Goal: Task Accomplishment & Management: Manage account settings

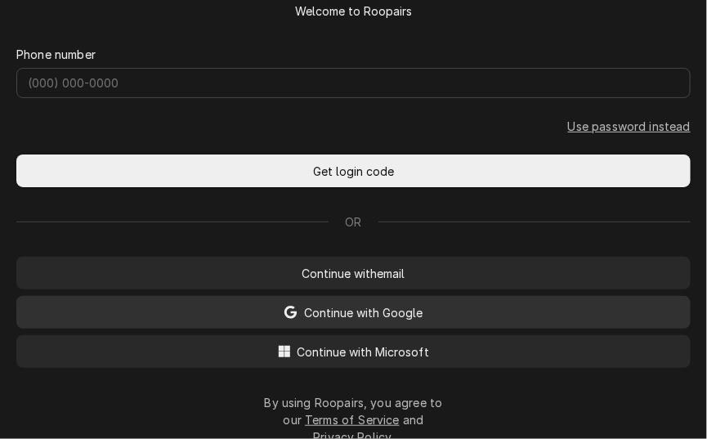
scroll to position [95, 0]
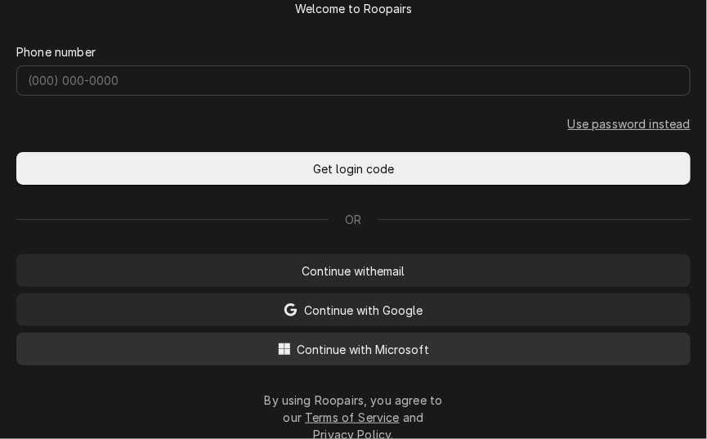
click at [393, 358] on span "Continue with Microsoft" at bounding box center [363, 349] width 139 height 17
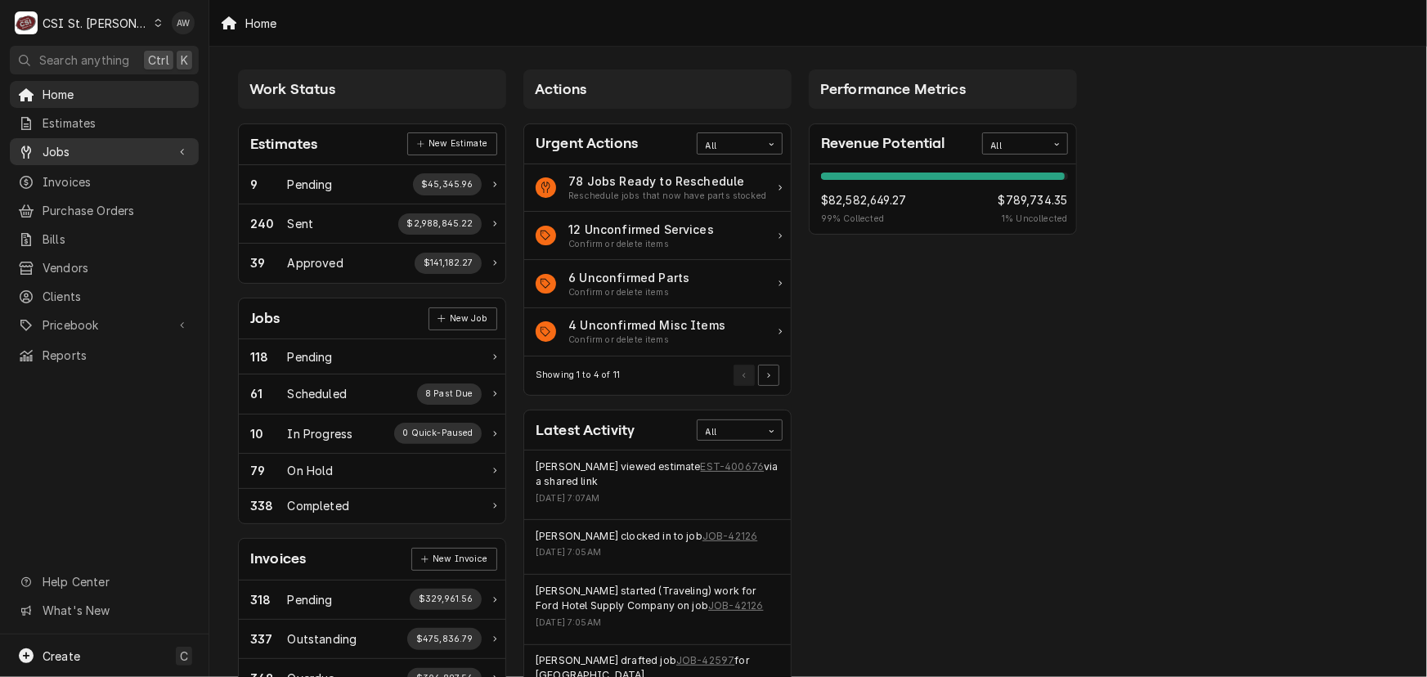
click at [88, 146] on span "Jobs" at bounding box center [104, 151] width 123 height 17
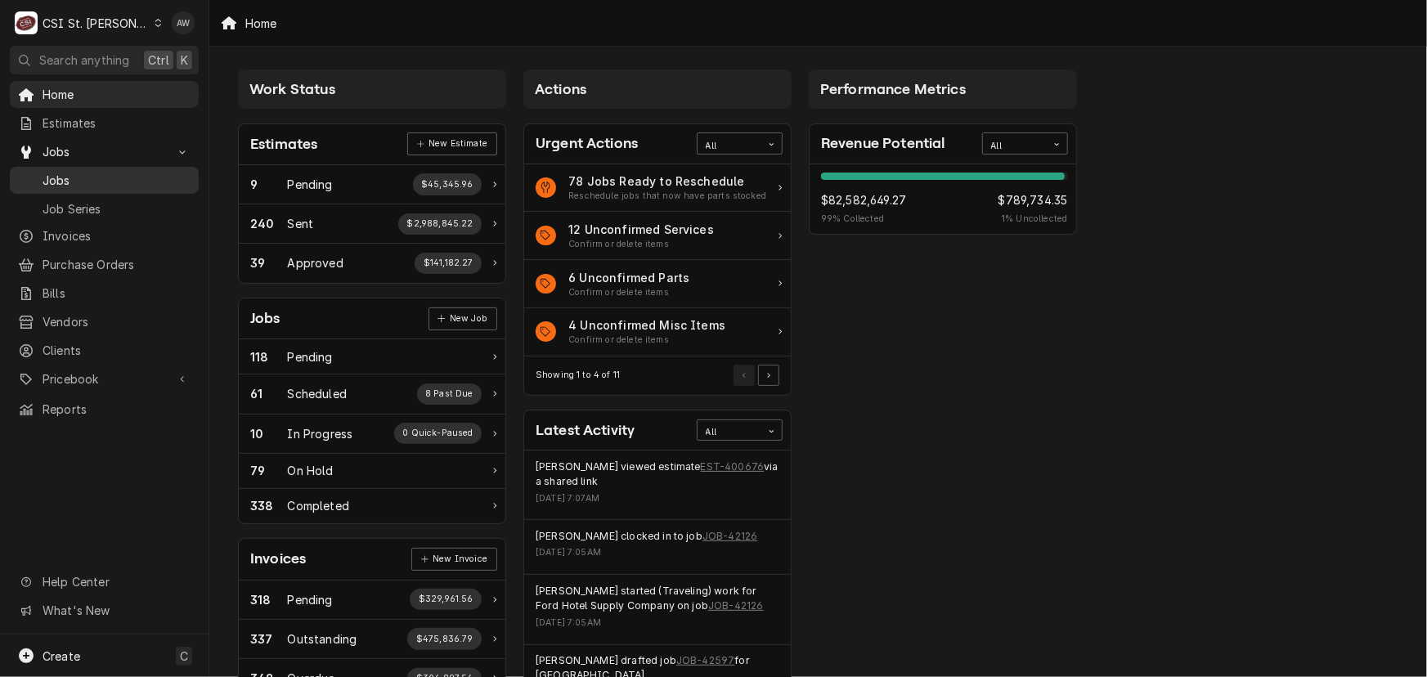
click at [95, 179] on span "Jobs" at bounding box center [117, 180] width 148 height 17
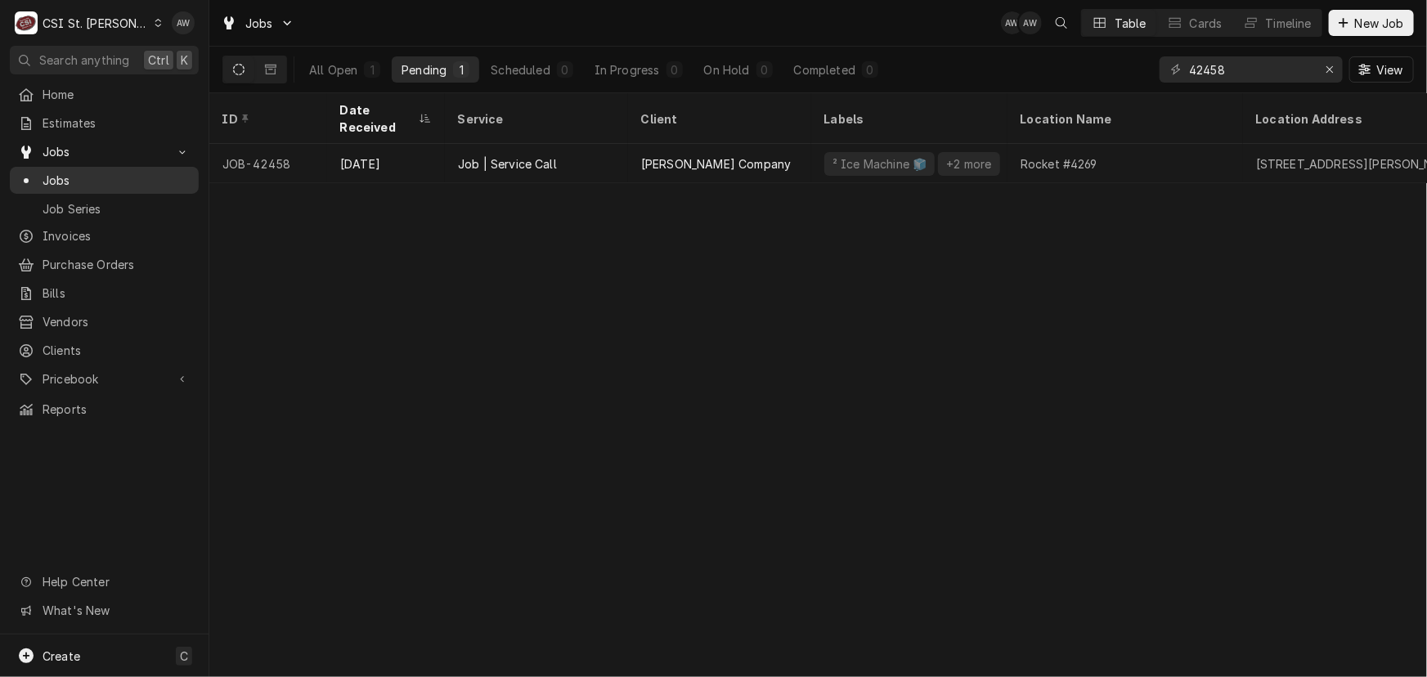
click at [146, 176] on span "Jobs" at bounding box center [117, 180] width 148 height 17
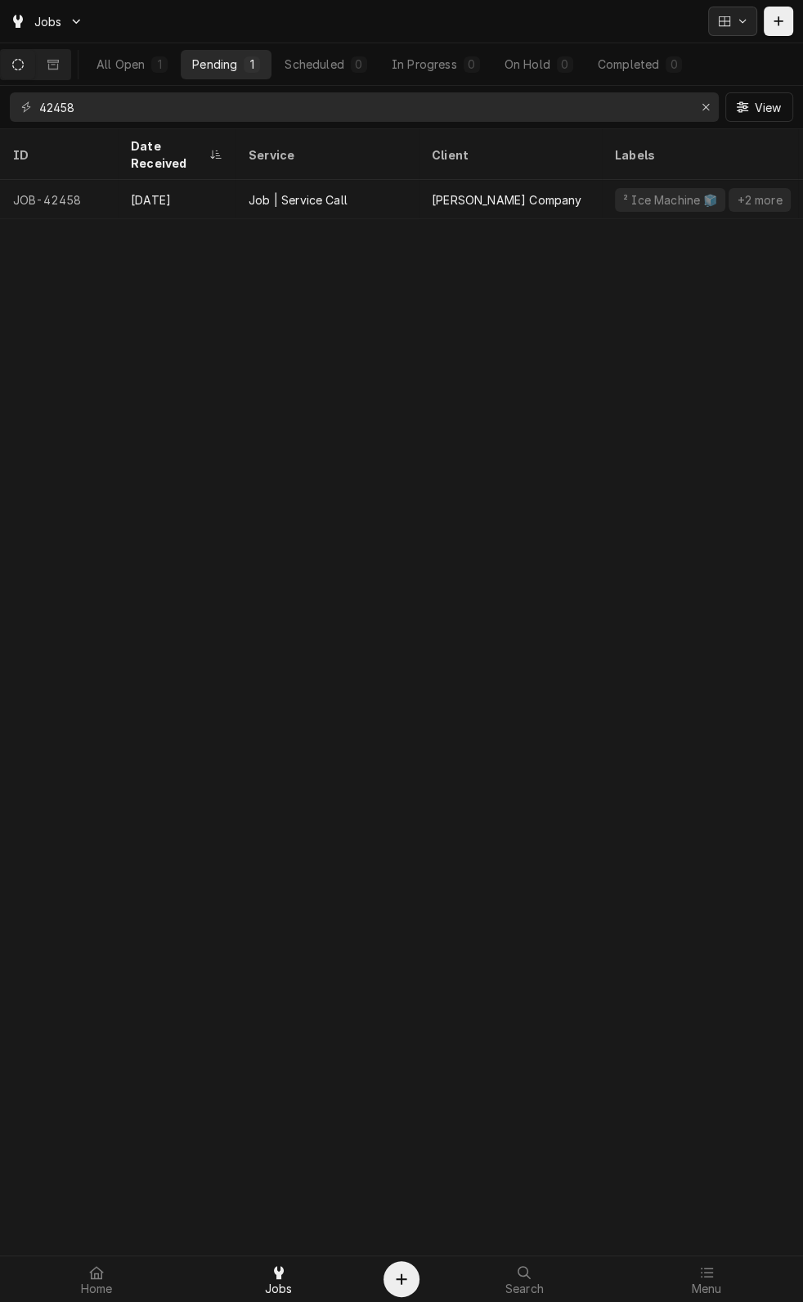
click at [721, 33] on button "Dynamic Content Wrapper" at bounding box center [732, 21] width 49 height 29
click at [739, 115] on div "Timeline" at bounding box center [737, 118] width 49 height 17
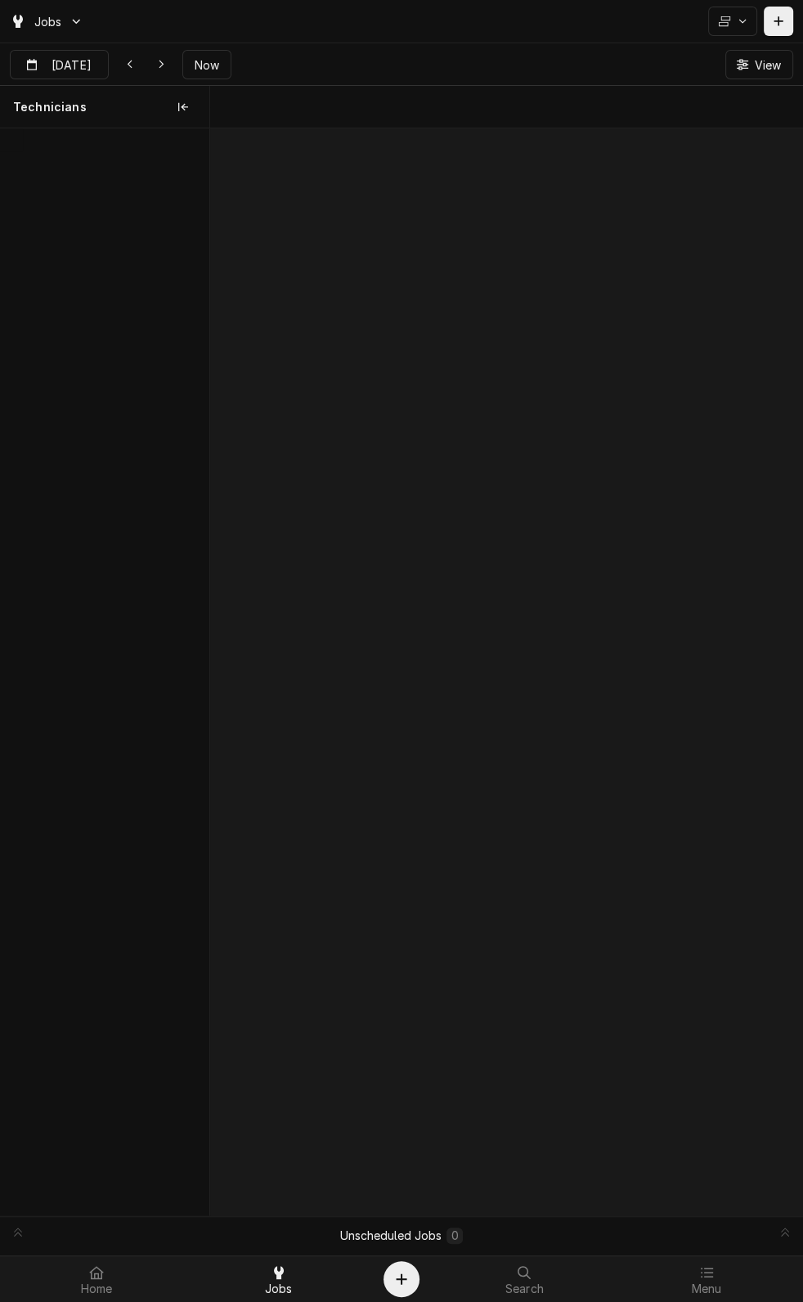
scroll to position [0, 11768]
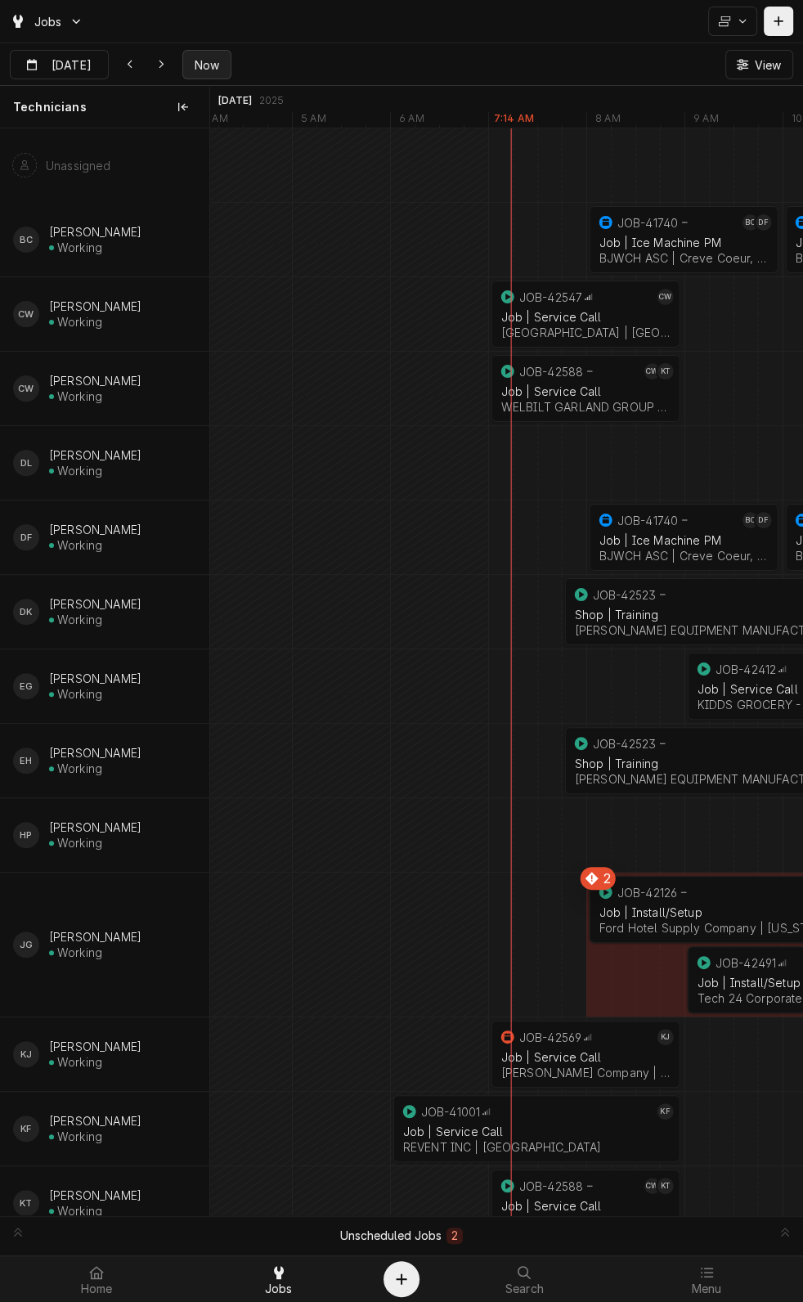
click at [209, 65] on span "Now" at bounding box center [206, 64] width 31 height 17
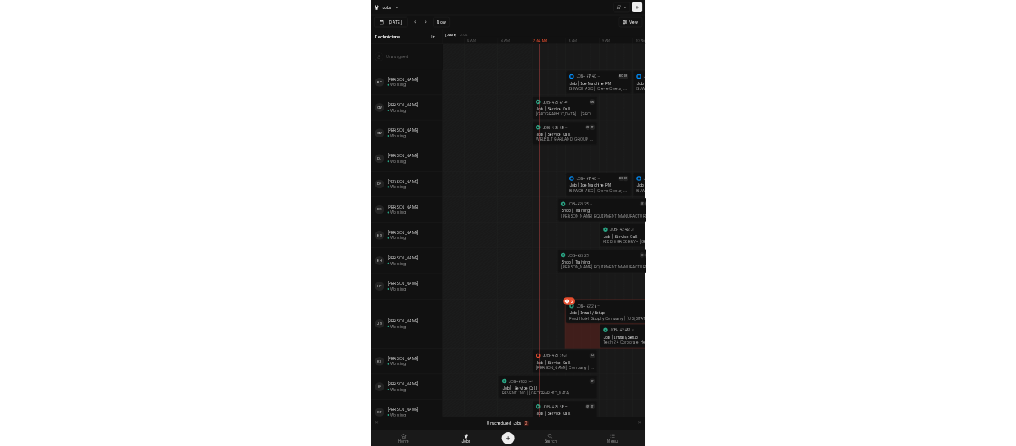
scroll to position [0, 11792]
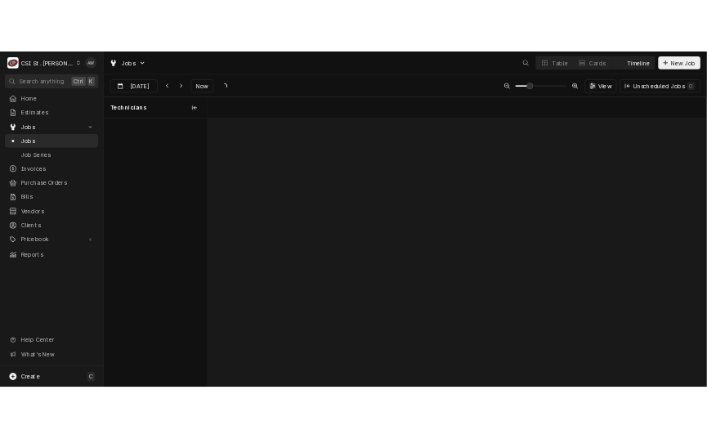
scroll to position [0, 19962]
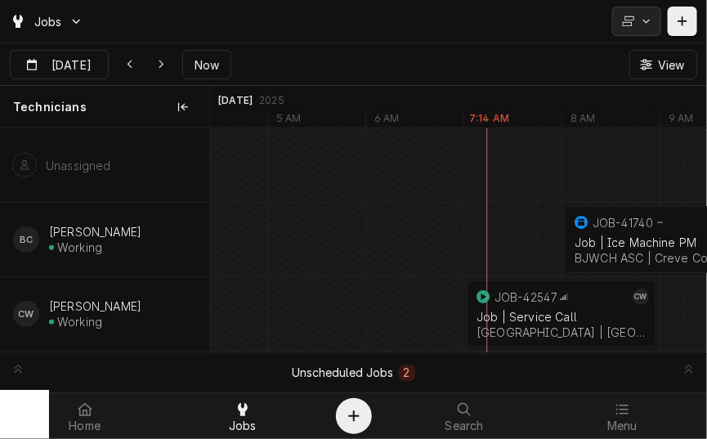
click at [638, 9] on button "Dynamic Content Wrapper" at bounding box center [637, 21] width 49 height 29
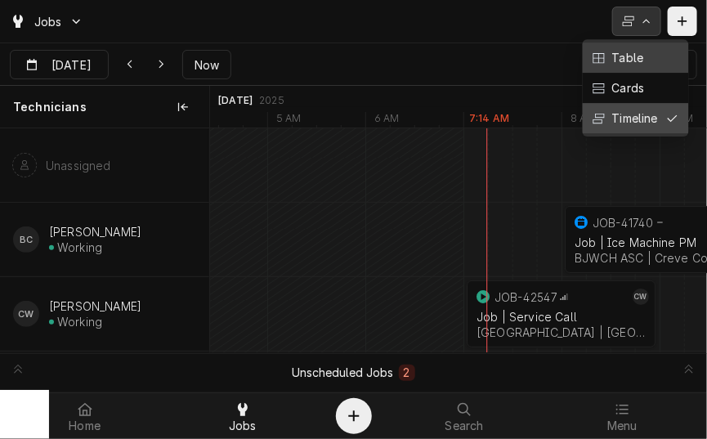
click at [640, 58] on div "Table" at bounding box center [626, 57] width 35 height 17
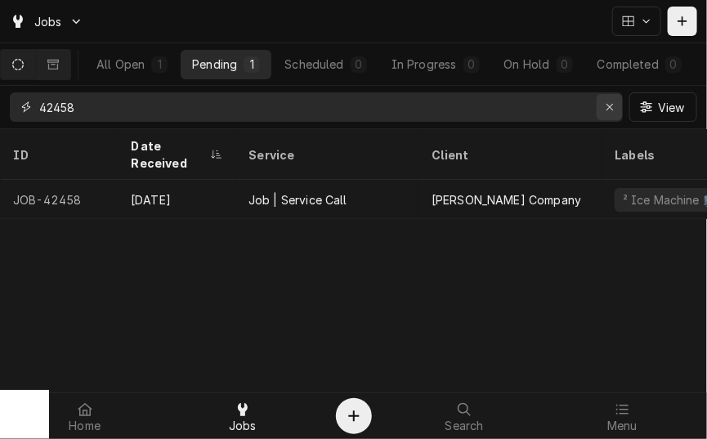
click at [605, 100] on div "Erase input" at bounding box center [610, 107] width 16 height 16
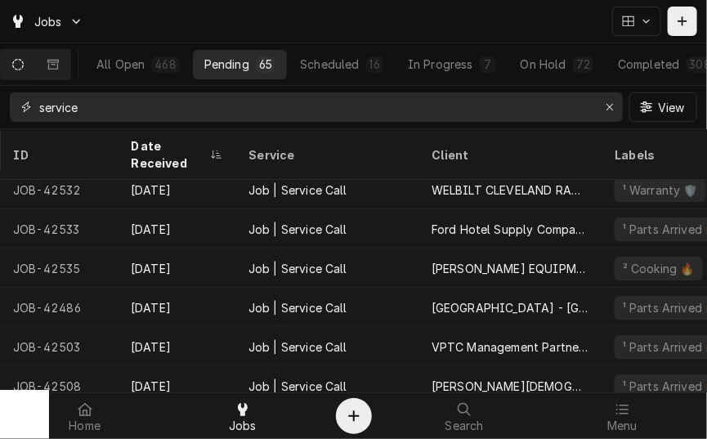
scroll to position [1313, 0]
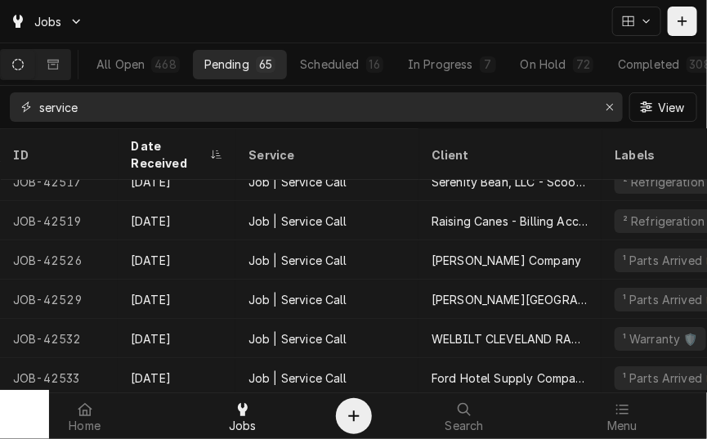
type input "service"
click at [455, 20] on div "Jobs" at bounding box center [353, 21] width 707 height 43
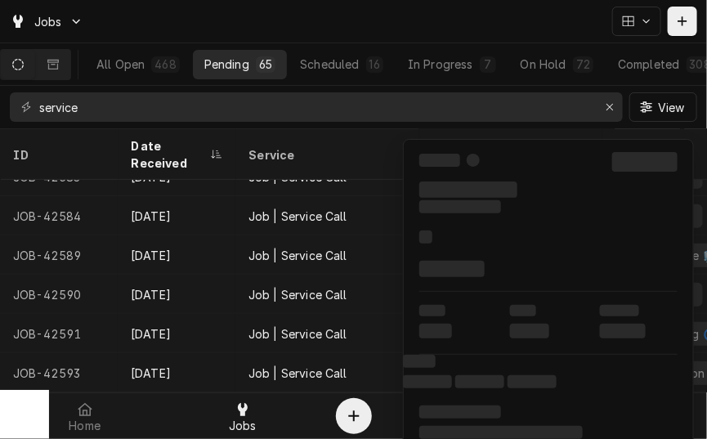
scroll to position [0, 0]
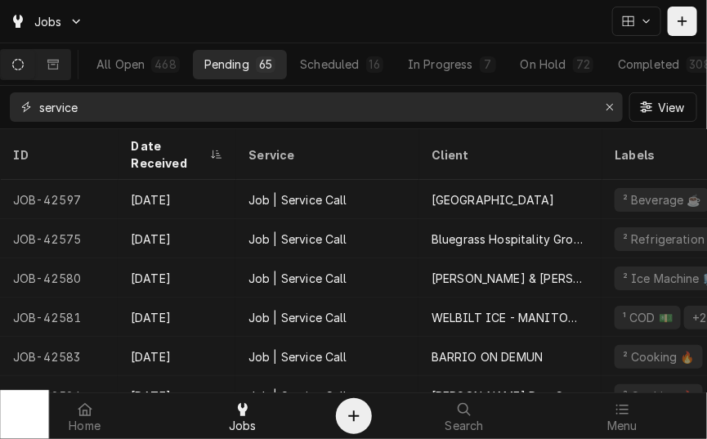
click at [604, 113] on div "Erase input" at bounding box center [610, 107] width 16 height 16
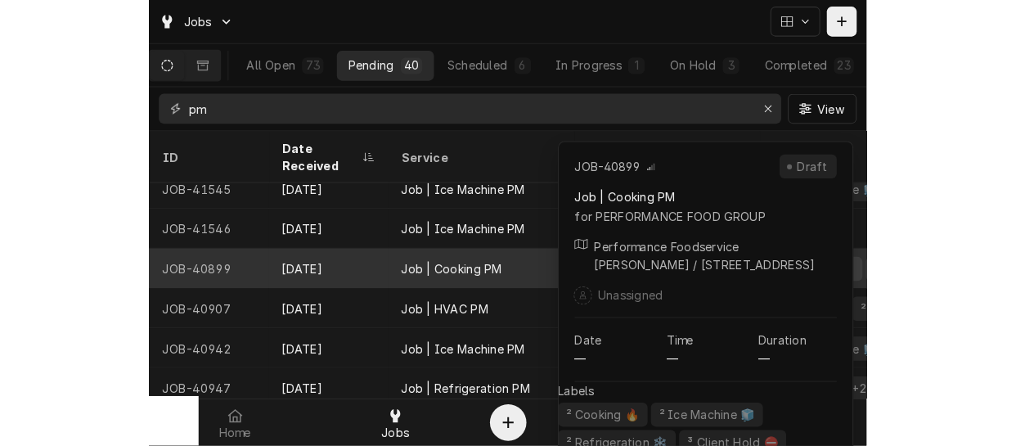
scroll to position [1349, 0]
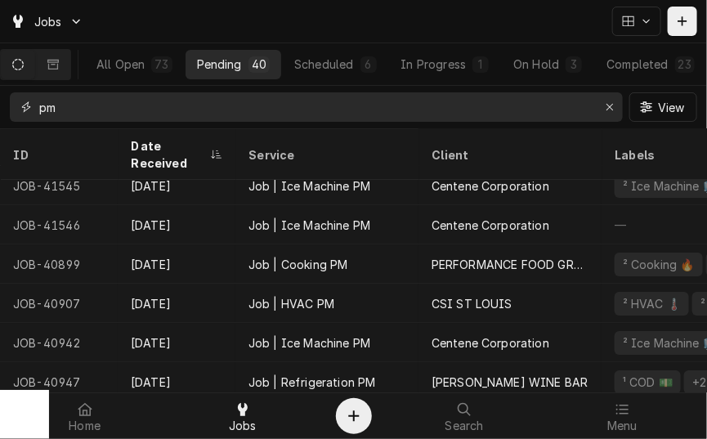
click at [498, 106] on input "pm" at bounding box center [315, 106] width 553 height 29
type input "p"
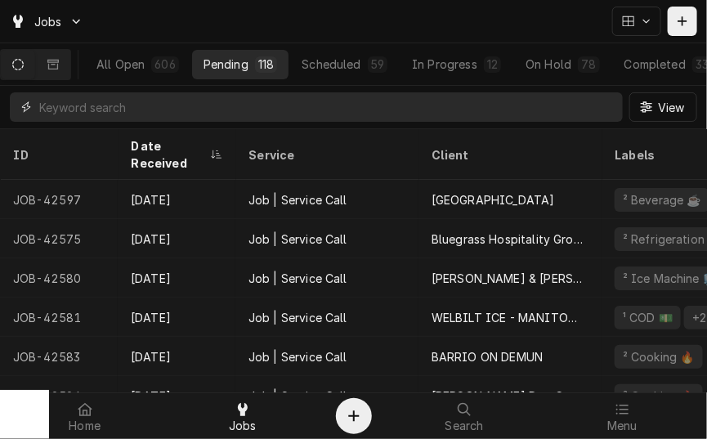
click at [319, 105] on input "Dynamic Content Wrapper" at bounding box center [327, 106] width 576 height 29
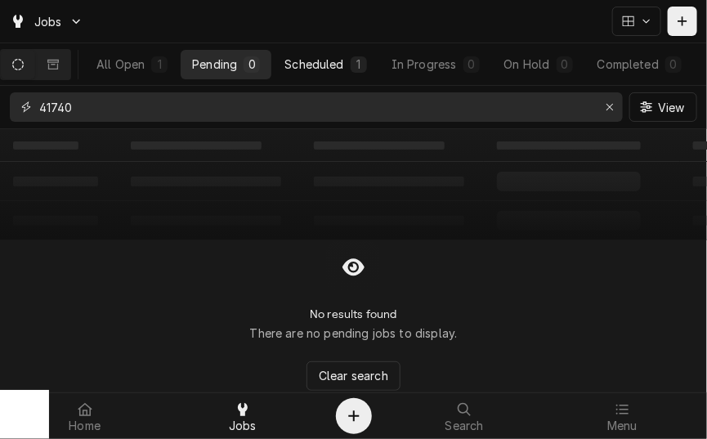
type input "41740"
click at [335, 66] on div "Scheduled" at bounding box center [314, 64] width 59 height 17
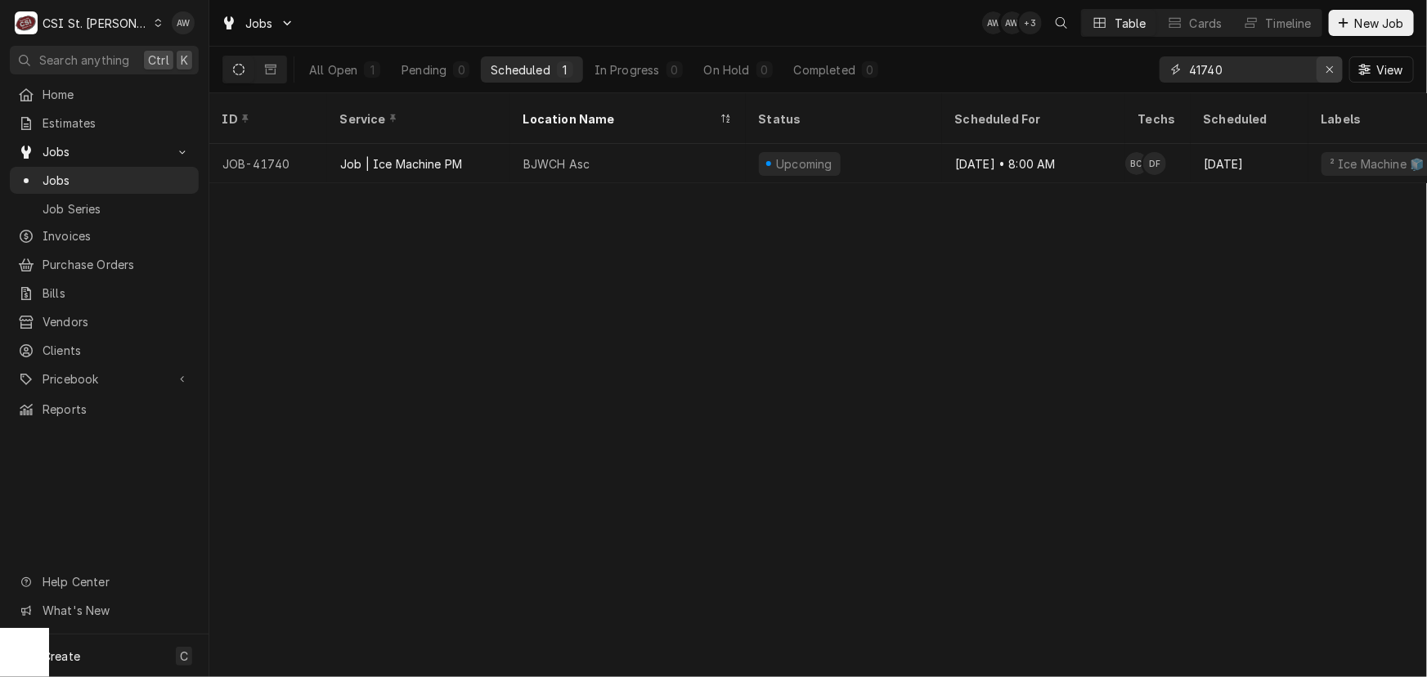
click at [1331, 64] on icon "Erase input" at bounding box center [1330, 69] width 9 height 11
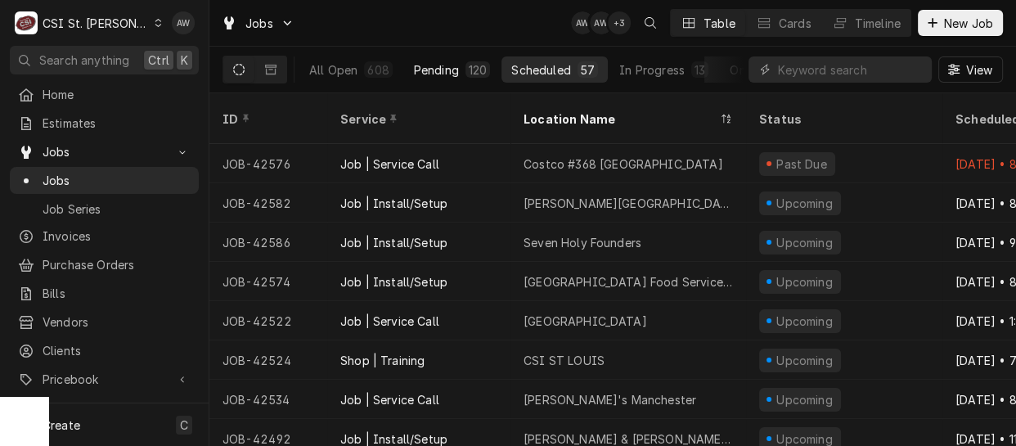
click at [447, 65] on div "Pending" at bounding box center [436, 69] width 45 height 17
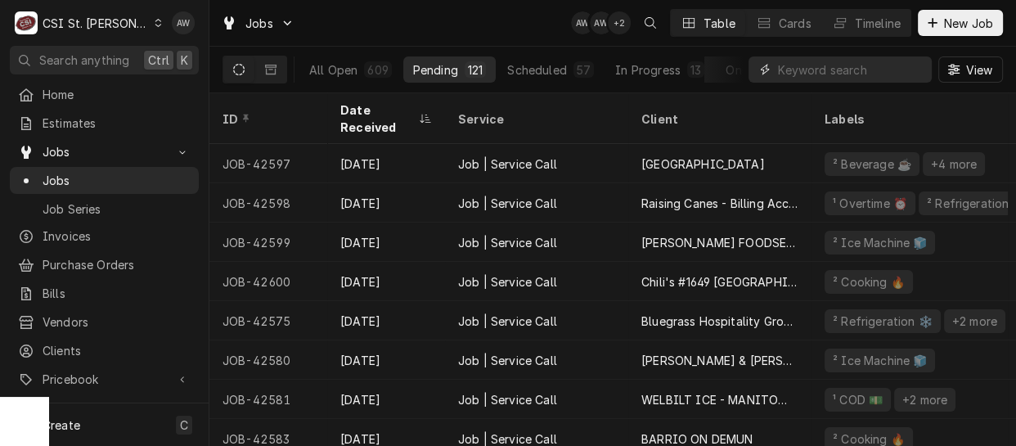
click at [815, 70] on input "Dynamic Content Wrapper" at bounding box center [851, 69] width 146 height 26
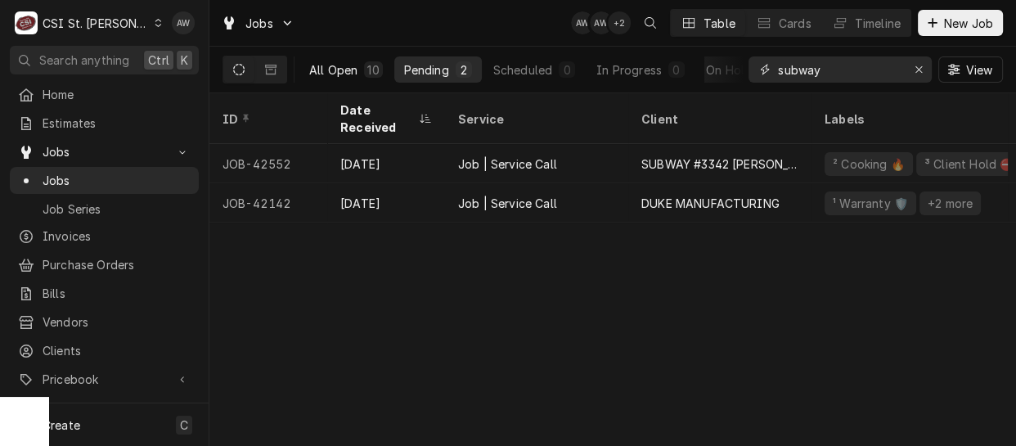
type input "subway"
click at [378, 65] on div "10" at bounding box center [373, 69] width 18 height 16
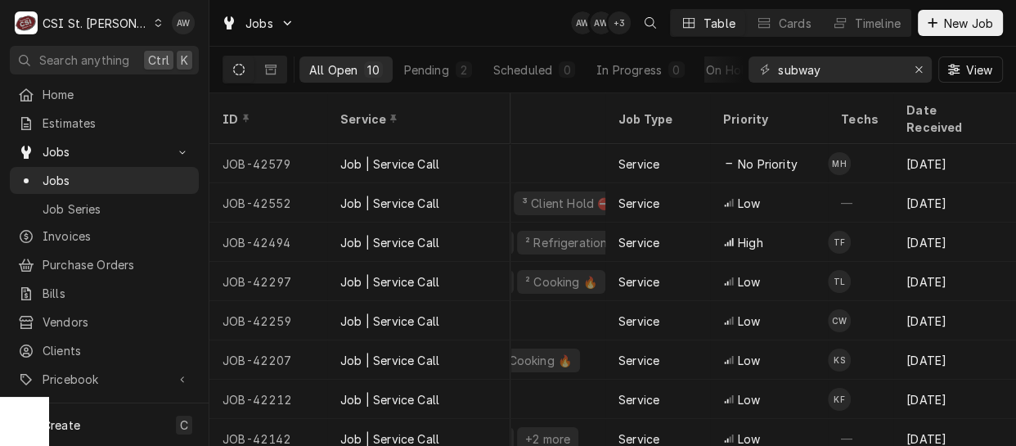
scroll to position [0, 436]
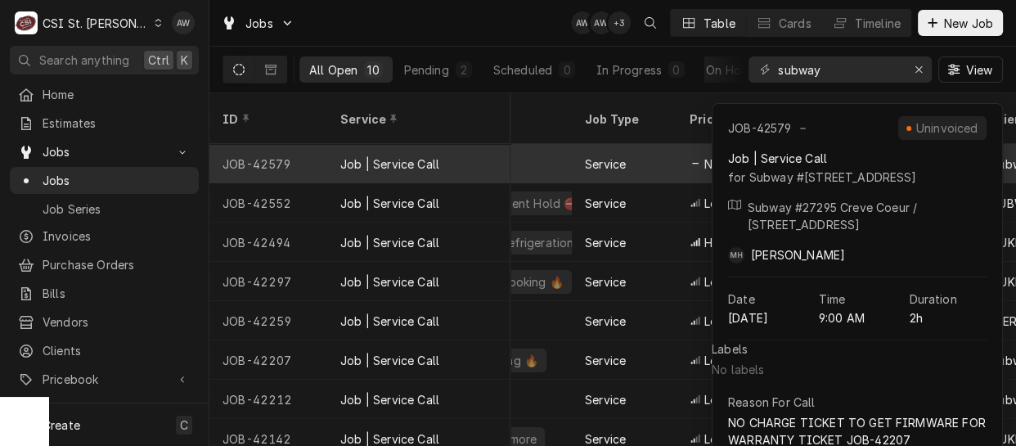
click at [588, 155] on div "Service" at bounding box center [605, 163] width 41 height 17
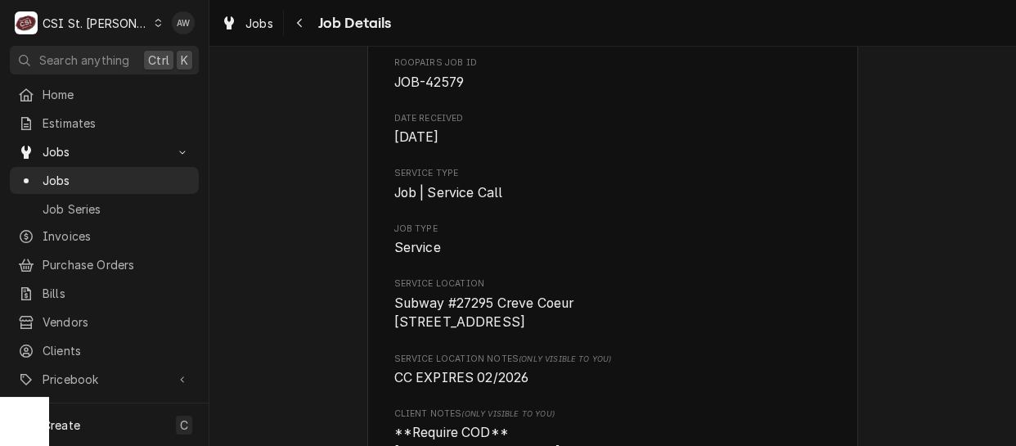
scroll to position [148, 0]
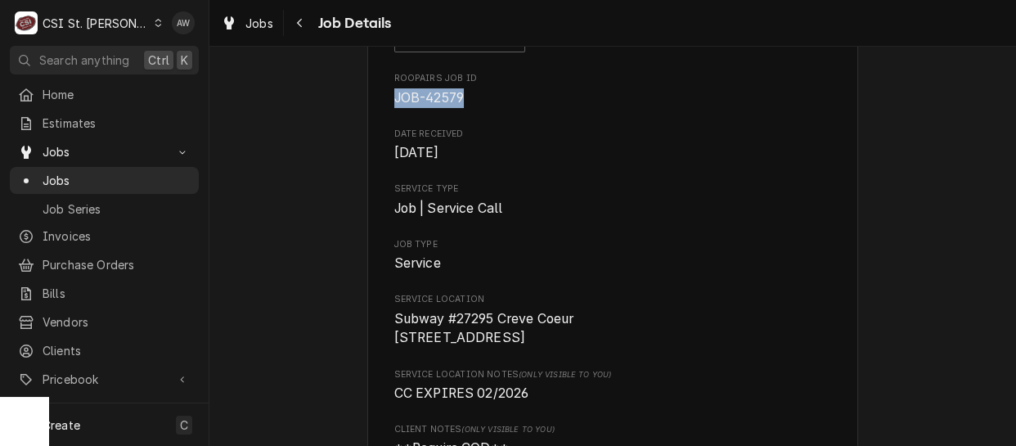
drag, startPoint x: 460, startPoint y: 97, endPoint x: 372, endPoint y: 87, distance: 89.0
copy span "JOB-42579"
click at [250, 19] on span "Jobs" at bounding box center [259, 23] width 28 height 17
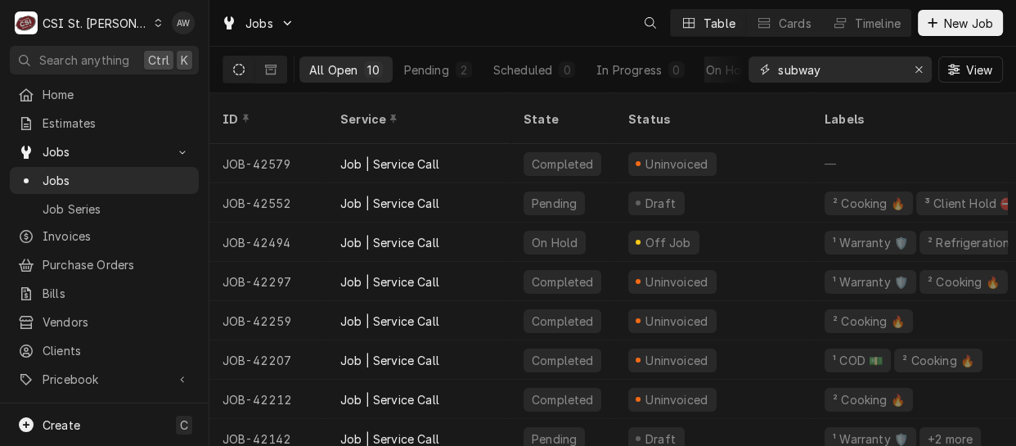
drag, startPoint x: 855, startPoint y: 69, endPoint x: 670, endPoint y: 49, distance: 186.7
click at [670, 49] on div "All Open 10 Pending 2 Scheduled 0 In Progress 0 On Hold 2 Completed 6 subway Vi…" at bounding box center [612, 70] width 780 height 46
paste input "42488"
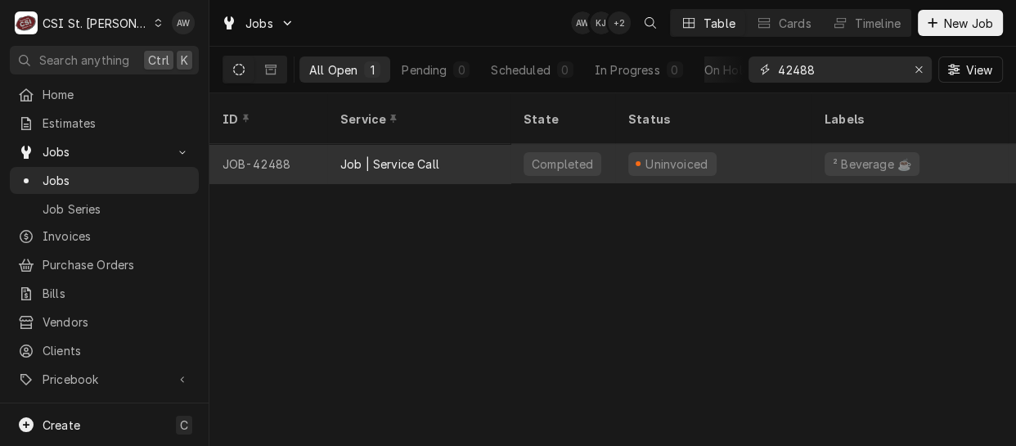
type input "42488"
click at [526, 152] on div "Completed" at bounding box center [562, 164] width 78 height 24
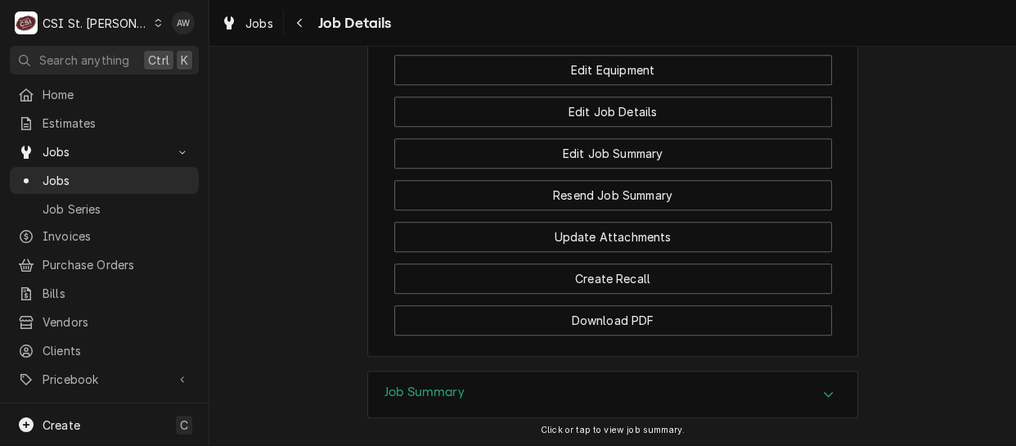
scroll to position [1660, 0]
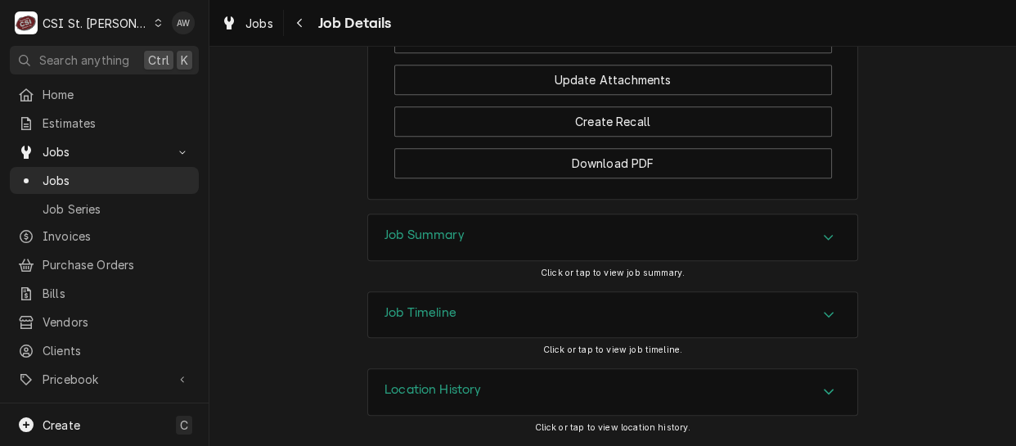
click at [536, 297] on div "Job Timeline" at bounding box center [612, 315] width 489 height 46
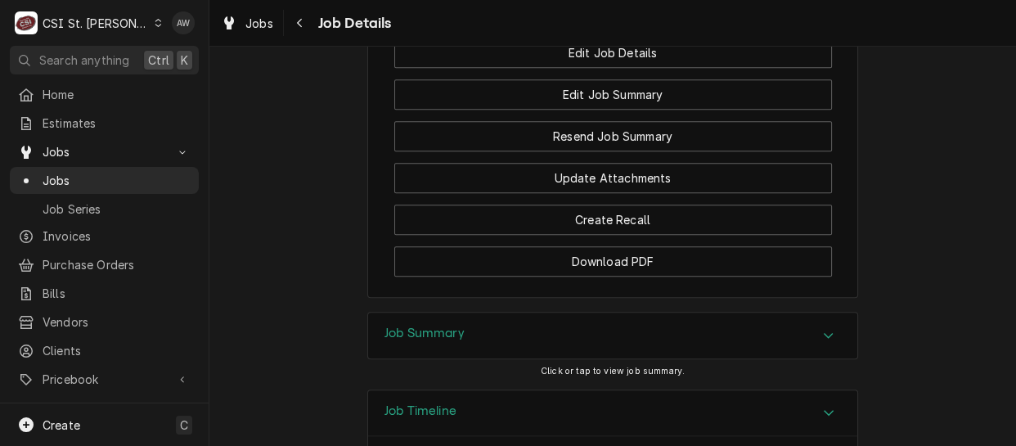
click at [589, 354] on div "Job Summary" at bounding box center [612, 335] width 489 height 46
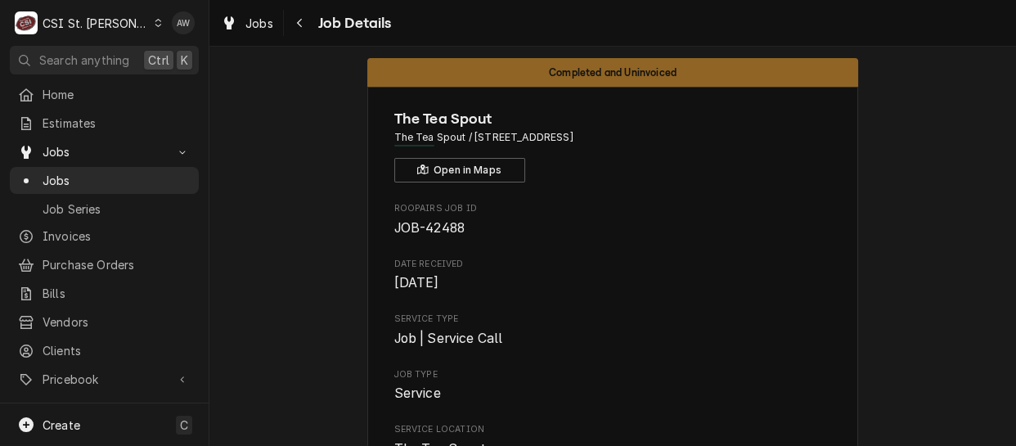
scroll to position [0, 0]
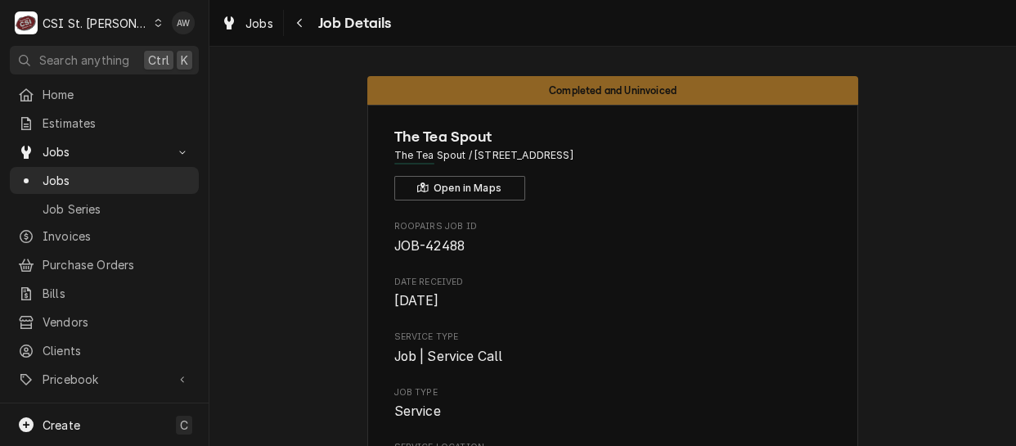
drag, startPoint x: 469, startPoint y: 153, endPoint x: 607, endPoint y: 148, distance: 138.3
click at [607, 148] on span "The Tea Spout / [STREET_ADDRESS]" at bounding box center [613, 155] width 438 height 15
copy span "[STREET_ADDRESS]"
click at [69, 342] on span "Clients" at bounding box center [117, 350] width 148 height 17
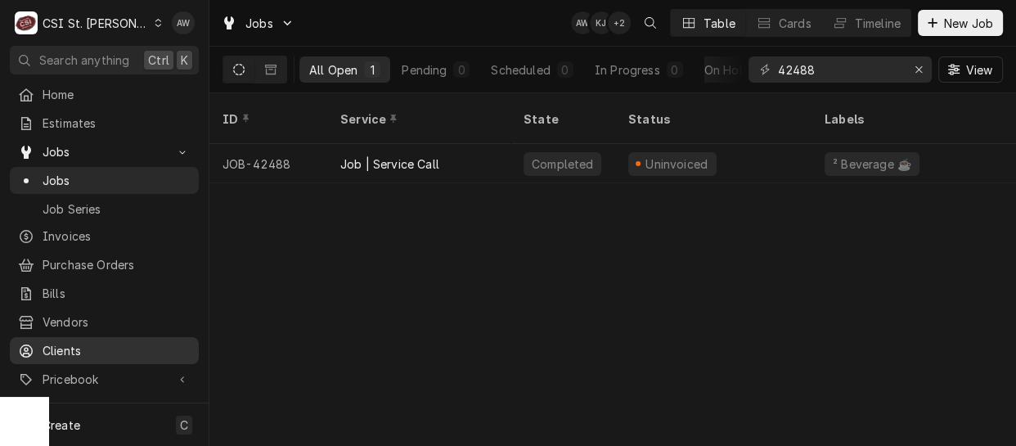
click at [108, 342] on span "Clients" at bounding box center [117, 350] width 148 height 17
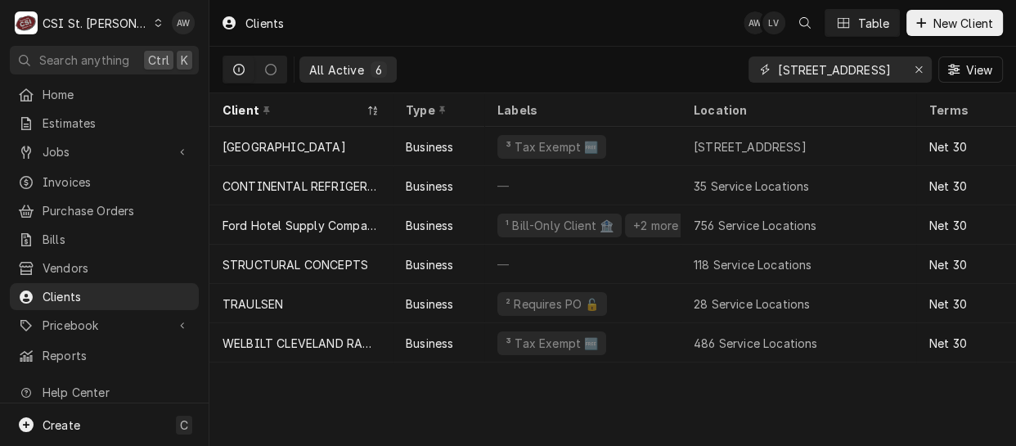
drag, startPoint x: 924, startPoint y: 61, endPoint x: 917, endPoint y: 65, distance: 8.4
click at [924, 61] on div "Erase input" at bounding box center [918, 69] width 16 height 16
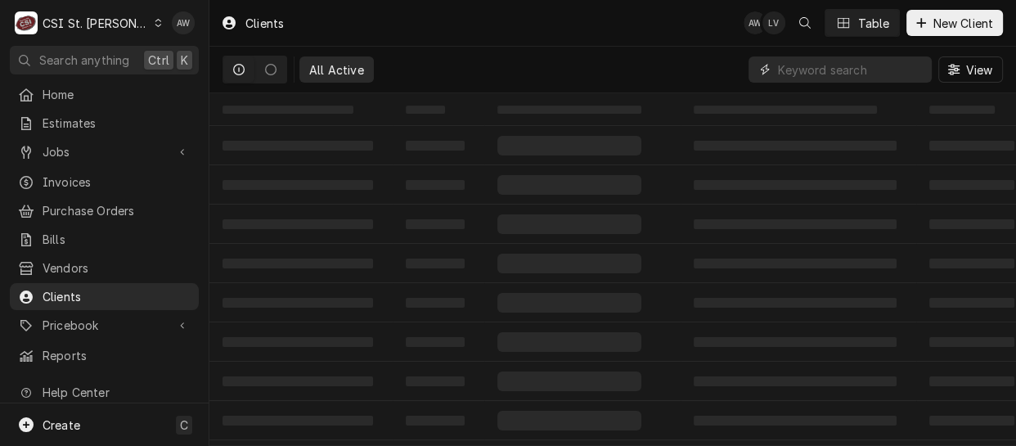
paste input "17718 Chesterfield Airport Rd"
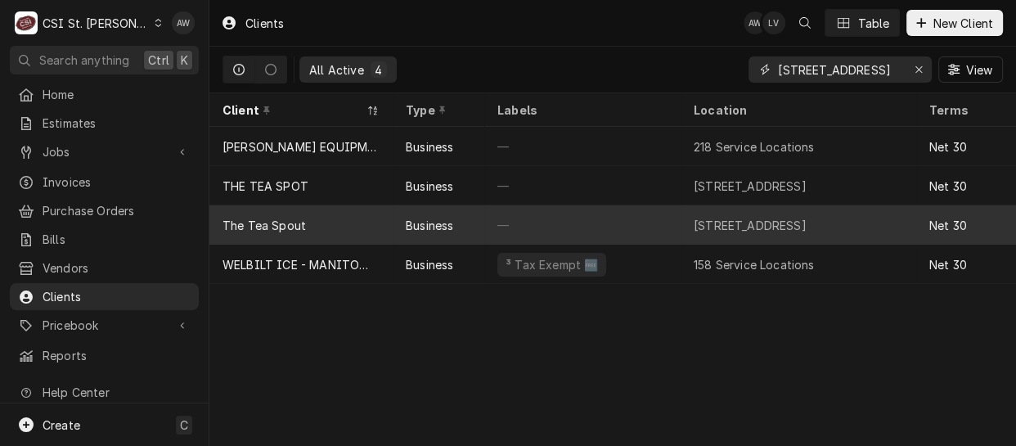
type input "17718 Chesterfield Airport Rd"
click at [605, 224] on div "—" at bounding box center [582, 224] width 196 height 39
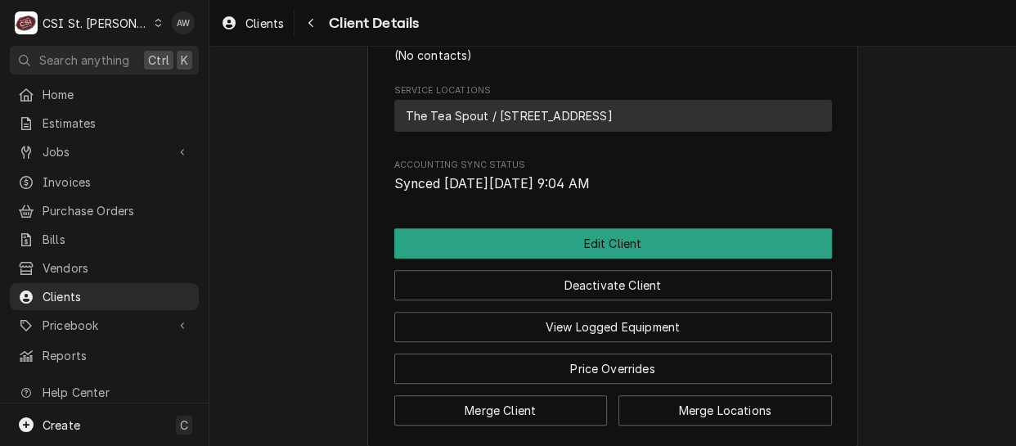
scroll to position [595, 0]
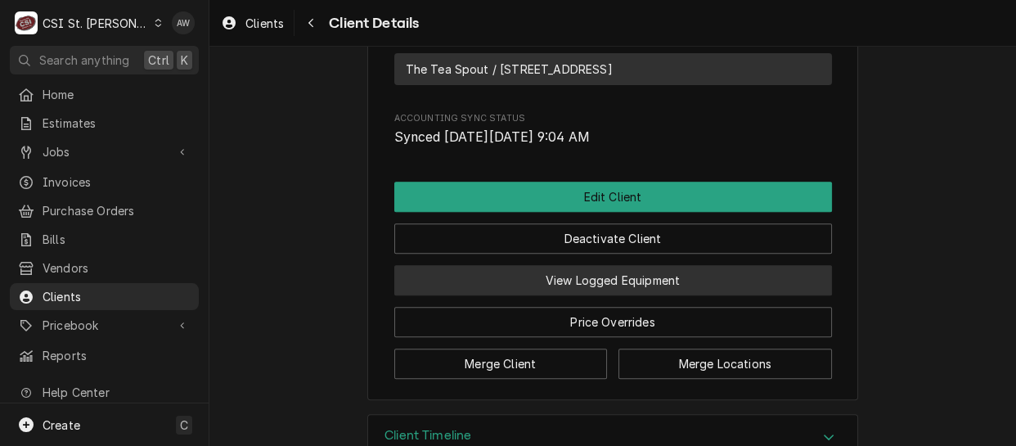
click at [603, 295] on button "View Logged Equipment" at bounding box center [613, 280] width 438 height 30
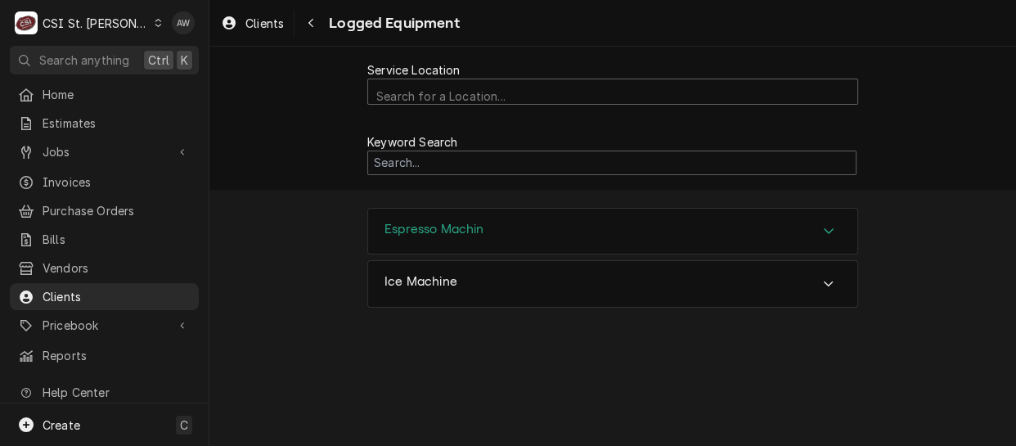
click at [572, 242] on div "Espresso Machin" at bounding box center [612, 232] width 489 height 46
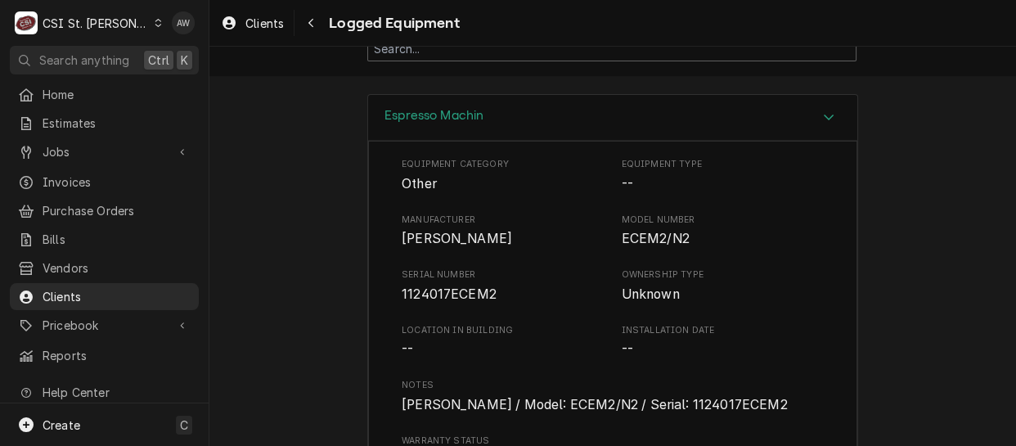
scroll to position [148, 0]
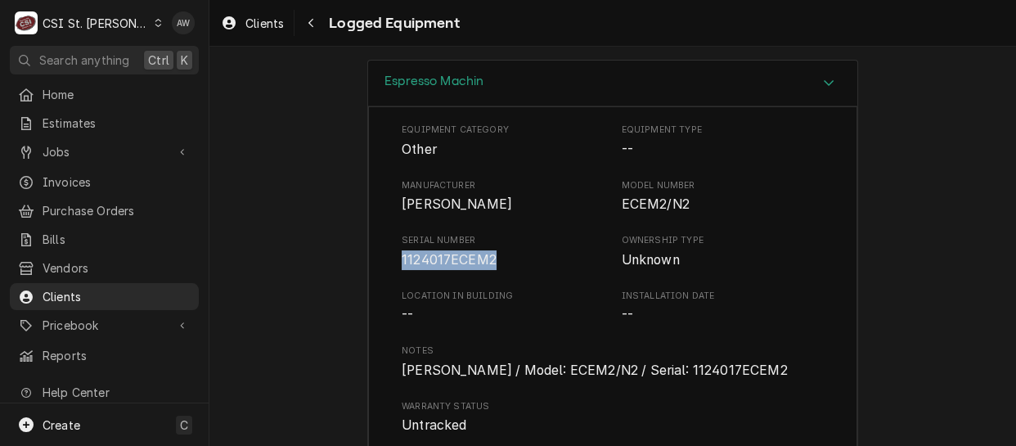
drag, startPoint x: 492, startPoint y: 260, endPoint x: 378, endPoint y: 261, distance: 114.5
click at [378, 261] on div "Equipment Category Other Equipment Type -- Manufacturer [PERSON_NAME] Model Num…" at bounding box center [612, 346] width 489 height 481
copy span "1124017ECEM2"
click at [543, 259] on span "1124017ECEM2" at bounding box center [503, 260] width 203 height 20
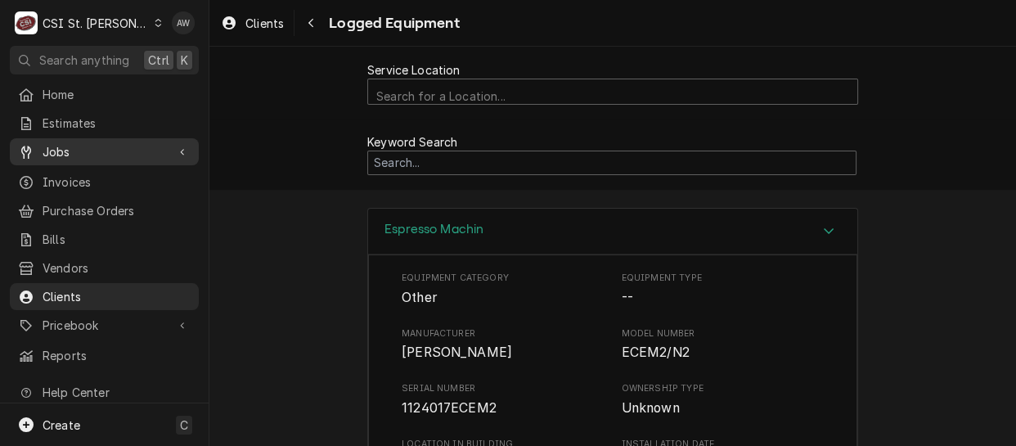
click at [105, 147] on span "Jobs" at bounding box center [104, 151] width 123 height 17
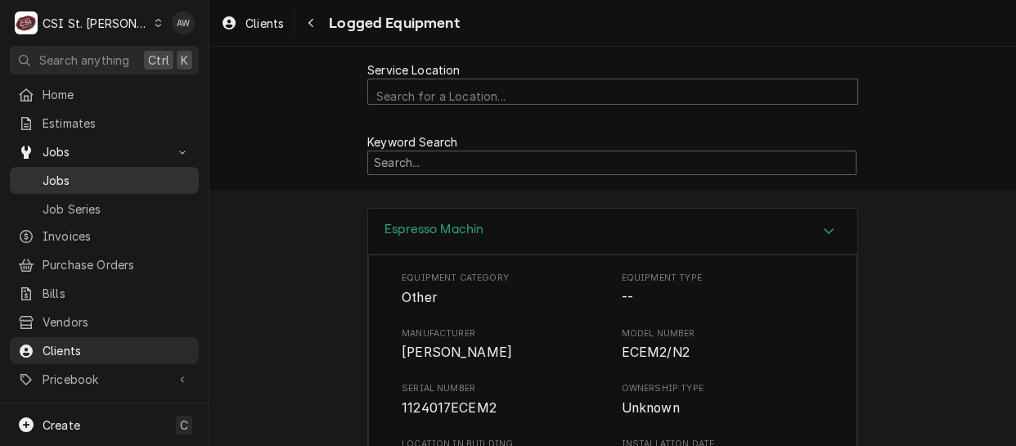
click at [103, 172] on span "Jobs" at bounding box center [117, 180] width 148 height 17
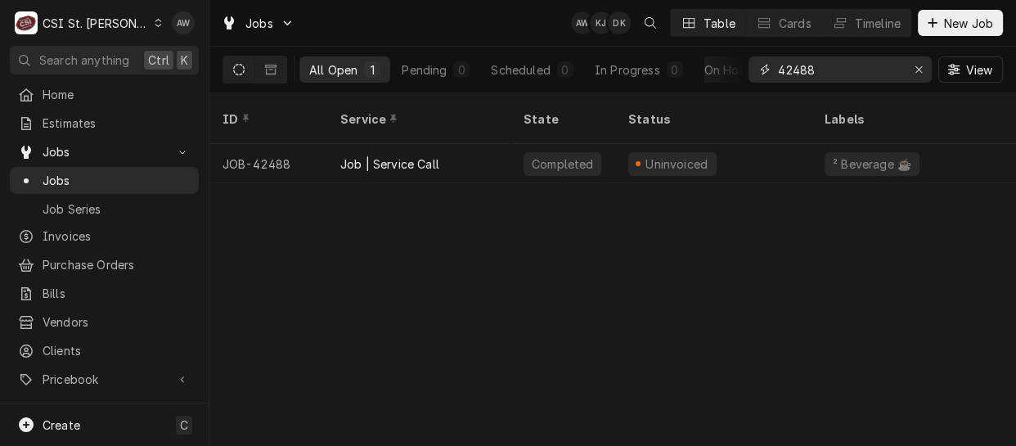
drag, startPoint x: 830, startPoint y: 68, endPoint x: 735, endPoint y: 39, distance: 99.1
click at [736, 40] on div "Jobs AW KJ DK Table Cards Timeline New Job All Open 1 Pending 0 Scheduled 0 In …" at bounding box center [612, 46] width 806 height 93
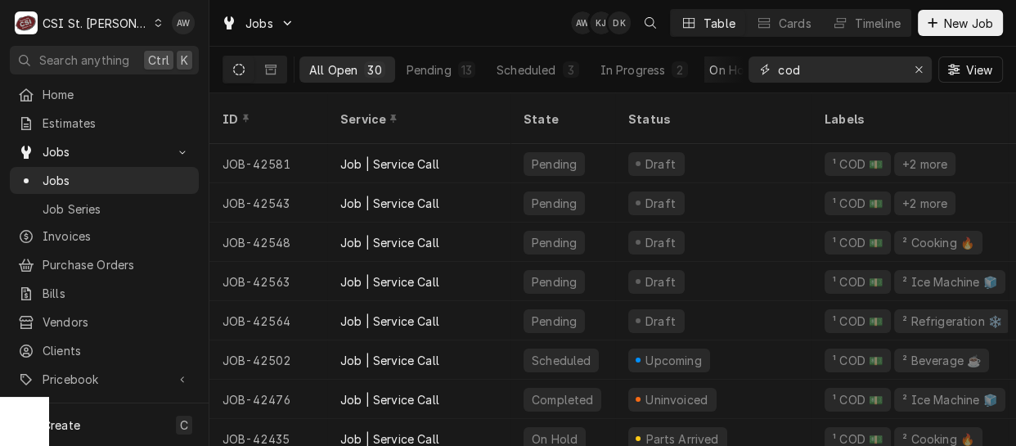
type input "cod"
click at [709, 72] on div "On Hold" at bounding box center [732, 69] width 46 height 17
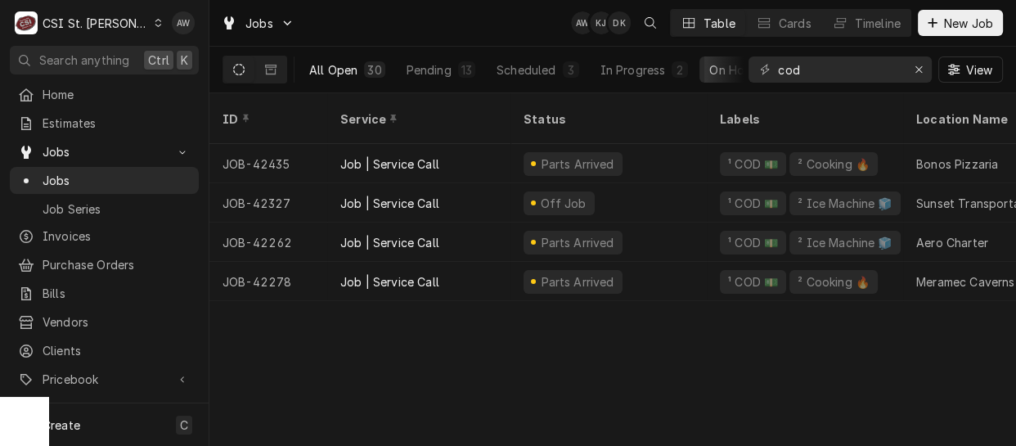
click at [376, 73] on div "30" at bounding box center [374, 69] width 14 height 17
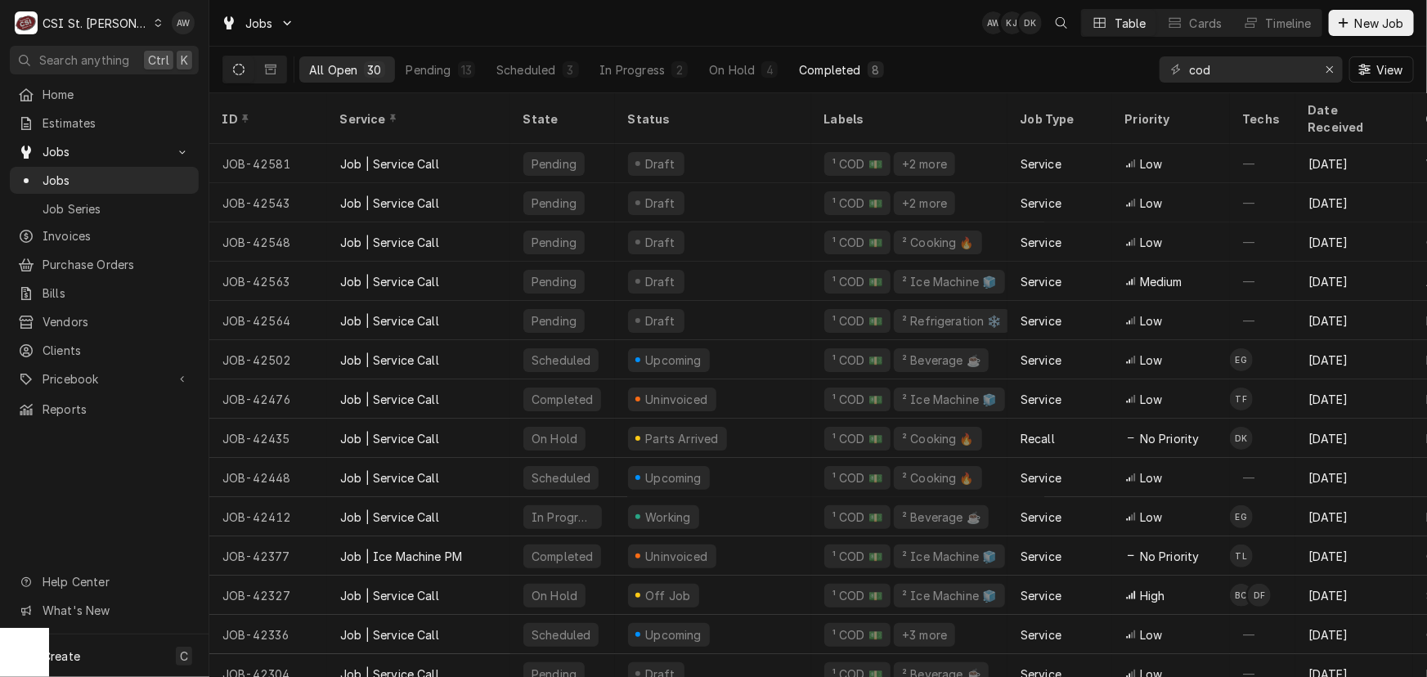
click at [841, 63] on div "Completed" at bounding box center [829, 69] width 61 height 17
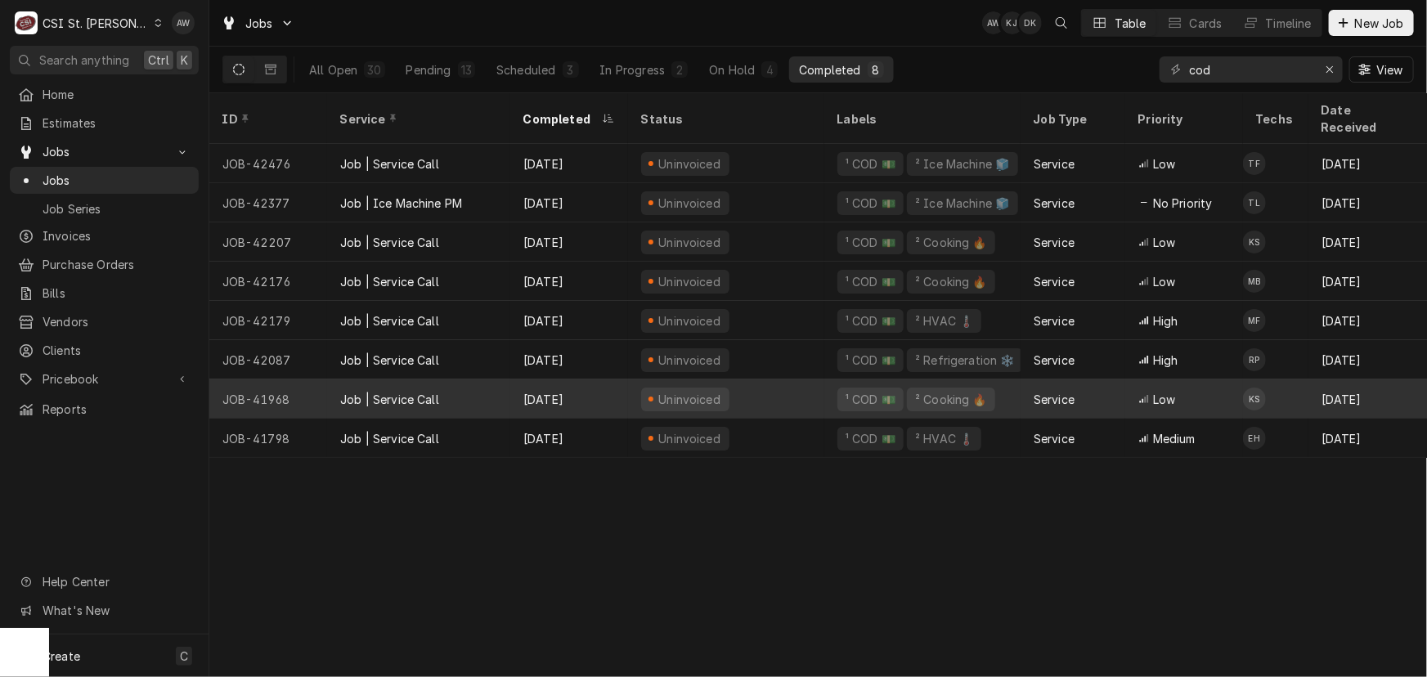
click at [580, 379] on div "[DATE]" at bounding box center [569, 398] width 118 height 39
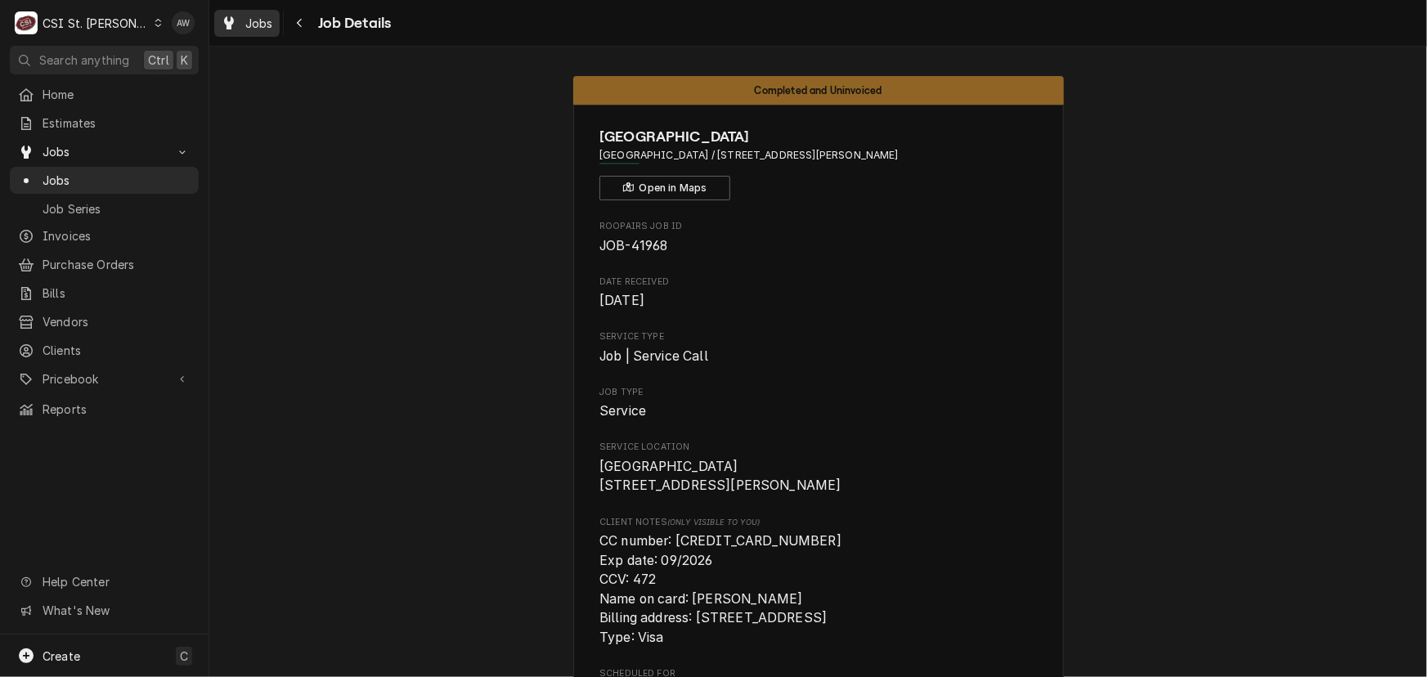
click at [240, 31] on div "Jobs" at bounding box center [247, 23] width 59 height 20
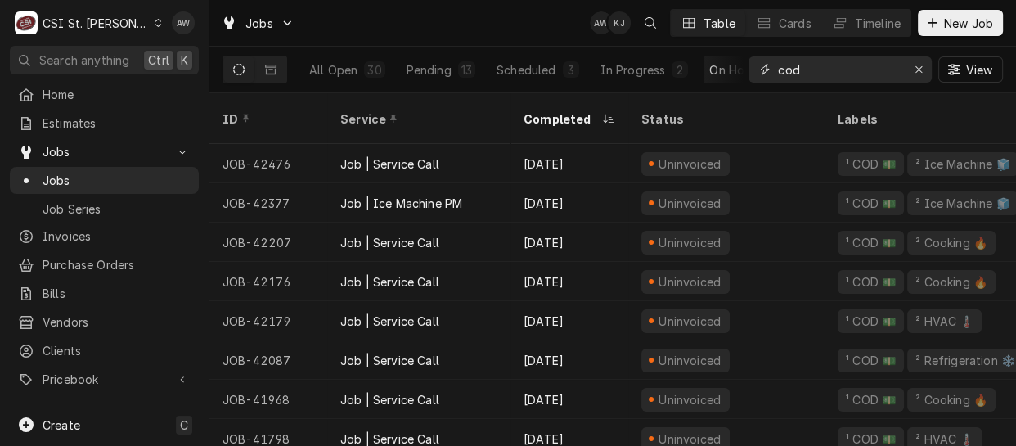
drag, startPoint x: 806, startPoint y: 65, endPoint x: 721, endPoint y: 65, distance: 85.0
click at [721, 65] on div "All Open 30 Pending 13 Scheduled 3 In Progress 2 On Hold 4 Completed 8 cod View" at bounding box center [612, 70] width 780 height 46
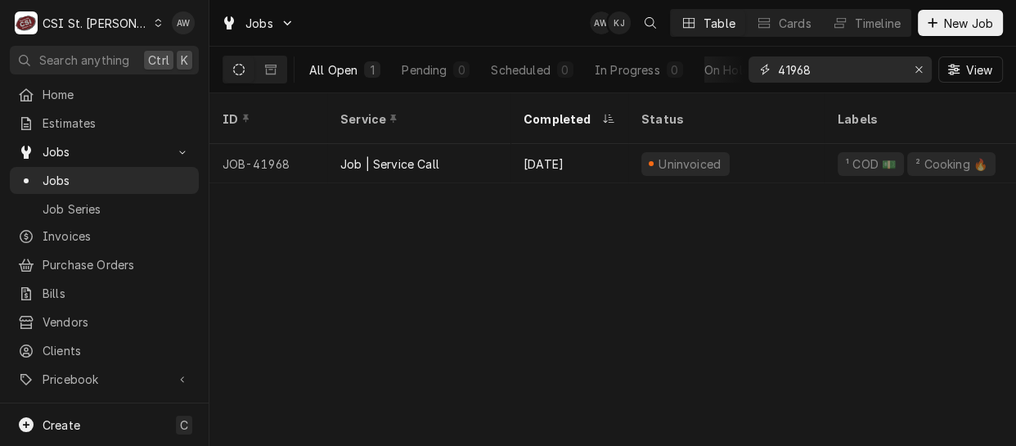
type input "41968"
click at [320, 81] on button "All Open 1" at bounding box center [344, 69] width 91 height 26
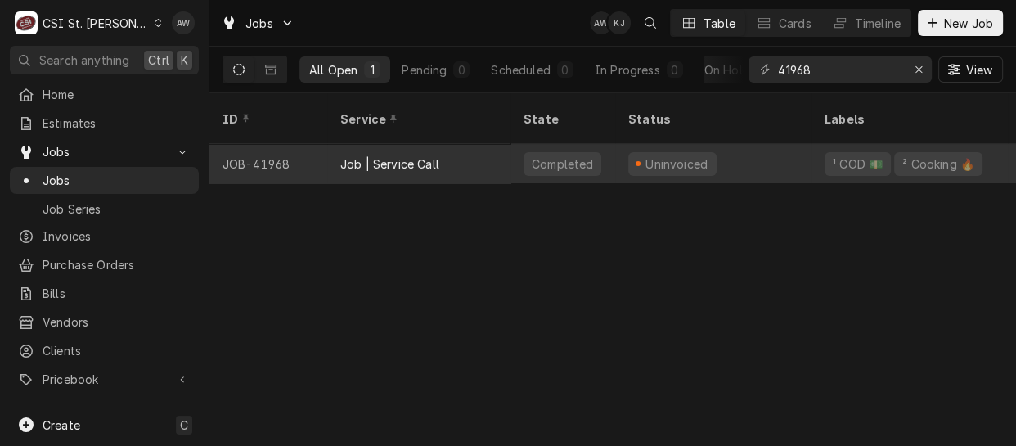
click at [456, 144] on div "Job | Service Call" at bounding box center [418, 163] width 183 height 39
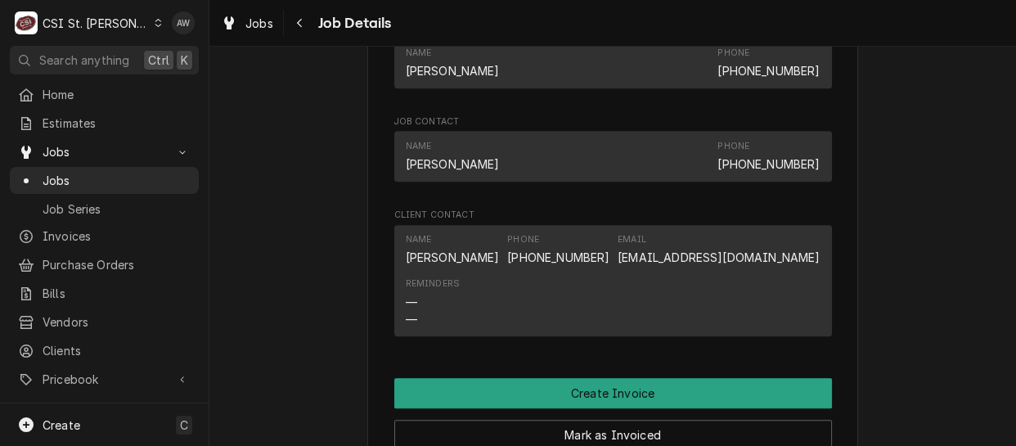
scroll to position [1932, 0]
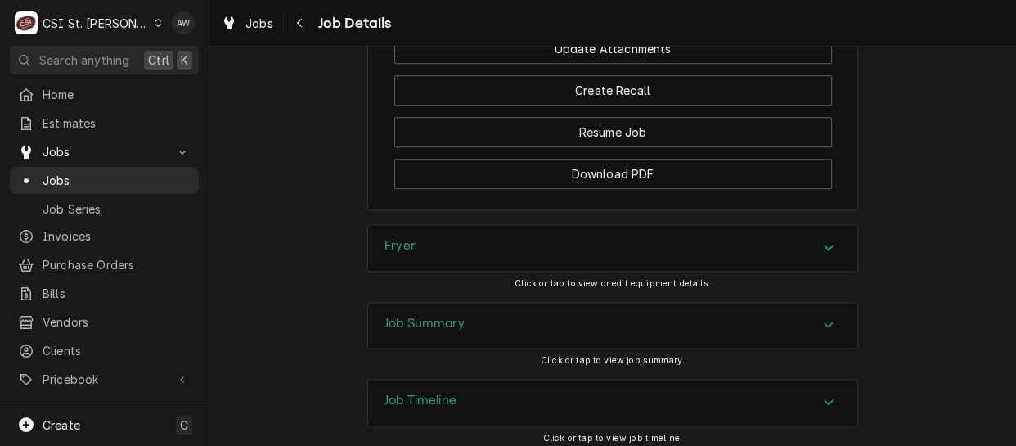
click at [522, 348] on div "Job Summary" at bounding box center [612, 326] width 489 height 46
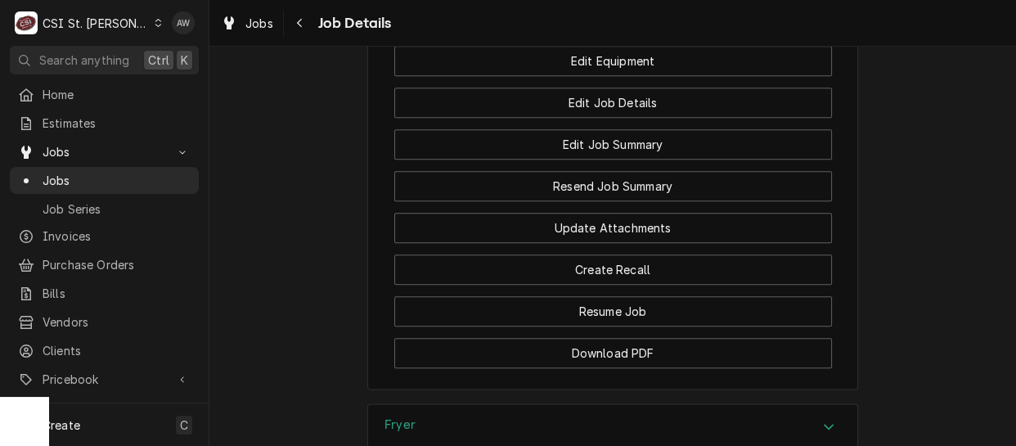
scroll to position [1684, 0]
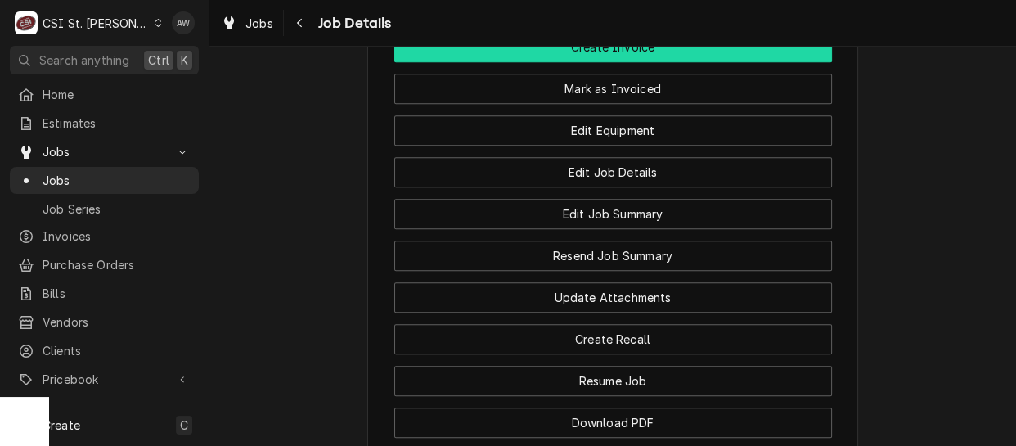
click at [597, 62] on button "Create Invoice" at bounding box center [613, 47] width 438 height 30
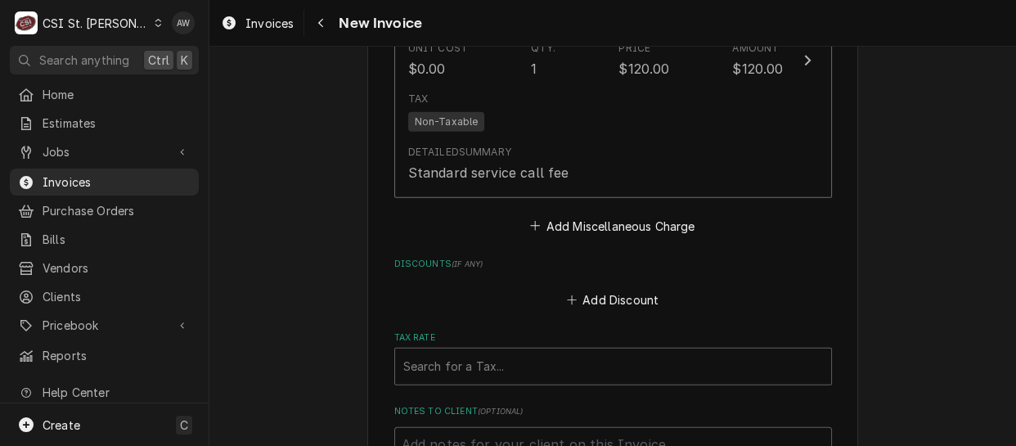
scroll to position [4191, 0]
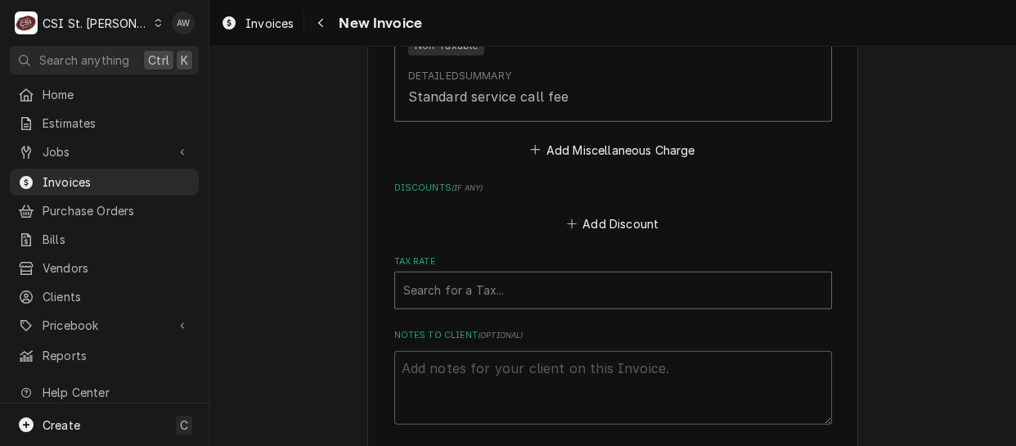
click at [630, 276] on div "Tax Rate" at bounding box center [613, 290] width 420 height 29
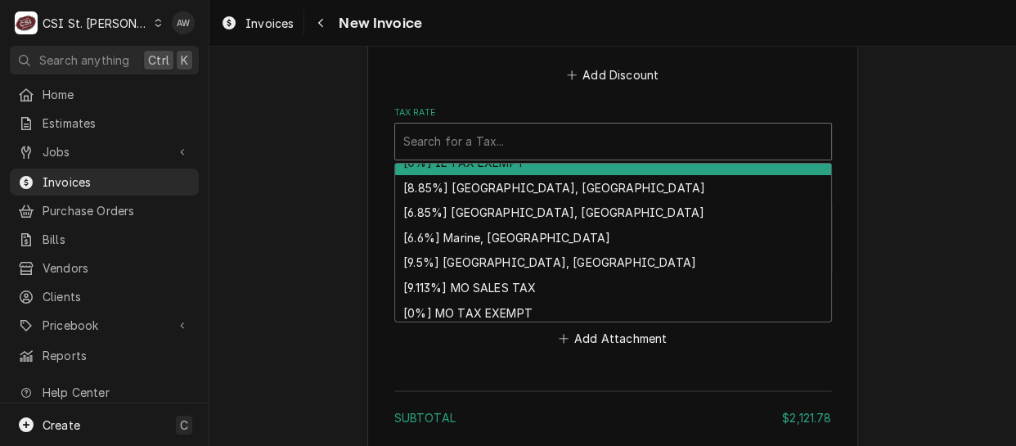
scroll to position [565, 0]
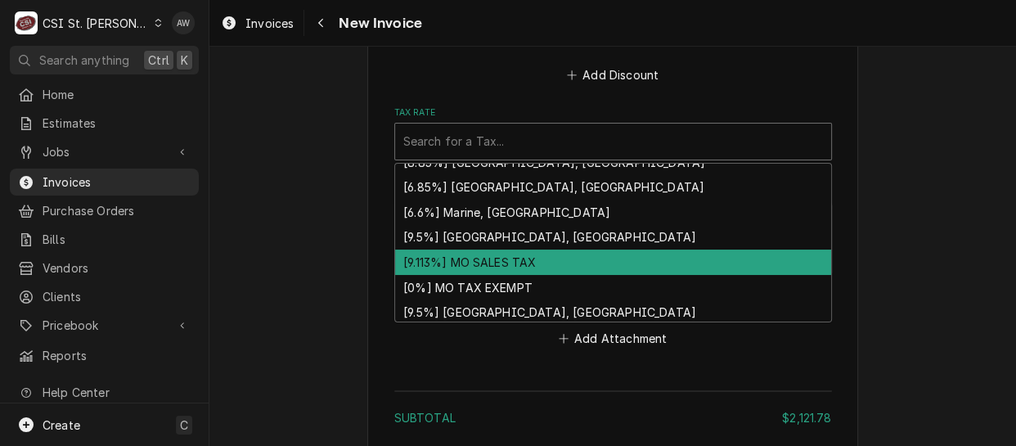
click at [589, 249] on div "[9.113%] MO SALES TAX" at bounding box center [613, 261] width 436 height 25
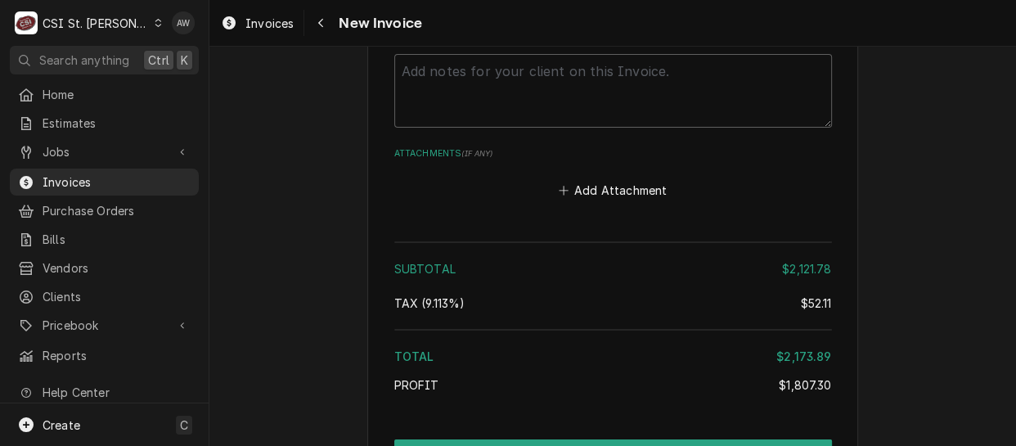
scroll to position [4590, 0]
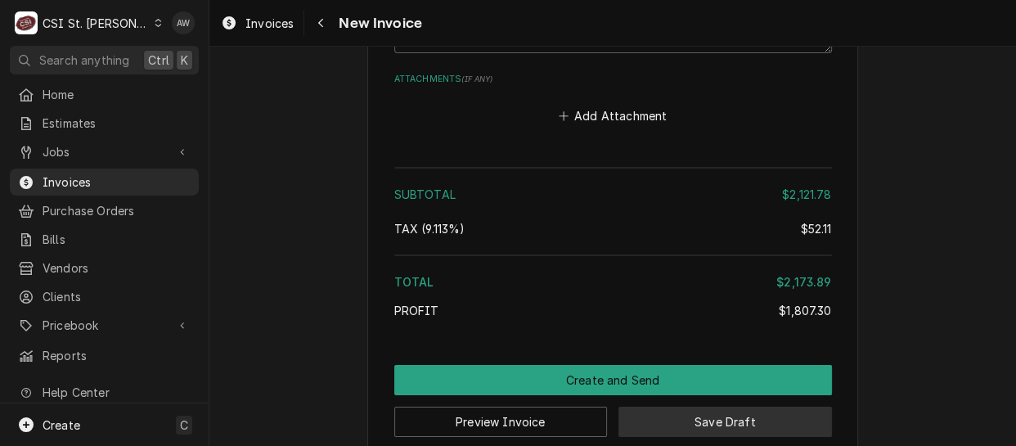
click at [654, 406] on button "Save Draft" at bounding box center [724, 421] width 213 height 30
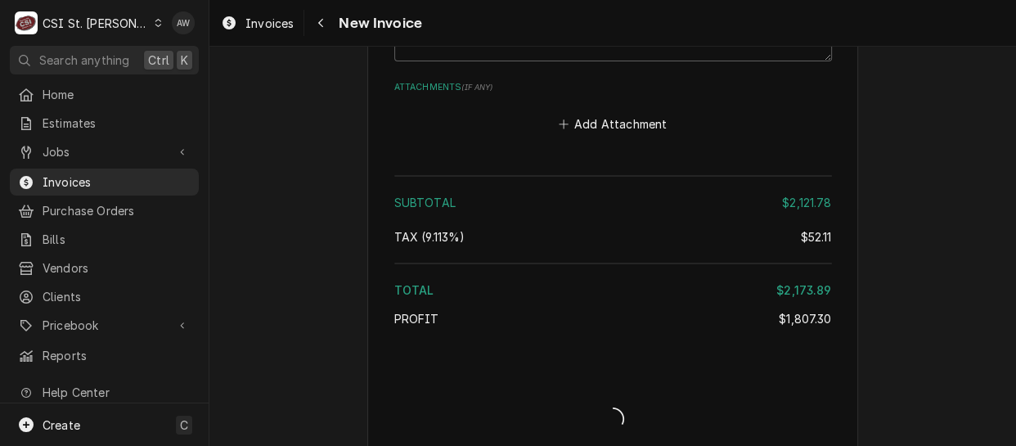
type textarea "x"
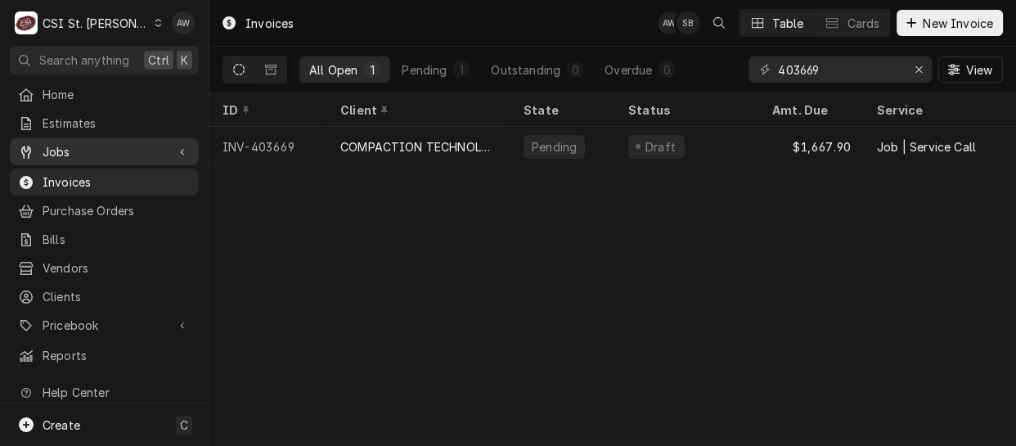
click at [137, 143] on span "Jobs" at bounding box center [104, 151] width 123 height 17
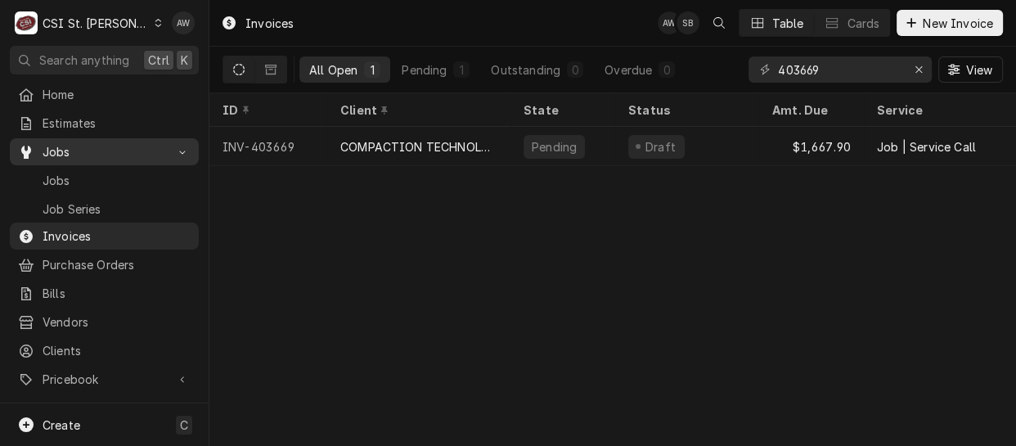
click at [123, 159] on link "Jobs" at bounding box center [104, 151] width 189 height 27
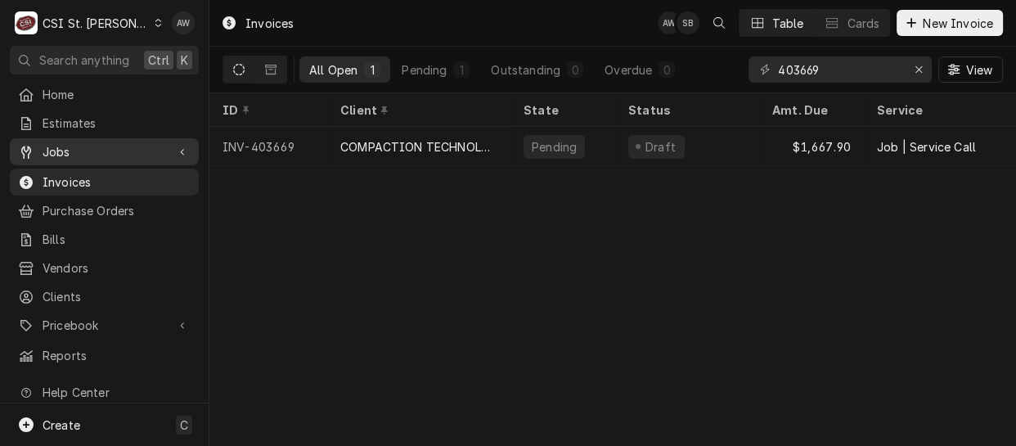
click at [114, 146] on span "Jobs" at bounding box center [104, 151] width 123 height 17
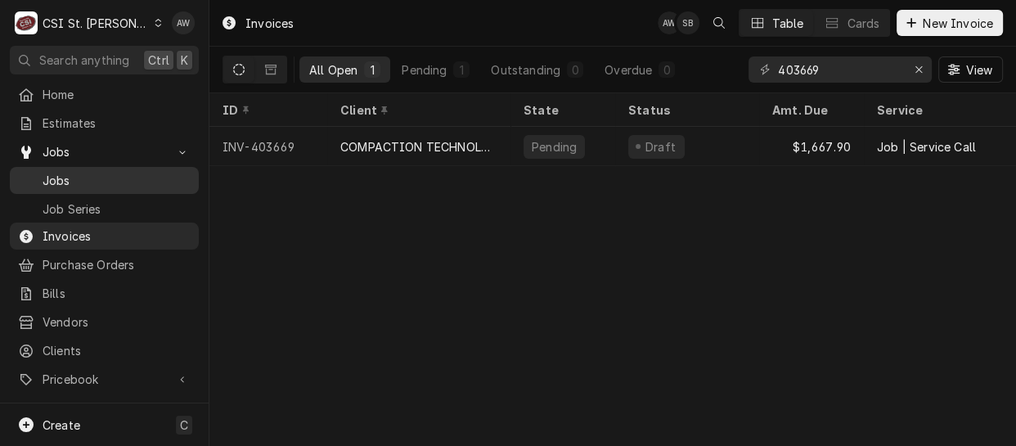
click at [102, 172] on span "Jobs" at bounding box center [117, 180] width 148 height 17
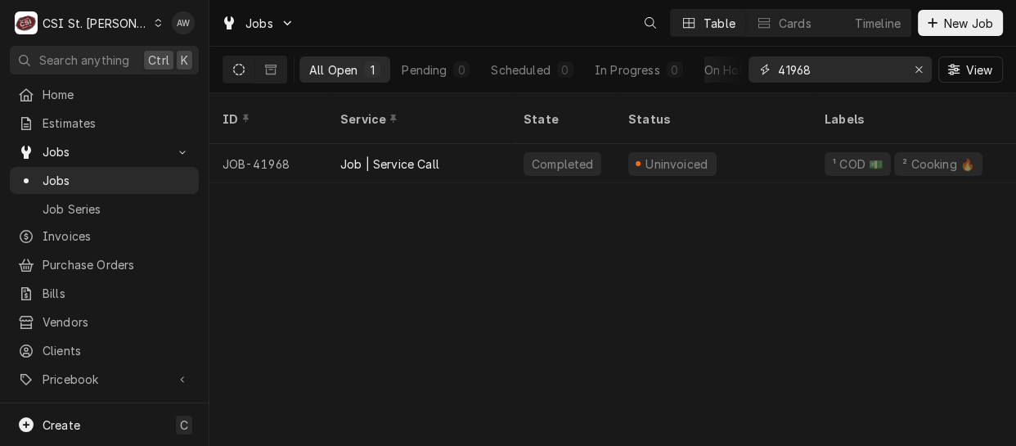
drag, startPoint x: 826, startPoint y: 65, endPoint x: 756, endPoint y: 60, distance: 69.7
click at [756, 60] on div "41968" at bounding box center [839, 69] width 183 height 26
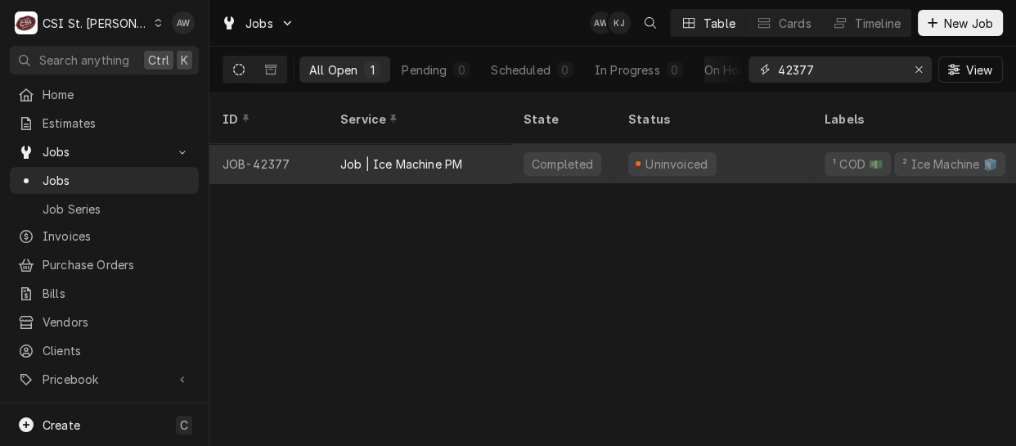
type input "42377"
click at [786, 148] on div "Uninvoiced" at bounding box center [713, 163] width 196 height 39
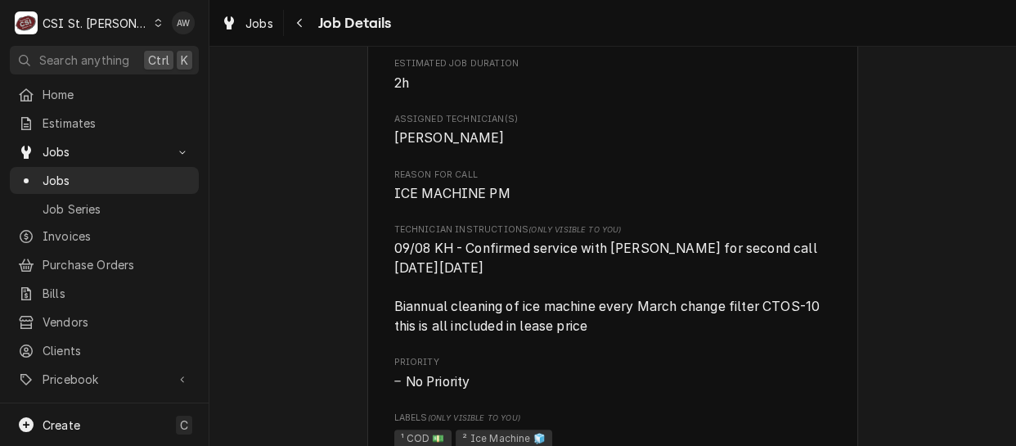
scroll to position [966, 0]
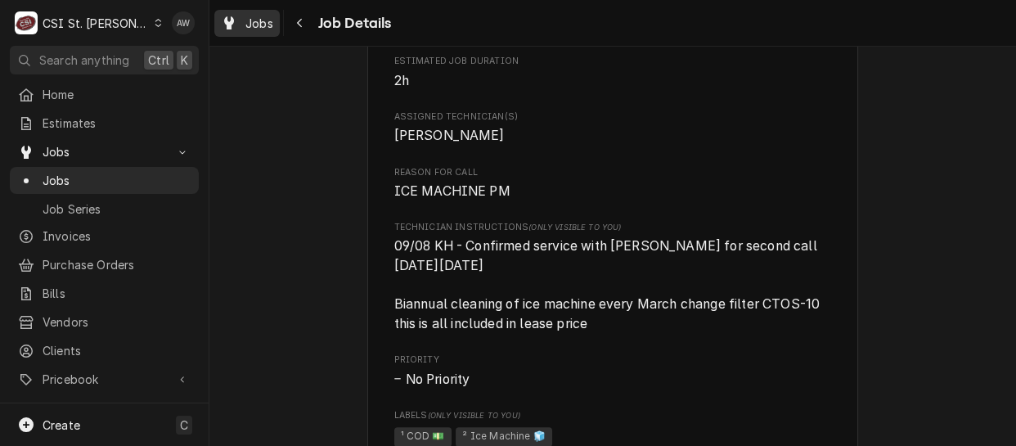
click at [252, 25] on span "Jobs" at bounding box center [259, 23] width 28 height 17
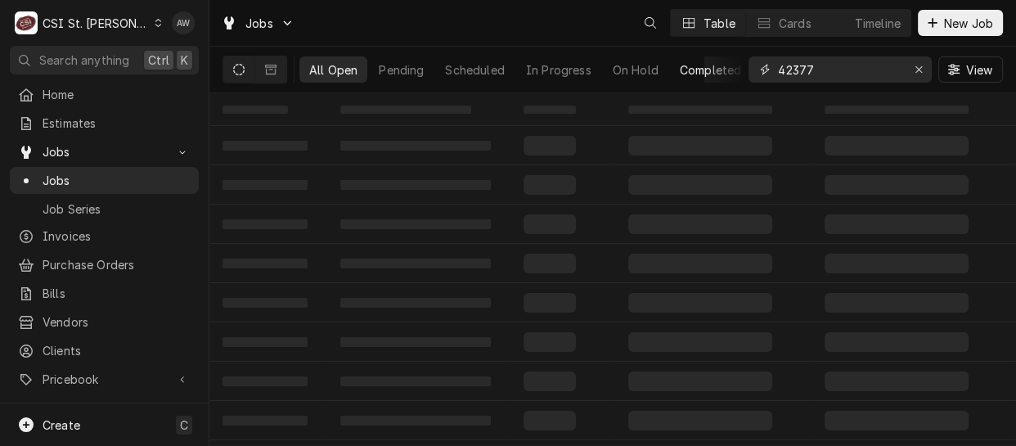
drag, startPoint x: 833, startPoint y: 68, endPoint x: 723, endPoint y: 59, distance: 110.8
click at [723, 59] on div "All Open Pending Scheduled In Progress On Hold Completed 42377 View" at bounding box center [612, 70] width 780 height 46
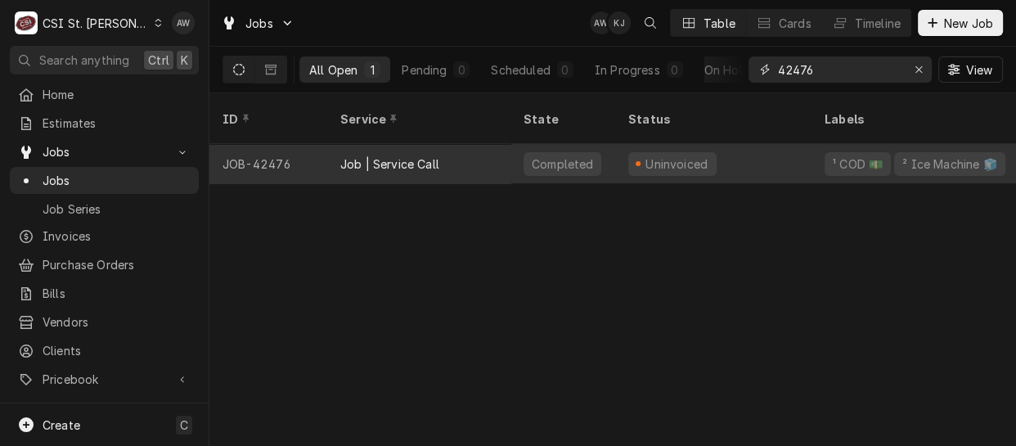
type input "42476"
click at [433, 155] on div "Job | Service Call" at bounding box center [418, 163] width 183 height 39
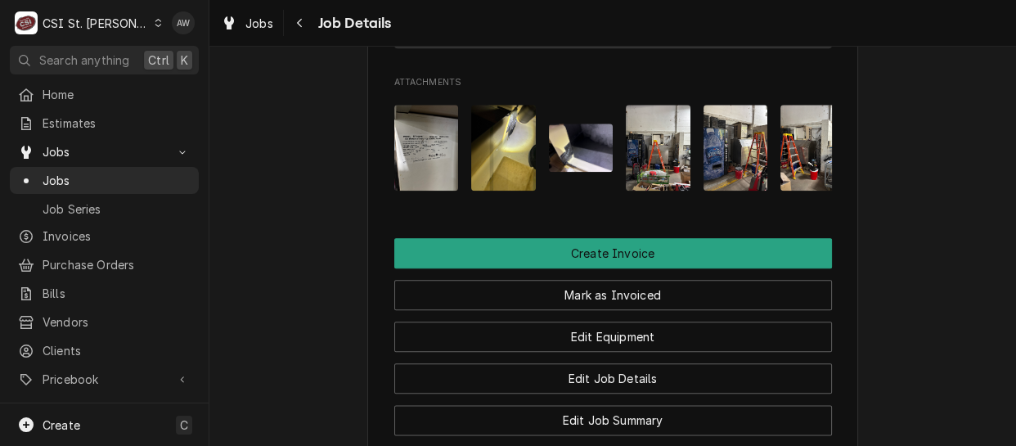
scroll to position [1636, 0]
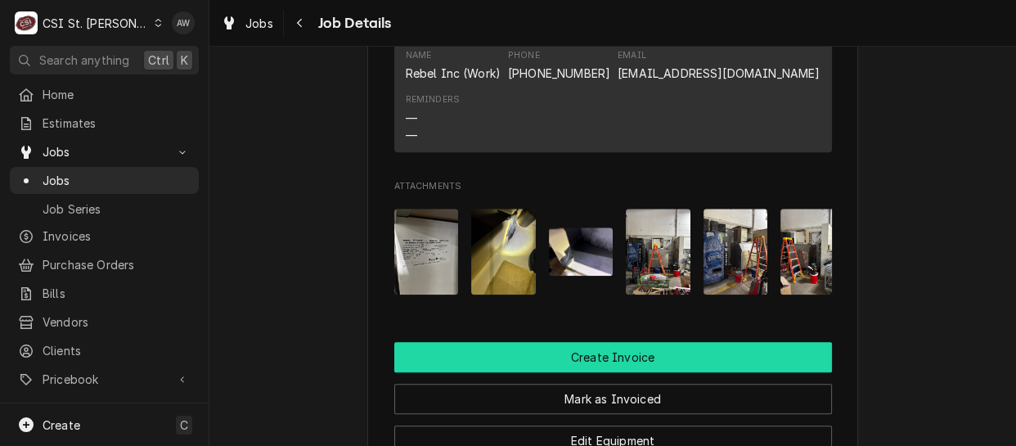
click at [668, 362] on button "Create Invoice" at bounding box center [613, 357] width 438 height 30
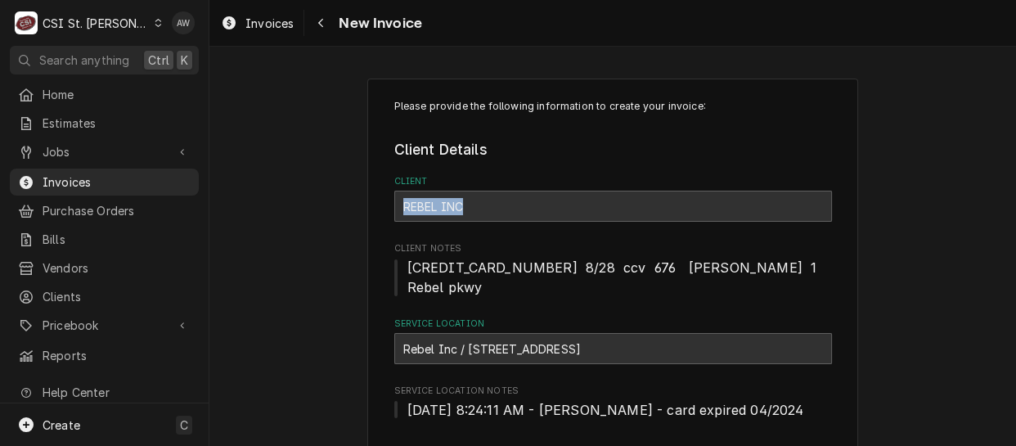
drag, startPoint x: 467, startPoint y: 200, endPoint x: 388, endPoint y: 202, distance: 79.3
click at [394, 202] on div "REBEL INC" at bounding box center [613, 206] width 438 height 31
drag, startPoint x: 667, startPoint y: 325, endPoint x: 461, endPoint y: 330, distance: 206.2
click at [461, 333] on div "Rebel Inc / [STREET_ADDRESS]" at bounding box center [613, 348] width 438 height 31
copy div "[STREET_ADDRESS]"
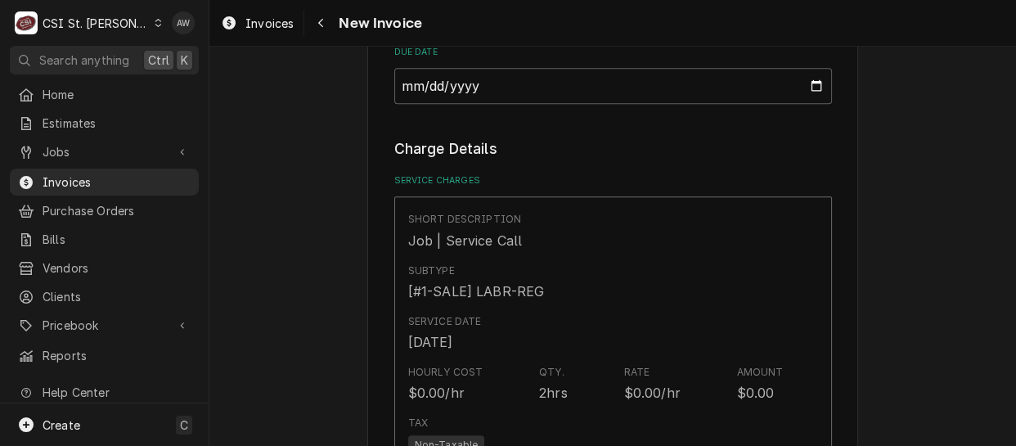
scroll to position [891, 0]
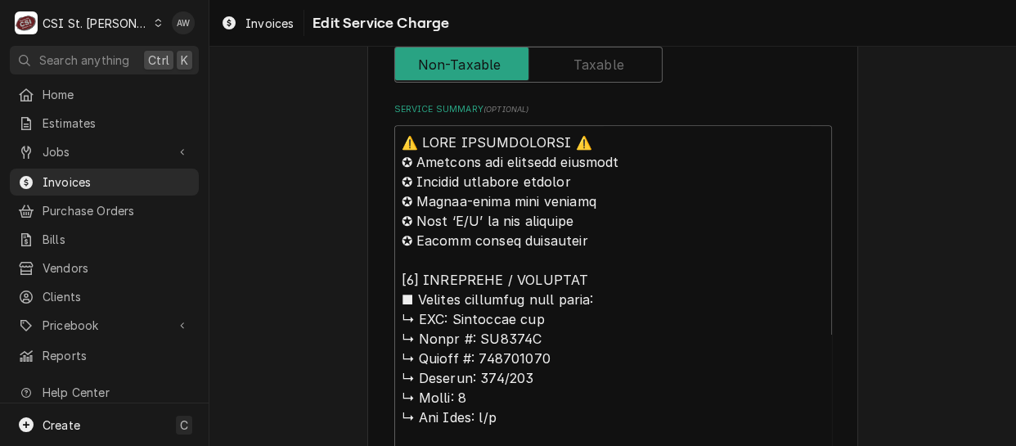
scroll to position [689, 0]
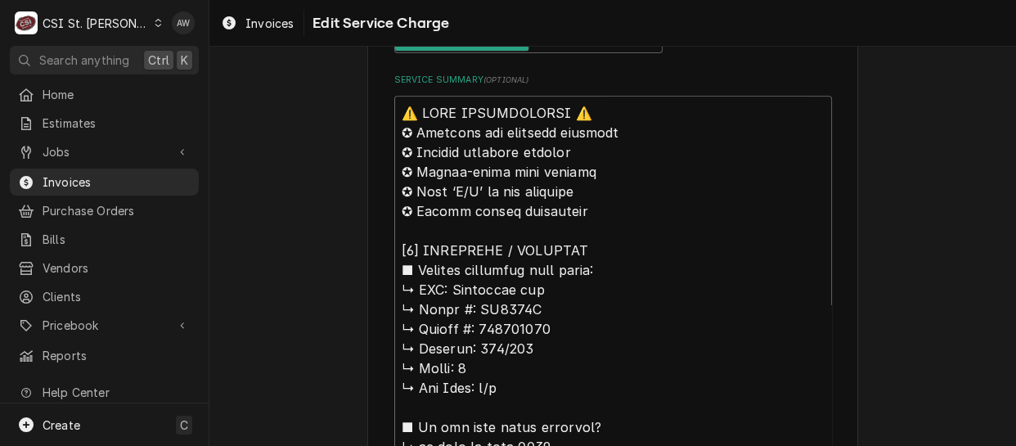
drag, startPoint x: 446, startPoint y: 285, endPoint x: 336, endPoint y: 94, distance: 220.5
click at [336, 94] on div "Use the fields below to edit this service charge Short Description Job | Servic…" at bounding box center [612, 391] width 806 height 2035
type textarea "x"
type textarea "Loremipsu dol ↳ Sitam #: CO9993A ↳ Elitse #: 311127181 ↳ Doeiusm: 051/103 ↳ Tem…"
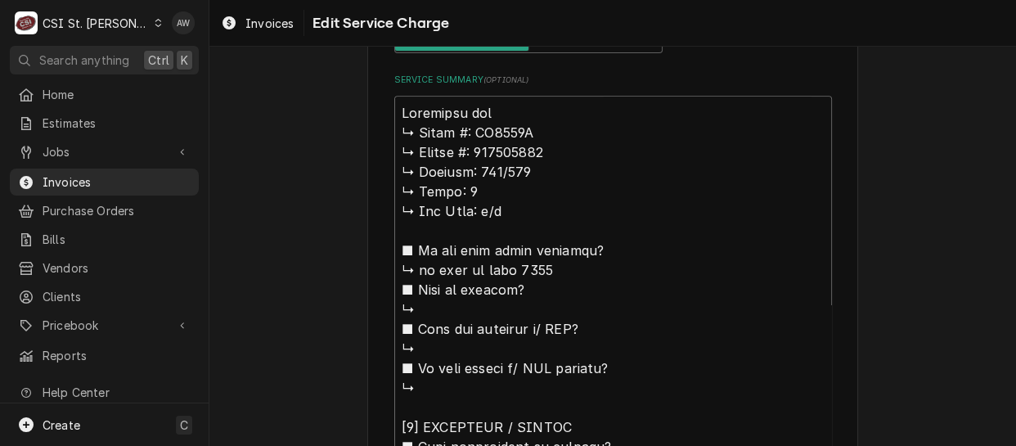
type textarea "x"
type textarea "Loremipsu dol ↳ Sitam #: CO0807A ↳ Elitse #: 728741772 ↳ Doeiusm: 110/411 ↳ Tem…"
type textarea "x"
type textarea "Loremipsu do ↳ Sitam #: CO2441A ↳ Elitse #: 372903231 ↳ Doeiusm: 634/735 ↳ Temp…"
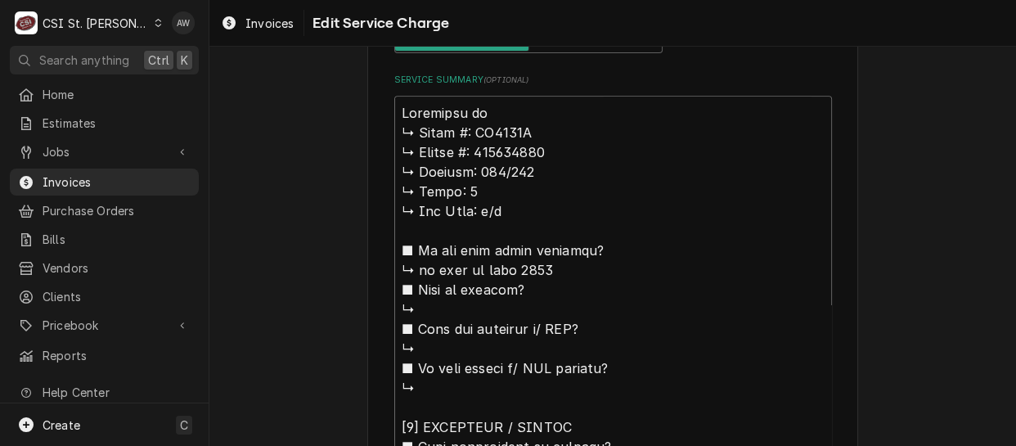
type textarea "x"
type textarea "Loremipsu d ↳ Sitam #: CO2946A ↳ Elitse #: 252958923 ↳ Doeiusm: 382/289 ↳ Tempo…"
type textarea "x"
type textarea "Loremipsu ↳ Dolor #: SI7810A ↳ Consec #: 901161539 ↳ Adipisc: 853/483 ↳ Elits: …"
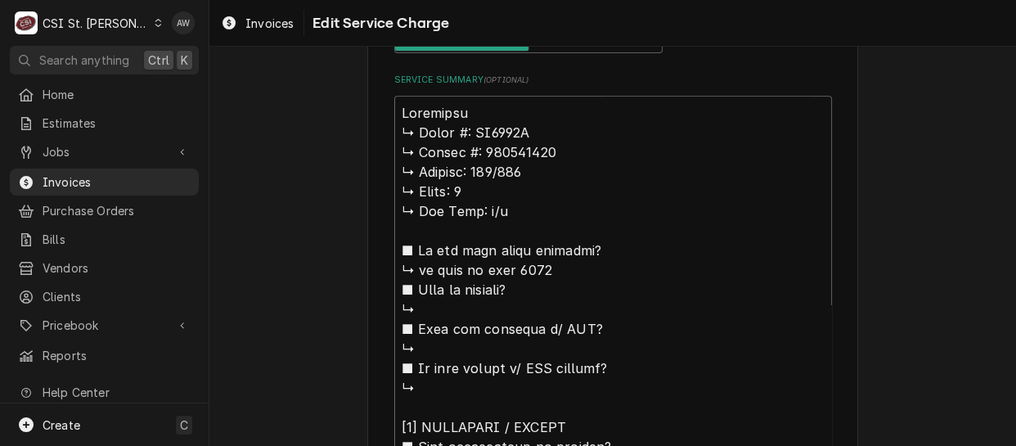
type textarea "x"
type textarea "Loremipsu ↳ Dolor #: SI2912A ↳ Consec #: 421752628 ↳ Adipisc: 165/279 ↳ Elits: …"
type textarea "x"
type textarea "Loremipsu ↳ Dolor #: SI7810A ↳ Consec #: 901161539 ↳ Adipisc: 853/483 ↳ Elits: …"
type textarea "x"
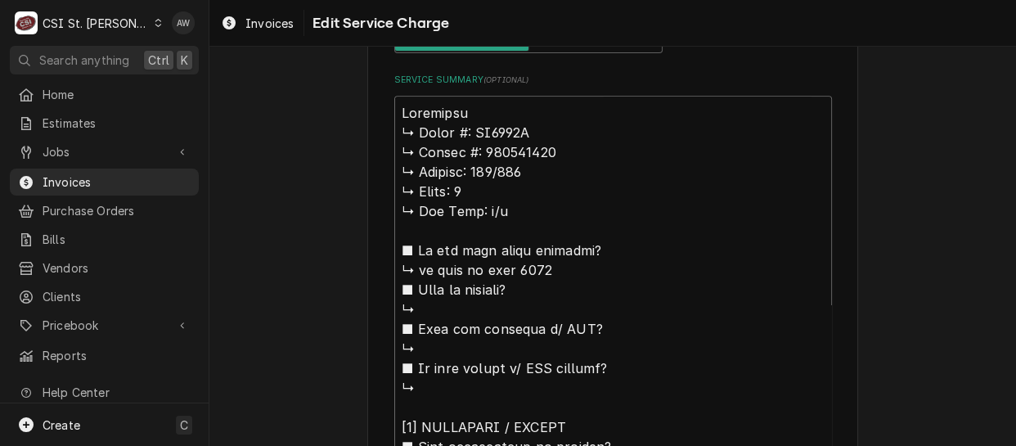
type textarea "Loremipsu / ↳ Dolor #: SI9398A ↳ Consec #: 824971831 ↳ Adipisc: 292/461 ↳ Elits…"
type textarea "x"
type textarea "Loremipsu / ↳ Dolor #: SI6362A ↳ Consec #: 137549643 ↳ Adipisc: 045/553 ↳ Elits…"
type textarea "x"
type textarea "Loremipsu / D ↳ Sitam #: CO6346A ↳ Elitse #: 233464796 ↳ Doeiusm: 758/536 ↳ Tem…"
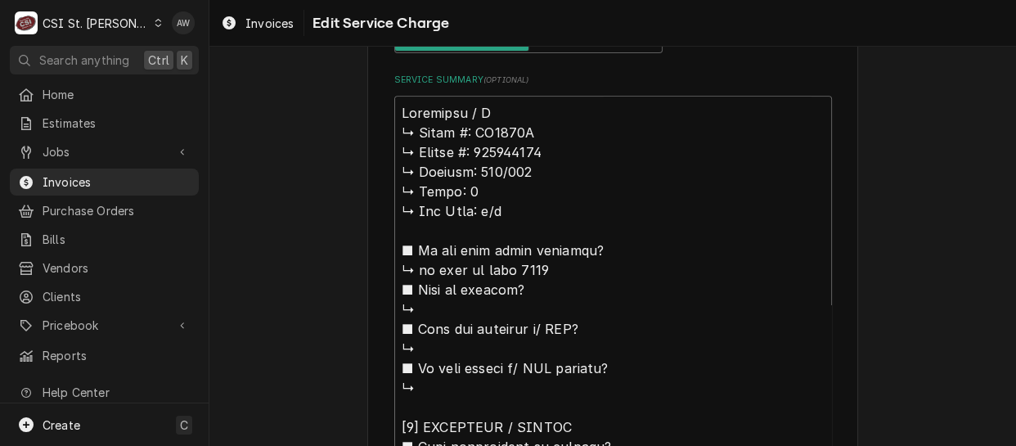
type textarea "x"
type textarea "Loremipsu / Do ↳ Sitam #: CO7993A ↳ Elitse #: 486066617 ↳ Doeiusm: 300/146 ↳ Te…"
type textarea "x"
type textarea "Loremipsu / Dol ↳ Sitam #: CO2952A ↳ Elitse #: 973020082 ↳ Doeiusm: 371/453 ↳ T…"
type textarea "x"
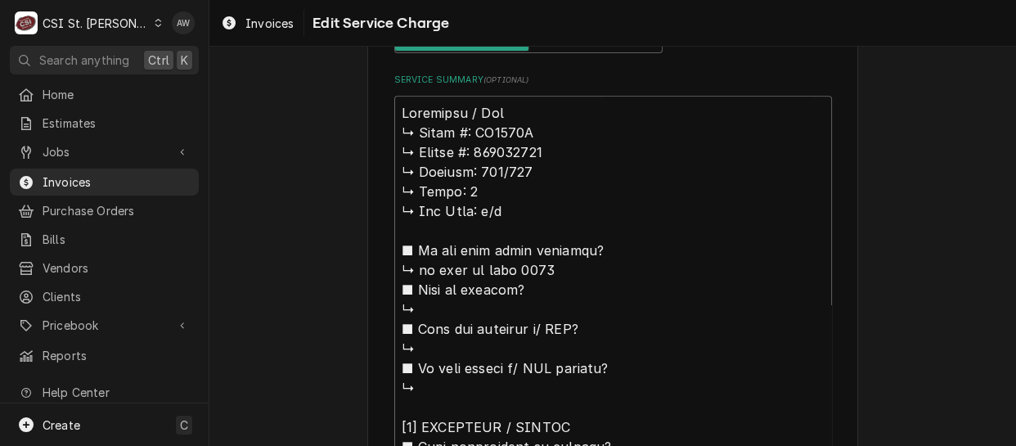
type textarea "Loremipsu / Dolo ↳ Sitam #: CO8026A ↳ Elitse #: 915221346 ↳ Doeiusm: 022/587 ↳ …"
type textarea "x"
type textarea "Loremipsu / Dolor ↳ Sitam #: CO9167A ↳ Elitse #: 051320276 ↳ Doeiusm: 925/355 ↳…"
type textarea "x"
type textarea "Loremipsu / Dolor: ↳ Sitam #: CO5036A ↳ Elitse #: 396592902 ↳ Doeiusm: 556/591 …"
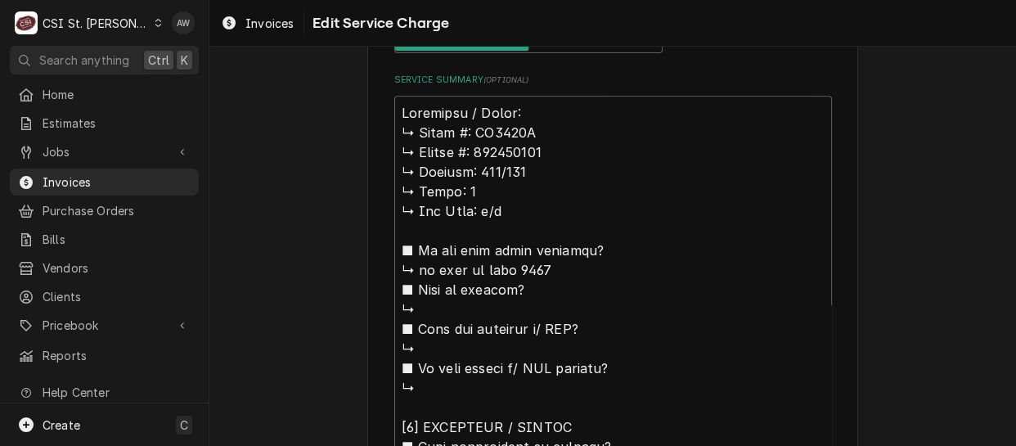
type textarea "x"
type textarea "Loremipsu / Dolor: ↳ Sitam #: CO9973A ↳ Elitse #: 447407691 ↳ Doeiusm: 185/577 …"
drag, startPoint x: 467, startPoint y: 132, endPoint x: 396, endPoint y: 134, distance: 71.2
type textarea "x"
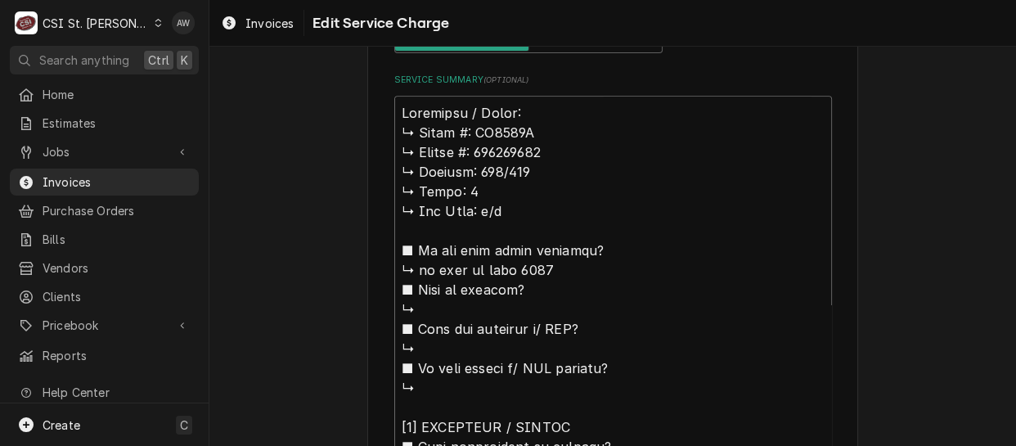
type textarea "Loremipsu / Dolor: SI0637A ↳ Consec #: 150877920 ↳ Adipisc: 825/003 ↳ Elits: 0 …"
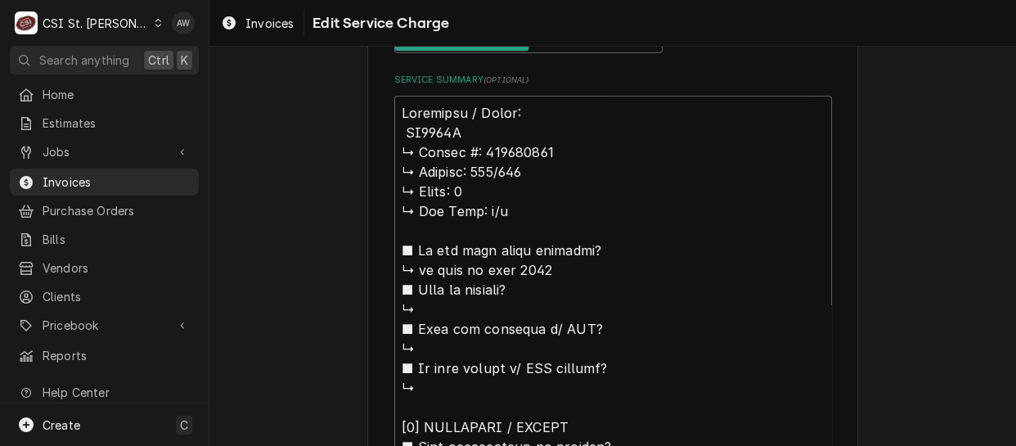
type textarea "x"
type textarea "Manitowoc / Model: BY1004A ↳ 𝗦𝗲𝗿𝗶𝗮𝗹 #: 951161854 ↳ 𝗩𝗼𝗹𝘁𝗮𝗴𝗲: 208/230 ↳ 𝗣𝗵𝗮𝘀𝗲: 1 …"
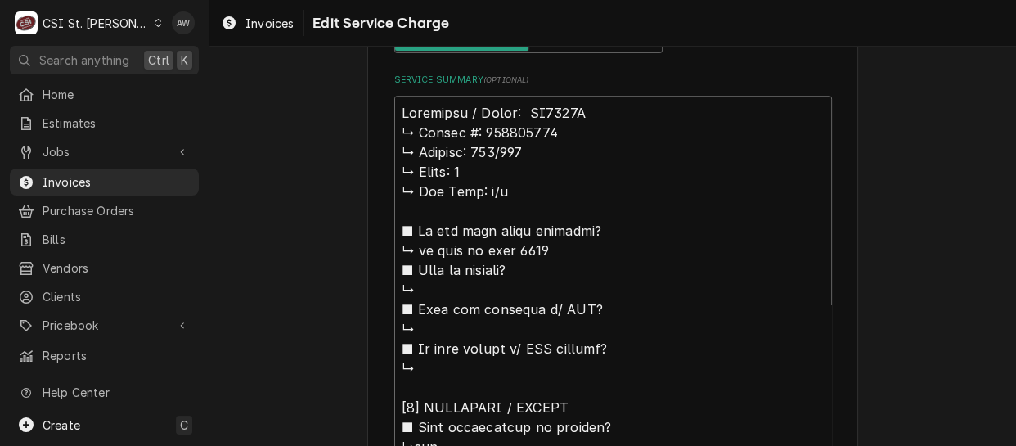
type textarea "x"
type textarea "Manitowoc / Model: BY1004A ↳ 𝗦𝗲𝗿𝗶𝗮𝗹 #: 951161854 ↳ 𝗩𝗼𝗹𝘁𝗮𝗴𝗲: 208/230 ↳ 𝗣𝗵𝗮𝘀𝗲: 1 …"
type textarea "x"
type textarea "Manitowoc / Model: BY1004A ↳ 𝗦𝗲𝗿𝗶𝗮𝗹 #: 951161854 ↳ 𝗩𝗼𝗹𝘁𝗮𝗴𝗲: 208/230 ↳ 𝗣𝗵𝗮𝘀𝗲: 1 …"
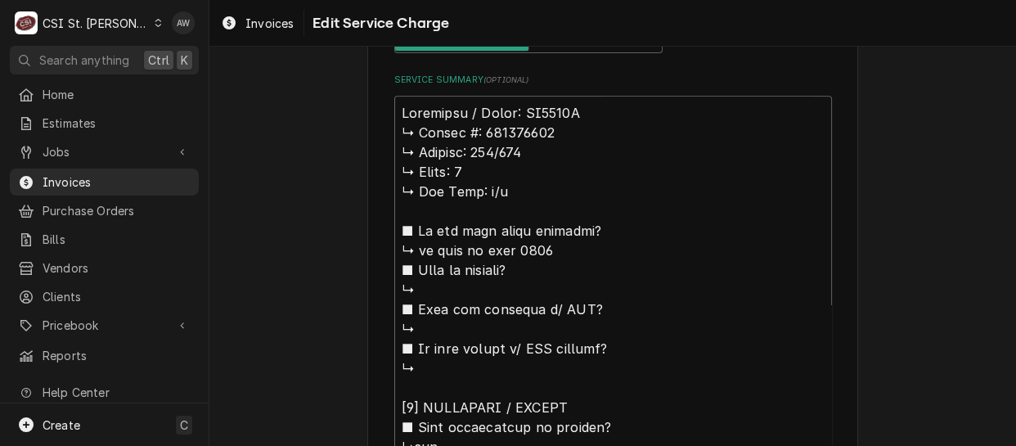
type textarea "x"
type textarea "Manitowoc / Model: BY1004A / ↳ 𝗦𝗲𝗿𝗶𝗮𝗹 #: 951161854 ↳ 𝗩𝗼𝗹𝘁𝗮𝗴𝗲: 208/230 ↳ 𝗣𝗵𝗮𝘀𝗲: …"
type textarea "x"
type textarea "Manitowoc / Model: BY1004A / ↳ 𝗦𝗲𝗿𝗶𝗮𝗹 #: 951161854 ↳ 𝗩𝗼𝗹𝘁𝗮𝗴𝗲: 208/230 ↳ 𝗣𝗵𝗮𝘀𝗲: …"
type textarea "x"
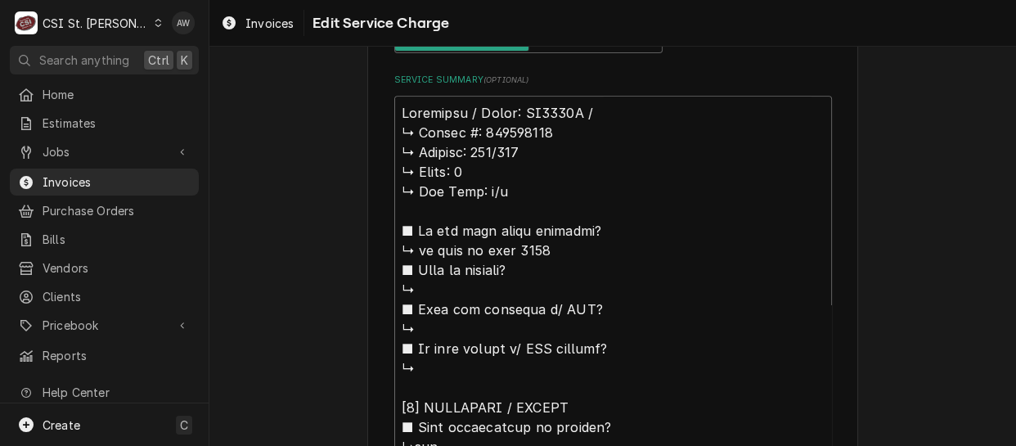
type textarea "Manitowoc / Model: BY1004A / S ↳ 𝗦𝗲𝗿𝗶𝗮𝗹 #: 951161854 ↳ 𝗩𝗼𝗹𝘁𝗮𝗴𝗲: 208/230 ↳ 𝗣𝗵𝗮𝘀𝗲…"
type textarea "x"
type textarea "Manitowoc / Model: BY1004A / Se ↳ 𝗦𝗲𝗿𝗶𝗮𝗹 #: 951161854 ↳ 𝗩𝗼𝗹𝘁𝗮𝗴𝗲: 208/230 ↳ 𝗣𝗵𝗮𝘀…"
type textarea "x"
type textarea "Manitowoc / Model: BY1004A / Seri ↳ 𝗦𝗲𝗿𝗶𝗮𝗹 #: 951161854 ↳ 𝗩𝗼𝗹𝘁𝗮𝗴𝗲: 208/230 ↳ 𝗣𝗵…"
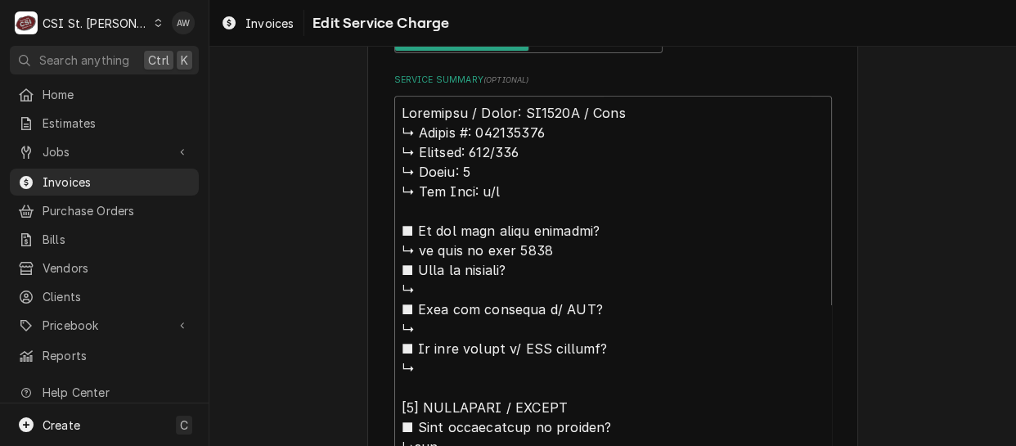
type textarea "x"
type textarea "Manitowoc / Model: BY1004A / Seria ↳ 𝗦𝗲𝗿𝗶𝗮𝗹 #: 951161854 ↳ 𝗩𝗼𝗹𝘁𝗮𝗴𝗲: 208/230 ↳ 𝗣…"
type textarea "x"
type textarea "Manitowoc / Model: BY1004A / Serial ↳ 𝗦𝗲𝗿𝗶𝗮𝗹 #: 951161854 ↳ 𝗩𝗼𝗹𝘁𝗮𝗴𝗲: 208/230 ↳ …"
type textarea "x"
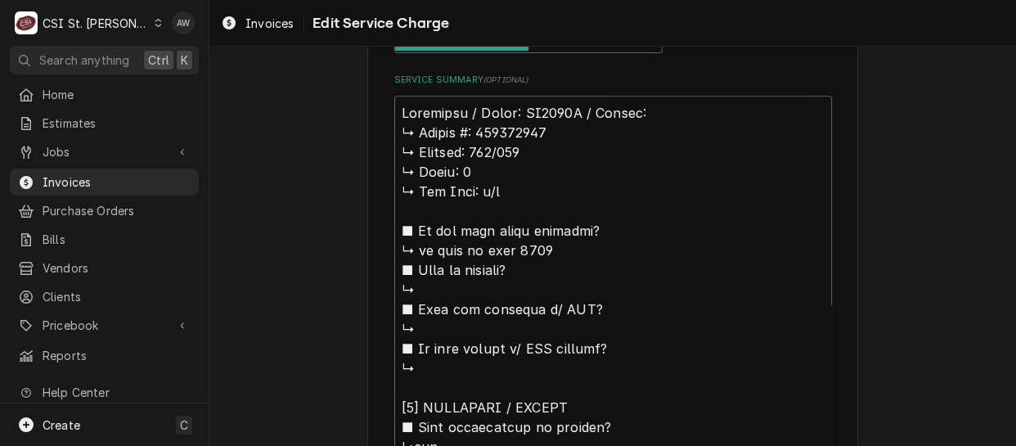
type textarea "Manitowoc / Model: BY1004A / Serial: ↳ 𝗦𝗲𝗿𝗶𝗮𝗹 #: 951161854 ↳ 𝗩𝗼𝗹𝘁𝗮𝗴𝗲: 208/230 ↳…"
drag, startPoint x: 466, startPoint y: 128, endPoint x: 384, endPoint y: 128, distance: 82.6
click at [384, 128] on div "Use the fields below to edit this service charge Short Description Job | Servic…" at bounding box center [612, 294] width 491 height 1811
type textarea "x"
type textarea "Manitowoc / Model: BY1004A / Serial: 951161854 ↳ 𝗩𝗼𝗹𝘁𝗮𝗴𝗲: 208/230 ↳ 𝗣𝗵𝗮𝘀𝗲: 1 ↳ …"
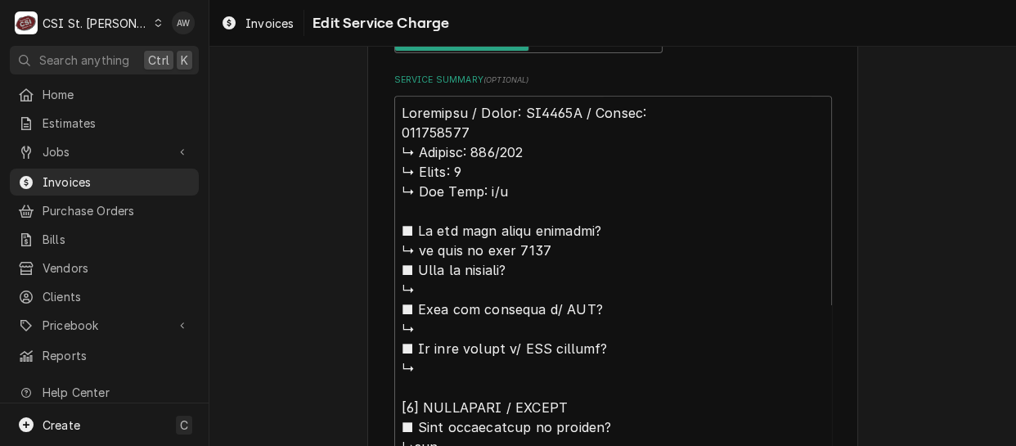
click at [384, 128] on div "Use the fields below to edit this service charge Short Description Job | Servic…" at bounding box center [612, 294] width 491 height 1811
type textarea "x"
type textarea "Manitowoc / Model: BY1004A / Serial: 951161854 ↳ 𝗩𝗼𝗹𝘁𝗮𝗴𝗲: 208/230 ↳ 𝗣𝗵𝗮𝘀𝗲: 1 ↳ …"
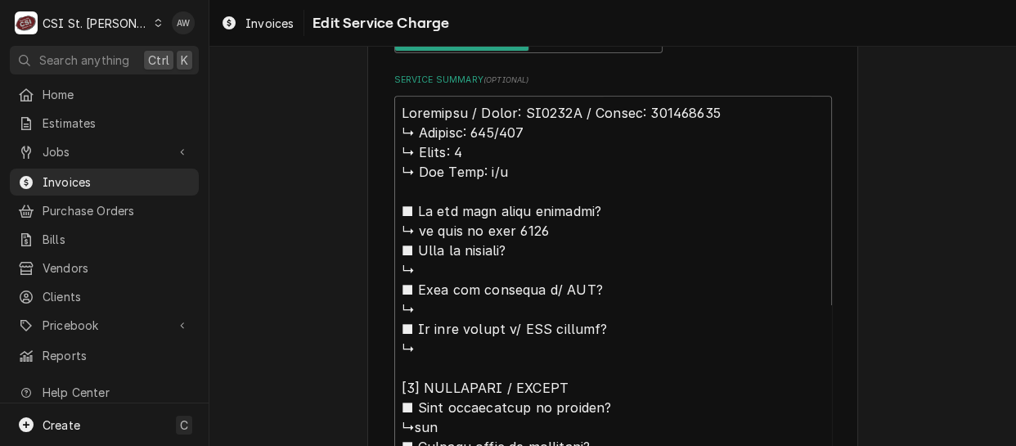
drag, startPoint x: 518, startPoint y: 179, endPoint x: 366, endPoint y: 127, distance: 160.9
click at [367, 127] on div "Use the fields below to edit this service charge Short Description Job | Servic…" at bounding box center [612, 284] width 491 height 1791
type textarea "x"
type textarea "Manitowoc / Model: BY1004A / Serial: 951161854 ■ 𝗜𝘀 𝘁𝗵𝗲 𝘂𝗻𝗶𝘁 𝘂𝗻𝗱𝗲𝗿 𝘄𝗮𝗿𝗿𝗮𝗻𝘁𝘆? ↳ …"
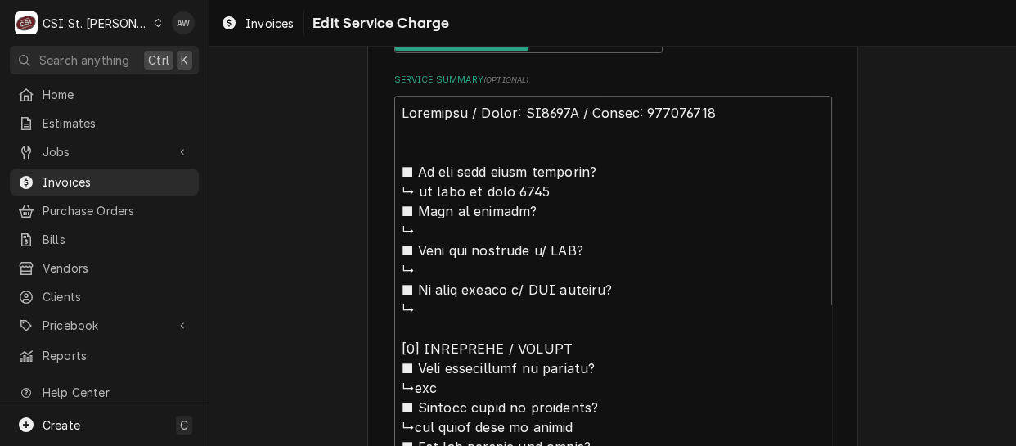
drag, startPoint x: 430, startPoint y: 308, endPoint x: 366, endPoint y: 147, distance: 173.6
click at [367, 147] on div "Use the fields below to edit this service charge Short Description Job | Servic…" at bounding box center [612, 265] width 491 height 1752
type textarea "x"
type textarea "Manitowoc / Model: BY1004A / Serial: 951161854 [𝟮] 𝗗𝗜𝗔𝗚𝗡𝗢𝗦𝗜𝗦 / 𝗜𝗦𝗦𝗨𝗘𝗦 ■ 𝗨𝗻𝗶𝘁 𝗼𝗽…"
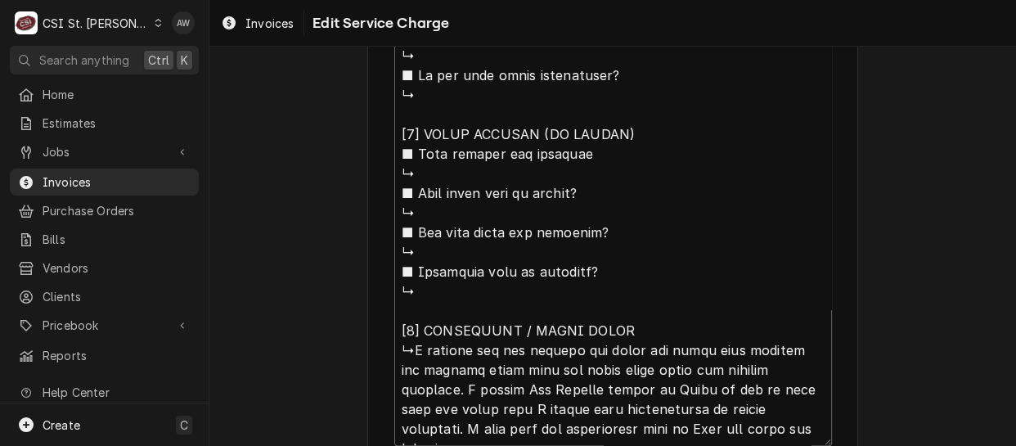
scroll to position [1136, 0]
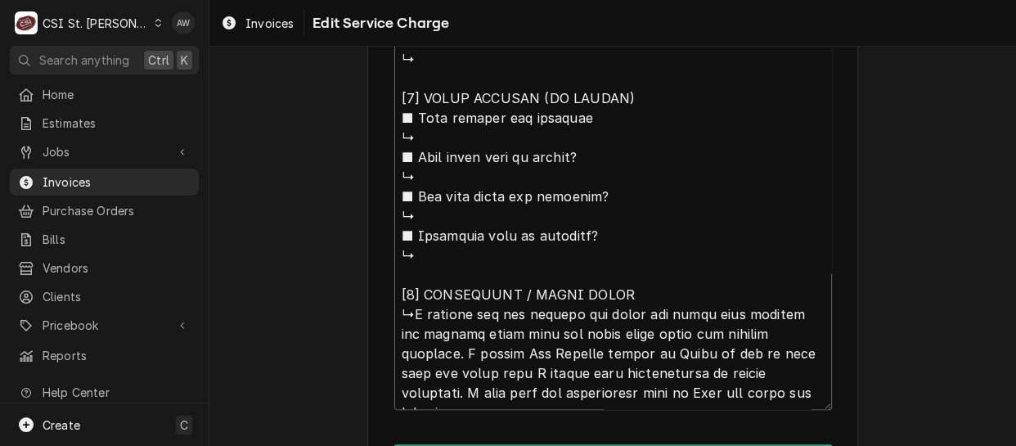
click at [407, 311] on textarea "Service Summary ( optional )" at bounding box center [613, 29] width 438 height 761
type textarea "x"
type textarea "Manitowoc / Model: BY1004A / Serial: 951161854 [𝟮] 𝗗𝗜𝗔𝗚𝗡𝗢𝗦𝗜𝗦 / 𝗜𝗦𝗦𝗨𝗘𝗦 ■ 𝗨𝗻𝗶𝘁 𝗼𝗽…"
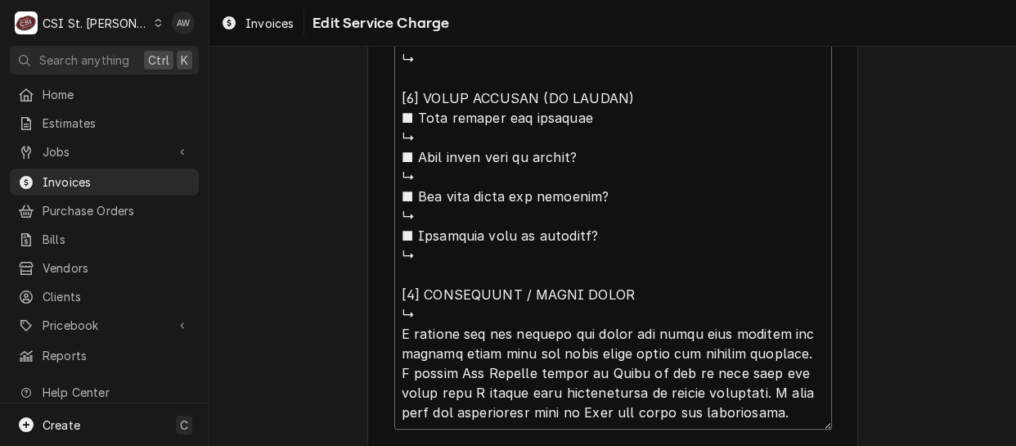
drag, startPoint x: 590, startPoint y: 330, endPoint x: 377, endPoint y: 321, distance: 212.8
type textarea "x"
type textarea "r"
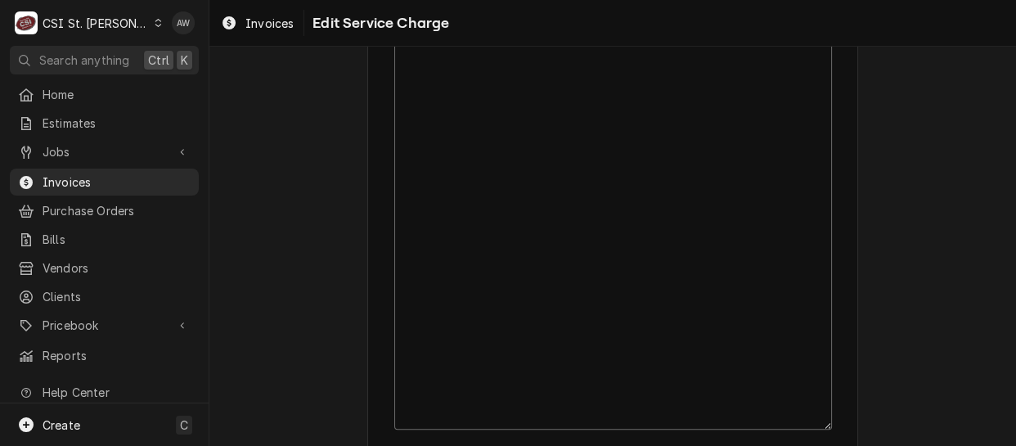
scroll to position [469, 0]
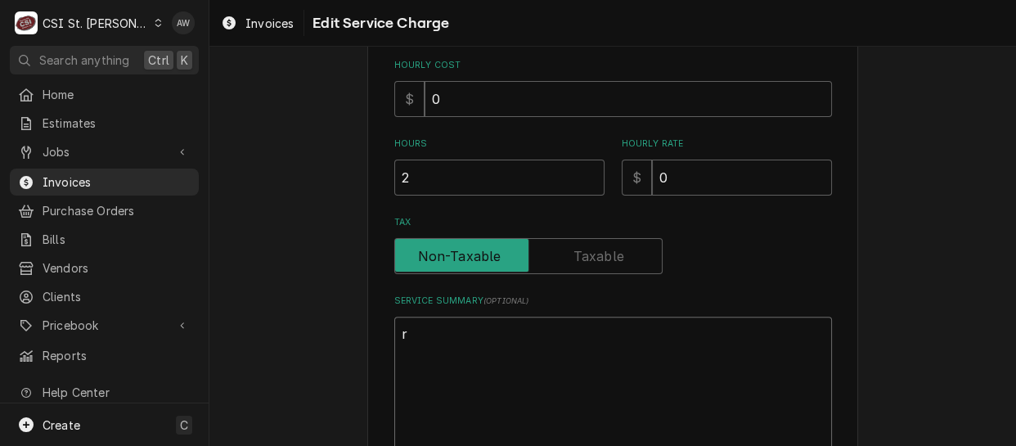
type textarea "x"
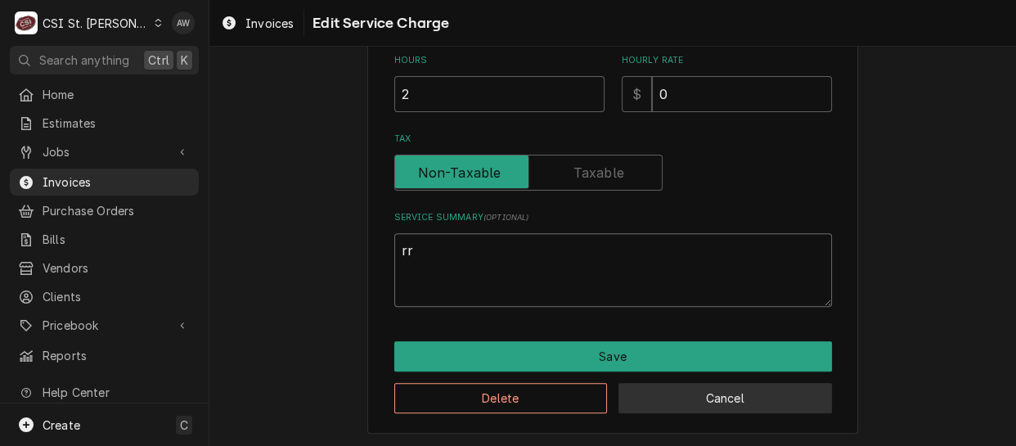
type textarea "rr"
click at [646, 397] on button "Cancel" at bounding box center [724, 398] width 213 height 30
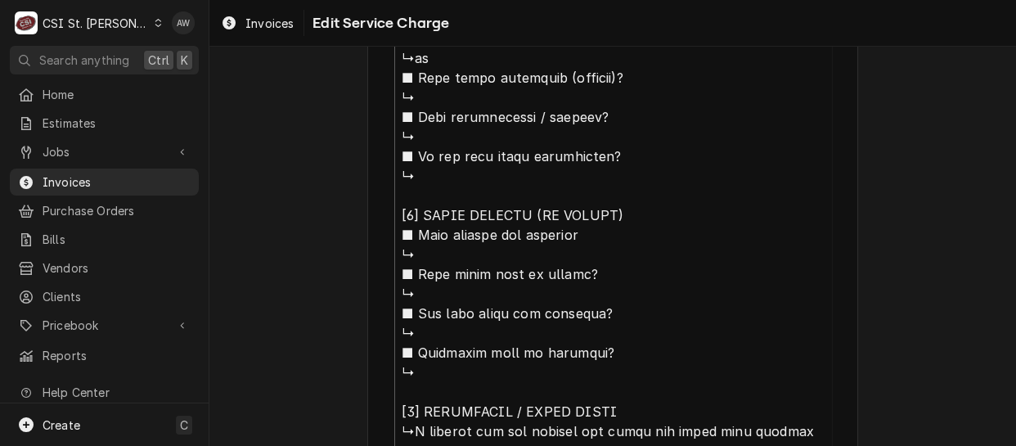
scroll to position [1652, 0]
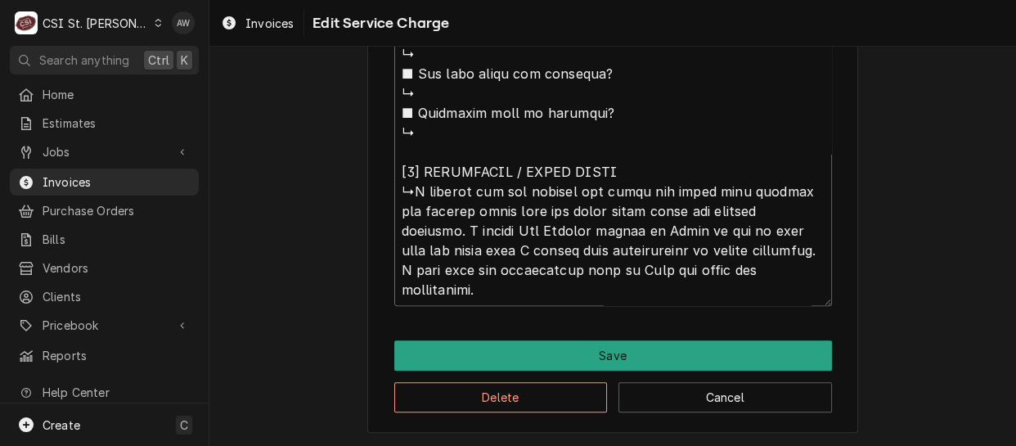
type textarea "x"
type textarea "⚠️ 𝗙𝗢𝗥𝗠 𝗜𝗡𝗦𝗧𝗥𝗨𝗖𝗧𝗜𝗢𝗡𝗦 ⚠️ ✪ 𝗖𝗼𝗺𝗽𝗹𝗲𝘁𝗲 𝗮𝗹𝗹 𝗿𝗲𝗹𝗲𝘃𝗮𝗻𝘁 𝘀𝗲𝗰𝘁𝗶𝗼𝗻𝘀 ✪ 𝗣𝗿𝗼𝘃𝗶𝗱𝗲 𝗱𝗲𝘁𝗮𝗶𝗹𝗲𝗱 𝗮𝗻𝘀…"
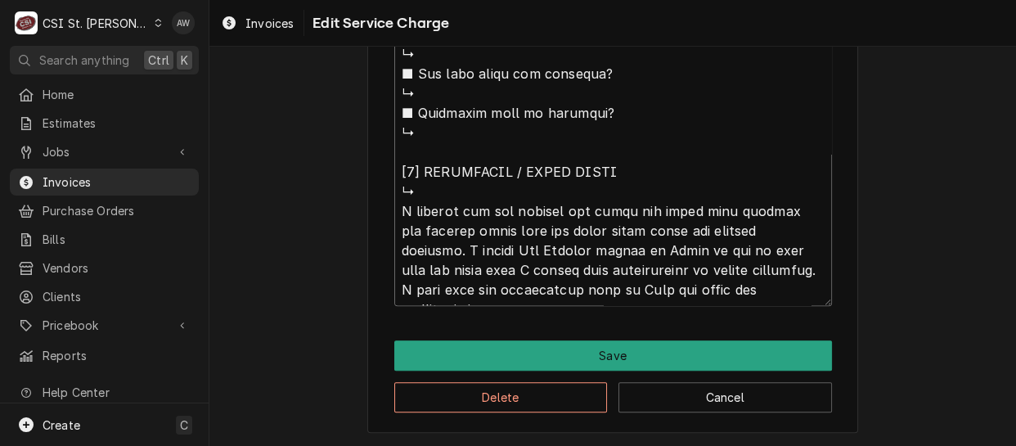
scroll to position [0, 0]
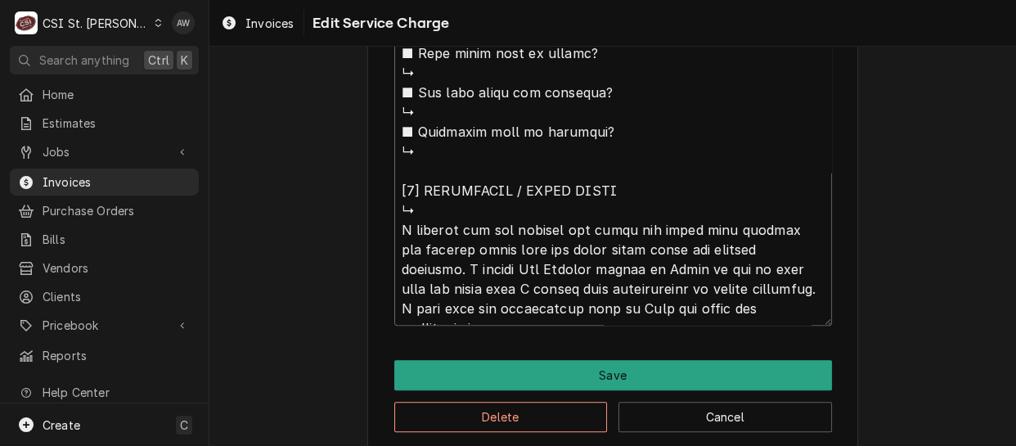
drag, startPoint x: 585, startPoint y: 224, endPoint x: 361, endPoint y: 219, distance: 224.1
type textarea "x"
type textarea "⚠️ 𝗙𝗢𝗥𝗠 𝗜𝗡𝗦𝗧𝗥𝗨𝗖𝗧𝗜𝗢𝗡𝗦 ⚠️ ✪ 𝗖𝗼𝗺𝗽𝗹𝗲𝘁𝗲 𝗮𝗹𝗹 𝗿𝗲𝗹𝗲𝘃𝗮𝗻𝘁 𝘀𝗲𝗰𝘁𝗶𝗼𝗻𝘀 ✪ 𝗣𝗿𝗼𝘃𝗶𝗱𝗲 𝗱𝗲𝘁𝗮𝗶𝗹𝗲𝗱 𝗮𝗻𝘀…"
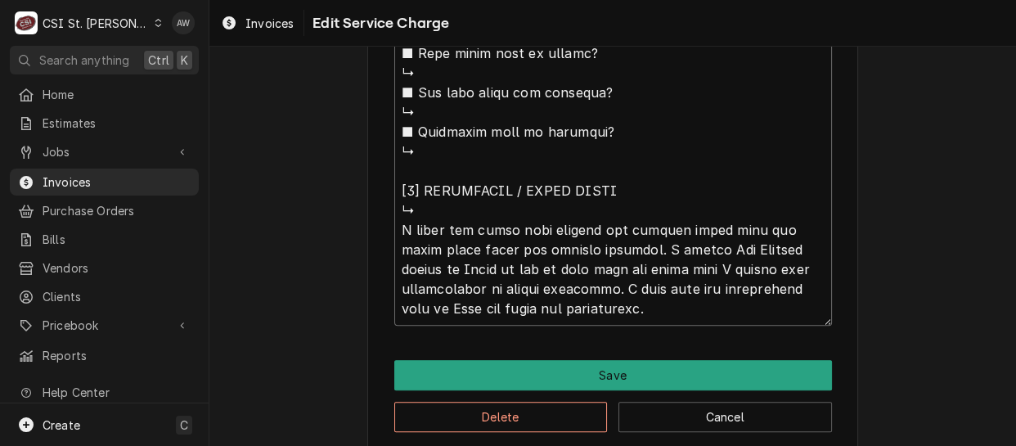
type textarea "x"
type textarea "⚠️ 𝗙𝗢𝗥𝗠 𝗜𝗡𝗦𝗧𝗥𝗨𝗖𝗧𝗜𝗢𝗡𝗦 ⚠️ ✪ 𝗖𝗼𝗺𝗽𝗹𝗲𝘁𝗲 𝗮𝗹𝗹 𝗿𝗲𝗹𝗲𝘃𝗮𝗻𝘁 𝘀𝗲𝗰𝘁𝗶𝗼𝗻𝘀 ✪ 𝗣𝗿𝗼𝘃𝗶𝗱𝗲 𝗱𝗲𝘁𝗮𝗶𝗹𝗲𝗱 𝗮𝗻𝘀…"
type textarea "x"
type textarea "⚠️ 𝗙𝗢𝗥𝗠 𝗜𝗡𝗦𝗧𝗥𝗨𝗖𝗧𝗜𝗢𝗡𝗦 ⚠️ ✪ 𝗖𝗼𝗺𝗽𝗹𝗲𝘁𝗲 𝗮𝗹𝗹 𝗿𝗲𝗹𝗲𝘃𝗮𝗻𝘁 𝘀𝗲𝗰𝘁𝗶𝗼𝗻𝘀 ✪ 𝗣𝗿𝗼𝘃𝗶𝗱𝗲 𝗱𝗲𝘁𝗮𝗶𝗹𝗲𝗱 𝗮𝗻𝘀…"
type textarea "x"
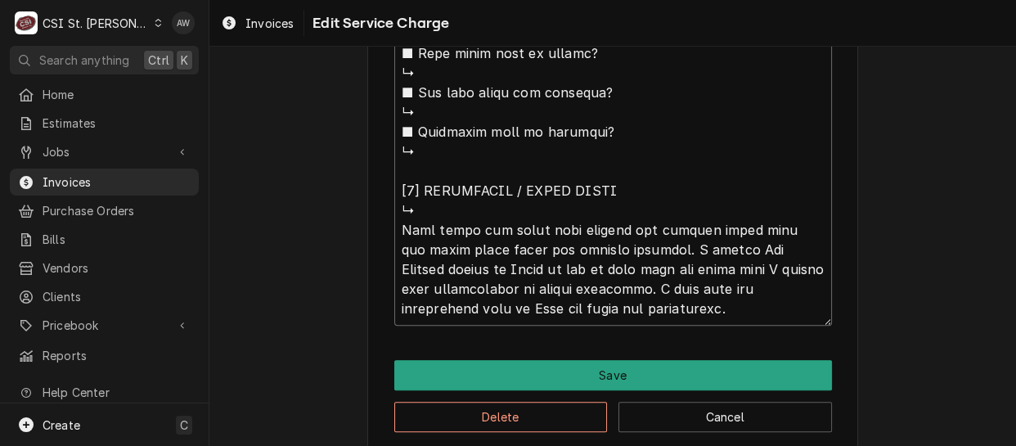
type textarea "⚠️ 𝗙𝗢𝗥𝗠 𝗜𝗡𝗦𝗧𝗥𝗨𝗖𝗧𝗜𝗢𝗡𝗦 ⚠️ ✪ 𝗖𝗼𝗺𝗽𝗹𝗲𝘁𝗲 𝗮𝗹𝗹 𝗿𝗲𝗹𝗲𝘃𝗮𝗻𝘁 𝘀𝗲𝗰𝘁𝗶𝗼𝗻𝘀 ✪ 𝗣𝗿𝗼𝘃𝗶𝗱𝗲 𝗱𝗲𝘁𝗮𝗶𝗹𝗲𝗱 𝗮𝗻𝘀…"
type textarea "x"
type textarea "⚠️ 𝗙𝗢𝗥𝗠 𝗜𝗡𝗦𝗧𝗥𝗨𝗖𝗧𝗜𝗢𝗡𝗦 ⚠️ ✪ 𝗖𝗼𝗺𝗽𝗹𝗲𝘁𝗲 𝗮𝗹𝗹 𝗿𝗲𝗹𝗲𝘃𝗮𝗻𝘁 𝘀𝗲𝗰𝘁𝗶𝗼𝗻𝘀 ✪ 𝗣𝗿𝗼𝘃𝗶𝗱𝗲 𝗱𝗲𝘁𝗮𝗶𝗹𝗲𝗱 𝗮𝗻𝘀…"
type textarea "x"
type textarea "⚠️ 𝗙𝗢𝗥𝗠 𝗜𝗡𝗦𝗧𝗥𝗨𝗖𝗧𝗜𝗢𝗡𝗦 ⚠️ ✪ 𝗖𝗼𝗺𝗽𝗹𝗲𝘁𝗲 𝗮𝗹𝗹 𝗿𝗲𝗹𝗲𝘃𝗮𝗻𝘁 𝘀𝗲𝗰𝘁𝗶𝗼𝗻𝘀 ✪ 𝗣𝗿𝗼𝘃𝗶𝗱𝗲 𝗱𝗲𝘁𝗮𝗶𝗹𝗲𝗱 𝗮𝗻𝘀…"
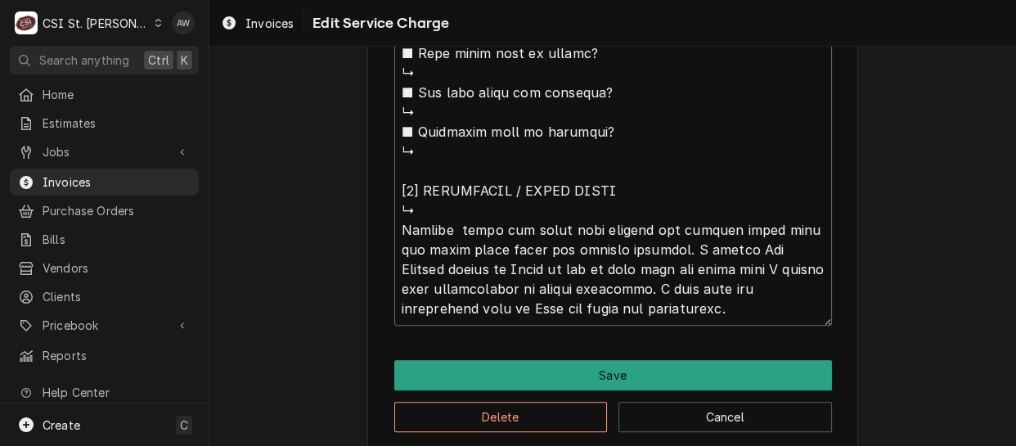
type textarea "x"
type textarea "⚠️ 𝗙𝗢𝗥𝗠 𝗜𝗡𝗦𝗧𝗥𝗨𝗖𝗧𝗜𝗢𝗡𝗦 ⚠️ ✪ 𝗖𝗼𝗺𝗽𝗹𝗲𝘁𝗲 𝗮𝗹𝗹 𝗿𝗲𝗹𝗲𝘃𝗮𝗻𝘁 𝘀𝗲𝗰𝘁𝗶𝗼𝗻𝘀 ✪ 𝗣𝗿𝗼𝘃𝗶𝗱𝗲 𝗱𝗲𝘁𝗮𝗶𝗹𝗲𝗱 𝗮𝗻𝘀…"
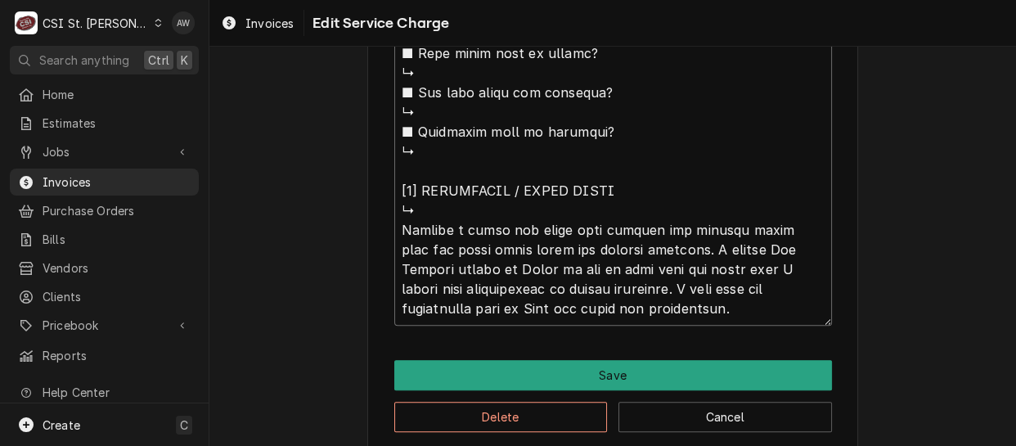
type textarea "x"
type textarea "⚠️ 𝗙𝗢𝗥𝗠 𝗜𝗡𝗦𝗧𝗥𝗨𝗖𝗧𝗜𝗢𝗡𝗦 ⚠️ ✪ 𝗖𝗼𝗺𝗽𝗹𝗲𝘁𝗲 𝗮𝗹𝗹 𝗿𝗲𝗹𝗲𝘃𝗮𝗻𝘁 𝘀𝗲𝗰𝘁𝗶𝗼𝗻𝘀 ✪ 𝗣𝗿𝗼𝘃𝗶𝗱𝗲 𝗱𝗲𝘁𝗮𝗶𝗹𝗲𝗱 𝗮𝗻𝘀…"
type textarea "x"
type textarea "⚠️ 𝗙𝗢𝗥𝗠 𝗜𝗡𝗦𝗧𝗥𝗨𝗖𝗧𝗜𝗢𝗡𝗦 ⚠️ ✪ 𝗖𝗼𝗺𝗽𝗹𝗲𝘁𝗲 𝗮𝗹𝗹 𝗿𝗲𝗹𝗲𝘃𝗮𝗻𝘁 𝘀𝗲𝗰𝘁𝗶𝗼𝗻𝘀 ✪ 𝗣𝗿𝗼𝘃𝗶𝗱𝗲 𝗱𝗲𝘁𝗮𝗶𝗹𝗲𝗱 𝗮𝗻𝘀…"
type textarea "x"
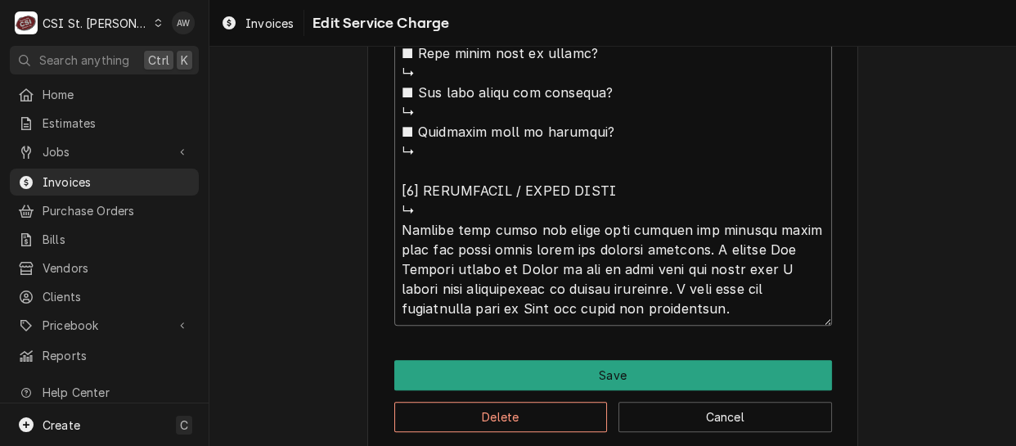
type textarea "⚠️ 𝗙𝗢𝗥𝗠 𝗜𝗡𝗦𝗧𝗥𝗨𝗖𝗧𝗜𝗢𝗡𝗦 ⚠️ ✪ 𝗖𝗼𝗺𝗽𝗹𝗲𝘁𝗲 𝗮𝗹𝗹 𝗿𝗲𝗹𝗲𝘃𝗮𝗻𝘁 𝘀𝗲𝗰𝘁𝗶𝗼𝗻𝘀 ✪ 𝗣𝗿𝗼𝘃𝗶𝗱𝗲 𝗱𝗲𝘁𝗮𝗶𝗹𝗲𝗱 𝗮𝗻𝘀…"
type textarea "x"
type textarea "⚠️ 𝗙𝗢𝗥𝗠 𝗜𝗡𝗦𝗧𝗥𝗨𝗖𝗧𝗜𝗢𝗡𝗦 ⚠️ ✪ 𝗖𝗼𝗺𝗽𝗹𝗲𝘁𝗲 𝗮𝗹𝗹 𝗿𝗲𝗹𝗲𝘃𝗮𝗻𝘁 𝘀𝗲𝗰𝘁𝗶𝗼𝗻𝘀 ✪ 𝗣𝗿𝗼𝘃𝗶𝗱𝗲 𝗱𝗲𝘁𝗮𝗶𝗹𝗲𝗱 𝗮𝗻𝘀…"
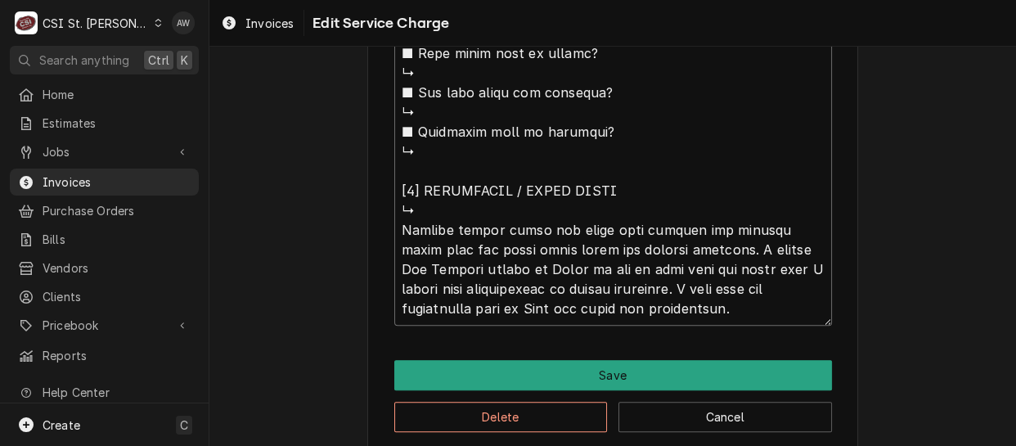
type textarea "x"
type textarea "⚠️ 𝗙𝗢𝗥𝗠 𝗜𝗡𝗦𝗧𝗥𝗨𝗖𝗧𝗜𝗢𝗡𝗦 ⚠️ ✪ 𝗖𝗼𝗺𝗽𝗹𝗲𝘁𝗲 𝗮𝗹𝗹 𝗿𝗲𝗹𝗲𝘃𝗮𝗻𝘁 𝘀𝗲𝗰𝘁𝗶𝗼𝗻𝘀 ✪ 𝗣𝗿𝗼𝘃𝗶𝗱𝗲 𝗱𝗲𝘁𝗮𝗶𝗹𝗲𝗱 𝗮𝗻𝘀…"
type textarea "x"
type textarea "⚠️ 𝗙𝗢𝗥𝗠 𝗜𝗡𝗦𝗧𝗥𝗨𝗖𝗧𝗜𝗢𝗡𝗦 ⚠️ ✪ 𝗖𝗼𝗺𝗽𝗹𝗲𝘁𝗲 𝗮𝗹𝗹 𝗿𝗲𝗹𝗲𝘃𝗮𝗻𝘁 𝘀𝗲𝗰𝘁𝗶𝗼𝗻𝘀 ✪ 𝗣𝗿𝗼𝘃𝗶𝗱𝗲 𝗱𝗲𝘁𝗮𝗶𝗹𝗲𝗱 𝗮𝗻𝘀…"
type textarea "x"
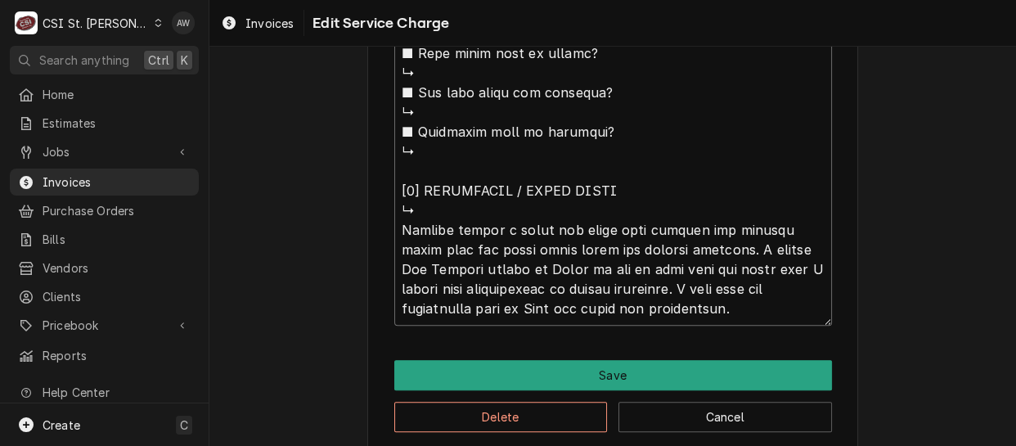
type textarea "⚠️ 𝗙𝗢𝗥𝗠 𝗜𝗡𝗦𝗧𝗥𝗨𝗖𝗧𝗜𝗢𝗡𝗦 ⚠️ ✪ 𝗖𝗼𝗺𝗽𝗹𝗲𝘁𝗲 𝗮𝗹𝗹 𝗿𝗲𝗹𝗲𝘃𝗮𝗻𝘁 𝘀𝗲𝗰𝘁𝗶𝗼𝗻𝘀 ✪ 𝗣𝗿𝗼𝘃𝗶𝗱𝗲 𝗱𝗲𝘁𝗮𝗶𝗹𝗲𝗱 𝗮𝗻𝘀…"
type textarea "x"
type textarea "⚠️ 𝗙𝗢𝗥𝗠 𝗜𝗡𝗦𝗧𝗥𝗨𝗖𝗧𝗜𝗢𝗡𝗦 ⚠️ ✪ 𝗖𝗼𝗺𝗽𝗹𝗲𝘁𝗲 𝗮𝗹𝗹 𝗿𝗲𝗹𝗲𝘃𝗮𝗻𝘁 𝘀𝗲𝗰𝘁𝗶𝗼𝗻𝘀 ✪ 𝗣𝗿𝗼𝘃𝗶𝗱𝗲 𝗱𝗲𝘁𝗮𝗶𝗹𝗲𝗱 𝗮𝗻𝘀…"
type textarea "x"
type textarea "⚠️ 𝗙𝗢𝗥𝗠 𝗜𝗡𝗦𝗧𝗥𝗨𝗖𝗧𝗜𝗢𝗡𝗦 ⚠️ ✪ 𝗖𝗼𝗺𝗽𝗹𝗲𝘁𝗲 𝗮𝗹𝗹 𝗿𝗲𝗹𝗲𝘃𝗮𝗻𝘁 𝘀𝗲𝗰𝘁𝗶𝗼𝗻𝘀 ✪ 𝗣𝗿𝗼𝘃𝗶𝗱𝗲 𝗱𝗲𝘁𝗮𝗶𝗹𝗲𝗱 𝗮𝗻𝘀…"
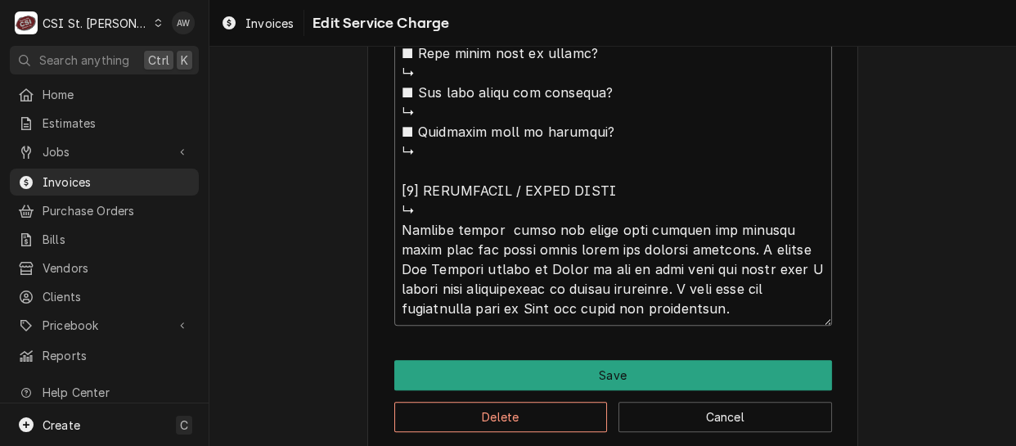
type textarea "x"
type textarea "⚠️ 𝗙𝗢𝗥𝗠 𝗜𝗡𝗦𝗧𝗥𝗨𝗖𝗧𝗜𝗢𝗡𝗦 ⚠️ ✪ 𝗖𝗼𝗺𝗽𝗹𝗲𝘁𝗲 𝗮𝗹𝗹 𝗿𝗲𝗹𝗲𝘃𝗮𝗻𝘁 𝘀𝗲𝗰𝘁𝗶𝗼𝗻𝘀 ✪ 𝗣𝗿𝗼𝘃𝗶𝗱𝗲 𝗱𝗲𝘁𝗮𝗶𝗹𝗲𝗱 𝗮𝗻𝘀…"
type textarea "x"
type textarea "⚠️ 𝗙𝗢𝗥𝗠 𝗜𝗡𝗦𝗧𝗥𝗨𝗖𝗧𝗜𝗢𝗡𝗦 ⚠️ ✪ 𝗖𝗼𝗺𝗽𝗹𝗲𝘁𝗲 𝗮𝗹𝗹 𝗿𝗲𝗹𝗲𝘃𝗮𝗻𝘁 𝘀𝗲𝗰𝘁𝗶𝗼𝗻𝘀 ✪ 𝗣𝗿𝗼𝘃𝗶𝗱𝗲 𝗱𝗲𝘁𝗮𝗶𝗹𝗲𝗱 𝗮𝗻𝘀…"
type textarea "x"
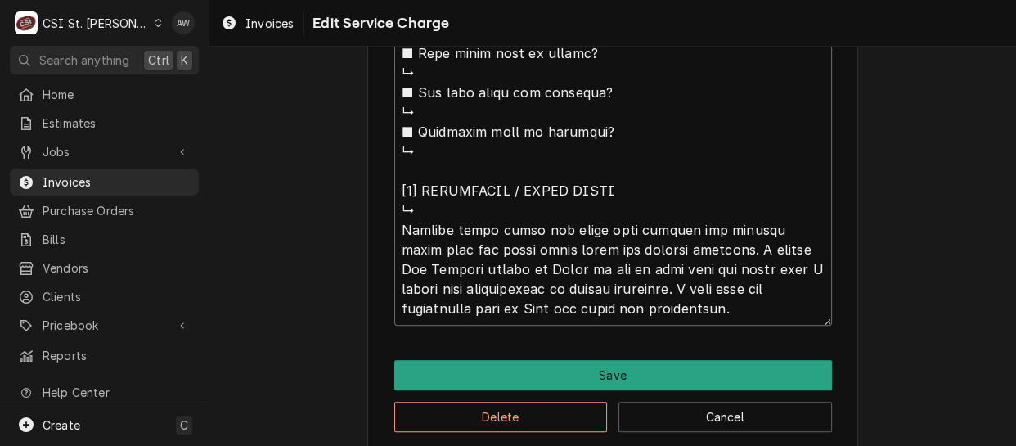
type textarea "⚠️ 𝗙𝗢𝗥𝗠 𝗜𝗡𝗦𝗧𝗥𝗨𝗖𝗧𝗜𝗢𝗡𝗦 ⚠️ ✪ 𝗖𝗼𝗺𝗽𝗹𝗲𝘁𝗲 𝗮𝗹𝗹 𝗿𝗲𝗹𝗲𝘃𝗮𝗻𝘁 𝘀𝗲𝗰𝘁𝗶𝗼𝗻𝘀 ✪ 𝗣𝗿𝗼𝘃𝗶𝗱𝗲 𝗱𝗲𝘁𝗮𝗶𝗹𝗲𝗱 𝗮𝗻𝘀…"
type textarea "x"
type textarea "⚠️ 𝗙𝗢𝗥𝗠 𝗜𝗡𝗦𝗧𝗥𝗨𝗖𝗧𝗜𝗢𝗡𝗦 ⚠️ ✪ 𝗖𝗼𝗺𝗽𝗹𝗲𝘁𝗲 𝗮𝗹𝗹 𝗿𝗲𝗹𝗲𝘃𝗮𝗻𝘁 𝘀𝗲𝗰𝘁𝗶𝗼𝗻𝘀 ✪ 𝗣𝗿𝗼𝘃𝗶𝗱𝗲 𝗱𝗲𝘁𝗮𝗶𝗹𝗲𝗱 𝗮𝗻𝘀…"
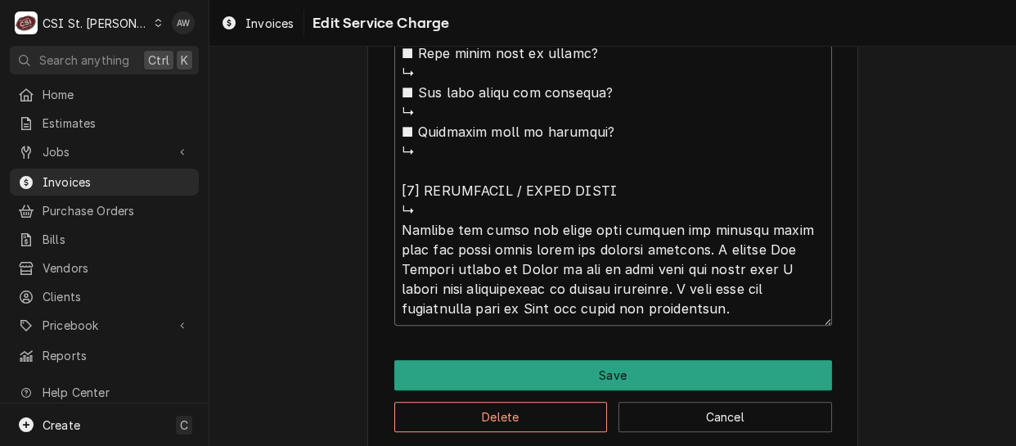
type textarea "x"
type textarea "⚠️ 𝗙𝗢𝗥𝗠 𝗜𝗡𝗦𝗧𝗥𝗨𝗖𝗧𝗜𝗢𝗡𝗦 ⚠️ ✪ 𝗖𝗼𝗺𝗽𝗹𝗲𝘁𝗲 𝗮𝗹𝗹 𝗿𝗲𝗹𝗲𝘃𝗮𝗻𝘁 𝘀𝗲𝗰𝘁𝗶𝗼𝗻𝘀 ✪ 𝗣𝗿𝗼𝘃𝗶𝗱𝗲 𝗱𝗲𝘁𝗮𝗶𝗹𝗲𝗱 𝗮𝗻𝘀…"
type textarea "x"
type textarea "⚠️ 𝗙𝗢𝗥𝗠 𝗜𝗡𝗦𝗧𝗥𝗨𝗖𝗧𝗜𝗢𝗡𝗦 ⚠️ ✪ 𝗖𝗼𝗺𝗽𝗹𝗲𝘁𝗲 𝗮𝗹𝗹 𝗿𝗲𝗹𝗲𝘃𝗮𝗻𝘁 𝘀𝗲𝗰𝘁𝗶𝗼𝗻𝘀 ✪ 𝗣𝗿𝗼𝘃𝗶𝗱𝗲 𝗱𝗲𝘁𝗮𝗶𝗹𝗲𝗱 𝗮𝗻𝘀…"
type textarea "x"
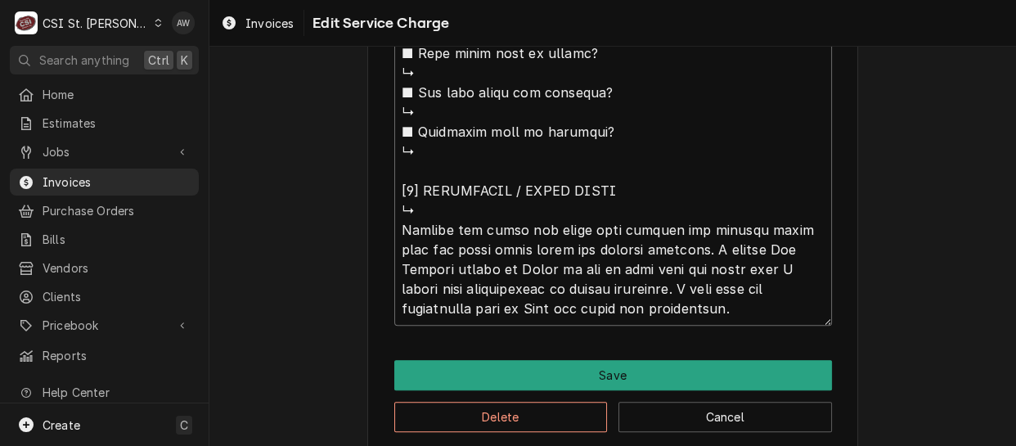
type textarea "⚠️ 𝗙𝗢𝗥𝗠 𝗜𝗡𝗦𝗧𝗥𝗨𝗖𝗧𝗜𝗢𝗡𝗦 ⚠️ ✪ 𝗖𝗼𝗺𝗽𝗹𝗲𝘁𝗲 𝗮𝗹𝗹 𝗿𝗲𝗹𝗲𝘃𝗮𝗻𝘁 𝘀𝗲𝗰𝘁𝗶𝗼𝗻𝘀 ✪ 𝗣𝗿𝗼𝘃𝗶𝗱𝗲 𝗱𝗲𝘁𝗮𝗶𝗹𝗲𝗱 𝗮𝗻𝘀…"
type textarea "x"
type textarea "⚠️ 𝗙𝗢𝗥𝗠 𝗜𝗡𝗦𝗧𝗥𝗨𝗖𝗧𝗜𝗢𝗡𝗦 ⚠️ ✪ 𝗖𝗼𝗺𝗽𝗹𝗲𝘁𝗲 𝗮𝗹𝗹 𝗿𝗲𝗹𝗲𝘃𝗮𝗻𝘁 𝘀𝗲𝗰𝘁𝗶𝗼𝗻𝘀 ✪ 𝗣𝗿𝗼𝘃𝗶𝗱𝗲 𝗱𝗲𝘁𝗮𝗶𝗹𝗲𝗱 𝗮𝗻𝘀…"
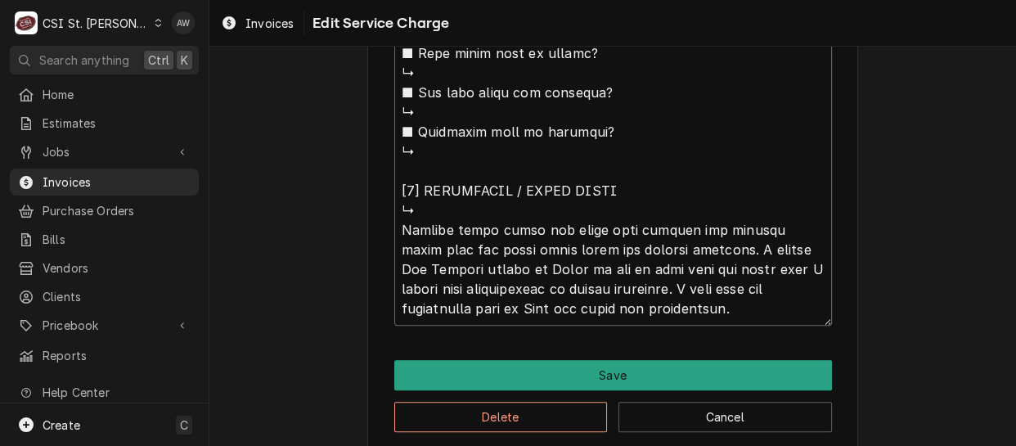
type textarea "x"
type textarea "⚠️ 𝗙𝗢𝗥𝗠 𝗜𝗡𝗦𝗧𝗥𝗨𝗖𝗧𝗜𝗢𝗡𝗦 ⚠️ ✪ 𝗖𝗼𝗺𝗽𝗹𝗲𝘁𝗲 𝗮𝗹𝗹 𝗿𝗲𝗹𝗲𝘃𝗮𝗻𝘁 𝘀𝗲𝗰𝘁𝗶𝗼𝗻𝘀 ✪ 𝗣𝗿𝗼𝘃𝗶𝗱𝗲 𝗱𝗲𝘁𝗮𝗶𝗹𝗲𝗱 𝗮𝗻𝘀…"
type textarea "x"
type textarea "⚠️ 𝗙𝗢𝗥𝗠 𝗜𝗡𝗦𝗧𝗥𝗨𝗖𝗧𝗜𝗢𝗡𝗦 ⚠️ ✪ 𝗖𝗼𝗺𝗽𝗹𝗲𝘁𝗲 𝗮𝗹𝗹 𝗿𝗲𝗹𝗲𝘃𝗮𝗻𝘁 𝘀𝗲𝗰𝘁𝗶𝗼𝗻𝘀 ✪ 𝗣𝗿𝗼𝘃𝗶𝗱𝗲 𝗱𝗲𝘁𝗮𝗶𝗹𝗲𝗱 𝗮𝗻𝘀…"
type textarea "x"
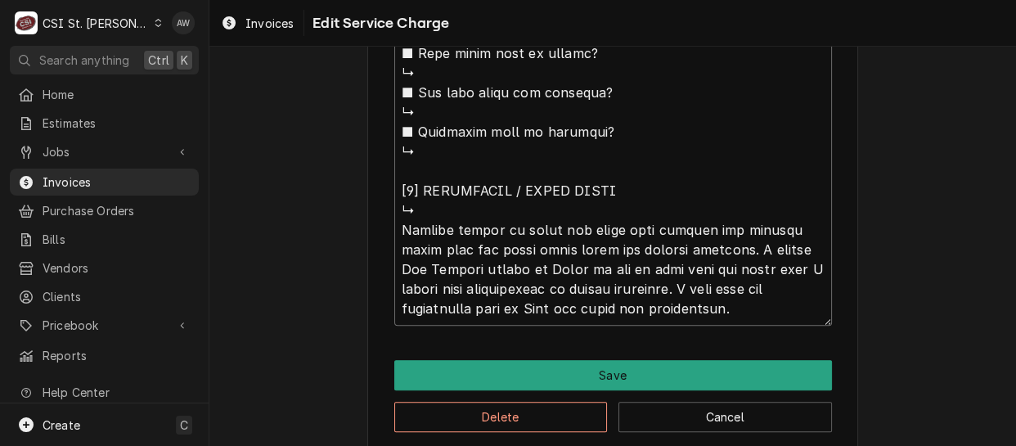
type textarea "⚠️ 𝗙𝗢𝗥𝗠 𝗜𝗡𝗦𝗧𝗥𝗨𝗖𝗧𝗜𝗢𝗡𝗦 ⚠️ ✪ 𝗖𝗼𝗺𝗽𝗹𝗲𝘁𝗲 𝗮𝗹𝗹 𝗿𝗲𝗹𝗲𝘃𝗮𝗻𝘁 𝘀𝗲𝗰𝘁𝗶𝗼𝗻𝘀 ✪ 𝗣𝗿𝗼𝘃𝗶𝗱𝗲 𝗱𝗲𝘁𝗮𝗶𝗹𝗲𝗱 𝗮𝗻𝘀…"
type textarea "x"
type textarea "⚠️ 𝗙𝗢𝗥𝗠 𝗜𝗡𝗦𝗧𝗥𝗨𝗖𝗧𝗜𝗢𝗡𝗦 ⚠️ ✪ 𝗖𝗼𝗺𝗽𝗹𝗲𝘁𝗲 𝗮𝗹𝗹 𝗿𝗲𝗹𝗲𝘃𝗮𝗻𝘁 𝘀𝗲𝗰𝘁𝗶𝗼𝗻𝘀 ✪ 𝗣𝗿𝗼𝘃𝗶𝗱𝗲 𝗱𝗲𝘁𝗮𝗶𝗹𝗲𝗱 𝗮𝗻𝘀…"
type textarea "x"
type textarea "⚠️ 𝗙𝗢𝗥𝗠 𝗜𝗡𝗦𝗧𝗥𝗨𝗖𝗧𝗜𝗢𝗡𝗦 ⚠️ ✪ 𝗖𝗼𝗺𝗽𝗹𝗲𝘁𝗲 𝗮𝗹𝗹 𝗿𝗲𝗹𝗲𝘃𝗮𝗻𝘁 𝘀𝗲𝗰𝘁𝗶𝗼𝗻𝘀 ✪ 𝗣𝗿𝗼𝘃𝗶𝗱𝗲 𝗱𝗲𝘁𝗮𝗶𝗹𝗲𝗱 𝗮𝗻𝘀…"
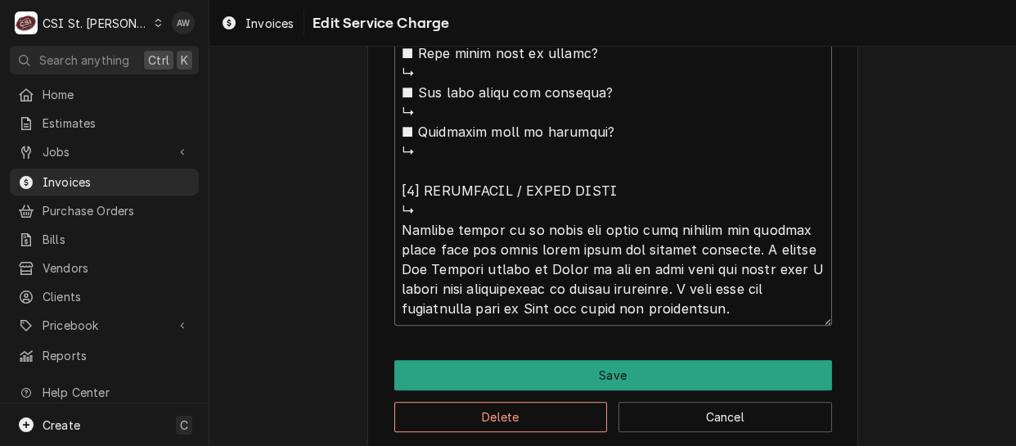
type textarea "x"
type textarea "⚠️ 𝗙𝗢𝗥𝗠 𝗜𝗡𝗦𝗧𝗥𝗨𝗖𝗧𝗜𝗢𝗡𝗦 ⚠️ ✪ 𝗖𝗼𝗺𝗽𝗹𝗲𝘁𝗲 𝗮𝗹𝗹 𝗿𝗲𝗹𝗲𝘃𝗮𝗻𝘁 𝘀𝗲𝗰𝘁𝗶𝗼𝗻𝘀 ✪ 𝗣𝗿𝗼𝘃𝗶𝗱𝗲 𝗱𝗲𝘁𝗮𝗶𝗹𝗲𝗱 𝗮𝗻𝘀…"
type textarea "x"
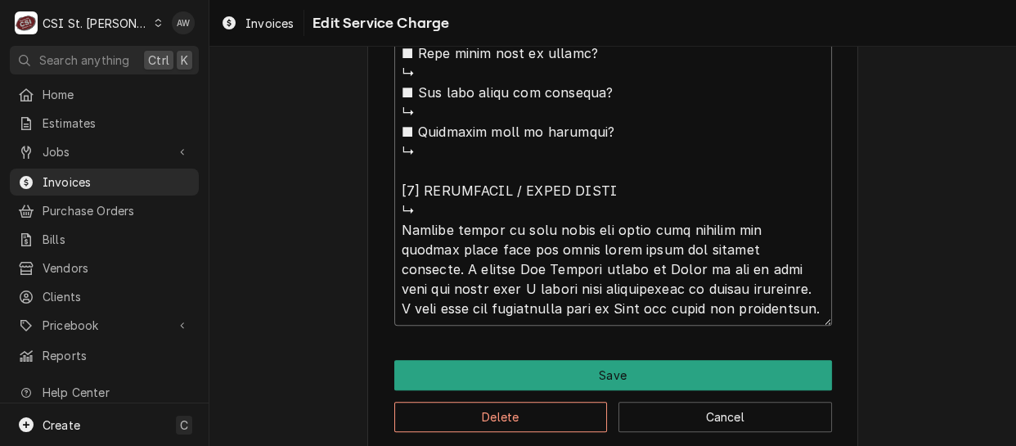
type textarea "⚠️ 𝗙𝗢𝗥𝗠 𝗜𝗡𝗦𝗧𝗥𝗨𝗖𝗧𝗜𝗢𝗡𝗦 ⚠️ ✪ 𝗖𝗼𝗺𝗽𝗹𝗲𝘁𝗲 𝗮𝗹𝗹 𝗿𝗲𝗹𝗲𝘃𝗮𝗻𝘁 𝘀𝗲𝗰𝘁𝗶𝗼𝗻𝘀 ✪ 𝗣𝗿𝗼𝘃𝗶𝗱𝗲 𝗱𝗲𝘁𝗮𝗶𝗹𝗲𝗱 𝗮𝗻𝘀…"
type textarea "x"
type textarea "⚠️ 𝗙𝗢𝗥𝗠 𝗜𝗡𝗦𝗧𝗥𝗨𝗖𝗧𝗜𝗢𝗡𝗦 ⚠️ ✪ 𝗖𝗼𝗺𝗽𝗹𝗲𝘁𝗲 𝗮𝗹𝗹 𝗿𝗲𝗹𝗲𝘃𝗮𝗻𝘁 𝘀𝗲𝗰𝘁𝗶𝗼𝗻𝘀 ✪ 𝗣𝗿𝗼𝘃𝗶𝗱𝗲 𝗱𝗲𝘁𝗮𝗶𝗹𝗲𝗱 𝗮𝗻𝘀…"
type textarea "x"
type textarea "⚠️ 𝗙𝗢𝗥𝗠 𝗜𝗡𝗦𝗧𝗥𝗨𝗖𝗧𝗜𝗢𝗡𝗦 ⚠️ ✪ 𝗖𝗼𝗺𝗽𝗹𝗲𝘁𝗲 𝗮𝗹𝗹 𝗿𝗲𝗹𝗲𝘃𝗮𝗻𝘁 𝘀𝗲𝗰𝘁𝗶𝗼𝗻𝘀 ✪ 𝗣𝗿𝗼𝘃𝗶𝗱𝗲 𝗱𝗲𝘁𝗮𝗶𝗹𝗲𝗱 𝗮𝗻𝘀…"
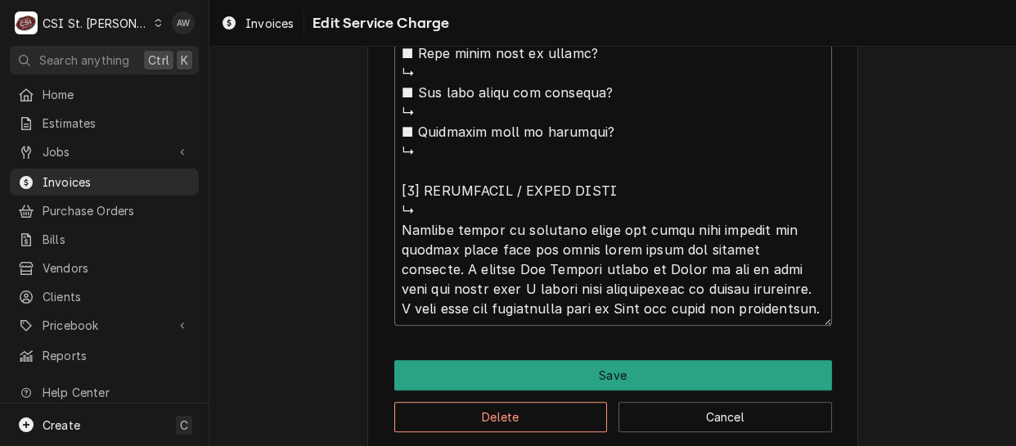
type textarea "x"
type textarea "⚠️ 𝗙𝗢𝗥𝗠 𝗜𝗡𝗦𝗧𝗥𝗨𝗖𝗧𝗜𝗢𝗡𝗦 ⚠️ ✪ 𝗖𝗼𝗺𝗽𝗹𝗲𝘁𝗲 𝗮𝗹𝗹 𝗿𝗲𝗹𝗲𝘃𝗮𝗻𝘁 𝘀𝗲𝗰𝘁𝗶𝗼𝗻𝘀 ✪ 𝗣𝗿𝗼𝘃𝗶𝗱𝗲 𝗱𝗲𝘁𝗮𝗶𝗹𝗲𝗱 𝗮𝗻𝘀…"
type textarea "x"
type textarea "⚠️ 𝗙𝗢𝗥𝗠 𝗜𝗡𝗦𝗧𝗥𝗨𝗖𝗧𝗜𝗢𝗡𝗦 ⚠️ ✪ 𝗖𝗼𝗺𝗽𝗹𝗲𝘁𝗲 𝗮𝗹𝗹 𝗿𝗲𝗹𝗲𝘃𝗮𝗻𝘁 𝘀𝗲𝗰𝘁𝗶𝗼𝗻𝘀 ✪ 𝗣𝗿𝗼𝘃𝗶𝗱𝗲 𝗱𝗲𝘁𝗮𝗶𝗹𝗲𝗱 𝗮𝗻𝘀…"
type textarea "x"
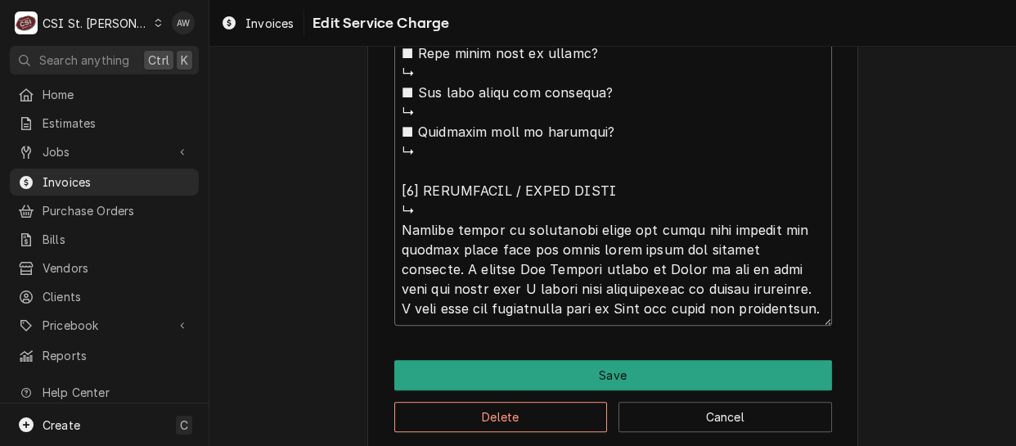
type textarea "⚠️ 𝗙𝗢𝗥𝗠 𝗜𝗡𝗦𝗧𝗥𝗨𝗖𝗧𝗜𝗢𝗡𝗦 ⚠️ ✪ 𝗖𝗼𝗺𝗽𝗹𝗲𝘁𝗲 𝗮𝗹𝗹 𝗿𝗲𝗹𝗲𝘃𝗮𝗻𝘁 𝘀𝗲𝗰𝘁𝗶𝗼𝗻𝘀 ✪ 𝗣𝗿𝗼𝘃𝗶𝗱𝗲 𝗱𝗲𝘁𝗮𝗶𝗹𝗲𝗱 𝗮𝗻𝘀…"
type textarea "x"
type textarea "⚠️ 𝗙𝗢𝗥𝗠 𝗜𝗡𝗦𝗧𝗥𝗨𝗖𝗧𝗜𝗢𝗡𝗦 ⚠️ ✪ 𝗖𝗼𝗺𝗽𝗹𝗲𝘁𝗲 𝗮𝗹𝗹 𝗿𝗲𝗹𝗲𝘃𝗮𝗻𝘁 𝘀𝗲𝗰𝘁𝗶𝗼𝗻𝘀 ✪ 𝗣𝗿𝗼𝘃𝗶𝗱𝗲 𝗱𝗲𝘁𝗮𝗶𝗹𝗲𝗱 𝗮𝗻𝘀…"
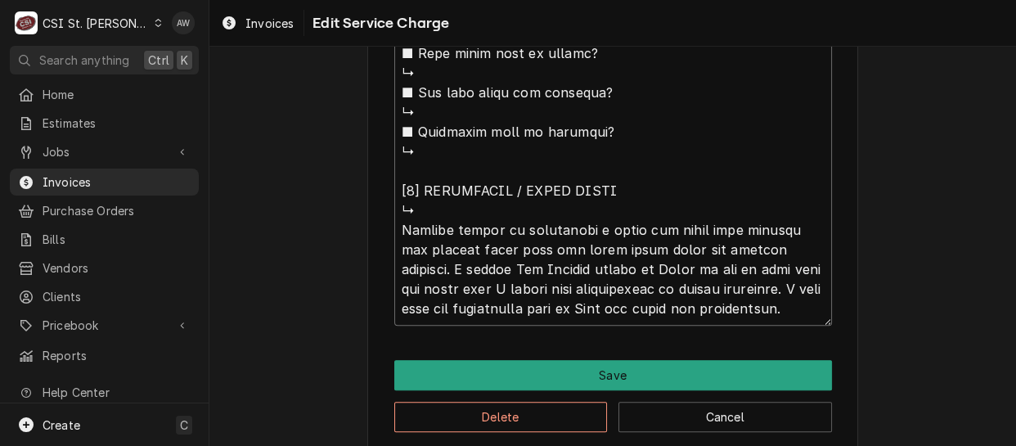
type textarea "x"
type textarea "⚠️ 𝗙𝗢𝗥𝗠 𝗜𝗡𝗦𝗧𝗥𝗨𝗖𝗧𝗜𝗢𝗡𝗦 ⚠️ ✪ 𝗖𝗼𝗺𝗽𝗹𝗲𝘁𝗲 𝗮𝗹𝗹 𝗿𝗲𝗹𝗲𝘃𝗮𝗻𝘁 𝘀𝗲𝗰𝘁𝗶𝗼𝗻𝘀 ✪ 𝗣𝗿𝗼𝘃𝗶𝗱𝗲 𝗱𝗲𝘁𝗮𝗶𝗹𝗲𝗱 𝗮𝗻𝘀…"
type textarea "x"
type textarea "⚠️ 𝗙𝗢𝗥𝗠 𝗜𝗡𝗦𝗧𝗥𝗨𝗖𝗧𝗜𝗢𝗡𝗦 ⚠️ ✪ 𝗖𝗼𝗺𝗽𝗹𝗲𝘁𝗲 𝗮𝗹𝗹 𝗿𝗲𝗹𝗲𝘃𝗮𝗻𝘁 𝘀𝗲𝗰𝘁𝗶𝗼𝗻𝘀 ✪ 𝗣𝗿𝗼𝘃𝗶𝗱𝗲 𝗱𝗲𝘁𝗮𝗶𝗹𝗲𝗱 𝗮𝗻𝘀…"
type textarea "x"
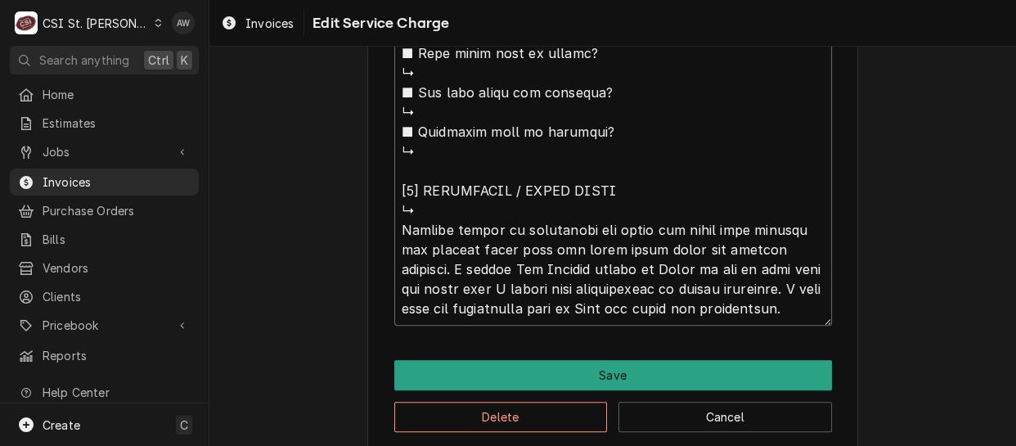
type textarea "⚠️ 𝗙𝗢𝗥𝗠 𝗜𝗡𝗦𝗧𝗥𝗨𝗖𝗧𝗜𝗢𝗡𝗦 ⚠️ ✪ 𝗖𝗼𝗺𝗽𝗹𝗲𝘁𝗲 𝗮𝗹𝗹 𝗿𝗲𝗹𝗲𝘃𝗮𝗻𝘁 𝘀𝗲𝗰𝘁𝗶𝗼𝗻𝘀 ✪ 𝗣𝗿𝗼𝘃𝗶𝗱𝗲 𝗱𝗲𝘁𝗮𝗶𝗹𝗲𝗱 𝗮𝗻𝘀…"
type textarea "x"
type textarea "⚠️ 𝗙𝗢𝗥𝗠 𝗜𝗡𝗦𝗧𝗥𝗨𝗖𝗧𝗜𝗢𝗡𝗦 ⚠️ ✪ 𝗖𝗼𝗺𝗽𝗹𝗲𝘁𝗲 𝗮𝗹𝗹 𝗿𝗲𝗹𝗲𝘃𝗮𝗻𝘁 𝘀𝗲𝗰𝘁𝗶𝗼𝗻𝘀 ✪ 𝗣𝗿𝗼𝘃𝗶𝗱𝗲 𝗱𝗲𝘁𝗮𝗶𝗹𝗲𝗱 𝗮𝗻𝘀…"
type textarea "x"
type textarea "⚠️ 𝗙𝗢𝗥𝗠 𝗜𝗡𝗦𝗧𝗥𝗨𝗖𝗧𝗜𝗢𝗡𝗦 ⚠️ ✪ 𝗖𝗼𝗺𝗽𝗹𝗲𝘁𝗲 𝗮𝗹𝗹 𝗿𝗲𝗹𝗲𝘃𝗮𝗻𝘁 𝘀𝗲𝗰𝘁𝗶𝗼𝗻𝘀 ✪ 𝗣𝗿𝗼𝘃𝗶𝗱𝗲 𝗱𝗲𝘁𝗮𝗶𝗹𝗲𝗱 𝗮𝗻𝘀…"
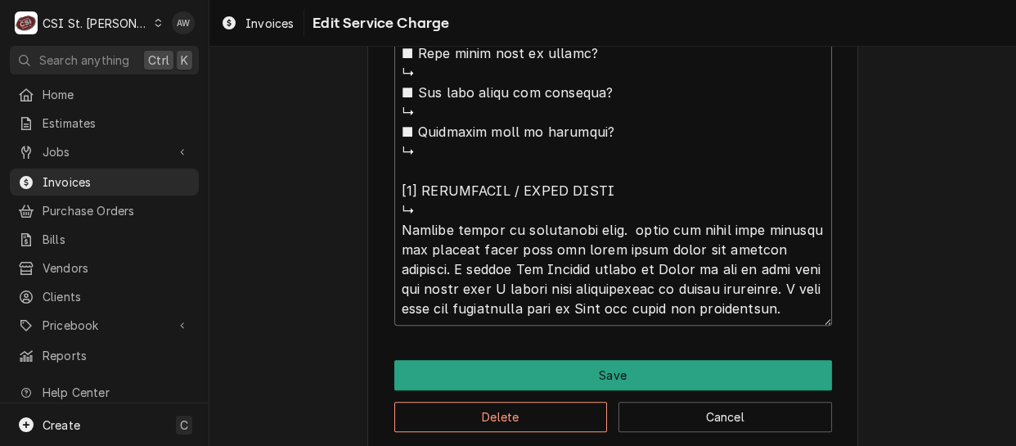
type textarea "x"
type textarea "⚠️ 𝗙𝗢𝗥𝗠 𝗜𝗡𝗦𝗧𝗥𝗨𝗖𝗧𝗜𝗢𝗡𝗦 ⚠️ ✪ 𝗖𝗼𝗺𝗽𝗹𝗲𝘁𝗲 𝗮𝗹𝗹 𝗿𝗲𝗹𝗲𝘃𝗮𝗻𝘁 𝘀𝗲𝗰𝘁𝗶𝗼𝗻𝘀 ✪ 𝗣𝗿𝗼𝘃𝗶𝗱𝗲 𝗱𝗲𝘁𝗮𝗶𝗹𝗲𝗱 𝗮𝗻𝘀…"
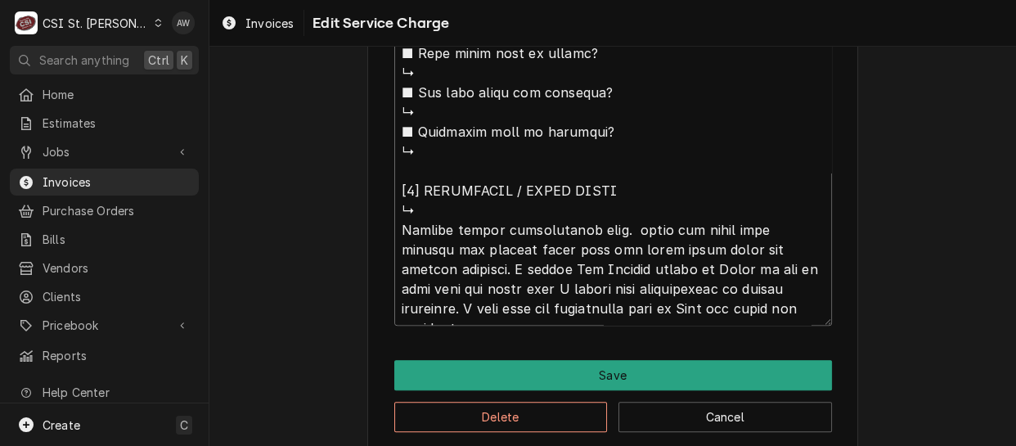
type textarea "x"
type textarea "⚠️ 𝗙𝗢𝗥𝗠 𝗜𝗡𝗦𝗧𝗥𝗨𝗖𝗧𝗜𝗢𝗡𝗦 ⚠️ ✪ 𝗖𝗼𝗺𝗽𝗹𝗲𝘁𝗲 𝗮𝗹𝗹 𝗿𝗲𝗹𝗲𝘃𝗮𝗻𝘁 𝘀𝗲𝗰𝘁𝗶𝗼𝗻𝘀 ✪ 𝗣𝗿𝗼𝘃𝗶𝗱𝗲 𝗱𝗲𝘁𝗮𝗶𝗹𝗲𝗱 𝗮𝗻𝘀…"
type textarea "x"
type textarea "⚠️ 𝗙𝗢𝗥𝗠 𝗜𝗡𝗦𝗧𝗥𝗨𝗖𝗧𝗜𝗢𝗡𝗦 ⚠️ ✪ 𝗖𝗼𝗺𝗽𝗹𝗲𝘁𝗲 𝗮𝗹𝗹 𝗿𝗲𝗹𝗲𝘃𝗮𝗻𝘁 𝘀𝗲𝗰𝘁𝗶𝗼𝗻𝘀 ✪ 𝗣𝗿𝗼𝘃𝗶𝗱𝗲 𝗱𝗲𝘁𝗮𝗶𝗹𝗲𝗱 𝗮𝗻𝘀…"
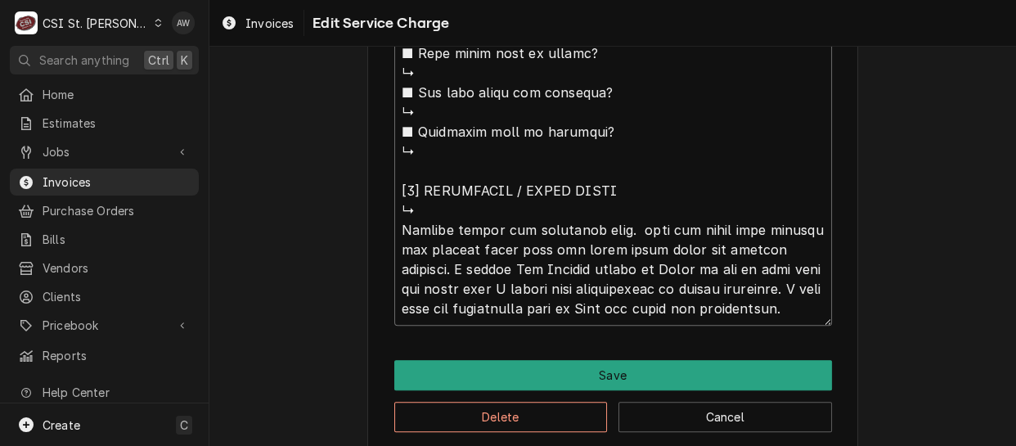
type textarea "x"
type textarea "⚠️ 𝗙𝗢𝗥𝗠 𝗜𝗡𝗦𝗧𝗥𝗨𝗖𝗧𝗜𝗢𝗡𝗦 ⚠️ ✪ 𝗖𝗼𝗺𝗽𝗹𝗲𝘁𝗲 𝗮𝗹𝗹 𝗿𝗲𝗹𝗲𝘃𝗮𝗻𝘁 𝘀𝗲𝗰𝘁𝗶𝗼𝗻𝘀 ✪ 𝗣𝗿𝗼𝘃𝗶𝗱𝗲 𝗱𝗲𝘁𝗮𝗶𝗹𝗲𝗱 𝗮𝗻𝘀…"
type textarea "x"
type textarea "⚠️ 𝗙𝗢𝗥𝗠 𝗜𝗡𝗦𝗧𝗥𝗨𝗖𝗧𝗜𝗢𝗡𝗦 ⚠️ ✪ 𝗖𝗼𝗺𝗽𝗹𝗲𝘁𝗲 𝗮𝗹𝗹 𝗿𝗲𝗹𝗲𝘃𝗮𝗻𝘁 𝘀𝗲𝗰𝘁𝗶𝗼𝗻𝘀 ✪ 𝗣𝗿𝗼𝘃𝗶𝗱𝗲 𝗱𝗲𝘁𝗮𝗶𝗹𝗲𝗱 𝗮𝗻𝘀…"
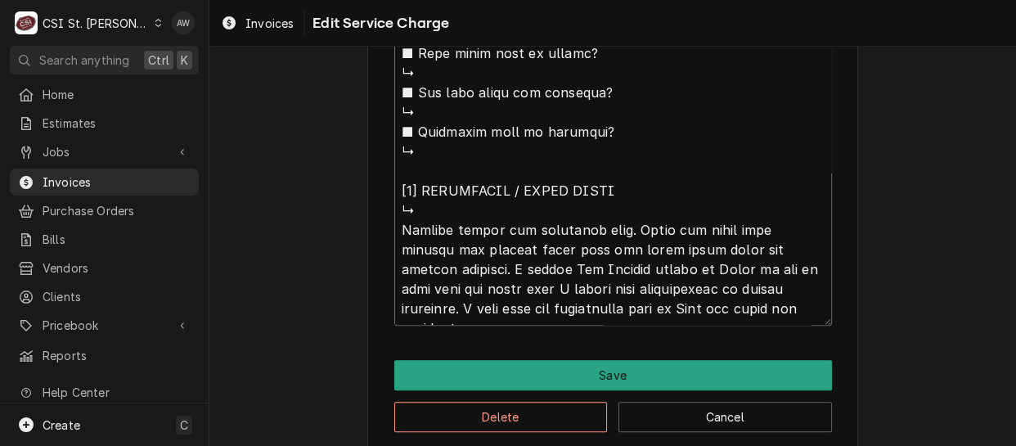
drag, startPoint x: 506, startPoint y: 286, endPoint x: 433, endPoint y: 286, distance: 72.8
drag, startPoint x: 515, startPoint y: 284, endPoint x: 809, endPoint y: 238, distance: 297.1
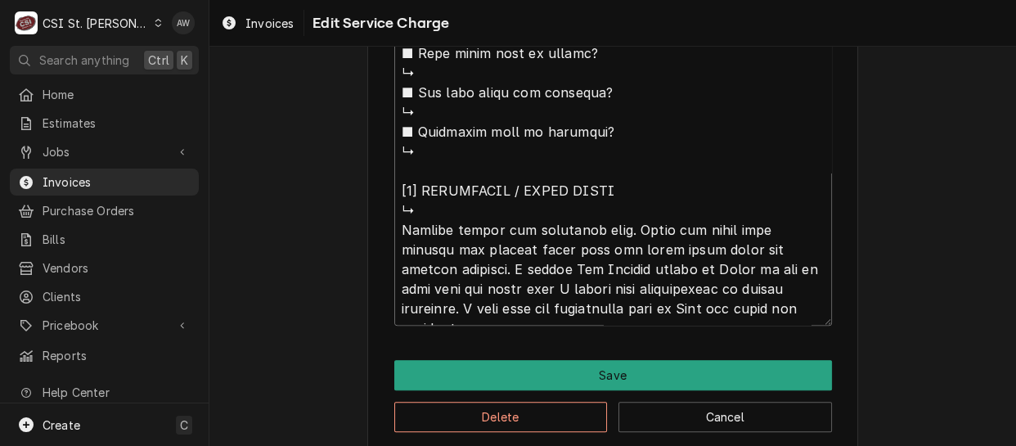
type textarea "x"
type textarea "⚠️ 𝗙𝗢𝗥𝗠 𝗜𝗡𝗦𝗧𝗥𝗨𝗖𝗧𝗜𝗢𝗡𝗦 ⚠️ ✪ 𝗖𝗼𝗺𝗽𝗹𝗲𝘁𝗲 𝗮𝗹𝗹 𝗿𝗲𝗹𝗲𝘃𝗮𝗻𝘁 𝘀𝗲𝗰𝘁𝗶𝗼𝗻𝘀 ✪ 𝗣𝗿𝗼𝘃𝗶𝗱𝗲 𝗱𝗲𝘁𝗮𝗶𝗹𝗲𝗱 𝗮𝗻𝘀…"
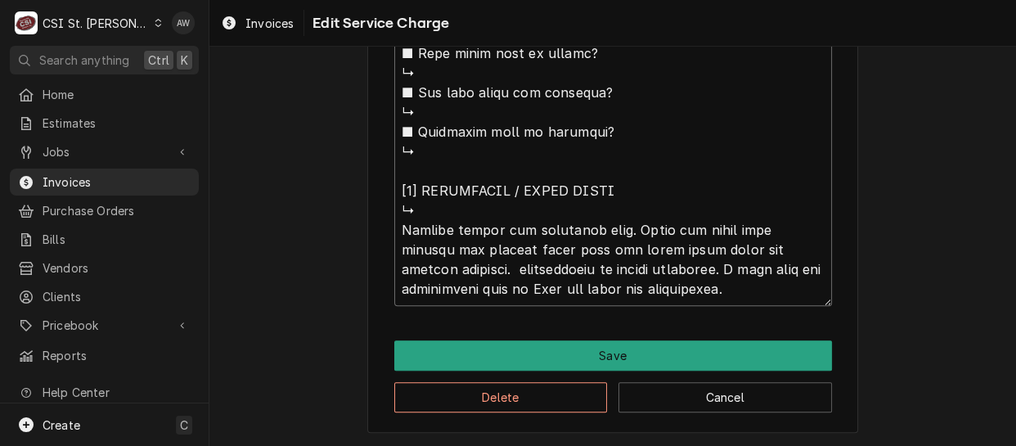
type textarea "x"
type textarea "⚠️ 𝗙𝗢𝗥𝗠 𝗜𝗡𝗦𝗧𝗥𝗨𝗖𝗧𝗜𝗢𝗡𝗦 ⚠️ ✪ 𝗖𝗼𝗺𝗽𝗹𝗲𝘁𝗲 𝗮𝗹𝗹 𝗿𝗲𝗹𝗲𝘃𝗮𝗻𝘁 𝘀𝗲𝗰𝘁𝗶𝗼𝗻𝘀 ✪ 𝗣𝗿𝗼𝘃𝗶𝗱𝗲 𝗱𝗲𝘁𝗮𝗶𝗹𝗲𝗱 𝗮𝗻𝘀…"
type textarea "x"
type textarea "⚠️ 𝗙𝗢𝗥𝗠 𝗜𝗡𝗦𝗧𝗥𝗨𝗖𝗧𝗜𝗢𝗡𝗦 ⚠️ ✪ 𝗖𝗼𝗺𝗽𝗹𝗲𝘁𝗲 𝗮𝗹𝗹 𝗿𝗲𝗹𝗲𝘃𝗮𝗻𝘁 𝘀𝗲𝗰𝘁𝗶𝗼𝗻𝘀 ✪ 𝗣𝗿𝗼𝘃𝗶𝗱𝗲 𝗱𝗲𝘁𝗮𝗶𝗹𝗲𝗱 𝗮𝗻𝘀…"
type textarea "x"
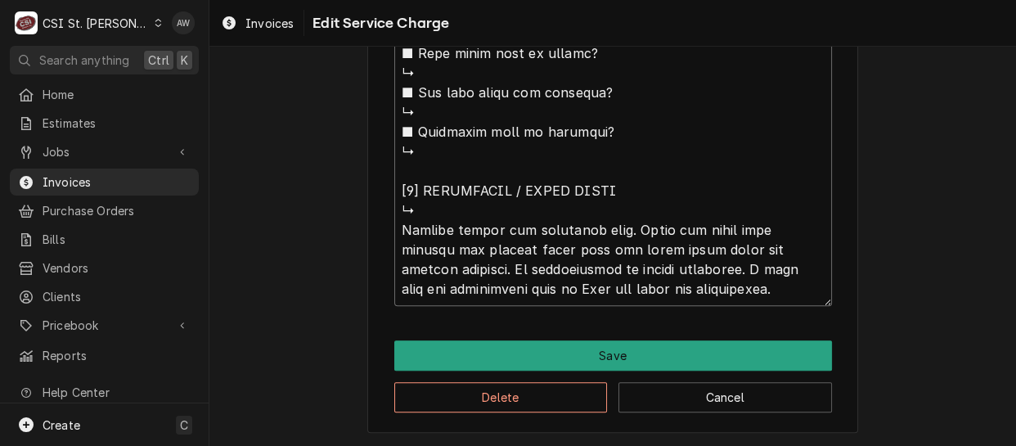
type textarea "⚠️ 𝗙𝗢𝗥𝗠 𝗜𝗡𝗦𝗧𝗥𝗨𝗖𝗧𝗜𝗢𝗡𝗦 ⚠️ ✪ 𝗖𝗼𝗺𝗽𝗹𝗲𝘁𝗲 𝗮𝗹𝗹 𝗿𝗲𝗹𝗲𝘃𝗮𝗻𝘁 𝘀𝗲𝗰𝘁𝗶𝗼𝗻𝘀 ✪ 𝗣𝗿𝗼𝘃𝗶𝗱𝗲 𝗱𝗲𝘁𝗮𝗶𝗹𝗲𝗱 𝗮𝗻𝘀…"
type textarea "x"
type textarea "⚠️ 𝗙𝗢𝗥𝗠 𝗜𝗡𝗦𝗧𝗥𝗨𝗖𝗧𝗜𝗢𝗡𝗦 ⚠️ ✪ 𝗖𝗼𝗺𝗽𝗹𝗲𝘁𝗲 𝗮𝗹𝗹 𝗿𝗲𝗹𝗲𝘃𝗮𝗻𝘁 𝘀𝗲𝗰𝘁𝗶𝗼𝗻𝘀 ✪ 𝗣𝗿𝗼𝘃𝗶𝗱𝗲 𝗱𝗲𝘁𝗮𝗶𝗹𝗲𝗱 𝗮𝗻𝘀…"
type textarea "x"
type textarea "⚠️ 𝗙𝗢𝗥𝗠 𝗜𝗡𝗦𝗧𝗥𝗨𝗖𝗧𝗜𝗢𝗡𝗦 ⚠️ ✪ 𝗖𝗼𝗺𝗽𝗹𝗲𝘁𝗲 𝗮𝗹𝗹 𝗿𝗲𝗹𝗲𝘃𝗮𝗻𝘁 𝘀𝗲𝗰𝘁𝗶𝗼𝗻𝘀 ✪ 𝗣𝗿𝗼𝘃𝗶𝗱𝗲 𝗱𝗲𝘁𝗮𝗶𝗹𝗲𝗱 𝗮𝗻𝘀…"
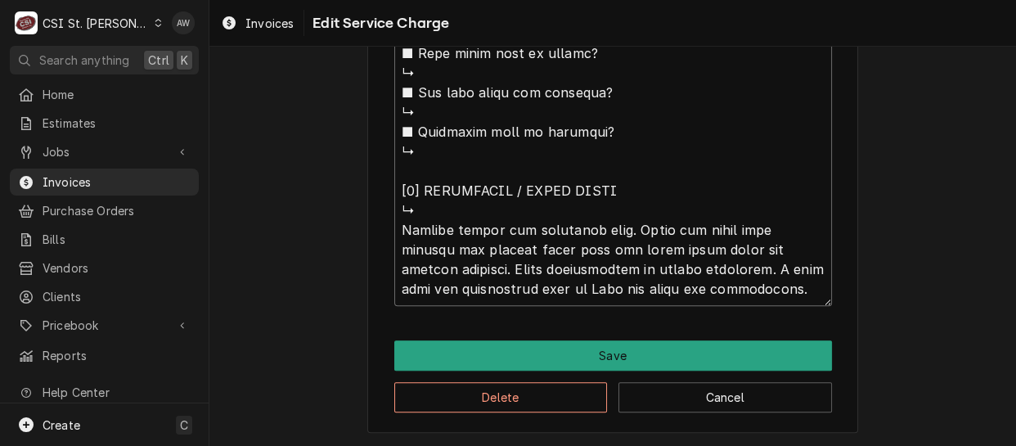
type textarea "x"
type textarea "⚠️ 𝗙𝗢𝗥𝗠 𝗜𝗡𝗦𝗧𝗥𝗨𝗖𝗧𝗜𝗢𝗡𝗦 ⚠️ ✪ 𝗖𝗼𝗺𝗽𝗹𝗲𝘁𝗲 𝗮𝗹𝗹 𝗿𝗲𝗹𝗲𝘃𝗮𝗻𝘁 𝘀𝗲𝗰𝘁𝗶𝗼𝗻𝘀 ✪ 𝗣𝗿𝗼𝘃𝗶𝗱𝗲 𝗱𝗲𝘁𝗮𝗶𝗹𝗲𝗱 𝗮𝗻𝘀…"
type textarea "x"
type textarea "⚠️ 𝗙𝗢𝗥𝗠 𝗜𝗡𝗦𝗧𝗥𝗨𝗖𝗧𝗜𝗢𝗡𝗦 ⚠️ ✪ 𝗖𝗼𝗺𝗽𝗹𝗲𝘁𝗲 𝗮𝗹𝗹 𝗿𝗲𝗹𝗲𝘃𝗮𝗻𝘁 𝘀𝗲𝗰𝘁𝗶𝗼𝗻𝘀 ✪ 𝗣𝗿𝗼𝘃𝗶𝗱𝗲 𝗱𝗲𝘁𝗮𝗶𝗹𝗲𝗱 𝗮𝗻𝘀…"
type textarea "x"
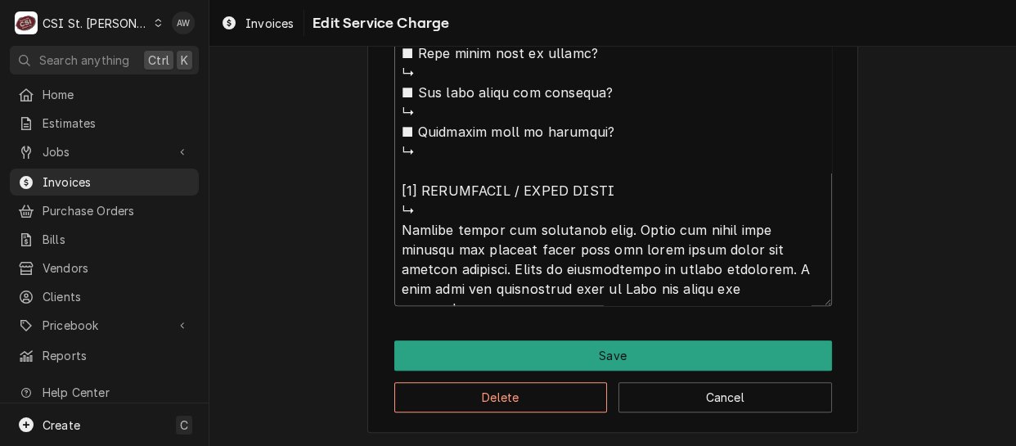
type textarea "⚠️ 𝗙𝗢𝗥𝗠 𝗜𝗡𝗦𝗧𝗥𝗨𝗖𝗧𝗜𝗢𝗡𝗦 ⚠️ ✪ 𝗖𝗼𝗺𝗽𝗹𝗲𝘁𝗲 𝗮𝗹𝗹 𝗿𝗲𝗹𝗲𝘃𝗮𝗻𝘁 𝘀𝗲𝗰𝘁𝗶𝗼𝗻𝘀 ✪ 𝗣𝗿𝗼𝘃𝗶𝗱𝗲 𝗱𝗲𝘁𝗮𝗶𝗹𝗲𝗱 𝗮𝗻𝘀…"
type textarea "x"
type textarea "⚠️ 𝗙𝗢𝗥𝗠 𝗜𝗡𝗦𝗧𝗥𝗨𝗖𝗧𝗜𝗢𝗡𝗦 ⚠️ ✪ 𝗖𝗼𝗺𝗽𝗹𝗲𝘁𝗲 𝗮𝗹𝗹 𝗿𝗲𝗹𝗲𝘃𝗮𝗻𝘁 𝘀𝗲𝗰𝘁𝗶𝗼𝗻𝘀 ✪ 𝗣𝗿𝗼𝘃𝗶𝗱𝗲 𝗱𝗲𝘁𝗮𝗶𝗹𝗲𝗱 𝗮𝗻𝘀…"
type textarea "x"
type textarea "⚠️ 𝗙𝗢𝗥𝗠 𝗜𝗡𝗦𝗧𝗥𝗨𝗖𝗧𝗜𝗢𝗡𝗦 ⚠️ ✪ 𝗖𝗼𝗺𝗽𝗹𝗲𝘁𝗲 𝗮𝗹𝗹 𝗿𝗲𝗹𝗲𝘃𝗮𝗻𝘁 𝘀𝗲𝗰𝘁𝗶𝗼𝗻𝘀 ✪ 𝗣𝗿𝗼𝘃𝗶𝗱𝗲 𝗱𝗲𝘁𝗮𝗶𝗹𝗲𝗱 𝗮𝗻𝘀…"
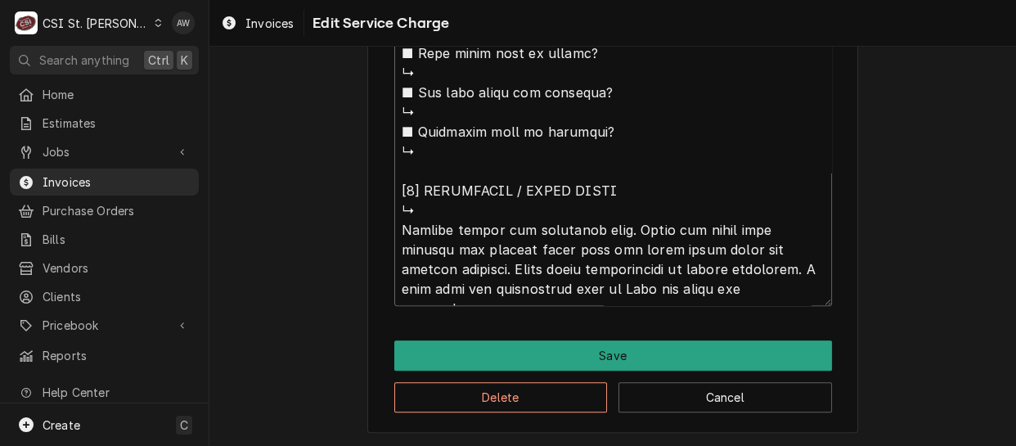
type textarea "x"
type textarea "⚠️ 𝗙𝗢𝗥𝗠 𝗜𝗡𝗦𝗧𝗥𝗨𝗖𝗧𝗜𝗢𝗡𝗦 ⚠️ ✪ 𝗖𝗼𝗺𝗽𝗹𝗲𝘁𝗲 𝗮𝗹𝗹 𝗿𝗲𝗹𝗲𝘃𝗮𝗻𝘁 𝘀𝗲𝗰𝘁𝗶𝗼𝗻𝘀 ✪ 𝗣𝗿𝗼𝘃𝗶𝗱𝗲 𝗱𝗲𝘁𝗮𝗶𝗹𝗲𝗱 𝗮𝗻𝘀…"
type textarea "x"
type textarea "⚠️ 𝗙𝗢𝗥𝗠 𝗜𝗡𝗦𝗧𝗥𝗨𝗖𝗧𝗜𝗢𝗡𝗦 ⚠️ ✪ 𝗖𝗼𝗺𝗽𝗹𝗲𝘁𝗲 𝗮𝗹𝗹 𝗿𝗲𝗹𝗲𝘃𝗮𝗻𝘁 𝘀𝗲𝗰𝘁𝗶𝗼𝗻𝘀 ✪ 𝗣𝗿𝗼𝘃𝗶𝗱𝗲 𝗱𝗲𝘁𝗮𝗶𝗹𝗲𝗱 𝗮𝗻𝘀…"
type textarea "x"
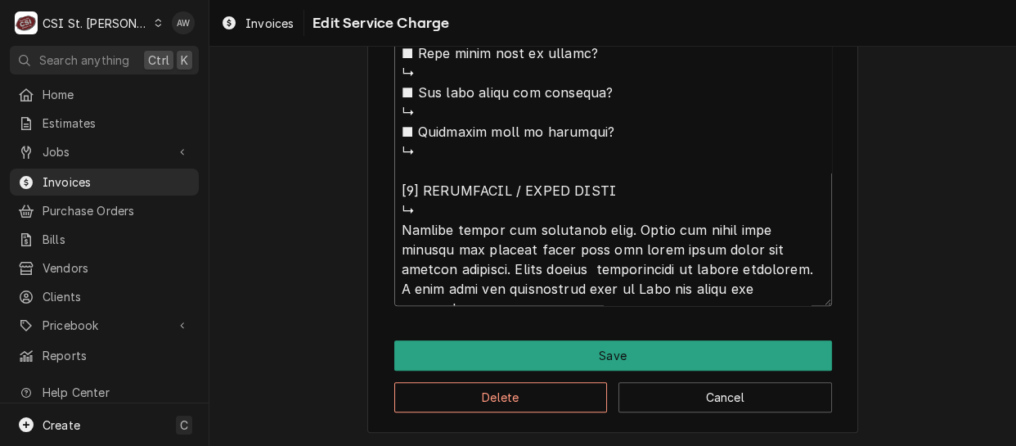
type textarea "⚠️ 𝗙𝗢𝗥𝗠 𝗜𝗡𝗦𝗧𝗥𝗨𝗖𝗧𝗜𝗢𝗡𝗦 ⚠️ ✪ 𝗖𝗼𝗺𝗽𝗹𝗲𝘁𝗲 𝗮𝗹𝗹 𝗿𝗲𝗹𝗲𝘃𝗮𝗻𝘁 𝘀𝗲𝗰𝘁𝗶𝗼𝗻𝘀 ✪ 𝗣𝗿𝗼𝘃𝗶𝗱𝗲 𝗱𝗲𝘁𝗮𝗶𝗹𝗲𝗱 𝗮𝗻𝘀…"
type textarea "x"
type textarea "⚠️ 𝗙𝗢𝗥𝗠 𝗜𝗡𝗦𝗧𝗥𝗨𝗖𝗧𝗜𝗢𝗡𝗦 ⚠️ ✪ 𝗖𝗼𝗺𝗽𝗹𝗲𝘁𝗲 𝗮𝗹𝗹 𝗿𝗲𝗹𝗲𝘃𝗮𝗻𝘁 𝘀𝗲𝗰𝘁𝗶𝗼𝗻𝘀 ✪ 𝗣𝗿𝗼𝘃𝗶𝗱𝗲 𝗱𝗲𝘁𝗮𝗶𝗹𝗲𝗱 𝗮𝗻𝘀…"
type textarea "x"
type textarea "⚠️ 𝗙𝗢𝗥𝗠 𝗜𝗡𝗦𝗧𝗥𝗨𝗖𝗧𝗜𝗢𝗡𝗦 ⚠️ ✪ 𝗖𝗼𝗺𝗽𝗹𝗲𝘁𝗲 𝗮𝗹𝗹 𝗿𝗲𝗹𝗲𝘃𝗮𝗻𝘁 𝘀𝗲𝗰𝘁𝗶𝗼𝗻𝘀 ✪ 𝗣𝗿𝗼𝘃𝗶𝗱𝗲 𝗱𝗲𝘁𝗮𝗶𝗹𝗲𝗱 𝗮𝗻𝘀…"
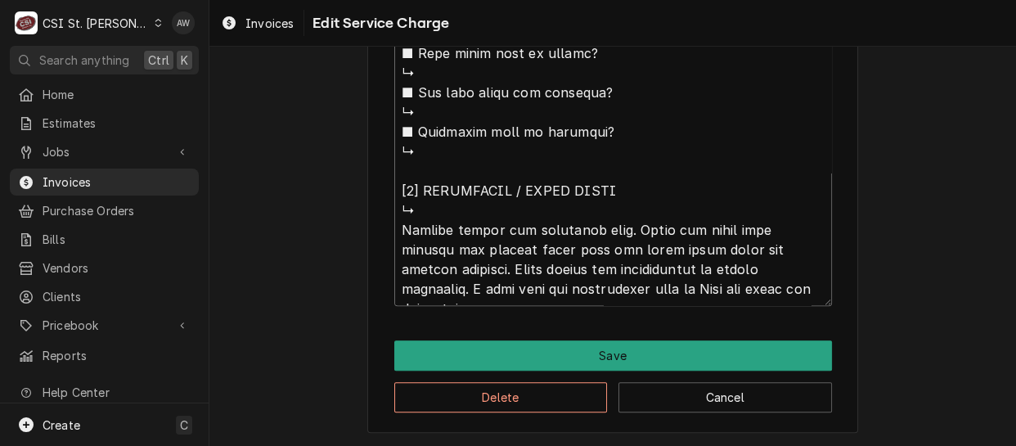
type textarea "x"
type textarea "⚠️ 𝗙𝗢𝗥𝗠 𝗜𝗡𝗦𝗧𝗥𝗨𝗖𝗧𝗜𝗢𝗡𝗦 ⚠️ ✪ 𝗖𝗼𝗺𝗽𝗹𝗲𝘁𝗲 𝗮𝗹𝗹 𝗿𝗲𝗹𝗲𝘃𝗮𝗻𝘁 𝘀𝗲𝗰𝘁𝗶𝗼𝗻𝘀 ✪ 𝗣𝗿𝗼𝘃𝗶𝗱𝗲 𝗱𝗲𝘁𝗮𝗶𝗹𝗲𝗱 𝗮𝗻𝘀…"
drag, startPoint x: 766, startPoint y: 268, endPoint x: 375, endPoint y: 226, distance: 393.2
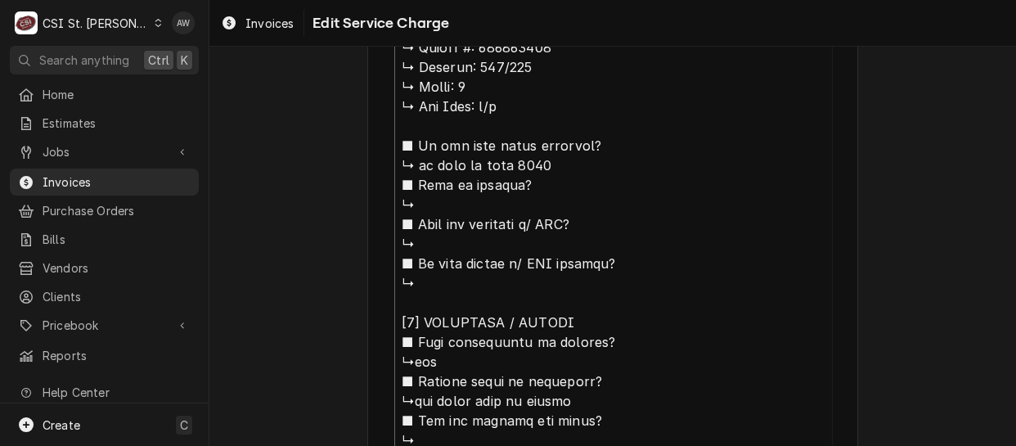
scroll to position [760, 0]
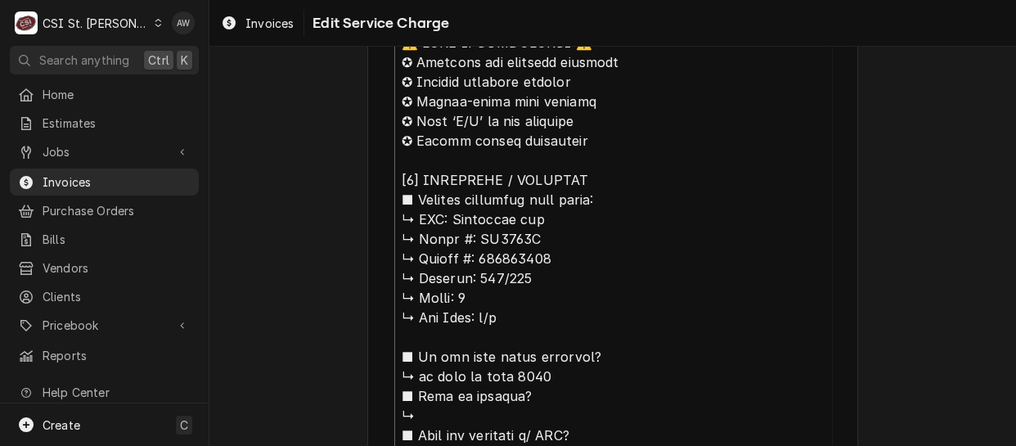
drag, startPoint x: 491, startPoint y: 321, endPoint x: 379, endPoint y: 269, distance: 123.3
click at [379, 269] on div "Use the fields below to edit this service charge Short Description Job | Servic…" at bounding box center [612, 322] width 491 height 2007
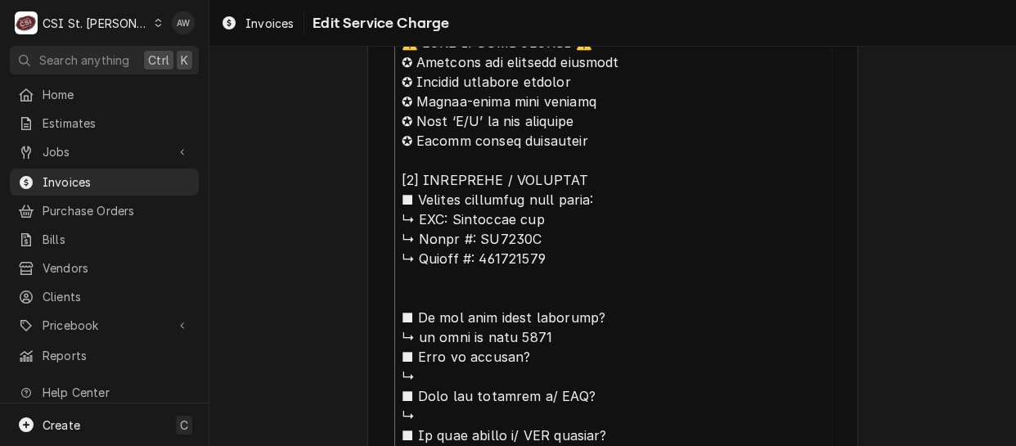
paste textarea "Arrived onsite and inspected unit. Found the water tray cracked and leaking alo…"
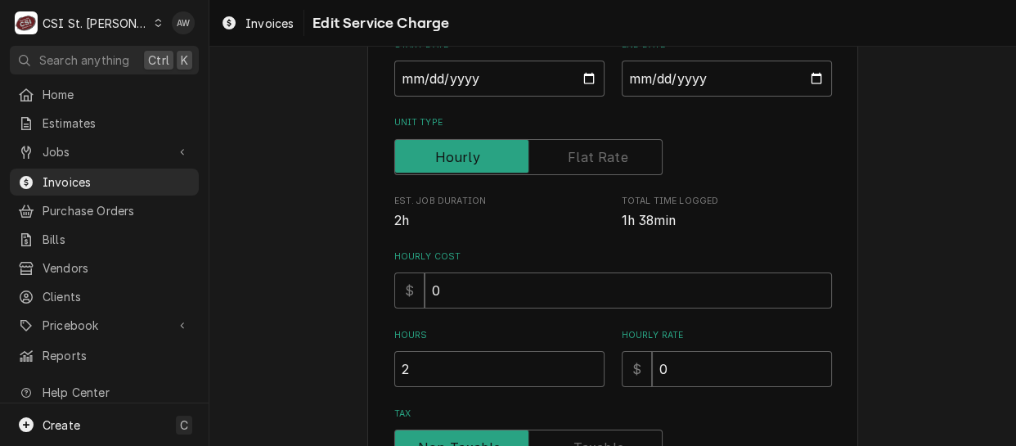
drag, startPoint x: 446, startPoint y: 215, endPoint x: 351, endPoint y: 89, distance: 157.7
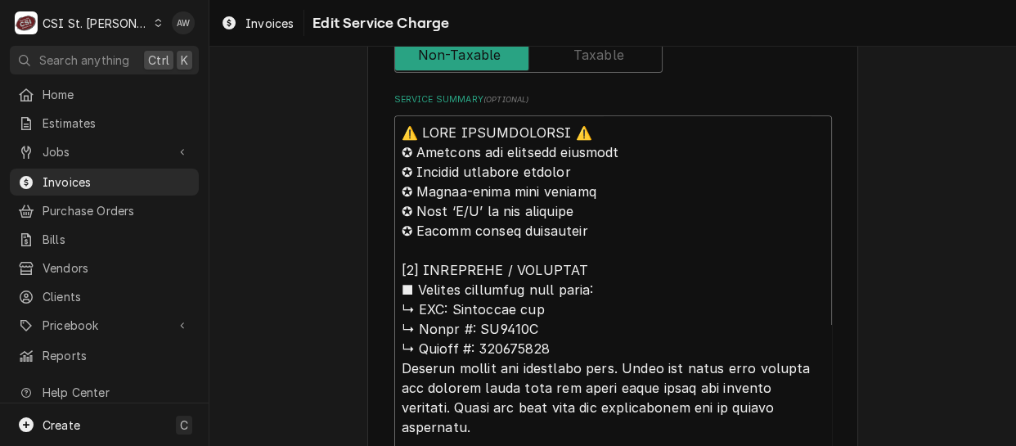
scroll to position [723, 0]
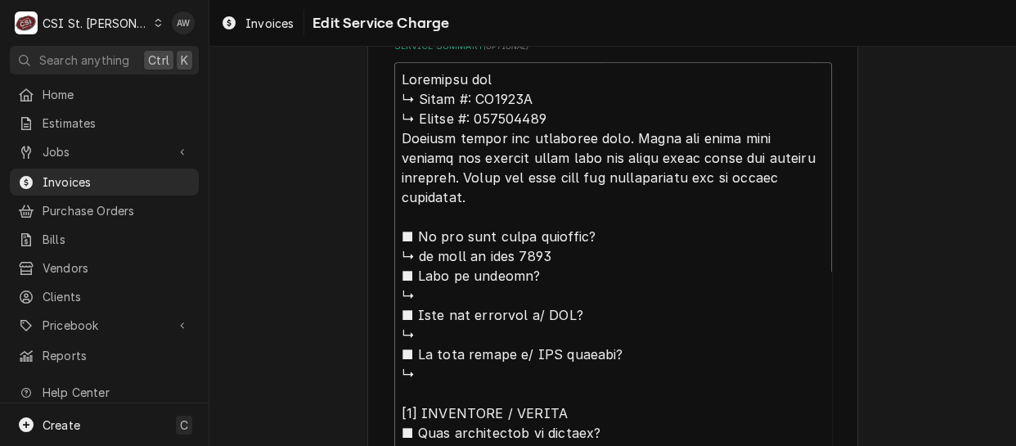
drag, startPoint x: 469, startPoint y: 93, endPoint x: 389, endPoint y: 96, distance: 79.4
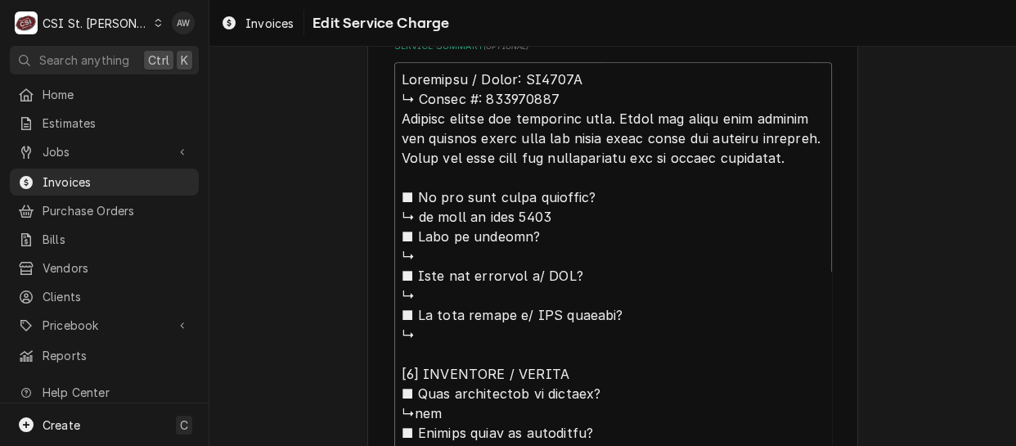
drag, startPoint x: 464, startPoint y: 101, endPoint x: 393, endPoint y: 100, distance: 71.2
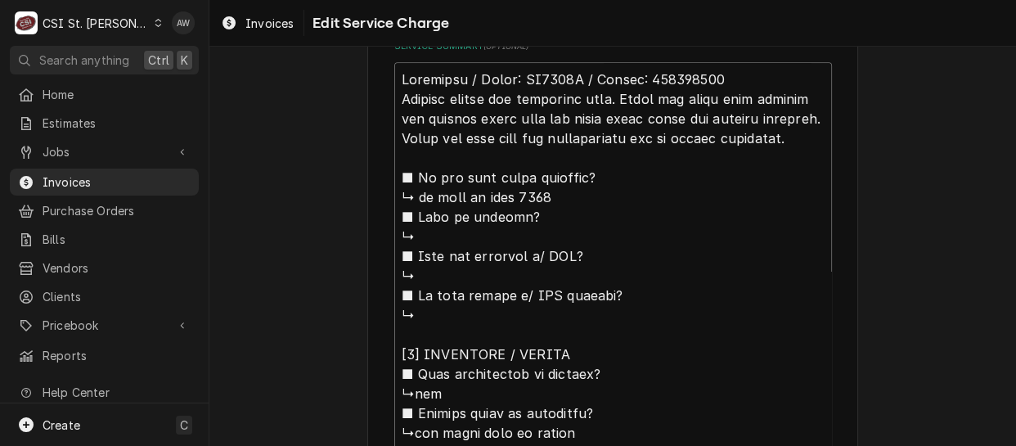
drag, startPoint x: 772, startPoint y: 139, endPoint x: 236, endPoint y: 67, distance: 540.5
click at [236, 67] on div "Use the fields below to edit this service charge Short Description Job | Servic…" at bounding box center [612, 251] width 806 height 1820
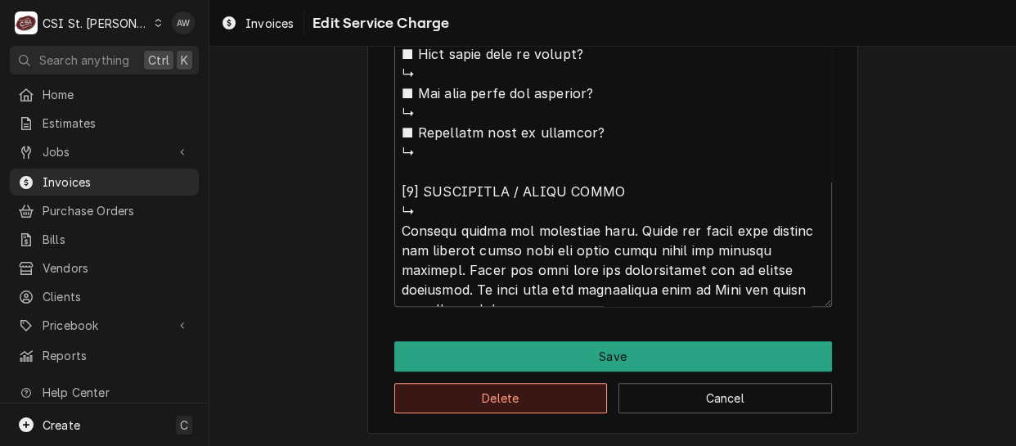
click at [500, 395] on button "Delete" at bounding box center [500, 398] width 213 height 30
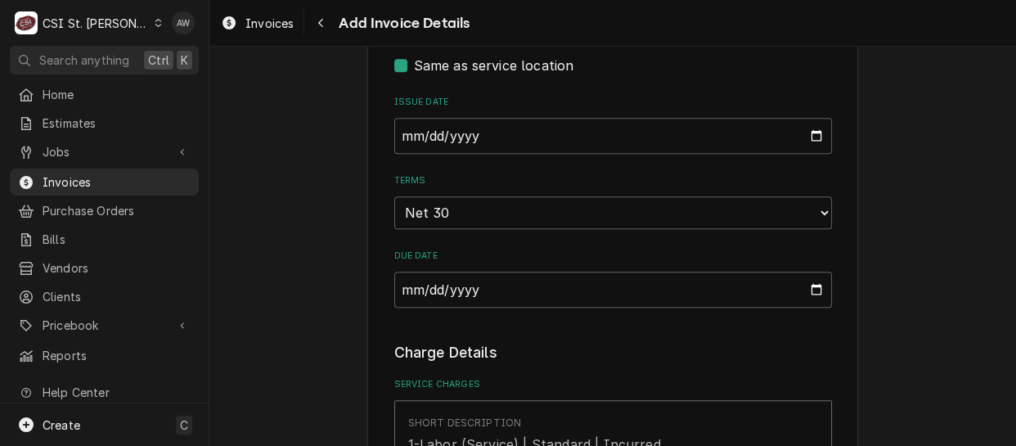
scroll to position [954, 0]
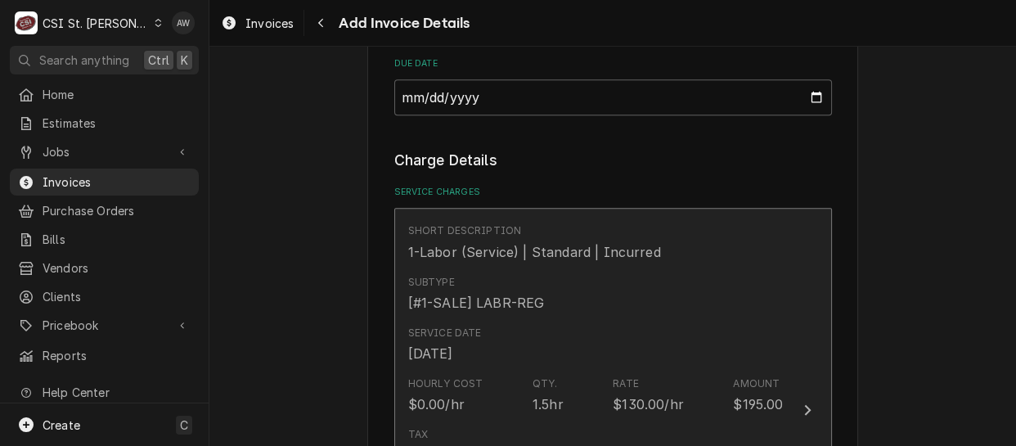
click at [689, 284] on div "Subtype [#1-SALE] LABR-REG" at bounding box center [595, 293] width 375 height 51
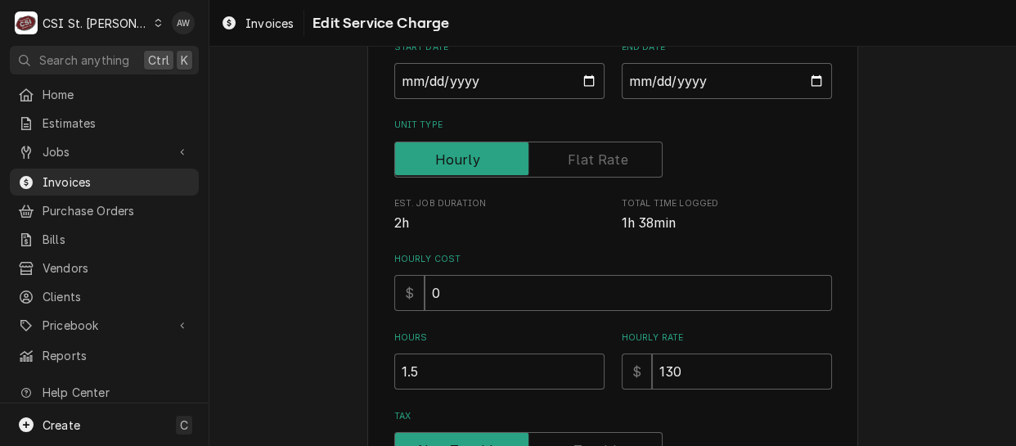
scroll to position [297, 0]
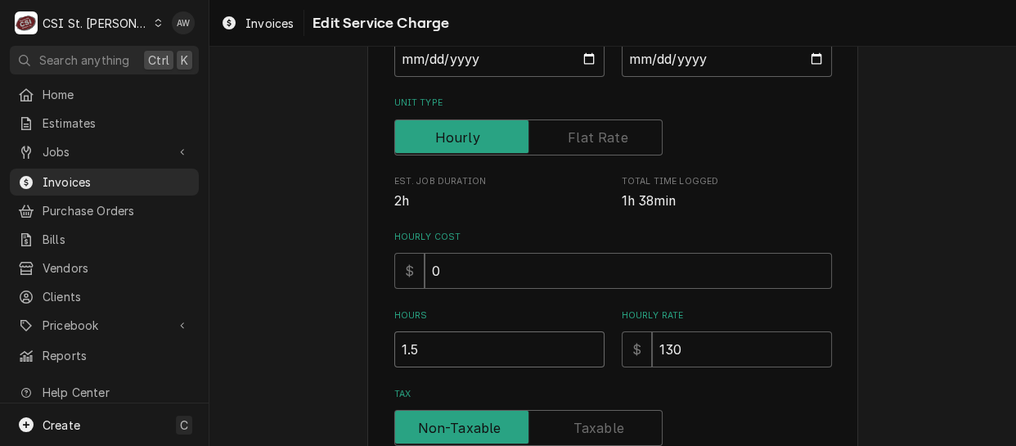
click at [420, 359] on input "1.5" at bounding box center [499, 349] width 210 height 36
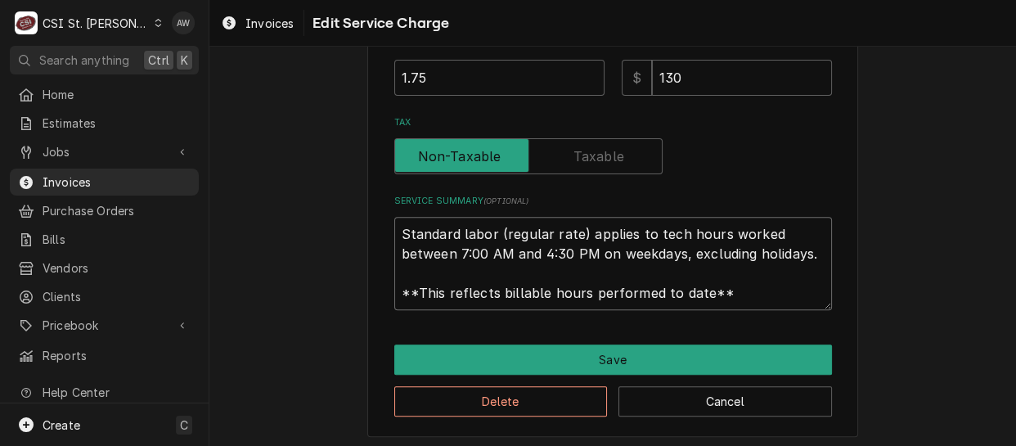
scroll to position [571, 0]
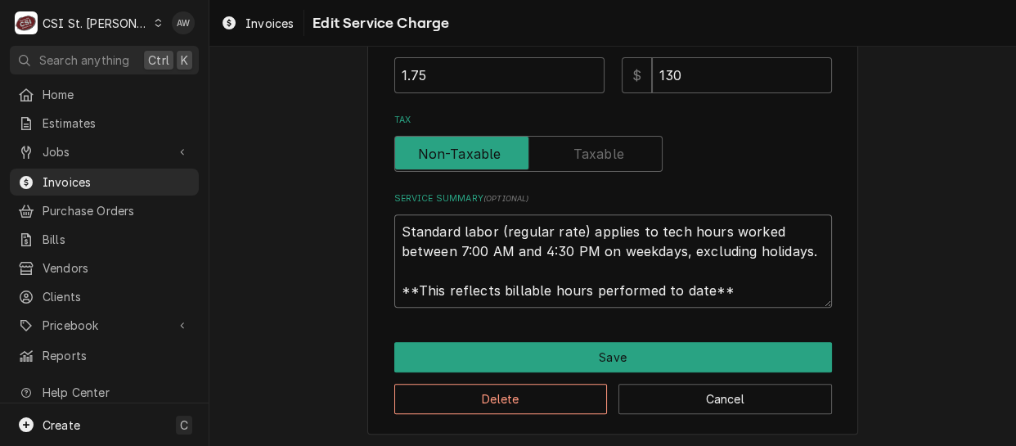
drag, startPoint x: 392, startPoint y: 354, endPoint x: 762, endPoint y: 295, distance: 375.1
click at [762, 295] on textarea "Standard labor (regular rate) applies to tech hours worked between 7:00 AM and …" at bounding box center [613, 260] width 438 height 93
paste textarea "Manitowoc / Model: BY1004A / Serial: 951161854 Arrived onsite and inspected uni…"
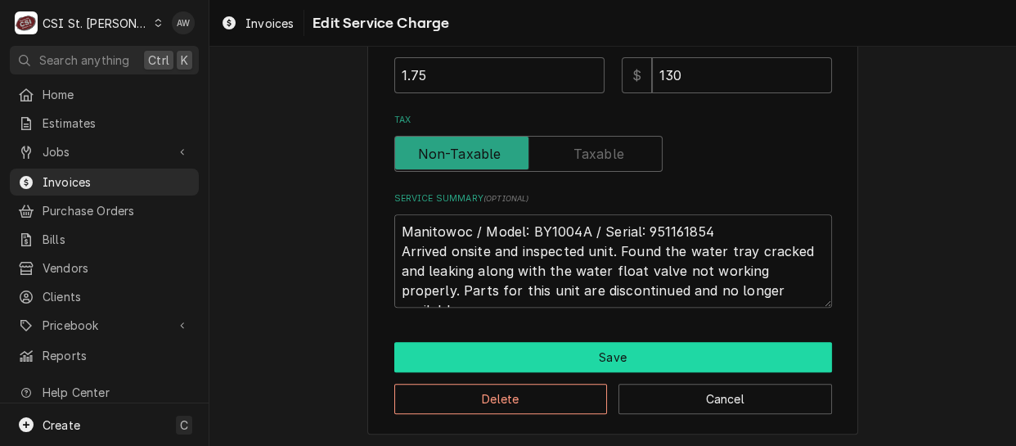
click at [600, 356] on button "Save" at bounding box center [613, 357] width 438 height 30
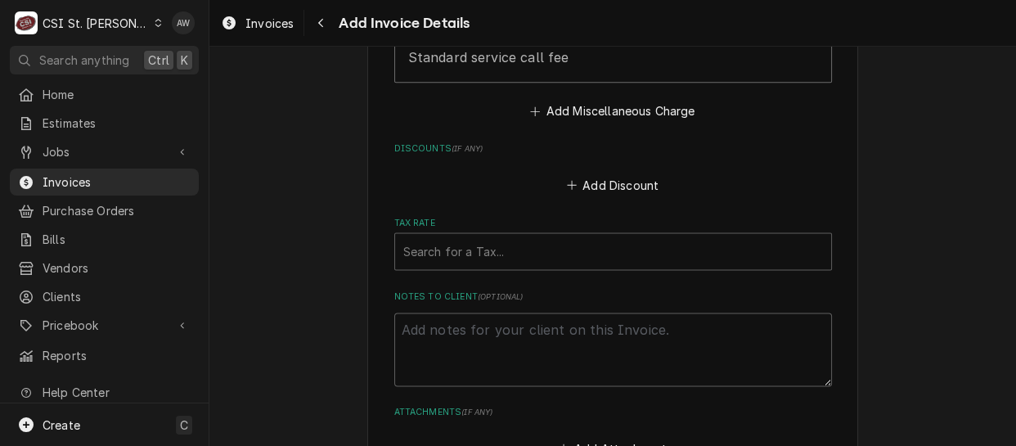
scroll to position [1932, 0]
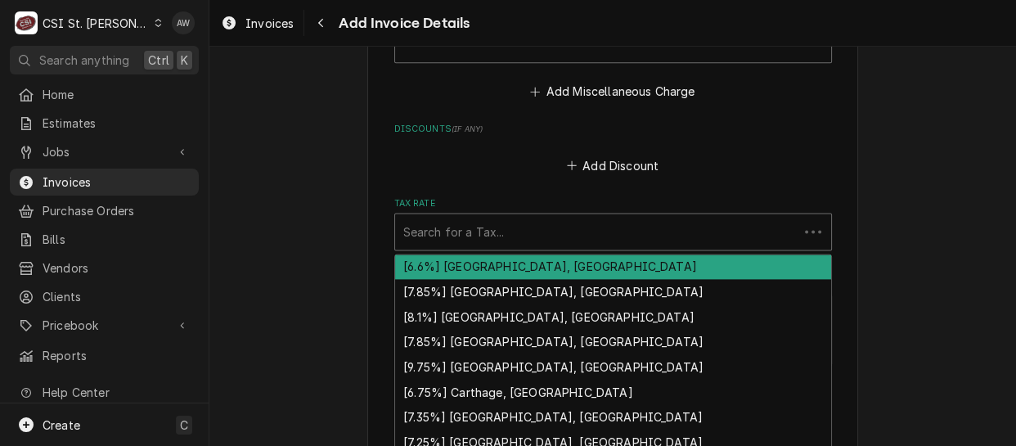
click at [592, 217] on div "Tax Rate" at bounding box center [596, 231] width 387 height 29
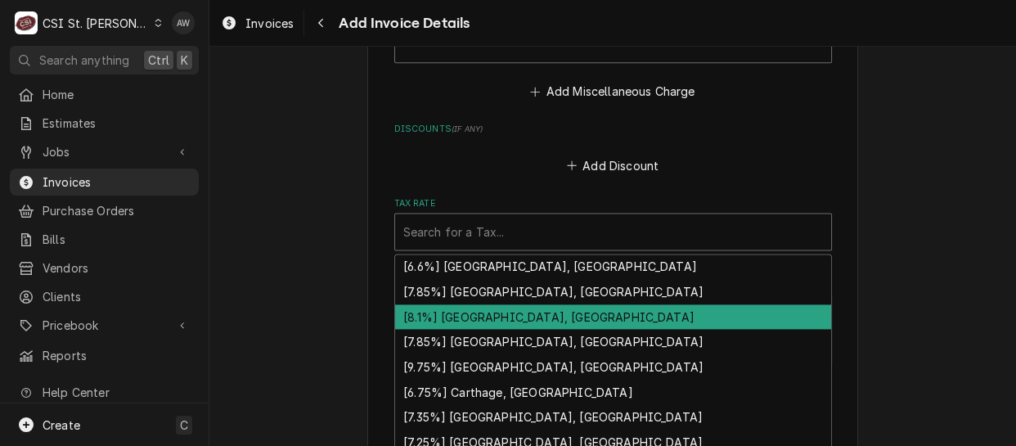
click at [599, 304] on div "[8.1%] [GEOGRAPHIC_DATA], [GEOGRAPHIC_DATA]" at bounding box center [613, 316] width 436 height 25
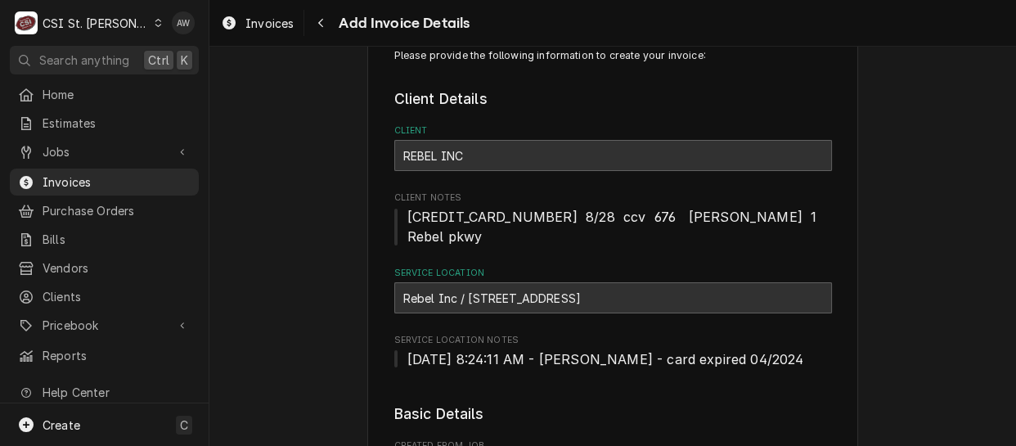
scroll to position [74, 0]
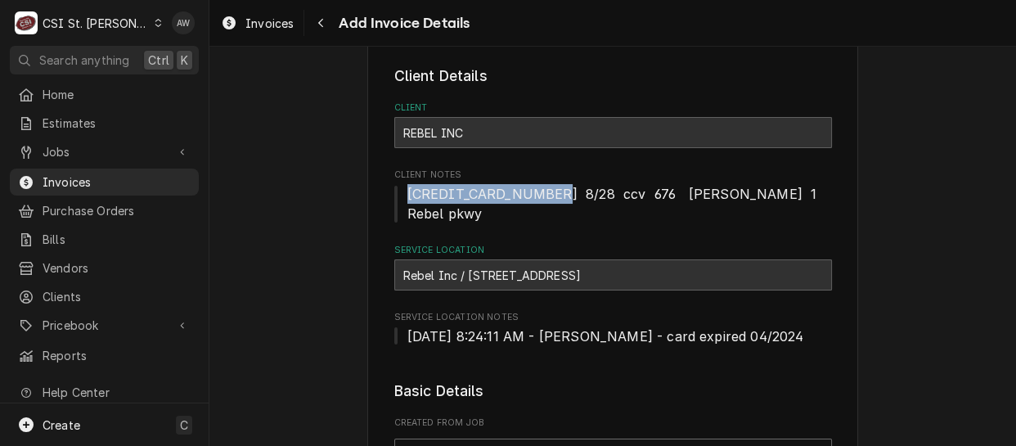
drag, startPoint x: 401, startPoint y: 193, endPoint x: 542, endPoint y: 185, distance: 141.7
click at [542, 186] on span "[CREDIT_CARD_NUMBER] 8/28 ccv 676 [PERSON_NAME] 1 Rebel pkwy" at bounding box center [614, 204] width 414 height 36
copy span "4400 6638 9586 5825"
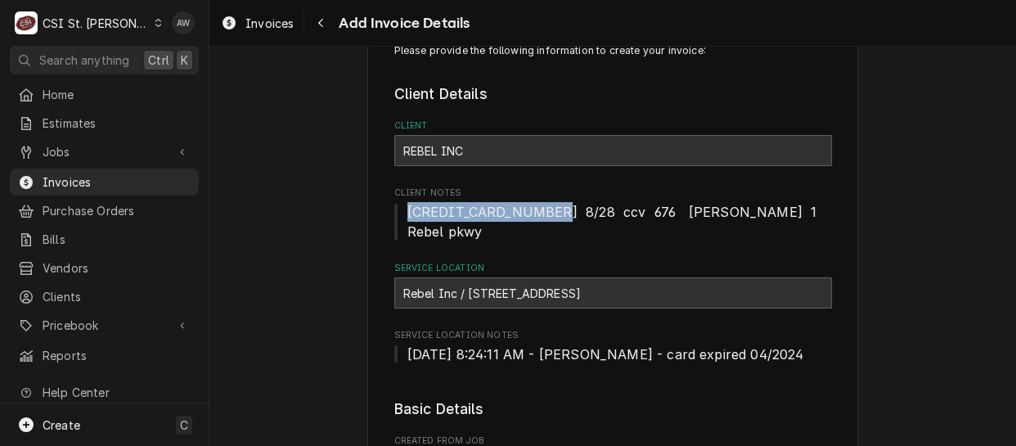
scroll to position [0, 0]
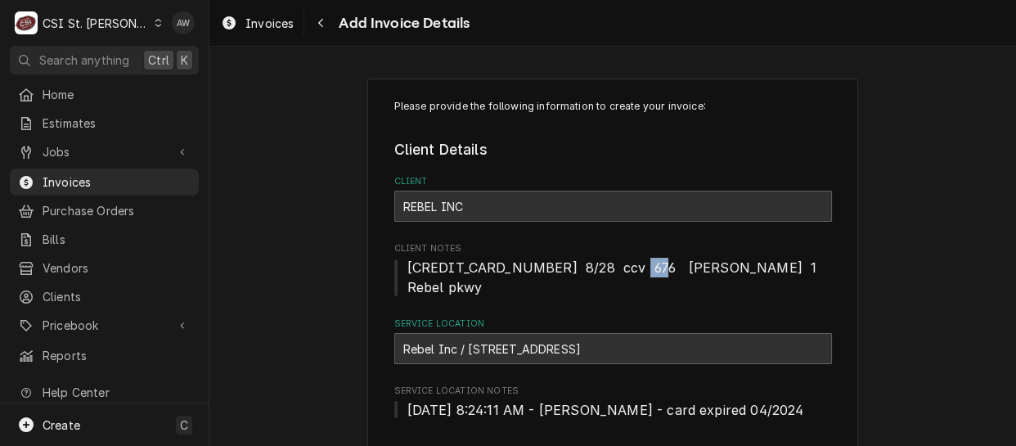
drag, startPoint x: 618, startPoint y: 270, endPoint x: 639, endPoint y: 268, distance: 20.5
click at [639, 268] on span "[CREDIT_CARD_NUMBER] 8/28 ccv 676 [PERSON_NAME] 1 Rebel pkwy" at bounding box center [614, 277] width 414 height 36
copy span "676"
drag, startPoint x: 463, startPoint y: 330, endPoint x: 555, endPoint y: 333, distance: 92.5
click at [555, 333] on div "Rebel Inc / 1 Rebel Parkway, Belleville, IL 62222" at bounding box center [613, 348] width 438 height 31
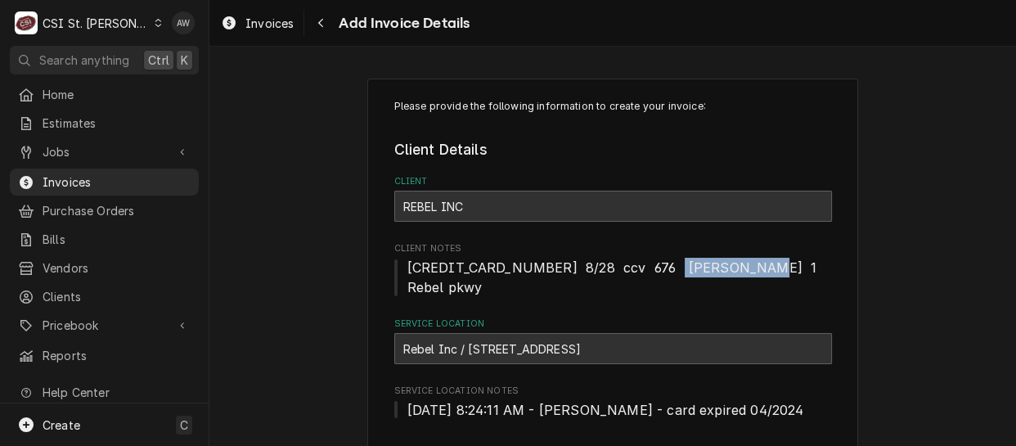
drag, startPoint x: 651, startPoint y: 266, endPoint x: 727, endPoint y: 262, distance: 76.2
click at [727, 262] on span "4400 6638 9586 5825 8/28 ccv 676 Bill Dahlman 1 Rebel pkwy" at bounding box center [614, 277] width 414 height 36
copy span "Bill Dahlman"
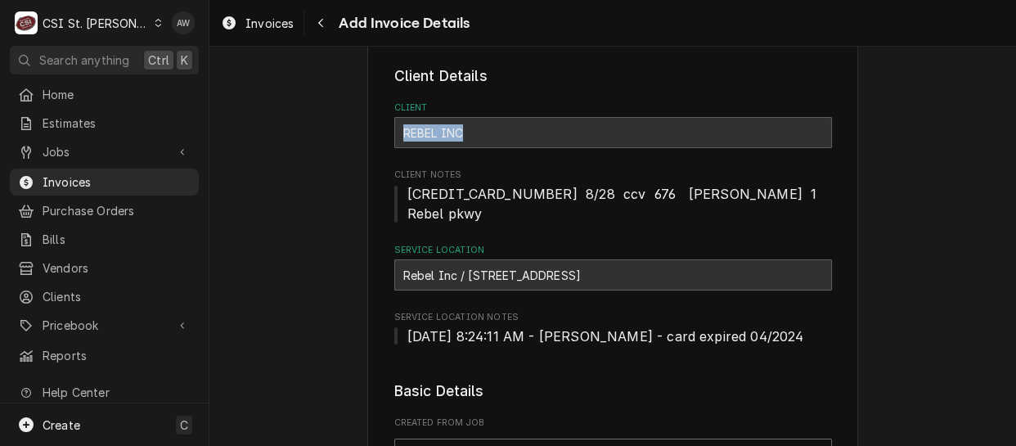
drag, startPoint x: 460, startPoint y: 132, endPoint x: 398, endPoint y: 132, distance: 62.2
click at [398, 132] on div "REBEL INC" at bounding box center [613, 132] width 438 height 31
copy strong "REBEL INC"
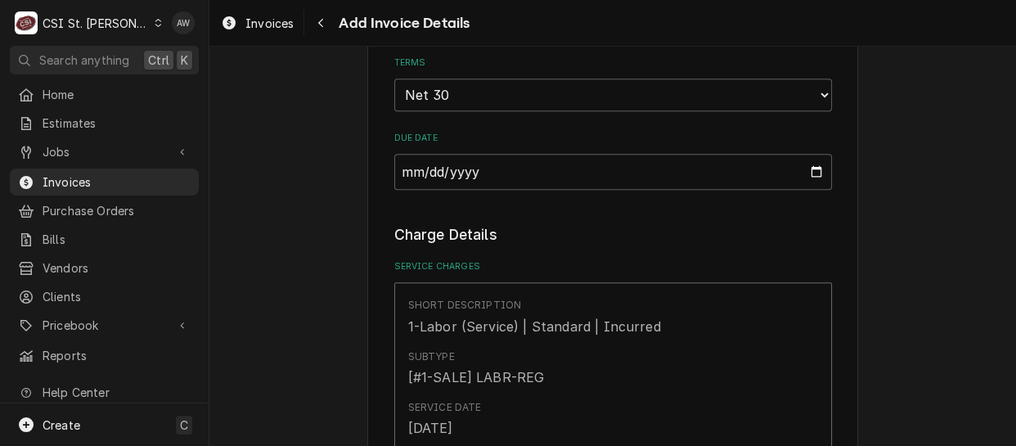
scroll to position [891, 0]
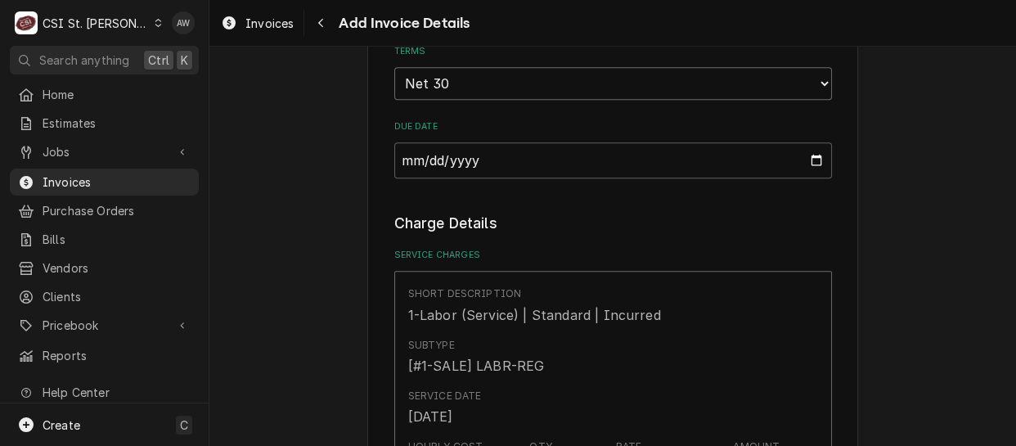
click at [819, 67] on select "Choose payment terms... Same Day Net 7 Net 14 Net 21 Net 30 Net 45 Net 60 Net 90" at bounding box center [613, 83] width 438 height 33
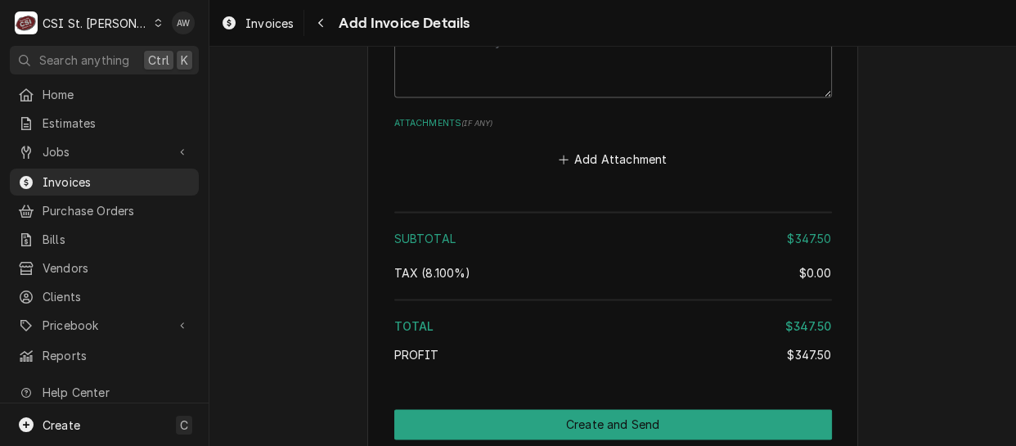
scroll to position [2275, 0]
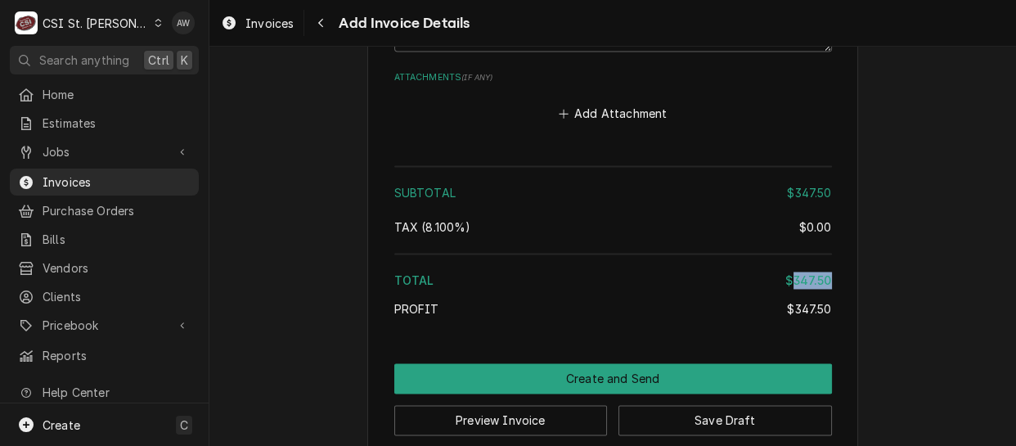
drag, startPoint x: 788, startPoint y: 254, endPoint x: 827, endPoint y: 248, distance: 38.9
copy div "347.50"
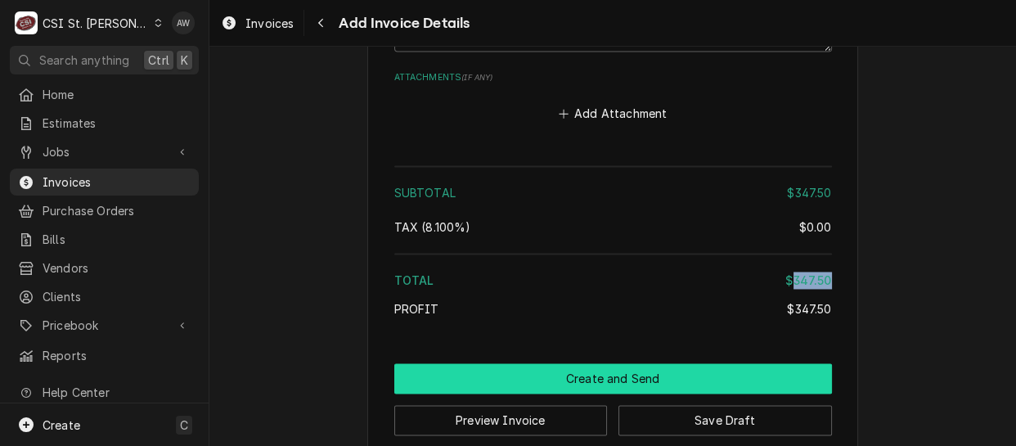
click at [586, 363] on button "Create and Send" at bounding box center [613, 378] width 438 height 30
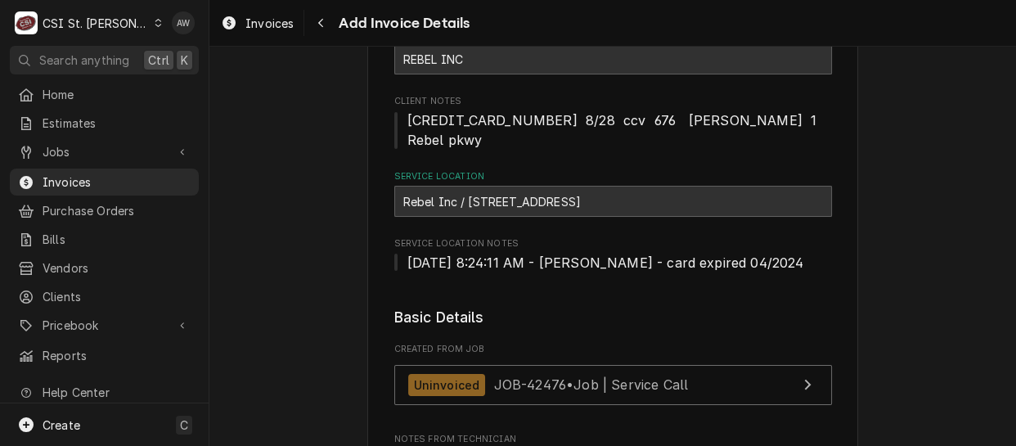
scroll to position [0, 0]
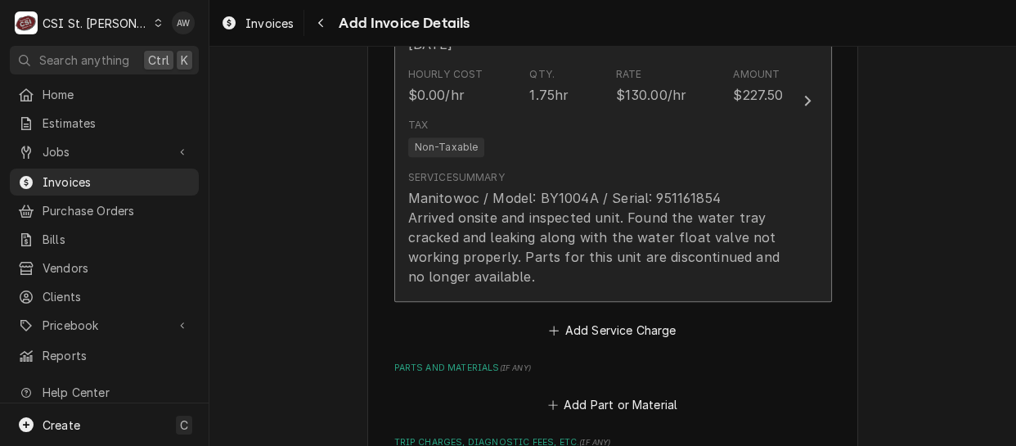
click at [586, 199] on div "Manitowoc / Model: BY1004A / Serial: 951161854 Arrived onsite and inspected uni…" at bounding box center [595, 237] width 375 height 98
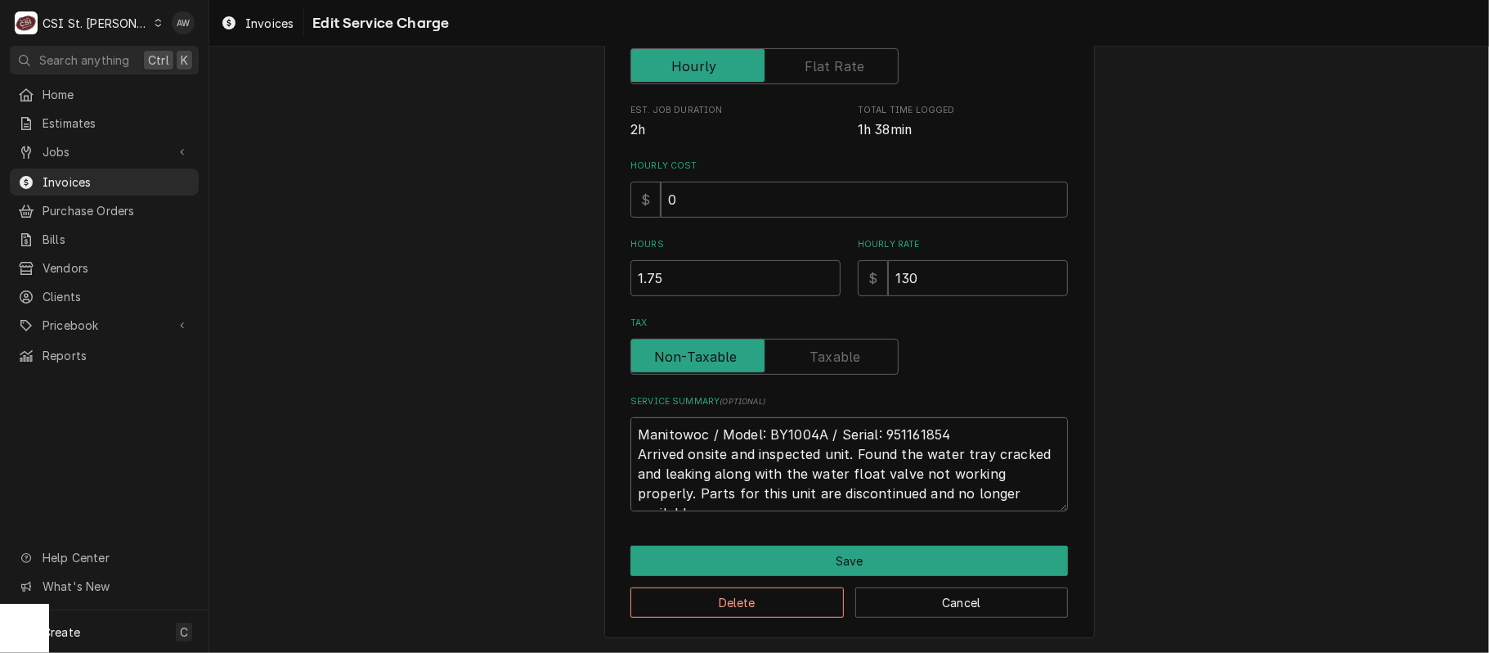
drag, startPoint x: 682, startPoint y: 497, endPoint x: 587, endPoint y: 348, distance: 177.2
click at [587, 348] on div "Use the fields below to edit this service charge Short Description 1-Labor (Ser…" at bounding box center [849, 174] width 1280 height 957
click at [864, 445] on button "Cancel" at bounding box center [961, 602] width 213 height 30
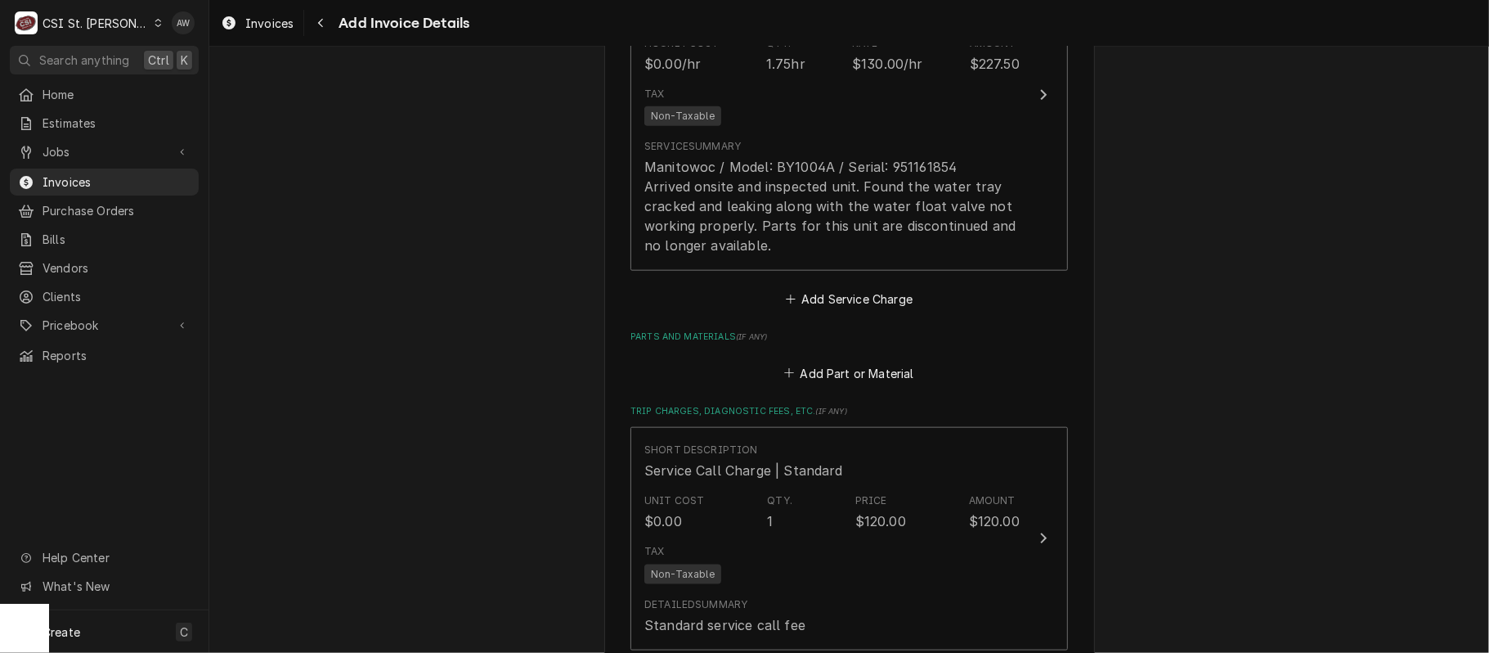
scroll to position [1295, 0]
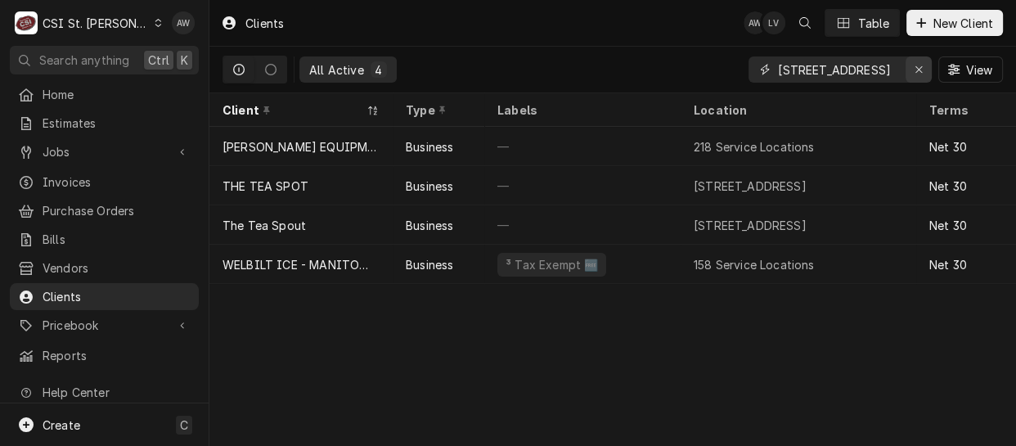
click at [915, 70] on icon "Erase input" at bounding box center [918, 69] width 9 height 11
paste input "[STREET_ADDRESS]"
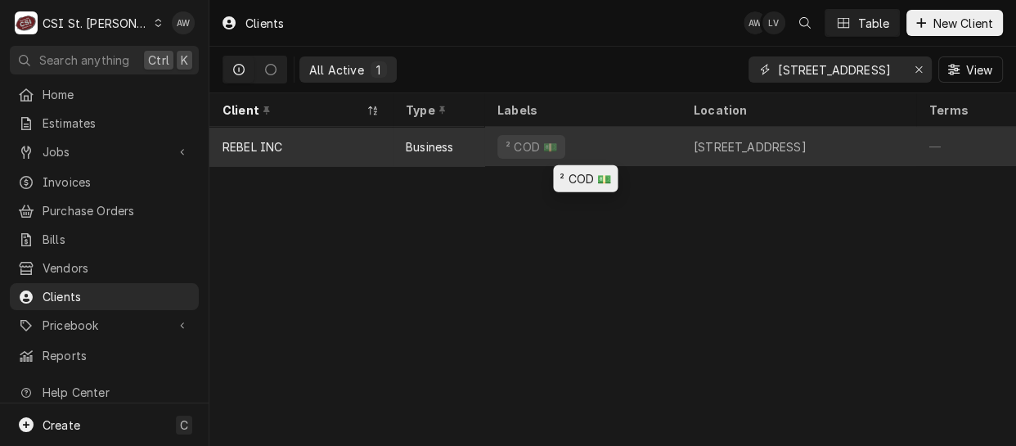
type input "[STREET_ADDRESS]"
click at [573, 141] on div "² COD 💵" at bounding box center [582, 146] width 196 height 39
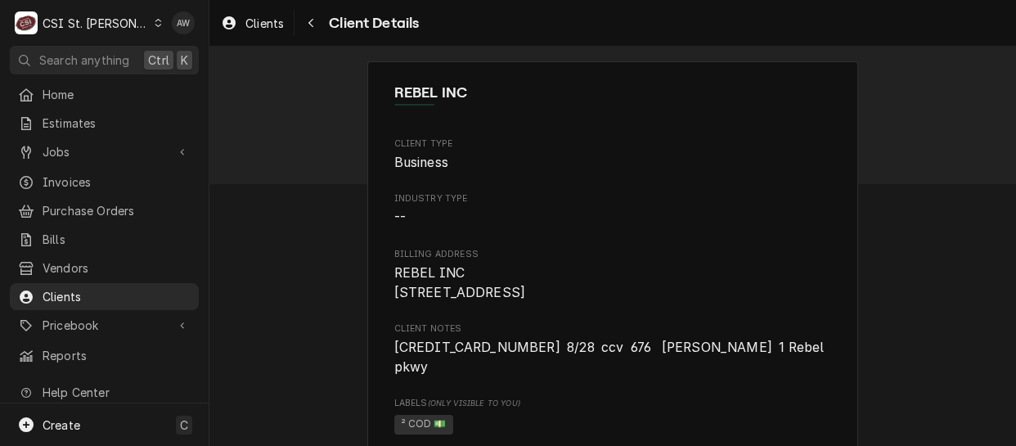
drag, startPoint x: 508, startPoint y: 312, endPoint x: 371, endPoint y: 262, distance: 145.4
copy span "REBEL INC [STREET_ADDRESS]"
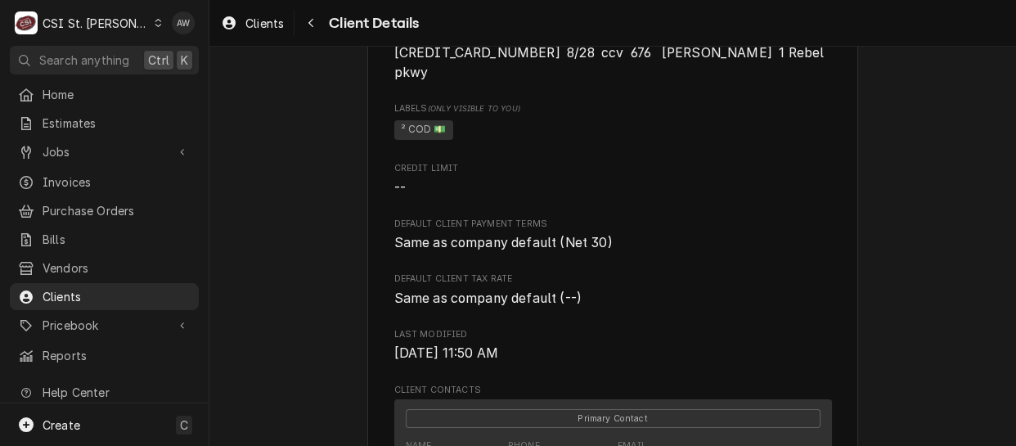
scroll to position [297, 0]
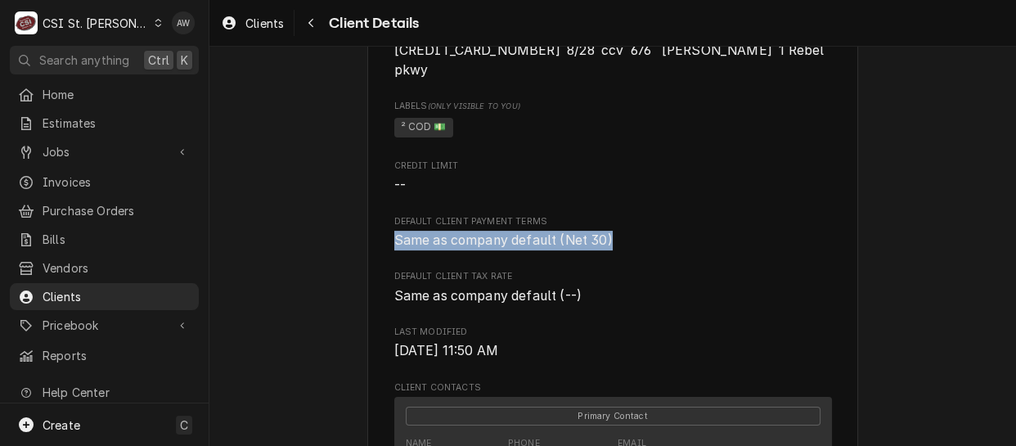
drag, startPoint x: 610, startPoint y: 238, endPoint x: 312, endPoint y: 234, distance: 298.5
click at [312, 234] on div "REBEL INC Client Type Business Industry Type -- Billing Address REBEL INC [STRE…" at bounding box center [612, 347] width 806 height 1194
copy span "Same as company default (Net 30)"
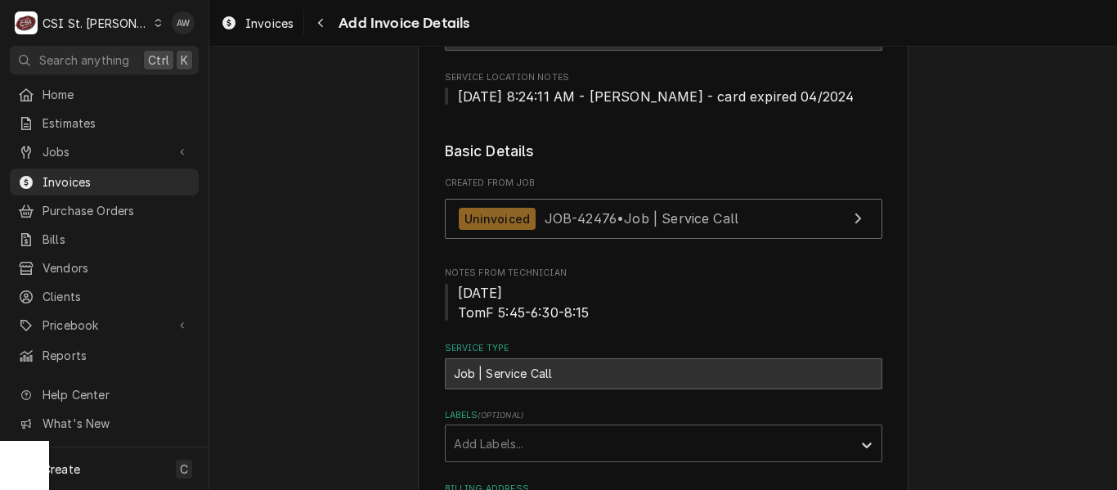
scroll to position [313, 0]
drag, startPoint x: 1393, startPoint y: 2, endPoint x: 321, endPoint y: 191, distance: 1089.4
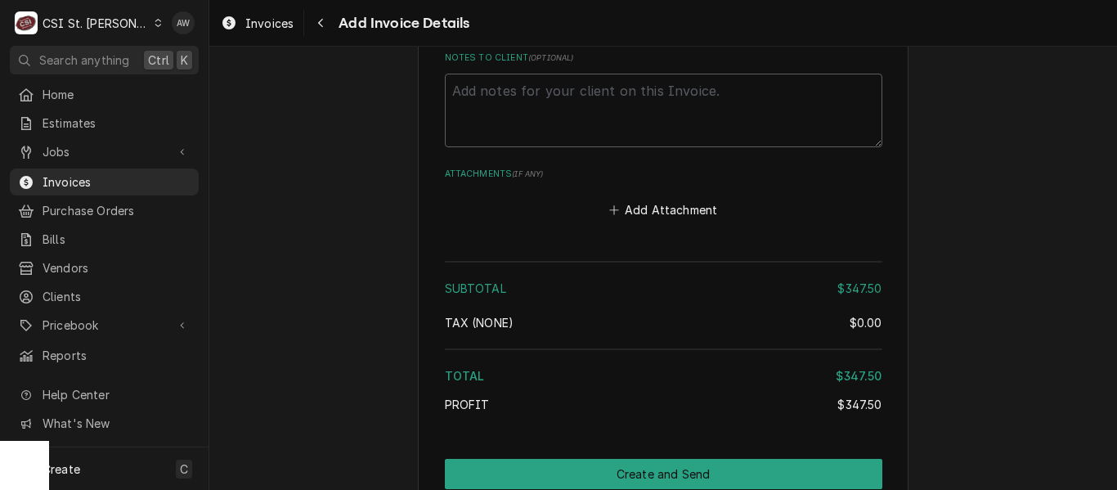
scroll to position [2194, 0]
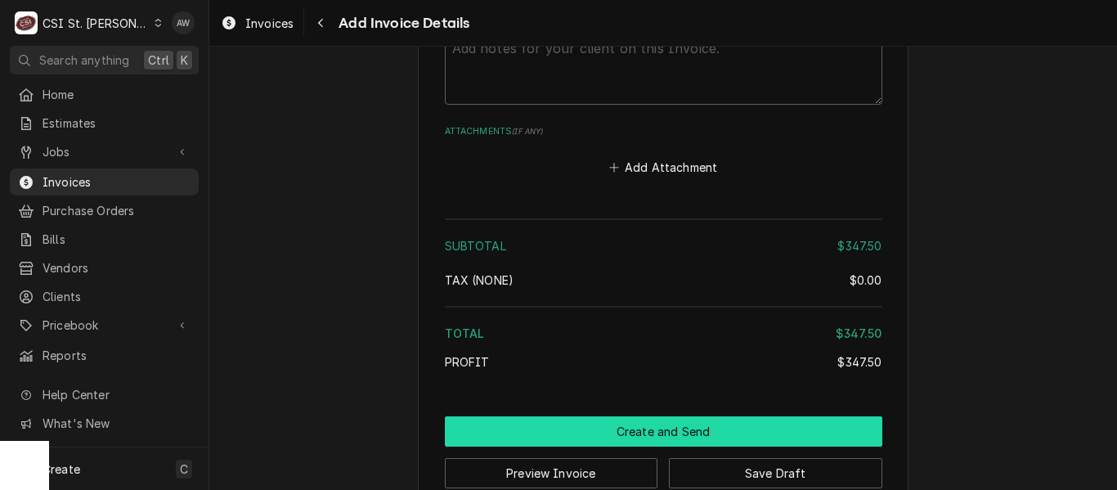
click at [693, 416] on button "Create and Send" at bounding box center [664, 431] width 438 height 30
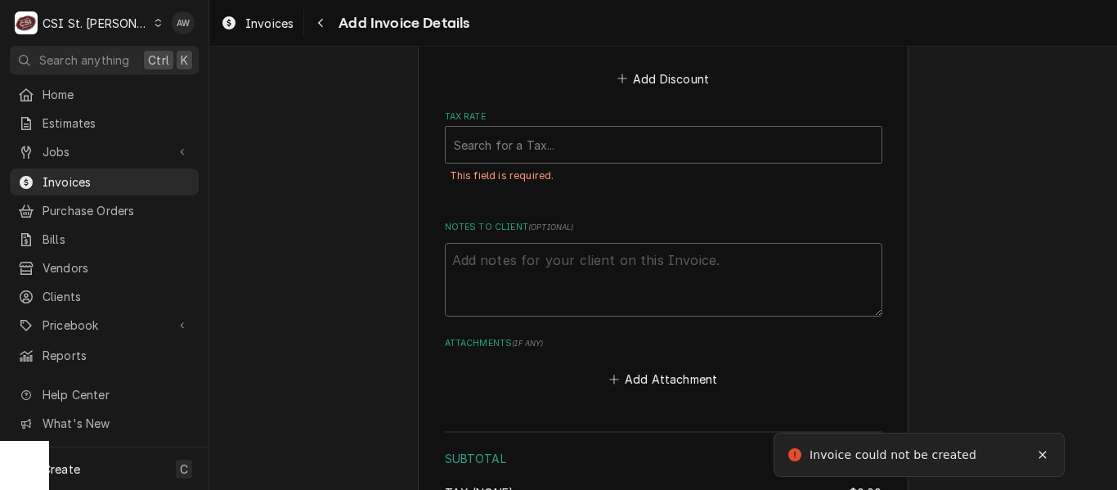
scroll to position [1981, 0]
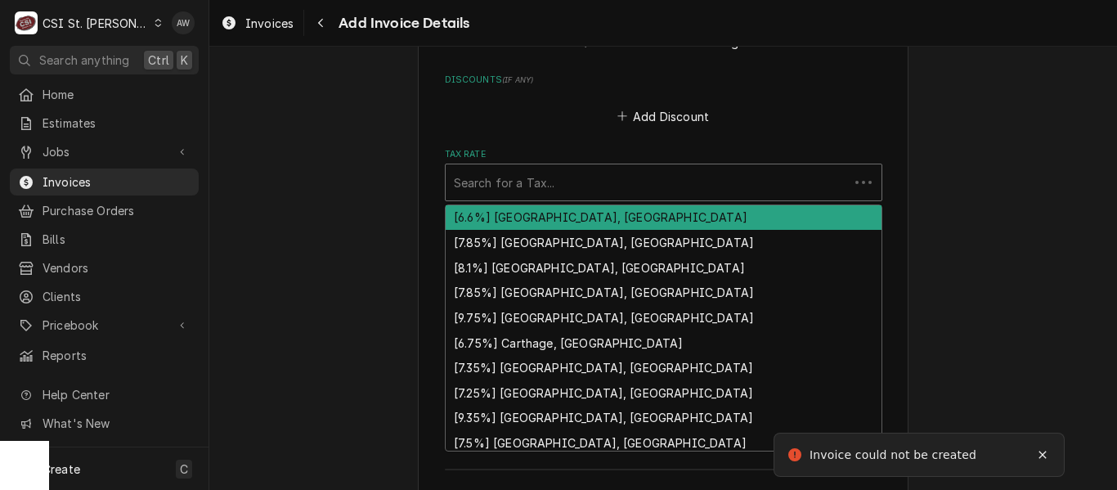
click at [631, 168] on div "Tax Rate" at bounding box center [647, 182] width 387 height 29
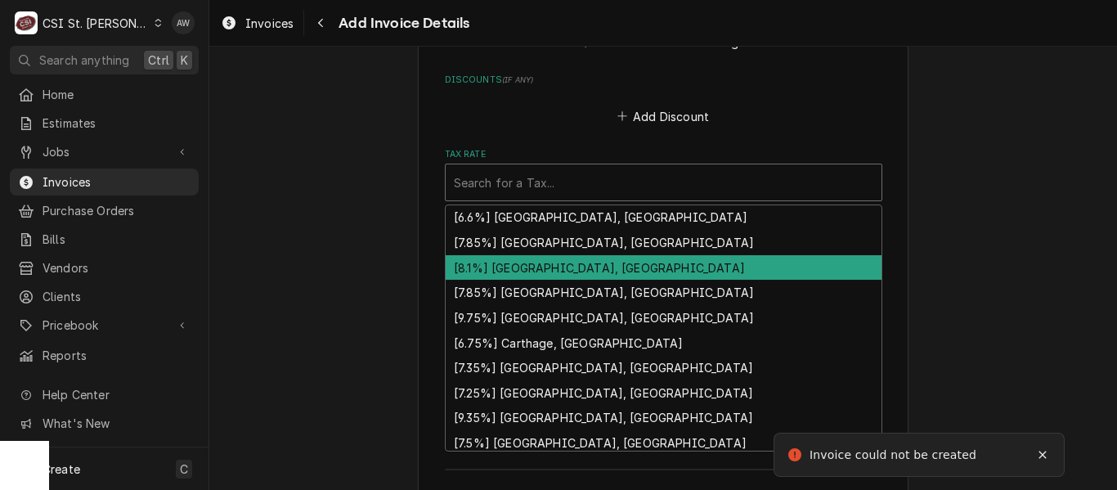
click at [613, 255] on div "[8.1%] [GEOGRAPHIC_DATA], [GEOGRAPHIC_DATA]" at bounding box center [664, 267] width 436 height 25
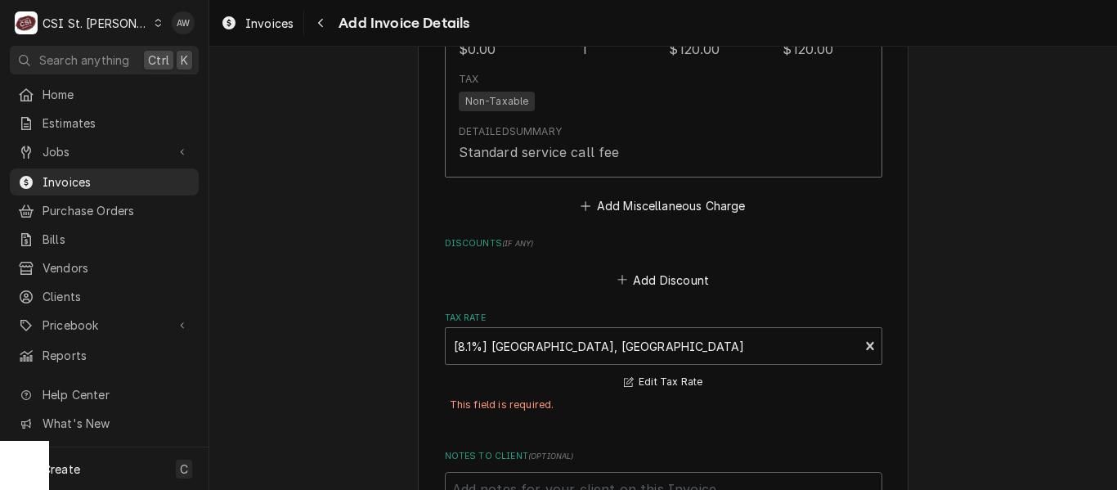
scroll to position [2273, 0]
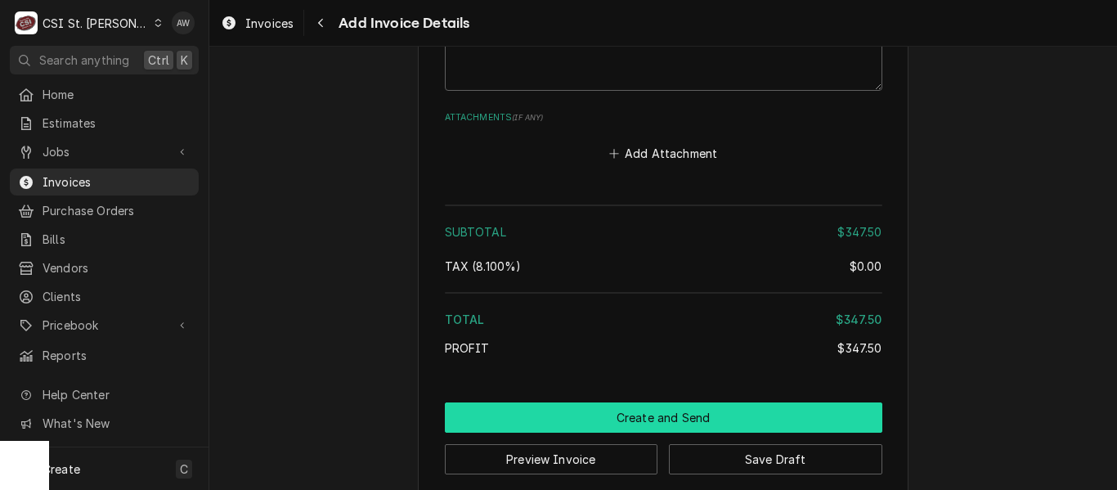
click at [651, 402] on button "Create and Send" at bounding box center [664, 417] width 438 height 30
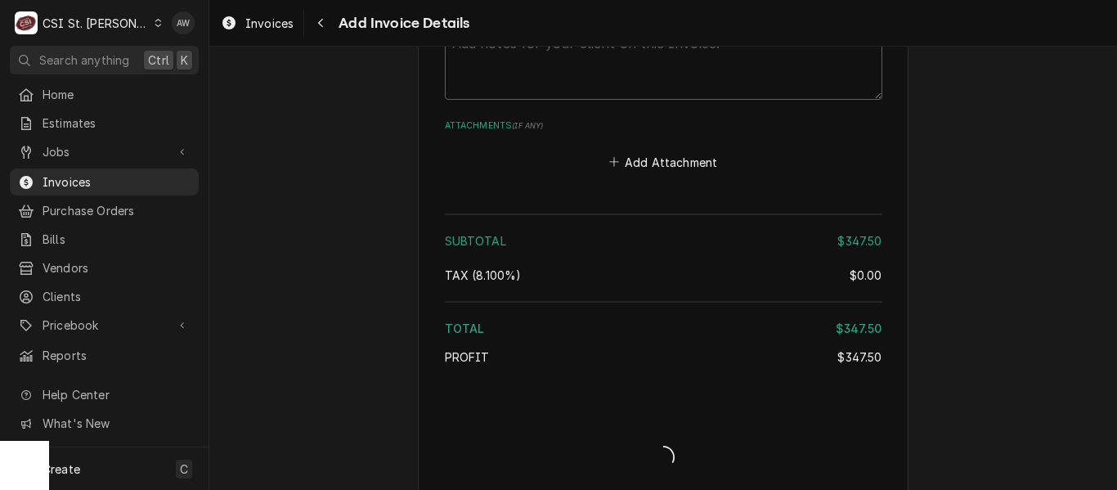
type textarea "x"
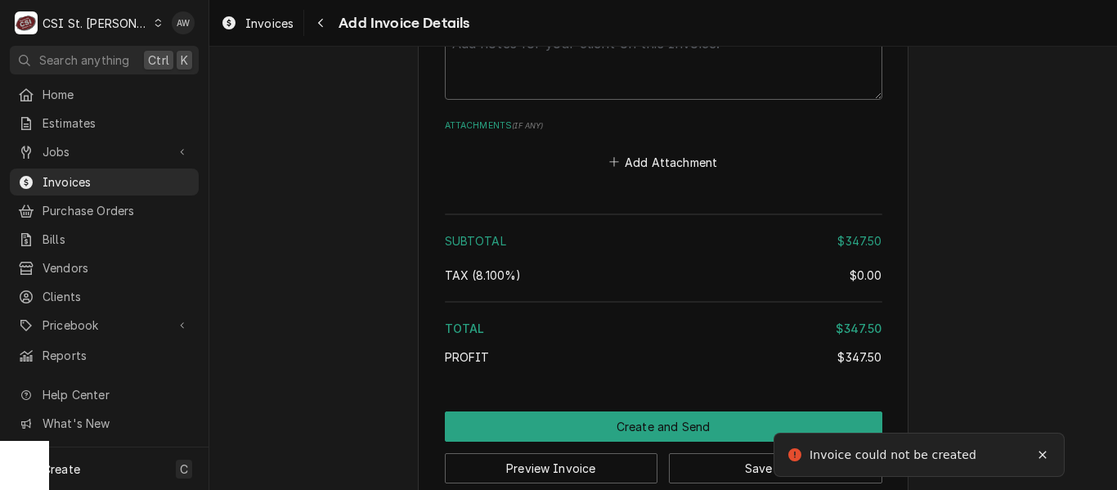
scroll to position [424, 0]
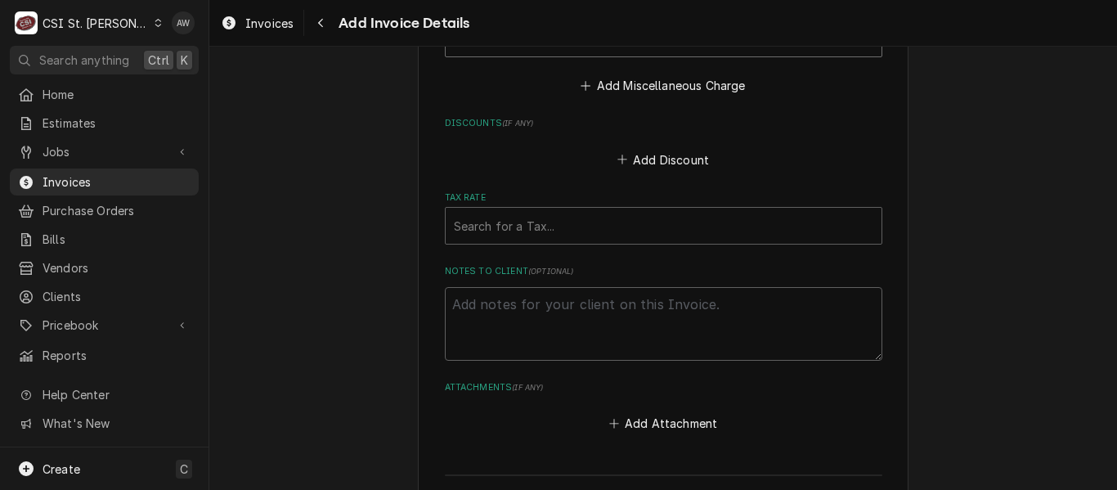
scroll to position [1881, 0]
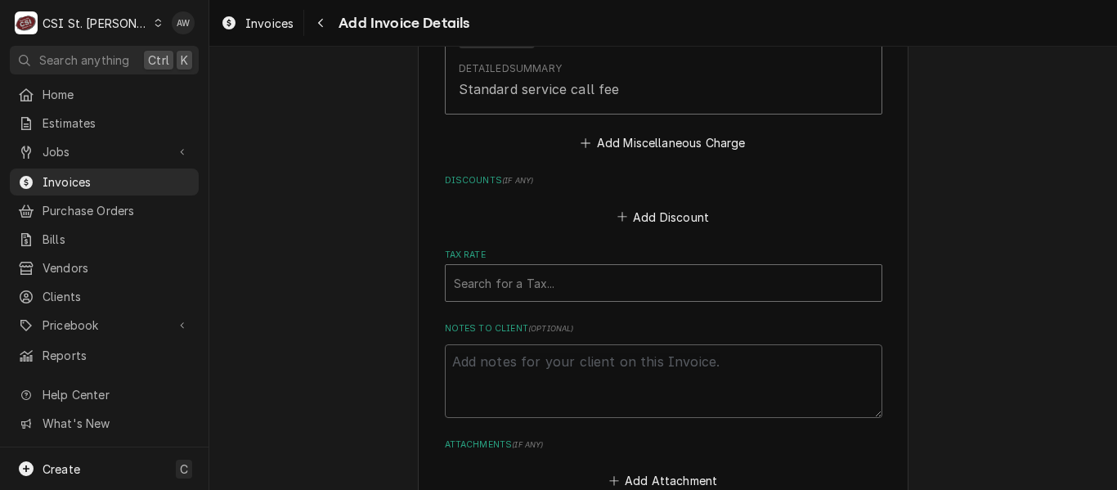
click at [662, 268] on div "Tax Rate" at bounding box center [664, 282] width 420 height 29
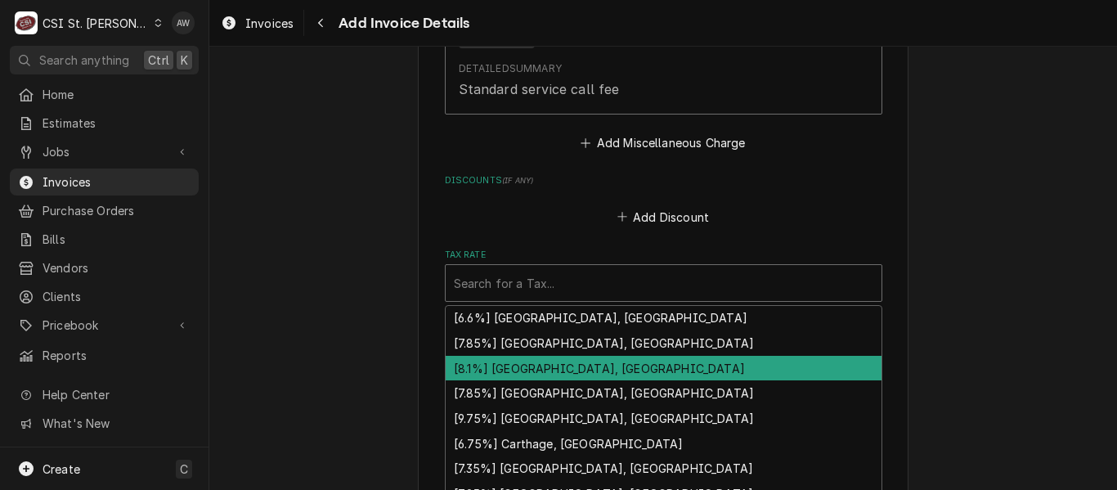
click at [664, 358] on div "[8.1%] Belleville, IL" at bounding box center [664, 368] width 436 height 25
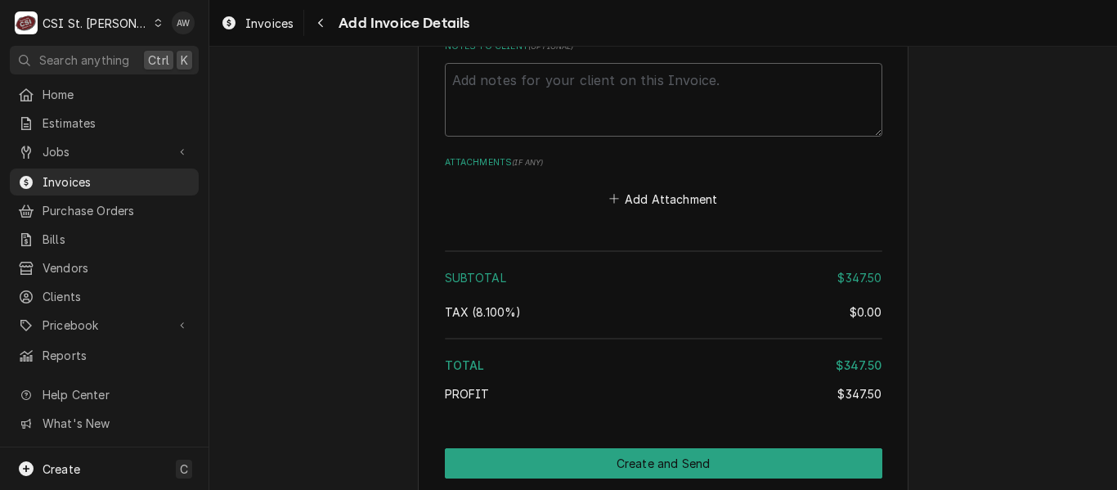
scroll to position [2236, 0]
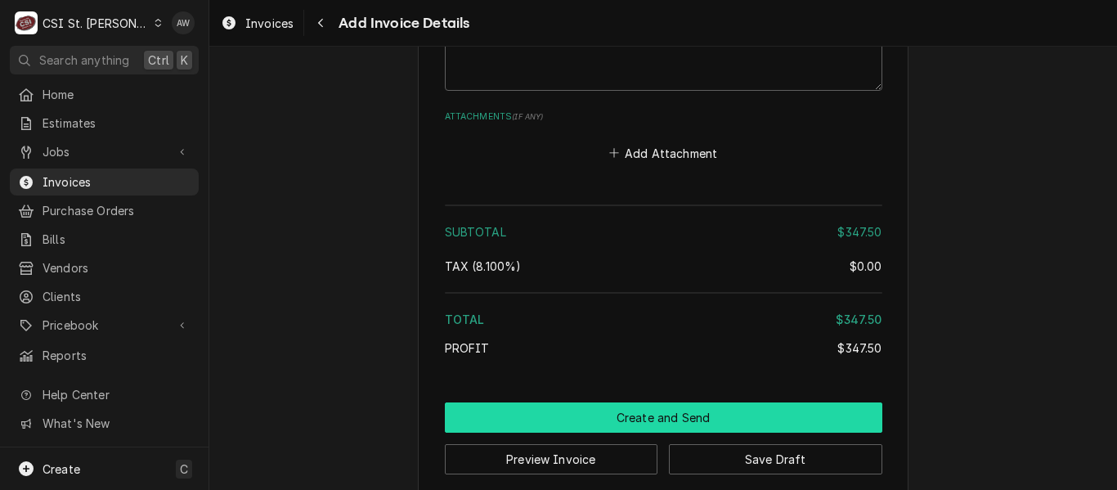
click at [722, 402] on button "Create and Send" at bounding box center [664, 417] width 438 height 30
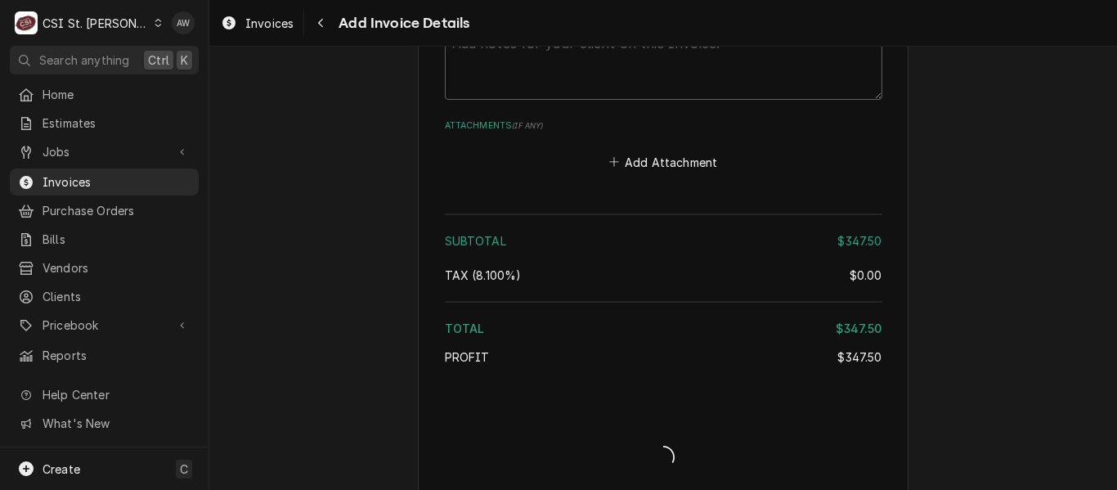
type textarea "x"
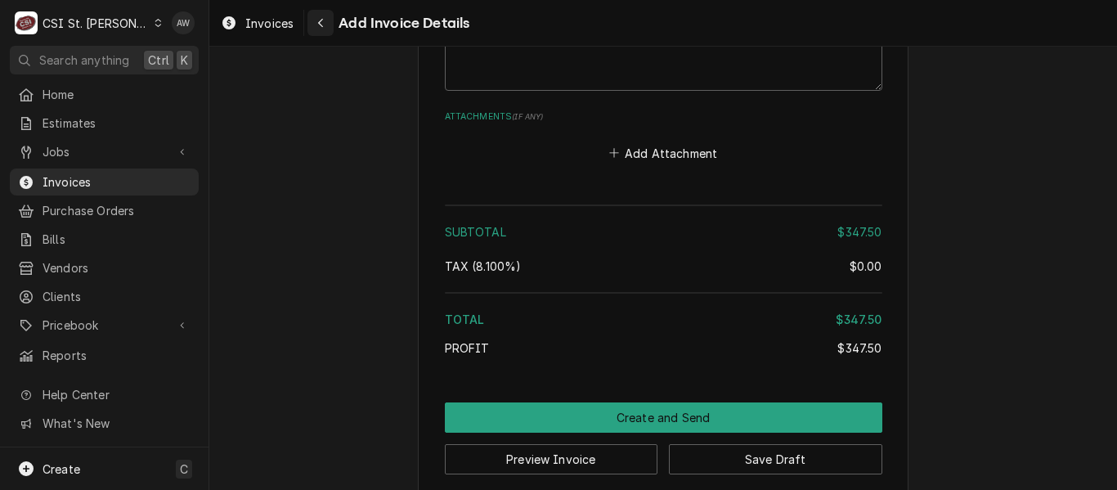
click at [334, 20] on button "Navigate back" at bounding box center [320, 23] width 26 height 26
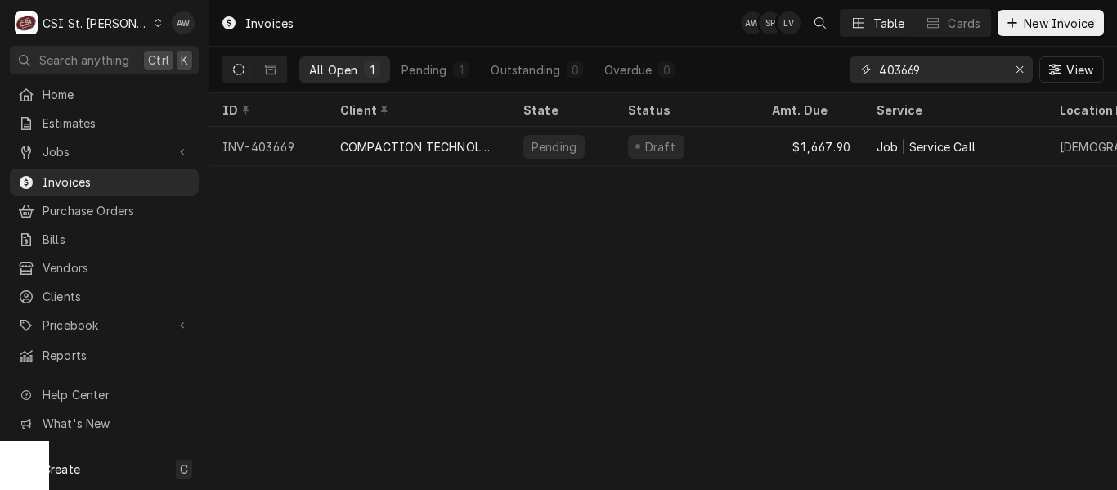
drag, startPoint x: 931, startPoint y: 67, endPoint x: 838, endPoint y: 62, distance: 93.4
click at [838, 62] on div "All Open 1 Pending 1 Outstanding 0 Overdue 0 403669 View" at bounding box center [663, 70] width 882 height 46
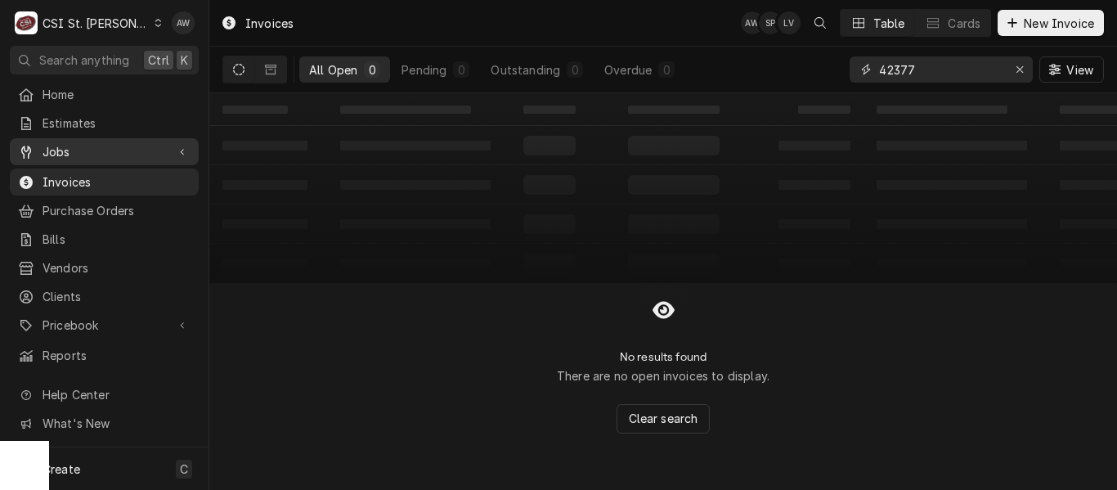
type input "42377"
click at [83, 143] on span "Jobs" at bounding box center [104, 151] width 123 height 17
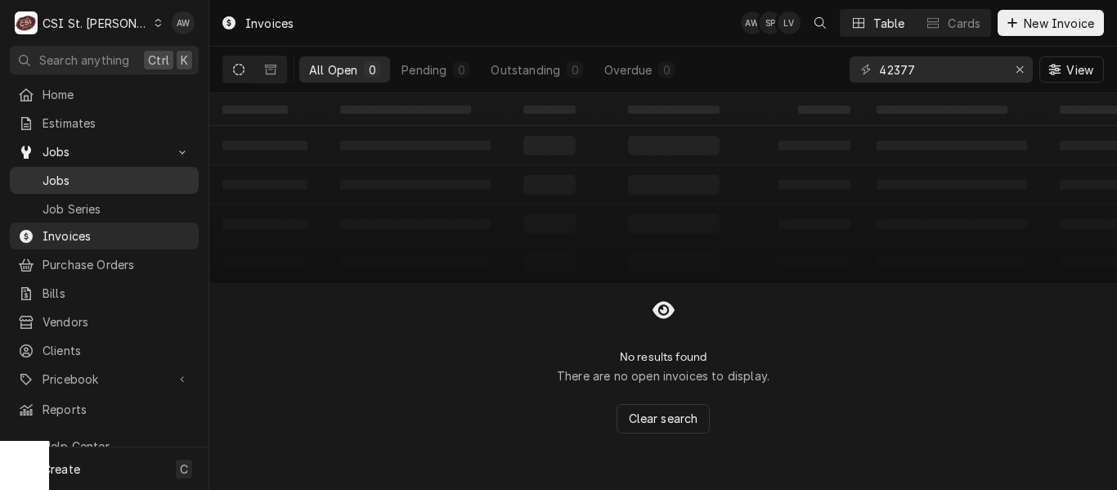
click at [83, 172] on span "Jobs" at bounding box center [117, 180] width 148 height 17
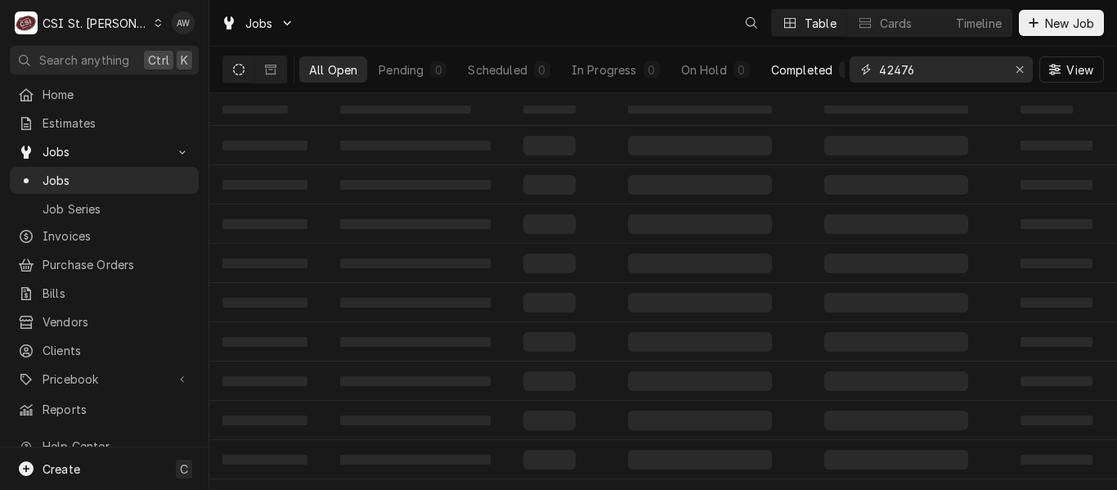
drag, startPoint x: 927, startPoint y: 65, endPoint x: 804, endPoint y: 61, distance: 122.8
click at [804, 61] on div "All Open Pending 0 Scheduled 0 In Progress 0 On Hold 0 Completed 1 42476 View" at bounding box center [663, 70] width 882 height 46
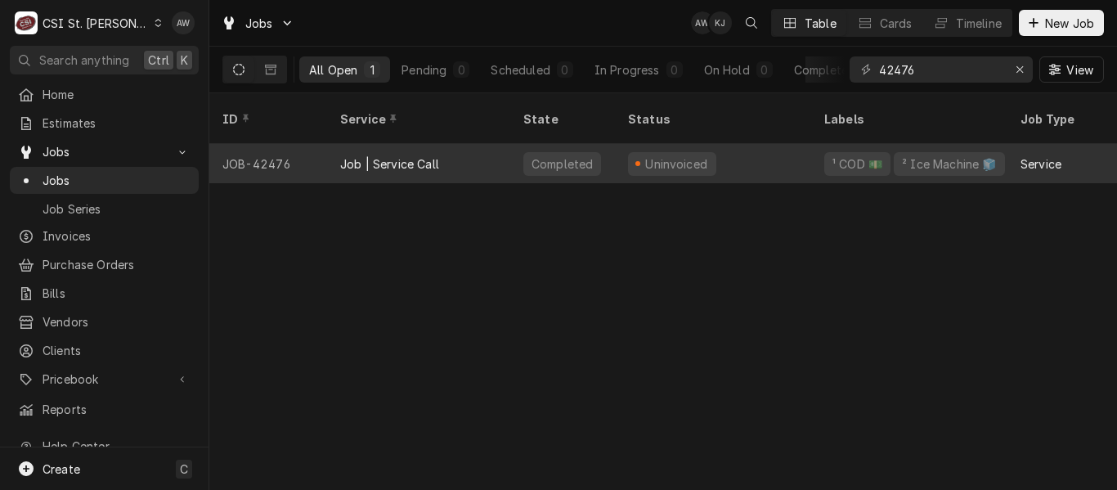
click at [452, 144] on div "Job | Service Call" at bounding box center [418, 163] width 183 height 39
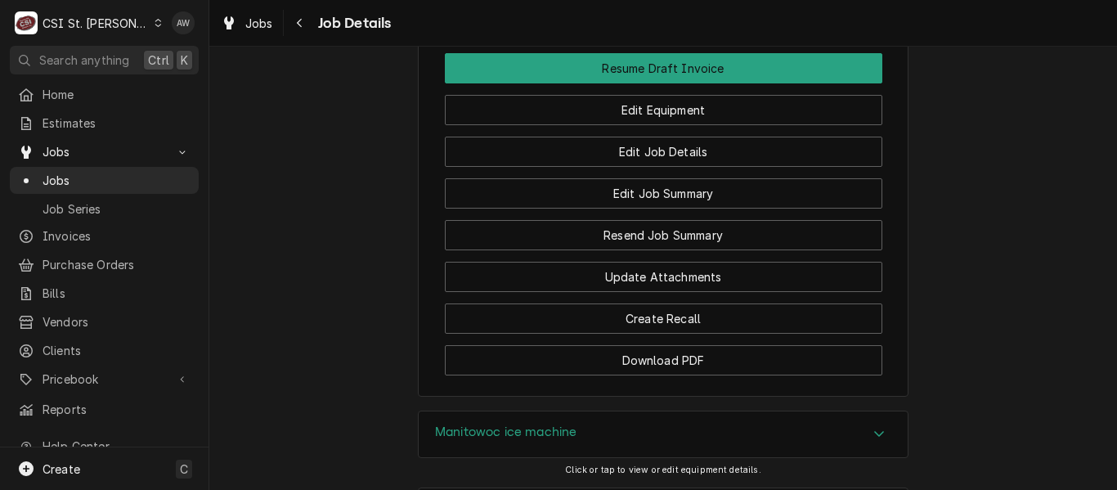
scroll to position [2011, 0]
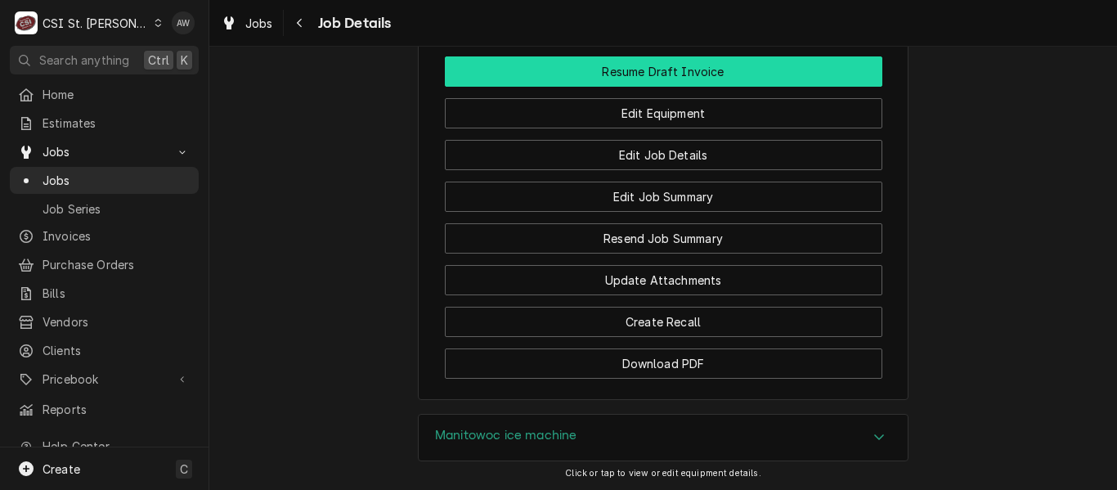
click at [660, 85] on button "Resume Draft Invoice" at bounding box center [664, 71] width 438 height 30
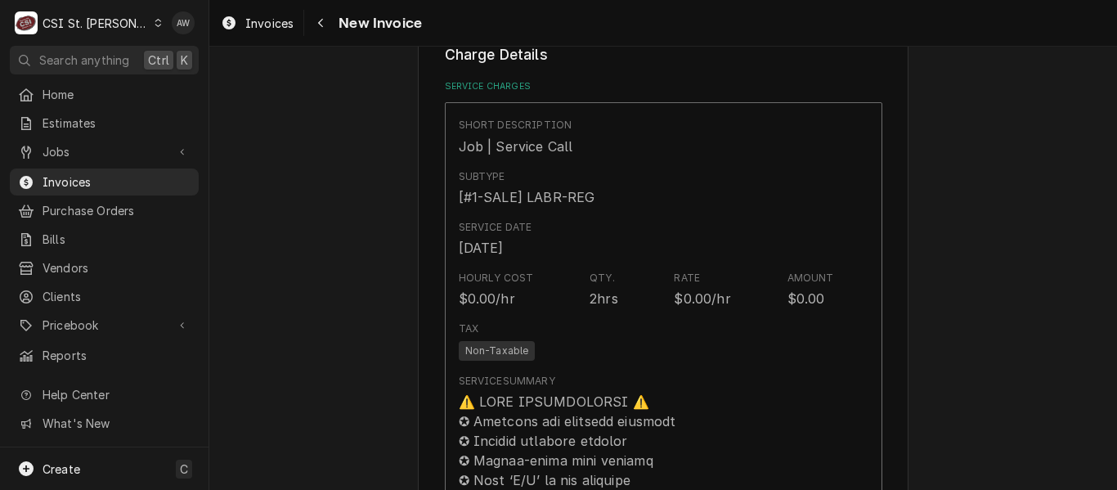
scroll to position [1063, 0]
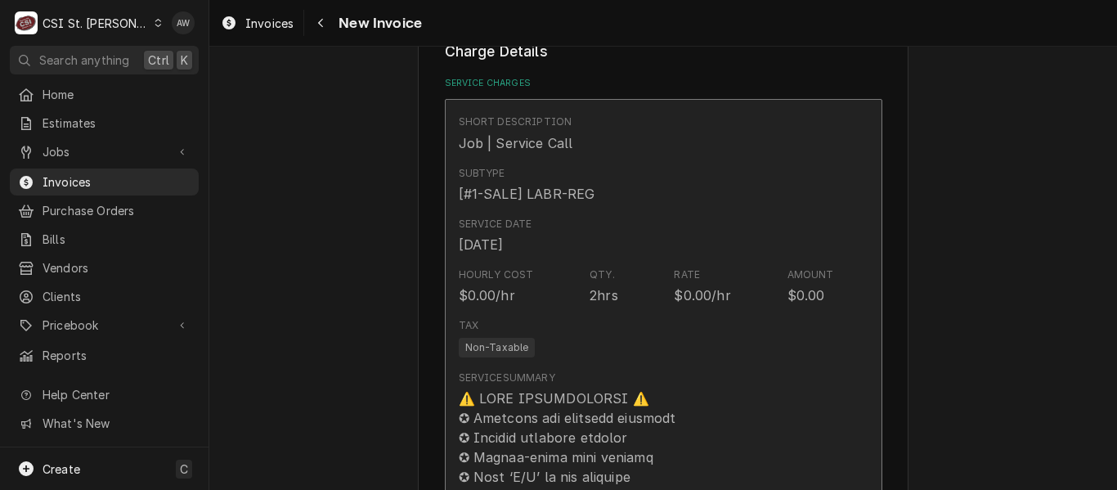
drag, startPoint x: 0, startPoint y: 0, endPoint x: 745, endPoint y: 200, distance: 771.3
click at [745, 210] on div "Service Date [DATE]" at bounding box center [646, 235] width 375 height 51
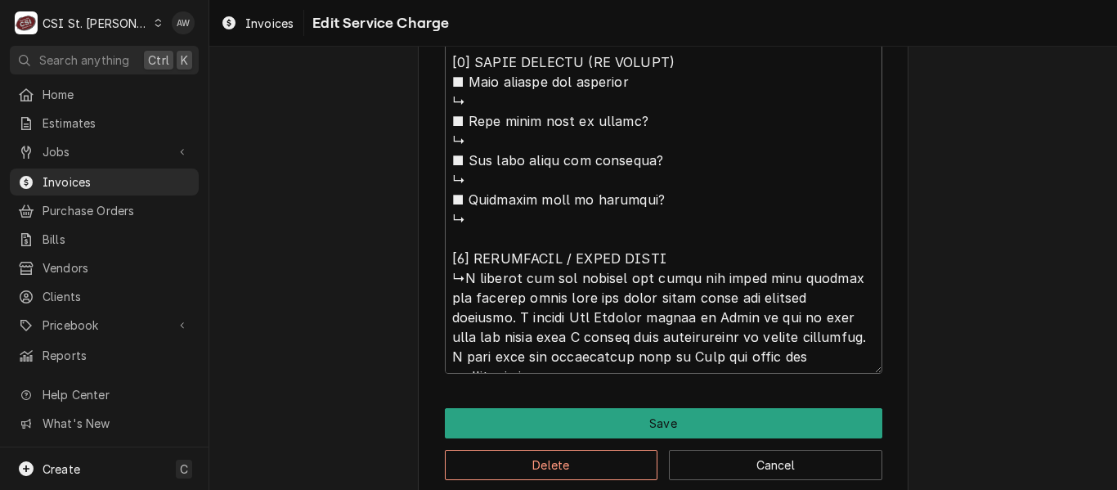
scroll to position [1609, 0]
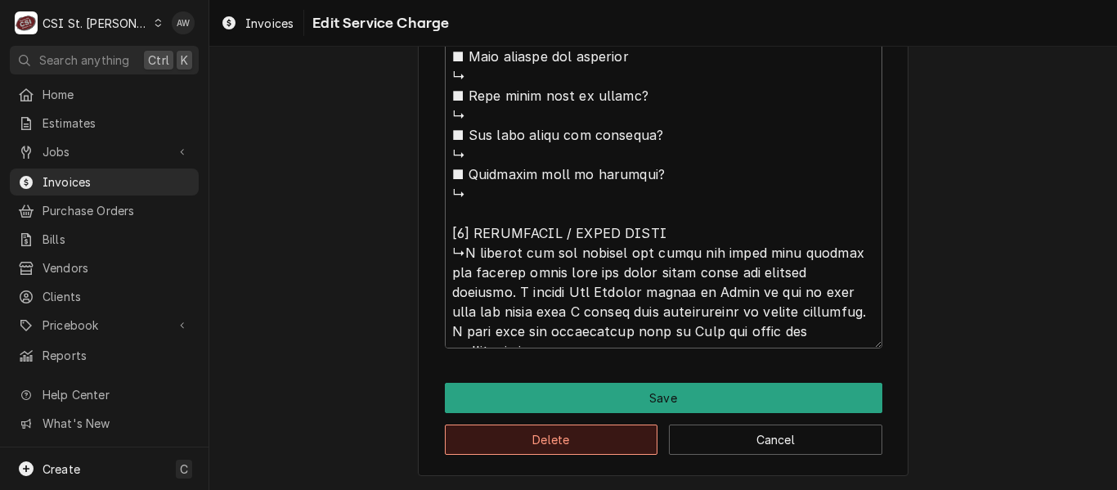
click at [574, 428] on button "Delete" at bounding box center [551, 439] width 213 height 30
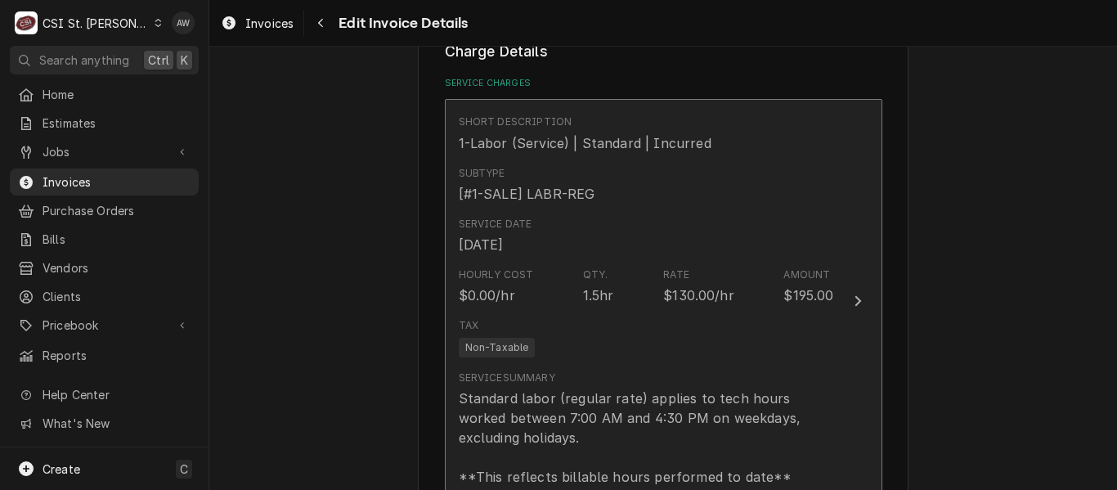
scroll to position [1043, 0]
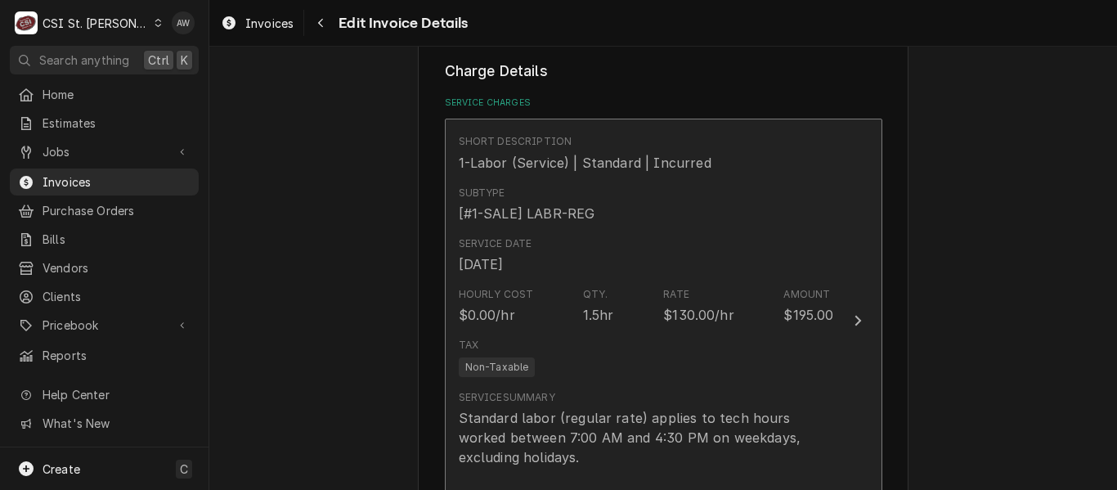
click at [604, 280] on div "Hourly Cost $0.00/hr Qty. 1.5hr Rate $130.00/hr Amount $195.00" at bounding box center [646, 305] width 375 height 51
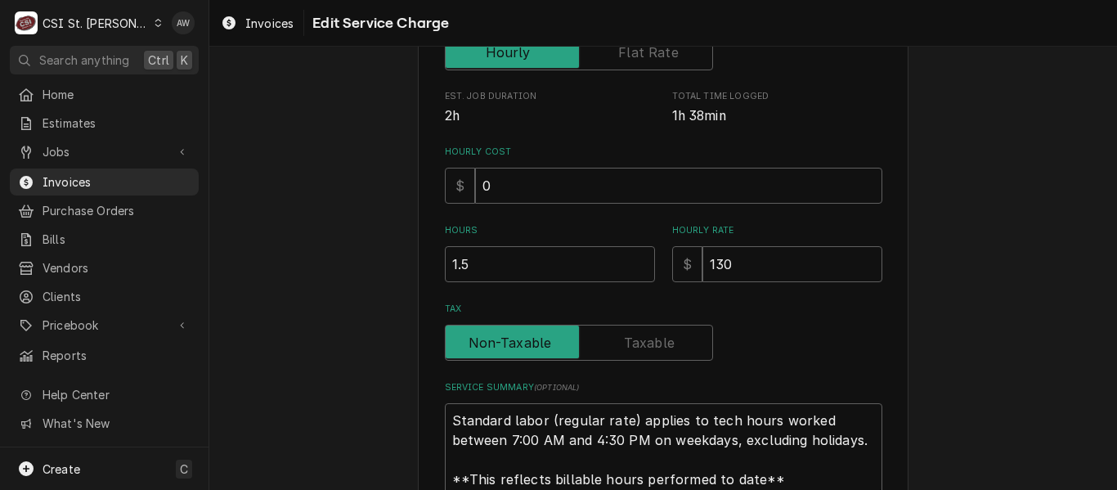
scroll to position [530, 0]
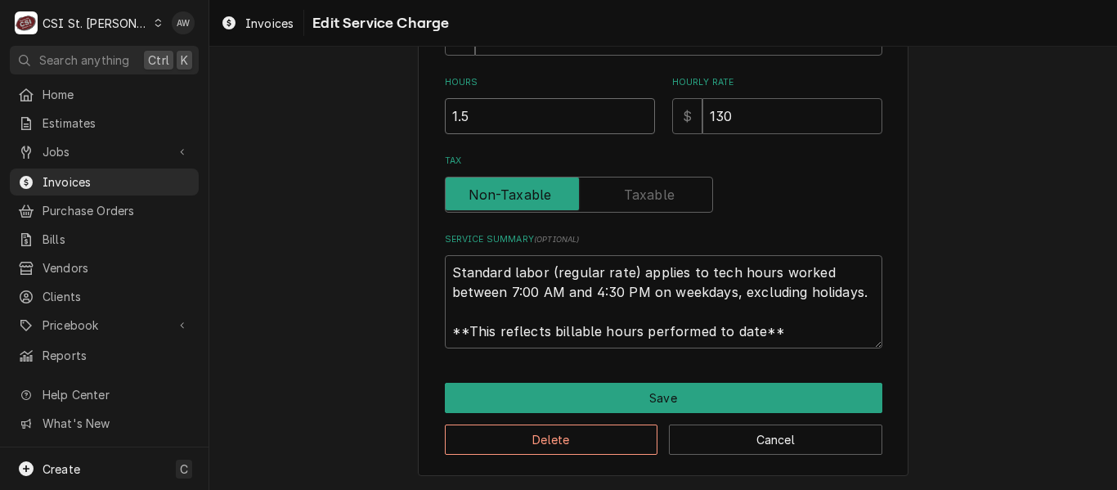
click at [487, 119] on input "1.5" at bounding box center [550, 116] width 210 height 36
type textarea "x"
type input "1"
type textarea "x"
type input "1.7"
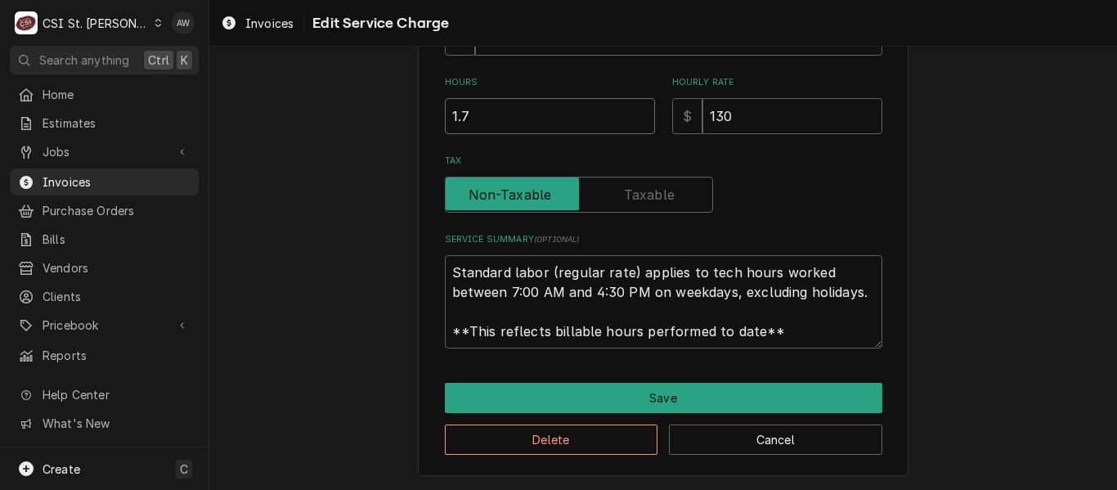
type textarea "x"
type input "1.75"
drag, startPoint x: 447, startPoint y: 265, endPoint x: 856, endPoint y: 343, distance: 416.4
click at [856, 343] on textarea "Standard labor (regular rate) applies to tech hours worked between 7:00 AM and …" at bounding box center [664, 301] width 438 height 93
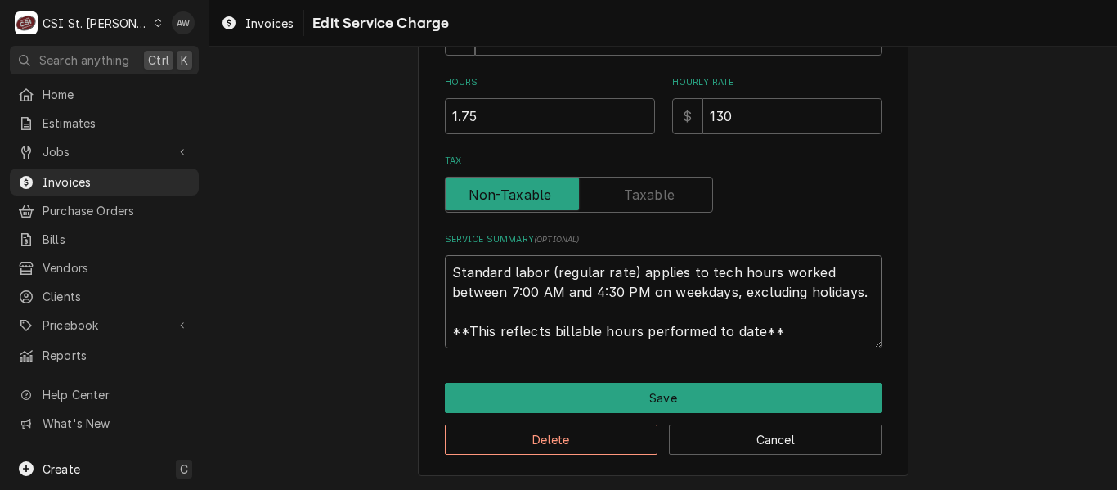
paste textarea "Manitowoc / Model: BY1004A / Serial: 951161854 Arrived onsite and inspected uni…"
type textarea "x"
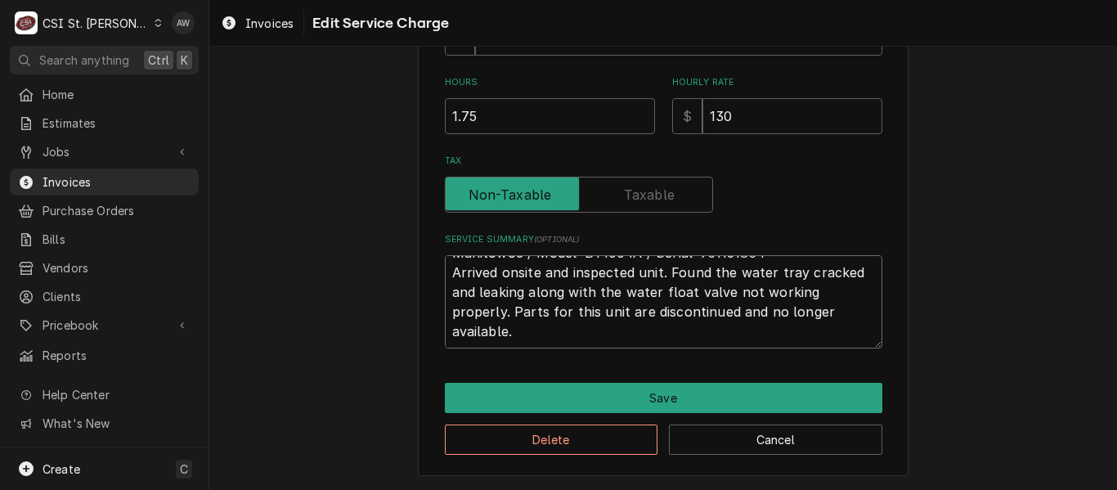
scroll to position [0, 0]
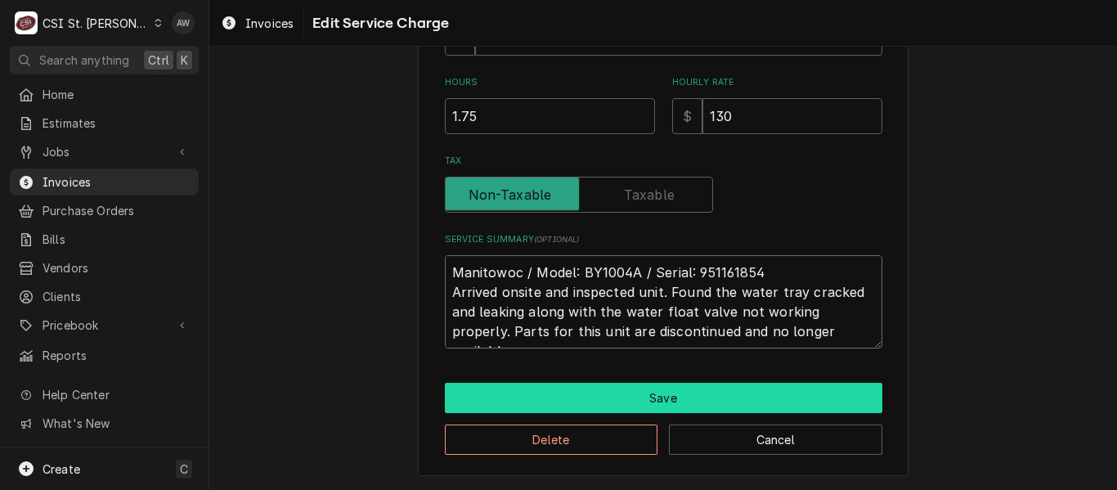
type textarea "Manitowoc / Model: BY1004A / Serial: 951161854 Arrived onsite and inspected uni…"
click at [638, 391] on button "Save" at bounding box center [664, 398] width 438 height 30
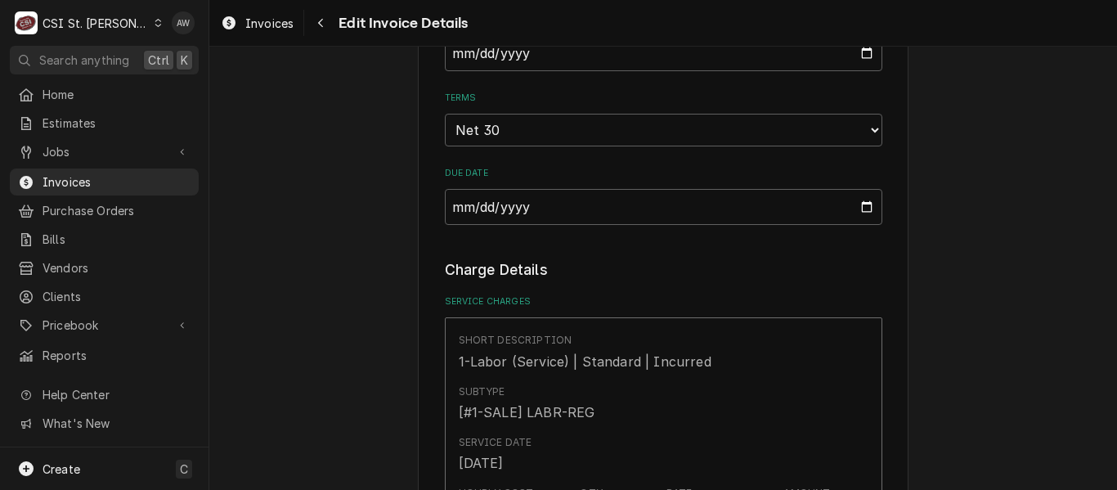
scroll to position [860, 0]
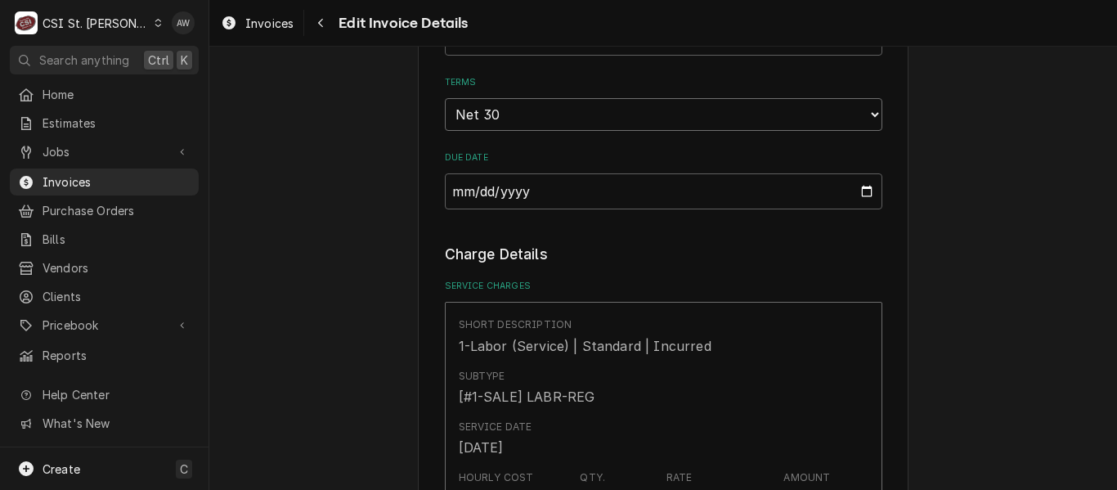
click at [559, 101] on select "Choose payment terms... Same Day Net 7 Net 14 Net 21 Net 30 Net 45 Net 60 Net 90" at bounding box center [664, 114] width 438 height 33
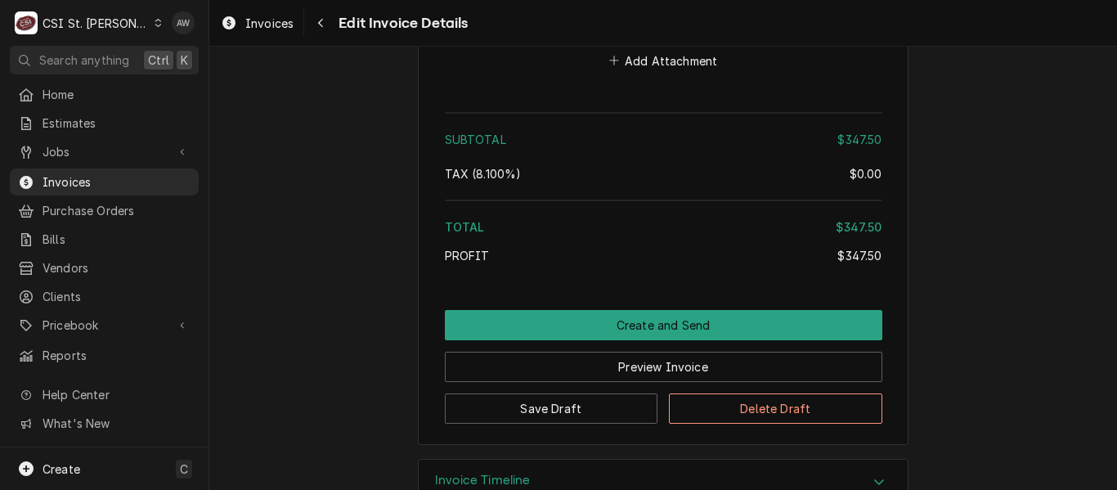
scroll to position [2332, 0]
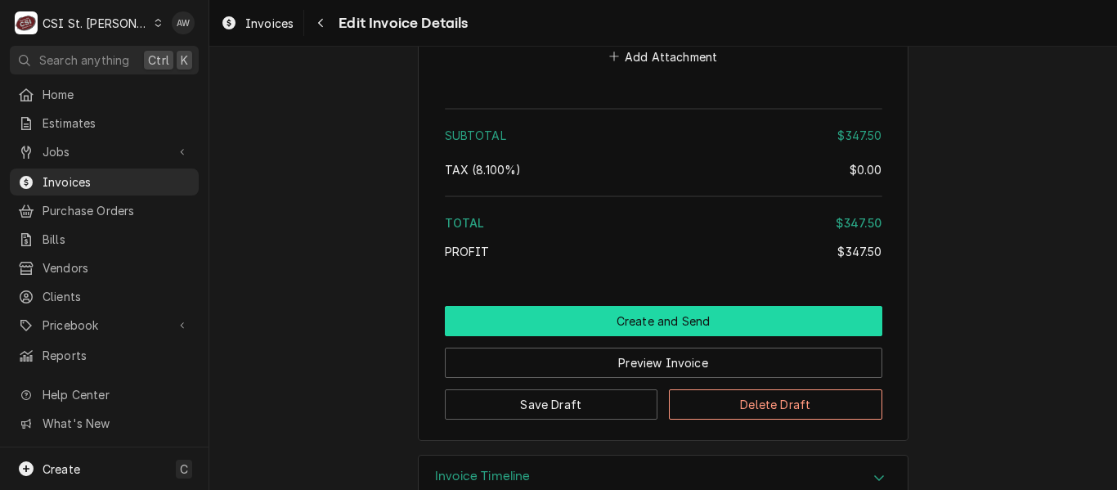
click at [766, 306] on button "Create and Send" at bounding box center [664, 321] width 438 height 30
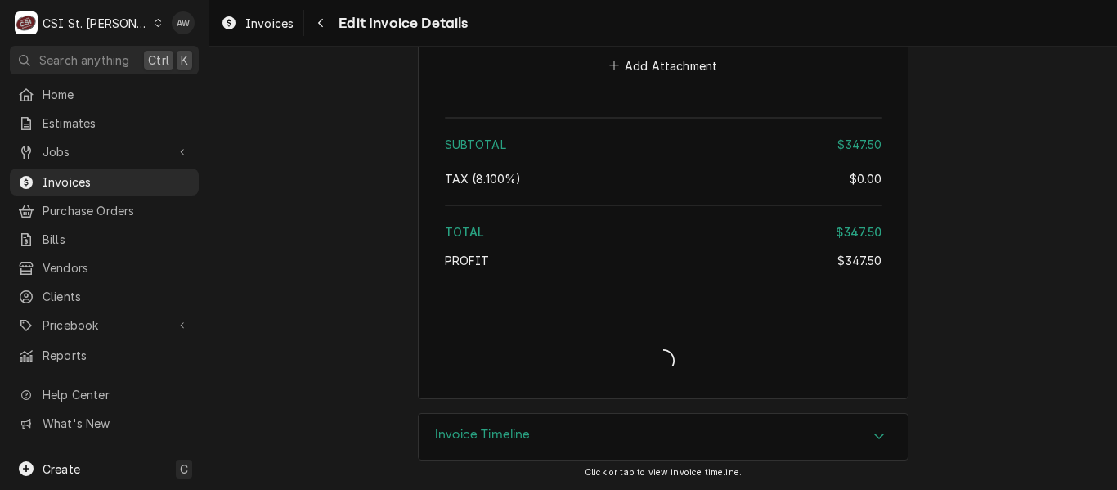
scroll to position [2304, 0]
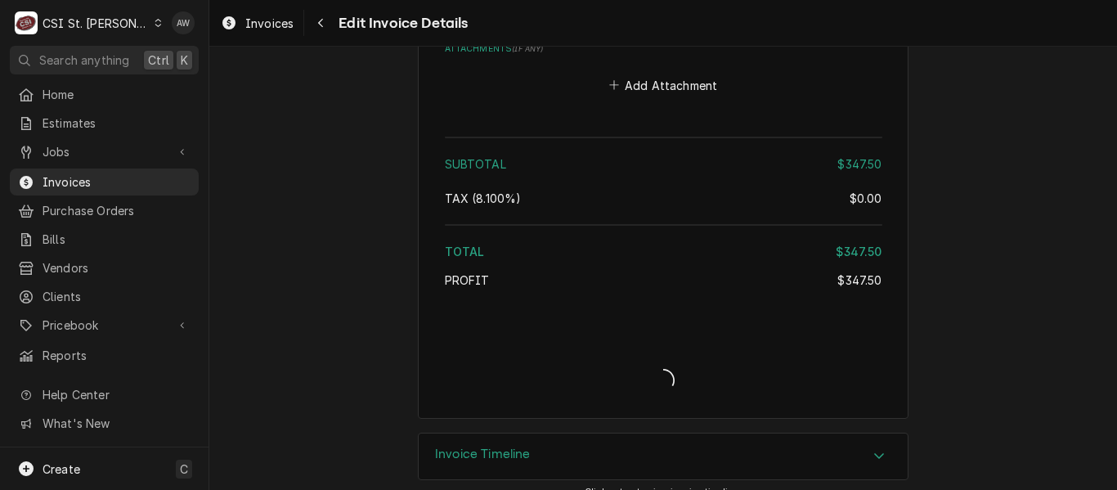
type textarea "x"
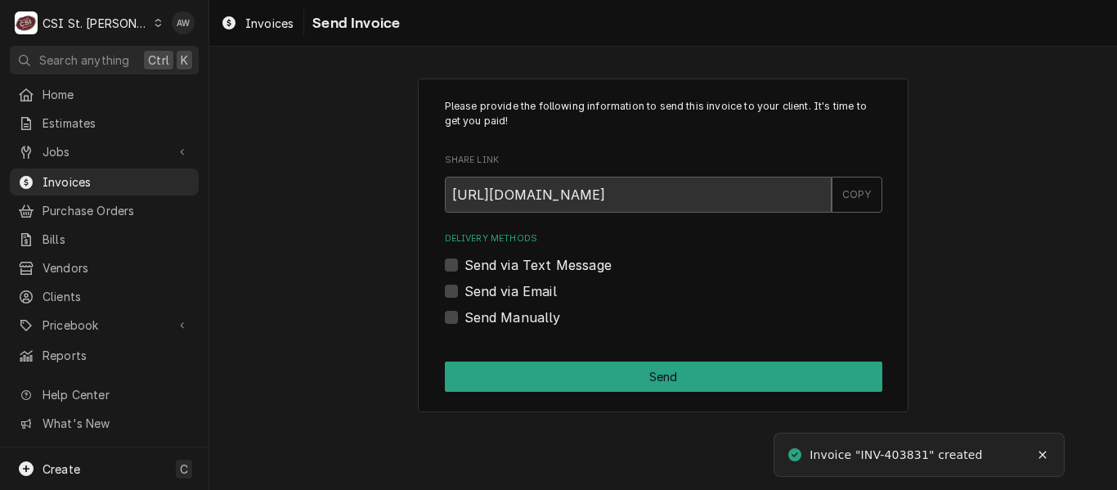
click at [541, 315] on label "Send Manually" at bounding box center [512, 317] width 96 height 20
click at [541, 315] on input "Send Manually" at bounding box center [683, 325] width 438 height 36
checkbox input "true"
drag, startPoint x: 891, startPoint y: 452, endPoint x: 933, endPoint y: 447, distance: 42.1
click at [933, 447] on div "Invoice "INV-403831" created" at bounding box center [897, 455] width 175 height 17
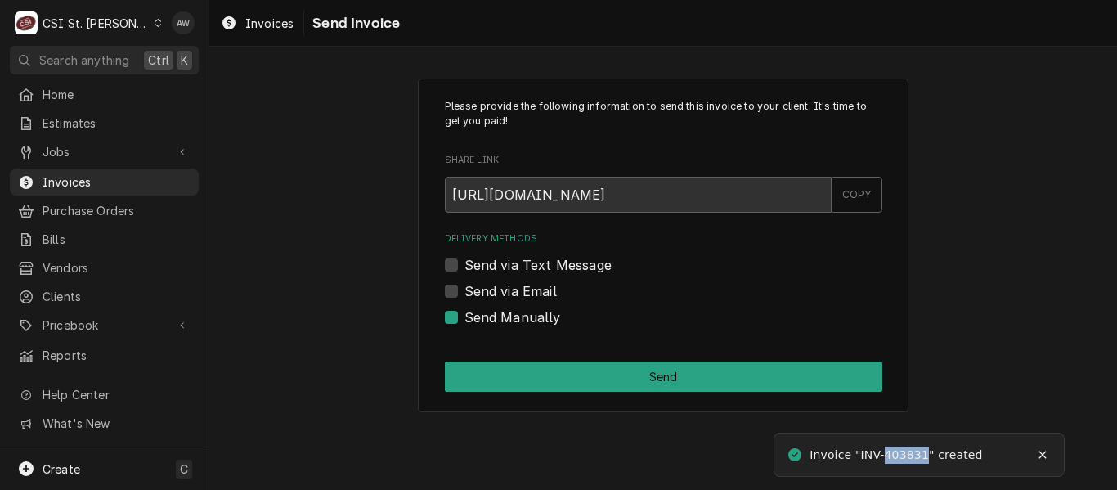
copy div "403831"
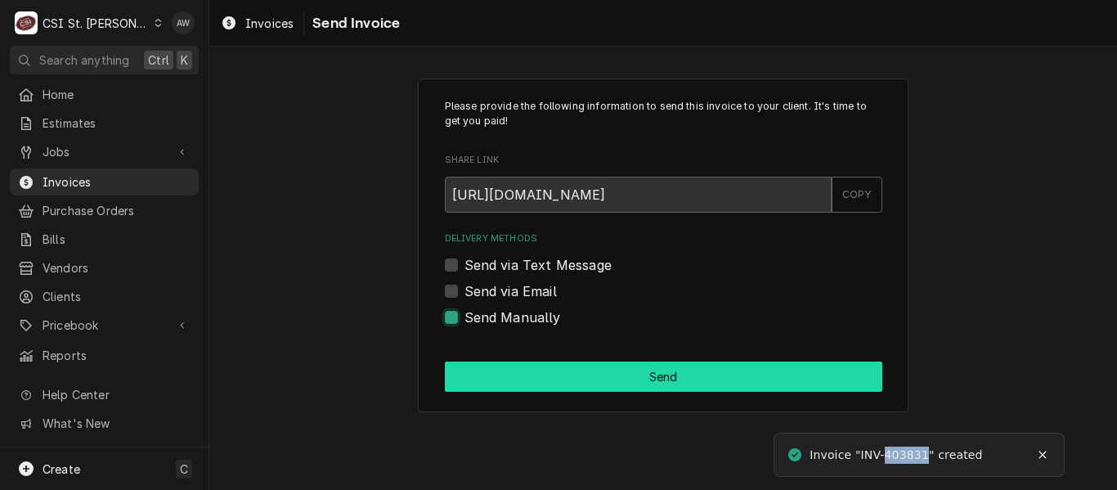
click at [550, 391] on button "Send" at bounding box center [664, 376] width 438 height 30
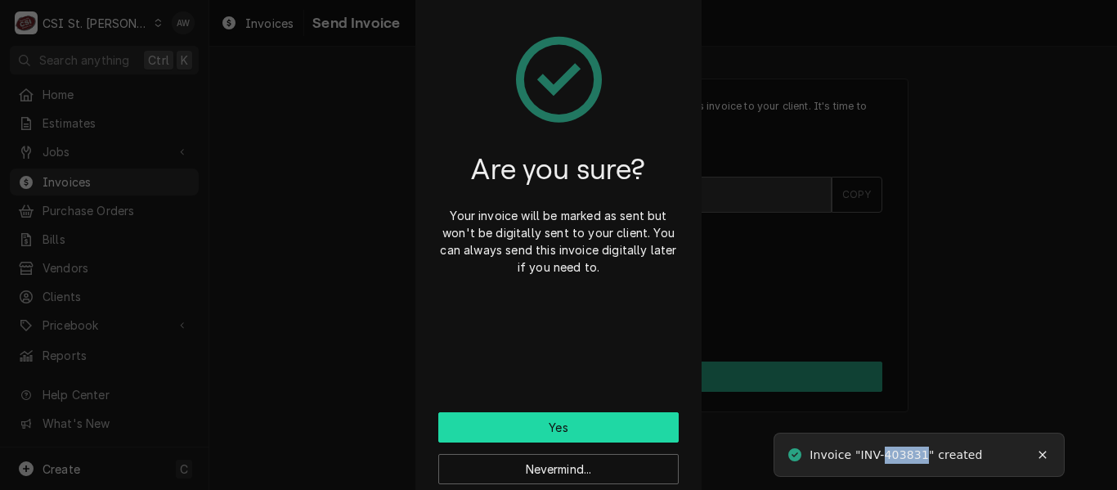
click at [559, 424] on button "Yes" at bounding box center [558, 427] width 240 height 30
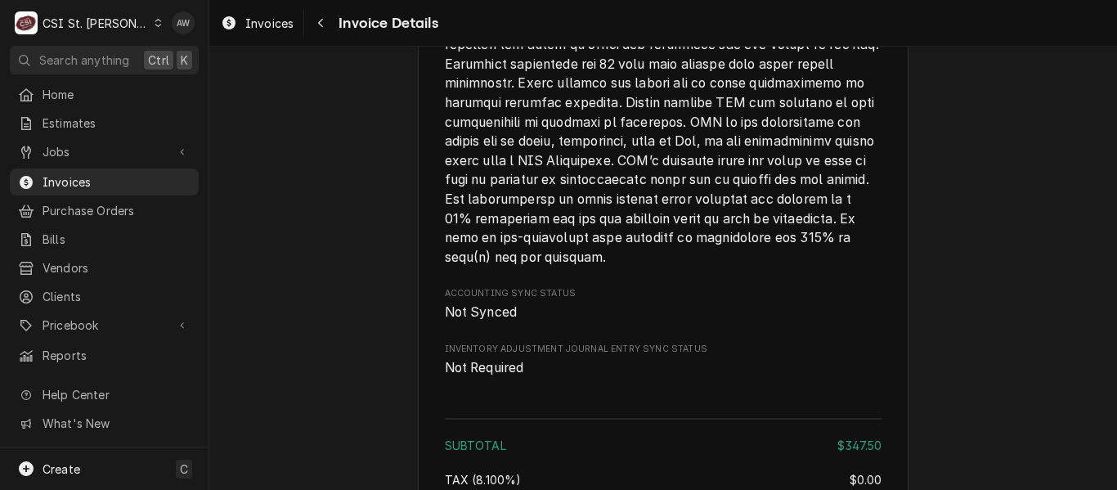
scroll to position [2617, 0]
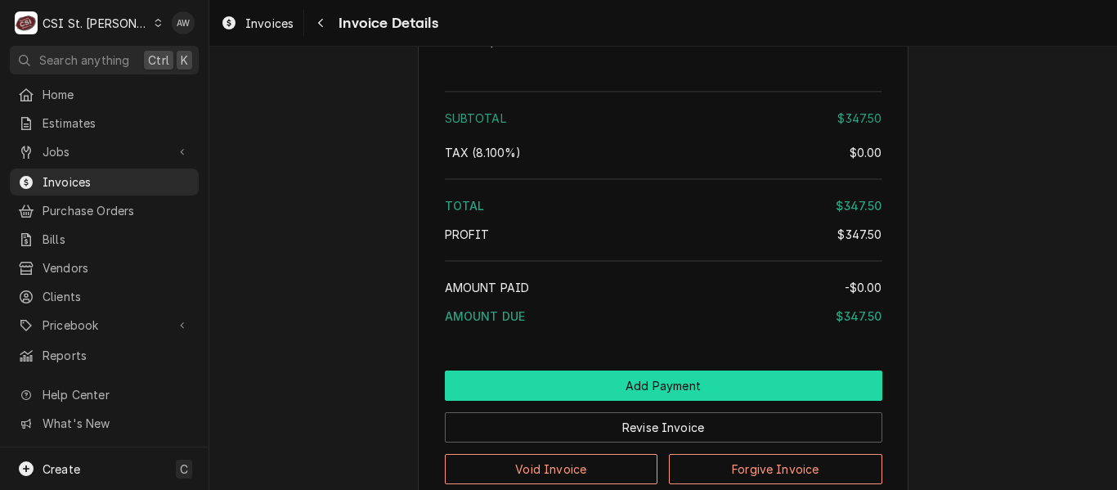
click at [670, 401] on button "Add Payment" at bounding box center [664, 385] width 438 height 30
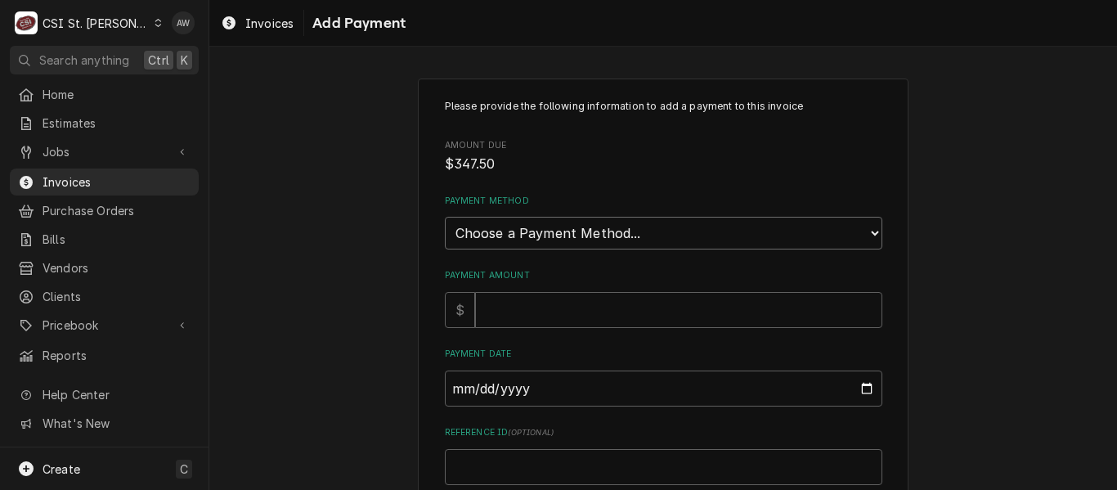
click at [567, 236] on select "Choose a Payment Method... Cash Check Credit/Debit Card ACH/eCheck Other" at bounding box center [664, 233] width 438 height 33
select select "3"
click at [445, 217] on select "Choose a Payment Method... Cash Check Credit/Debit Card ACH/eCheck Other" at bounding box center [664, 233] width 438 height 33
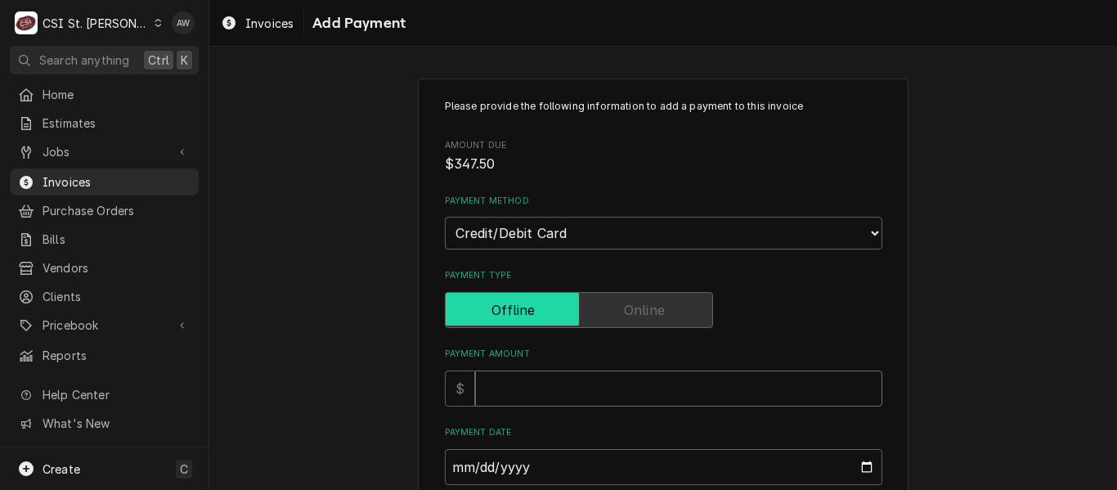
click at [538, 386] on input "Payment Amount" at bounding box center [678, 388] width 407 height 36
type textarea "x"
type input "4"
type textarea "x"
type input "47"
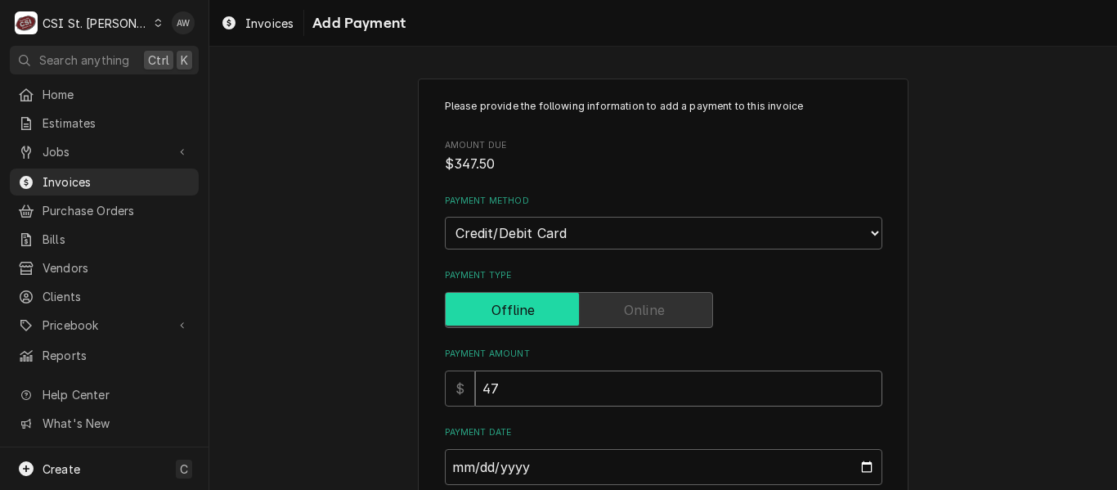
type textarea "x"
type input "4"
type textarea "x"
type input "3"
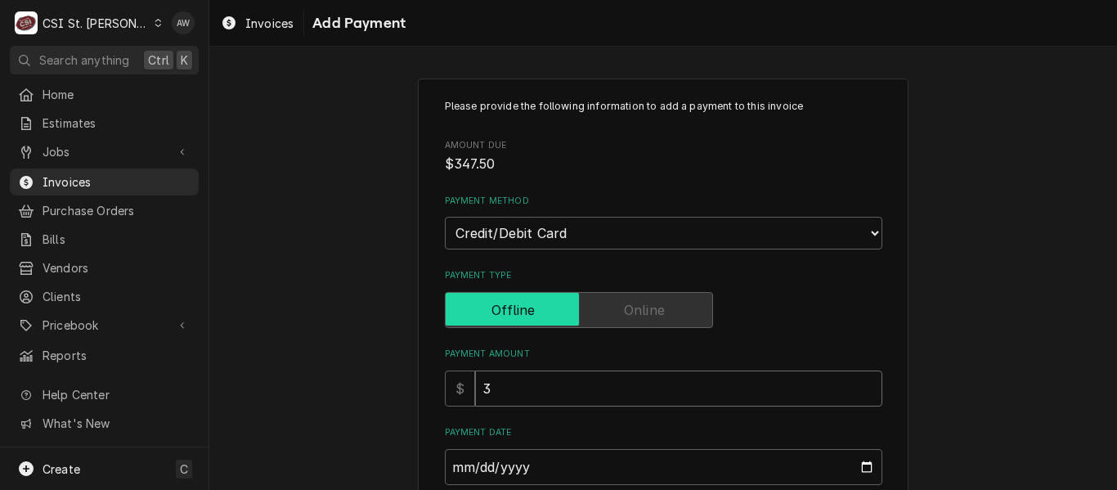
type textarea "x"
type input "34"
type textarea "x"
type input "347"
type textarea "x"
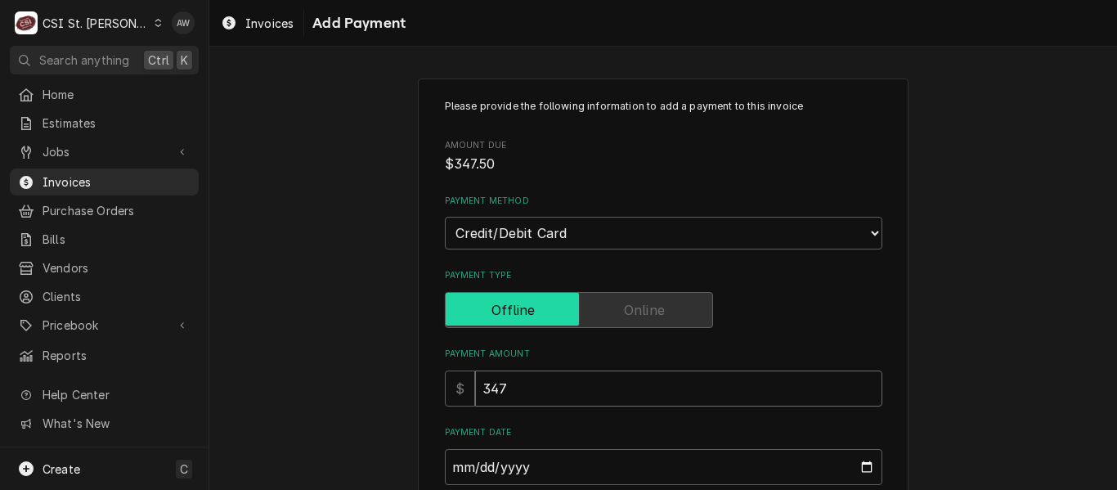
type input "347.5"
type textarea "x"
type input "347.50"
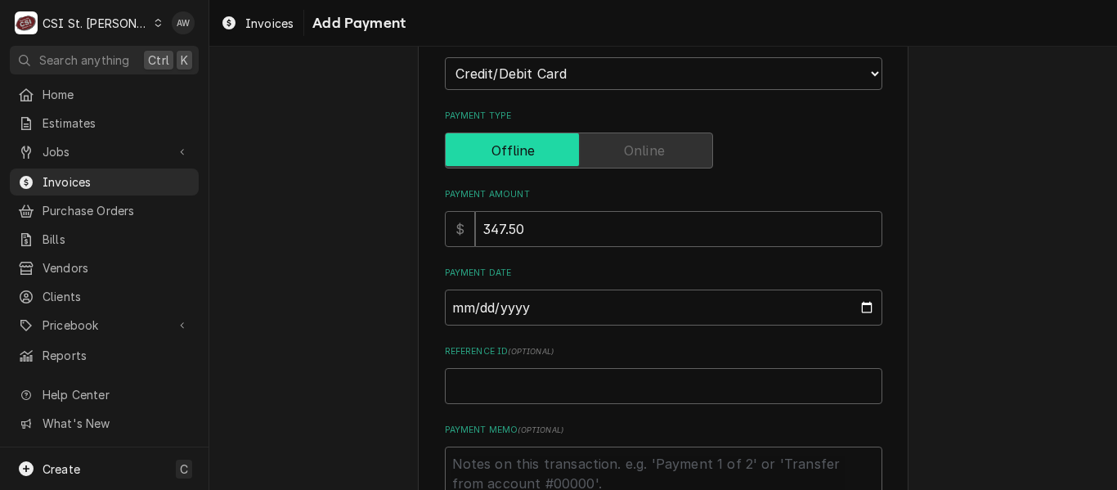
scroll to position [164, 0]
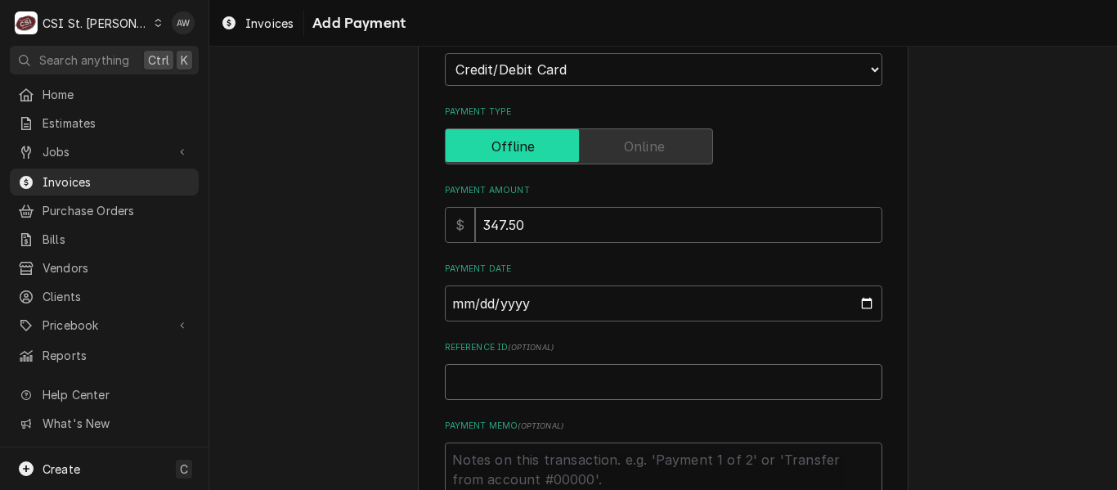
click at [535, 386] on input "Reference ID ( optional )" at bounding box center [664, 382] width 438 height 36
paste input "06400D"
type textarea "x"
type input "06400D"
click at [463, 381] on input "06400D" at bounding box center [664, 382] width 438 height 36
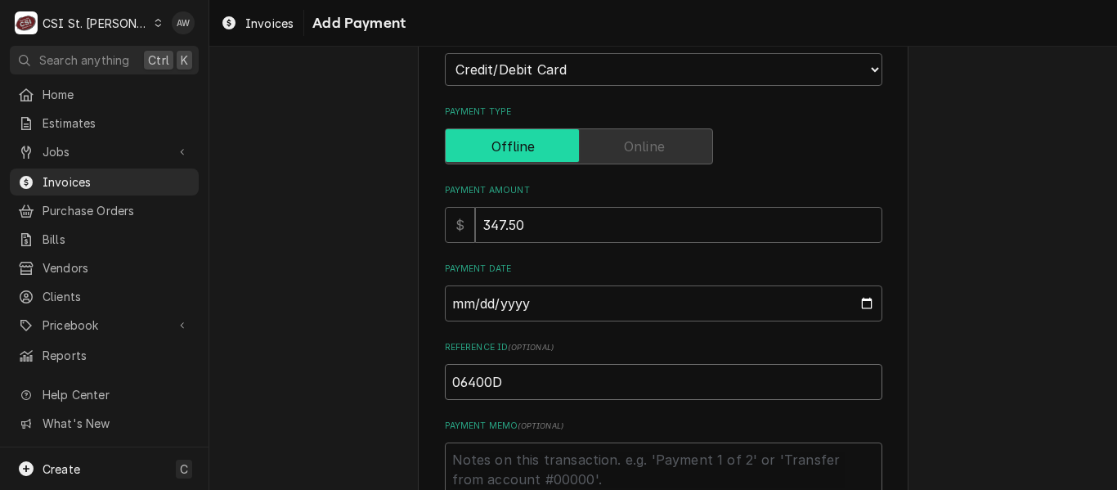
type textarea "x"
type input "06400D"
click at [854, 296] on input "Payment Date" at bounding box center [664, 303] width 438 height 36
type textarea "x"
type input "2025-09-10"
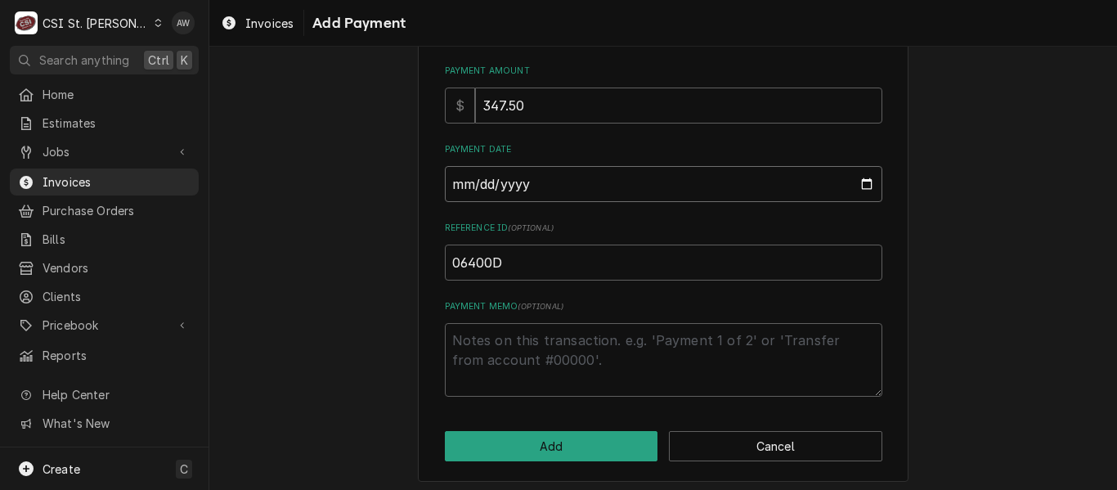
scroll to position [289, 0]
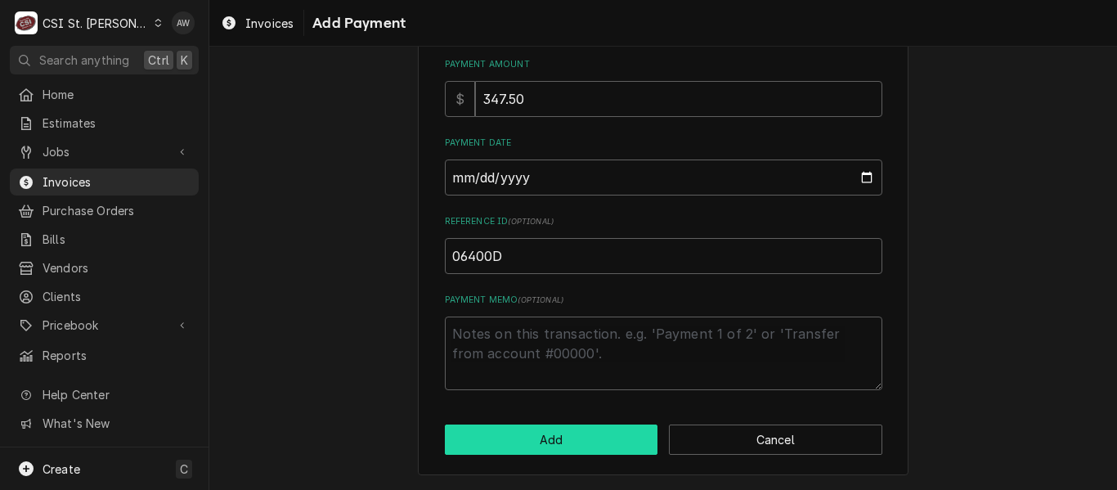
click at [588, 434] on button "Add" at bounding box center [551, 439] width 213 height 30
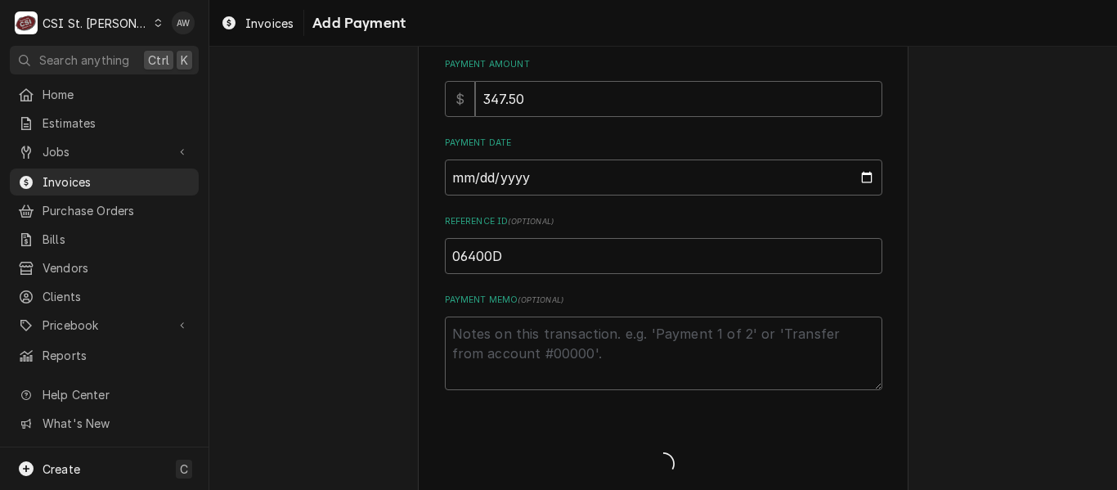
type textarea "x"
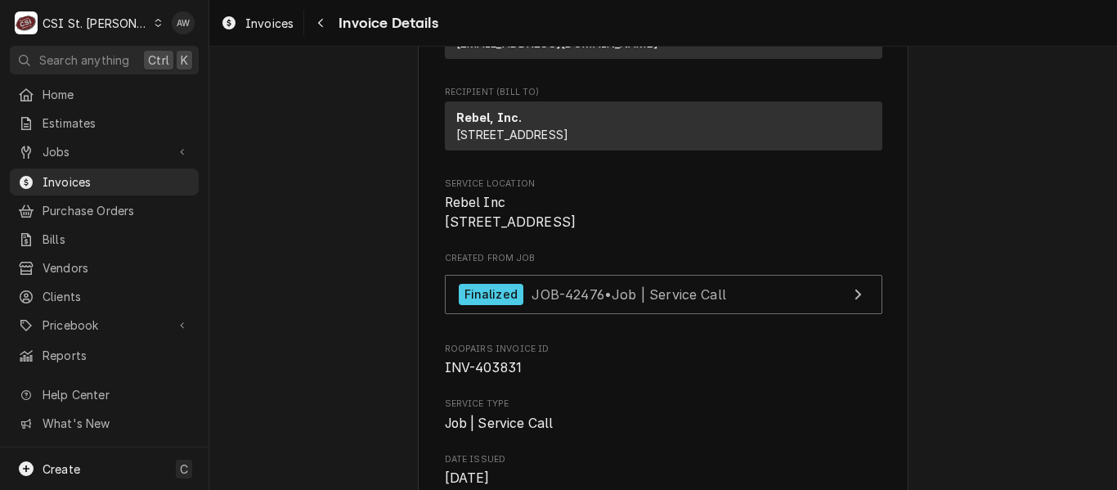
scroll to position [245, 0]
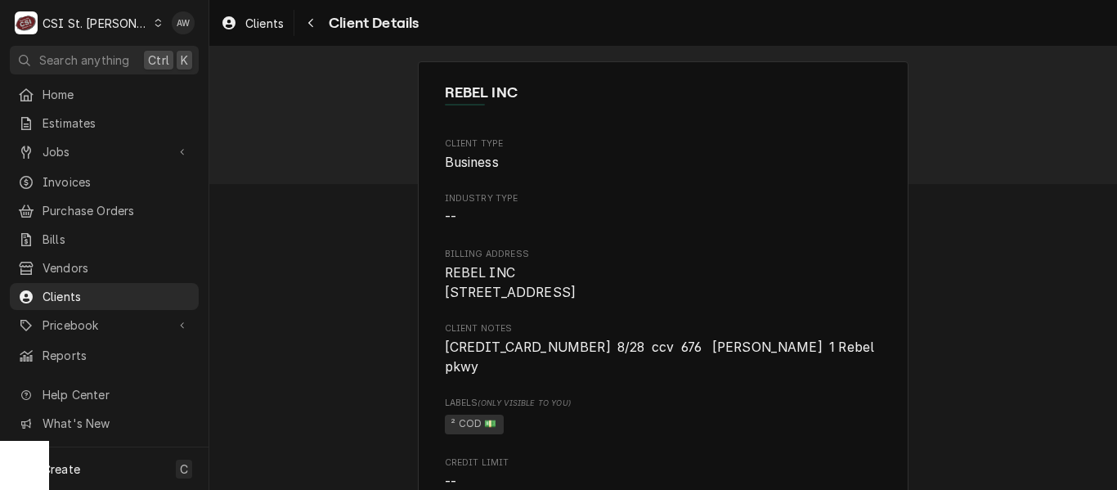
scroll to position [298, 0]
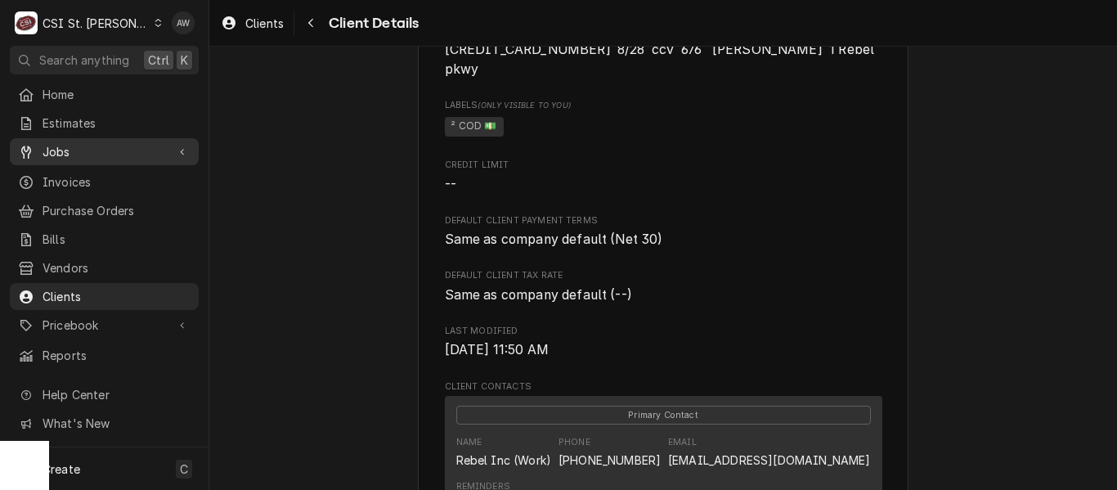
click at [107, 159] on link "Jobs" at bounding box center [104, 151] width 189 height 27
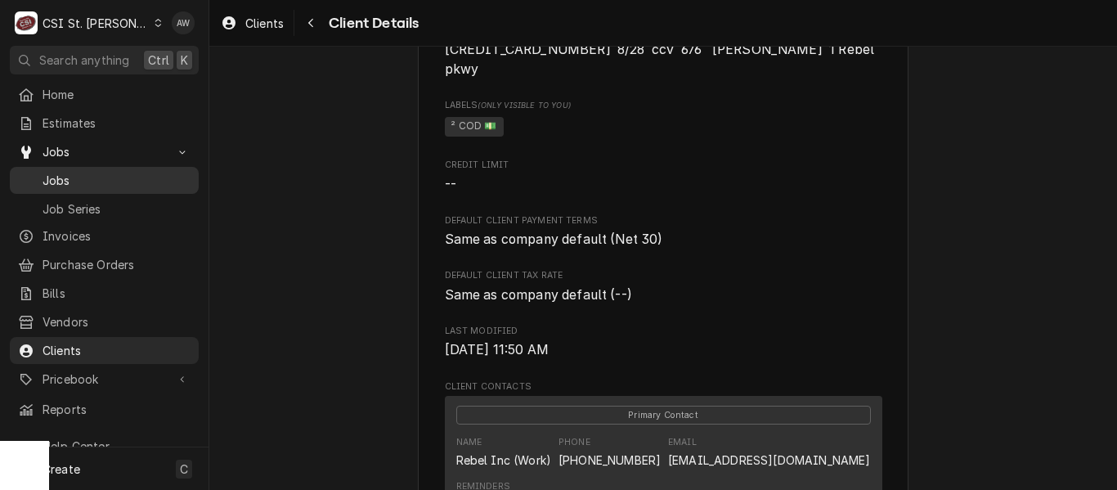
click at [106, 180] on span "Jobs" at bounding box center [117, 180] width 148 height 17
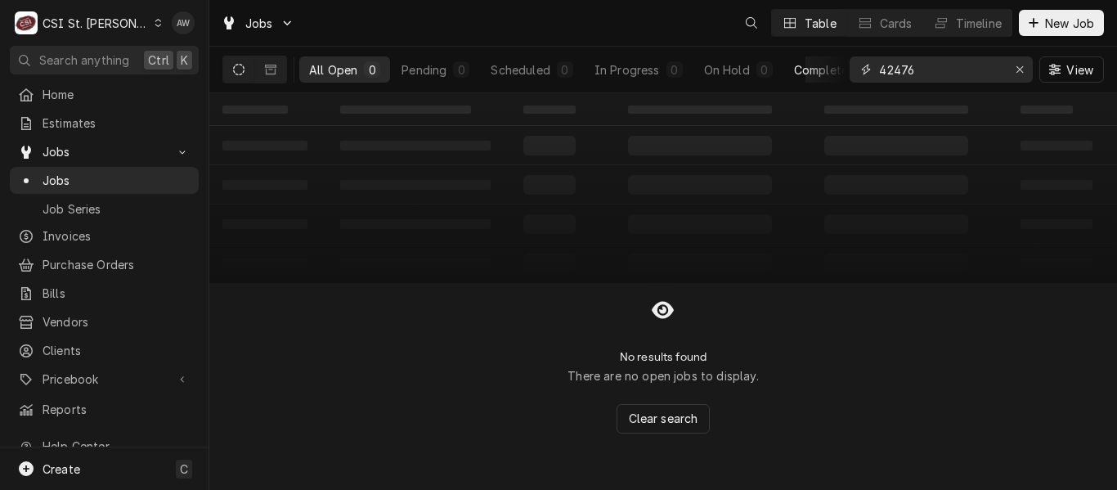
drag, startPoint x: 908, startPoint y: 74, endPoint x: 797, endPoint y: 66, distance: 111.5
click at [797, 66] on div "All Open 0 Pending 0 Scheduled 0 In Progress 0 On Hold 0 Completed 0 42476 View" at bounding box center [663, 70] width 882 height 46
paste input "515"
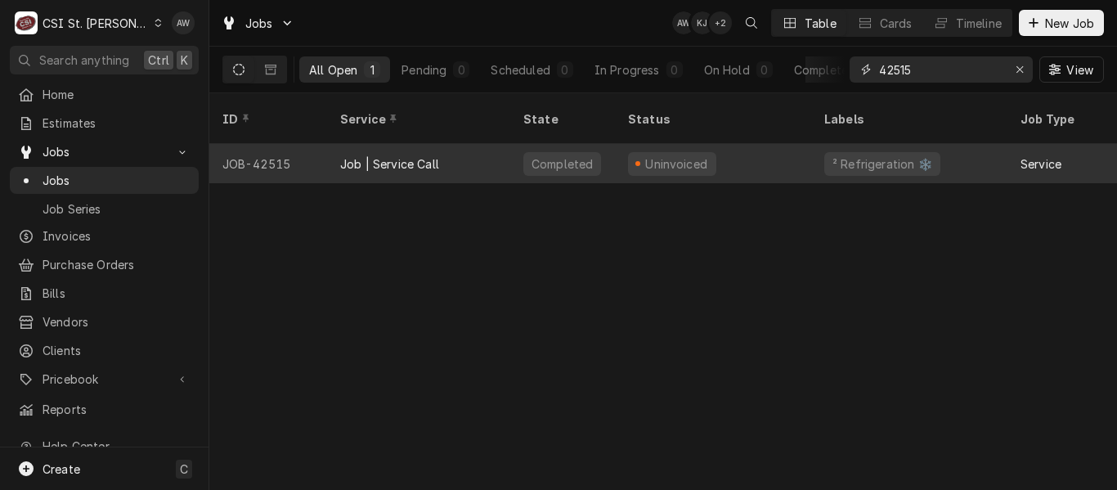
type input "42515"
click at [477, 144] on div "Job | Service Call" at bounding box center [418, 163] width 183 height 39
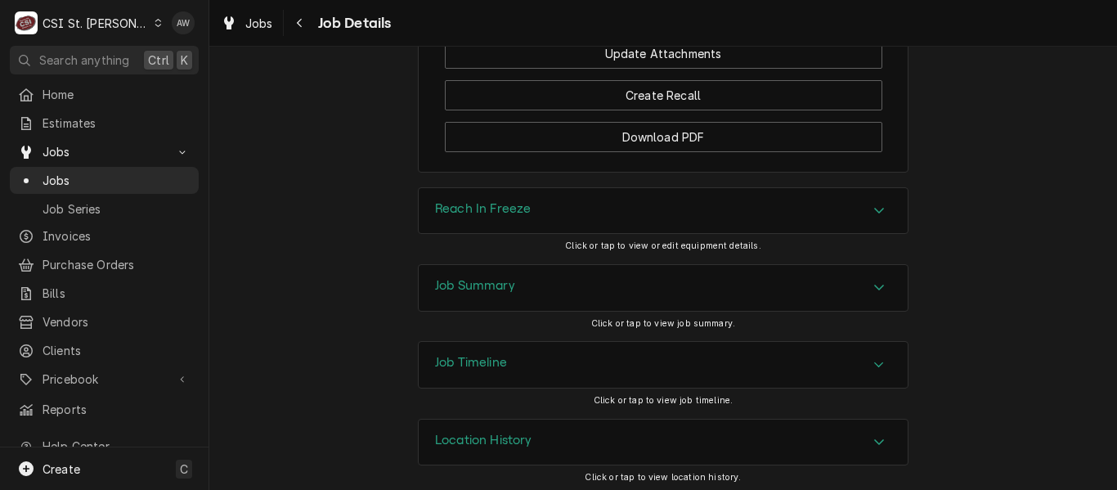
scroll to position [2390, 0]
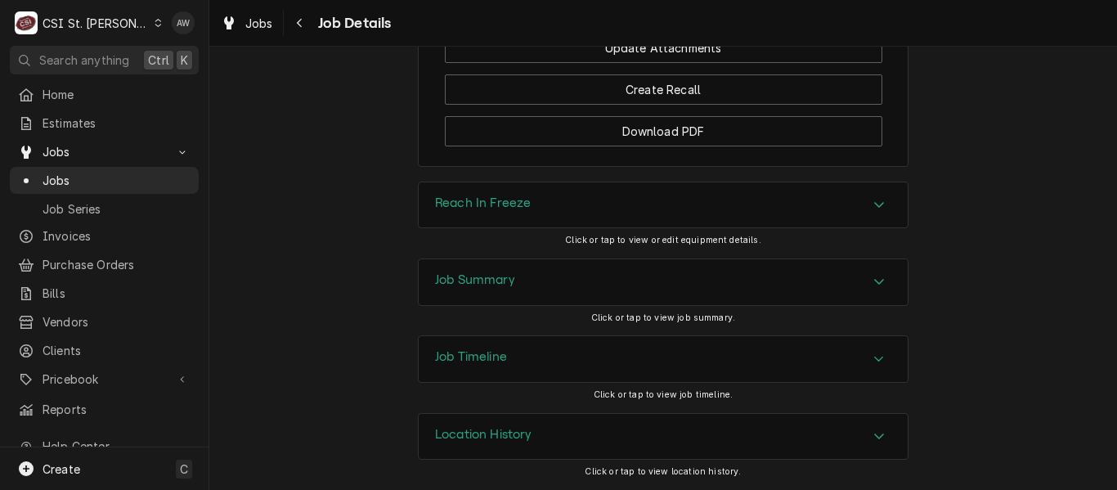
click at [554, 369] on div "Job Timeline" at bounding box center [663, 359] width 489 height 46
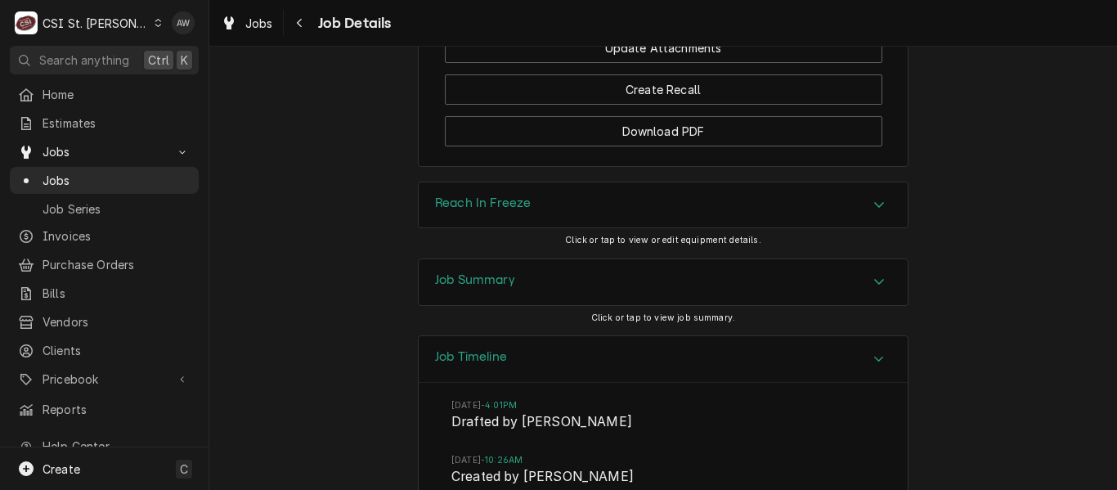
click at [702, 272] on div "Job Summary" at bounding box center [663, 282] width 489 height 46
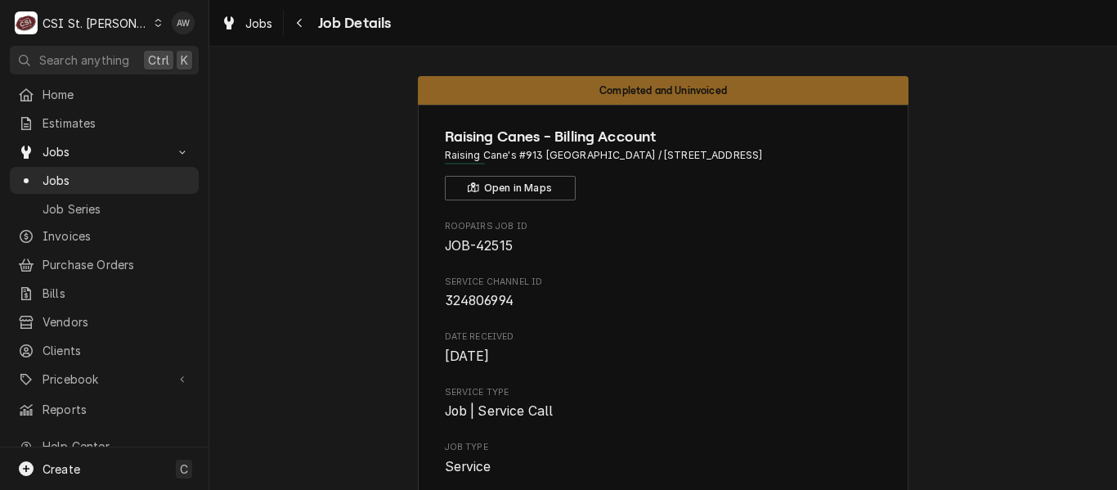
scroll to position [0, 0]
click at [114, 175] on span "Jobs" at bounding box center [117, 180] width 148 height 17
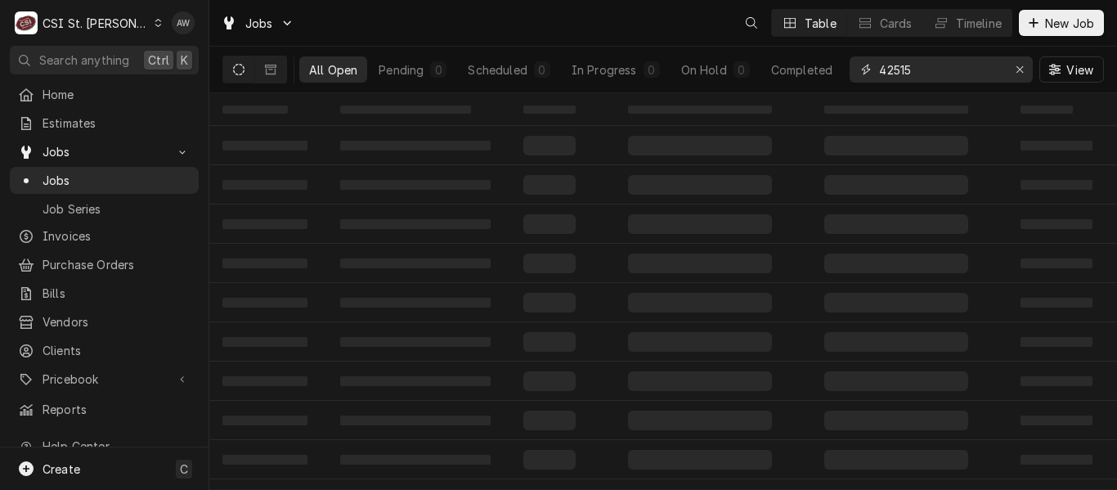
drag, startPoint x: 931, startPoint y: 64, endPoint x: 773, endPoint y: 54, distance: 159.0
click at [773, 54] on div "All Open Pending 0 Scheduled 0 In Progress 0 On Hold 0 Completed 42515 View" at bounding box center [663, 70] width 882 height 46
paste input "0796"
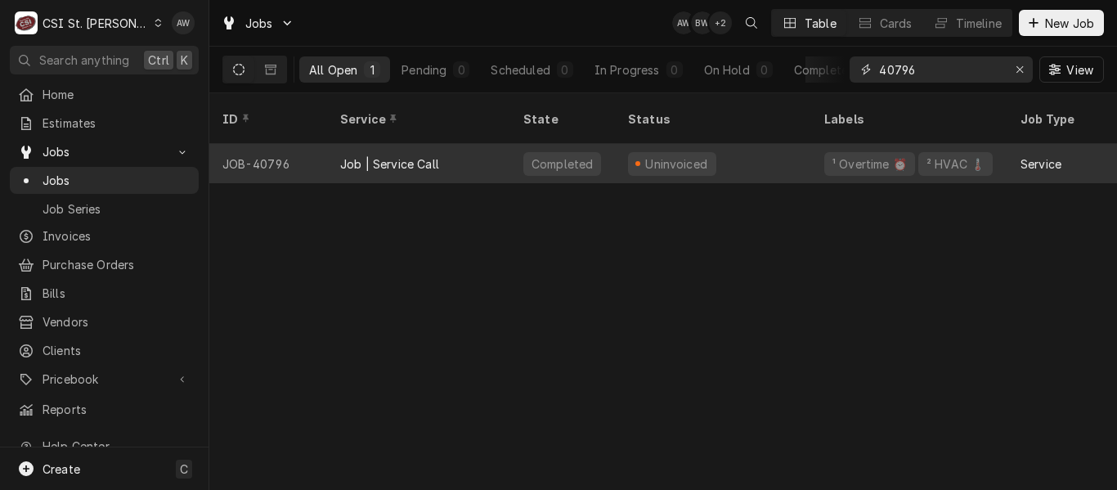
type input "40796"
click at [420, 155] on div "Job | Service Call" at bounding box center [389, 163] width 99 height 17
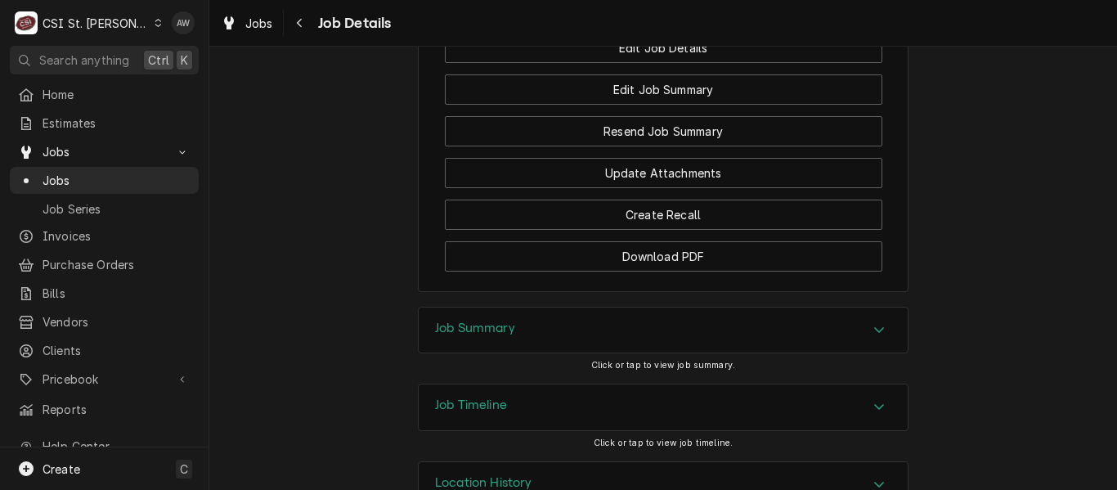
scroll to position [2066, 0]
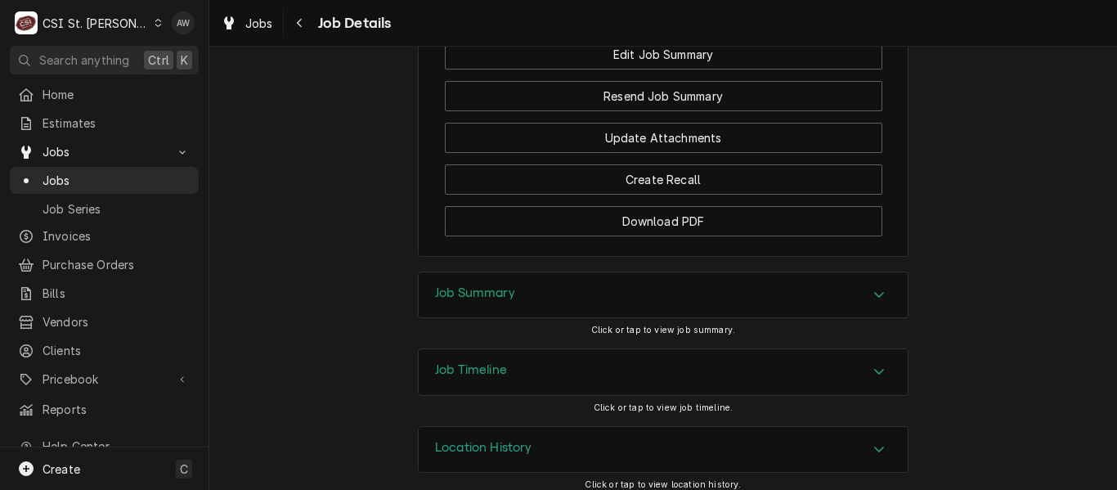
click at [611, 349] on div "Job Timeline" at bounding box center [663, 372] width 489 height 46
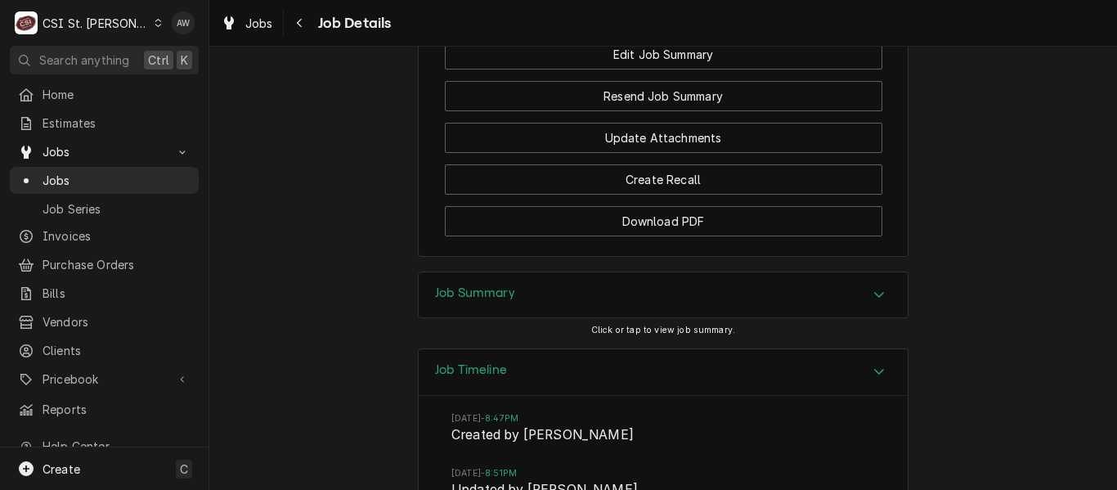
click at [653, 285] on div "Job Summary" at bounding box center [663, 295] width 489 height 46
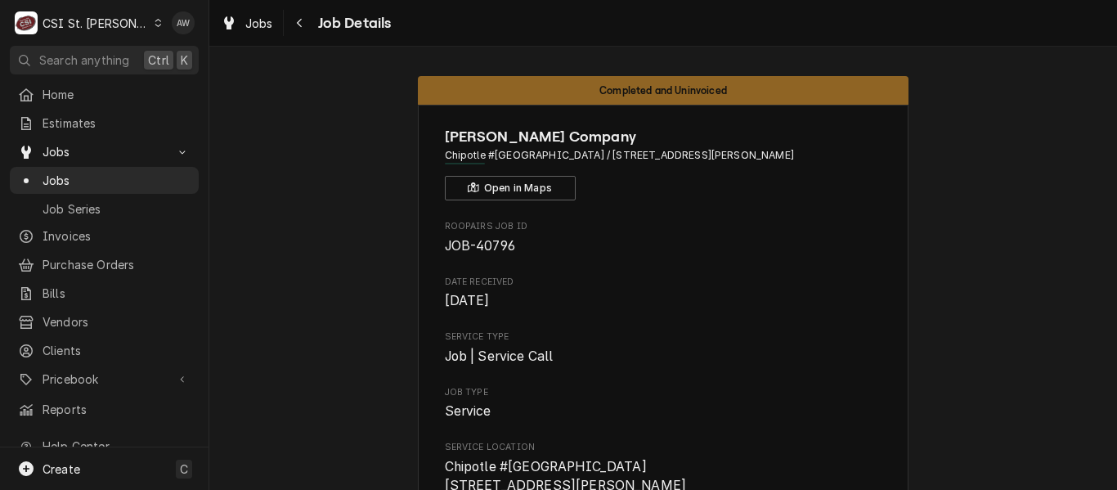
scroll to position [327, 0]
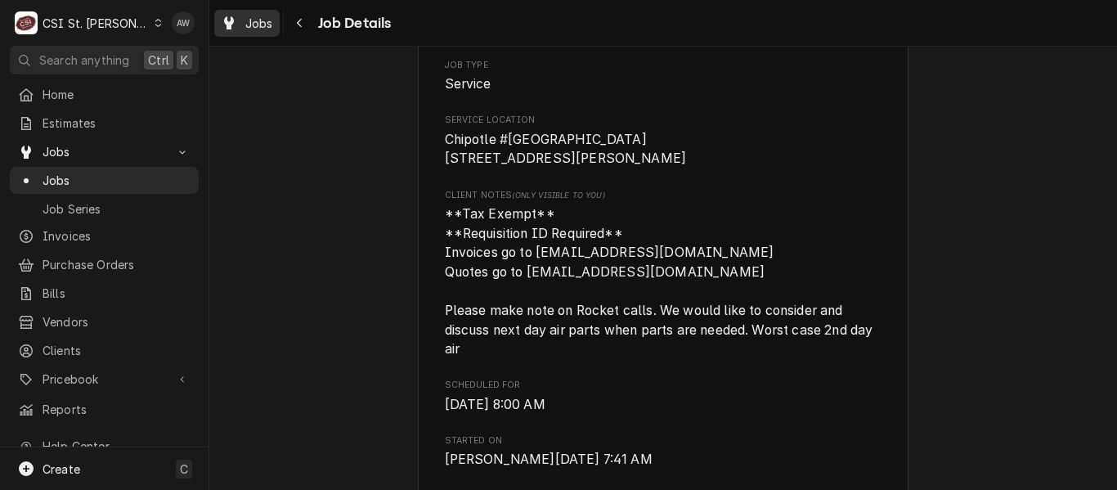
click at [239, 21] on div "Jobs" at bounding box center [247, 23] width 59 height 20
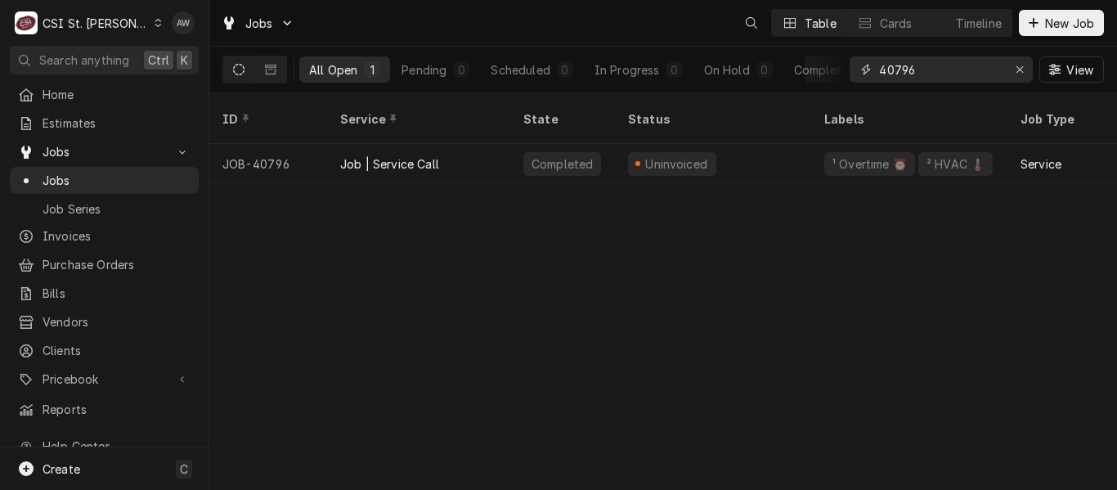
drag, startPoint x: 926, startPoint y: 75, endPoint x: 845, endPoint y: 59, distance: 82.6
click at [845, 59] on div "All Open 1 Pending 0 Scheduled 0 In Progress 0 On Hold 0 Completed 1 40796 View" at bounding box center [663, 70] width 882 height 46
paste input "2352"
type input "42352"
click at [444, 66] on div "Pending" at bounding box center [424, 69] width 45 height 17
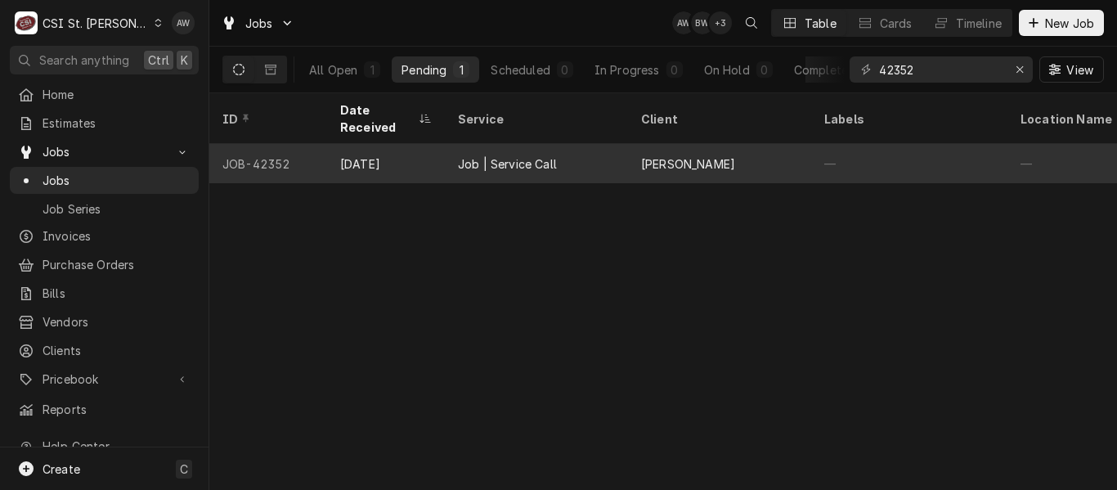
click at [514, 155] on div "Job | Service Call" at bounding box center [507, 163] width 99 height 17
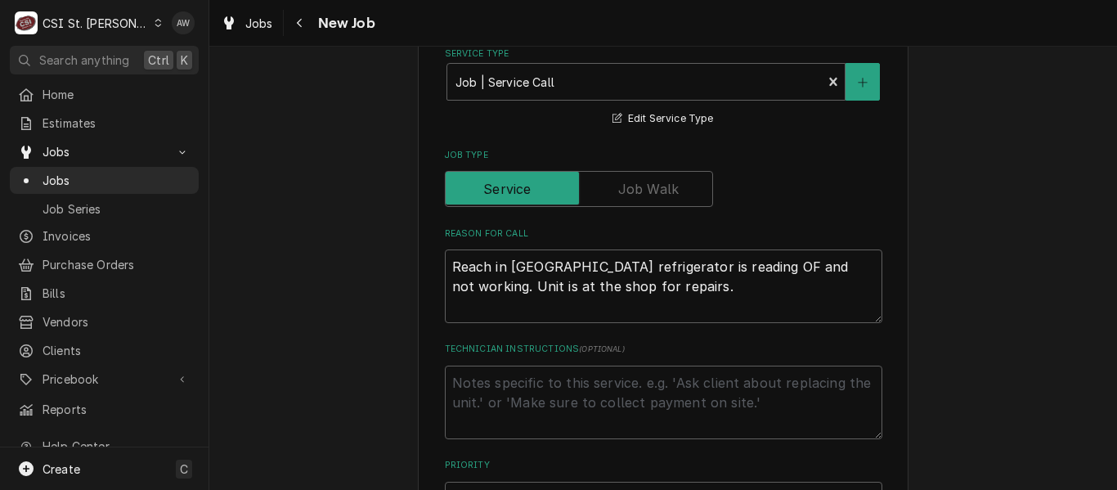
scroll to position [615, 0]
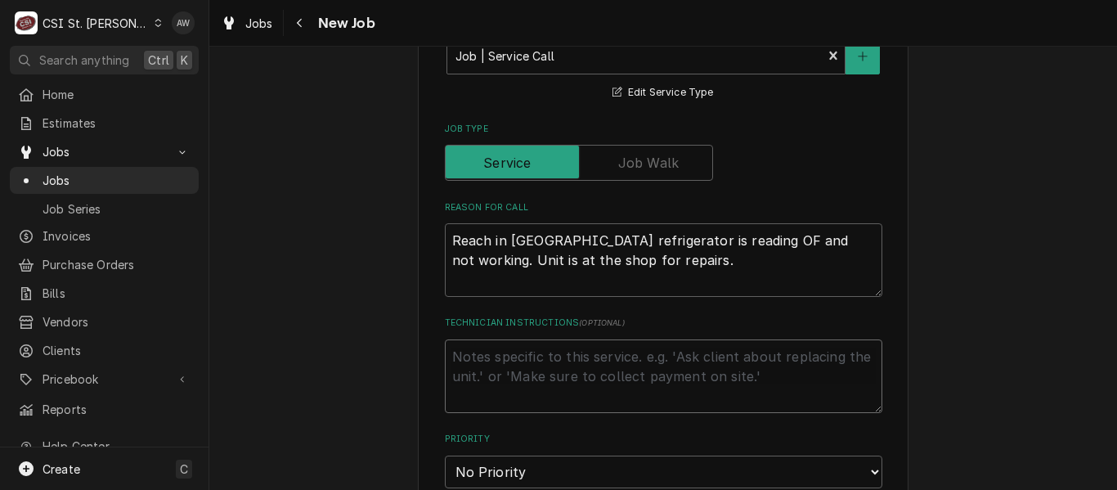
click at [640, 357] on textarea "Technician Instructions ( optional )" at bounding box center [664, 376] width 438 height 74
paste textarea "42352"
type textarea "x"
type textarea "42352"
drag, startPoint x: 532, startPoint y: 352, endPoint x: 420, endPoint y: 361, distance: 112.4
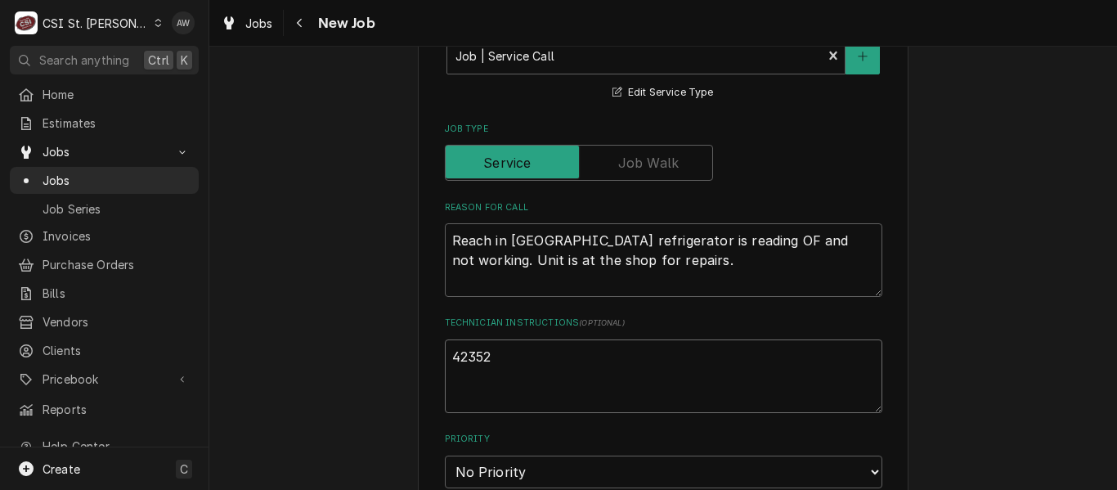
click at [421, 361] on div "Use the fields below to edit this job: Client Details Client [PERSON_NAME] Edit…" at bounding box center [663, 379] width 491 height 1830
type textarea "x"
paste textarea "area by the test kitchen door"
type textarea "x"
type textarea "area by the test kitchen door"
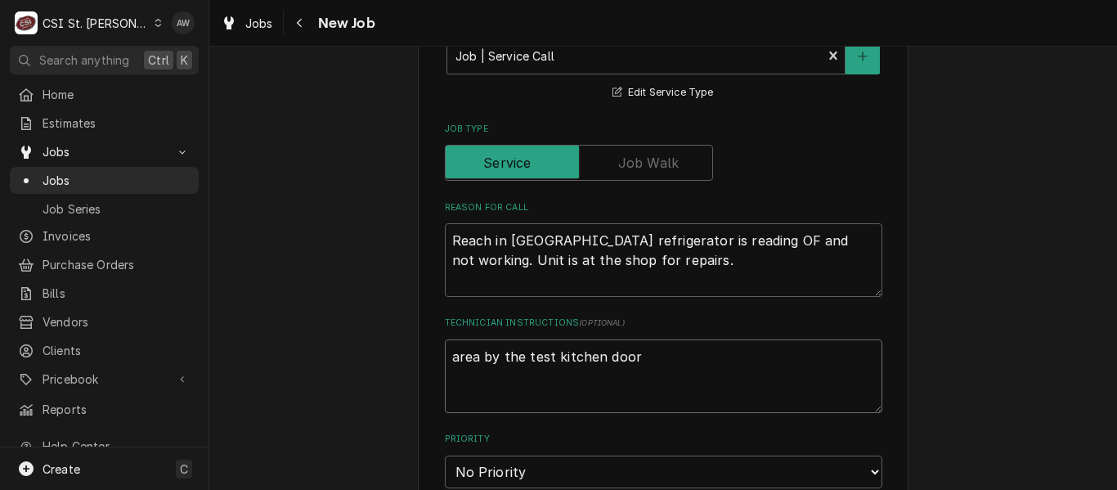
click at [451, 352] on textarea "area by the test kitchen door" at bounding box center [664, 376] width 438 height 74
type textarea "x"
type textarea "[PERSON_NAME] by the test kitchen door"
type textarea "x"
type textarea "aUNrea by the test kitchen door"
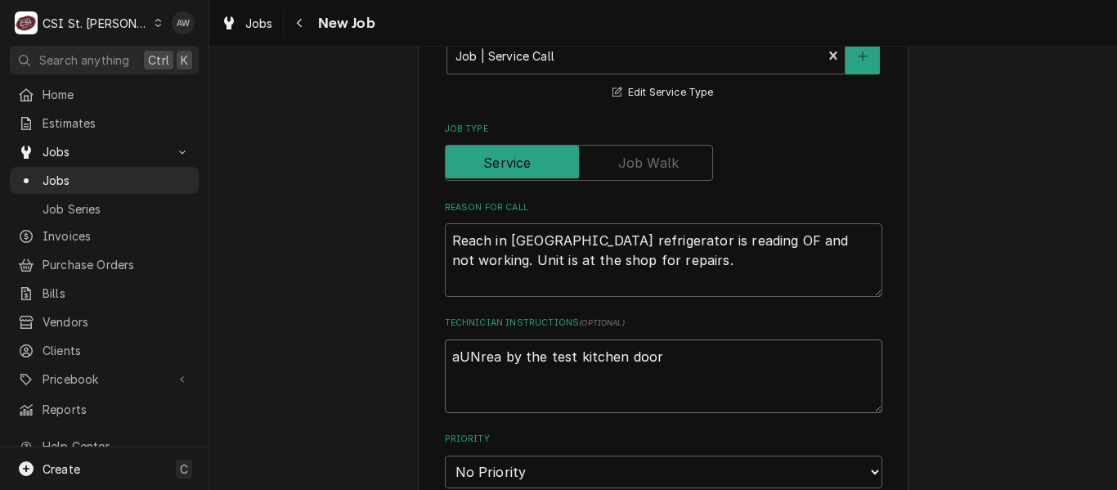
type textarea "x"
type textarea "aUNIrea by the test kitchen door"
type textarea "x"
type textarea "aUNIT rea by the test kitchen door"
type textarea "x"
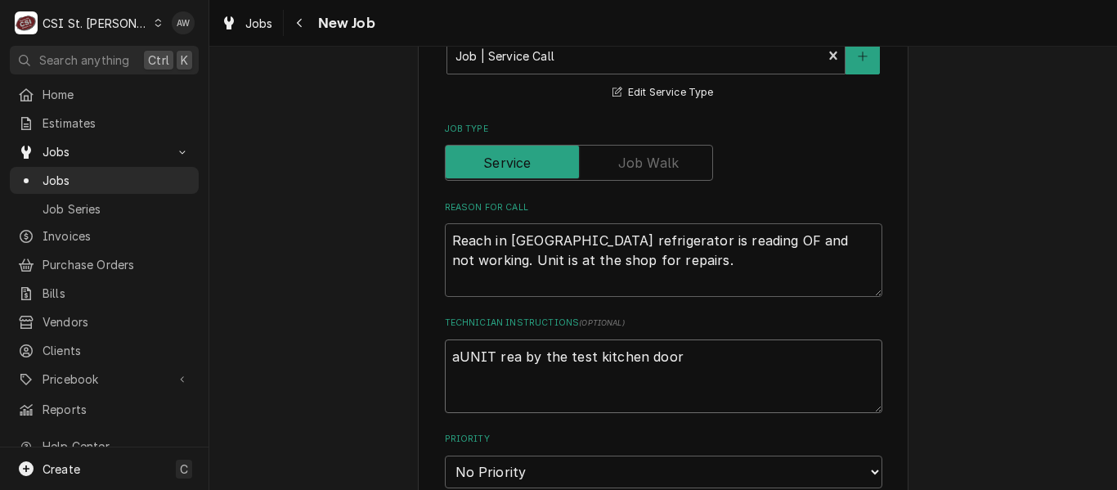
type textarea "aUNIT Irea by the test kitchen door"
type textarea "x"
type textarea "aUNIT INrea by the test kitchen door"
type textarea "x"
type textarea "aUNIT IN rea by the test kitchen door"
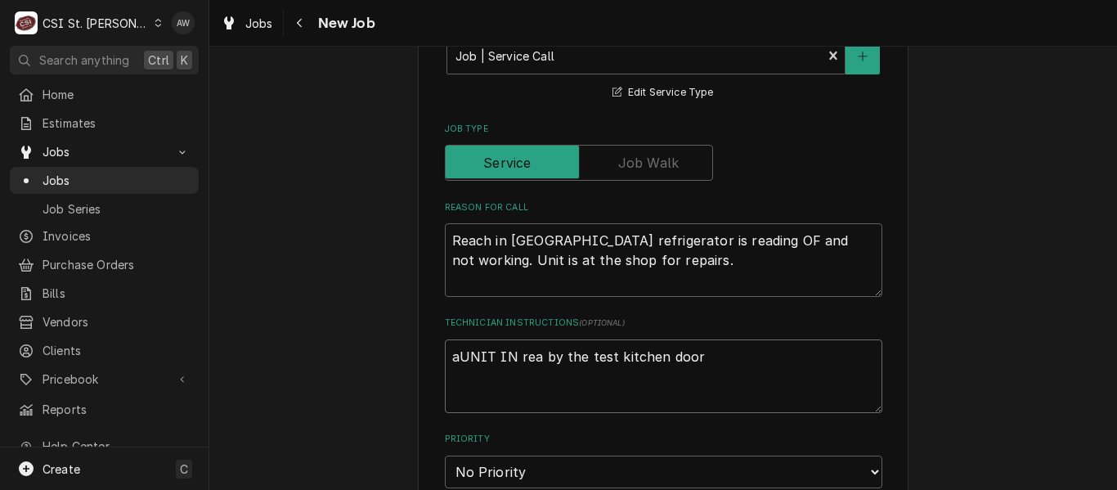
type textarea "x"
type textarea "aUNIT IN Trea by the test kitchen door"
type textarea "x"
type textarea "aUNIT IN rea by the test kitchen door"
type textarea "x"
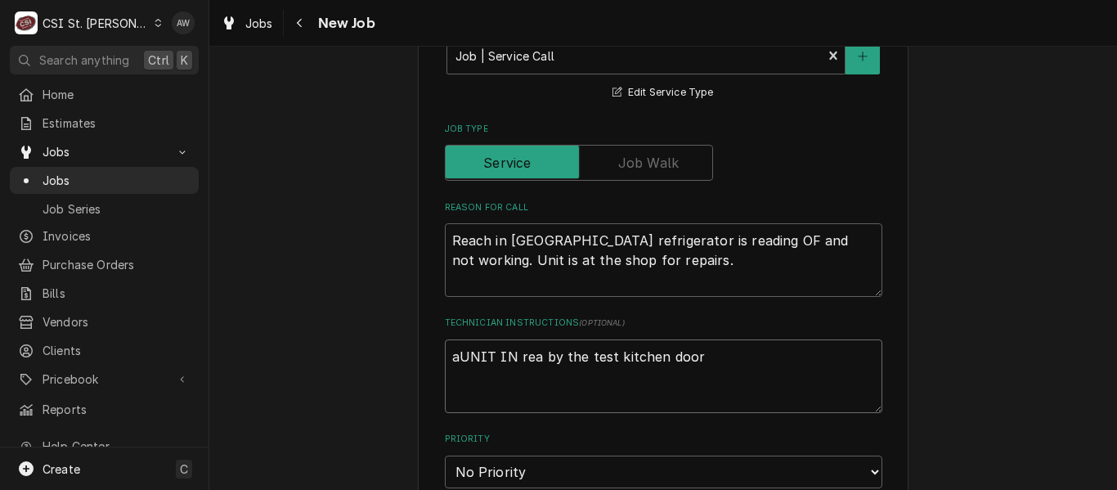
type textarea "aUNIT INrea by the test kitchen door"
type textarea "x"
type textarea "aUNIT Irea by the test kitchen door"
type textarea "x"
type textarea "aUNIT rea by the test kitchen door"
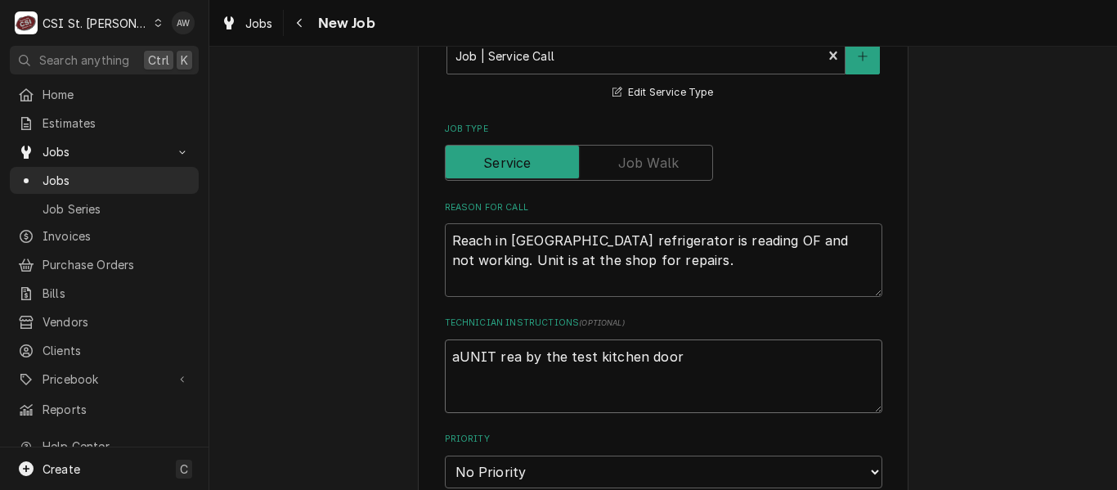
type textarea "x"
type textarea "aUNITrea by the test kitchen door"
type textarea "x"
type textarea "aUNIrea by the test kitchen door"
type textarea "x"
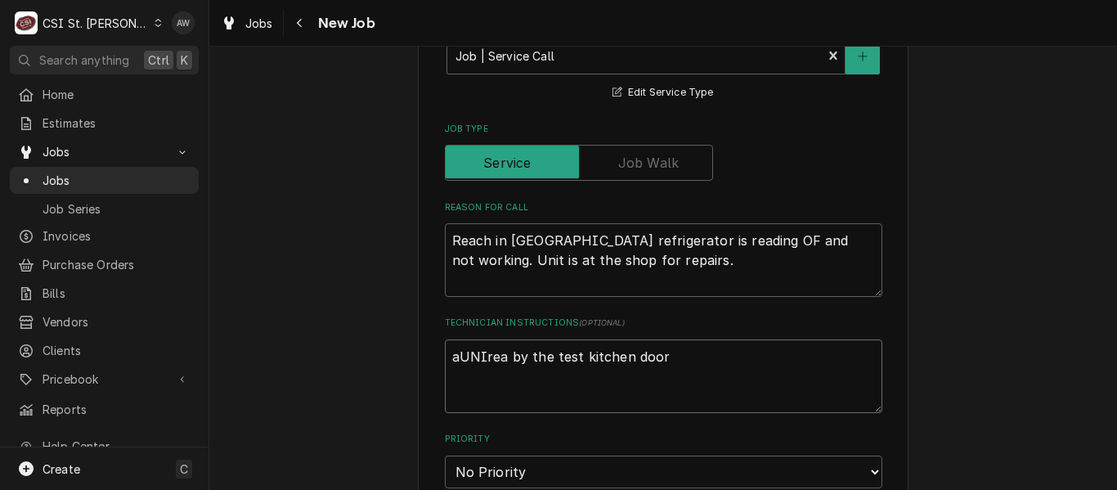
type textarea "aUNrea by the test kitchen door"
type textarea "x"
type textarea "[PERSON_NAME] by the test kitchen door"
type textarea "x"
type textarea "area by the test kitchen door"
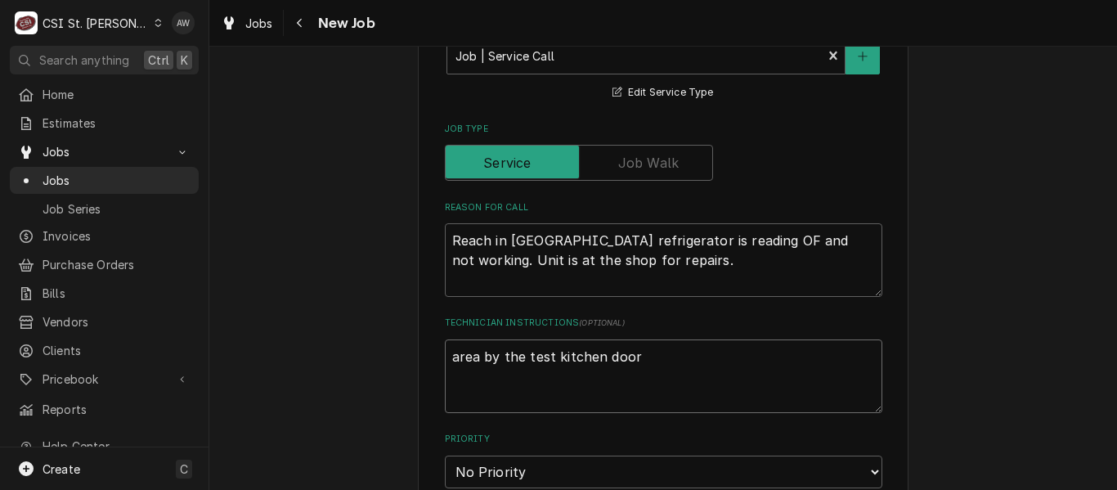
type textarea "x"
type textarea "rea by the test kitchen door"
type textarea "x"
type textarea "[MEDICAL_DATA] by the test kitchen door"
type textarea "x"
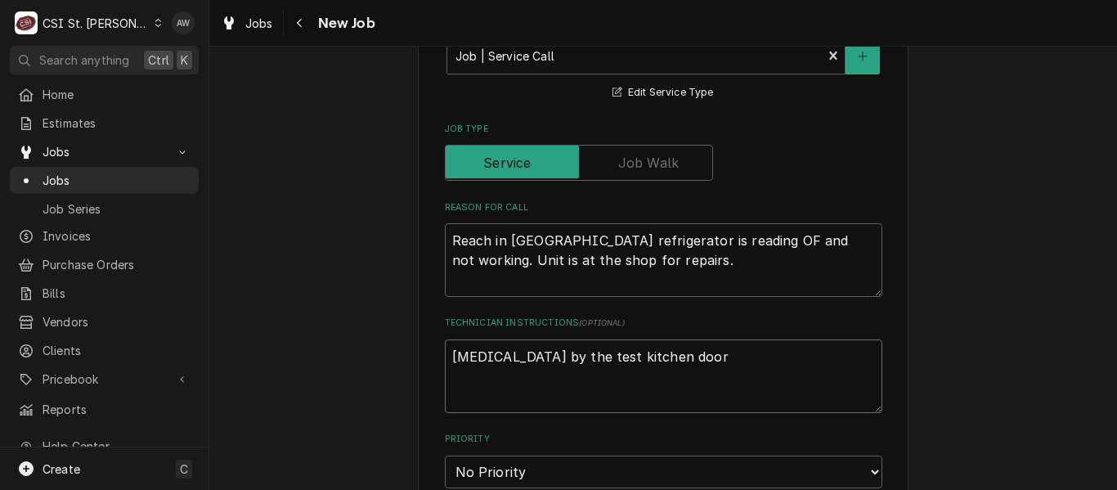
type textarea "unrea by the test kitchen door"
type textarea "x"
type textarea "unirea by the test kitchen door"
type textarea "x"
type textarea "unitrea by the test kitchen door"
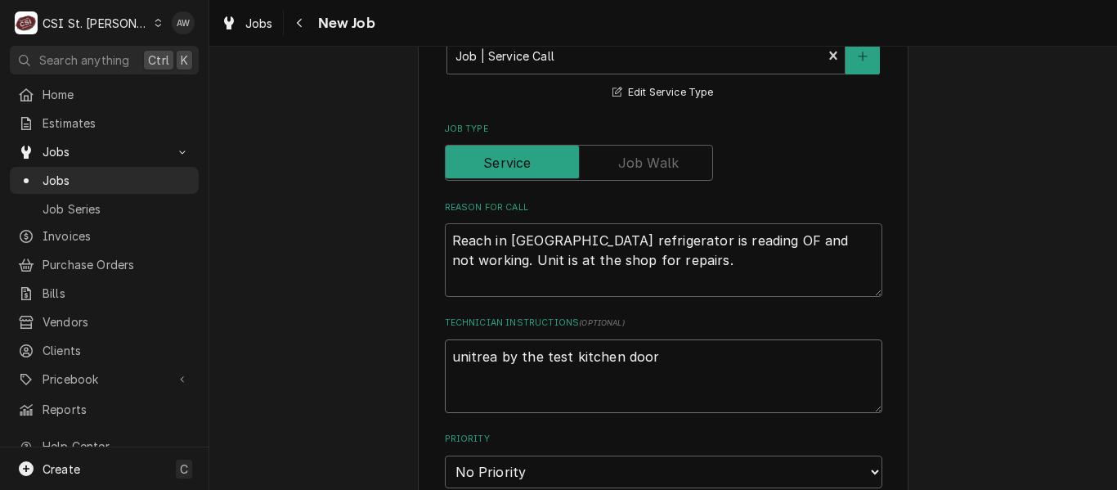
type textarea "x"
type textarea "unit irea by the test kitchen door"
type textarea "x"
type textarea "unit isrea by the test kitchen door"
type textarea "x"
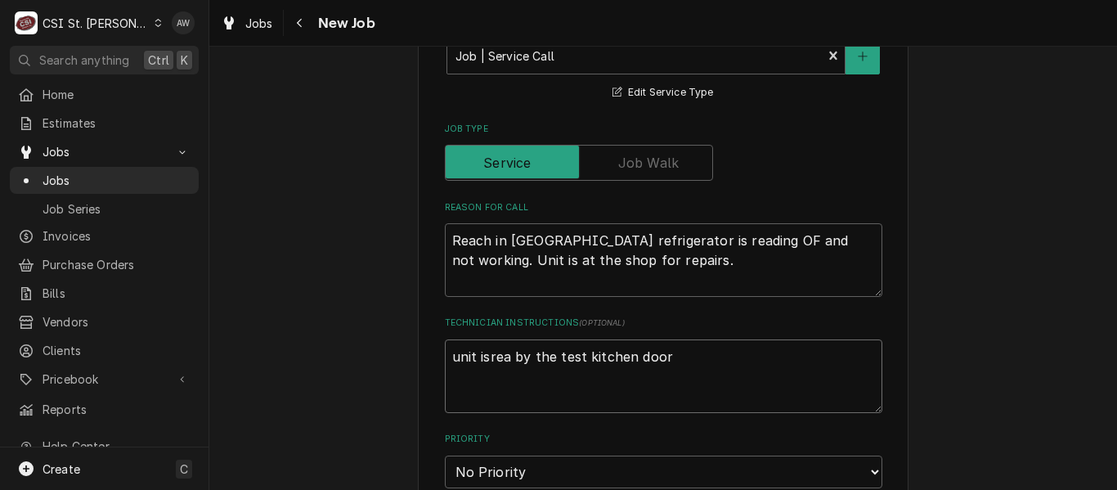
type textarea "unit is rea by the test kitchen door"
type textarea "x"
type textarea "unit is irea by the test kitchen door"
type textarea "x"
type textarea "unit is inrea by the test kitchen door"
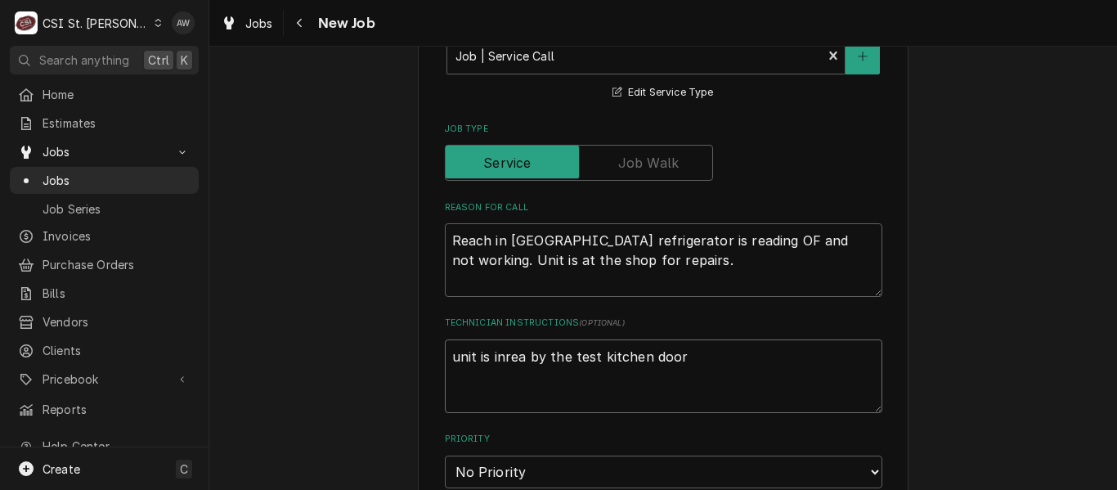
type textarea "x"
type textarea "unit is in trea by the test kitchen door"
type textarea "x"
type textarea "unit is in threa by the test kitchen door"
type textarea "x"
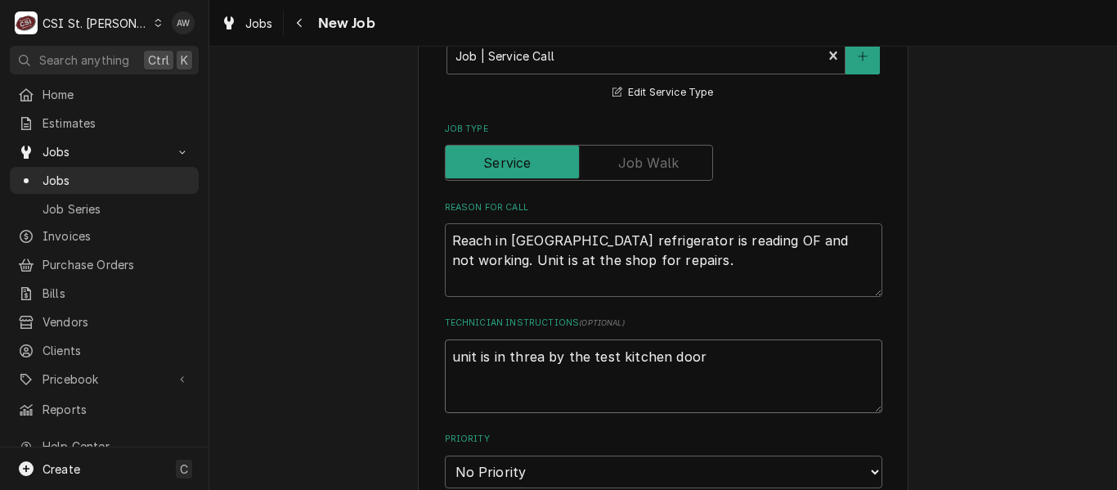
type textarea "unit is in therea by the test kitchen door"
type textarea "x"
type textarea "unit is in the rea by the test kitchen door"
type textarea "x"
type textarea "unit is in the area by the test kitchen door"
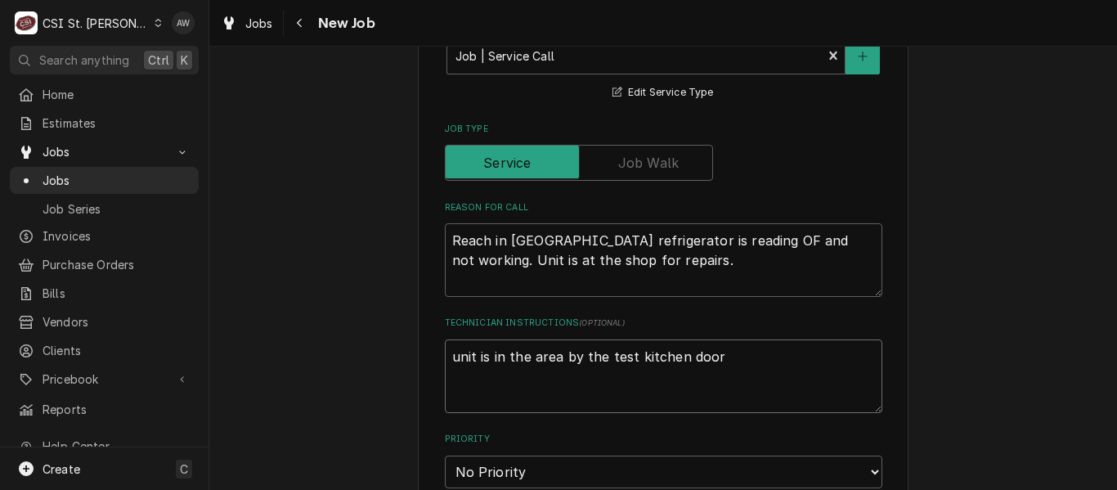
type textarea "x"
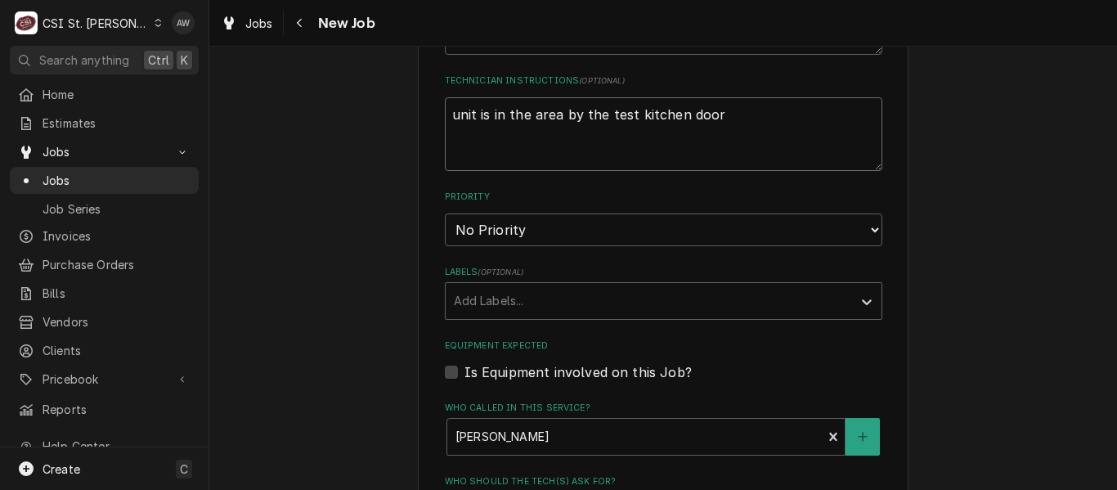
scroll to position [942, 0]
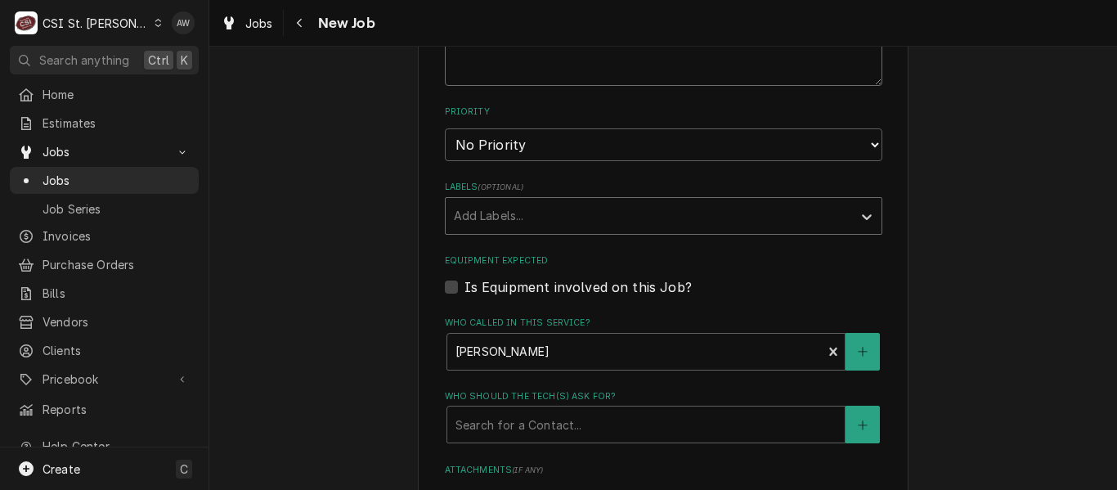
type textarea "unit is in the area by the test kitchen door"
click at [586, 220] on div "Labels" at bounding box center [649, 215] width 390 height 29
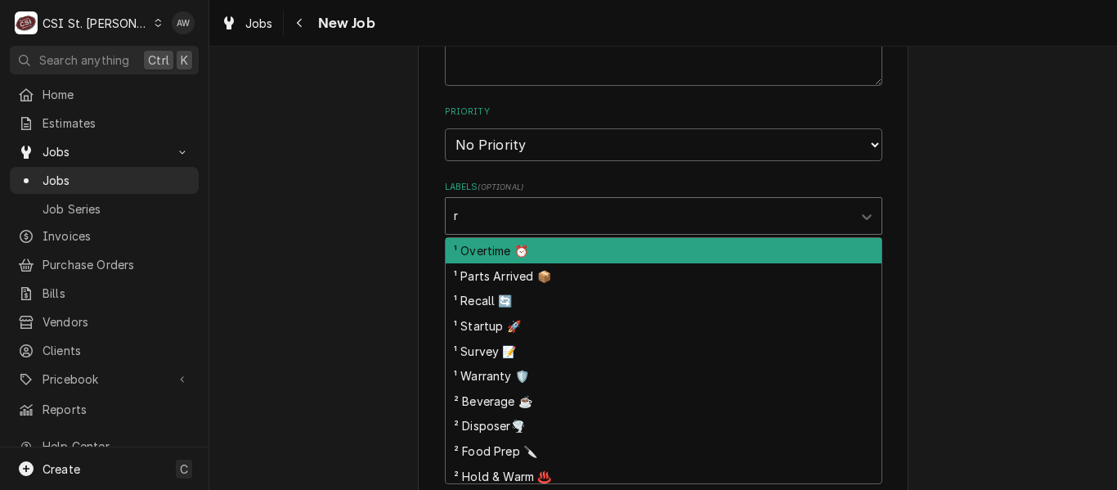
type input "re"
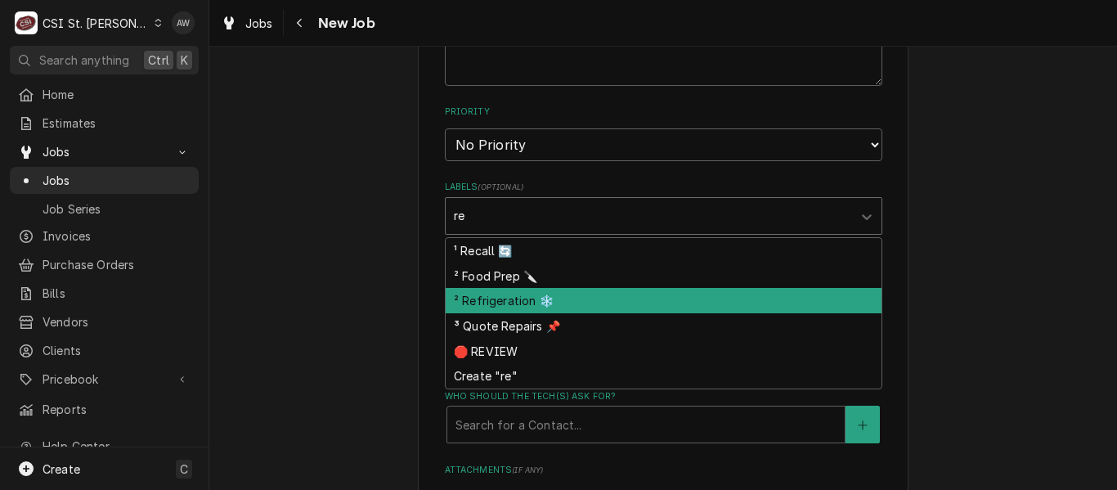
click at [574, 298] on div "² Refrigeration ❄️" at bounding box center [664, 300] width 436 height 25
type textarea "x"
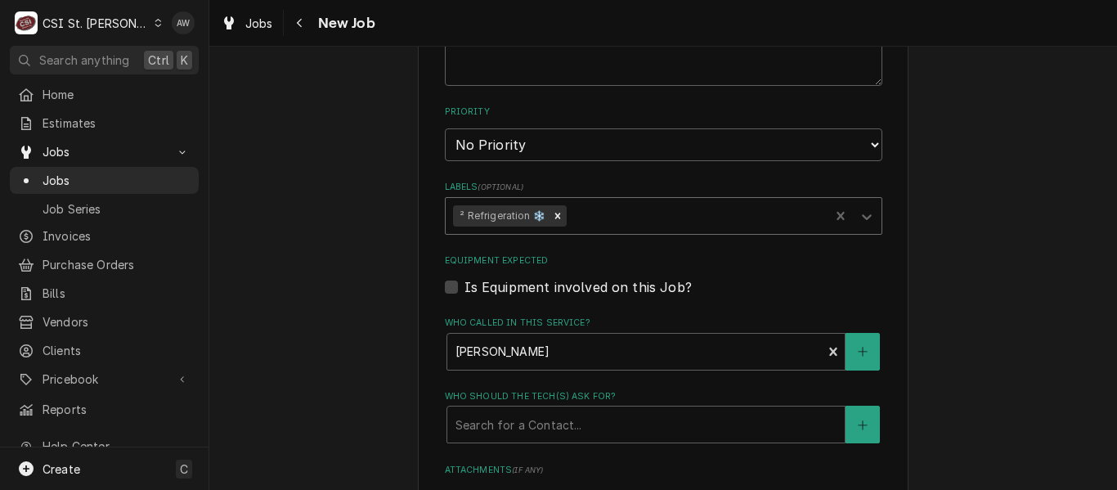
type textarea "x"
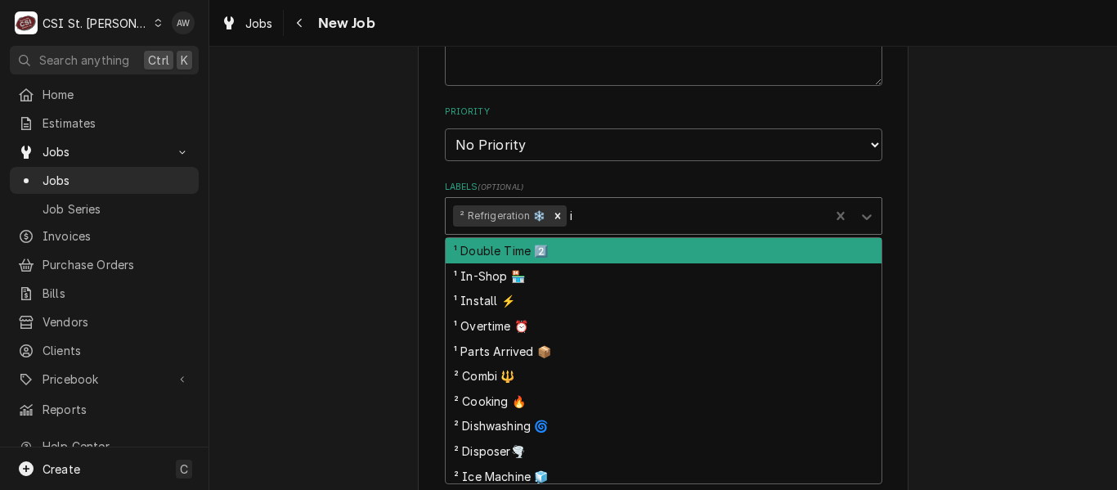
type input "in"
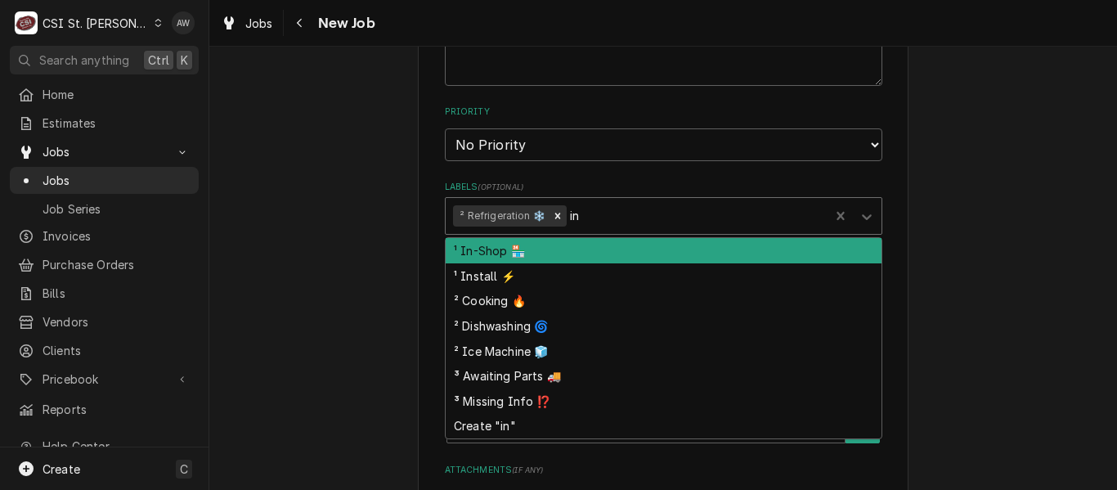
click at [558, 244] on div "¹ In-Shop 🏪" at bounding box center [664, 250] width 436 height 25
type textarea "x"
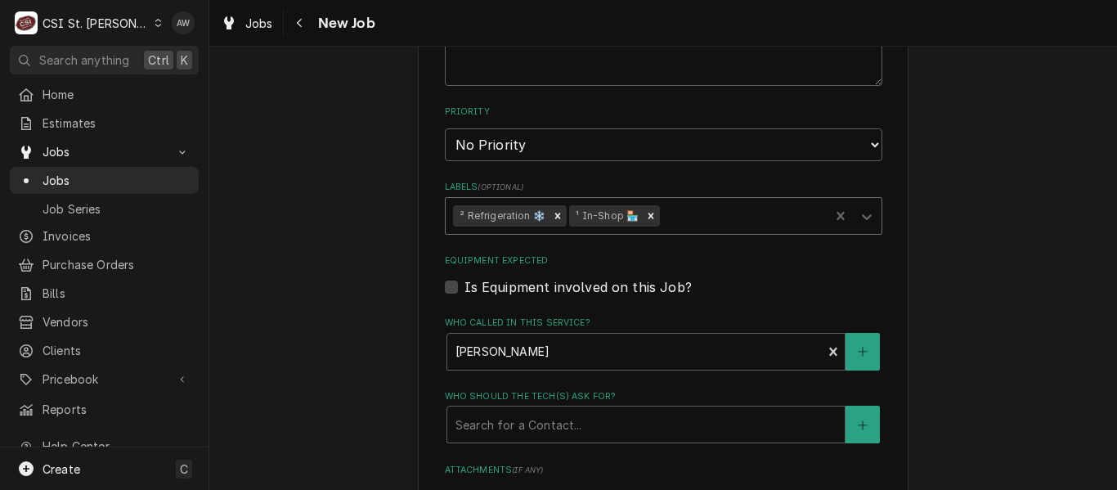
scroll to position [1433, 0]
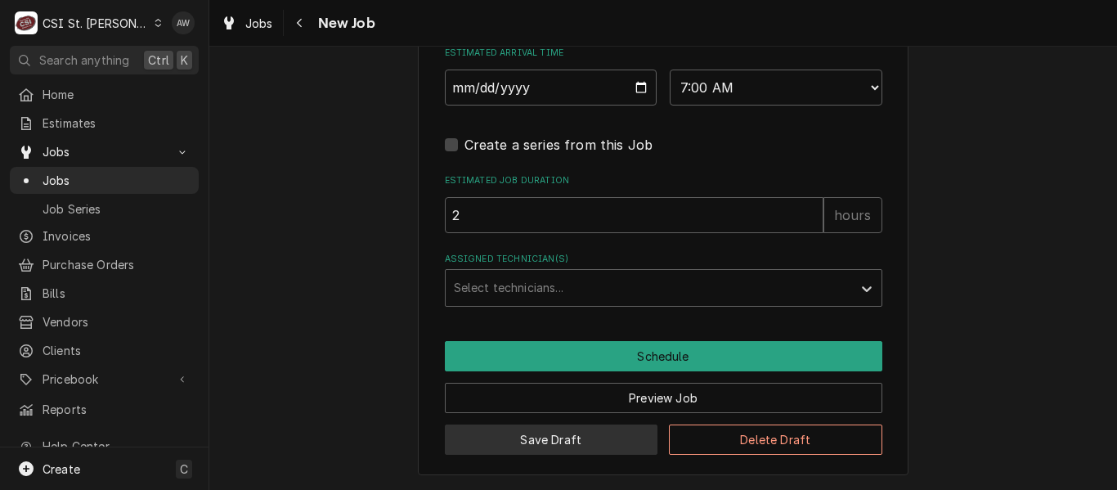
click at [572, 429] on button "Save Draft" at bounding box center [551, 439] width 213 height 30
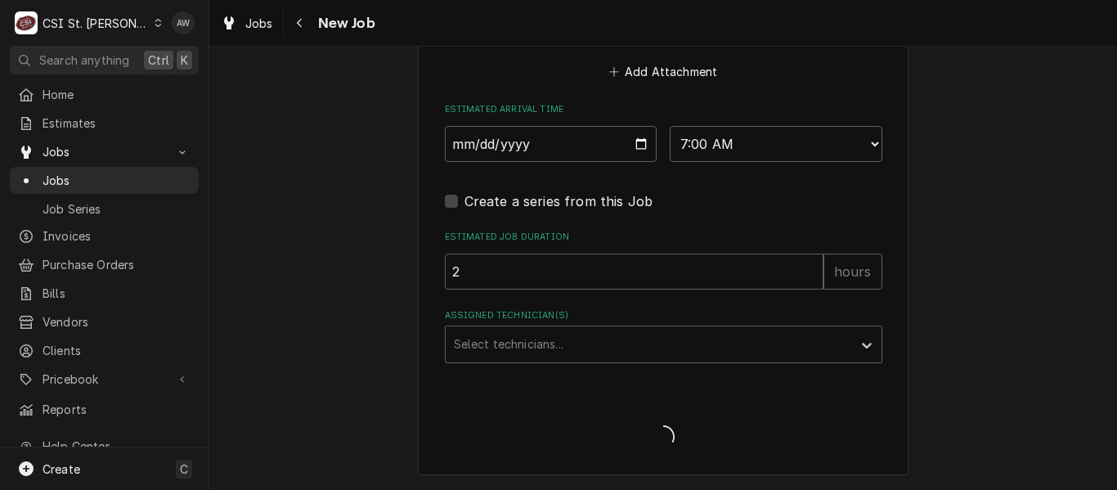
type textarea "x"
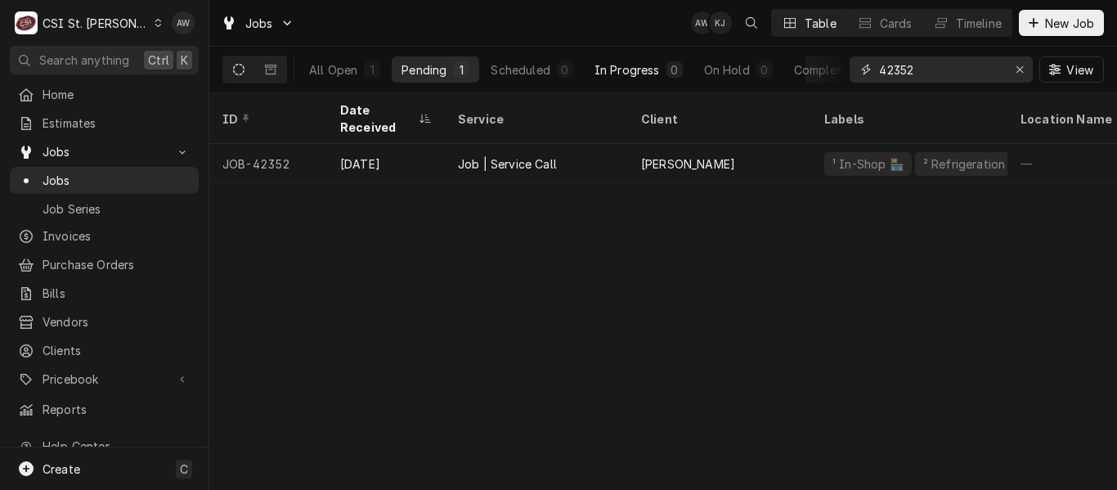
drag, startPoint x: 928, startPoint y: 70, endPoint x: 659, endPoint y: 70, distance: 269.0
click at [660, 70] on div "All Open 1 Pending 1 Scheduled 0 In Progress 0 On Hold 0 Completed 0 42352 View" at bounding box center [663, 70] width 882 height 46
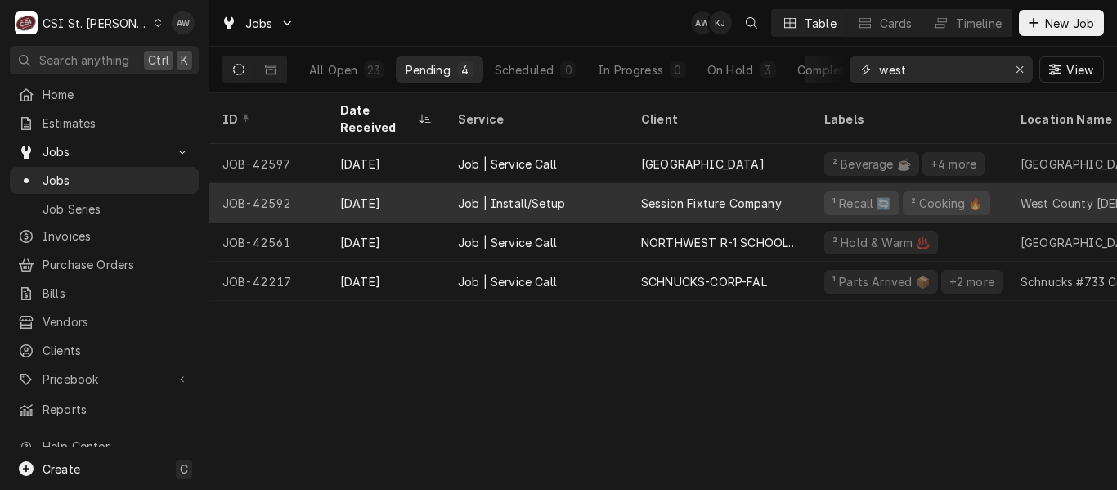
type input "west"
click at [471, 195] on div "Job | Install/Setup" at bounding box center [511, 203] width 107 height 17
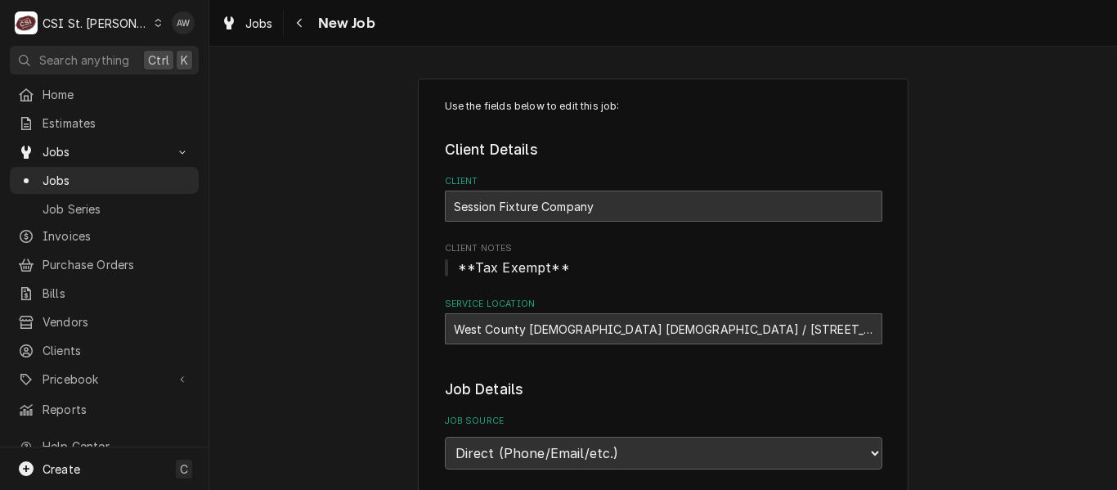
type textarea "x"
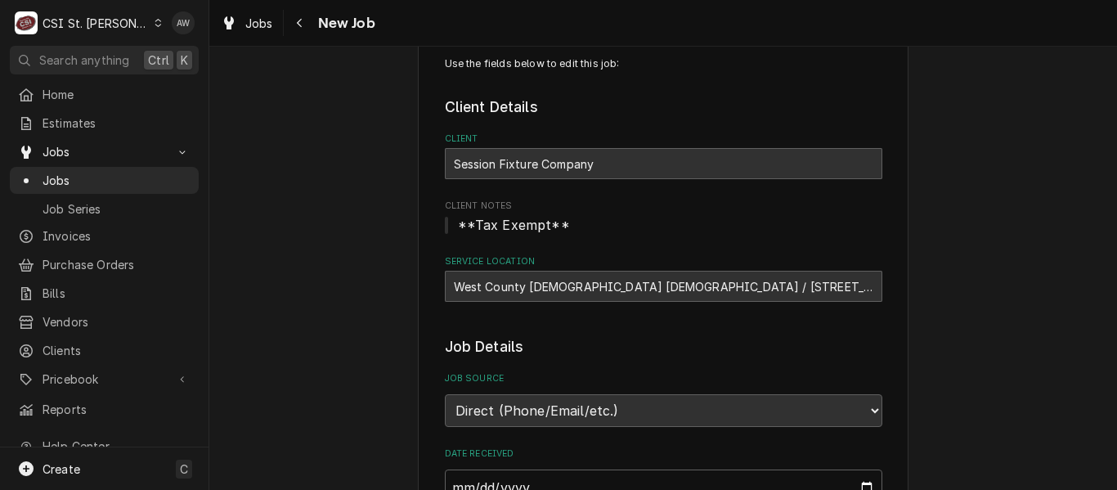
scroll to position [245, 0]
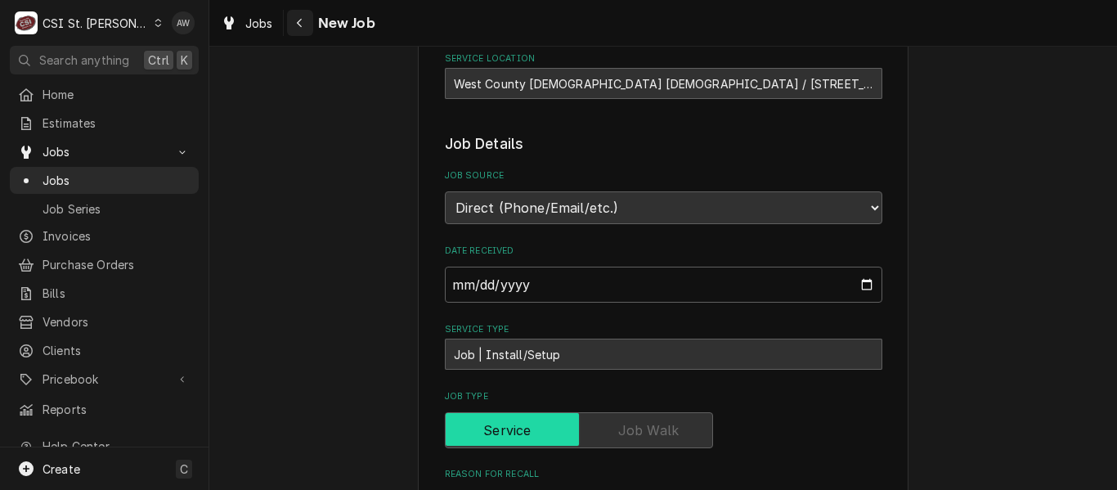
click at [298, 25] on icon "Navigate back" at bounding box center [299, 22] width 7 height 11
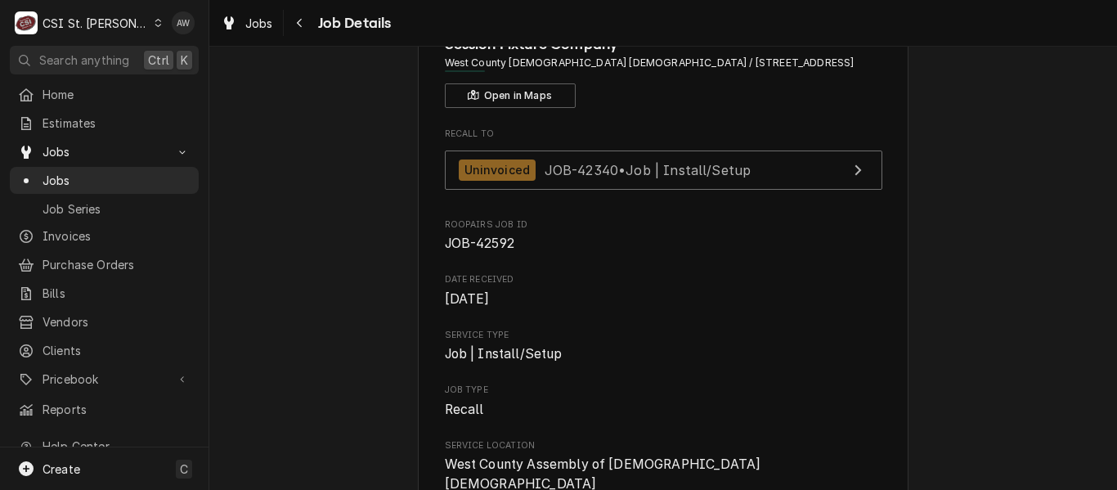
scroll to position [245, 0]
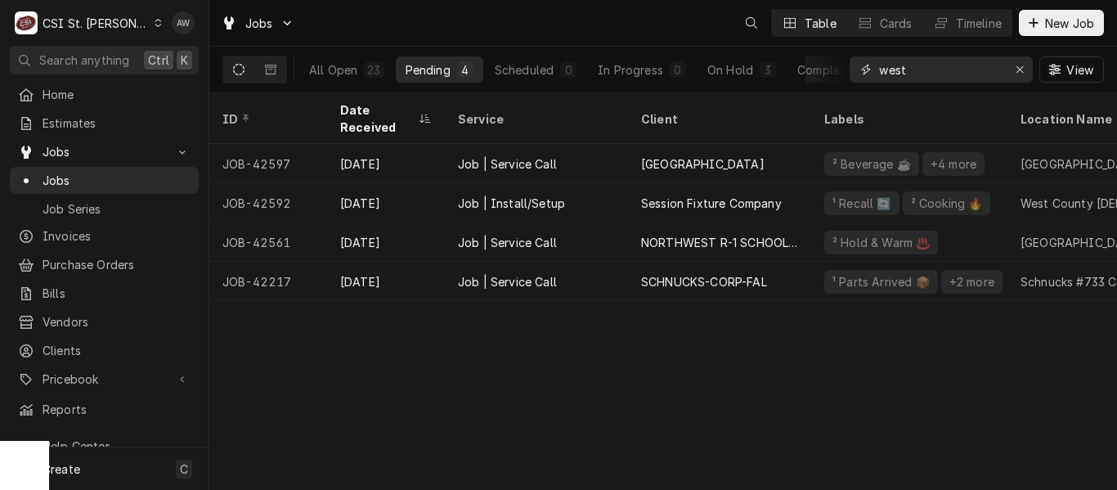
drag, startPoint x: 931, startPoint y: 69, endPoint x: 855, endPoint y: 53, distance: 76.8
click at [855, 53] on div "west View" at bounding box center [977, 70] width 254 height 46
paste input "42515"
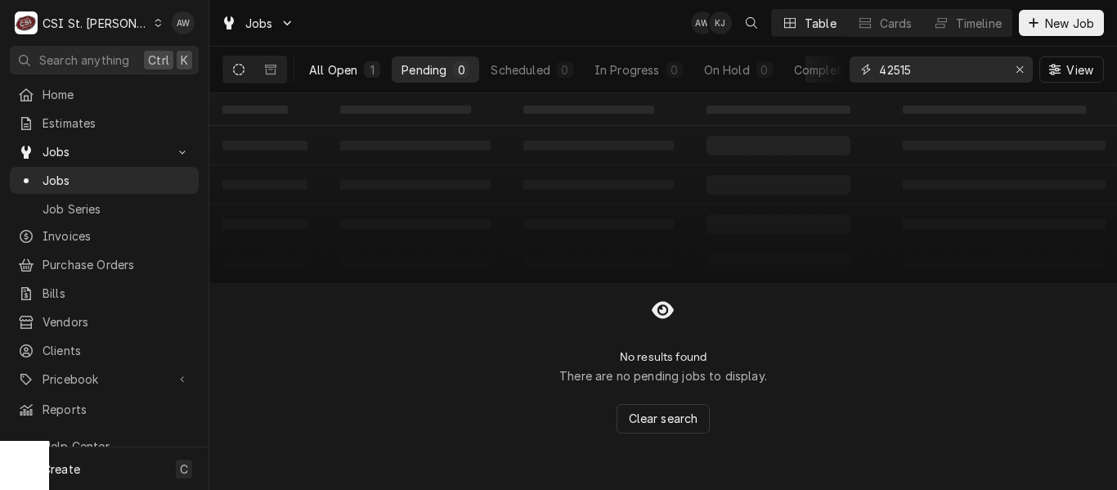
type input "42515"
click at [327, 72] on div "All Open" at bounding box center [333, 69] width 48 height 17
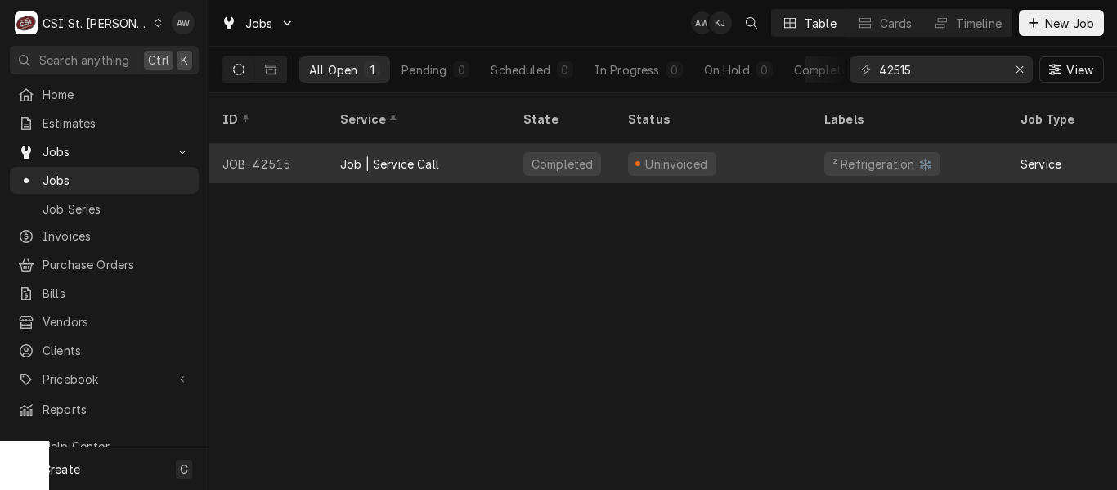
click at [609, 146] on div "Completed" at bounding box center [562, 163] width 105 height 39
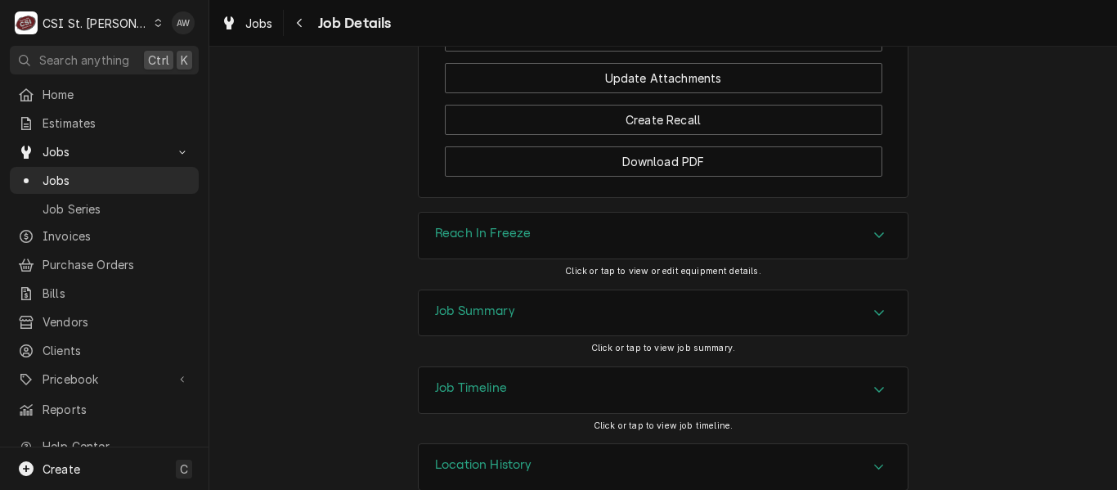
scroll to position [2235, 0]
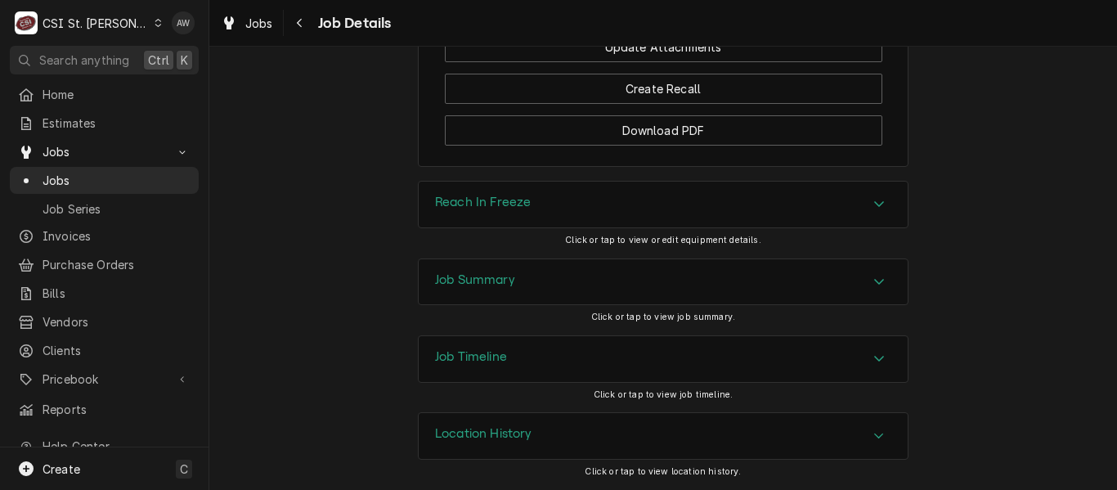
click at [523, 282] on div "Job Summary" at bounding box center [663, 282] width 489 height 46
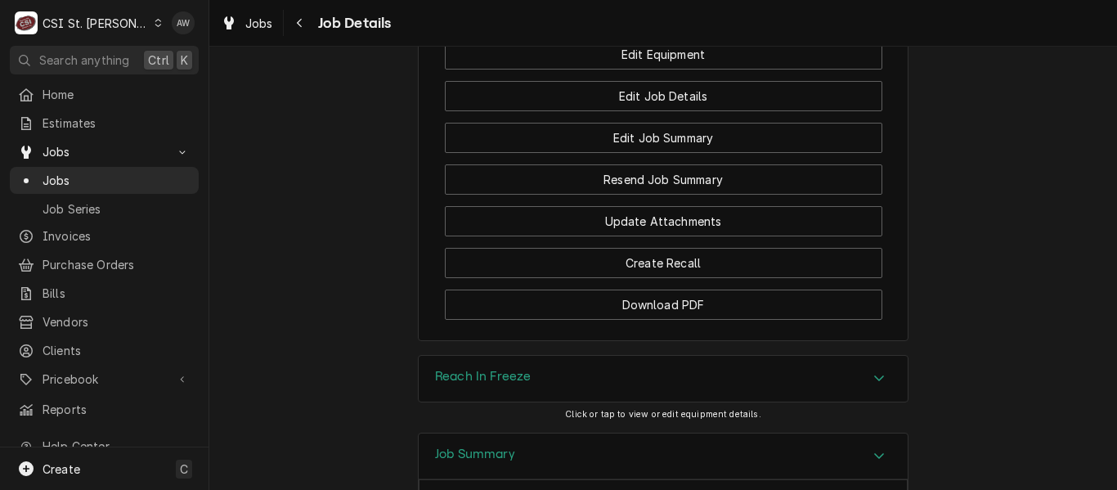
scroll to position [2017, 0]
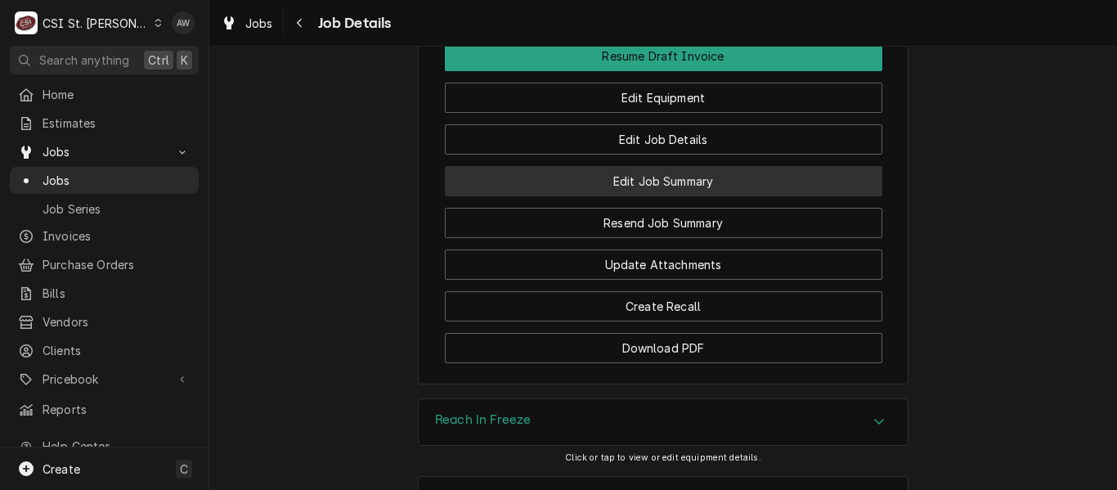
click at [733, 177] on button "Edit Job Summary" at bounding box center [664, 181] width 438 height 30
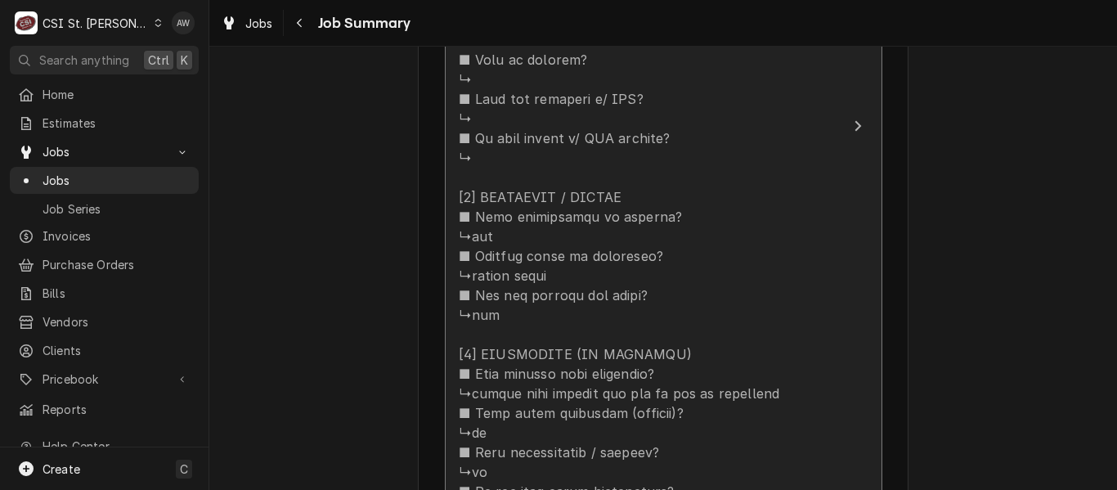
click at [788, 220] on div "Service Summary" at bounding box center [646, 227] width 375 height 1111
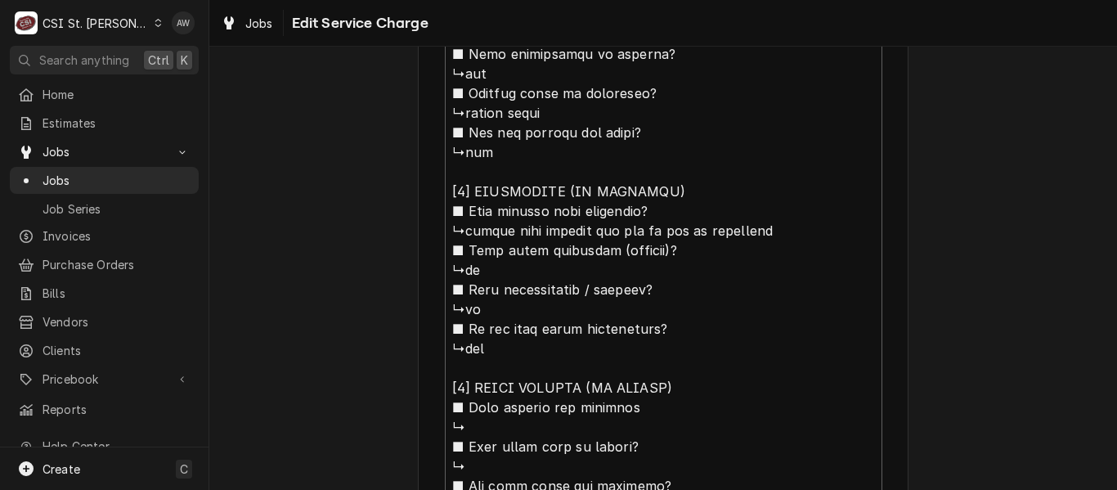
scroll to position [1163, 0]
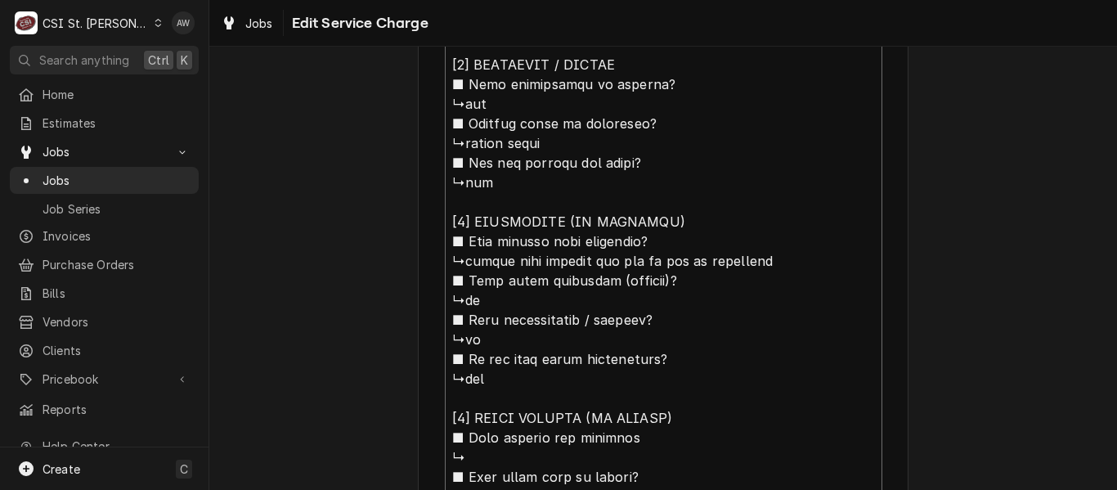
click at [690, 262] on textarea "Service Summary" at bounding box center [664, 104] width 438 height 1094
type textarea "x"
type textarea "⚠️ LORE IPSUMDOLORSI ⚠️ ✪ Ametcons adi elitsedd eiusmodt ✪ Incidid utlabore etd…"
type textarea "x"
type textarea "⚠️ LORE IPSUMDOLORSI ⚠️ ✪ Ametcons adi elitsedd eiusmodt ✪ Incidid utlabore etd…"
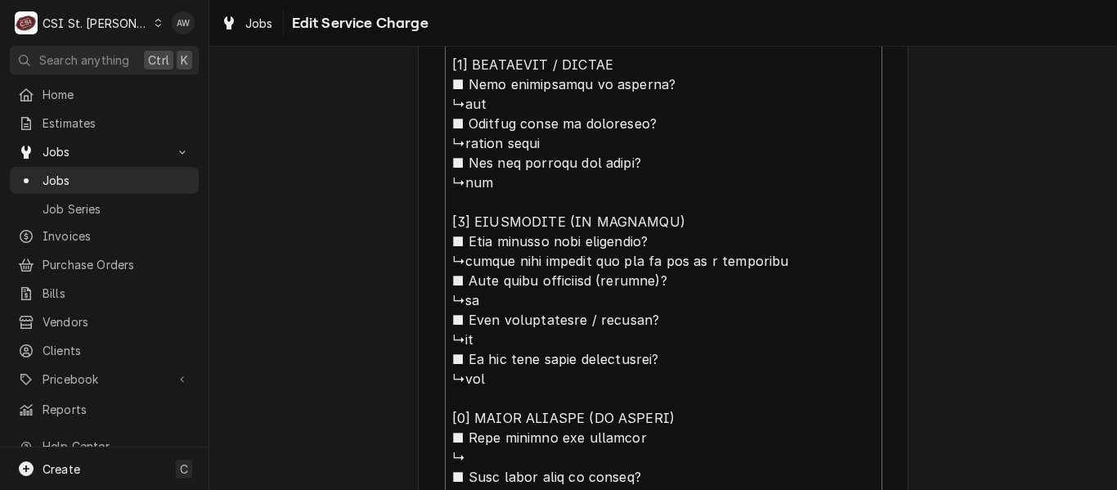
type textarea "x"
type textarea "⚠️ LORE IPSUMDOLORSI ⚠️ ✪ Ametcons adi elitsedd eiusmodt ✪ Incidid utlabore etd…"
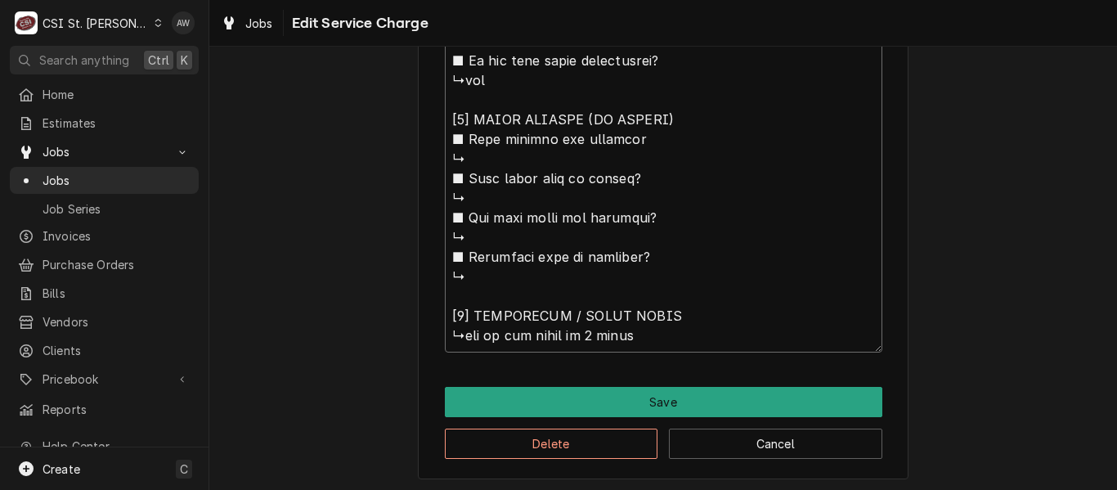
scroll to position [1465, 0]
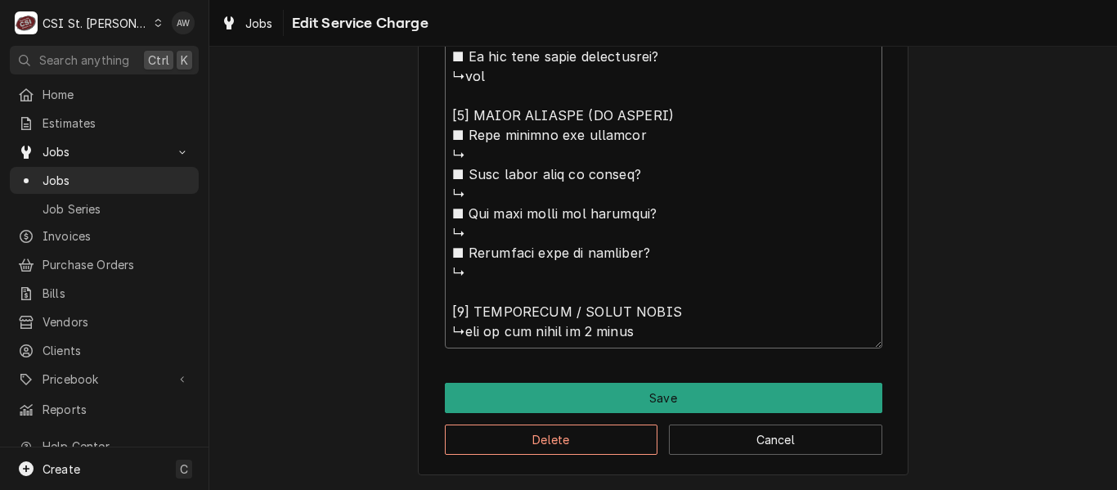
type textarea "x"
type textarea "⚠️ LORE IPSUMDOLORSI ⚠️ ✪ Ametcons adi elitsedd eiusmodt ✪ Incidid utlabore etd…"
type textarea "x"
type textarea "⚠️ LORE IPSUMDOLORSI ⚠️ ✪ Ametcons adi elitsedd eiusmodt ✪ Incidid utlabore etd…"
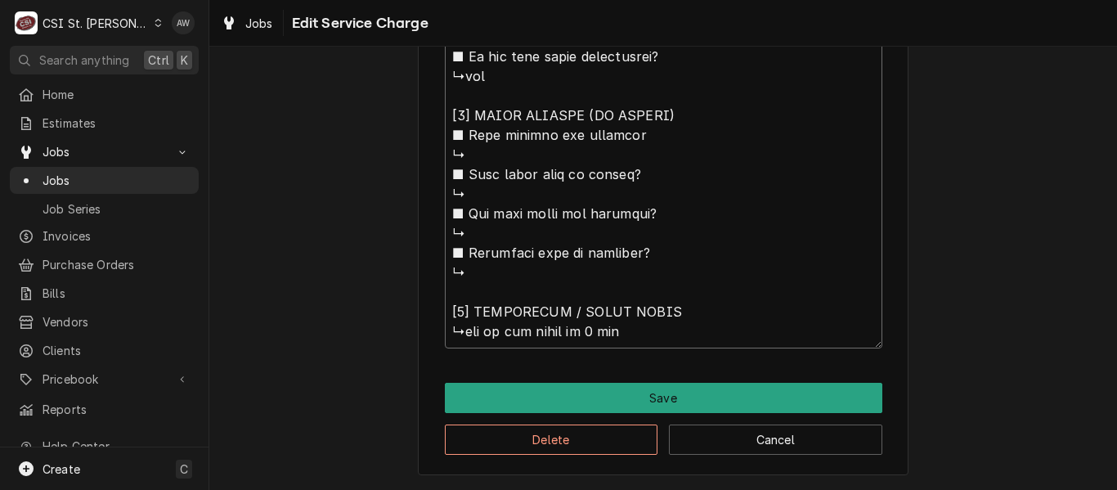
type textarea "x"
type textarea "⚠️ LORE IPSUMDOLORSI ⚠️ ✪ Ametcons adi elitsedd eiusmodt ✪ Incidid utlabore etd…"
type textarea "x"
type textarea "⚠️ LORE IPSUMDOLORSI ⚠️ ✪ Ametcons adi elitsedd eiusmodt ✪ Incidid utlabore etd…"
type textarea "x"
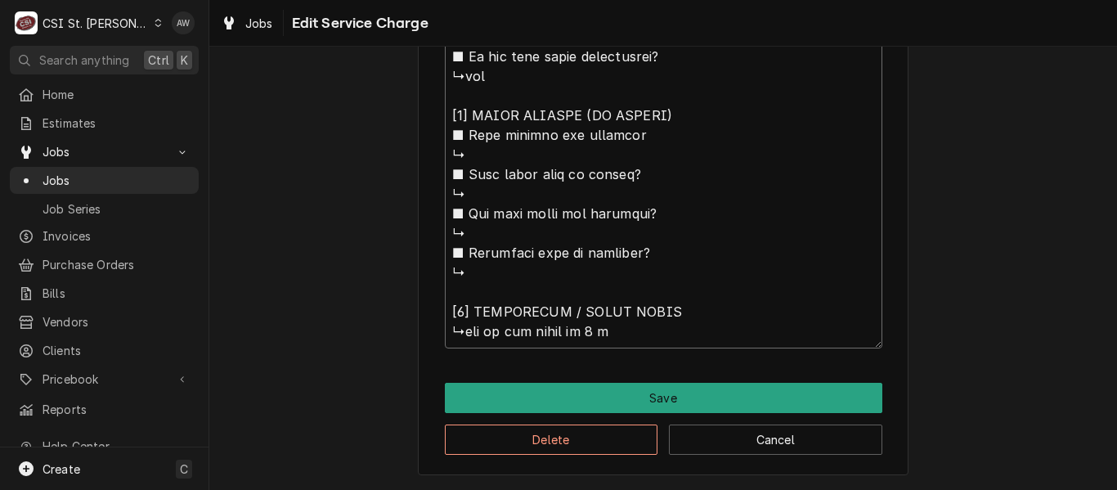
type textarea "⚠️ LORE IPSUMDOLORSI ⚠️ ✪ Ametcons adi elitsedd eiusmodt ✪ Incidid utlabore etd…"
type textarea "x"
type textarea "⚠️ LORE IPSUMDOLORSI ⚠️ ✪ Ametcons adi elitsedd eiusmodt ✪ Incidid utlabore etd…"
type textarea "x"
type textarea "⚠️ LORE IPSUMDOLORSI ⚠️ ✪ Ametcons adi elitsedd eiusmodt ✪ Incidid utlabore etd…"
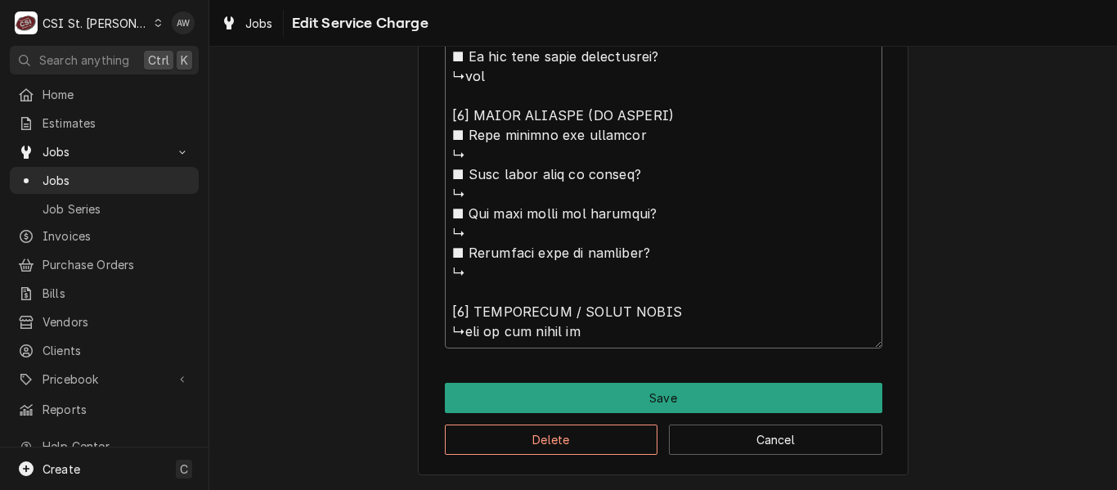
type textarea "x"
type textarea "⚠️ LORE IPSUMDOLORSI ⚠️ ✪ Ametcons adi elitsedd eiusmodt ✪ Incidid utlabore etd…"
type textarea "x"
type textarea "⚠️ LORE IPSUMDOLORSI ⚠️ ✪ Ametcons adi elitsedd eiusmodt ✪ Incidid utlabore etd…"
type textarea "x"
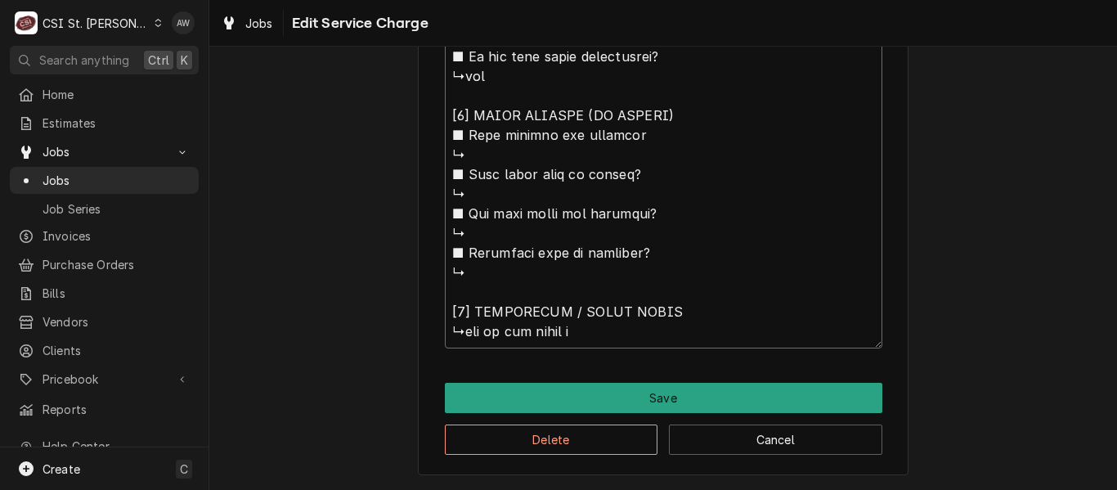
type textarea "⚠️ LORE IPSUMDOLORSI ⚠️ ✪ Ametcons adi elitsedd eiusmodt ✪ Incidid utlabore etd…"
type textarea "x"
type textarea "⚠️ LORE IPSUMDOLORSI ⚠️ ✪ Ametcons adi elitsedd eiusmodt ✪ Incidid utlabore etd…"
type textarea "x"
type textarea "⚠️ 𝗙𝗢𝗥𝗠 𝗜𝗡𝗦𝗧𝗥𝗨𝗖𝗧𝗜𝗢𝗡𝗦 ⚠️ ✪ 𝗖𝗼𝗺𝗽𝗹𝗲𝘁𝗲 𝗮𝗹𝗹 𝗿𝗲𝗹𝗲𝘃𝗮𝗻𝘁 𝘀𝗲𝗰𝘁𝗶𝗼𝗻𝘀 ✪ 𝗣𝗿𝗼𝘃𝗶𝗱𝗲 𝗱𝗲𝘁𝗮𝗶𝗹𝗲𝗱 𝗮𝗻𝘀…"
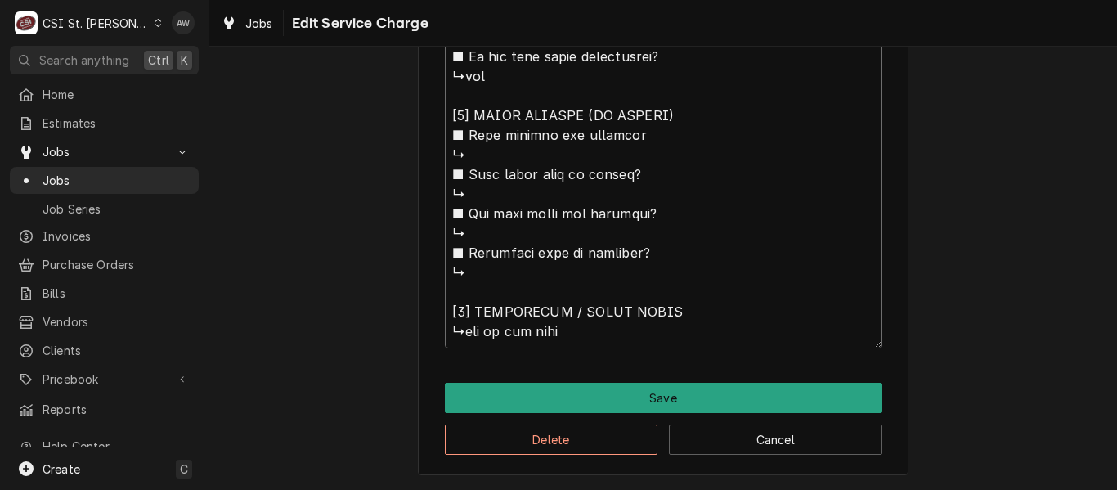
type textarea "x"
type textarea "⚠️ 𝗙𝗢𝗥𝗠 𝗜𝗡𝗦𝗧𝗥𝗨𝗖𝗧𝗜𝗢𝗡𝗦 ⚠️ ✪ 𝗖𝗼𝗺𝗽𝗹𝗲𝘁𝗲 𝗮𝗹𝗹 𝗿𝗲𝗹𝗲𝘃𝗮𝗻𝘁 𝘀𝗲𝗰𝘁𝗶𝗼𝗻𝘀 ✪ 𝗣𝗿𝗼𝘃𝗶𝗱𝗲 𝗱𝗲𝘁𝗮𝗶𝗹𝗲𝗱 𝗮𝗻𝘀…"
type textarea "x"
type textarea "⚠️ 𝗙𝗢𝗥𝗠 𝗜𝗡𝗦𝗧𝗥𝗨𝗖𝗧𝗜𝗢𝗡𝗦 ⚠️ ✪ 𝗖𝗼𝗺𝗽𝗹𝗲𝘁𝗲 𝗮𝗹𝗹 𝗿𝗲𝗹𝗲𝘃𝗮𝗻𝘁 𝘀𝗲𝗰𝘁𝗶𝗼𝗻𝘀 ✪ 𝗣𝗿𝗼𝘃𝗶𝗱𝗲 𝗱𝗲𝘁𝗮𝗶𝗹𝗲𝗱 𝗮𝗻𝘀…"
type textarea "x"
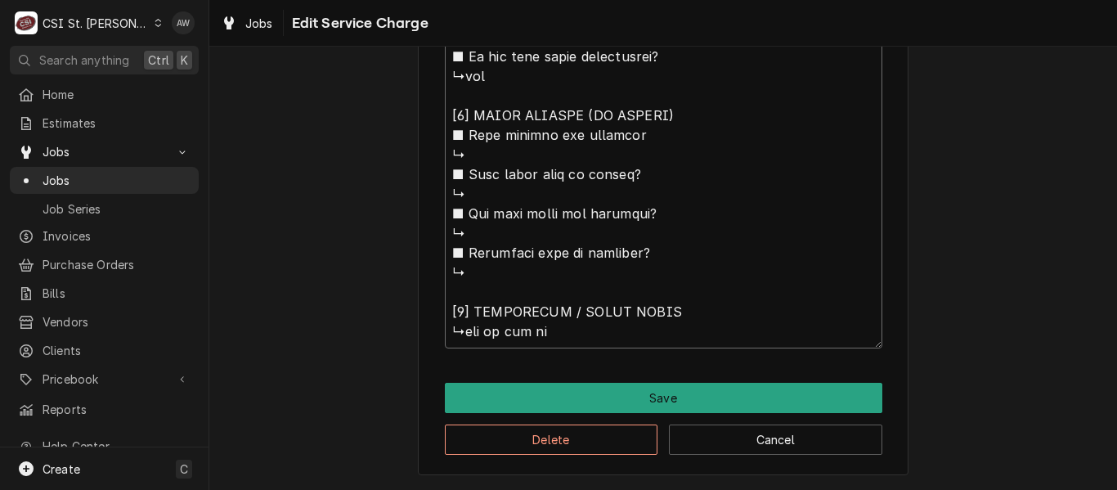
type textarea "⚠️ 𝗙𝗢𝗥𝗠 𝗜𝗡𝗦𝗧𝗥𝗨𝗖𝗧𝗜𝗢𝗡𝗦 ⚠️ ✪ 𝗖𝗼𝗺𝗽𝗹𝗲𝘁𝗲 𝗮𝗹𝗹 𝗿𝗲𝗹𝗲𝘃𝗮𝗻𝘁 𝘀𝗲𝗰𝘁𝗶𝗼𝗻𝘀 ✪ 𝗣𝗿𝗼𝘃𝗶𝗱𝗲 𝗱𝗲𝘁𝗮𝗶𝗹𝗲𝗱 𝗮𝗻𝘀…"
type textarea "x"
type textarea "⚠️ 𝗙𝗢𝗥𝗠 𝗜𝗡𝗦𝗧𝗥𝗨𝗖𝗧𝗜𝗢𝗡𝗦 ⚠️ ✪ 𝗖𝗼𝗺𝗽𝗹𝗲𝘁𝗲 𝗮𝗹𝗹 𝗿𝗲𝗹𝗲𝘃𝗮𝗻𝘁 𝘀𝗲𝗰𝘁𝗶𝗼𝗻𝘀 ✪ 𝗣𝗿𝗼𝘃𝗶𝗱𝗲 𝗱𝗲𝘁𝗮𝗶𝗹𝗲𝗱 𝗮𝗻𝘀…"
type textarea "x"
type textarea "⚠️ 𝗙𝗢𝗥𝗠 𝗜𝗡𝗦𝗧𝗥𝗨𝗖𝗧𝗜𝗢𝗡𝗦 ⚠️ ✪ 𝗖𝗼𝗺𝗽𝗹𝗲𝘁𝗲 𝗮𝗹𝗹 𝗿𝗲𝗹𝗲𝘃𝗮𝗻𝘁 𝘀𝗲𝗰𝘁𝗶𝗼𝗻𝘀 ✪ 𝗣𝗿𝗼𝘃𝗶𝗱𝗲 𝗱𝗲𝘁𝗮𝗶𝗹𝗲𝗱 𝗮𝗻𝘀…"
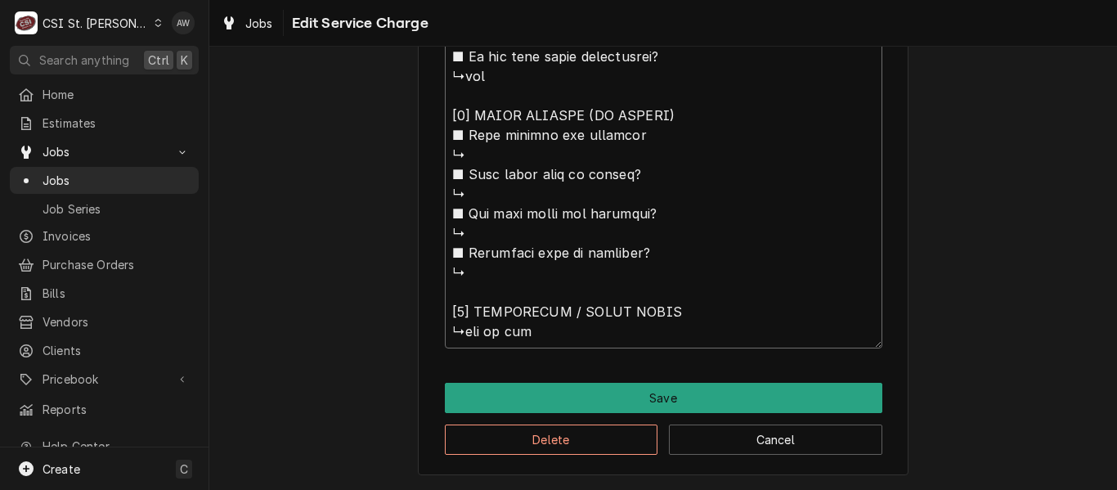
type textarea "x"
type textarea "⚠️ 𝗙𝗢𝗥𝗠 𝗜𝗡𝗦𝗧𝗥𝗨𝗖𝗧𝗜𝗢𝗡𝗦 ⚠️ ✪ 𝗖𝗼𝗺𝗽𝗹𝗲𝘁𝗲 𝗮𝗹𝗹 𝗿𝗲𝗹𝗲𝘃𝗮𝗻𝘁 𝘀𝗲𝗰𝘁𝗶𝗼𝗻𝘀 ✪ 𝗣𝗿𝗼𝘃𝗶𝗱𝗲 𝗱𝗲𝘁𝗮𝗶𝗹𝗲𝗱 𝗮𝗻𝘀…"
type textarea "x"
type textarea "⚠️ 𝗙𝗢𝗥𝗠 𝗜𝗡𝗦𝗧𝗥𝗨𝗖𝗧𝗜𝗢𝗡𝗦 ⚠️ ✪ 𝗖𝗼𝗺𝗽𝗹𝗲𝘁𝗲 𝗮𝗹𝗹 𝗿𝗲𝗹𝗲𝘃𝗮𝗻𝘁 𝘀𝗲𝗰𝘁𝗶𝗼𝗻𝘀 ✪ 𝗣𝗿𝗼𝘃𝗶𝗱𝗲 𝗱𝗲𝘁𝗮𝗶𝗹𝗲𝗱 𝗮𝗻𝘀…"
type textarea "x"
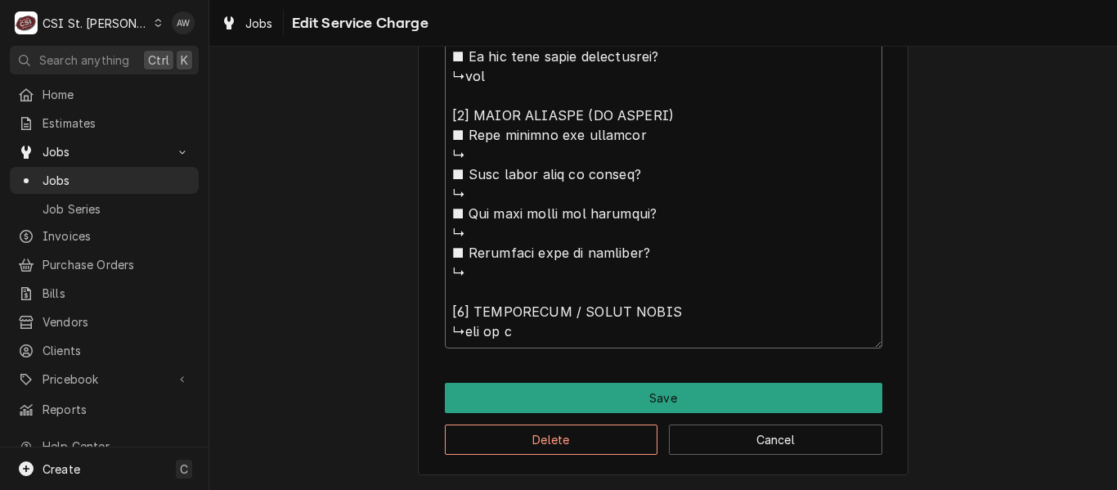
type textarea "⚠️ 𝗙𝗢𝗥𝗠 𝗜𝗡𝗦𝗧𝗥𝗨𝗖𝗧𝗜𝗢𝗡𝗦 ⚠️ ✪ 𝗖𝗼𝗺𝗽𝗹𝗲𝘁𝗲 𝗮𝗹𝗹 𝗿𝗲𝗹𝗲𝘃𝗮𝗻𝘁 𝘀𝗲𝗰𝘁𝗶𝗼𝗻𝘀 ✪ 𝗣𝗿𝗼𝘃𝗶𝗱𝗲 𝗱𝗲𝘁𝗮𝗶𝗹𝗲𝗱 𝗮𝗻𝘀…"
type textarea "x"
type textarea "⚠️ 𝗙𝗢𝗥𝗠 𝗜𝗡𝗦𝗧𝗥𝗨𝗖𝗧𝗜𝗢𝗡𝗦 ⚠️ ✪ 𝗖𝗼𝗺𝗽𝗹𝗲𝘁𝗲 𝗮𝗹𝗹 𝗿𝗲𝗹𝗲𝘃𝗮𝗻𝘁 𝘀𝗲𝗰𝘁𝗶𝗼𝗻𝘀 ✪ 𝗣𝗿𝗼𝘃𝗶𝗱𝗲 𝗱𝗲𝘁𝗮𝗶𝗹𝗲𝗱 𝗮𝗻𝘀…"
type textarea "x"
type textarea "⚠️ 𝗙𝗢𝗥𝗠 𝗜𝗡𝗦𝗧𝗥𝗨𝗖𝗧𝗜𝗢𝗡𝗦 ⚠️ ✪ 𝗖𝗼𝗺𝗽𝗹𝗲𝘁𝗲 𝗮𝗹𝗹 𝗿𝗲𝗹𝗲𝘃𝗮𝗻𝘁 𝘀𝗲𝗰𝘁𝗶𝗼𝗻𝘀 ✪ 𝗣𝗿𝗼𝘃𝗶𝗱𝗲 𝗱𝗲𝘁𝗮𝗶𝗹𝗲𝗱 𝗮𝗻𝘀…"
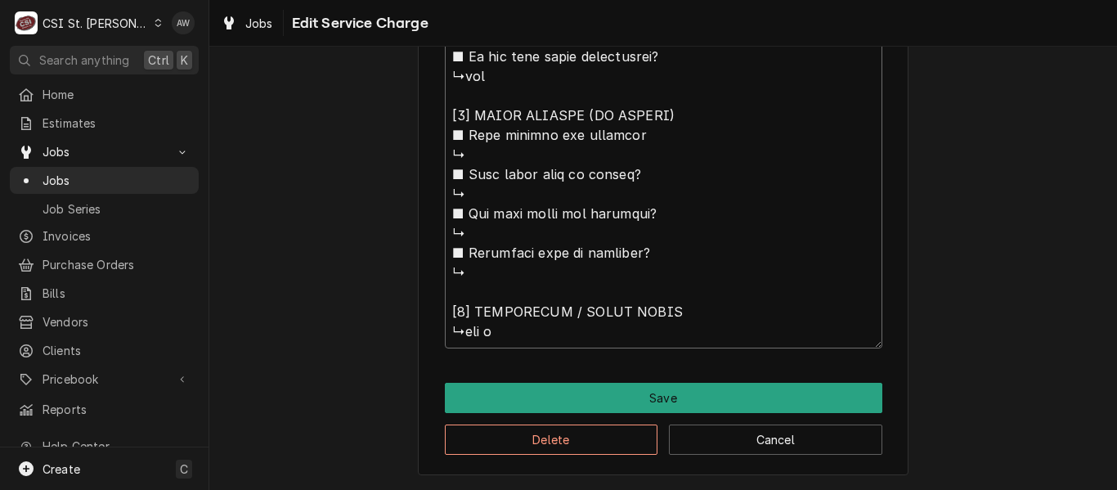
type textarea "x"
type textarea "⚠️ 𝗙𝗢𝗥𝗠 𝗜𝗡𝗦𝗧𝗥𝗨𝗖𝗧𝗜𝗢𝗡𝗦 ⚠️ ✪ 𝗖𝗼𝗺𝗽𝗹𝗲𝘁𝗲 𝗮𝗹𝗹 𝗿𝗲𝗹𝗲𝘃𝗮𝗻𝘁 𝘀𝗲𝗰𝘁𝗶𝗼𝗻𝘀 ✪ 𝗣𝗿𝗼𝘃𝗶𝗱𝗲 𝗱𝗲𝘁𝗮𝗶𝗹𝗲𝗱 𝗮𝗻𝘀…"
type textarea "x"
type textarea "⚠️ 𝗙𝗢𝗥𝗠 𝗜𝗡𝗦𝗧𝗥𝗨𝗖𝗧𝗜𝗢𝗡𝗦 ⚠️ ✪ 𝗖𝗼𝗺𝗽𝗹𝗲𝘁𝗲 𝗮𝗹𝗹 𝗿𝗲𝗹𝗲𝘃𝗮𝗻𝘁 𝘀𝗲𝗰𝘁𝗶𝗼𝗻𝘀 ✪ 𝗣𝗿𝗼𝘃𝗶𝗱𝗲 𝗱𝗲𝘁𝗮𝗶𝗹𝗲𝗱 𝗮𝗻𝘀…"
type textarea "x"
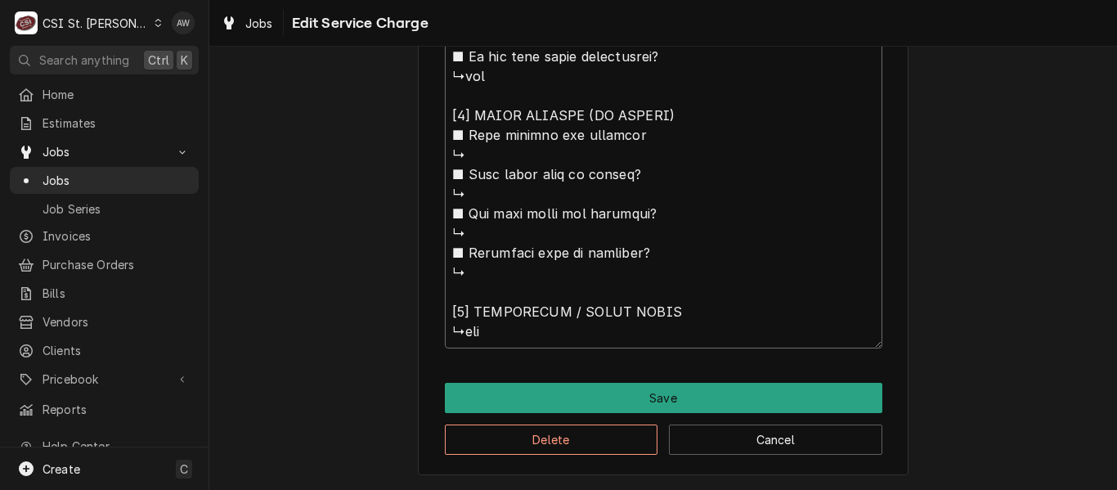
type textarea "⚠️ 𝗙𝗢𝗥𝗠 𝗜𝗡𝗦𝗧𝗥𝗨𝗖𝗧𝗜𝗢𝗡𝗦 ⚠️ ✪ 𝗖𝗼𝗺𝗽𝗹𝗲𝘁𝗲 𝗮𝗹𝗹 𝗿𝗲𝗹𝗲𝘃𝗮𝗻𝘁 𝘀𝗲𝗰𝘁𝗶𝗼𝗻𝘀 ✪ 𝗣𝗿𝗼𝘃𝗶𝗱𝗲 𝗱𝗲𝘁𝗮𝗶𝗹𝗲𝗱 𝗮𝗻𝘀…"
type textarea "x"
type textarea "⚠️ 𝗙𝗢𝗥𝗠 𝗜𝗡𝗦𝗧𝗥𝗨𝗖𝗧𝗜𝗢𝗡𝗦 ⚠️ ✪ 𝗖𝗼𝗺𝗽𝗹𝗲𝘁𝗲 𝗮𝗹𝗹 𝗿𝗲𝗹𝗲𝘃𝗮𝗻𝘁 𝘀𝗲𝗰𝘁𝗶𝗼𝗻𝘀 ✪ 𝗣𝗿𝗼𝘃𝗶𝗱𝗲 𝗱𝗲𝘁𝗮𝗶𝗹𝗲𝗱 𝗮𝗻𝘀…"
type textarea "x"
type textarea "⚠️ 𝗙𝗢𝗥𝗠 𝗜𝗡𝗦𝗧𝗥𝗨𝗖𝗧𝗜𝗢𝗡𝗦 ⚠️ ✪ 𝗖𝗼𝗺𝗽𝗹𝗲𝘁𝗲 𝗮𝗹𝗹 𝗿𝗲𝗹𝗲𝘃𝗮𝗻𝘁 𝘀𝗲𝗰𝘁𝗶𝗼𝗻𝘀 ✪ 𝗣𝗿𝗼𝘃𝗶𝗱𝗲 𝗱𝗲𝘁𝗮𝗶𝗹𝗲𝗱 𝗮𝗻𝘀…"
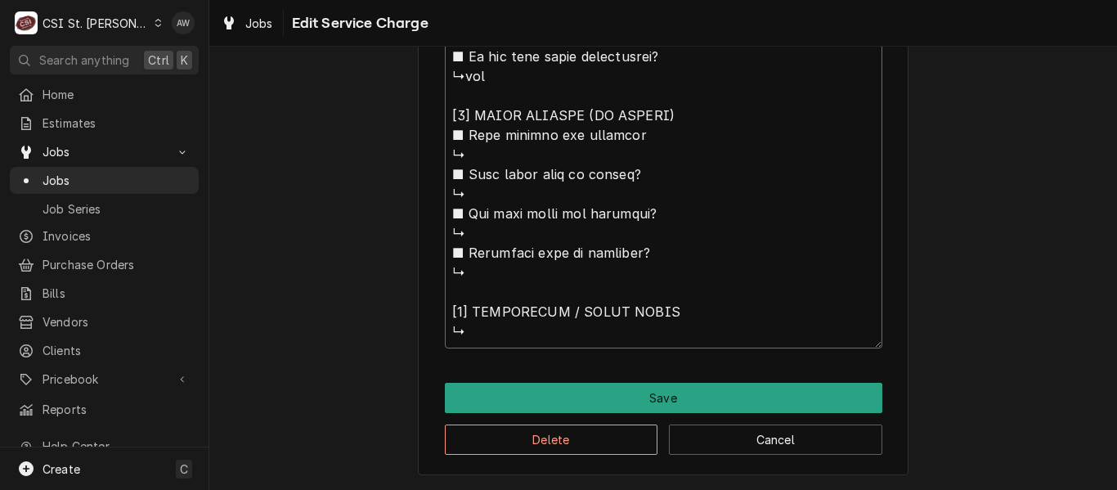
type textarea "x"
type textarea "⚠️ 𝗙𝗢𝗥𝗠 𝗜𝗡𝗦𝗧𝗥𝗨𝗖𝗧𝗜𝗢𝗡𝗦 ⚠️ ✪ 𝗖𝗼𝗺𝗽𝗹𝗲𝘁𝗲 𝗮𝗹𝗹 𝗿𝗲𝗹𝗲𝘃𝗮𝗻𝘁 𝘀𝗲𝗰𝘁𝗶𝗼𝗻𝘀 ✪ 𝗣𝗿𝗼𝘃𝗶𝗱𝗲 𝗱𝗲𝘁𝗮𝗶𝗹𝗲𝗱 𝗮𝗻𝘀…"
type textarea "x"
type textarea "⚠️ 𝗙𝗢𝗥𝗠 𝗜𝗡𝗦𝗧𝗥𝗨𝗖𝗧𝗜𝗢𝗡𝗦 ⚠️ ✪ 𝗖𝗼𝗺𝗽𝗹𝗲𝘁𝗲 𝗮𝗹𝗹 𝗿𝗲𝗹𝗲𝘃𝗮𝗻𝘁 𝘀𝗲𝗰𝘁𝗶𝗼𝗻𝘀 ✪ 𝗣𝗿𝗼𝘃𝗶𝗱𝗲 𝗱𝗲𝘁𝗮𝗶𝗹𝗲𝗱 𝗮𝗻𝘀…"
type textarea "x"
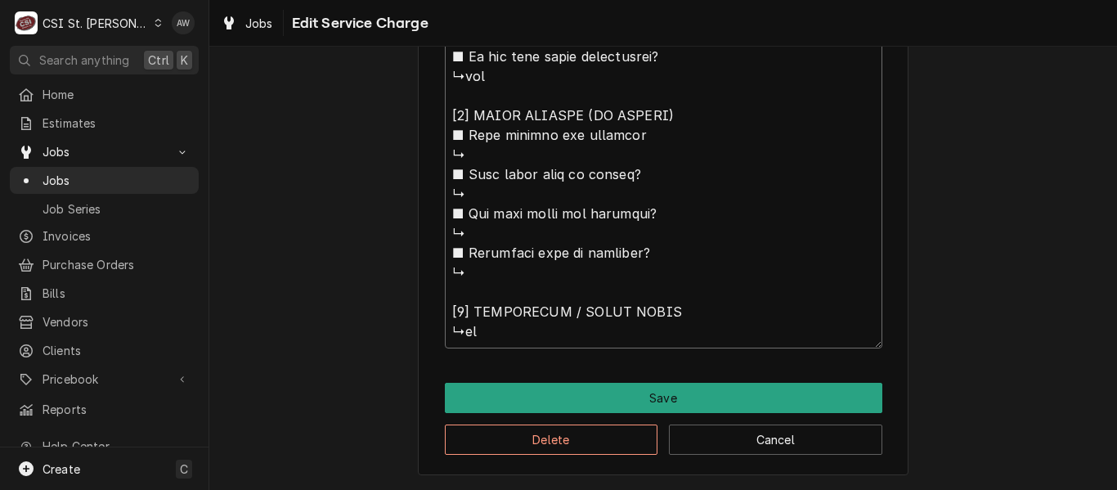
type textarea "⚠️ 𝗙𝗢𝗥𝗠 𝗜𝗡𝗦𝗧𝗥𝗨𝗖𝗧𝗜𝗢𝗡𝗦 ⚠️ ✪ 𝗖𝗼𝗺𝗽𝗹𝗲𝘁𝗲 𝗮𝗹𝗹 𝗿𝗲𝗹𝗲𝘃𝗮𝗻𝘁 𝘀𝗲𝗰𝘁𝗶𝗼𝗻𝘀 ✪ 𝗣𝗿𝗼𝘃𝗶𝗱𝗲 𝗱𝗲𝘁𝗮𝗶𝗹𝗲𝗱 𝗮𝗻𝘀…"
type textarea "x"
type textarea "⚠️ 𝗙𝗢𝗥𝗠 𝗜𝗡𝗦𝗧𝗥𝗨𝗖𝗧𝗜𝗢𝗡𝗦 ⚠️ ✪ 𝗖𝗼𝗺𝗽𝗹𝗲𝘁𝗲 𝗮𝗹𝗹 𝗿𝗲𝗹𝗲𝘃𝗮𝗻𝘁 𝘀𝗲𝗰𝘁𝗶𝗼𝗻𝘀 ✪ 𝗣𝗿𝗼𝘃𝗶𝗱𝗲 𝗱𝗲𝘁𝗮𝗶𝗹𝗲𝗱 𝗮𝗻𝘀…"
type textarea "x"
type textarea "⚠️ 𝗙𝗢𝗥𝗠 𝗜𝗡𝗦𝗧𝗥𝗨𝗖𝗧𝗜𝗢𝗡𝗦 ⚠️ ✪ 𝗖𝗼𝗺𝗽𝗹𝗲𝘁𝗲 𝗮𝗹𝗹 𝗿𝗲𝗹𝗲𝘃𝗮𝗻𝘁 𝘀𝗲𝗰𝘁𝗶𝗼𝗻𝘀 ✪ 𝗣𝗿𝗼𝘃𝗶𝗱𝗲 𝗱𝗲𝘁𝗮𝗶𝗹𝗲𝗱 𝗮𝗻𝘀…"
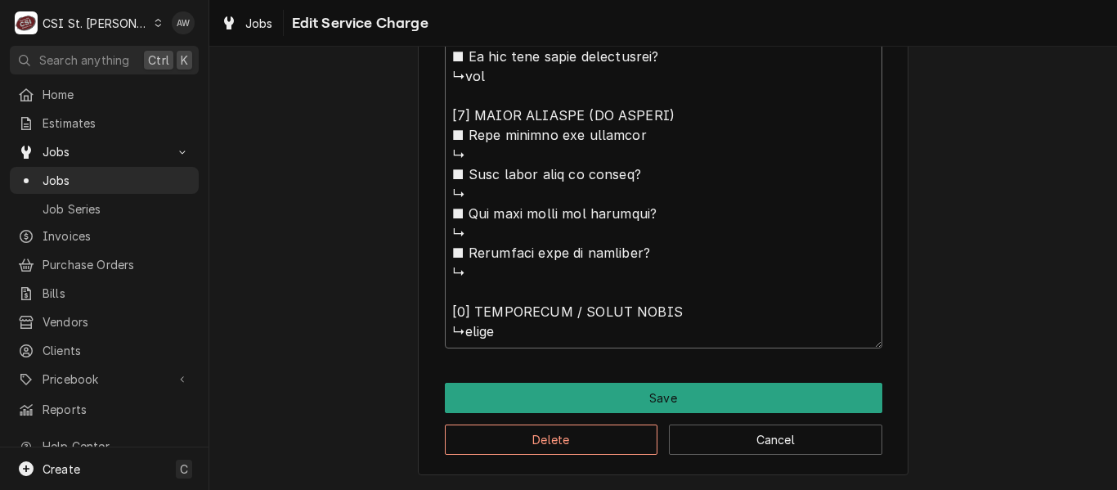
type textarea "x"
type textarea "⚠️ 𝗙𝗢𝗥𝗠 𝗜𝗡𝗦𝗧𝗥𝗨𝗖𝗧𝗜𝗢𝗡𝗦 ⚠️ ✪ 𝗖𝗼𝗺𝗽𝗹𝗲𝘁𝗲 𝗮𝗹𝗹 𝗿𝗲𝗹𝗲𝘃𝗮𝗻𝘁 𝘀𝗲𝗰𝘁𝗶𝗼𝗻𝘀 ✪ 𝗣𝗿𝗼𝘃𝗶𝗱𝗲 𝗱𝗲𝘁𝗮𝗶𝗹𝗲𝗱 𝗮𝗻𝘀…"
type textarea "x"
type textarea "⚠️ 𝗙𝗢𝗥𝗠 𝗜𝗡𝗦𝗧𝗥𝗨𝗖𝗧𝗜𝗢𝗡𝗦 ⚠️ ✪ 𝗖𝗼𝗺𝗽𝗹𝗲𝘁𝗲 𝗮𝗹𝗹 𝗿𝗲𝗹𝗲𝘃𝗮𝗻𝘁 𝘀𝗲𝗰𝘁𝗶𝗼𝗻𝘀 ✪ 𝗣𝗿𝗼𝘃𝗶𝗱𝗲 𝗱𝗲𝘁𝗮𝗶𝗹𝗲𝗱 𝗮𝗻𝘀…"
type textarea "x"
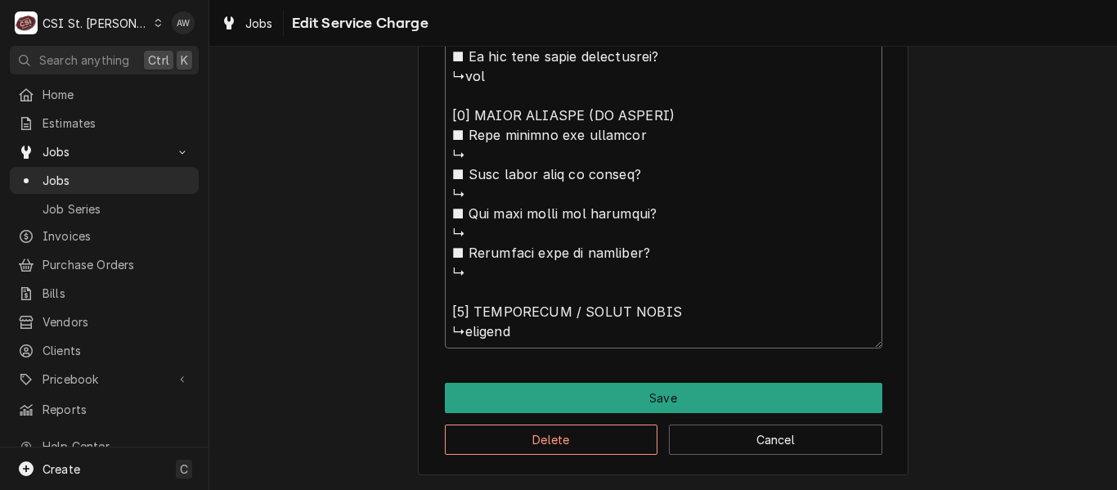
type textarea "⚠️ 𝗙𝗢𝗥𝗠 𝗜𝗡𝗦𝗧𝗥𝗨𝗖𝗧𝗜𝗢𝗡𝗦 ⚠️ ✪ 𝗖𝗼𝗺𝗽𝗹𝗲𝘁𝗲 𝗮𝗹𝗹 𝗿𝗲𝗹𝗲𝘃𝗮𝗻𝘁 𝘀𝗲𝗰𝘁𝗶𝗼𝗻𝘀 ✪ 𝗣𝗿𝗼𝘃𝗶𝗱𝗲 𝗱𝗲𝘁𝗮𝗶𝗹𝗲𝗱 𝗮𝗻𝘀…"
type textarea "x"
type textarea "⚠️ 𝗙𝗢𝗥𝗠 𝗜𝗡𝗦𝗧𝗥𝗨𝗖𝗧𝗜𝗢𝗡𝗦 ⚠️ ✪ 𝗖𝗼𝗺𝗽𝗹𝗲𝘁𝗲 𝗮𝗹𝗹 𝗿𝗲𝗹𝗲𝘃𝗮𝗻𝘁 𝘀𝗲𝗰𝘁𝗶𝗼𝗻𝘀 ✪ 𝗣𝗿𝗼𝘃𝗶𝗱𝗲 𝗱𝗲𝘁𝗮𝗶𝗹𝗲𝗱 𝗮𝗻𝘀…"
type textarea "x"
type textarea "⚠️ 𝗙𝗢𝗥𝗠 𝗜𝗡𝗦𝗧𝗥𝗨𝗖𝗧𝗜𝗢𝗡𝗦 ⚠️ ✪ 𝗖𝗼𝗺𝗽𝗹𝗲𝘁𝗲 𝗮𝗹𝗹 𝗿𝗲𝗹𝗲𝘃𝗮𝗻𝘁 𝘀𝗲𝗰𝘁𝗶𝗼𝗻𝘀 ✪ 𝗣𝗿𝗼𝘃𝗶𝗱𝗲 𝗱𝗲𝘁𝗮𝗶𝗹𝗲𝗱 𝗮𝗻𝘀…"
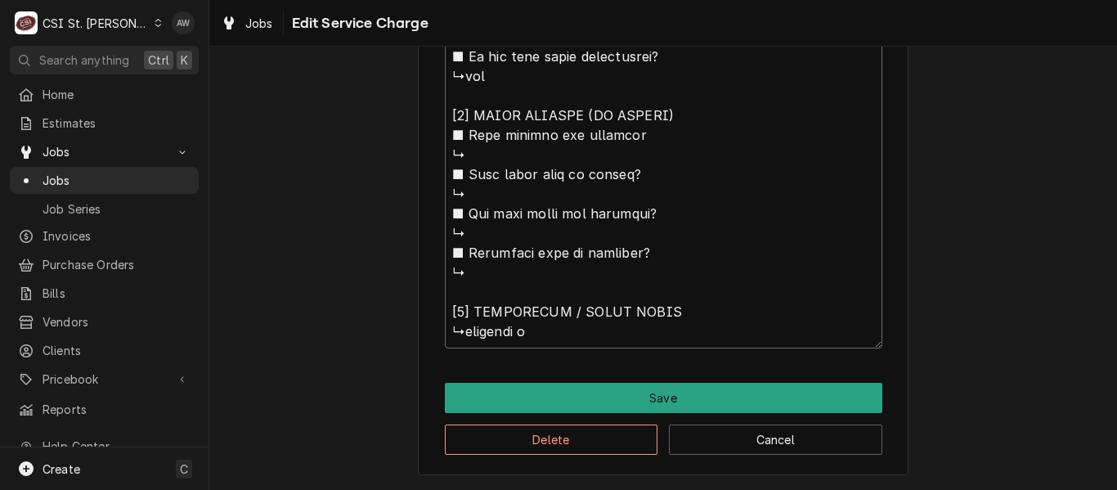
type textarea "x"
type textarea "⚠️ 𝗙𝗢𝗥𝗠 𝗜𝗡𝗦𝗧𝗥𝗨𝗖𝗧𝗜𝗢𝗡𝗦 ⚠️ ✪ 𝗖𝗼𝗺𝗽𝗹𝗲𝘁𝗲 𝗮𝗹𝗹 𝗿𝗲𝗹𝗲𝘃𝗮𝗻𝘁 𝘀𝗲𝗰𝘁𝗶𝗼𝗻𝘀 ✪ 𝗣𝗿𝗼𝘃𝗶𝗱𝗲 𝗱𝗲𝘁𝗮𝗶𝗹𝗲𝗱 𝗮𝗻𝘀…"
type textarea "x"
type textarea "⚠️ 𝗙𝗢𝗥𝗠 𝗜𝗡𝗦𝗧𝗥𝗨𝗖𝗧𝗜𝗢𝗡𝗦 ⚠️ ✪ 𝗖𝗼𝗺𝗽𝗹𝗲𝘁𝗲 𝗮𝗹𝗹 𝗿𝗲𝗹𝗲𝘃𝗮𝗻𝘁 𝘀𝗲𝗰𝘁𝗶𝗼𝗻𝘀 ✪ 𝗣𝗿𝗼𝘃𝗶𝗱𝗲 𝗱𝗲𝘁𝗮𝗶𝗹𝗲𝗱 𝗮𝗻𝘀…"
type textarea "x"
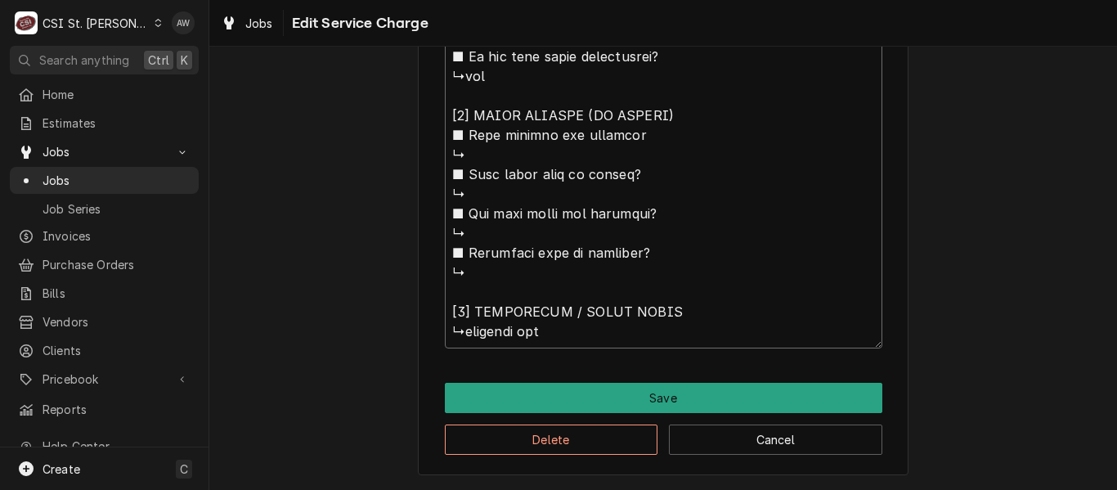
type textarea "⚠️ 𝗙𝗢𝗥𝗠 𝗜𝗡𝗦𝗧𝗥𝗨𝗖𝗧𝗜𝗢𝗡𝗦 ⚠️ ✪ 𝗖𝗼𝗺𝗽𝗹𝗲𝘁𝗲 𝗮𝗹𝗹 𝗿𝗲𝗹𝗲𝘃𝗮𝗻𝘁 𝘀𝗲𝗰𝘁𝗶𝗼𝗻𝘀 ✪ 𝗣𝗿𝗼𝘃𝗶𝗱𝗲 𝗱𝗲𝘁𝗮𝗶𝗹𝗲𝗱 𝗮𝗻𝘀…"
type textarea "x"
type textarea "⚠️ 𝗙𝗢𝗥𝗠 𝗜𝗡𝗦𝗧𝗥𝗨𝗖𝗧𝗜𝗢𝗡𝗦 ⚠️ ✪ 𝗖𝗼𝗺𝗽𝗹𝗲𝘁𝗲 𝗮𝗹𝗹 𝗿𝗲𝗹𝗲𝘃𝗮𝗻𝘁 𝘀𝗲𝗰𝘁𝗶𝗼𝗻𝘀 ✪ 𝗣𝗿𝗼𝘃𝗶𝗱𝗲 𝗱𝗲𝘁𝗮𝗶𝗹𝗲𝗱 𝗮𝗻𝘀…"
type textarea "x"
type textarea "⚠️ 𝗙𝗢𝗥𝗠 𝗜𝗡𝗦𝗧𝗥𝗨𝗖𝗧𝗜𝗢𝗡𝗦 ⚠️ ✪ 𝗖𝗼𝗺𝗽𝗹𝗲𝘁𝗲 𝗮𝗹𝗹 𝗿𝗲𝗹𝗲𝘃𝗮𝗻𝘁 𝘀𝗲𝗰𝘁𝗶𝗼𝗻𝘀 ✪ 𝗣𝗿𝗼𝘃𝗶𝗱𝗲 𝗱𝗲𝘁𝗮𝗶𝗹𝗲𝗱 𝗮𝗻𝘀…"
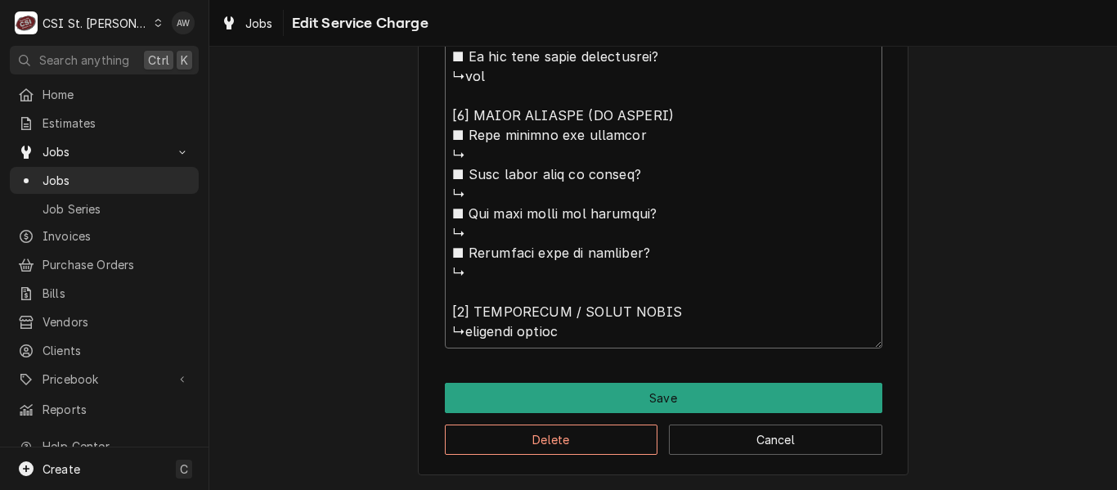
type textarea "x"
type textarea "⚠️ 𝗙𝗢𝗥𝗠 𝗜𝗡𝗦𝗧𝗥𝗨𝗖𝗧𝗜𝗢𝗡𝗦 ⚠️ ✪ 𝗖𝗼𝗺𝗽𝗹𝗲𝘁𝗲 𝗮𝗹𝗹 𝗿𝗲𝗹𝗲𝘃𝗮𝗻𝘁 𝘀𝗲𝗰𝘁𝗶𝗼𝗻𝘀 ✪ 𝗣𝗿𝗼𝘃𝗶𝗱𝗲 𝗱𝗲𝘁𝗮𝗶𝗹𝗲𝗱 𝗮𝗻𝘀…"
type textarea "x"
type textarea "⚠️ 𝗙𝗢𝗥𝗠 𝗜𝗡𝗦𝗧𝗥𝗨𝗖𝗧𝗜𝗢𝗡𝗦 ⚠️ ✪ 𝗖𝗼𝗺𝗽𝗹𝗲𝘁𝗲 𝗮𝗹𝗹 𝗿𝗲𝗹𝗲𝘃𝗮𝗻𝘁 𝘀𝗲𝗰𝘁𝗶𝗼𝗻𝘀 ✪ 𝗣𝗿𝗼𝘃𝗶𝗱𝗲 𝗱𝗲𝘁𝗮𝗶𝗹𝗲𝗱 𝗮𝗻𝘀…"
type textarea "x"
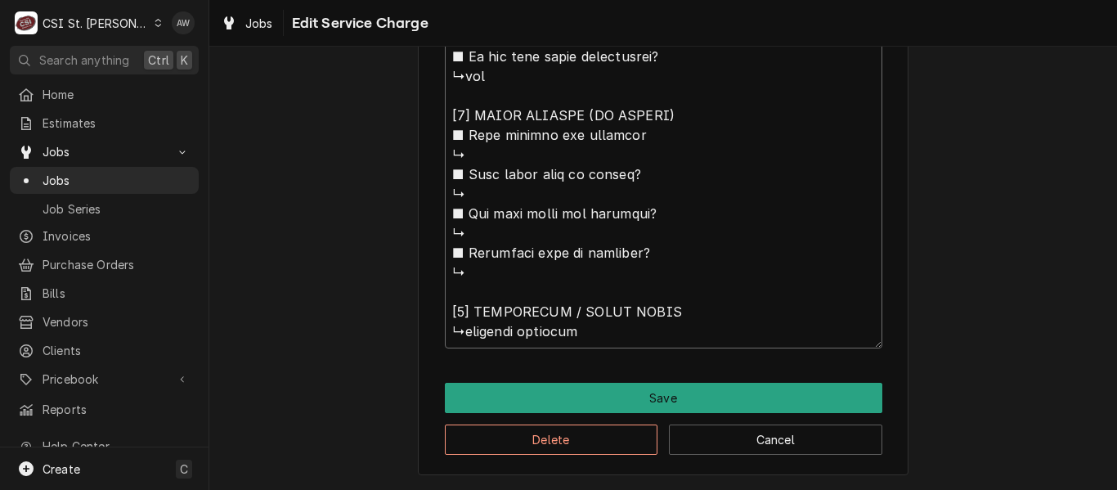
type textarea "⚠️ 𝗙𝗢𝗥𝗠 𝗜𝗡𝗦𝗧𝗥𝗨𝗖𝗧𝗜𝗢𝗡𝗦 ⚠️ ✪ 𝗖𝗼𝗺𝗽𝗹𝗲𝘁𝗲 𝗮𝗹𝗹 𝗿𝗲𝗹𝗲𝘃𝗮𝗻𝘁 𝘀𝗲𝗰𝘁𝗶𝗼𝗻𝘀 ✪ 𝗣𝗿𝗼𝘃𝗶𝗱𝗲 𝗱𝗲𝘁𝗮𝗶𝗹𝗲𝗱 𝗮𝗻𝘀…"
type textarea "x"
type textarea "⚠️ 𝗙𝗢𝗥𝗠 𝗜𝗡𝗦𝗧𝗥𝗨𝗖𝗧𝗜𝗢𝗡𝗦 ⚠️ ✪ 𝗖𝗼𝗺𝗽𝗹𝗲𝘁𝗲 𝗮𝗹𝗹 𝗿𝗲𝗹𝗲𝘃𝗮𝗻𝘁 𝘀𝗲𝗰𝘁𝗶𝗼𝗻𝘀 ✪ 𝗣𝗿𝗼𝘃𝗶𝗱𝗲 𝗱𝗲𝘁𝗮𝗶𝗹𝗲𝗱 𝗮𝗻𝘀…"
type textarea "x"
type textarea "⚠️ 𝗙𝗢𝗥𝗠 𝗜𝗡𝗦𝗧𝗥𝗨𝗖𝗧𝗜𝗢𝗡𝗦 ⚠️ ✪ 𝗖𝗼𝗺𝗽𝗹𝗲𝘁𝗲 𝗮𝗹𝗹 𝗿𝗲𝗹𝗲𝘃𝗮𝗻𝘁 𝘀𝗲𝗰𝘁𝗶𝗼𝗻𝘀 ✪ 𝗣𝗿𝗼𝘃𝗶𝗱𝗲 𝗱𝗲𝘁𝗮𝗶𝗹𝗲𝗱 𝗮𝗻𝘀…"
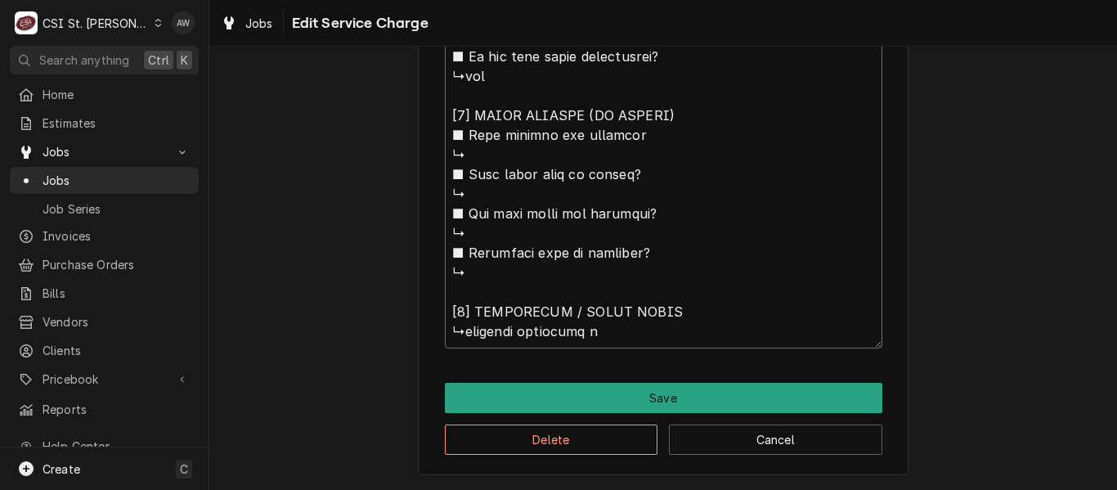
type textarea "x"
type textarea "⚠️ 𝗙𝗢𝗥𝗠 𝗜𝗡𝗦𝗧𝗥𝗨𝗖𝗧𝗜𝗢𝗡𝗦 ⚠️ ✪ 𝗖𝗼𝗺𝗽𝗹𝗲𝘁𝗲 𝗮𝗹𝗹 𝗿𝗲𝗹𝗲𝘃𝗮𝗻𝘁 𝘀𝗲𝗰𝘁𝗶𝗼𝗻𝘀 ✪ 𝗣𝗿𝗼𝘃𝗶𝗱𝗲 𝗱𝗲𝘁𝗮𝗶𝗹𝗲𝗱 𝗮𝗻𝘀…"
type textarea "x"
type textarea "⚠️ 𝗙𝗢𝗥𝗠 𝗜𝗡𝗦𝗧𝗥𝗨𝗖𝗧𝗜𝗢𝗡𝗦 ⚠️ ✪ 𝗖𝗼𝗺𝗽𝗹𝗲𝘁𝗲 𝗮𝗹𝗹 𝗿𝗲𝗹𝗲𝘃𝗮𝗻𝘁 𝘀𝗲𝗰𝘁𝗶𝗼𝗻𝘀 ✪ 𝗣𝗿𝗼𝘃𝗶𝗱𝗲 𝗱𝗲𝘁𝗮𝗶𝗹𝗲𝗱 𝗮𝗻𝘀…"
type textarea "x"
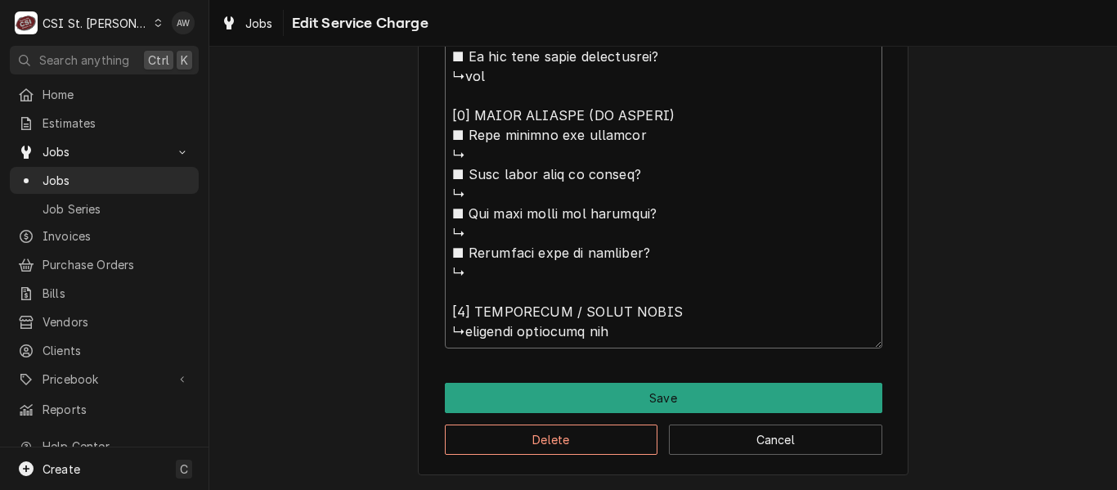
type textarea "⚠️ 𝗙𝗢𝗥𝗠 𝗜𝗡𝗦𝗧𝗥𝗨𝗖𝗧𝗜𝗢𝗡𝗦 ⚠️ ✪ 𝗖𝗼𝗺𝗽𝗹𝗲𝘁𝗲 𝗮𝗹𝗹 𝗿𝗲𝗹𝗲𝘃𝗮𝗻𝘁 𝘀𝗲𝗰𝘁𝗶𝗼𝗻𝘀 ✪ 𝗣𝗿𝗼𝘃𝗶𝗱𝗲 𝗱𝗲𝘁𝗮𝗶𝗹𝗲𝗱 𝗮𝗻𝘀…"
type textarea "x"
type textarea "⚠️ 𝗙𝗢𝗥𝗠 𝗜𝗡𝗦𝗧𝗥𝗨𝗖𝗧𝗜𝗢𝗡𝗦 ⚠️ ✪ 𝗖𝗼𝗺𝗽𝗹𝗲𝘁𝗲 𝗮𝗹𝗹 𝗿𝗲𝗹𝗲𝘃𝗮𝗻𝘁 𝘀𝗲𝗰𝘁𝗶𝗼𝗻𝘀 ✪ 𝗣𝗿𝗼𝘃𝗶𝗱𝗲 𝗱𝗲𝘁𝗮𝗶𝗹𝗲𝗱 𝗮𝗻𝘀…"
type textarea "x"
type textarea "⚠️ 𝗙𝗢𝗥𝗠 𝗜𝗡𝗦𝗧𝗥𝗨𝗖𝗧𝗜𝗢𝗡𝗦 ⚠️ ✪ 𝗖𝗼𝗺𝗽𝗹𝗲𝘁𝗲 𝗮𝗹𝗹 𝗿𝗲𝗹𝗲𝘃𝗮𝗻𝘁 𝘀𝗲𝗰𝘁𝗶𝗼𝗻𝘀 ✪ 𝗣𝗿𝗼𝘃𝗶𝗱𝗲 𝗱𝗲𝘁𝗮𝗶𝗹𝗲𝗱 𝗮𝗻𝘀…"
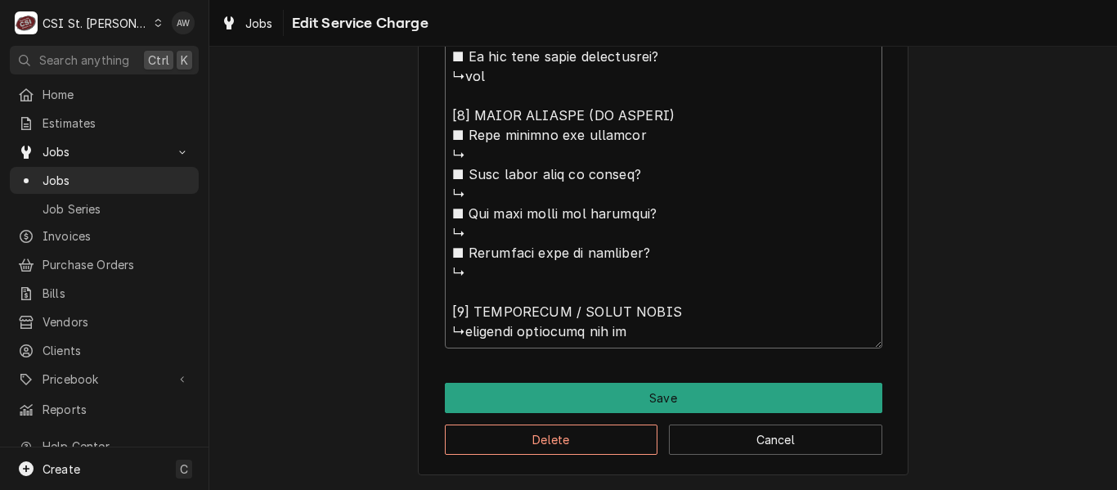
type textarea "x"
type textarea "⚠️ 𝗙𝗢𝗥𝗠 𝗜𝗡𝗦𝗧𝗥𝗨𝗖𝗧𝗜𝗢𝗡𝗦 ⚠️ ✪ 𝗖𝗼𝗺𝗽𝗹𝗲𝘁𝗲 𝗮𝗹𝗹 𝗿𝗲𝗹𝗲𝘃𝗮𝗻𝘁 𝘀𝗲𝗰𝘁𝗶𝗼𝗻𝘀 ✪ 𝗣𝗿𝗼𝘃𝗶𝗱𝗲 𝗱𝗲𝘁𝗮𝗶𝗹𝗲𝗱 𝗮𝗻𝘀…"
type textarea "x"
type textarea "⚠️ 𝗙𝗢𝗥𝗠 𝗜𝗡𝗦𝗧𝗥𝗨𝗖𝗧𝗜𝗢𝗡𝗦 ⚠️ ✪ 𝗖𝗼𝗺𝗽𝗹𝗲𝘁𝗲 𝗮𝗹𝗹 𝗿𝗲𝗹𝗲𝘃𝗮𝗻𝘁 𝘀𝗲𝗰𝘁𝗶𝗼𝗻𝘀 ✪ 𝗣𝗿𝗼𝘃𝗶𝗱𝗲 𝗱𝗲𝘁𝗮𝗶𝗹𝗲𝗱 𝗮𝗻𝘀…"
type textarea "x"
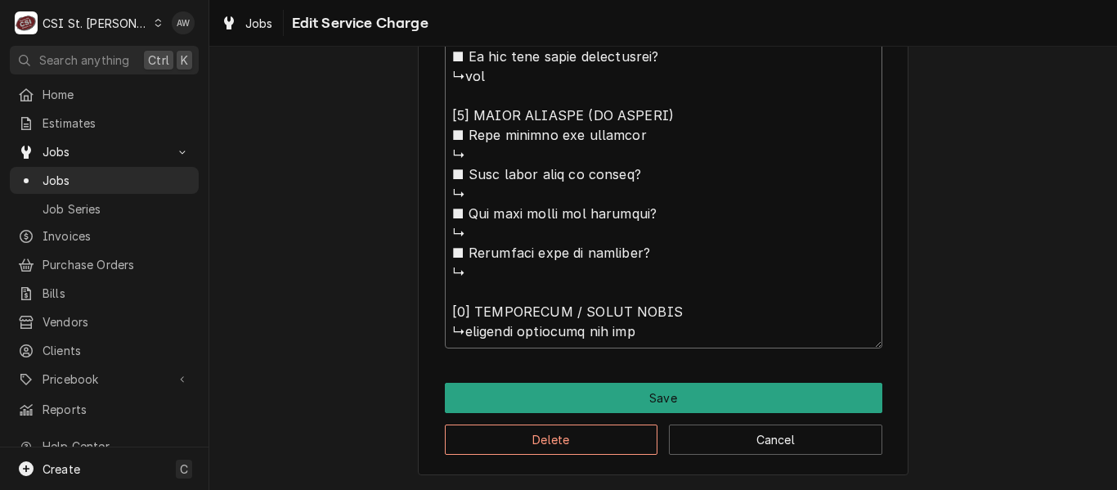
type textarea "⚠️ 𝗙𝗢𝗥𝗠 𝗜𝗡𝗦𝗧𝗥𝗨𝗖𝗧𝗜𝗢𝗡𝗦 ⚠️ ✪ 𝗖𝗼𝗺𝗽𝗹𝗲𝘁𝗲 𝗮𝗹𝗹 𝗿𝗲𝗹𝗲𝘃𝗮𝗻𝘁 𝘀𝗲𝗰𝘁𝗶𝗼𝗻𝘀 ✪ 𝗣𝗿𝗼𝘃𝗶𝗱𝗲 𝗱𝗲𝘁𝗮𝗶𝗹𝗲𝗱 𝗮𝗻𝘀…"
type textarea "x"
type textarea "⚠️ 𝗙𝗢𝗥𝗠 𝗜𝗡𝗦𝗧𝗥𝗨𝗖𝗧𝗜𝗢𝗡𝗦 ⚠️ ✪ 𝗖𝗼𝗺𝗽𝗹𝗲𝘁𝗲 𝗮𝗹𝗹 𝗿𝗲𝗹𝗲𝘃𝗮𝗻𝘁 𝘀𝗲𝗰𝘁𝗶𝗼𝗻𝘀 ✪ 𝗣𝗿𝗼𝘃𝗶𝗱𝗲 𝗱𝗲𝘁𝗮𝗶𝗹𝗲𝗱 𝗮𝗻𝘀…"
type textarea "x"
type textarea "⚠️ 𝗙𝗢𝗥𝗠 𝗜𝗡𝗦𝗧𝗥𝗨𝗖𝗧𝗜𝗢𝗡𝗦 ⚠️ ✪ 𝗖𝗼𝗺𝗽𝗹𝗲𝘁𝗲 𝗮𝗹𝗹 𝗿𝗲𝗹𝗲𝘃𝗮𝗻𝘁 𝘀𝗲𝗰𝘁𝗶𝗼𝗻𝘀 ✪ 𝗣𝗿𝗼𝘃𝗶𝗱𝗲 𝗱𝗲𝘁𝗮𝗶𝗹𝗲𝗱 𝗮𝗻𝘀…"
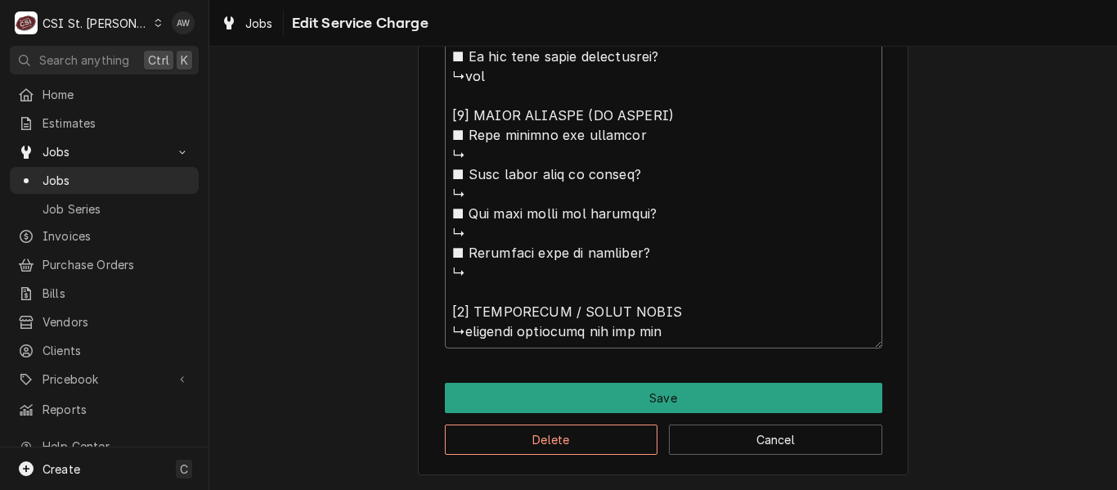
type textarea "x"
type textarea "⚠️ 𝗙𝗢𝗥𝗠 𝗜𝗡𝗦𝗧𝗥𝗨𝗖𝗧𝗜𝗢𝗡𝗦 ⚠️ ✪ 𝗖𝗼𝗺𝗽𝗹𝗲𝘁𝗲 𝗮𝗹𝗹 𝗿𝗲𝗹𝗲𝘃𝗮𝗻𝘁 𝘀𝗲𝗰𝘁𝗶𝗼𝗻𝘀 ✪ 𝗣𝗿𝗼𝘃𝗶𝗱𝗲 𝗱𝗲𝘁𝗮𝗶𝗹𝗲𝗱 𝗮𝗻𝘀…"
type textarea "x"
type textarea "⚠️ 𝗙𝗢𝗥𝗠 𝗜𝗡𝗦𝗧𝗥𝗨𝗖𝗧𝗜𝗢𝗡𝗦 ⚠️ ✪ 𝗖𝗼𝗺𝗽𝗹𝗲𝘁𝗲 𝗮𝗹𝗹 𝗿𝗲𝗹𝗲𝘃𝗮𝗻𝘁 𝘀𝗲𝗰𝘁𝗶𝗼𝗻𝘀 ✪ 𝗣𝗿𝗼𝘃𝗶𝗱𝗲 𝗱𝗲𝘁𝗮𝗶𝗹𝗲𝗱 𝗮𝗻𝘀…"
type textarea "x"
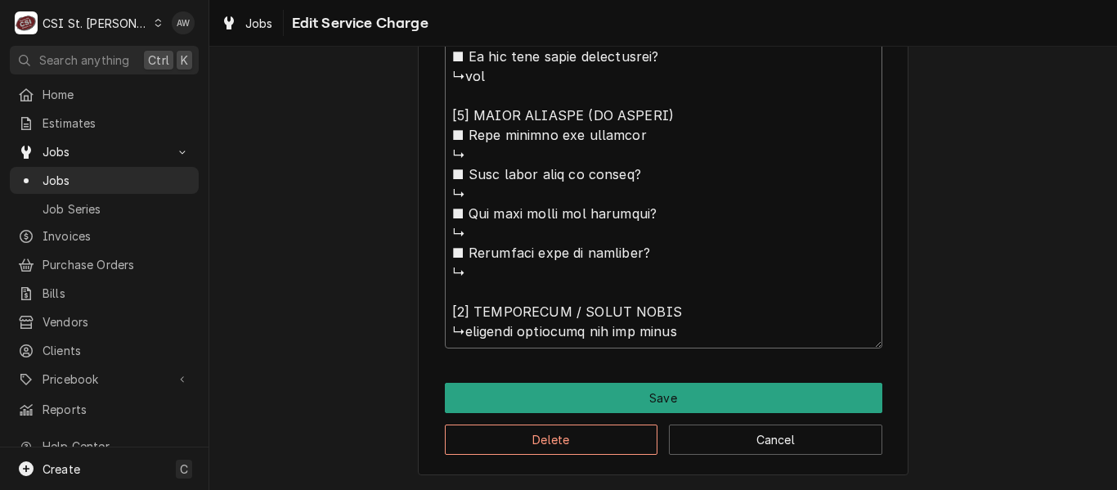
type textarea "⚠️ 𝗙𝗢𝗥𝗠 𝗜𝗡𝗦𝗧𝗥𝗨𝗖𝗧𝗜𝗢𝗡𝗦 ⚠️ ✪ 𝗖𝗼𝗺𝗽𝗹𝗲𝘁𝗲 𝗮𝗹𝗹 𝗿𝗲𝗹𝗲𝘃𝗮𝗻𝘁 𝘀𝗲𝗰𝘁𝗶𝗼𝗻𝘀 ✪ 𝗣𝗿𝗼𝘃𝗶𝗱𝗲 𝗱𝗲𝘁𝗮𝗶𝗹𝗲𝗱 𝗮𝗻𝘀…"
type textarea "x"
type textarea "⚠️ 𝗙𝗢𝗥𝗠 𝗜𝗡𝗦𝗧𝗥𝗨𝗖𝗧𝗜𝗢𝗡𝗦 ⚠️ ✪ 𝗖𝗼𝗺𝗽𝗹𝗲𝘁𝗲 𝗮𝗹𝗹 𝗿𝗲𝗹𝗲𝘃𝗮𝗻𝘁 𝘀𝗲𝗰𝘁𝗶𝗼𝗻𝘀 ✪ 𝗣𝗿𝗼𝘃𝗶𝗱𝗲 𝗱𝗲𝘁𝗮𝗶𝗹𝗲𝗱 𝗮𝗻𝘀…"
type textarea "x"
type textarea "⚠️ 𝗙𝗢𝗥𝗠 𝗜𝗡𝗦𝗧𝗥𝗨𝗖𝗧𝗜𝗢𝗡𝗦 ⚠️ ✪ 𝗖𝗼𝗺𝗽𝗹𝗲𝘁𝗲 𝗮𝗹𝗹 𝗿𝗲𝗹𝗲𝘃𝗮𝗻𝘁 𝘀𝗲𝗰𝘁𝗶𝗼𝗻𝘀 ✪ 𝗣𝗿𝗼𝘃𝗶𝗱𝗲 𝗱𝗲𝘁𝗮𝗶𝗹𝗲𝗱 𝗮𝗻𝘀…"
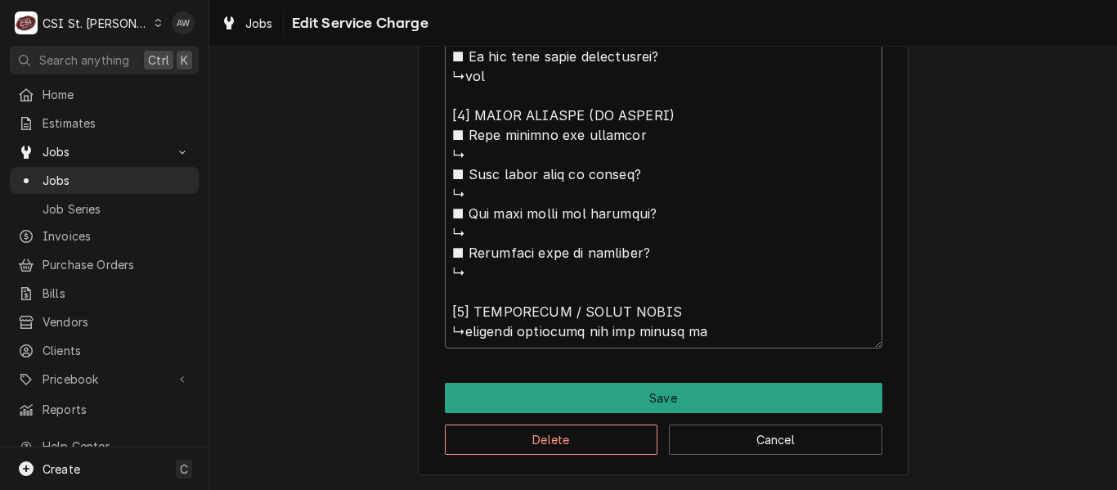
type textarea "x"
type textarea "⚠️ 𝗙𝗢𝗥𝗠 𝗜𝗡𝗦𝗧𝗥𝗨𝗖𝗧𝗜𝗢𝗡𝗦 ⚠️ ✪ 𝗖𝗼𝗺𝗽𝗹𝗲𝘁𝗲 𝗮𝗹𝗹 𝗿𝗲𝗹𝗲𝘃𝗮𝗻𝘁 𝘀𝗲𝗰𝘁𝗶𝗼𝗻𝘀 ✪ 𝗣𝗿𝗼𝘃𝗶𝗱𝗲 𝗱𝗲𝘁𝗮𝗶𝗹𝗲𝗱 𝗮𝗻𝘀…"
type textarea "x"
type textarea "⚠️ 𝗙𝗢𝗥𝗠 𝗜𝗡𝗦𝗧𝗥𝗨𝗖𝗧𝗜𝗢𝗡𝗦 ⚠️ ✪ 𝗖𝗼𝗺𝗽𝗹𝗲𝘁𝗲 𝗮𝗹𝗹 𝗿𝗲𝗹𝗲𝘃𝗮𝗻𝘁 𝘀𝗲𝗰𝘁𝗶𝗼𝗻𝘀 ✪ 𝗣𝗿𝗼𝘃𝗶𝗱𝗲 𝗱𝗲𝘁𝗮𝗶𝗹𝗲𝗱 𝗮𝗻𝘀…"
type textarea "x"
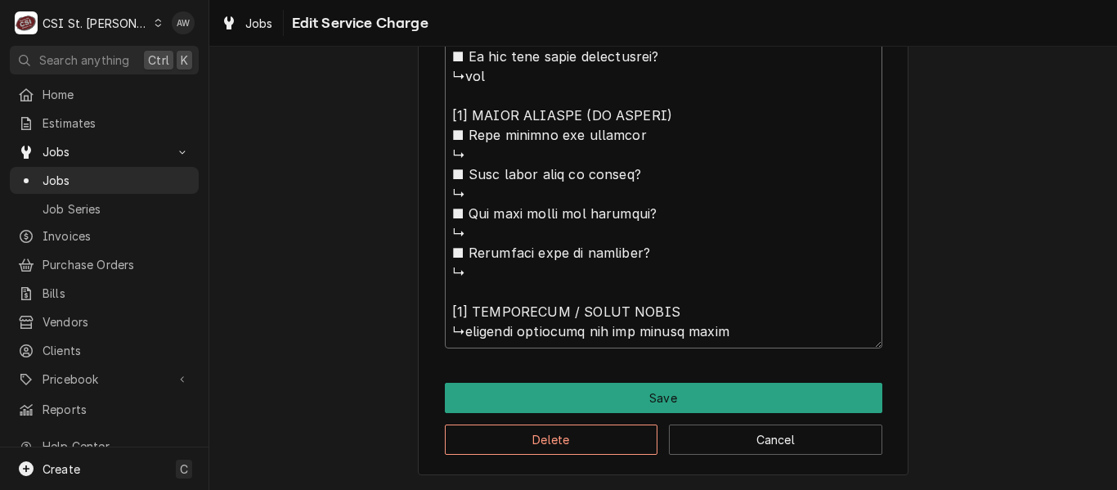
type textarea "⚠️ 𝗙𝗢𝗥𝗠 𝗜𝗡𝗦𝗧𝗥𝗨𝗖𝗧𝗜𝗢𝗡𝗦 ⚠️ ✪ 𝗖𝗼𝗺𝗽𝗹𝗲𝘁𝗲 𝗮𝗹𝗹 𝗿𝗲𝗹𝗲𝘃𝗮𝗻𝘁 𝘀𝗲𝗰𝘁𝗶𝗼𝗻𝘀 ✪ 𝗣𝗿𝗼𝘃𝗶𝗱𝗲 𝗱𝗲𝘁𝗮𝗶𝗹𝗲𝗱 𝗮𝗻𝘀…"
type textarea "x"
type textarea "⚠️ 𝗙𝗢𝗥𝗠 𝗜𝗡𝗦𝗧𝗥𝗨𝗖𝗧𝗜𝗢𝗡𝗦 ⚠️ ✪ 𝗖𝗼𝗺𝗽𝗹𝗲𝘁𝗲 𝗮𝗹𝗹 𝗿𝗲𝗹𝗲𝘃𝗮𝗻𝘁 𝘀𝗲𝗰𝘁𝗶𝗼𝗻𝘀 ✪ 𝗣𝗿𝗼𝘃𝗶𝗱𝗲 𝗱𝗲𝘁𝗮𝗶𝗹𝗲𝗱 𝗮𝗻𝘀…"
type textarea "x"
type textarea "⚠️ 𝗙𝗢𝗥𝗠 𝗜𝗡𝗦𝗧𝗥𝗨𝗖𝗧𝗜𝗢𝗡𝗦 ⚠️ ✪ 𝗖𝗼𝗺𝗽𝗹𝗲𝘁𝗲 𝗮𝗹𝗹 𝗿𝗲𝗹𝗲𝘃𝗮𝗻𝘁 𝘀𝗲𝗰𝘁𝗶𝗼𝗻𝘀 ✪ 𝗣𝗿𝗼𝘃𝗶𝗱𝗲 𝗱𝗲𝘁𝗮𝗶𝗹𝗲𝗱 𝗮𝗻𝘀…"
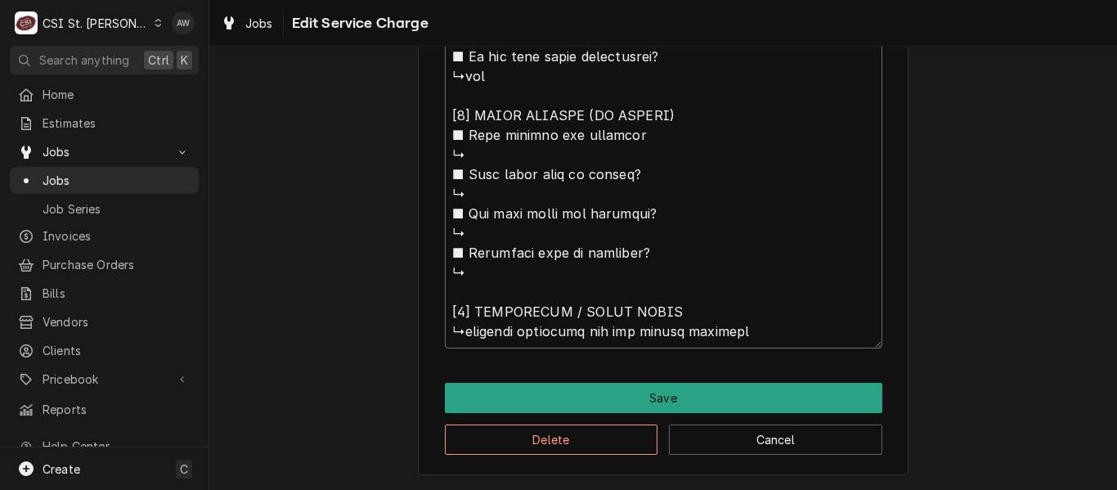
type textarea "x"
type textarea "⚠️ 𝗙𝗢𝗥𝗠 𝗜𝗡𝗦𝗧𝗥𝗨𝗖𝗧𝗜𝗢𝗡𝗦 ⚠️ ✪ 𝗖𝗼𝗺𝗽𝗹𝗲𝘁𝗲 𝗮𝗹𝗹 𝗿𝗲𝗹𝗲𝘃𝗮𝗻𝘁 𝘀𝗲𝗰𝘁𝗶𝗼𝗻𝘀 ✪ 𝗣𝗿𝗼𝘃𝗶𝗱𝗲 𝗱𝗲𝘁𝗮𝗶𝗹𝗲𝗱 𝗮𝗻𝘀…"
type textarea "x"
type textarea "⚠️ 𝗙𝗢𝗥𝗠 𝗜𝗡𝗦𝗧𝗥𝗨𝗖𝗧𝗜𝗢𝗡𝗦 ⚠️ ✪ 𝗖𝗼𝗺𝗽𝗹𝗲𝘁𝗲 𝗮𝗹𝗹 𝗿𝗲𝗹𝗲𝘃𝗮𝗻𝘁 𝘀𝗲𝗰𝘁𝗶𝗼𝗻𝘀 ✪ 𝗣𝗿𝗼𝘃𝗶𝗱𝗲 𝗱𝗲𝘁𝗮𝗶𝗹𝗲𝗱 𝗮𝗻𝘀…"
type textarea "x"
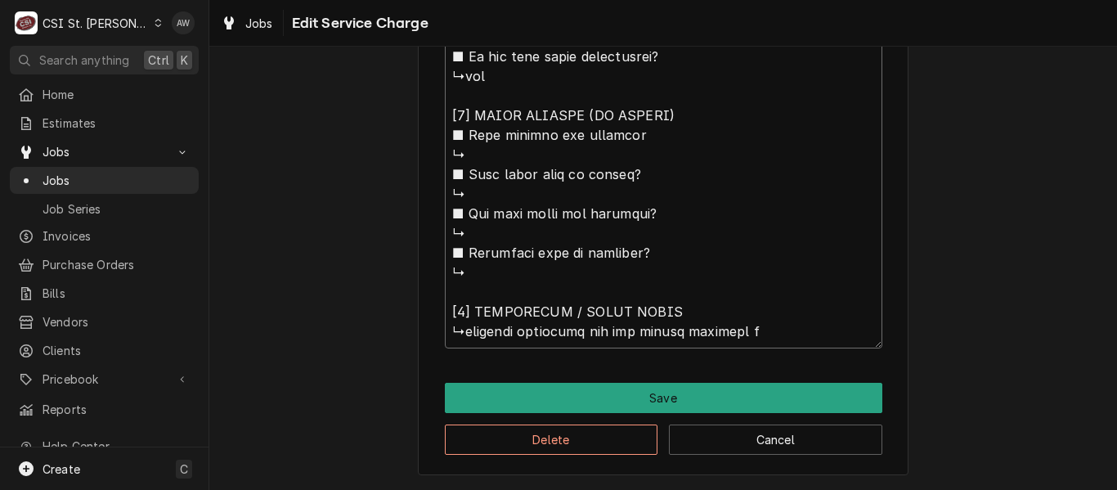
type textarea "⚠️ 𝗙𝗢𝗥𝗠 𝗜𝗡𝗦𝗧𝗥𝗨𝗖𝗧𝗜𝗢𝗡𝗦 ⚠️ ✪ 𝗖𝗼𝗺𝗽𝗹𝗲𝘁𝗲 𝗮𝗹𝗹 𝗿𝗲𝗹𝗲𝘃𝗮𝗻𝘁 𝘀𝗲𝗰𝘁𝗶𝗼𝗻𝘀 ✪ 𝗣𝗿𝗼𝘃𝗶𝗱𝗲 𝗱𝗲𝘁𝗮𝗶𝗹𝗲𝗱 𝗮𝗻𝘀…"
type textarea "x"
type textarea "⚠️ 𝗙𝗢𝗥𝗠 𝗜𝗡𝗦𝗧𝗥𝗨𝗖𝗧𝗜𝗢𝗡𝗦 ⚠️ ✪ 𝗖𝗼𝗺𝗽𝗹𝗲𝘁𝗲 𝗮𝗹𝗹 𝗿𝗲𝗹𝗲𝘃𝗮𝗻𝘁 𝘀𝗲𝗰𝘁𝗶𝗼𝗻𝘀 ✪ 𝗣𝗿𝗼𝘃𝗶𝗱𝗲 𝗱𝗲𝘁𝗮𝗶𝗹𝗲𝗱 𝗮𝗻𝘀…"
type textarea "x"
type textarea "⚠️ 𝗙𝗢𝗥𝗠 𝗜𝗡𝗦𝗧𝗥𝗨𝗖𝗧𝗜𝗢𝗡𝗦 ⚠️ ✪ 𝗖𝗼𝗺𝗽𝗹𝗲𝘁𝗲 𝗮𝗹𝗹 𝗿𝗲𝗹𝗲𝘃𝗮𝗻𝘁 𝘀𝗲𝗰𝘁𝗶𝗼𝗻𝘀 ✪ 𝗣𝗿𝗼𝘃𝗶𝗱𝗲 𝗱𝗲𝘁𝗮𝗶𝗹𝗲𝗱 𝗮𝗻𝘀…"
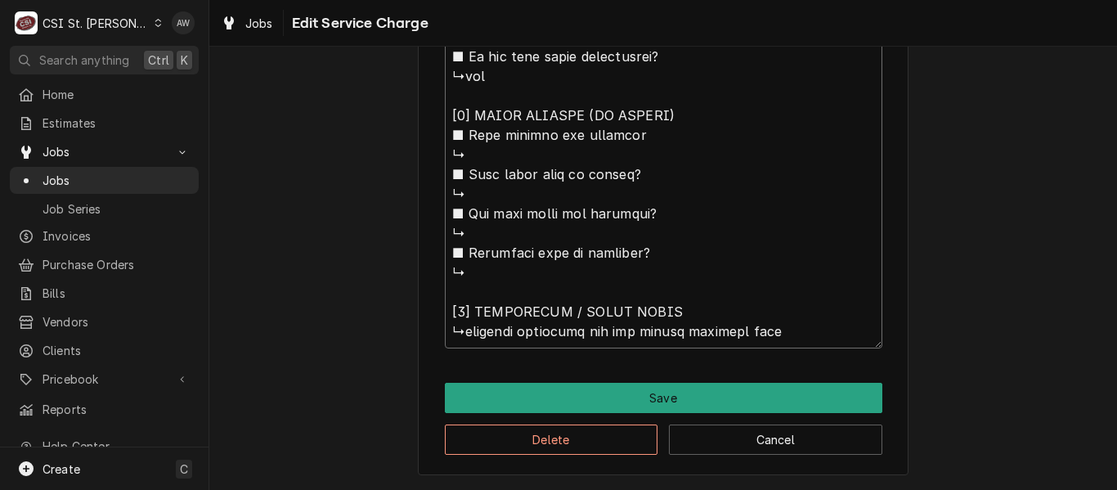
type textarea "x"
type textarea "⚠️ 𝗙𝗢𝗥𝗠 𝗜𝗡𝗦𝗧𝗥𝗨𝗖𝗧𝗜𝗢𝗡𝗦 ⚠️ ✪ 𝗖𝗼𝗺𝗽𝗹𝗲𝘁𝗲 𝗮𝗹𝗹 𝗿𝗲𝗹𝗲𝘃𝗮𝗻𝘁 𝘀𝗲𝗰𝘁𝗶𝗼𝗻𝘀 ✪ 𝗣𝗿𝗼𝘃𝗶𝗱𝗲 𝗱𝗲𝘁𝗮𝗶𝗹𝗲𝗱 𝗮𝗻𝘀…"
type textarea "x"
type textarea "⚠️ 𝗙𝗢𝗥𝗠 𝗜𝗡𝗦𝗧𝗥𝗨𝗖𝗧𝗜𝗢𝗡𝗦 ⚠️ ✪ 𝗖𝗼𝗺𝗽𝗹𝗲𝘁𝗲 𝗮𝗹𝗹 𝗿𝗲𝗹𝗲𝘃𝗮𝗻𝘁 𝘀𝗲𝗰𝘁𝗶𝗼𝗻𝘀 ✪ 𝗣𝗿𝗼𝘃𝗶𝗱𝗲 𝗱𝗲𝘁𝗮𝗶𝗹𝗲𝗱 𝗮𝗻𝘀…"
type textarea "x"
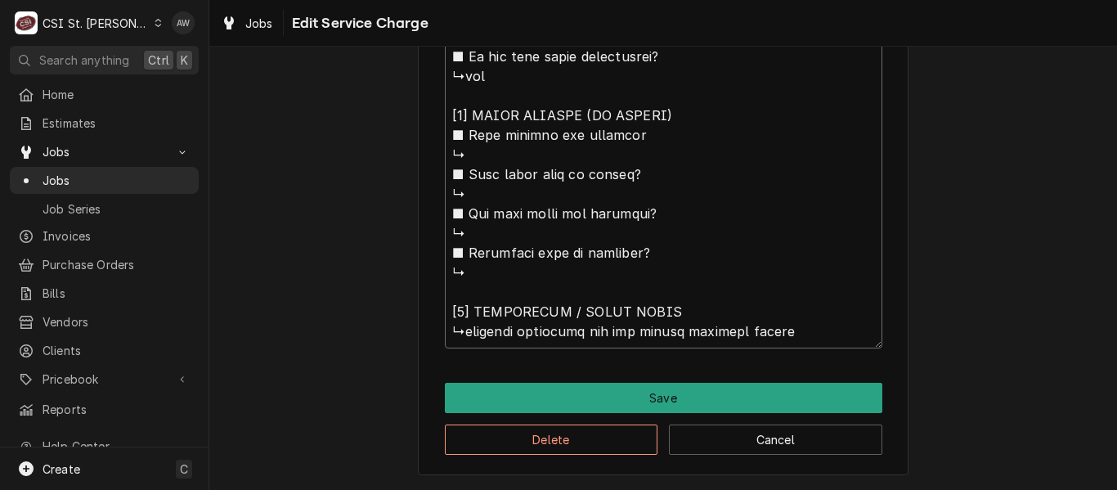
type textarea "⚠️ 𝗙𝗢𝗥𝗠 𝗜𝗡𝗦𝗧𝗥𝗨𝗖𝗧𝗜𝗢𝗡𝗦 ⚠️ ✪ 𝗖𝗼𝗺𝗽𝗹𝗲𝘁𝗲 𝗮𝗹𝗹 𝗿𝗲𝗹𝗲𝘃𝗮𝗻𝘁 𝘀𝗲𝗰𝘁𝗶𝗼𝗻𝘀 ✪ 𝗣𝗿𝗼𝘃𝗶𝗱𝗲 𝗱𝗲𝘁𝗮𝗶𝗹𝗲𝗱 𝗮𝗻𝘀…"
type textarea "x"
type textarea "⚠️ 𝗙𝗢𝗥𝗠 𝗜𝗡𝗦𝗧𝗥𝗨𝗖𝗧𝗜𝗢𝗡𝗦 ⚠️ ✪ 𝗖𝗼𝗺𝗽𝗹𝗲𝘁𝗲 𝗮𝗹𝗹 𝗿𝗲𝗹𝗲𝘃𝗮𝗻𝘁 𝘀𝗲𝗰𝘁𝗶𝗼𝗻𝘀 ✪ 𝗣𝗿𝗼𝘃𝗶𝗱𝗲 𝗱𝗲𝘁𝗮𝗶𝗹𝗲𝗱 𝗮𝗻𝘀…"
type textarea "x"
type textarea "⚠️ 𝗙𝗢𝗥𝗠 𝗜𝗡𝗦𝗧𝗥𝗨𝗖𝗧𝗜𝗢𝗡𝗦 ⚠️ ✪ 𝗖𝗼𝗺𝗽𝗹𝗲𝘁𝗲 𝗮𝗹𝗹 𝗿𝗲𝗹𝗲𝘃𝗮𝗻𝘁 𝘀𝗲𝗰𝘁𝗶𝗼𝗻𝘀 ✪ 𝗣𝗿𝗼𝘃𝗶𝗱𝗲 𝗱𝗲𝘁𝗮𝗶𝗹𝗲𝗱 𝗮𝗻𝘀…"
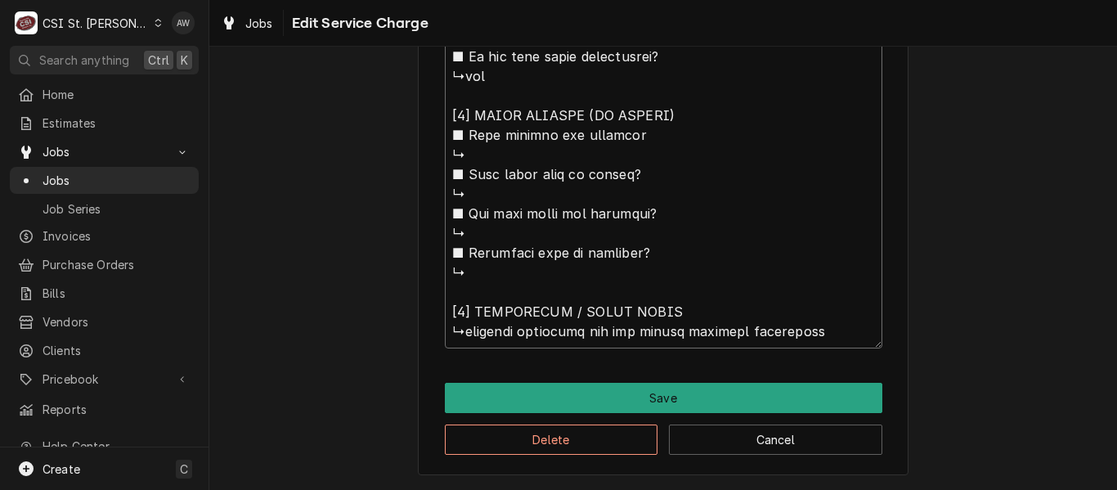
type textarea "x"
type textarea "⚠️ 𝗙𝗢𝗥𝗠 𝗜𝗡𝗦𝗧𝗥𝗨𝗖𝗧𝗜𝗢𝗡𝗦 ⚠️ ✪ 𝗖𝗼𝗺𝗽𝗹𝗲𝘁𝗲 𝗮𝗹𝗹 𝗿𝗲𝗹𝗲𝘃𝗮𝗻𝘁 𝘀𝗲𝗰𝘁𝗶𝗼𝗻𝘀 ✪ 𝗣𝗿𝗼𝘃𝗶𝗱𝗲 𝗱𝗲𝘁𝗮𝗶𝗹𝗲𝗱 𝗮𝗻𝘀…"
type textarea "x"
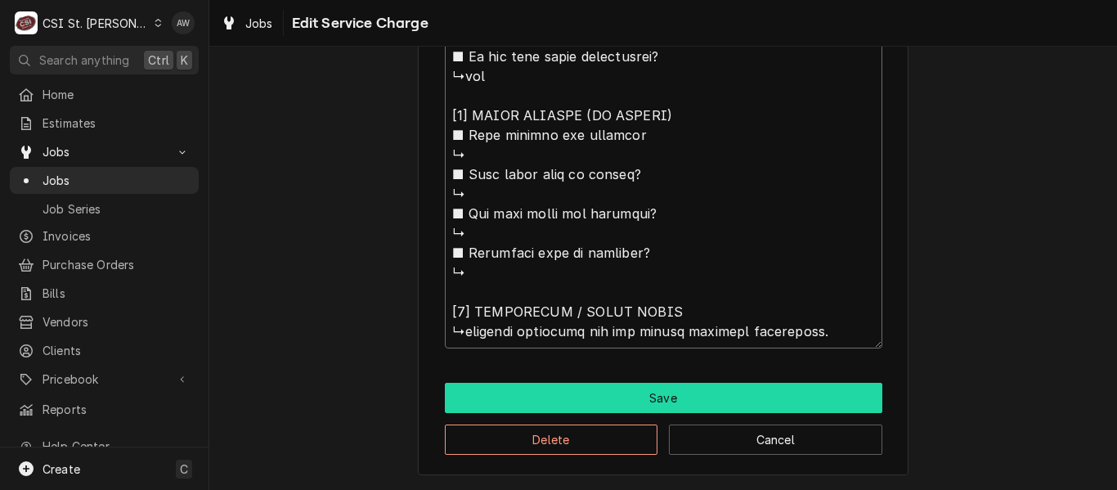
type textarea "⚠️ 𝗙𝗢𝗥𝗠 𝗜𝗡𝗦𝗧𝗥𝗨𝗖𝗧𝗜𝗢𝗡𝗦 ⚠️ ✪ 𝗖𝗼𝗺𝗽𝗹𝗲𝘁𝗲 𝗮𝗹𝗹 𝗿𝗲𝗹𝗲𝘃𝗮𝗻𝘁 𝘀𝗲𝗰𝘁𝗶𝗼𝗻𝘀 ✪ 𝗣𝗿𝗼𝘃𝗶𝗱𝗲 𝗱𝗲𝘁𝗮𝗶𝗹𝗲𝗱 𝗮𝗻𝘀…"
click at [564, 386] on button "Save" at bounding box center [664, 398] width 438 height 30
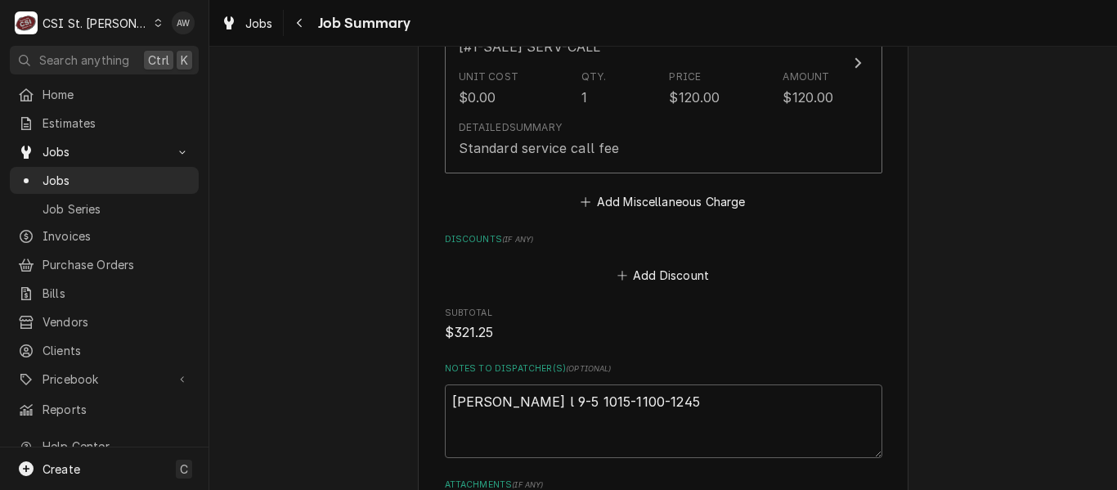
scroll to position [2714, 0]
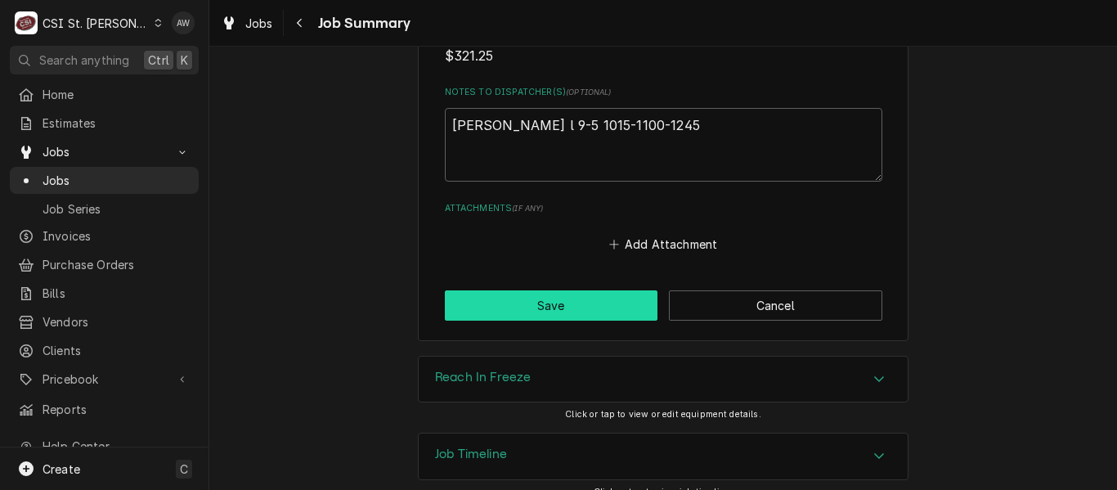
click at [581, 294] on button "Save" at bounding box center [551, 305] width 213 height 30
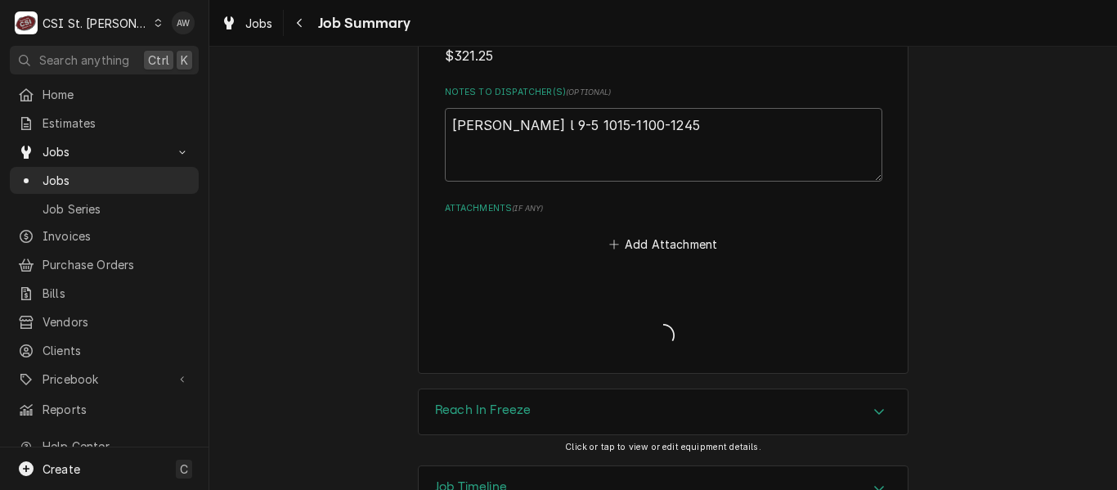
type textarea "x"
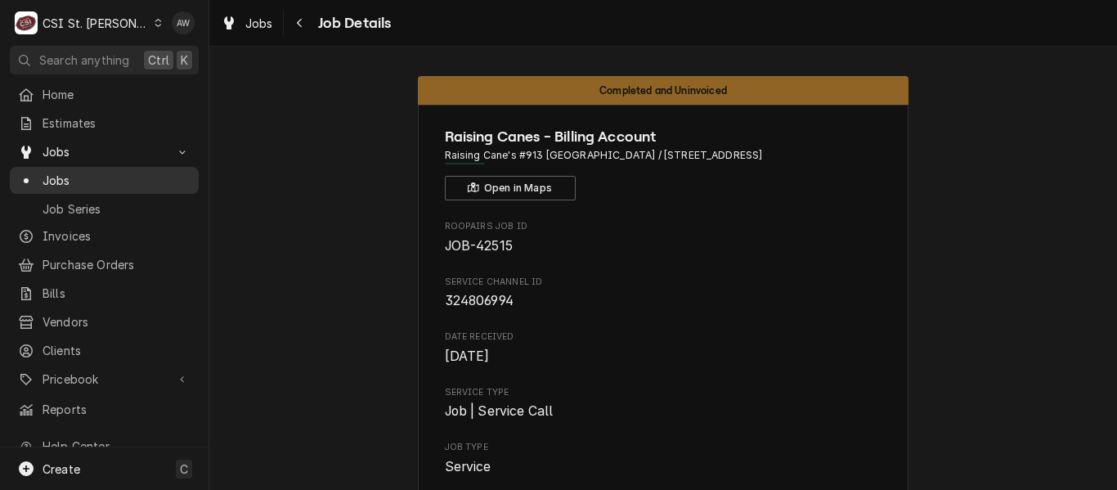
click at [132, 172] on span "Jobs" at bounding box center [117, 180] width 148 height 17
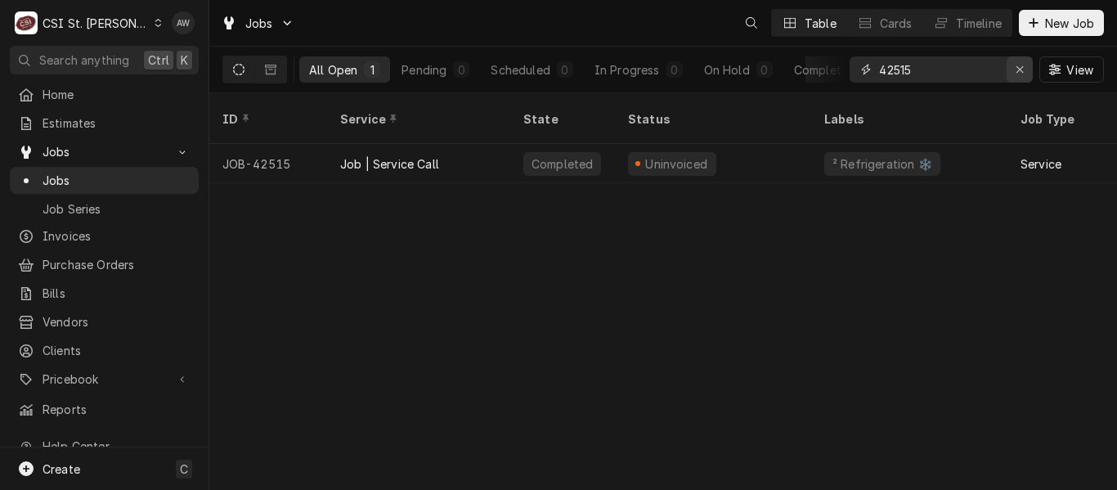
click at [1016, 70] on icon "Erase input" at bounding box center [1020, 69] width 9 height 11
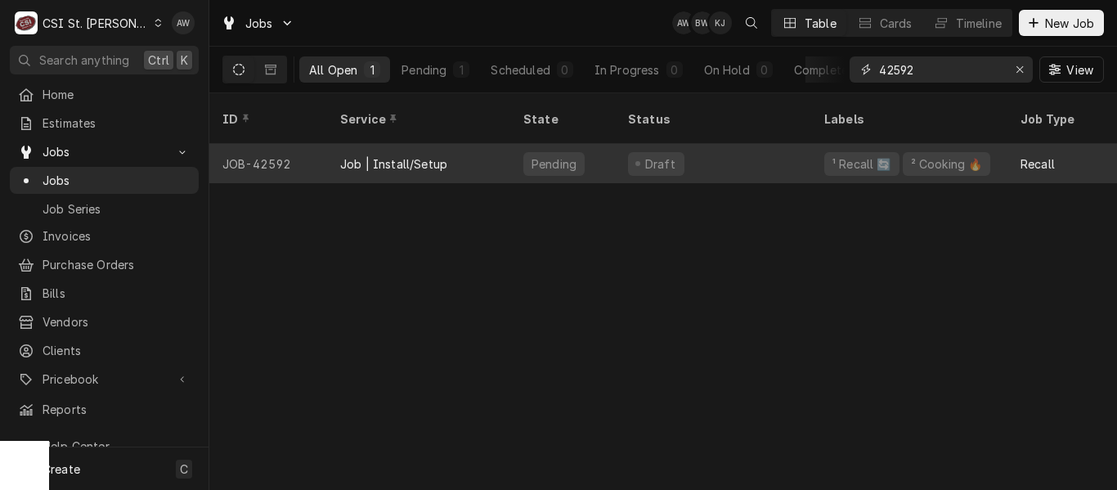
type input "42592"
click at [459, 147] on div "Job | Install/Setup" at bounding box center [418, 163] width 183 height 39
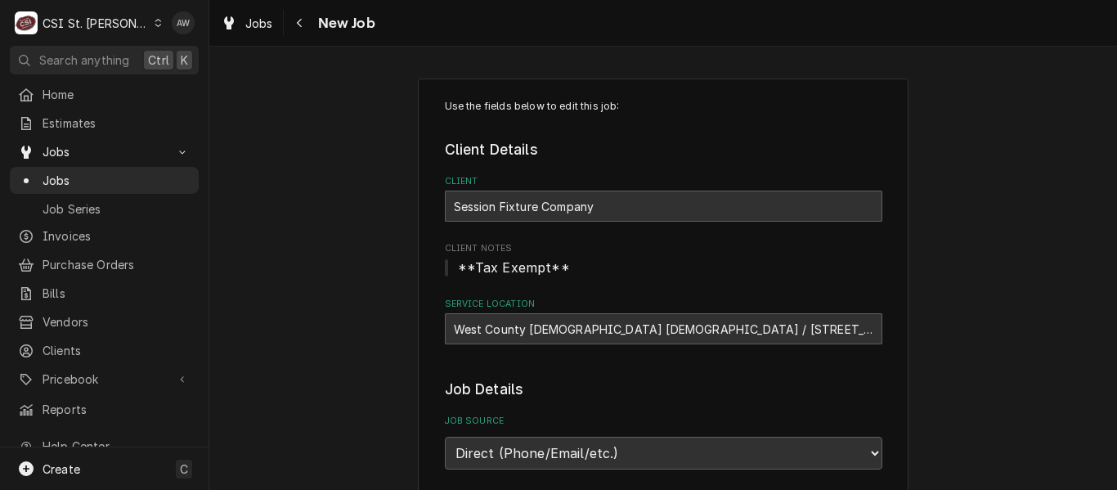
type textarea "x"
click at [298, 8] on div "Jobs New Job" at bounding box center [663, 23] width 908 height 46
click at [301, 14] on button "Navigate back" at bounding box center [300, 23] width 26 height 26
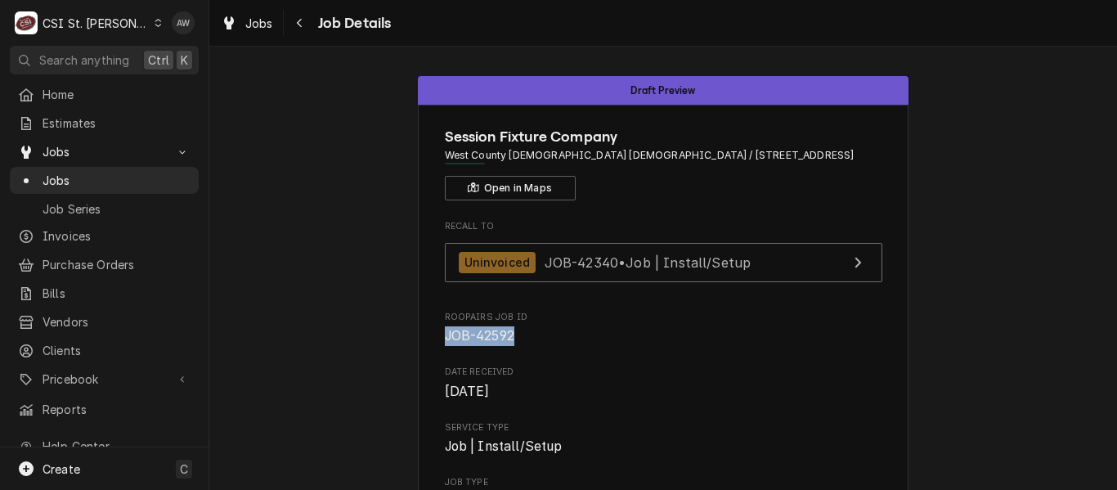
drag, startPoint x: 509, startPoint y: 333, endPoint x: 431, endPoint y: 341, distance: 78.9
copy span "JOB-42592"
click at [238, 29] on div "Jobs" at bounding box center [247, 23] width 59 height 20
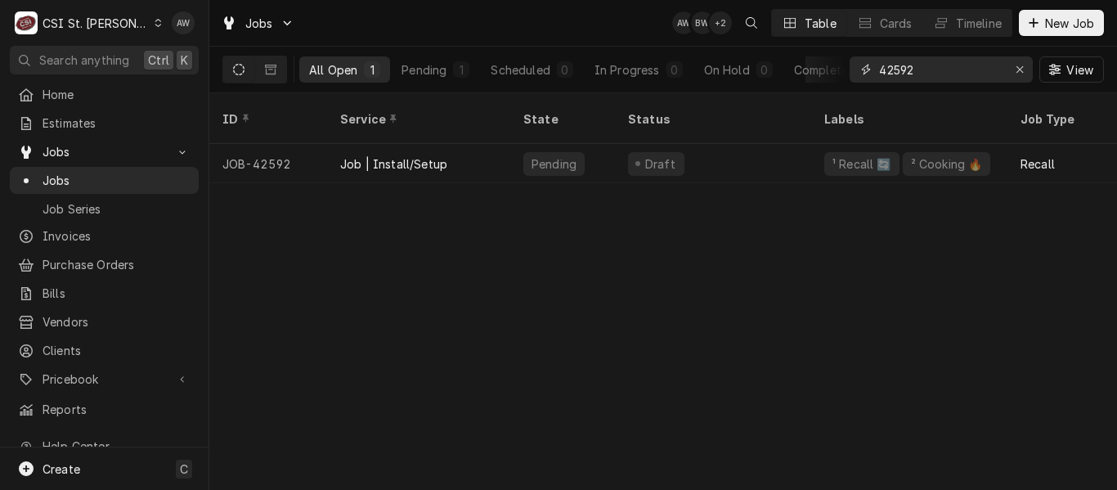
click at [1019, 71] on icon "Erase input" at bounding box center [1020, 69] width 9 height 11
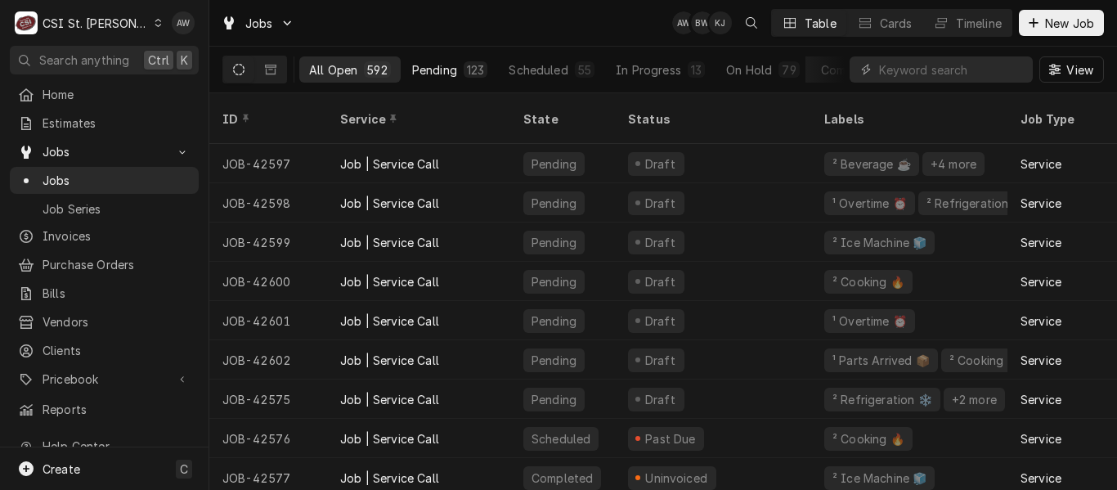
click at [470, 67] on div "123" at bounding box center [475, 69] width 17 height 17
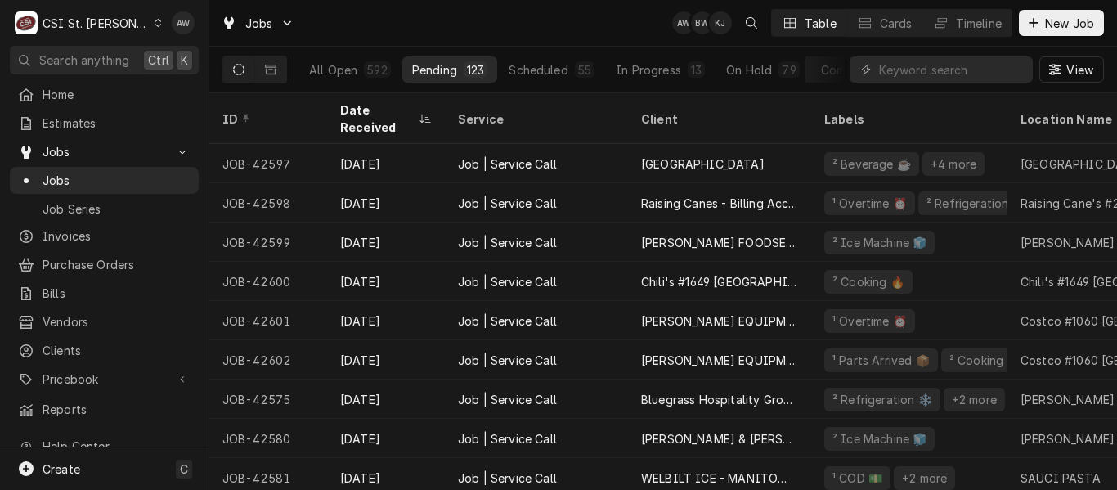
click at [554, 18] on div "Jobs AW BW KJ Table Cards Timeline New Job" at bounding box center [663, 23] width 908 height 46
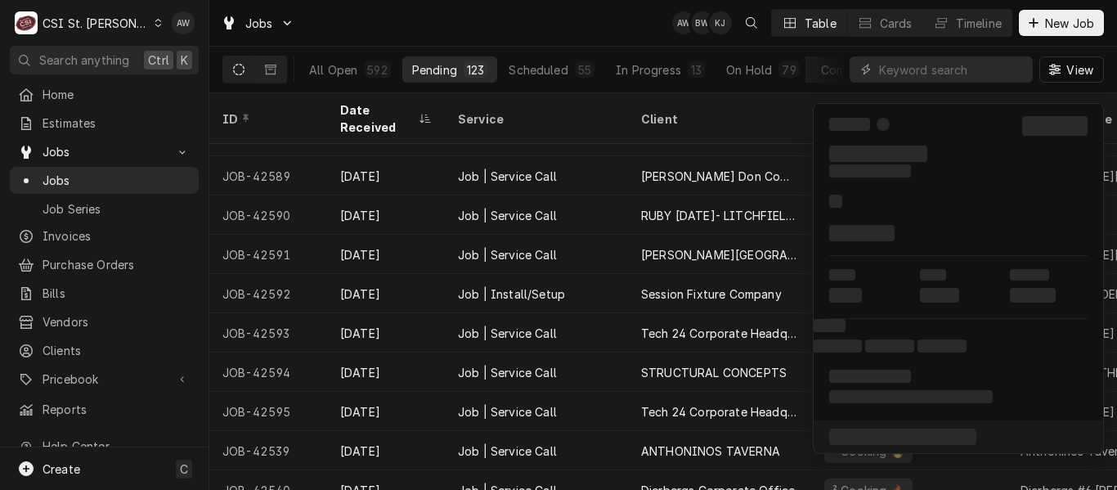
scroll to position [471, 0]
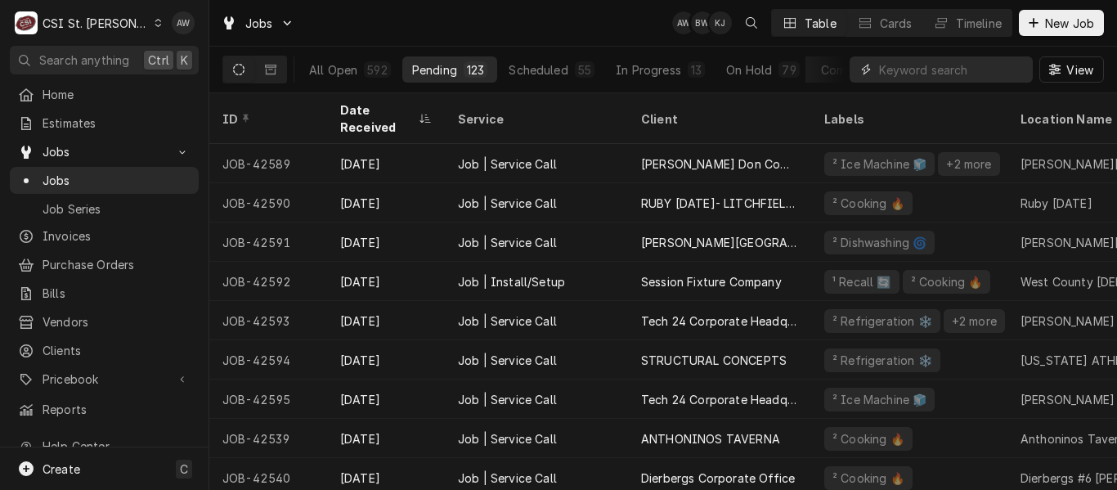
click at [930, 68] on input "Dynamic Content Wrapper" at bounding box center [952, 69] width 146 height 26
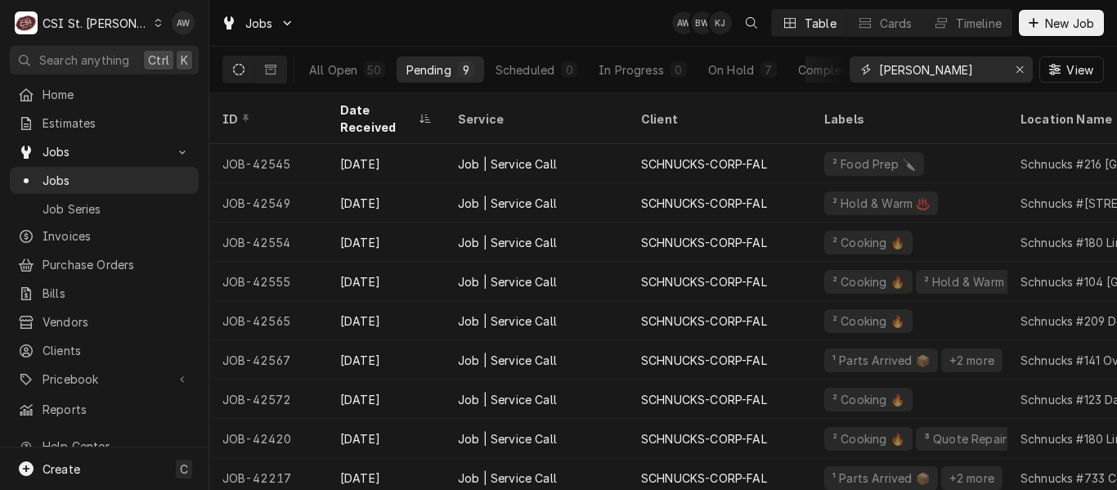
type input "schnuck"
click at [620, 9] on div "Jobs AW BW KJ Table Cards Timeline New Job" at bounding box center [663, 23] width 908 height 46
click at [596, 12] on div "Jobs AW BW + 3 Table Cards Timeline New Job" at bounding box center [663, 23] width 908 height 46
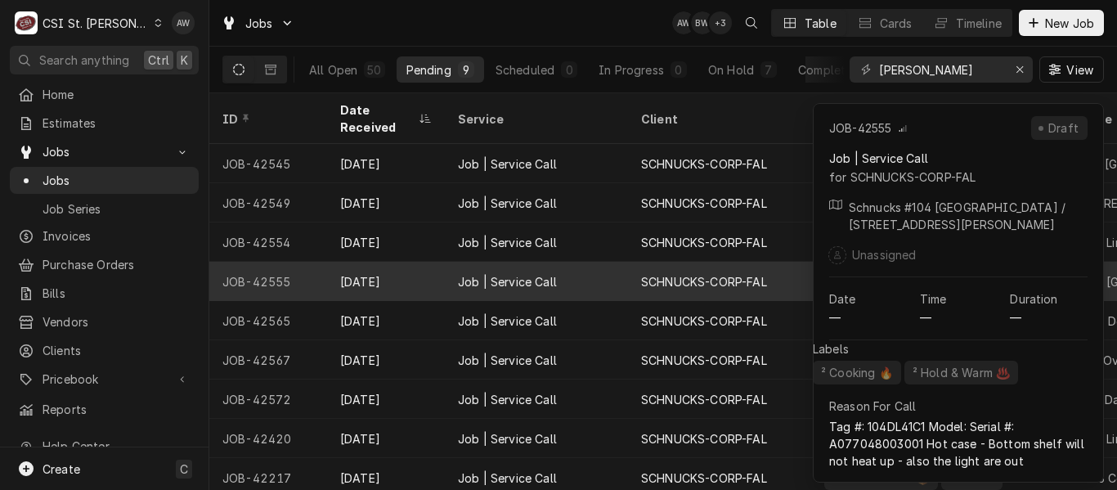
click at [549, 273] on div "Job | Service Call" at bounding box center [507, 281] width 99 height 17
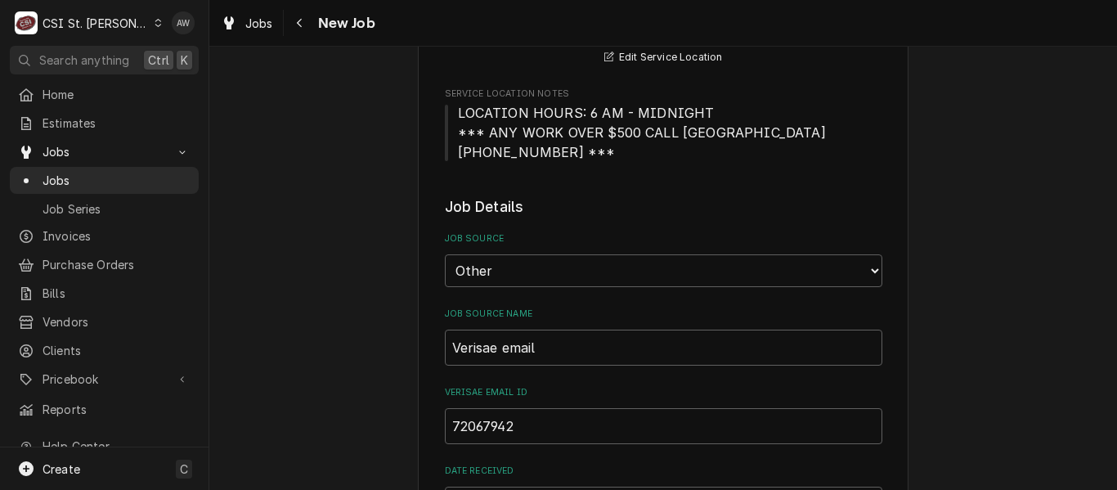
type textarea "x"
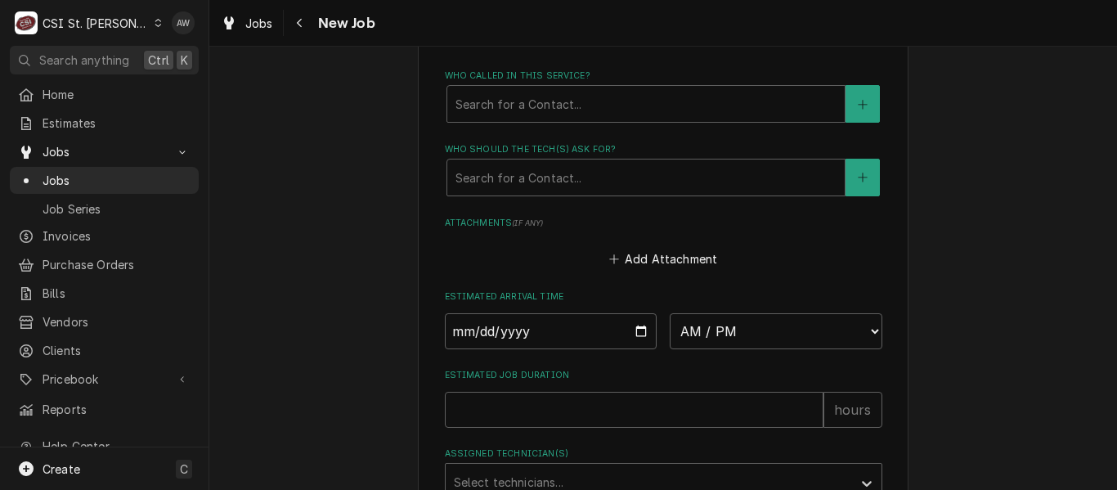
scroll to position [1554, 0]
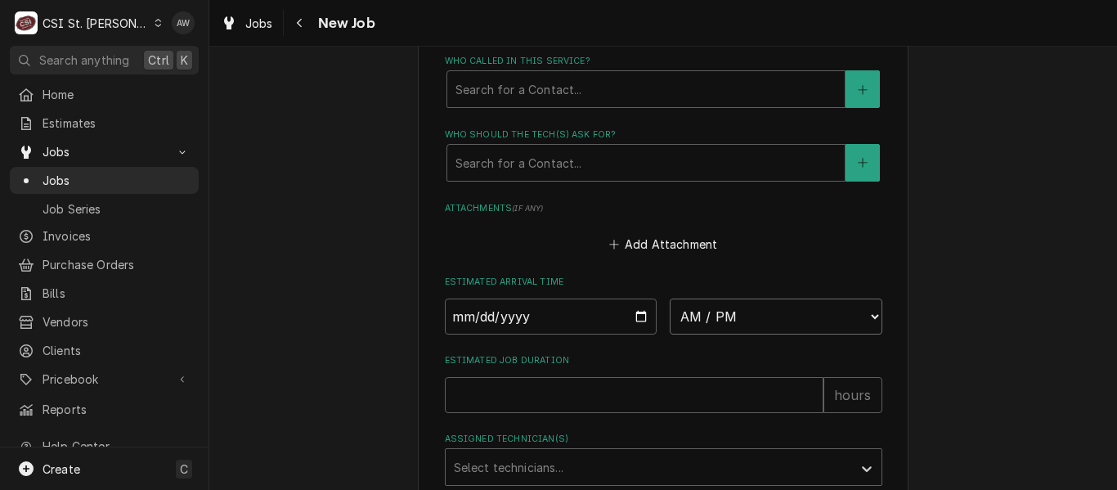
click at [758, 323] on select "AM / PM 6:00 AM 6:15 AM 6:30 AM 6:45 AM 7:00 AM 7:15 AM 7:30 AM 7:45 AM 8:00 AM…" at bounding box center [776, 316] width 213 height 36
select select "09:15:00"
click at [670, 298] on select "AM / PM 6:00 AM 6:15 AM 6:30 AM 6:45 AM 7:00 AM 7:15 AM 7:30 AM 7:45 AM 8:00 AM…" at bounding box center [776, 316] width 213 height 36
click at [630, 317] on input "Date" at bounding box center [551, 316] width 213 height 36
type textarea "x"
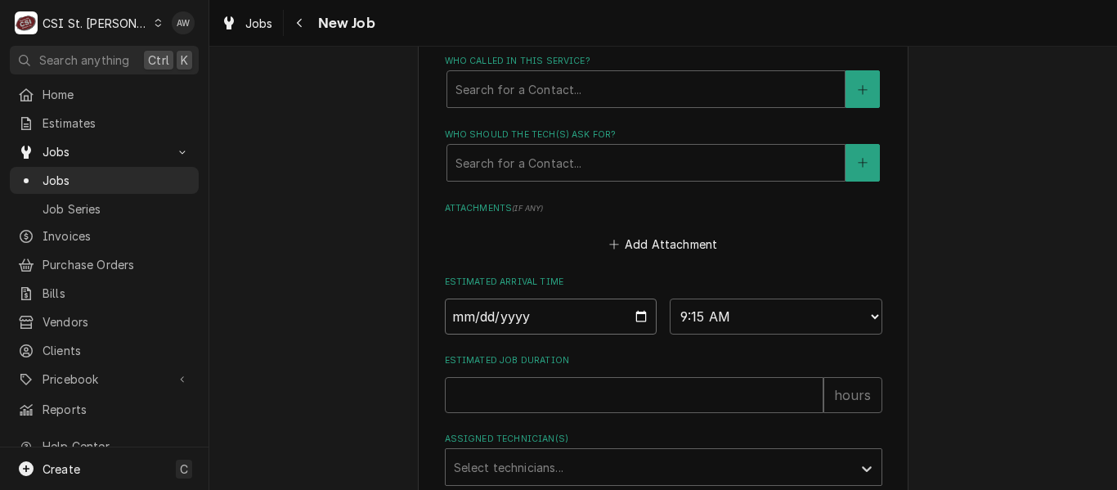
type input "2025-09-10"
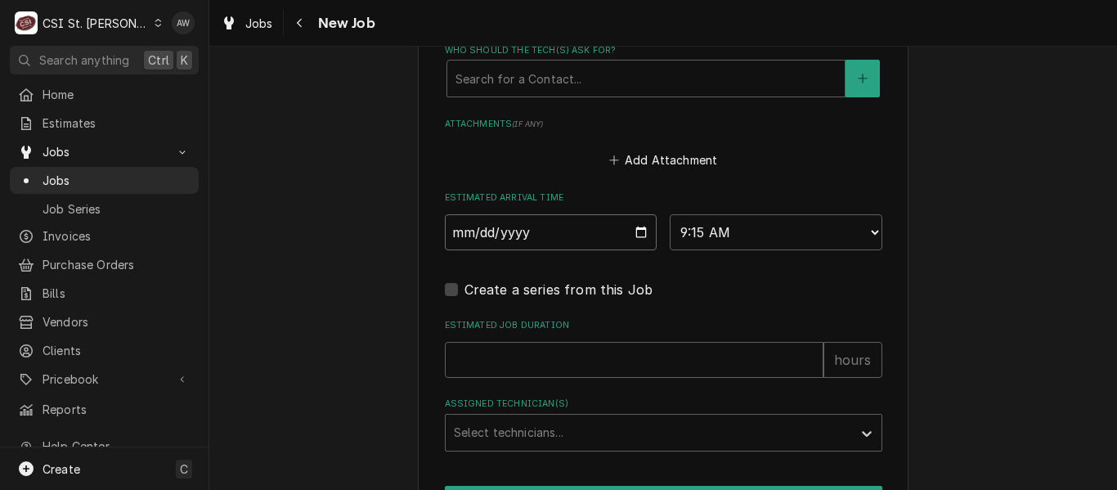
scroll to position [1717, 0]
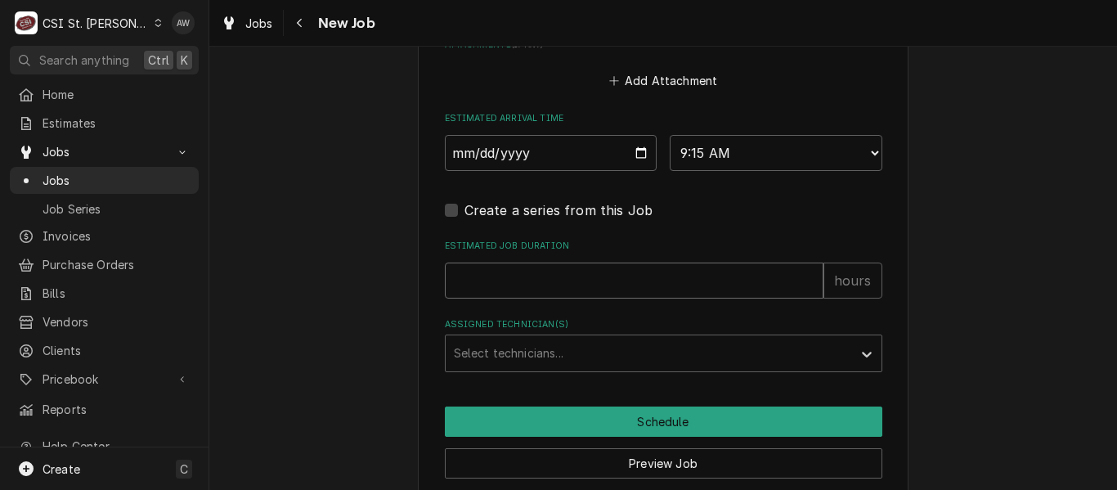
click at [582, 277] on input "Estimated Job Duration" at bounding box center [634, 281] width 379 height 36
type textarea "x"
type input "2"
type textarea "x"
type input "2"
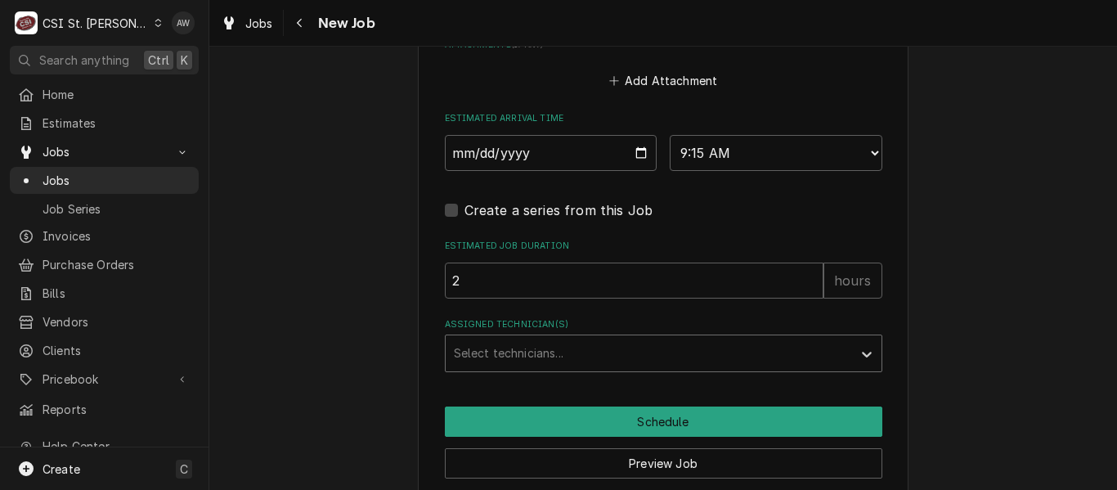
click at [622, 348] on div "Assigned Technician(s)" at bounding box center [649, 353] width 390 height 29
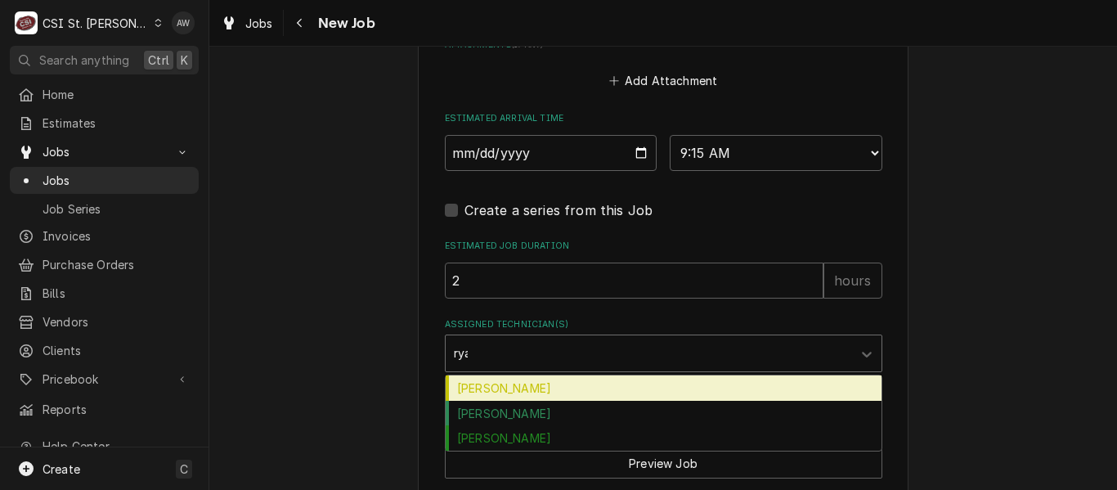
type input "ryan"
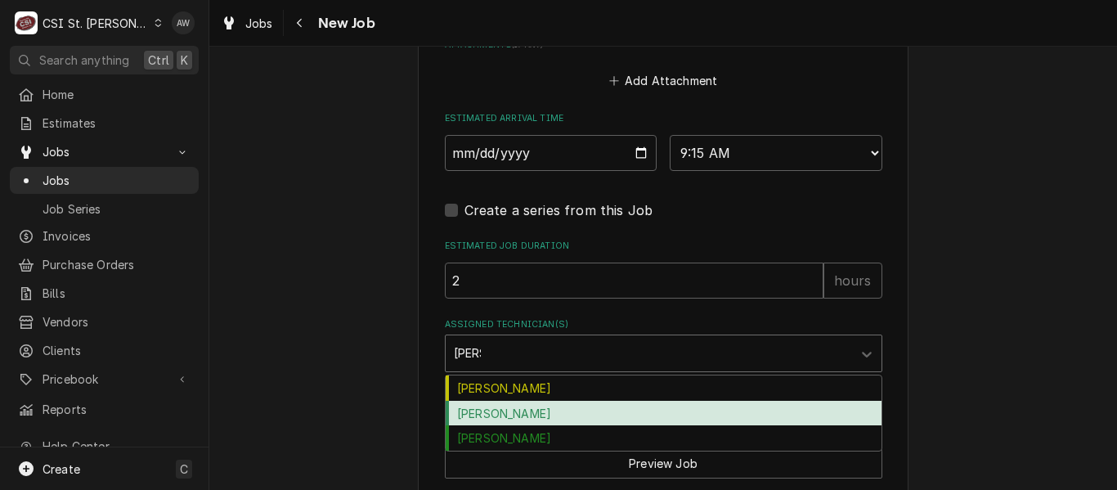
click at [554, 414] on div "Ryan Bietchert" at bounding box center [664, 413] width 436 height 25
type textarea "x"
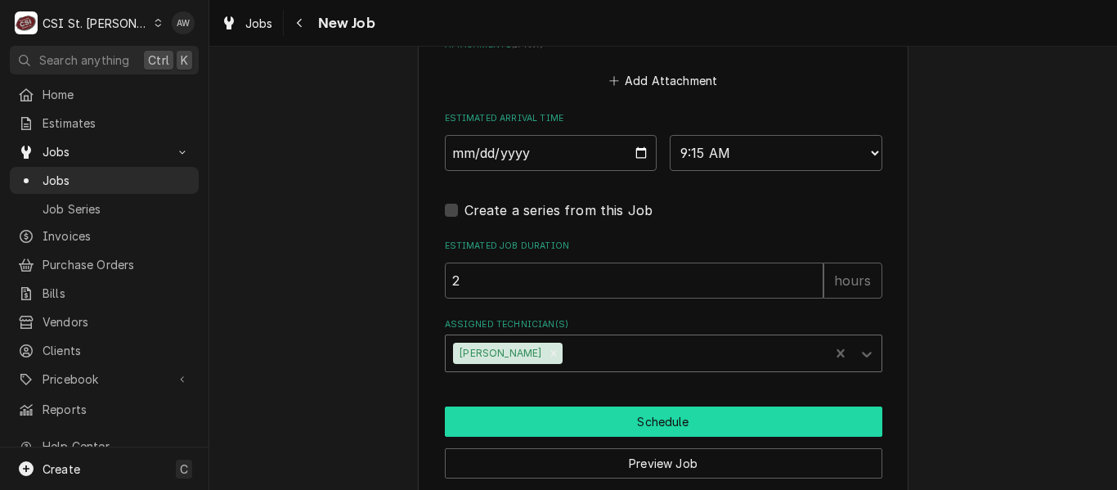
click at [554, 412] on button "Schedule" at bounding box center [664, 421] width 438 height 30
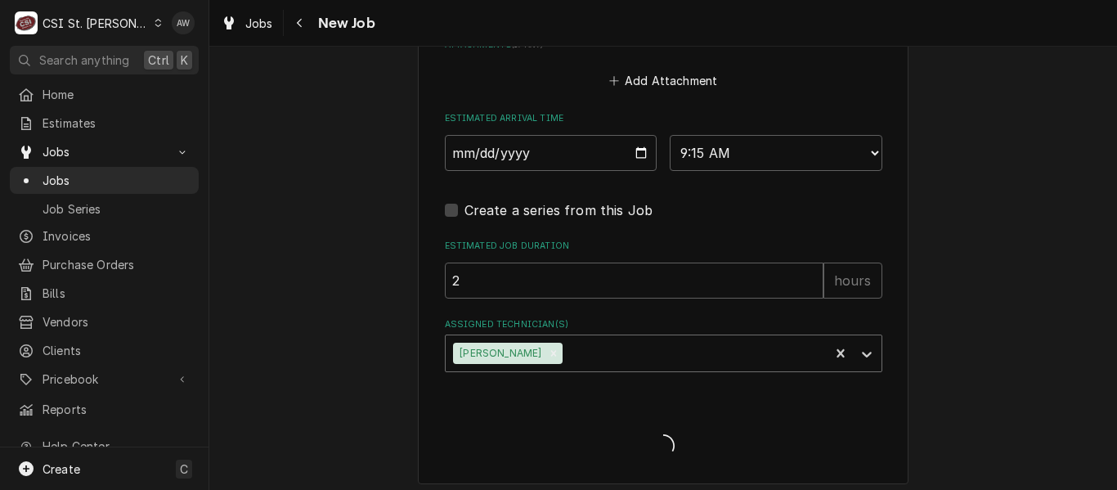
type textarea "x"
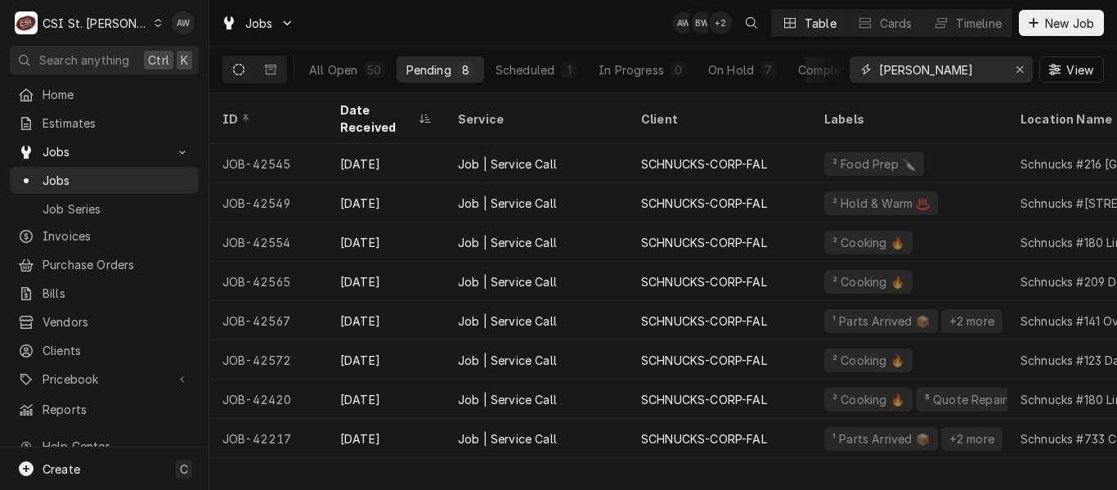
drag, startPoint x: 944, startPoint y: 73, endPoint x: 850, endPoint y: 68, distance: 93.4
click at [850, 68] on div "[PERSON_NAME]" at bounding box center [941, 69] width 183 height 26
paste input "42270"
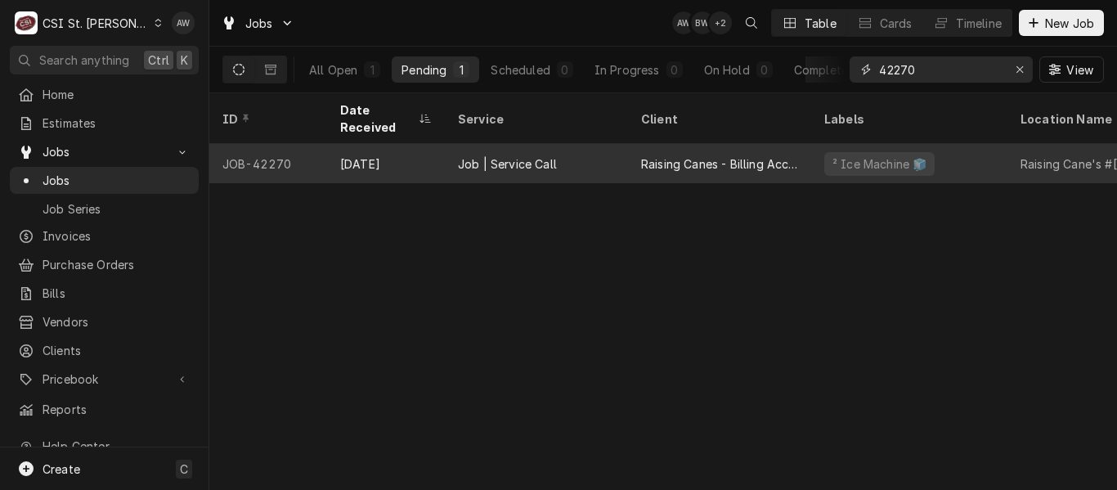
type input "42270"
click at [581, 144] on div "Job | Service Call" at bounding box center [536, 163] width 183 height 39
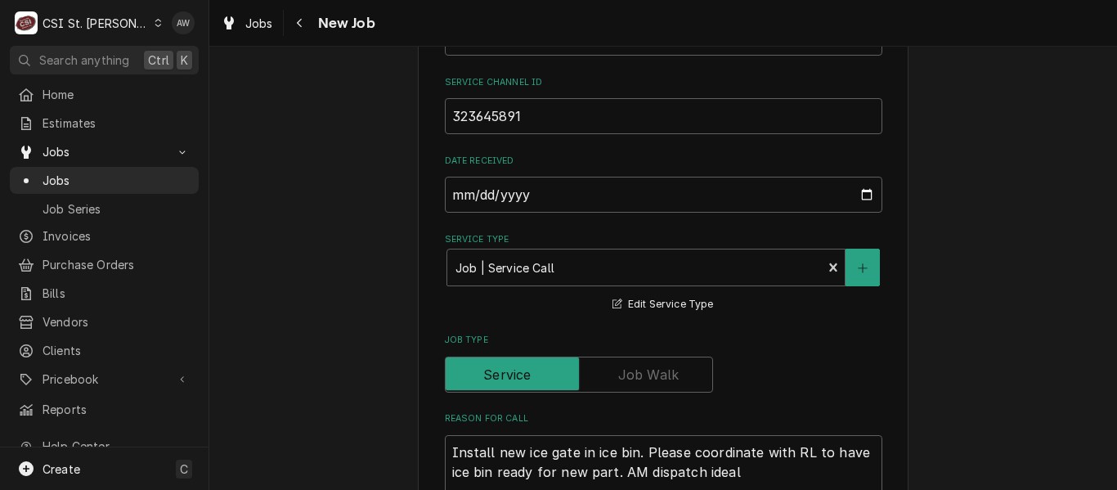
scroll to position [654, 0]
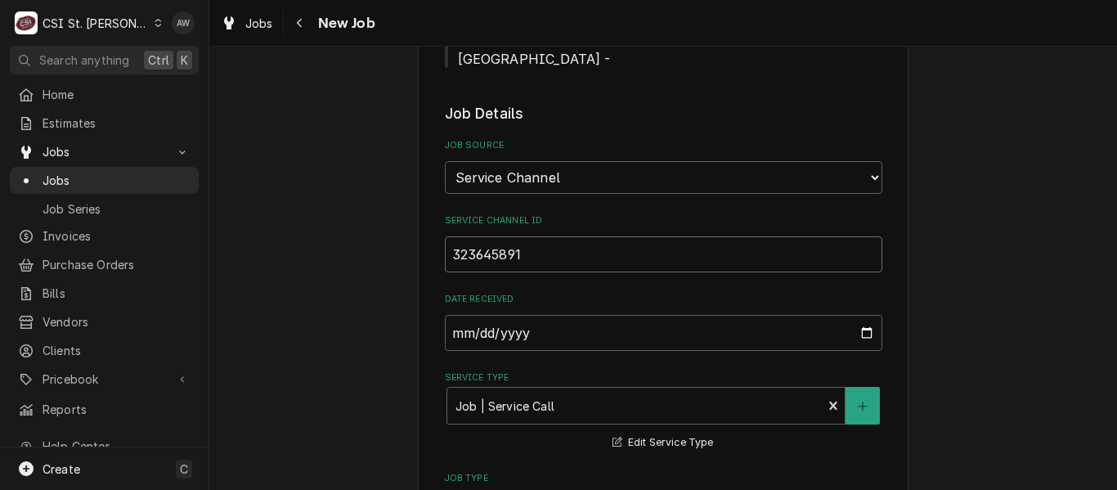
drag, startPoint x: 527, startPoint y: 220, endPoint x: 425, endPoint y: 207, distance: 102.2
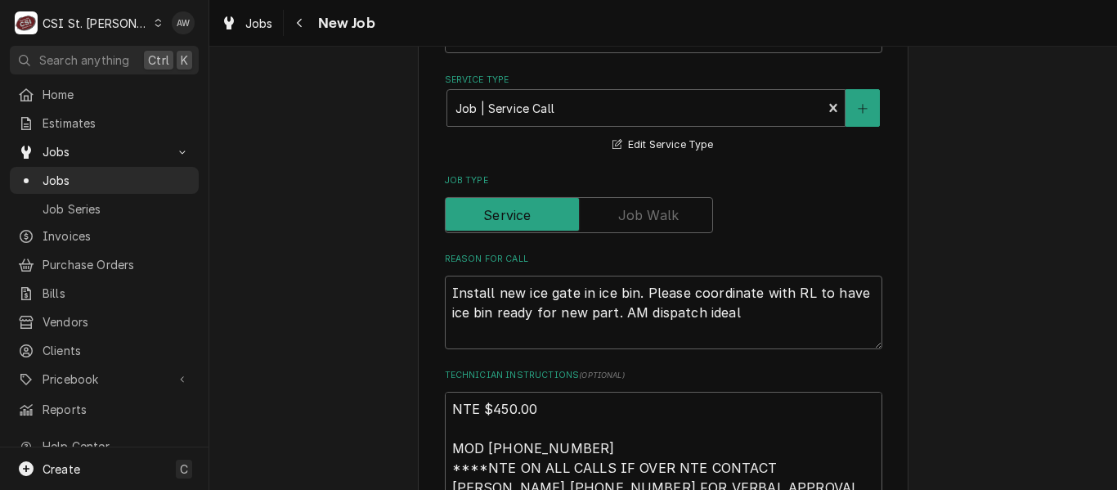
scroll to position [981, 0]
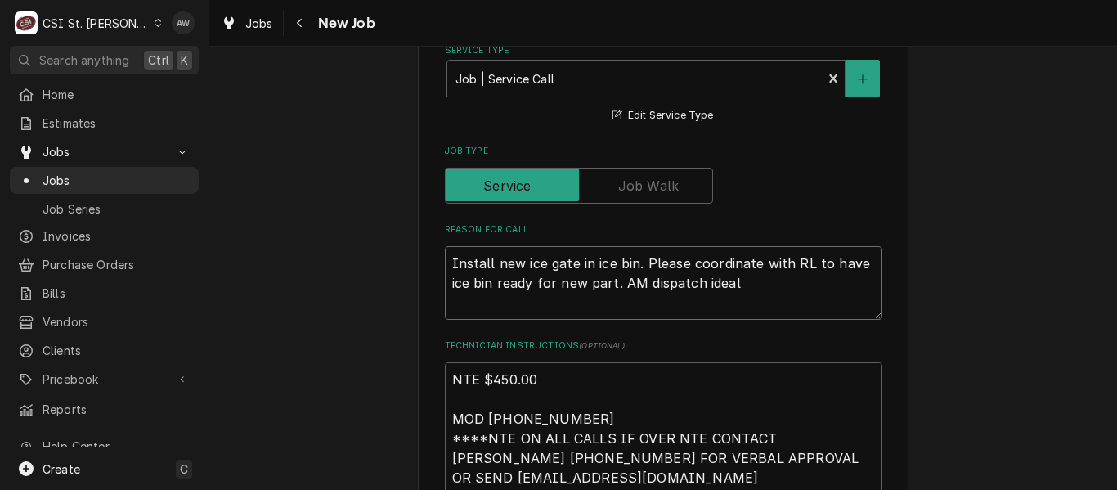
drag, startPoint x: 763, startPoint y: 253, endPoint x: 415, endPoint y: 195, distance: 352.4
click at [418, 195] on div "Use the fields below to edit this job: Client Details Client Raising Canes - Bi…" at bounding box center [663, 321] width 491 height 2448
click at [735, 255] on textarea "Install new ice gate in ice bin. Please coordinate with RL to have ice bin read…" at bounding box center [664, 283] width 438 height 74
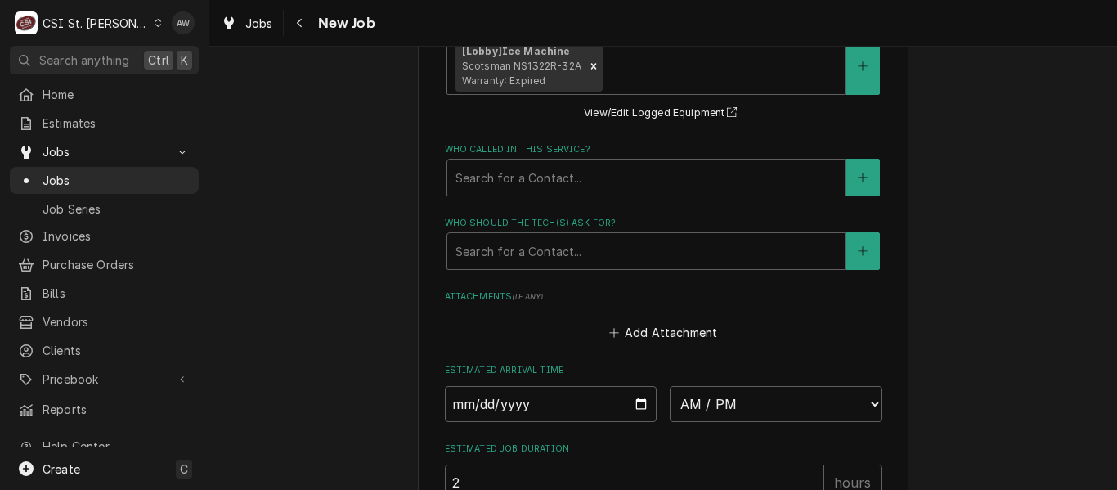
scroll to position [2012, 0]
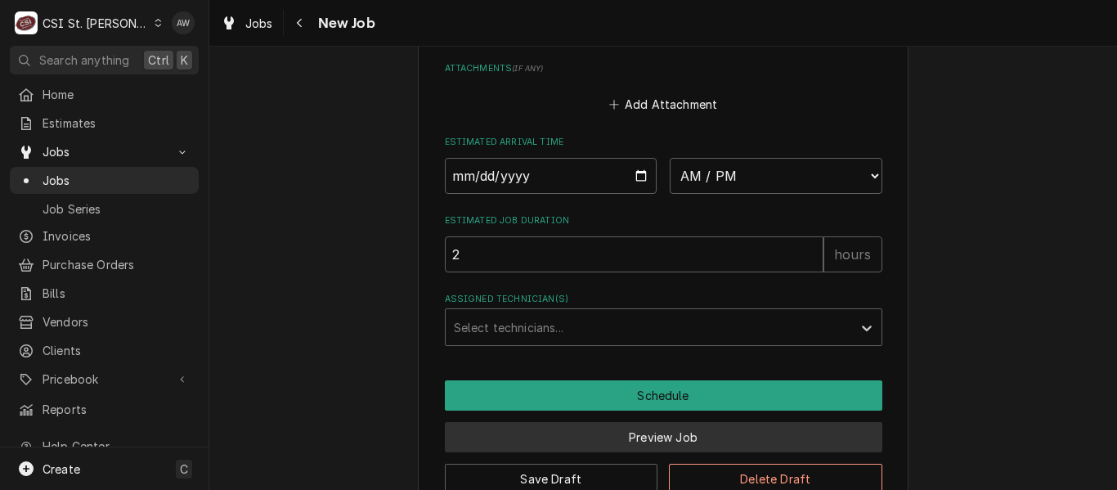
click at [595, 422] on button "Preview Job" at bounding box center [664, 437] width 438 height 30
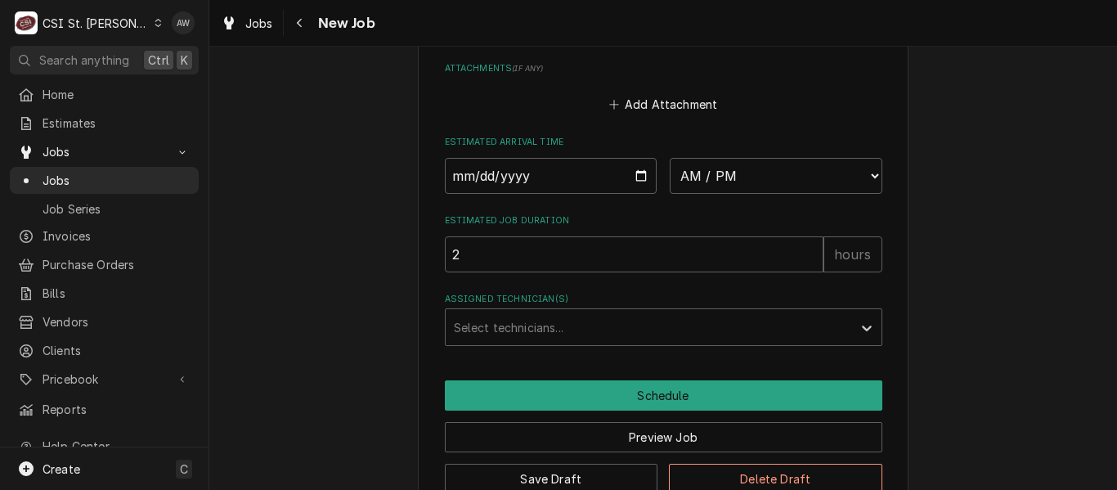
scroll to position [1955, 0]
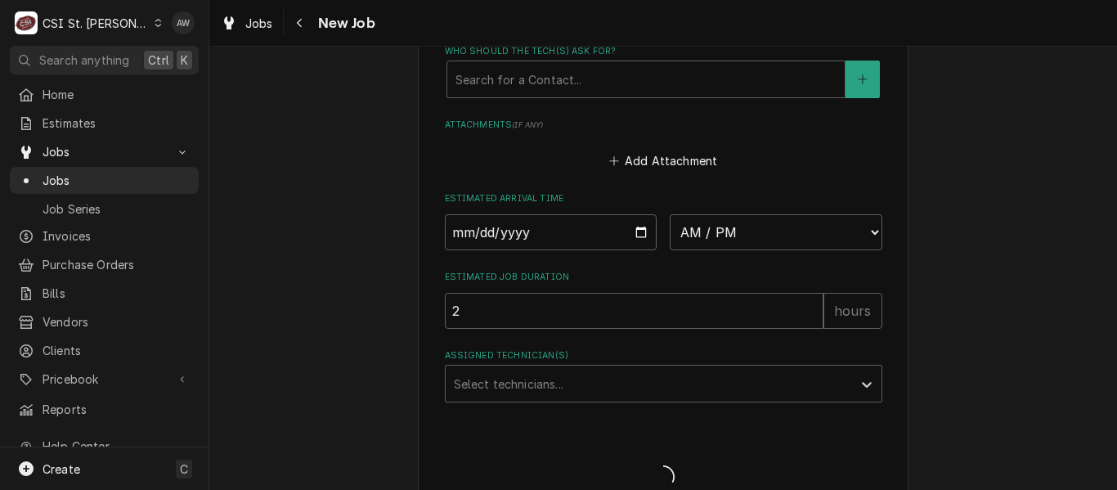
type textarea "x"
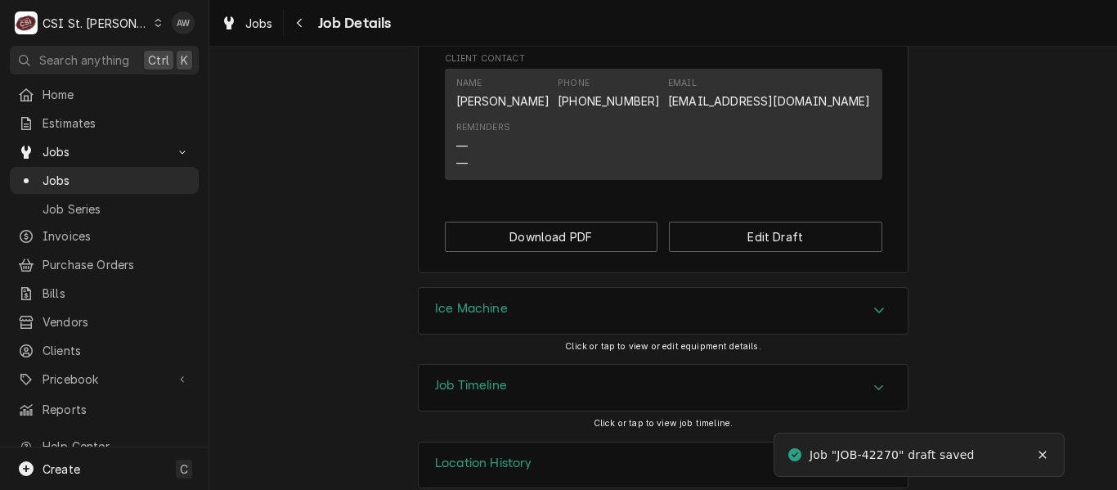
scroll to position [1438, 0]
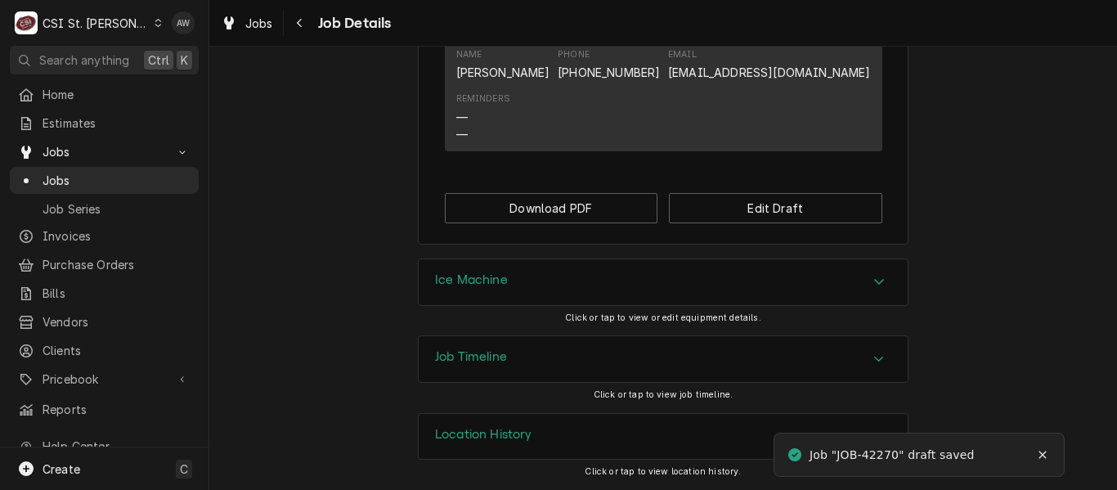
click at [563, 361] on div "Job Timeline" at bounding box center [663, 359] width 489 height 46
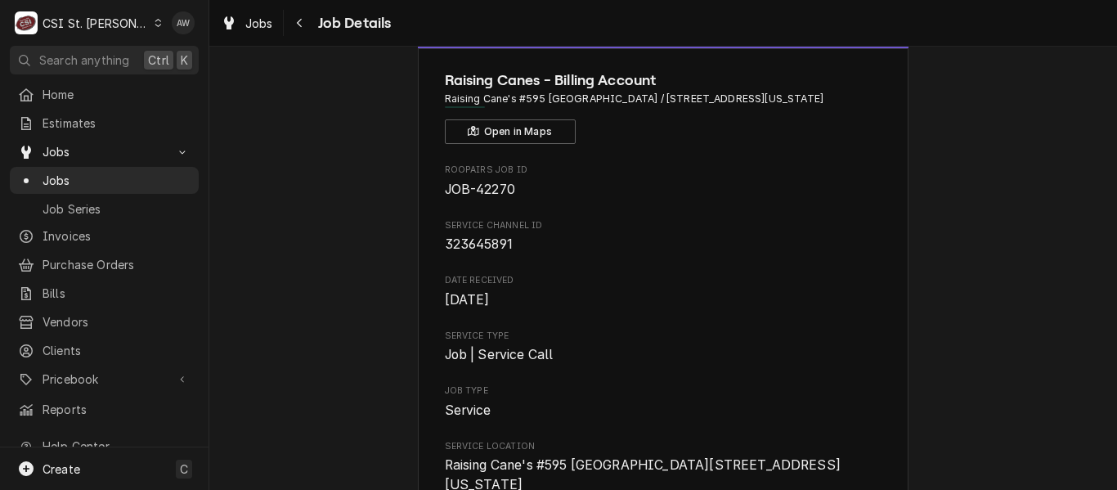
scroll to position [82, 0]
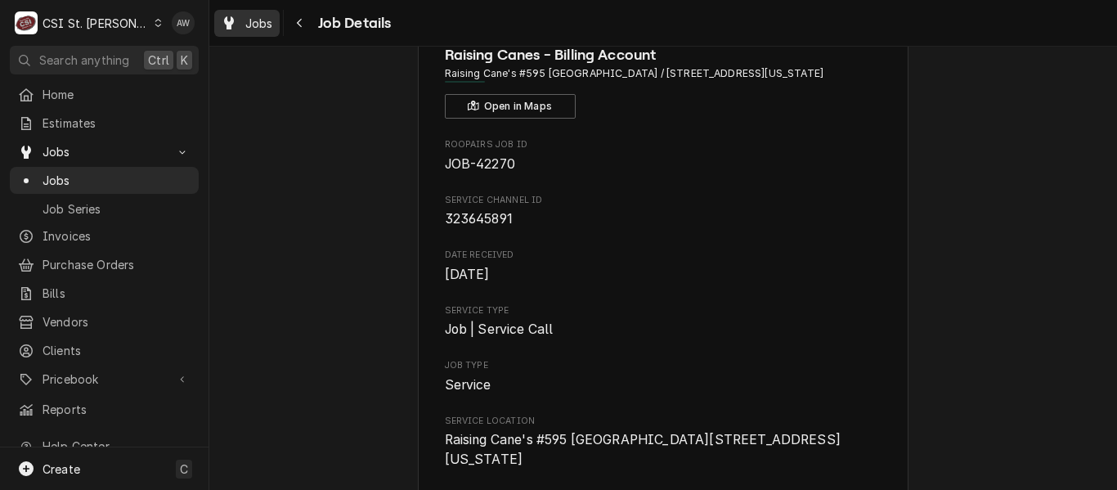
click at [275, 24] on div "Jobs" at bounding box center [247, 23] width 59 height 20
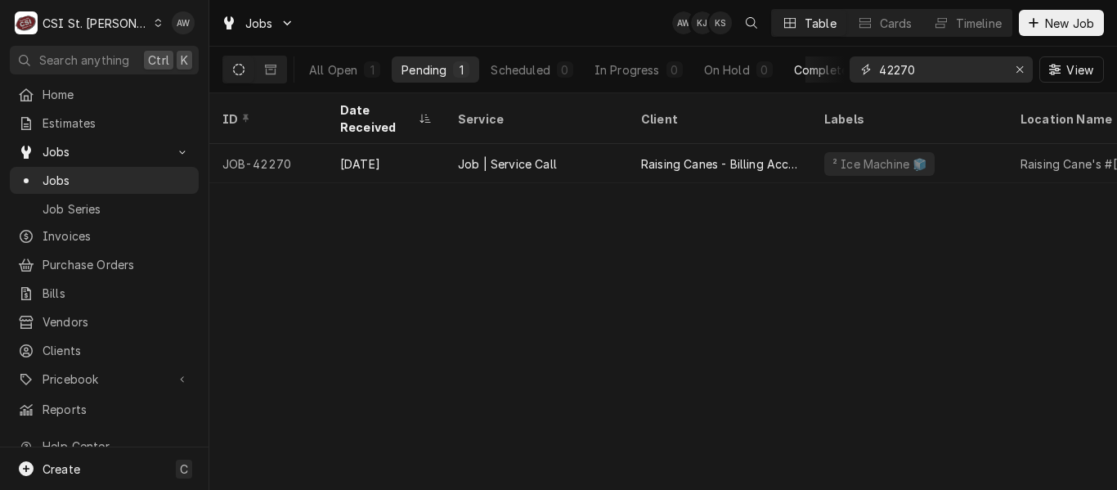
drag, startPoint x: 931, startPoint y: 67, endPoint x: 795, endPoint y: 62, distance: 135.8
click at [795, 62] on div "All Open 1 Pending 1 Scheduled 0 In Progress 0 On Hold 0 Completed 0 42270 View" at bounding box center [663, 70] width 882 height 46
paste input "0796"
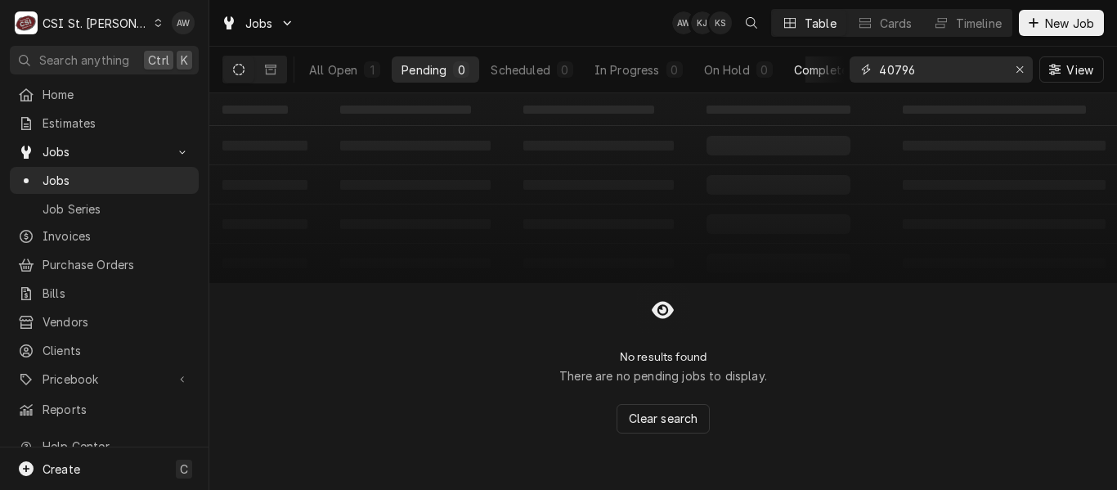
type input "40796"
click at [796, 70] on div "Completed" at bounding box center [824, 69] width 61 height 17
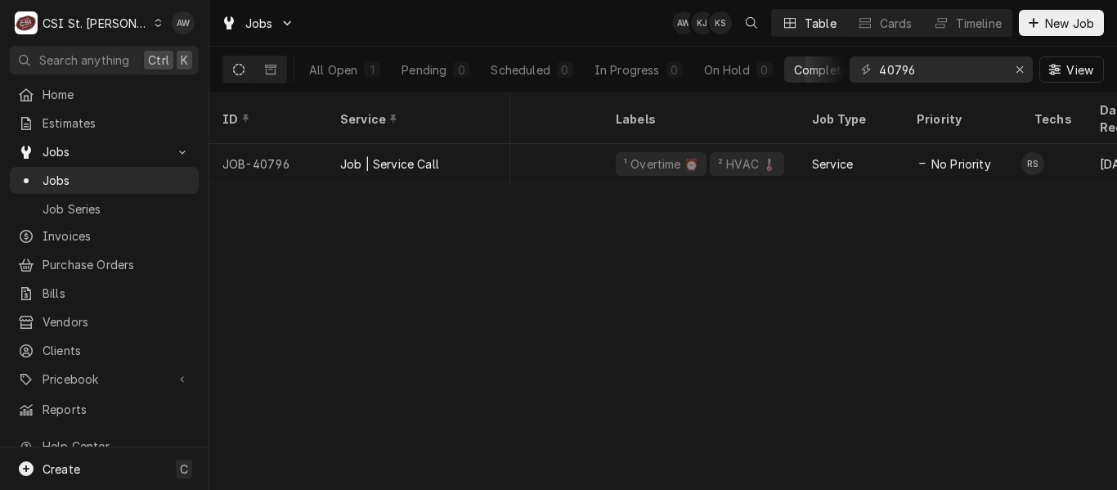
scroll to position [0, 243]
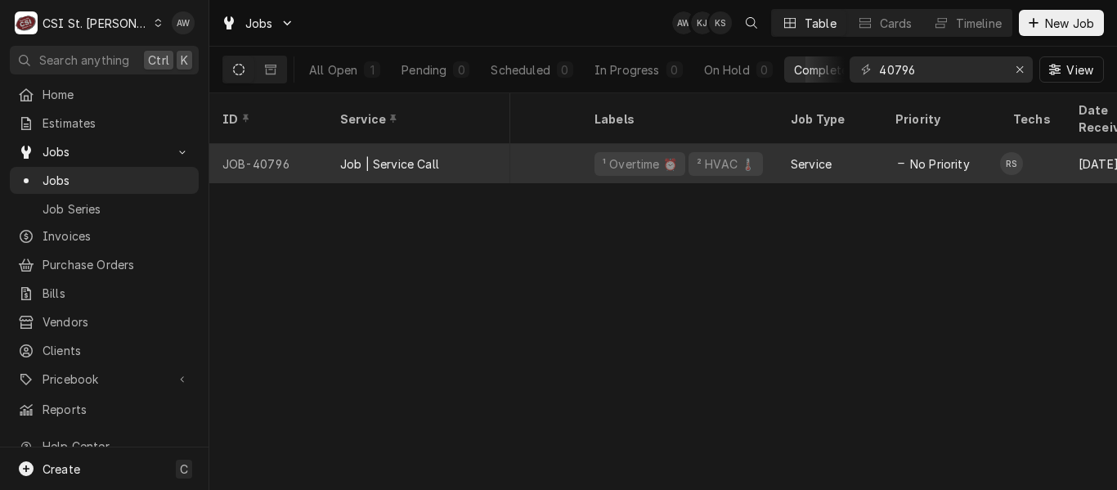
click at [577, 144] on div "Uninvoiced" at bounding box center [483, 163] width 196 height 39
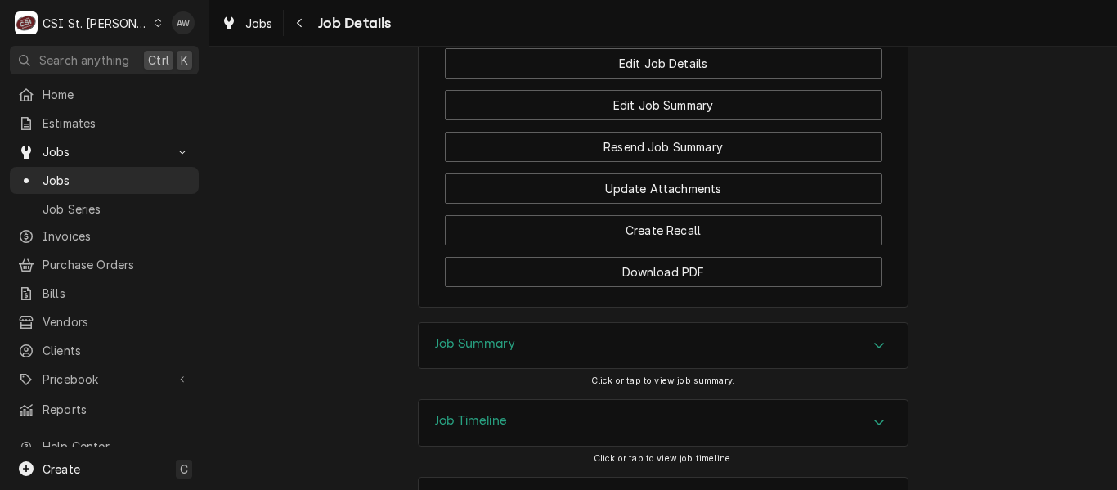
scroll to position [2066, 0]
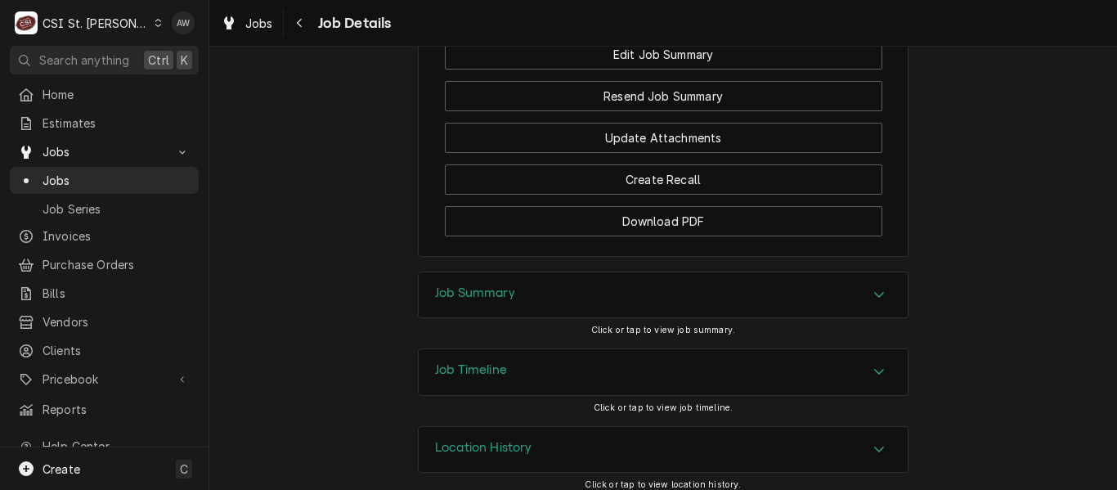
click at [650, 349] on div "Job Timeline" at bounding box center [663, 372] width 489 height 46
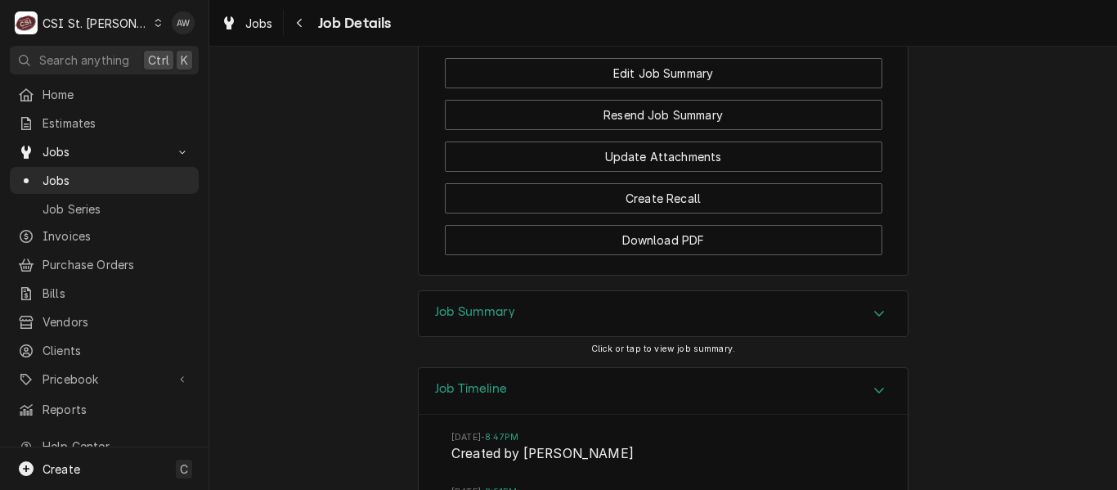
click at [716, 303] on div "Job Summary" at bounding box center [663, 314] width 489 height 46
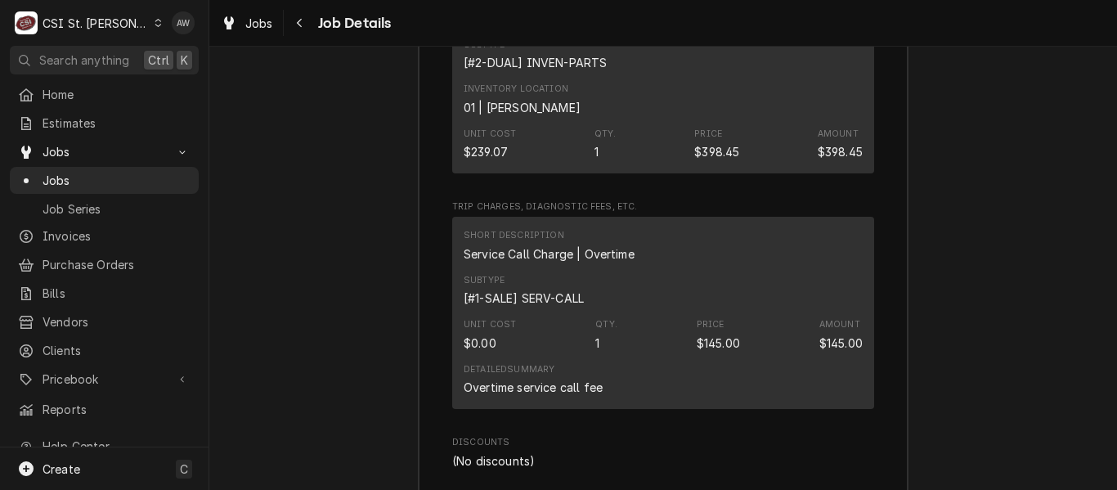
scroll to position [5479, 0]
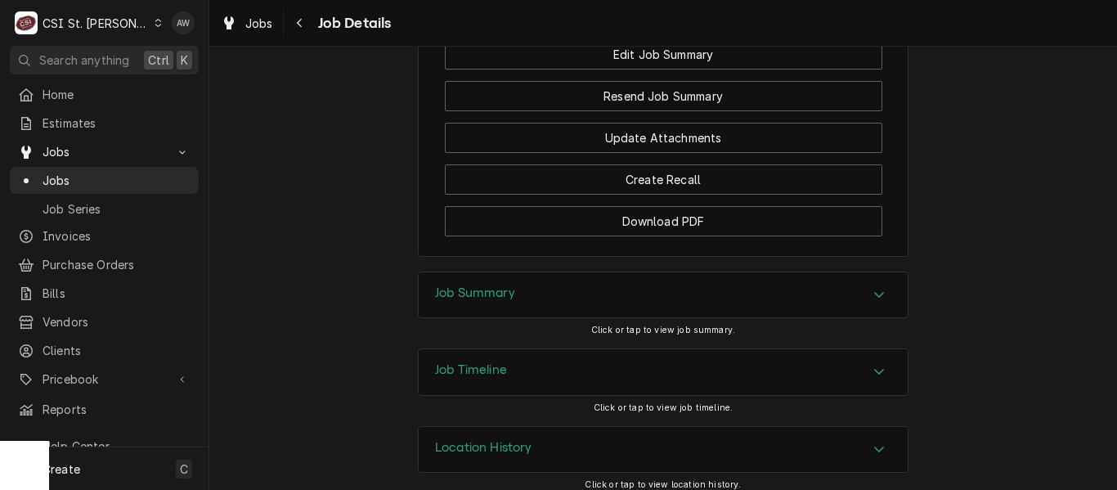
click at [631, 272] on div "Job Summary" at bounding box center [663, 295] width 489 height 46
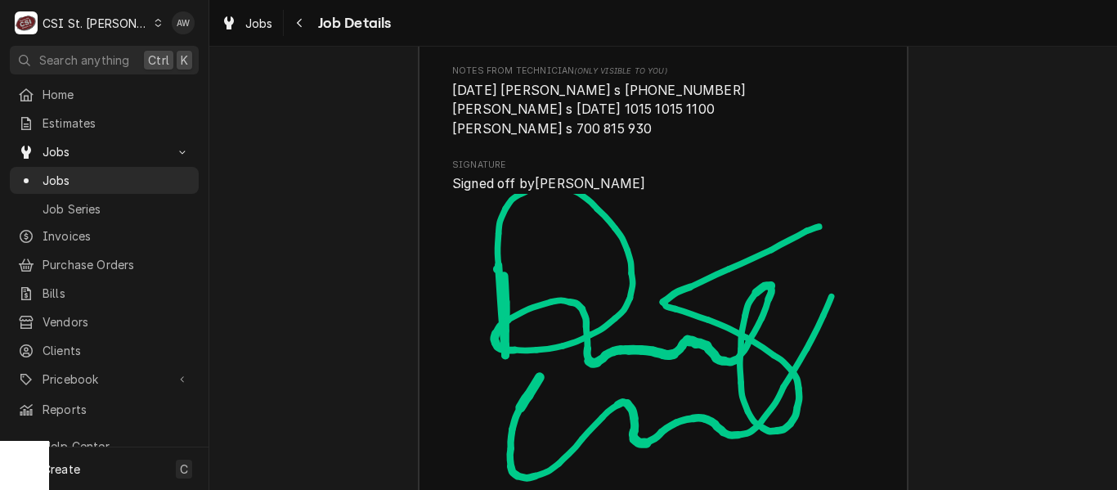
scroll to position [5810, 0]
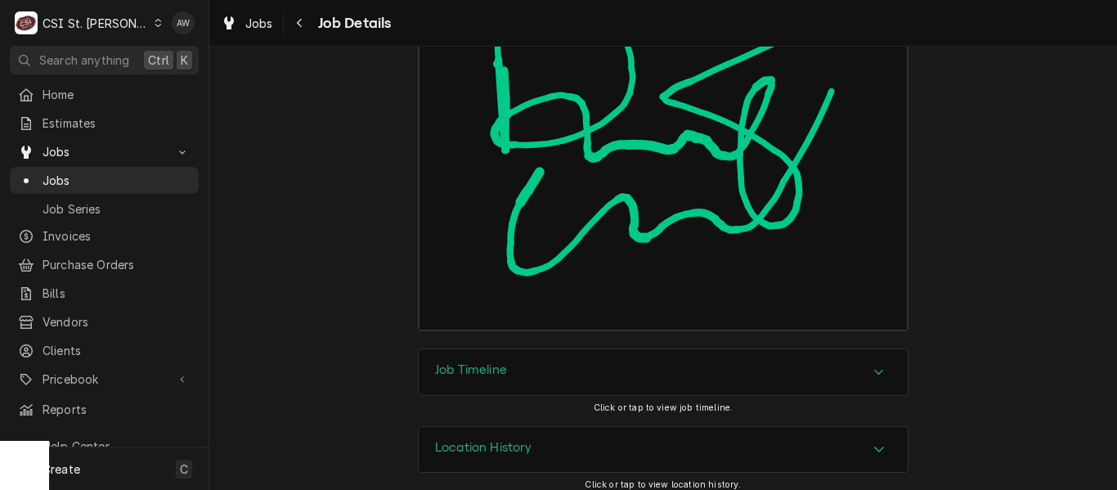
click at [702, 349] on div "Job Timeline" at bounding box center [663, 372] width 489 height 46
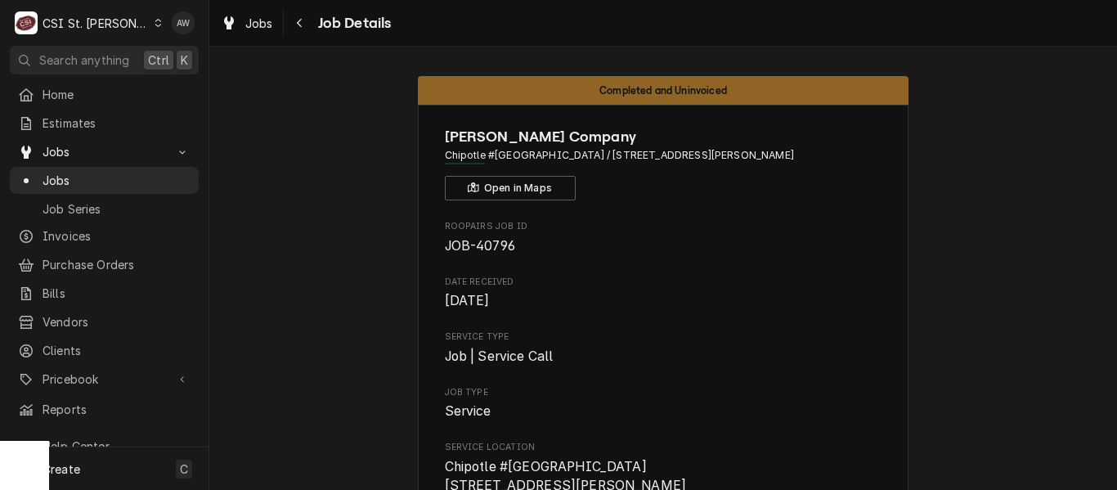
scroll to position [0, 0]
click at [254, 25] on span "Jobs" at bounding box center [259, 23] width 28 height 17
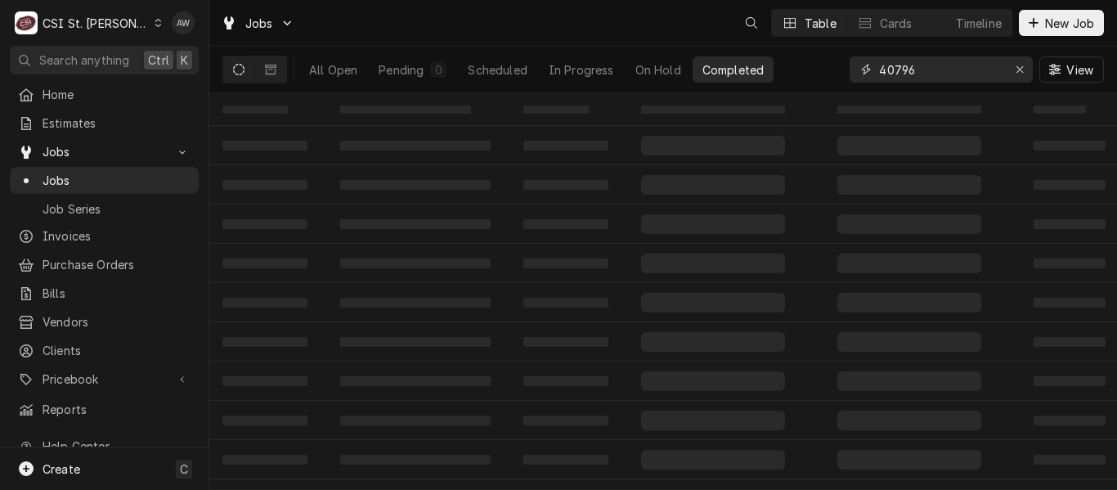
drag, startPoint x: 935, startPoint y: 65, endPoint x: 824, endPoint y: 58, distance: 110.6
click at [824, 58] on div "All Open Pending 0 Scheduled In Progress On Hold Completed 40796 View" at bounding box center [663, 70] width 882 height 46
paste input "2252"
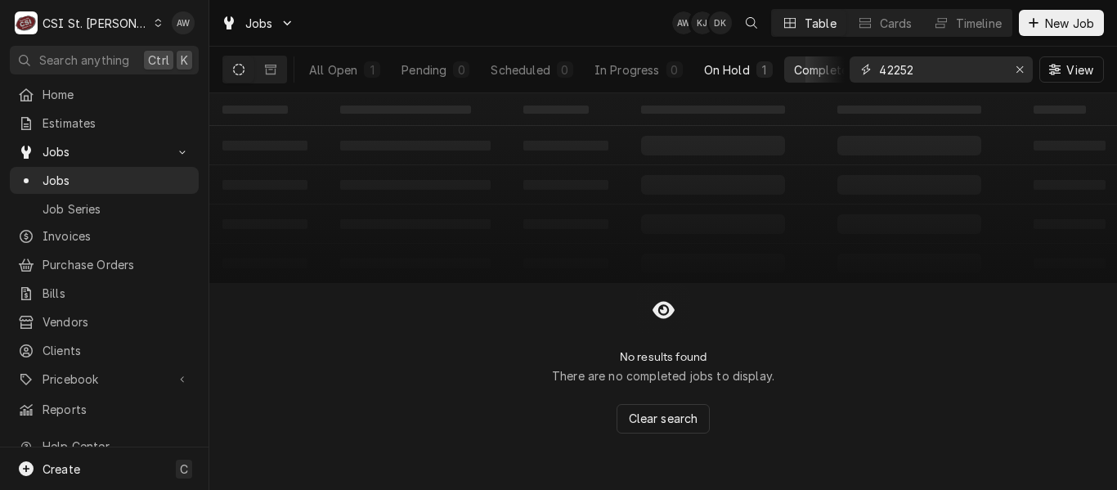
type input "42252"
click at [721, 70] on div "On Hold" at bounding box center [727, 69] width 46 height 17
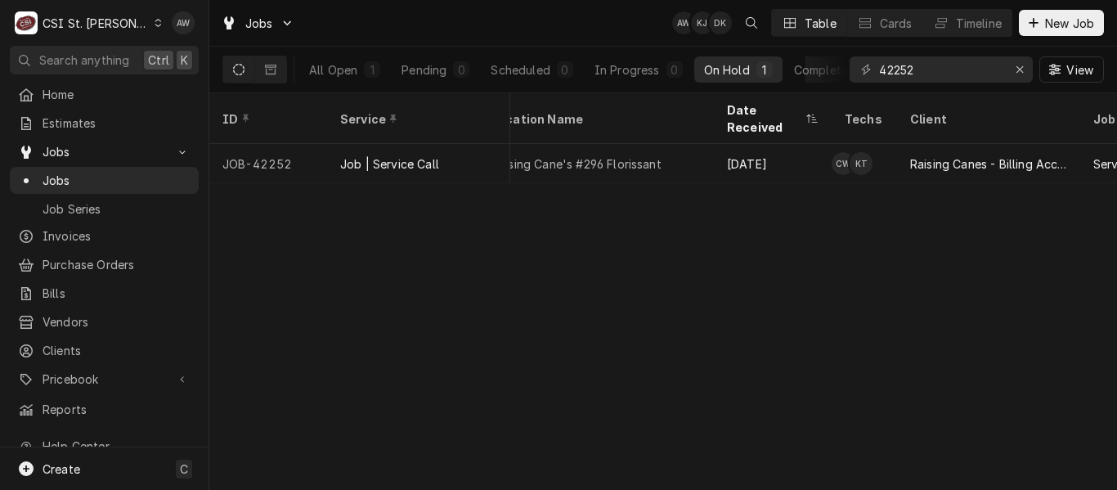
scroll to position [0, 478]
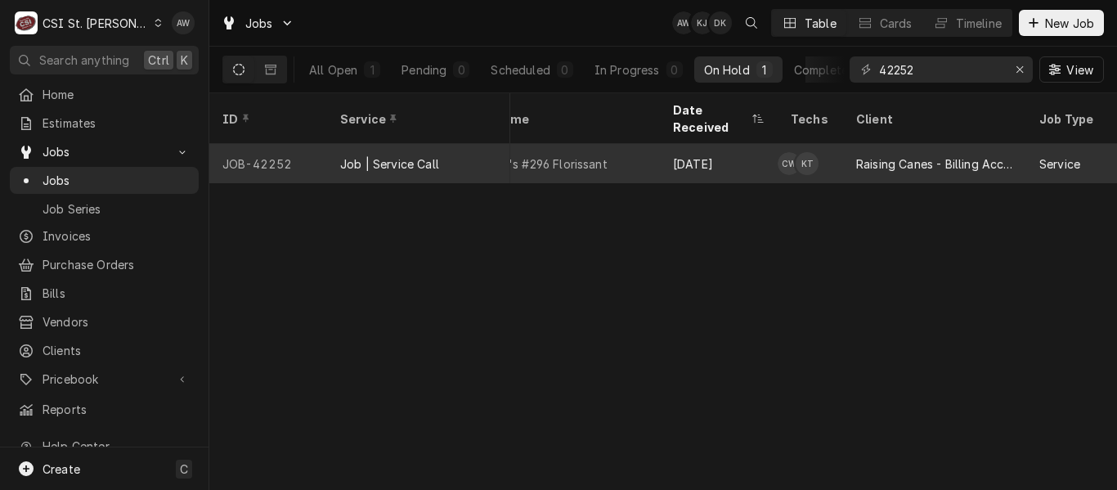
click at [725, 147] on div "[DATE]" at bounding box center [719, 163] width 118 height 39
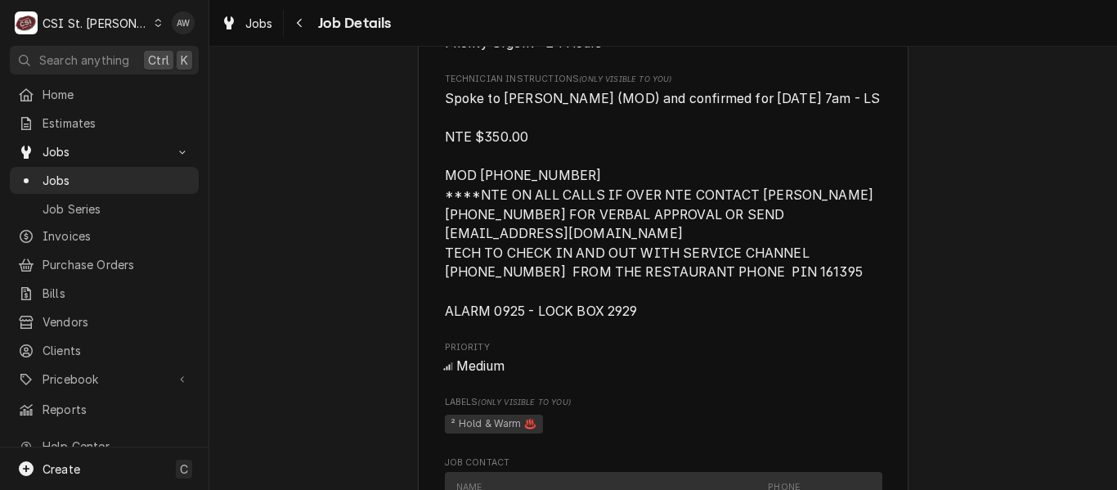
scroll to position [1554, 0]
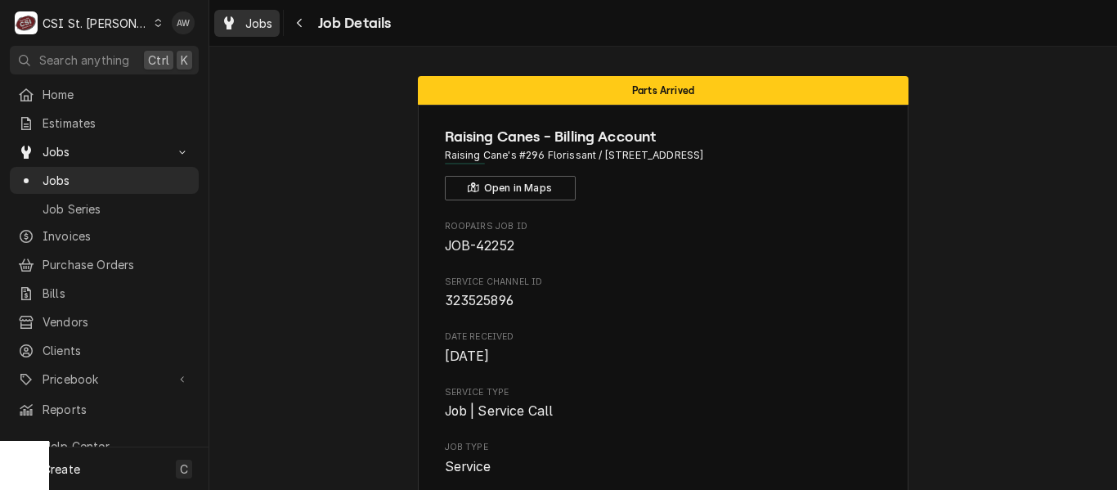
click at [264, 29] on span "Jobs" at bounding box center [259, 23] width 28 height 17
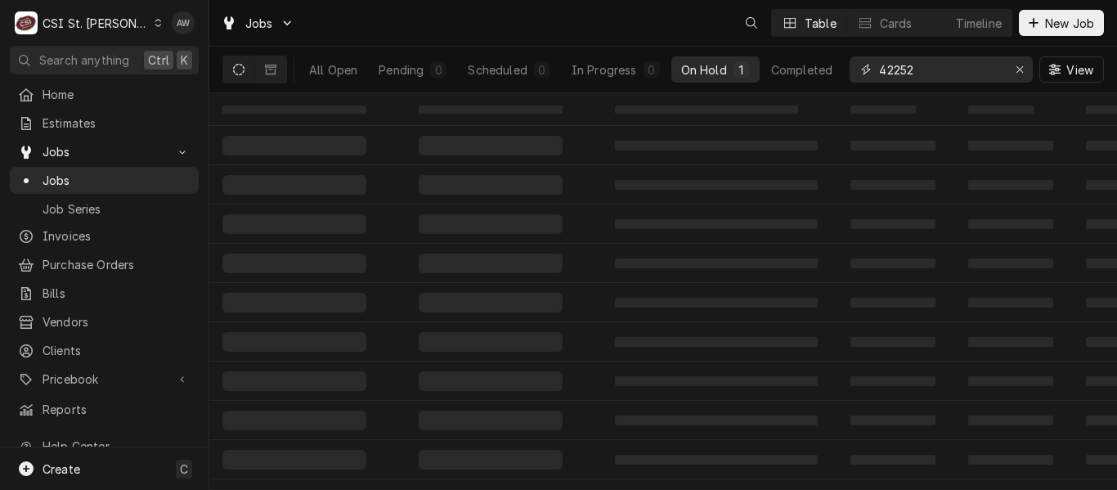
drag, startPoint x: 787, startPoint y: 56, endPoint x: 752, endPoint y: 47, distance: 35.3
click at [778, 57] on div "All Open Pending 0 Scheduled 0 In Progress 0 On Hold 1 Completed 42252 View" at bounding box center [663, 70] width 882 height 46
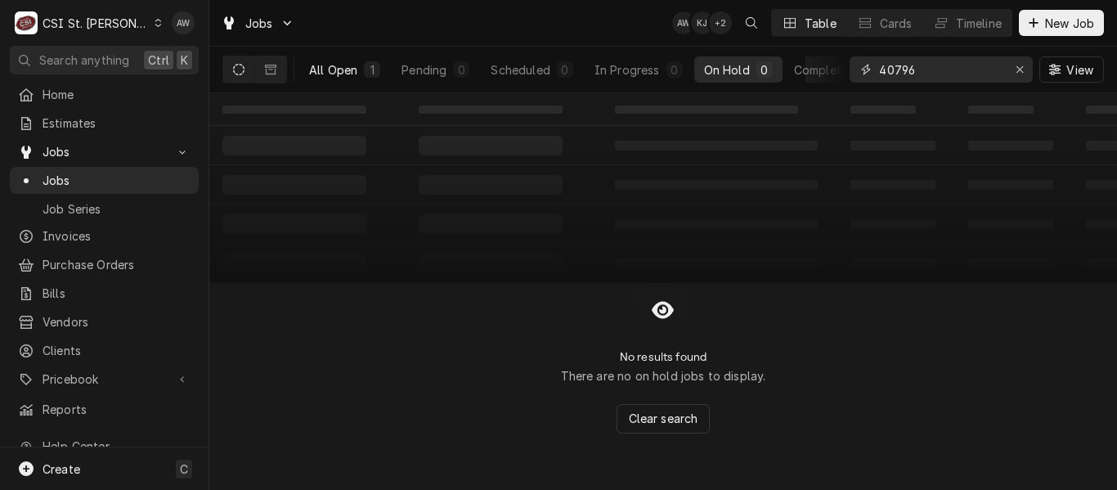
type input "40796"
click at [368, 76] on div "1" at bounding box center [372, 69] width 16 height 16
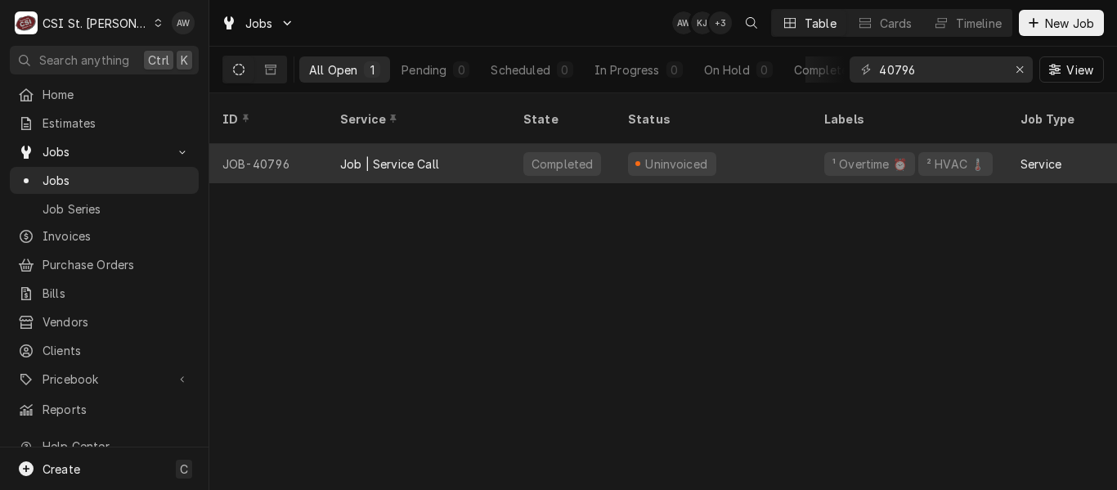
click at [503, 144] on div "Job | Service Call" at bounding box center [418, 163] width 183 height 39
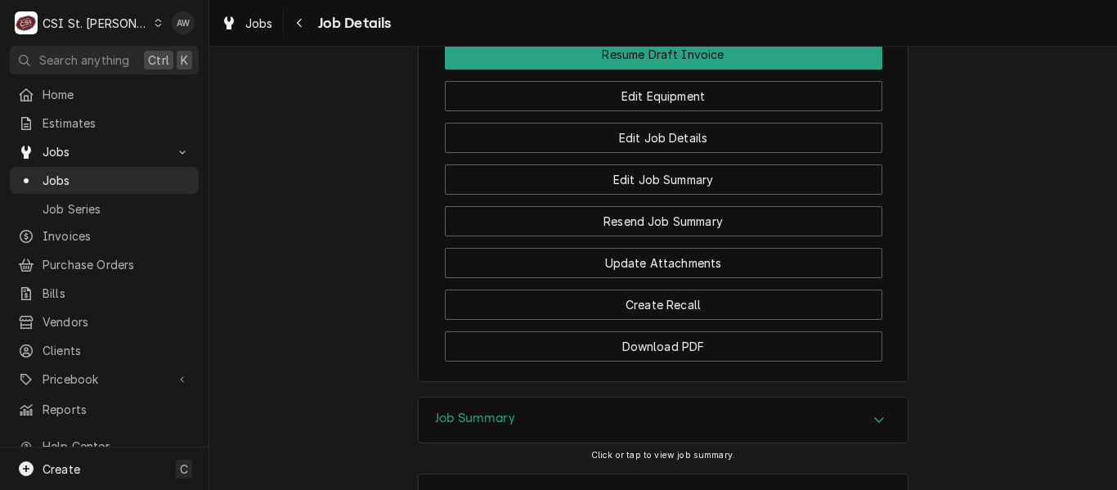
scroll to position [2066, 0]
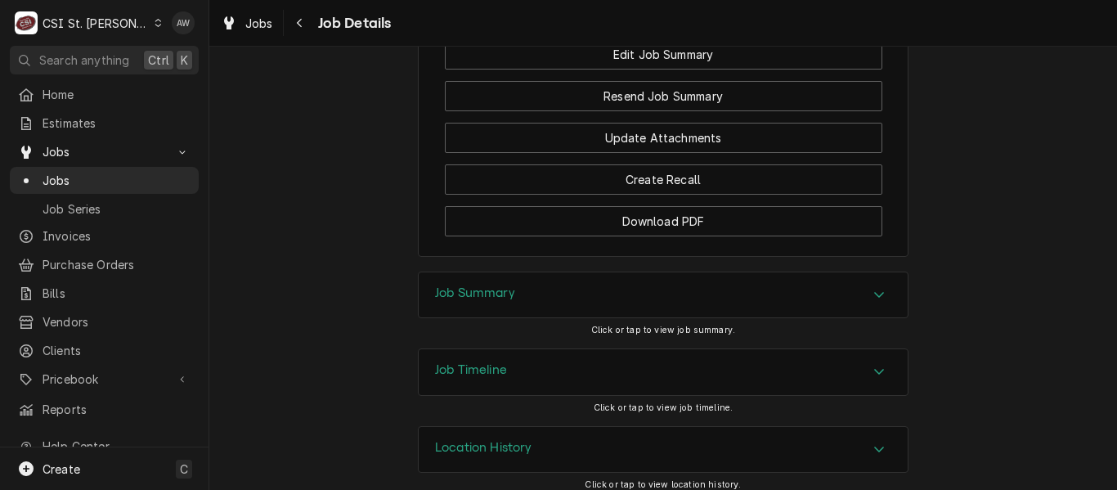
click at [644, 375] on div "Job Timeline" at bounding box center [663, 372] width 489 height 46
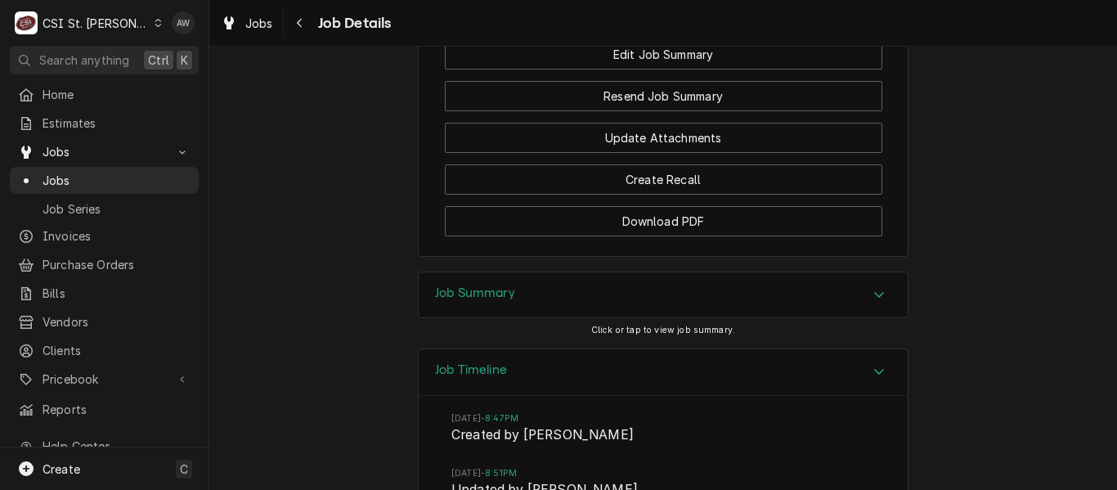
click at [677, 290] on div "Job Summary" at bounding box center [663, 295] width 489 height 46
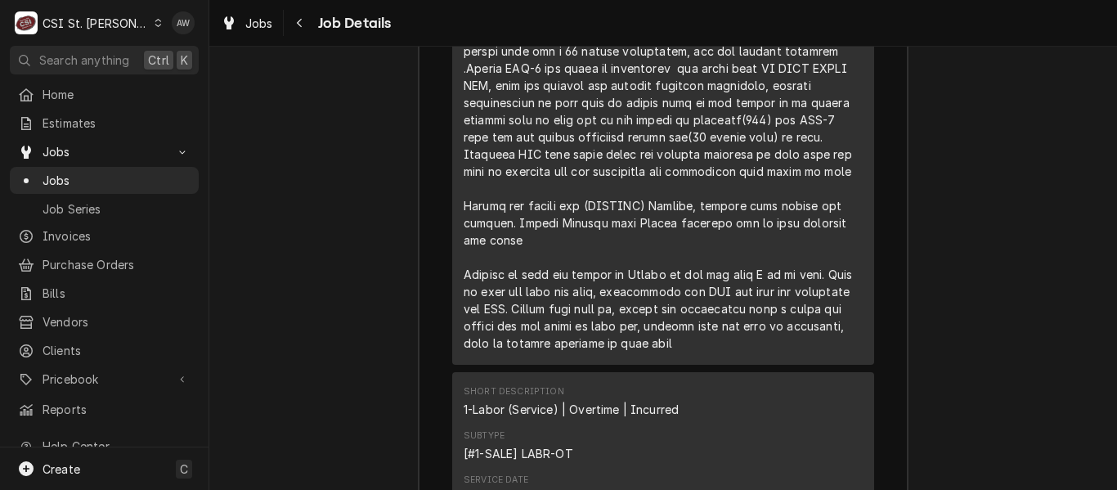
scroll to position [4110, 0]
click at [240, 28] on div "Jobs" at bounding box center [247, 23] width 59 height 20
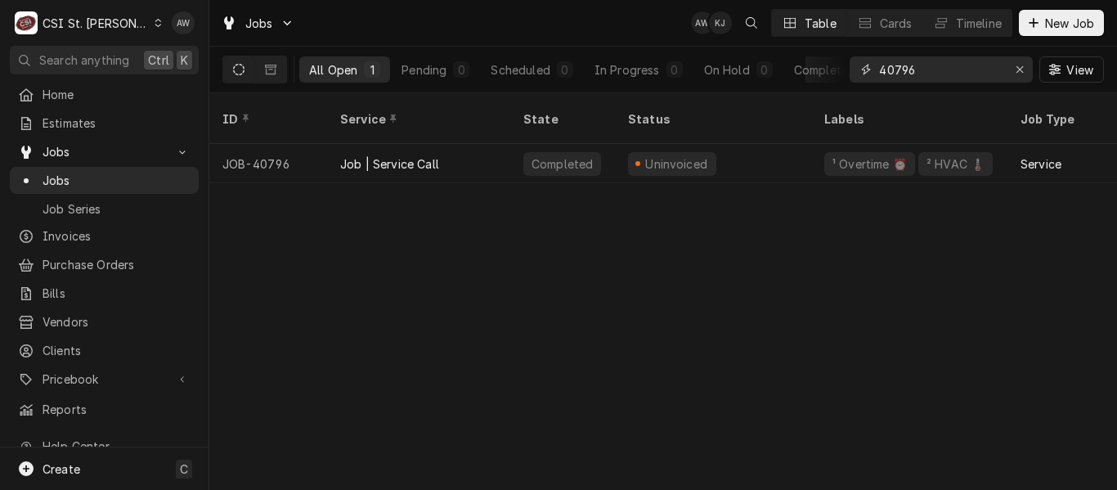
drag, startPoint x: 930, startPoint y: 65, endPoint x: 811, endPoint y: 52, distance: 119.4
click at [811, 52] on div "All Open 1 Pending 0 Scheduled 0 In Progress 0 On Hold 0 Completed 1 40796 View" at bounding box center [663, 70] width 882 height 46
type input "f"
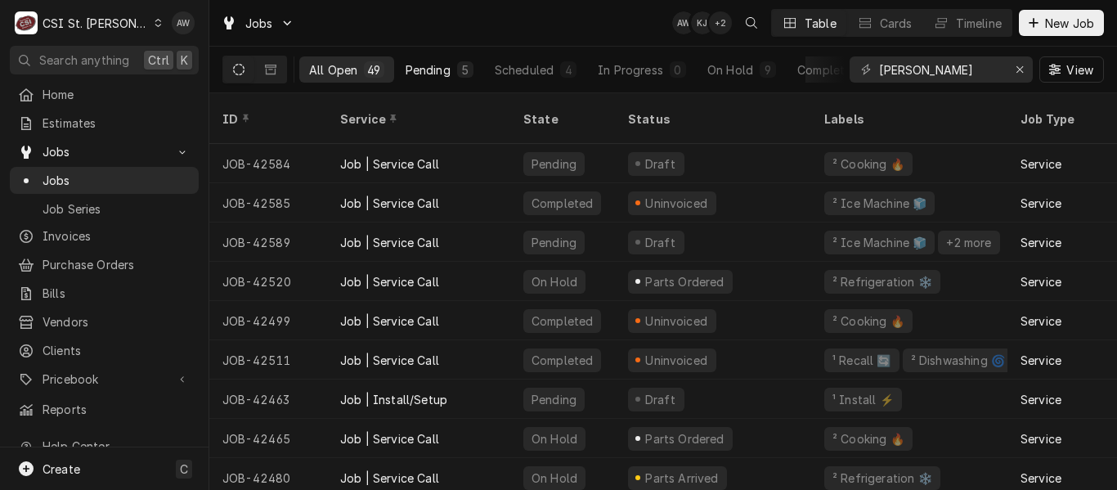
click at [460, 70] on div "5" at bounding box center [465, 69] width 10 height 17
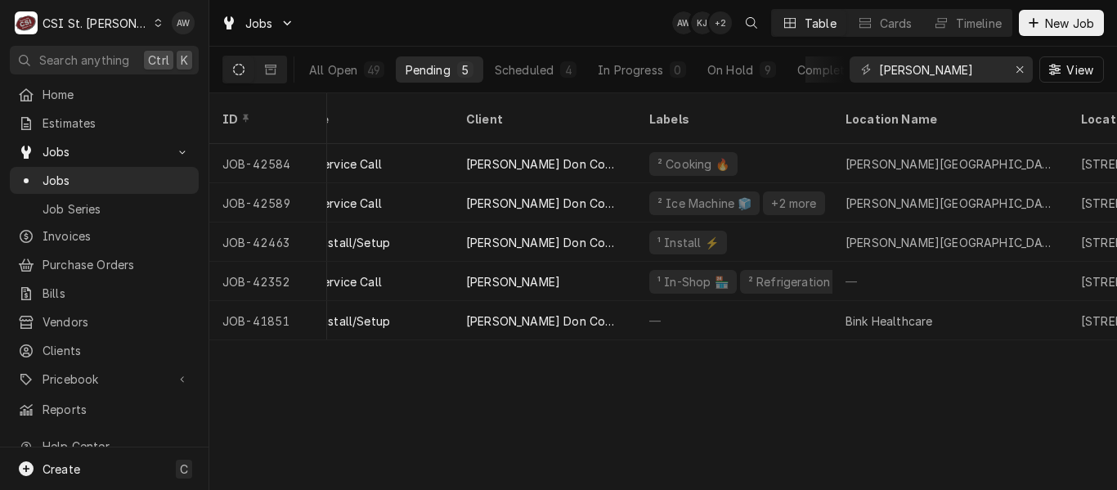
scroll to position [0, 191]
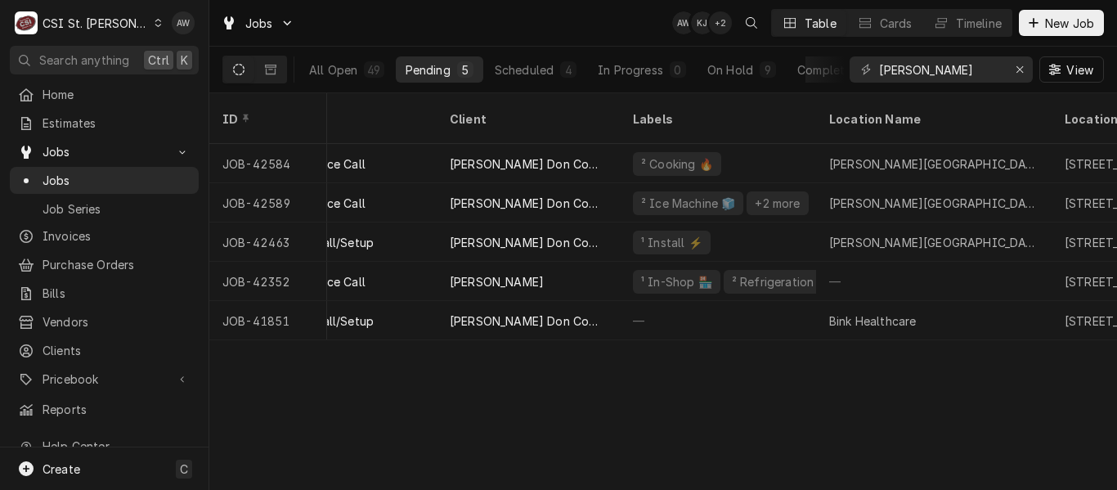
click at [653, 389] on div "ID Date Received Service Client Labels Location Name Location Address Priority …" at bounding box center [663, 291] width 908 height 397
drag, startPoint x: 922, startPoint y: 68, endPoint x: 853, endPoint y: 65, distance: 68.7
click at [853, 65] on div "edward" at bounding box center [941, 69] width 183 height 26
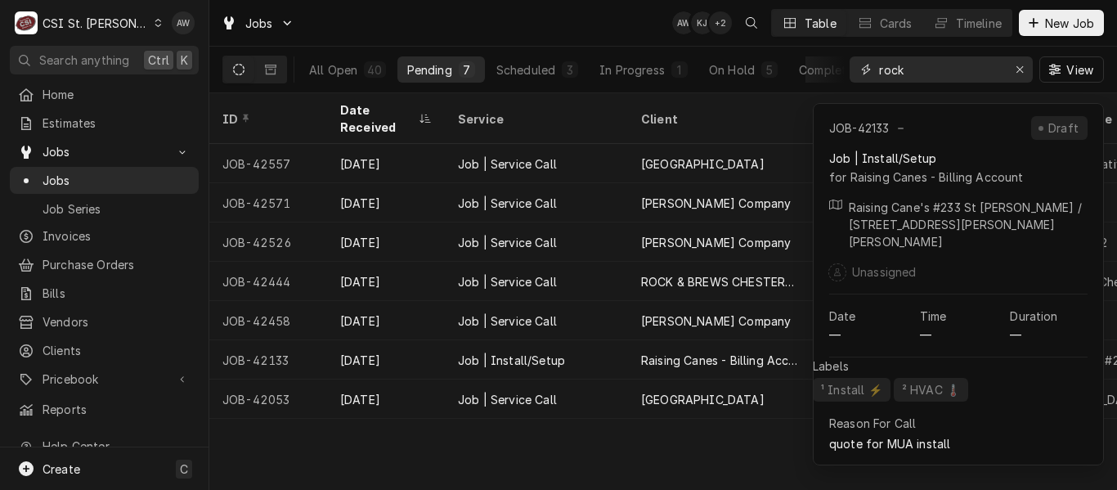
type input "rock"
click at [751, 469] on div "ID Date Received Service Client Labels Location Name Location Address Priority …" at bounding box center [663, 291] width 908 height 397
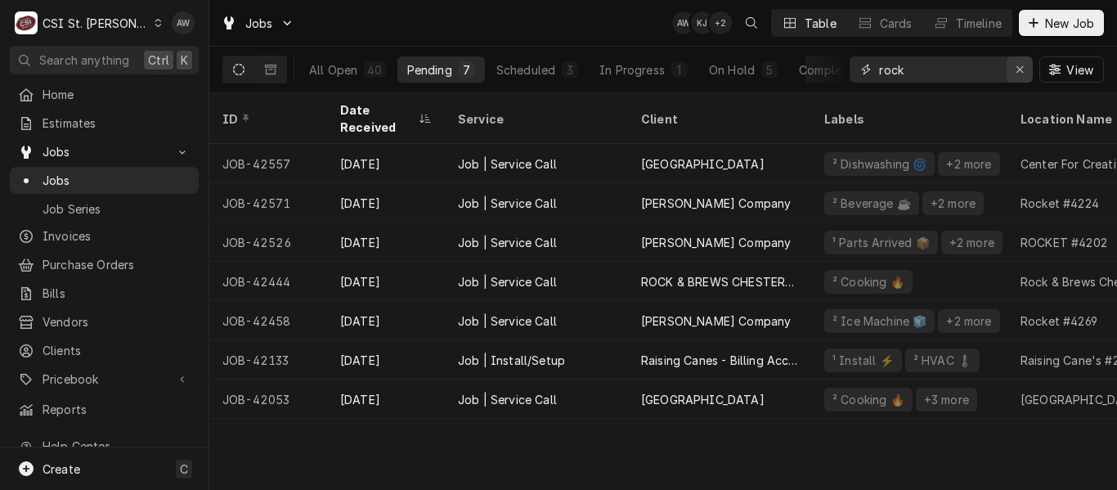
click at [1014, 68] on div "Erase input" at bounding box center [1020, 69] width 16 height 16
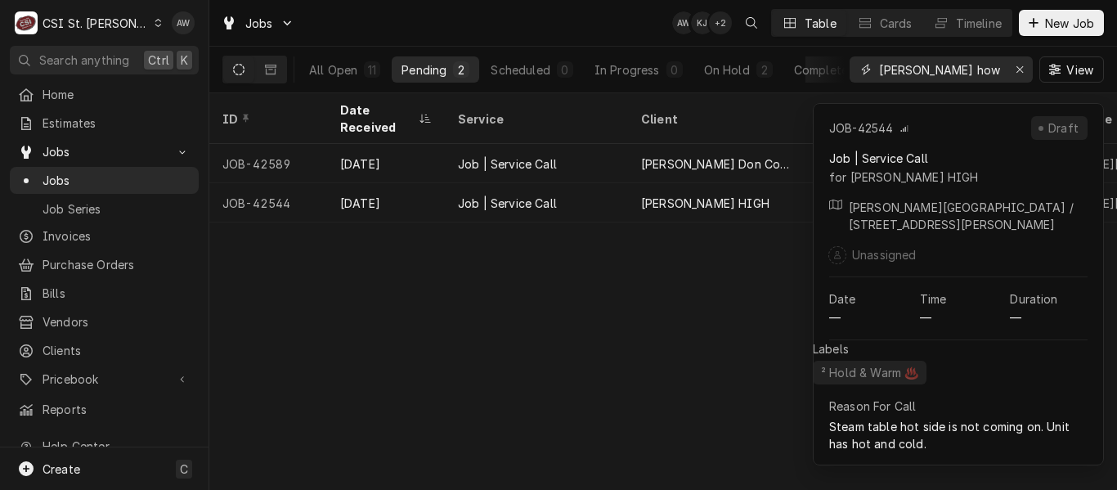
type input "francis how"
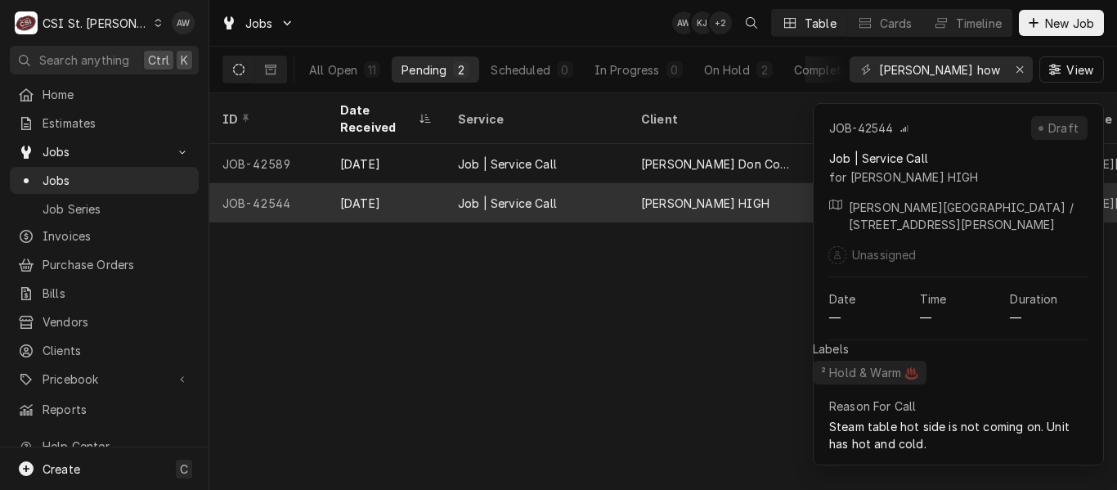
click at [735, 195] on div "FRANCIS HOWELL HIGH" at bounding box center [705, 203] width 128 height 17
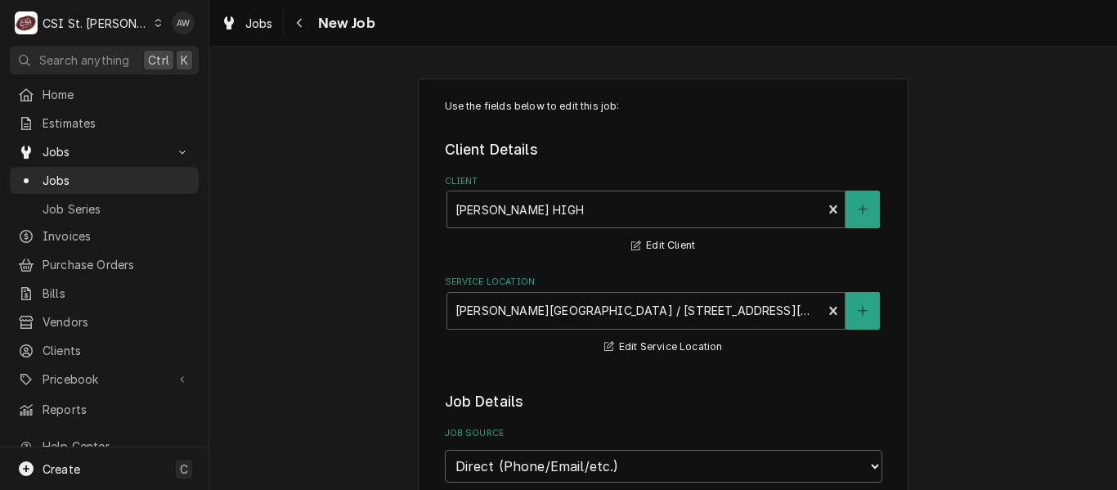
type textarea "x"
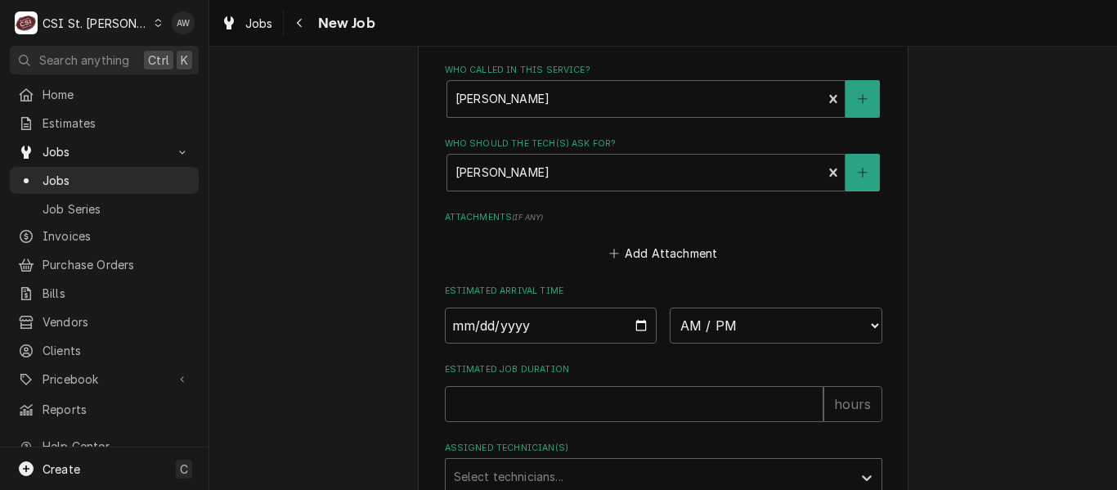
scroll to position [1145, 0]
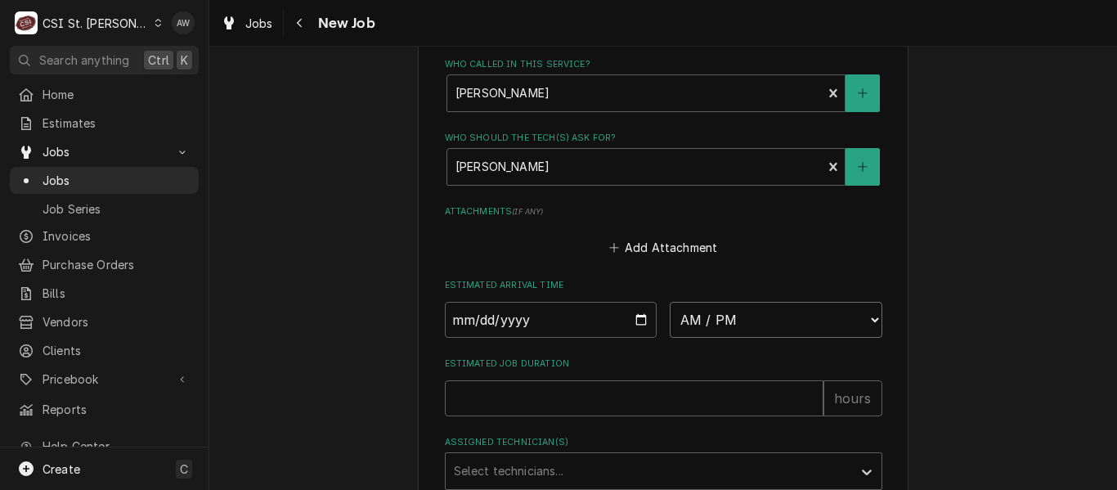
click at [761, 328] on select "AM / PM 6:00 AM 6:15 AM 6:30 AM 6:45 AM 7:00 AM 7:15 AM 7:30 AM 7:45 AM 8:00 AM…" at bounding box center [776, 320] width 213 height 36
select select "07:00:00"
click at [670, 302] on select "AM / PM 6:00 AM 6:15 AM 6:30 AM 6:45 AM 7:00 AM 7:15 AM 7:30 AM 7:45 AM 8:00 AM…" at bounding box center [776, 320] width 213 height 36
type textarea "x"
click at [741, 319] on select "AM / PM 6:00 AM 6:15 AM 6:30 AM 6:45 AM 7:00 AM 7:15 AM 7:30 AM 7:45 AM 8:00 AM…" at bounding box center [776, 320] width 213 height 36
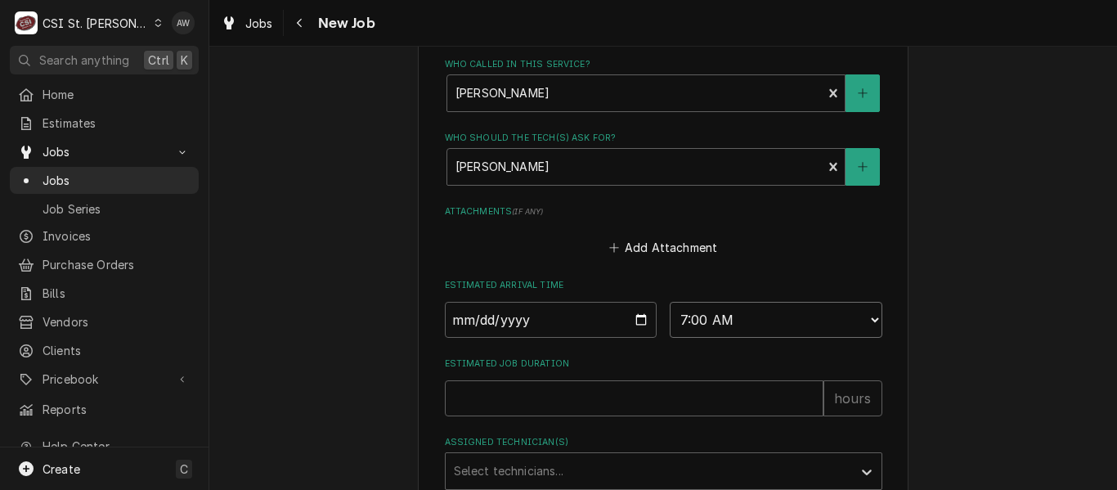
select select "09:45:00"
click at [670, 302] on select "AM / PM 6:00 AM 6:15 AM 6:30 AM 6:45 AM 7:00 AM 7:15 AM 7:30 AM 7:45 AM 8:00 AM…" at bounding box center [776, 320] width 213 height 36
click at [630, 318] on input "Date" at bounding box center [551, 320] width 213 height 36
type textarea "x"
type input "[DATE]"
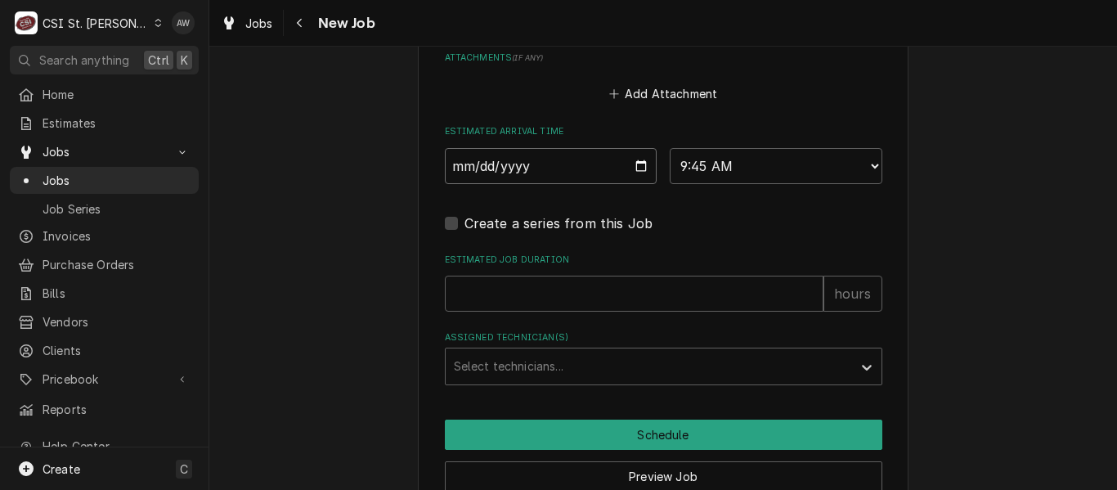
scroll to position [1308, 0]
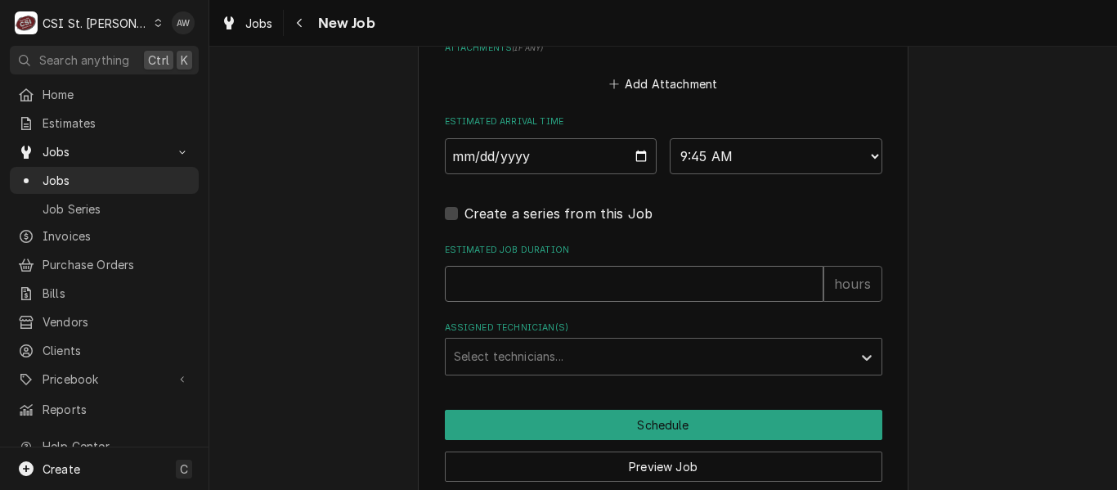
click at [584, 281] on input "Estimated Job Duration" at bounding box center [634, 284] width 379 height 36
type textarea "x"
type input "2"
click at [599, 358] on div "Assigned Technician(s)" at bounding box center [649, 356] width 390 height 29
type textarea "x"
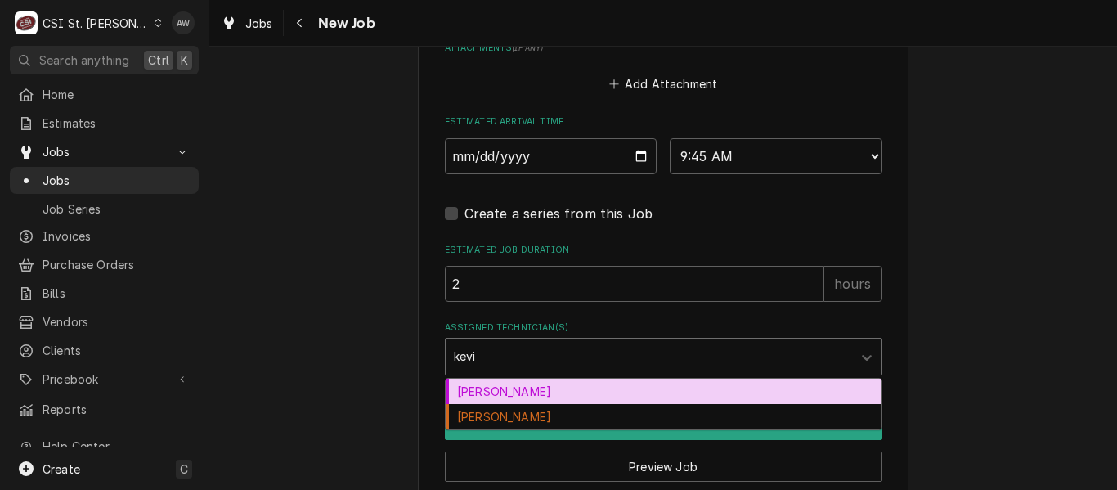
type input "kevin"
click at [603, 382] on div "Kevin Jordan" at bounding box center [664, 391] width 436 height 25
type textarea "x"
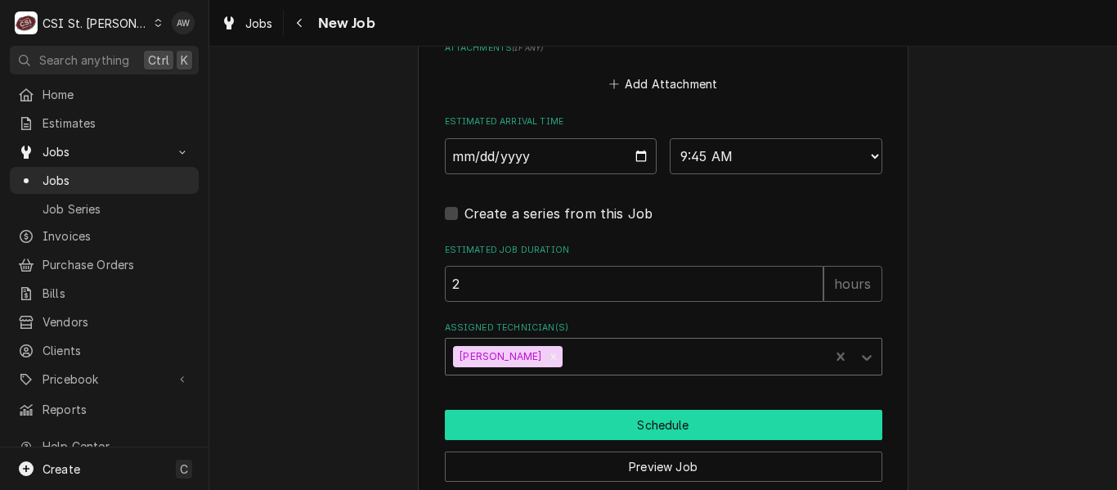
click at [596, 411] on button "Schedule" at bounding box center [664, 425] width 438 height 30
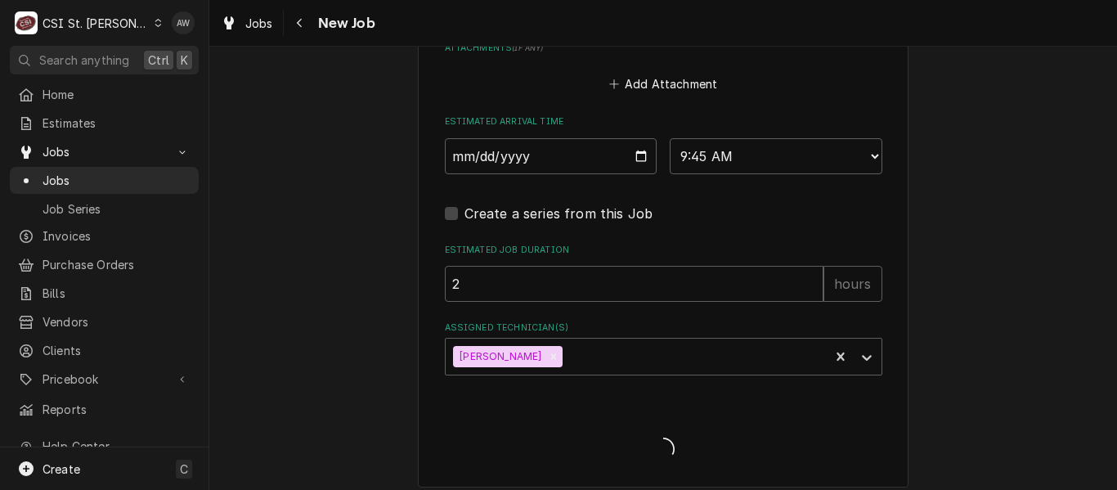
type textarea "x"
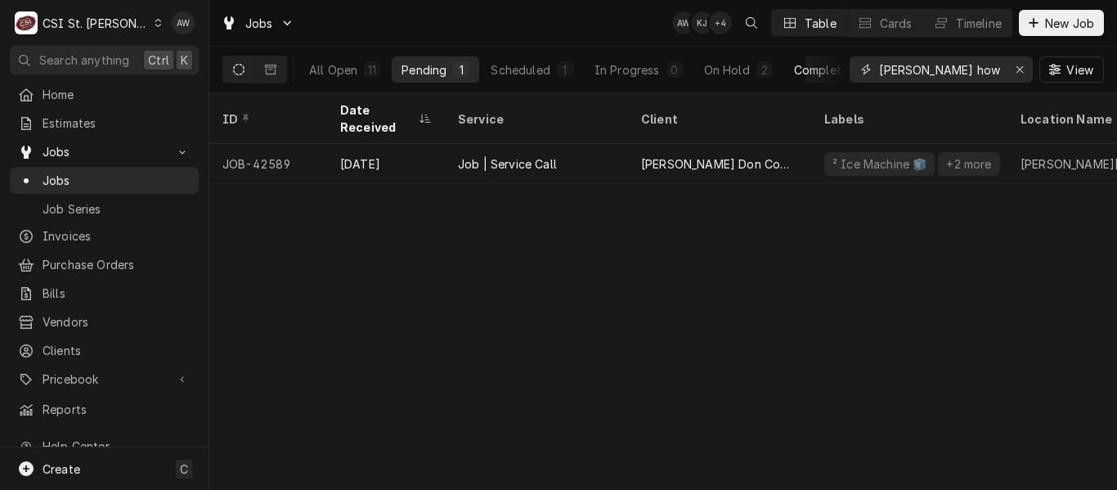
drag, startPoint x: 948, startPoint y: 78, endPoint x: 797, endPoint y: 70, distance: 150.7
click at [797, 70] on div "All Open 11 Pending 1 Scheduled 1 In Progress 0 On Hold 2 Completed 7 [PERSON_N…" at bounding box center [663, 70] width 882 height 46
paste input "41894"
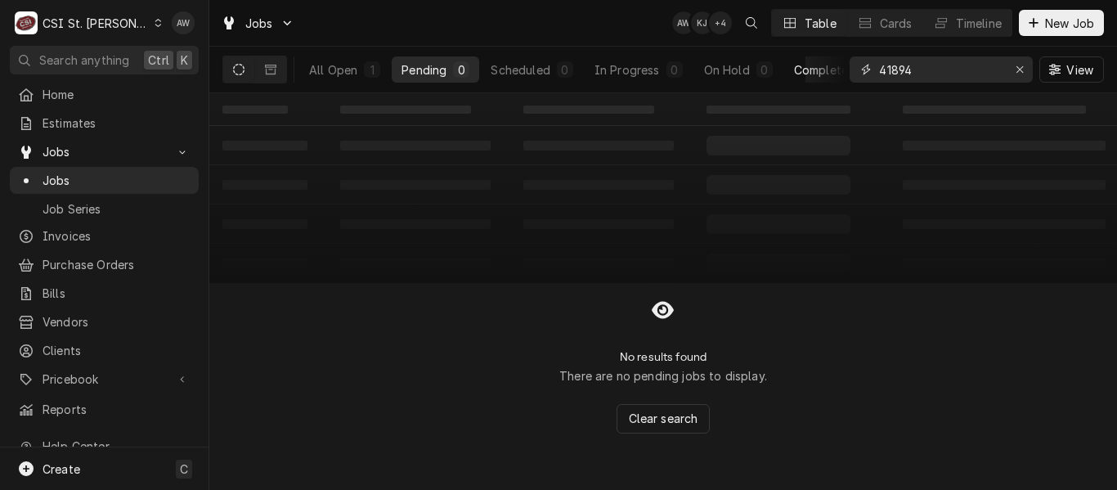
type input "41894"
click at [807, 74] on div "Completed" at bounding box center [824, 69] width 61 height 17
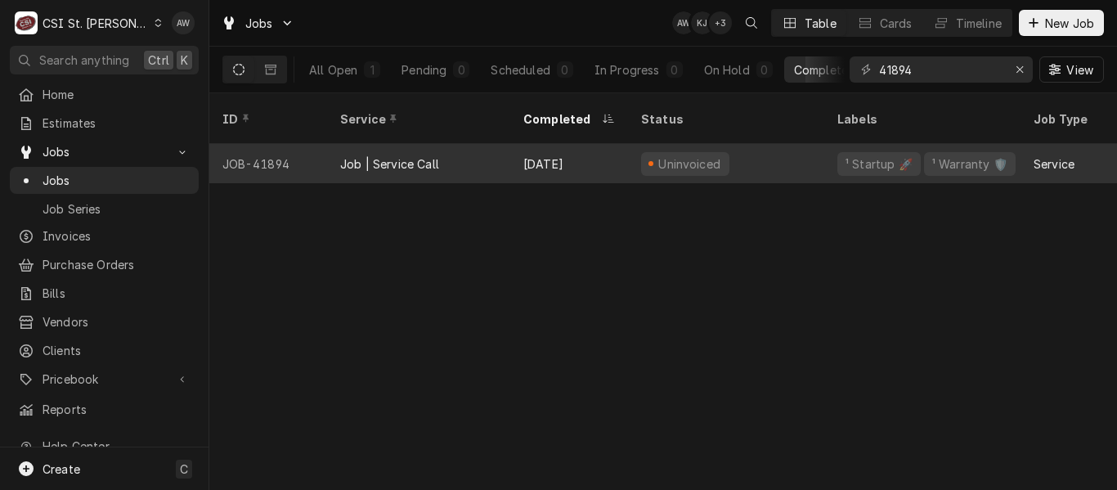
click at [510, 144] on div "[DATE]" at bounding box center [569, 163] width 118 height 39
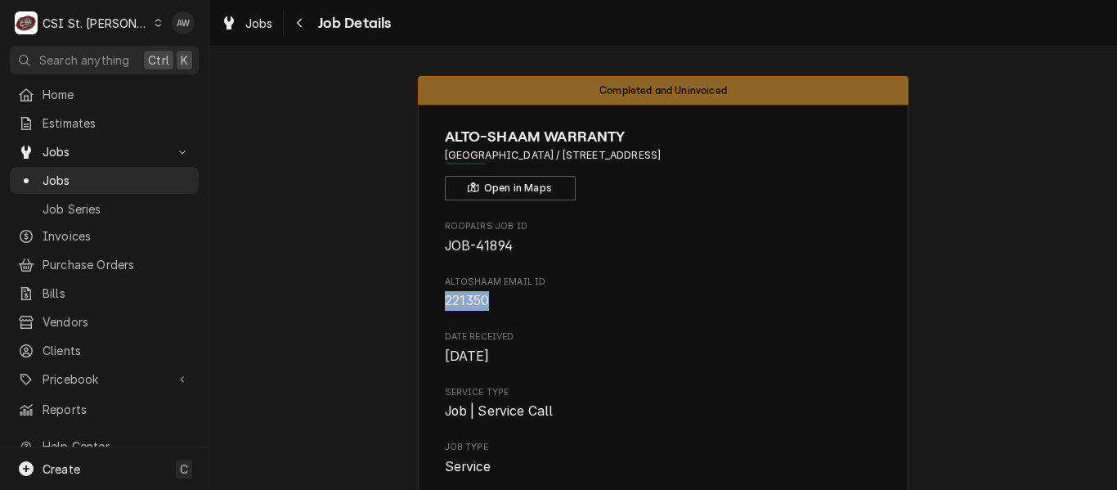
drag, startPoint x: 482, startPoint y: 301, endPoint x: 427, endPoint y: 308, distance: 55.3
copy span "221350"
click at [255, 27] on span "Jobs" at bounding box center [259, 23] width 28 height 17
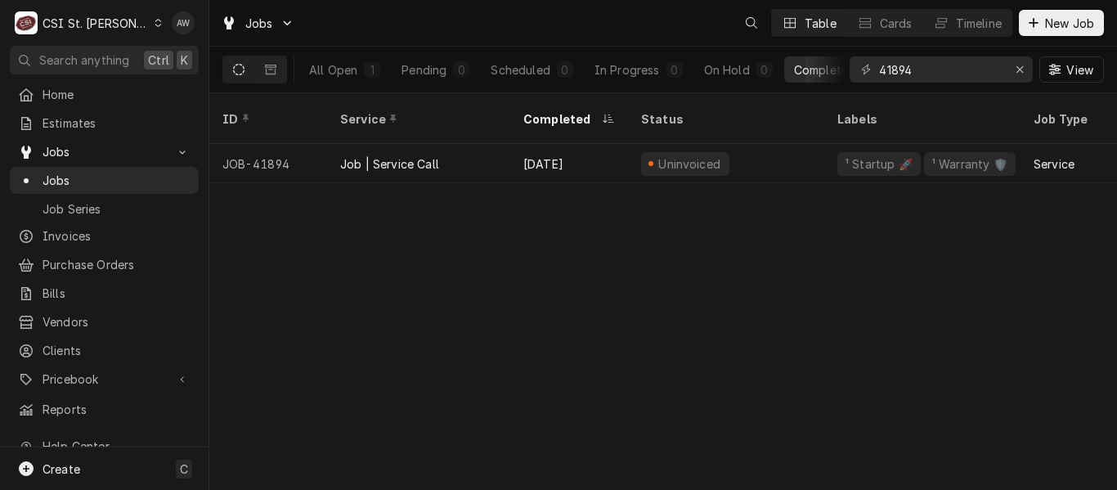
drag, startPoint x: 941, startPoint y: 59, endPoint x: 877, endPoint y: 64, distance: 64.0
click at [877, 64] on div "41894 View" at bounding box center [977, 70] width 254 height 46
click at [1016, 70] on icon "Erase input" at bounding box center [1020, 69] width 9 height 11
paste input "42557"
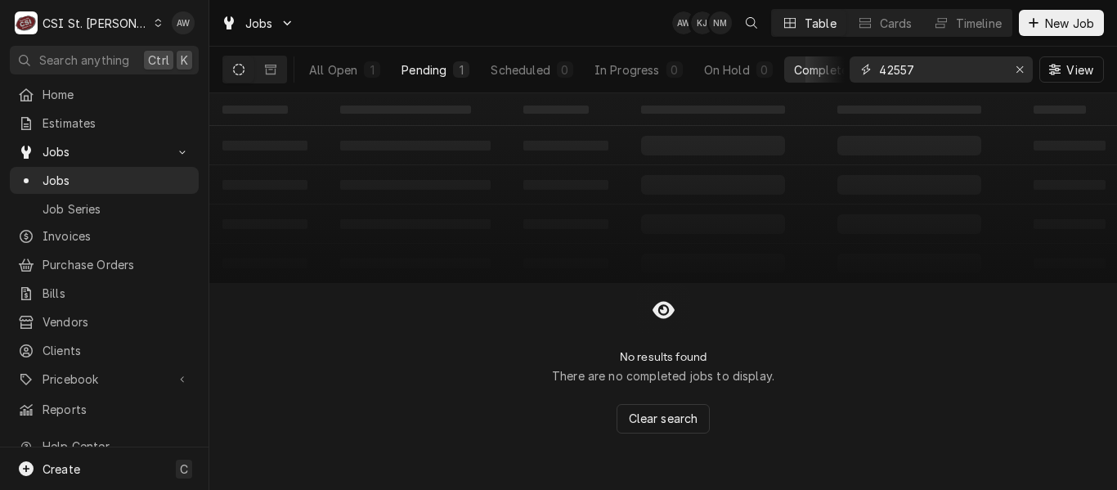
type input "42557"
click at [456, 75] on div "1" at bounding box center [461, 69] width 10 height 17
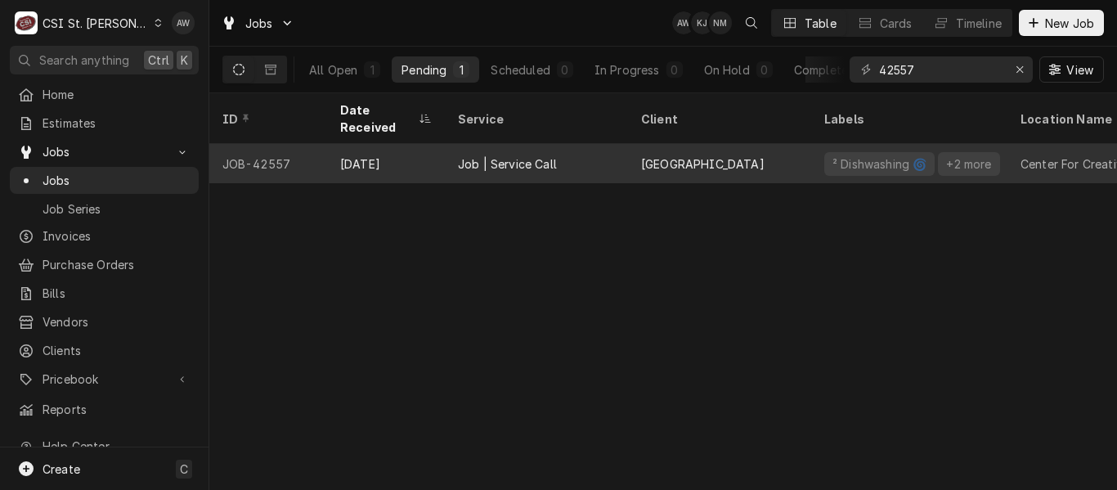
click at [478, 144] on div "Job | Service Call" at bounding box center [536, 163] width 183 height 39
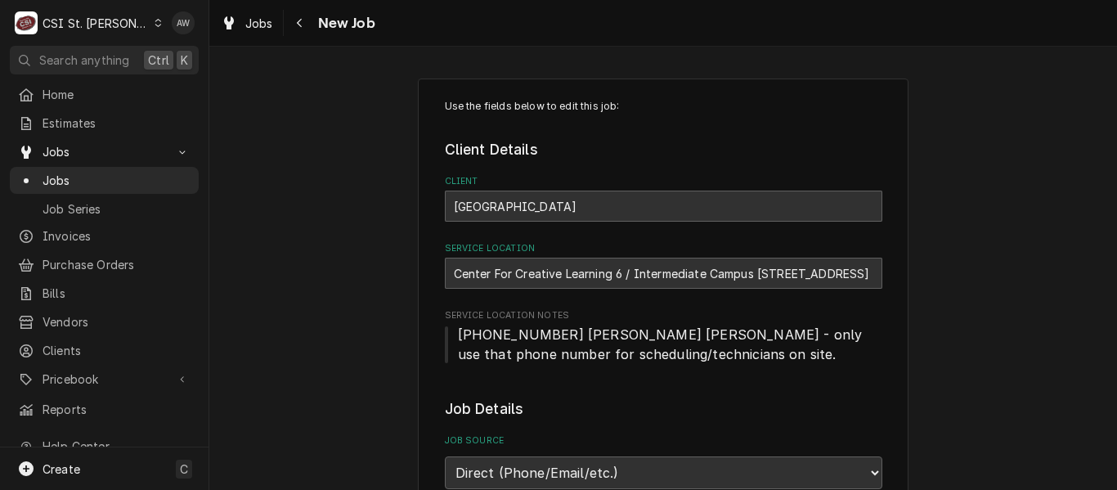
type textarea "x"
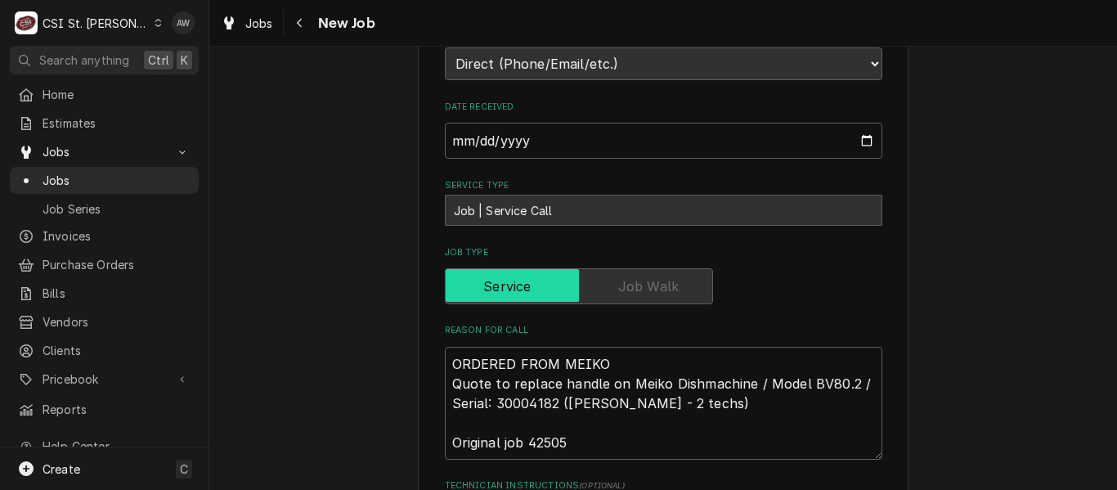
scroll to position [572, 0]
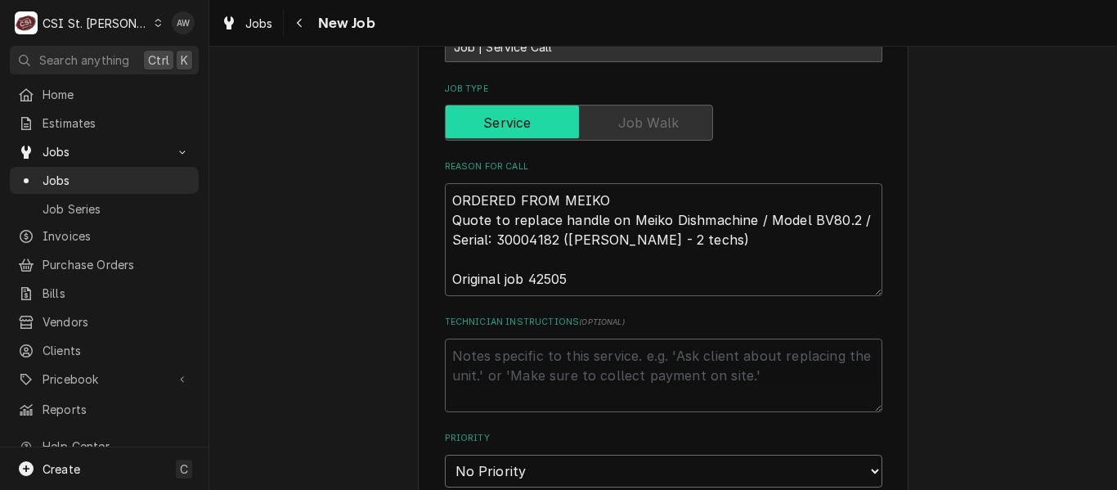
drag, startPoint x: 671, startPoint y: 488, endPoint x: 667, endPoint y: 496, distance: 9.1
click at [667, 489] on html "C CSI [GEOGRAPHIC_DATA][PERSON_NAME] AW Search anything Ctrl K Home Estimates J…" at bounding box center [558, 245] width 1117 height 490
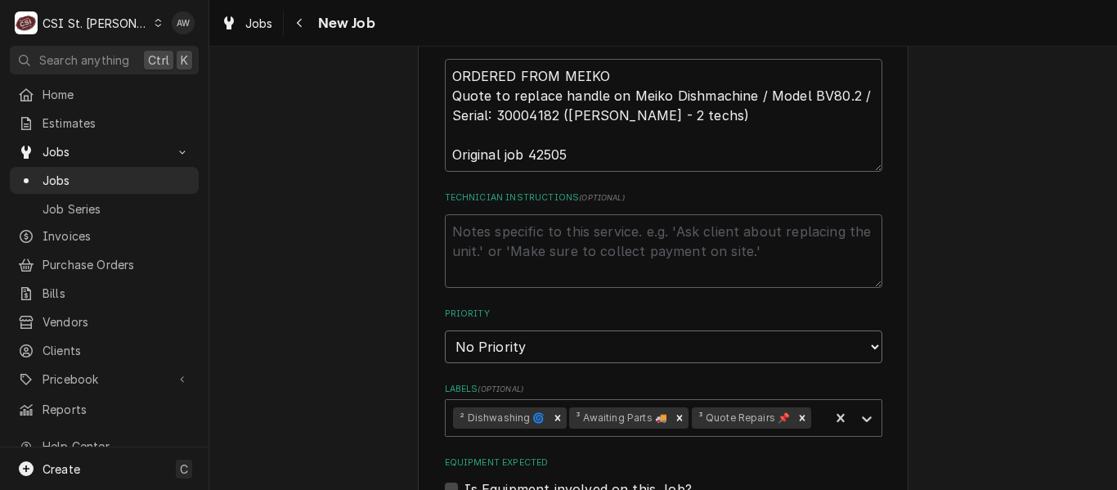
scroll to position [736, 0]
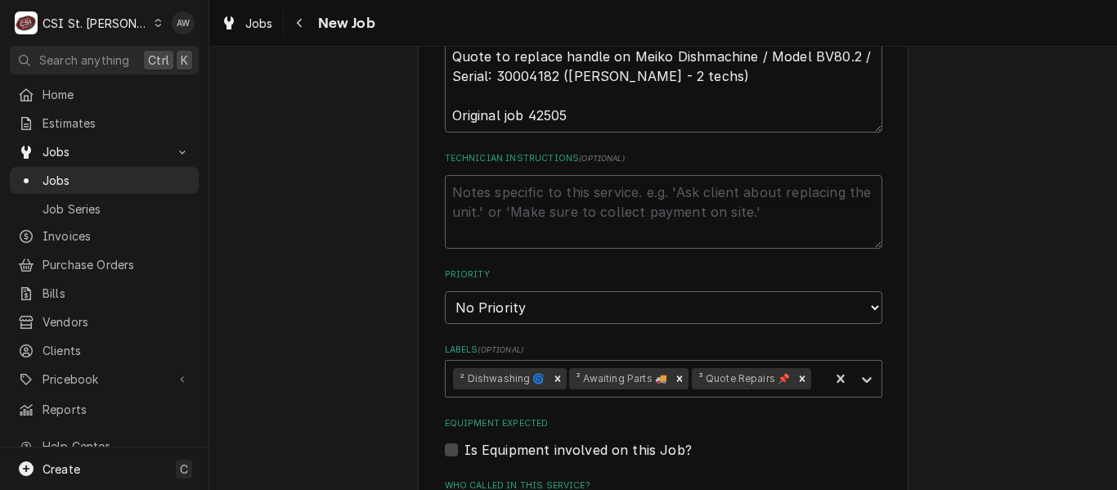
click at [1001, 407] on div "Use the fields below to edit this job: Client Details Client [GEOGRAPHIC_DATA] …" at bounding box center [663, 211] width 908 height 1766
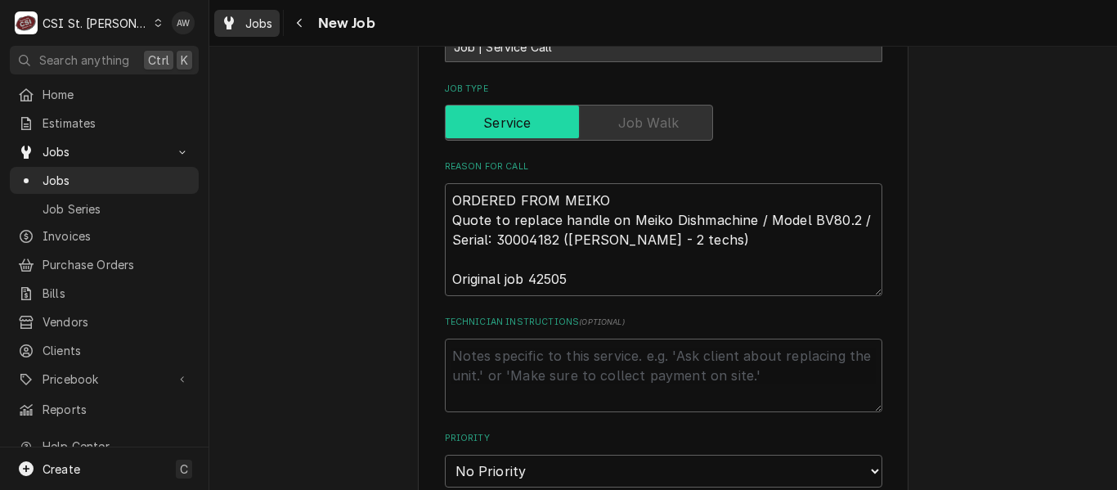
click at [237, 29] on div "Jobs" at bounding box center [247, 23] width 59 height 20
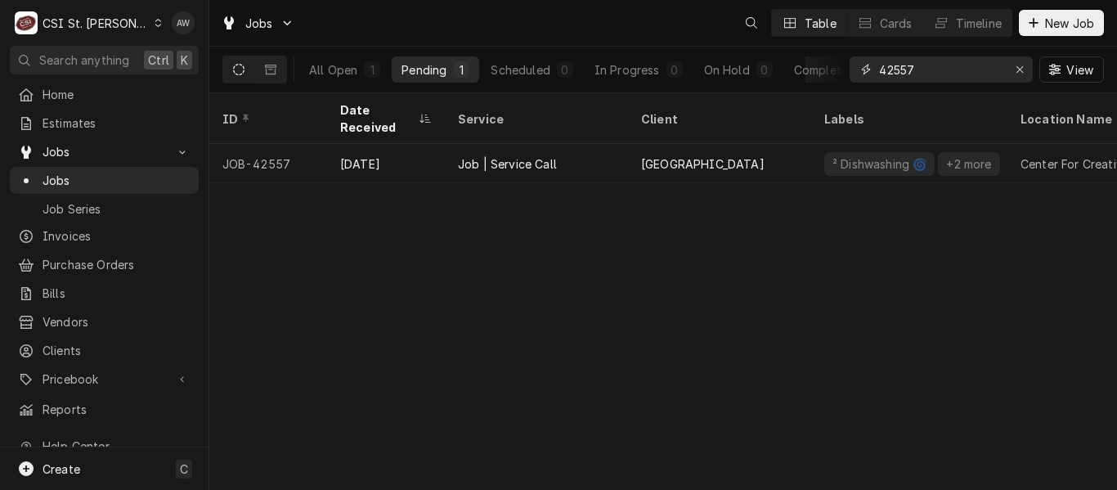
drag, startPoint x: 915, startPoint y: 68, endPoint x: 864, endPoint y: 74, distance: 51.0
click at [864, 74] on div "42557" at bounding box center [941, 69] width 183 height 26
paste input "270"
type input "42270"
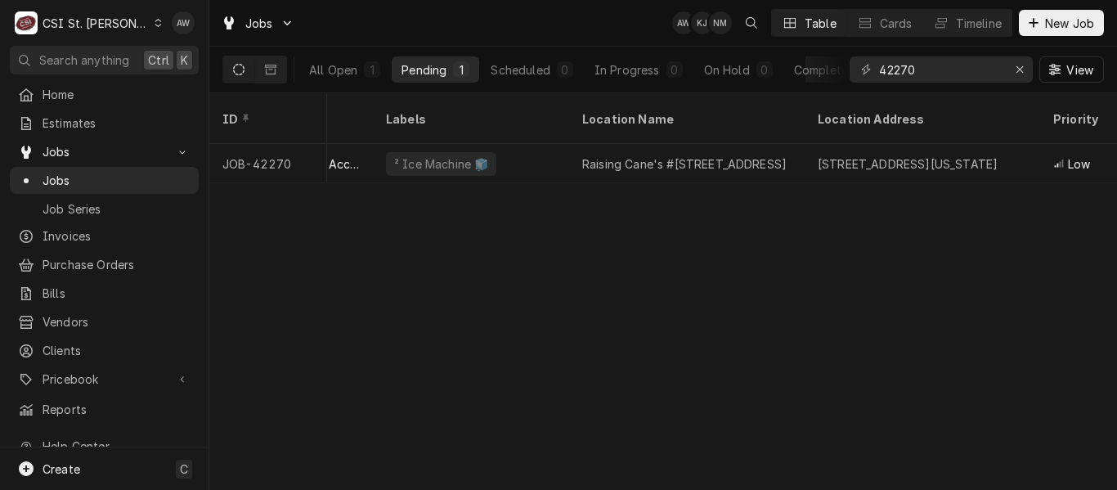
scroll to position [0, 508]
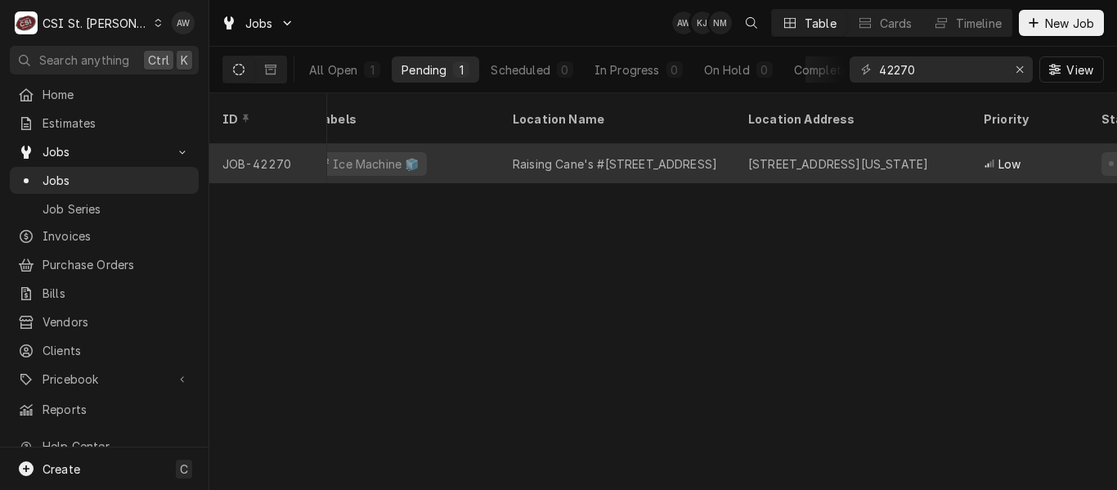
click at [695, 155] on div "Raising Cane's #595 Fairview Heights" at bounding box center [615, 163] width 204 height 17
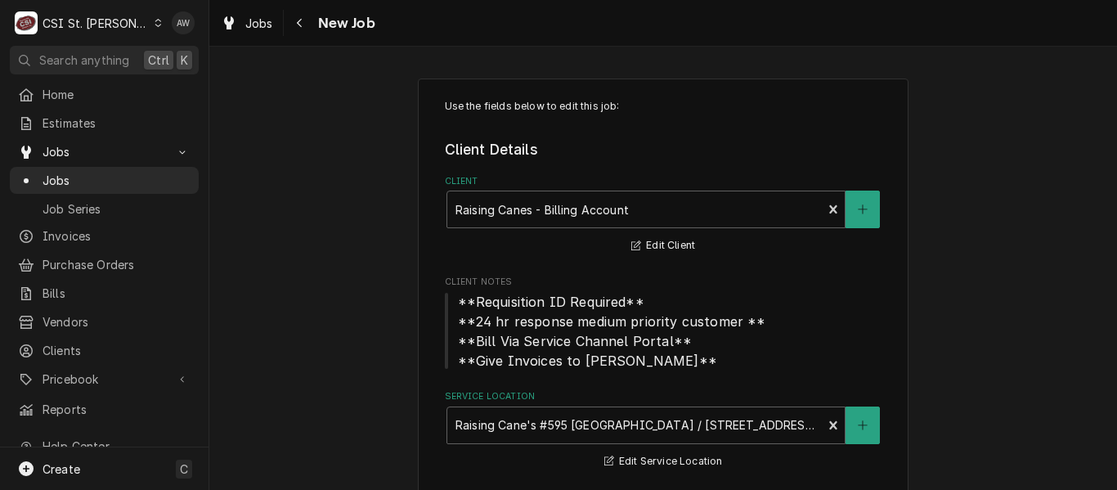
type textarea "x"
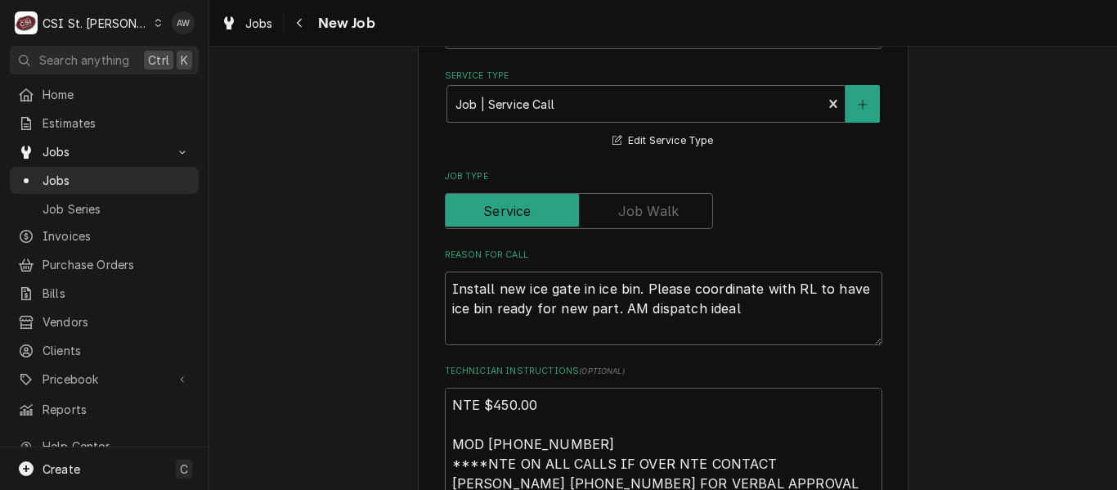
scroll to position [981, 0]
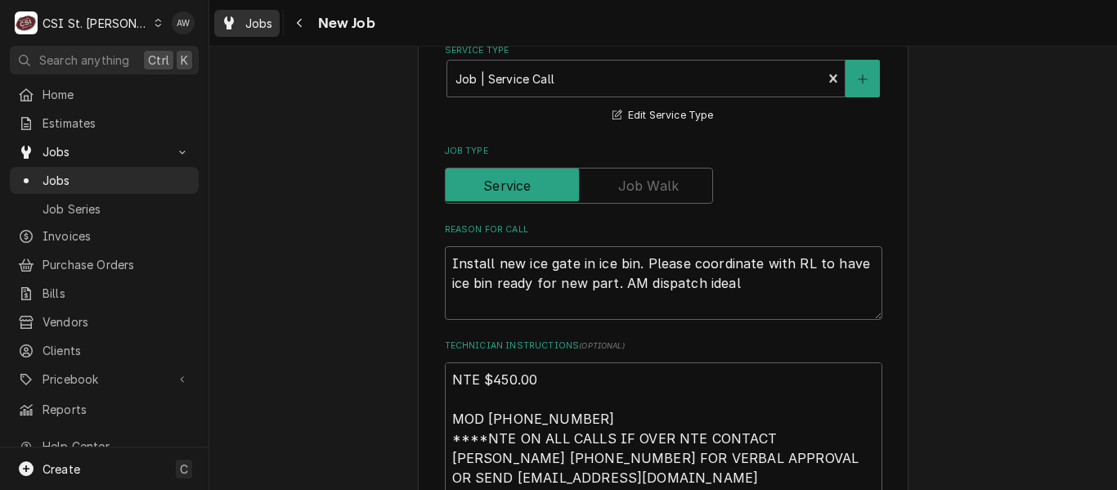
click at [254, 20] on span "Jobs" at bounding box center [259, 23] width 28 height 17
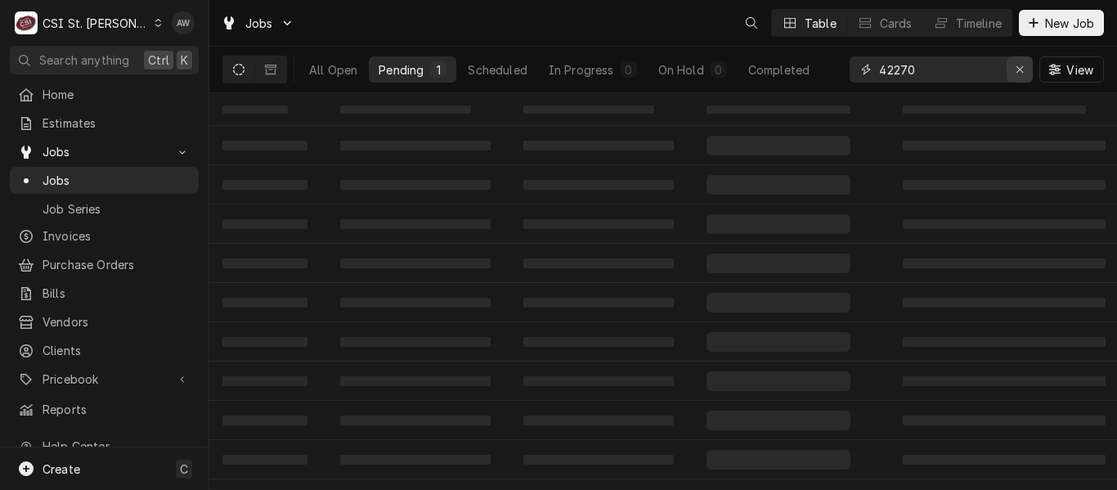
click at [1010, 74] on button "Erase input" at bounding box center [1020, 69] width 26 height 26
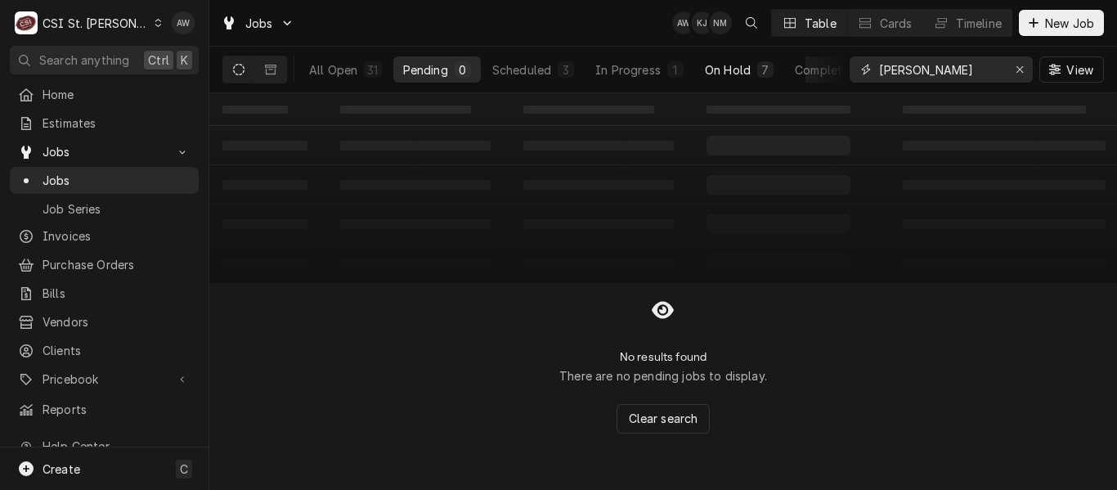
type input "[PERSON_NAME]"
drag, startPoint x: 750, startPoint y: 71, endPoint x: 727, endPoint y: 70, distance: 22.9
click at [750, 72] on div "On Hold" at bounding box center [728, 69] width 46 height 17
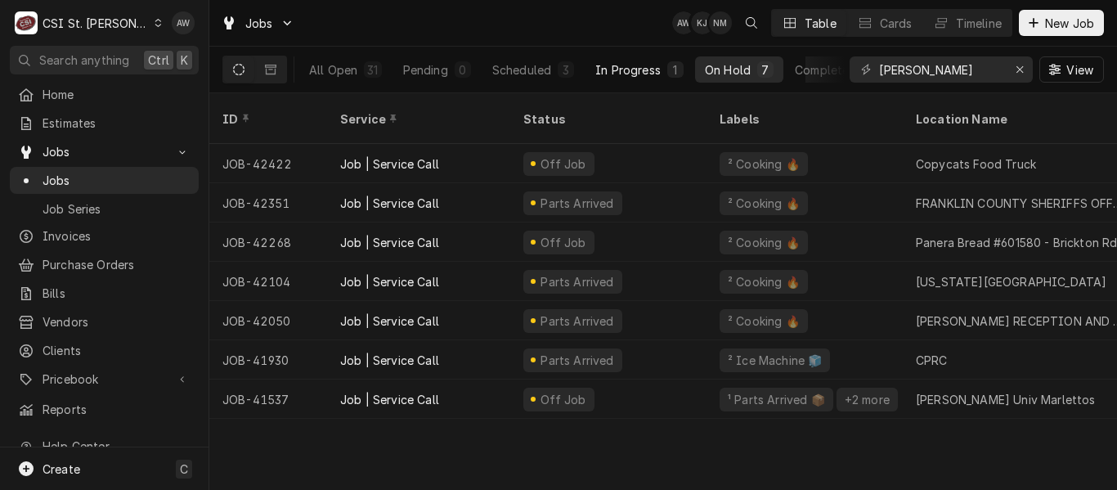
click at [680, 70] on div "1" at bounding box center [676, 69] width 10 height 17
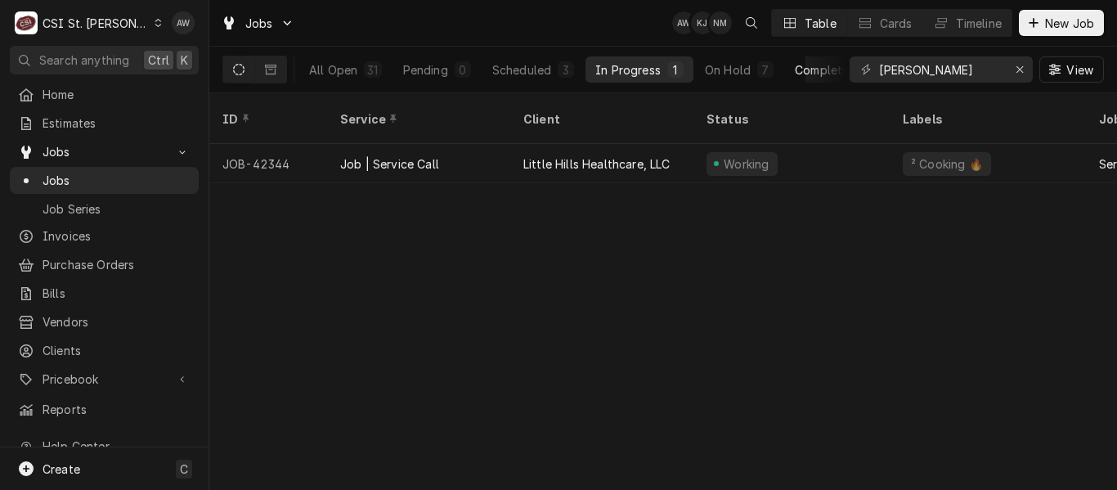
click at [834, 70] on div "Completed" at bounding box center [825, 69] width 61 height 17
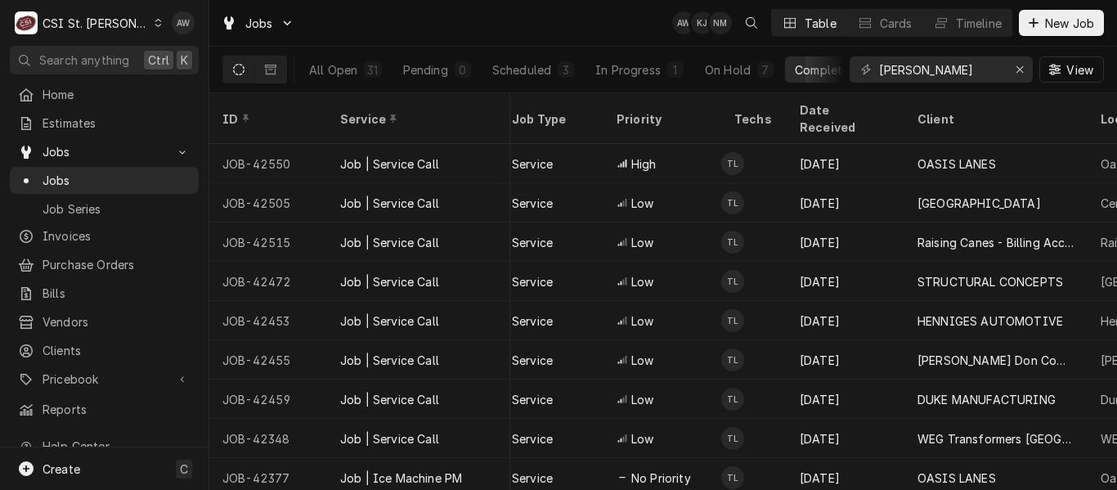
scroll to position [0, 531]
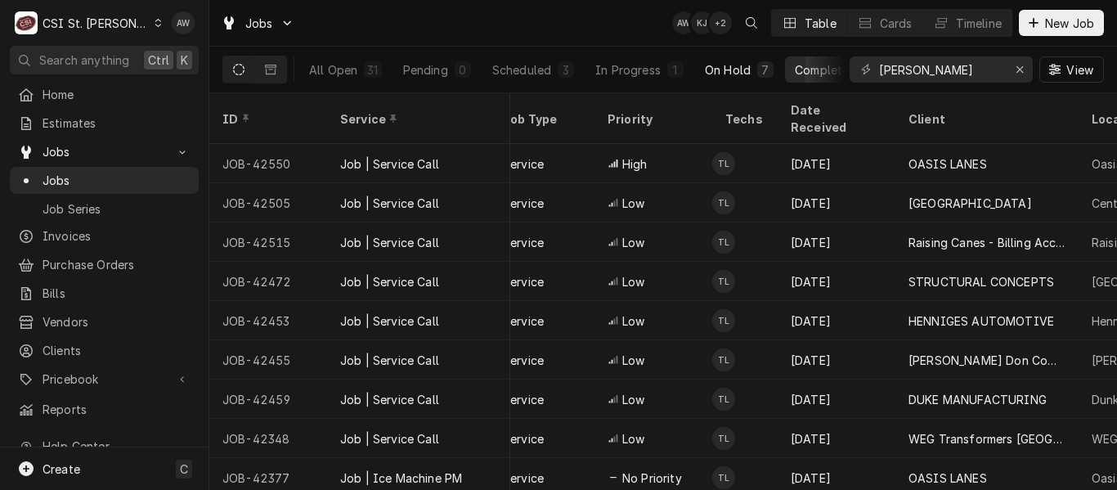
click at [734, 81] on button "On Hold 7" at bounding box center [739, 69] width 88 height 26
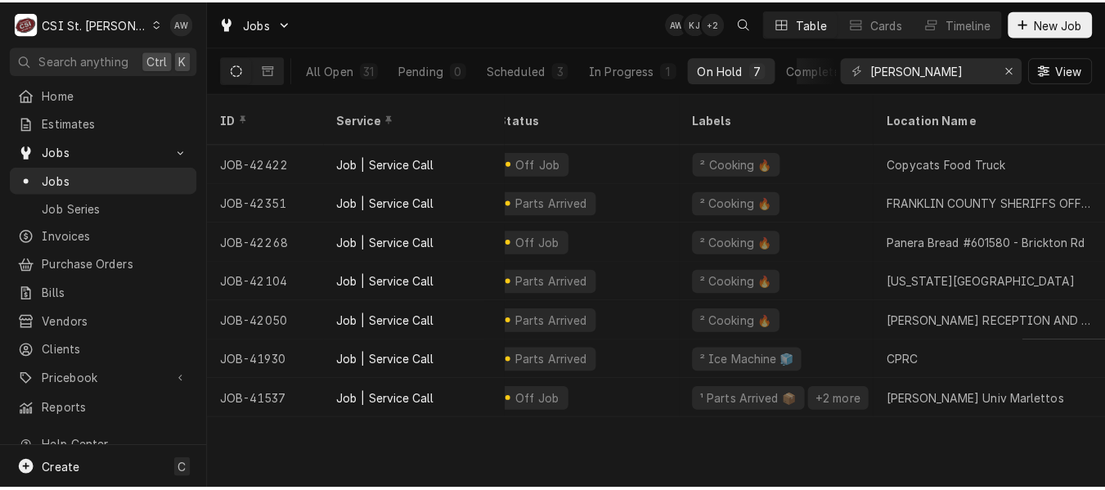
scroll to position [0, 0]
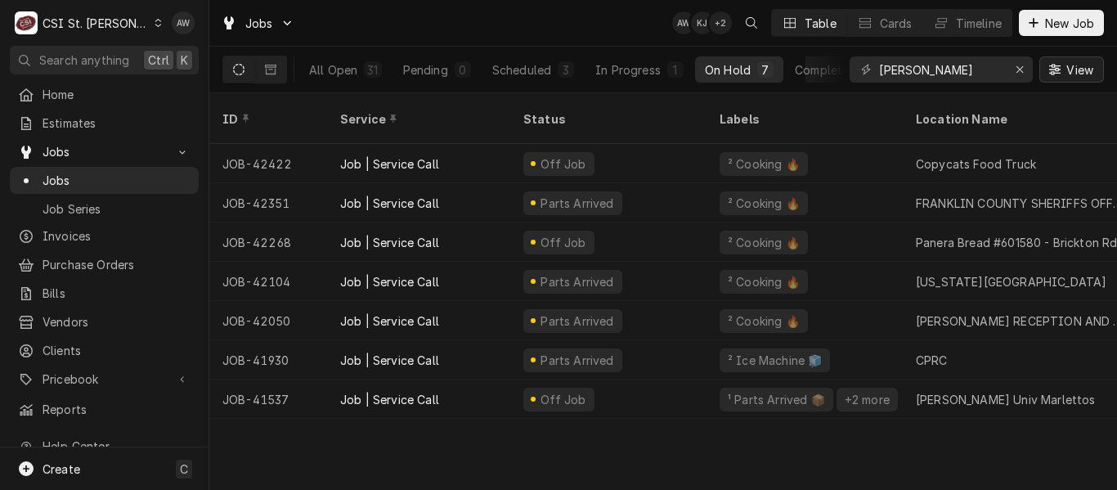
click at [1063, 65] on span "View" at bounding box center [1080, 69] width 34 height 17
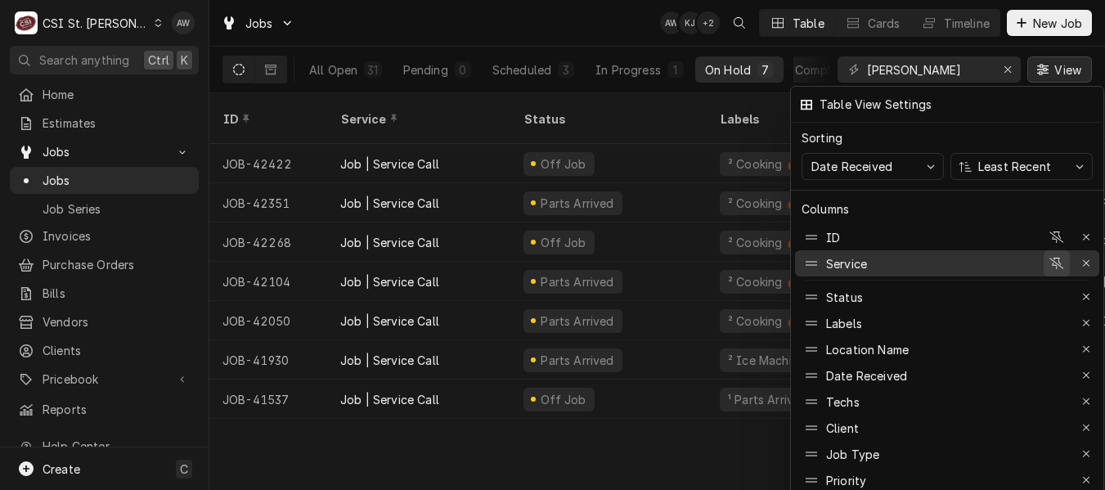
click at [1060, 258] on icon "button" at bounding box center [1056, 263] width 15 height 11
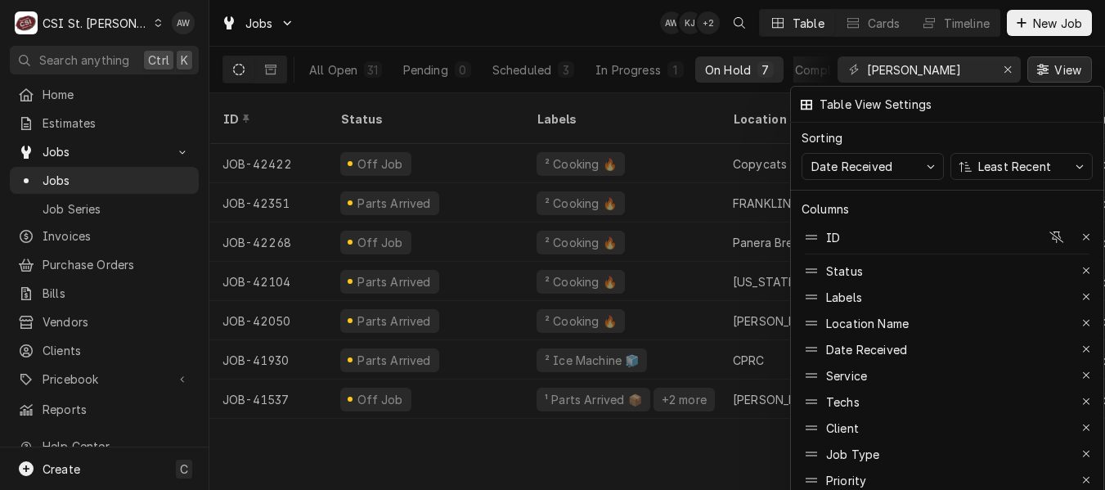
click at [530, 459] on div at bounding box center [552, 245] width 1105 height 490
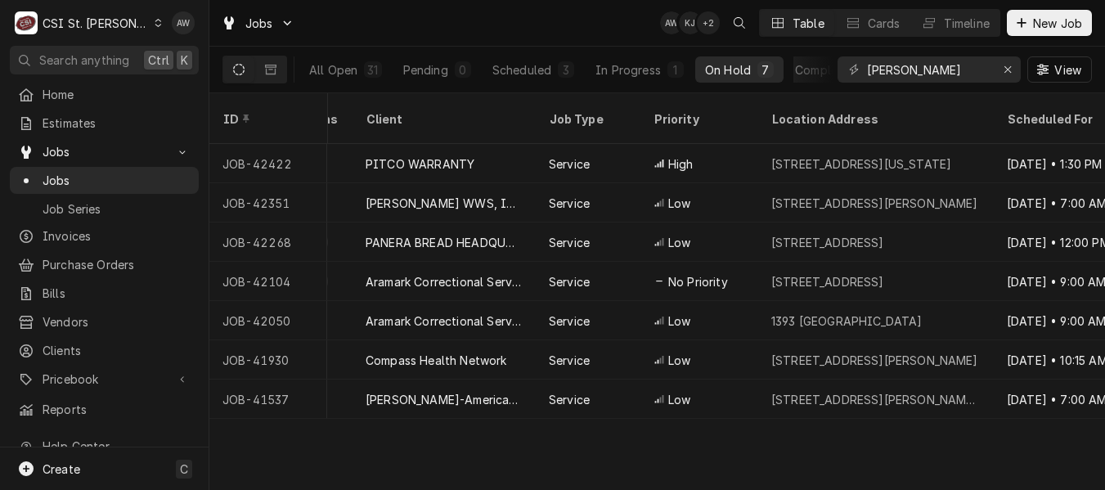
scroll to position [0, 972]
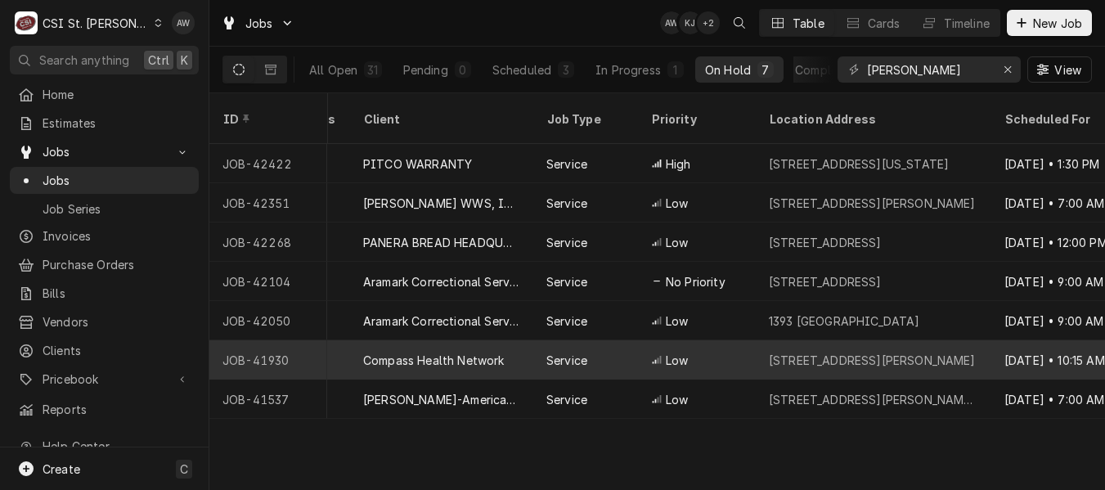
click at [630, 345] on div "Service" at bounding box center [585, 359] width 105 height 39
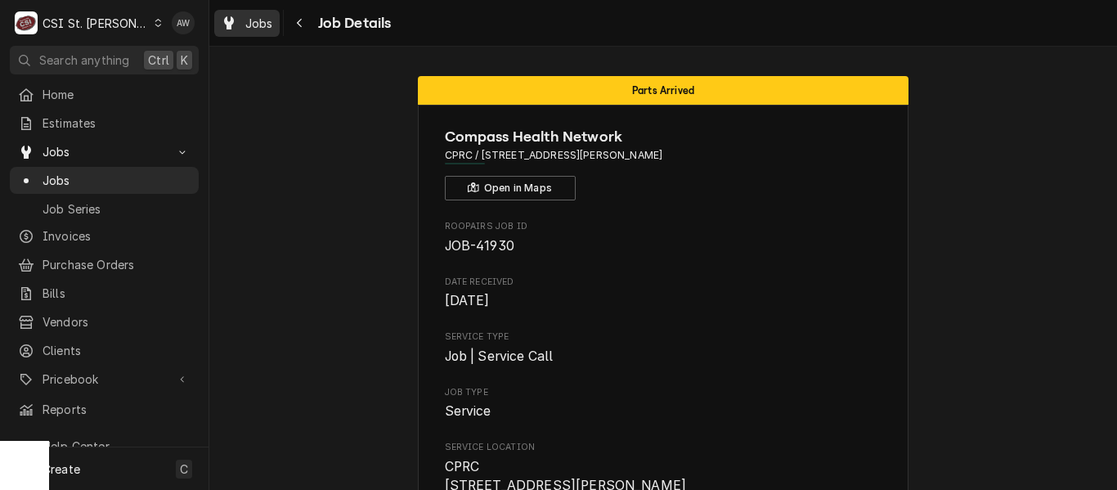
click at [263, 22] on span "Jobs" at bounding box center [259, 23] width 28 height 17
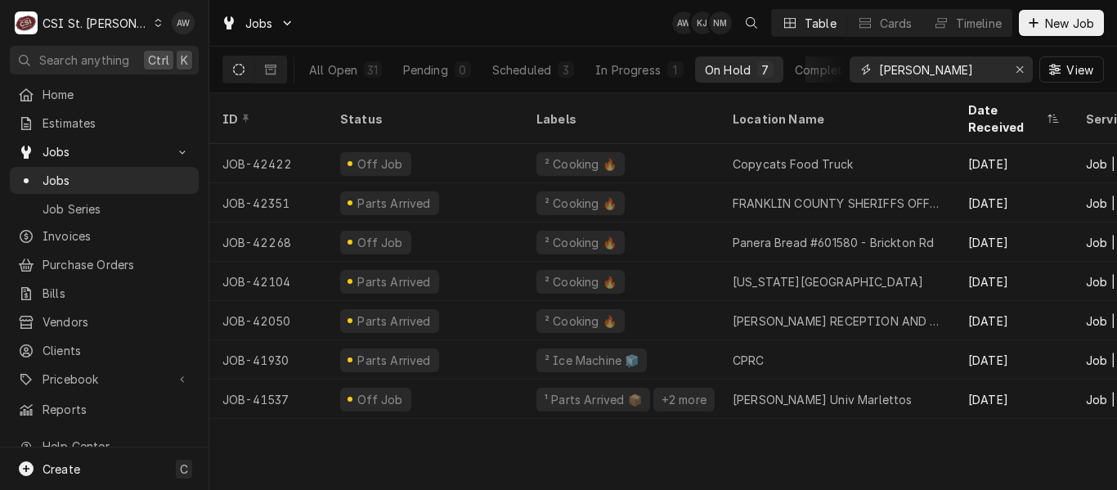
drag, startPoint x: 923, startPoint y: 69, endPoint x: 855, endPoint y: 65, distance: 68.8
click at [855, 65] on div "[PERSON_NAME]" at bounding box center [941, 69] width 183 height 26
paste input "40612"
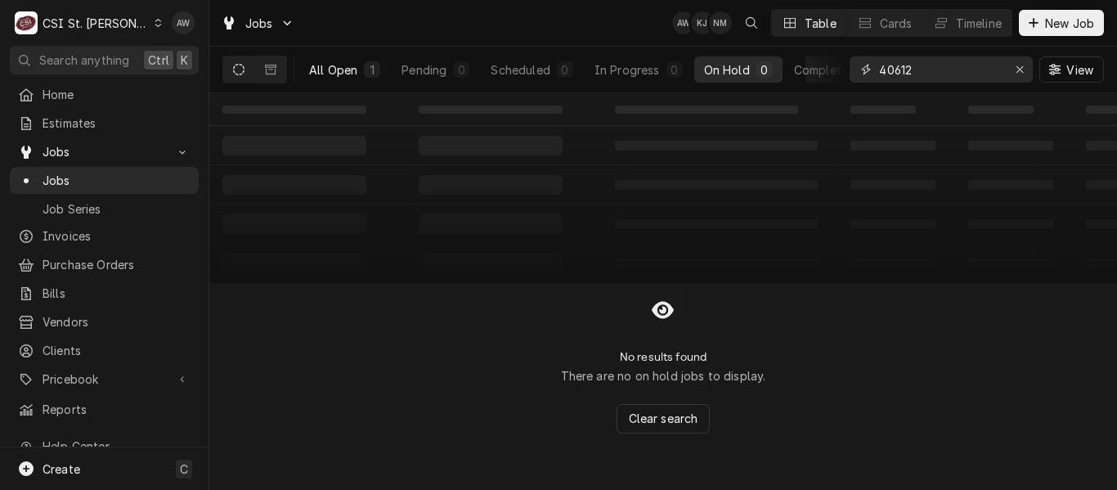
type input "40612"
click at [368, 70] on div "1" at bounding box center [372, 69] width 10 height 17
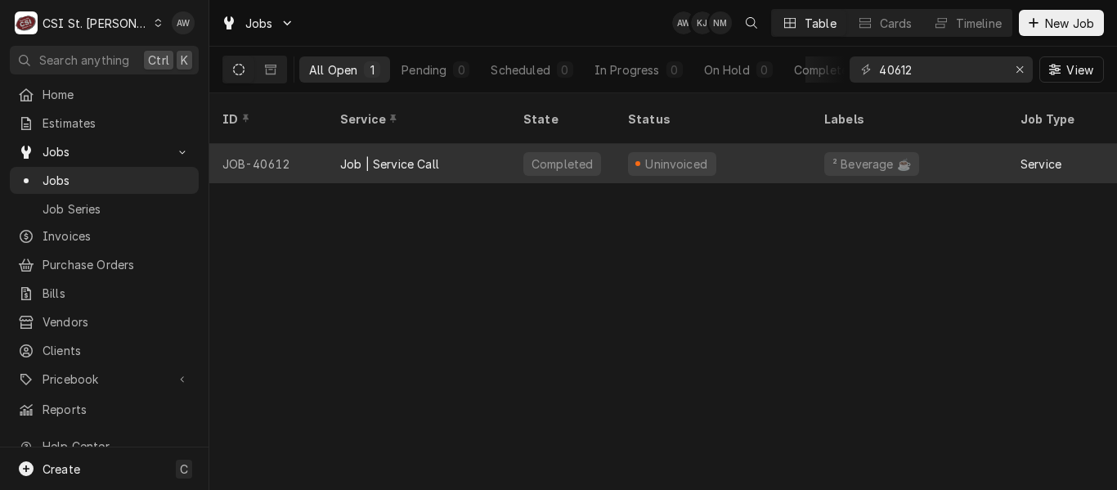
click at [467, 146] on div "Job | Service Call" at bounding box center [418, 163] width 183 height 39
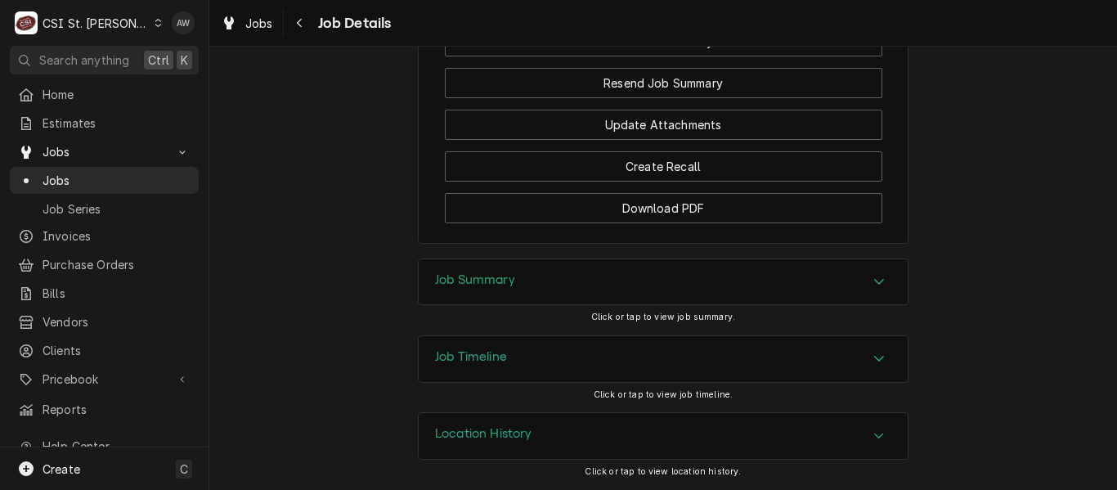
scroll to position [2619, 0]
click at [670, 281] on div "Job Summary" at bounding box center [663, 282] width 489 height 46
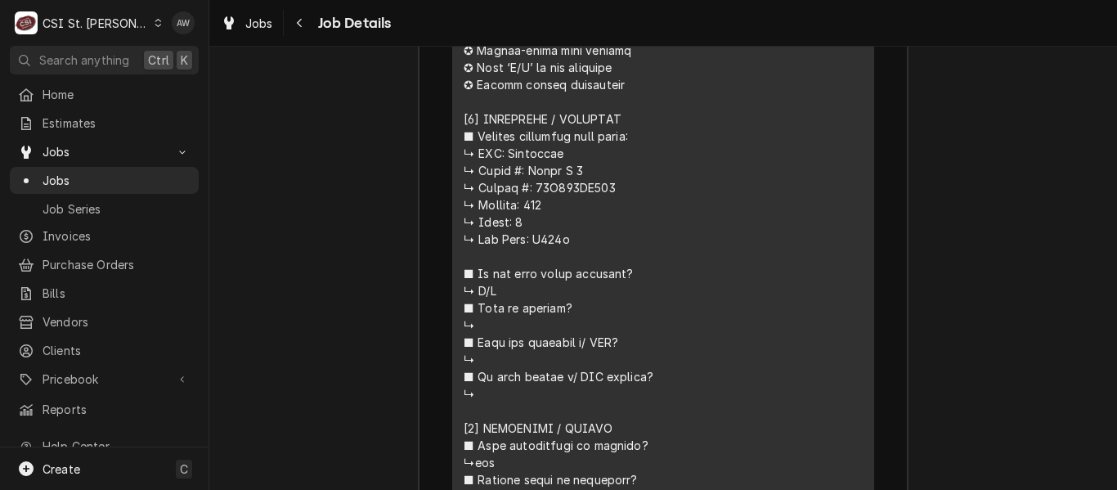
scroll to position [2782, 0]
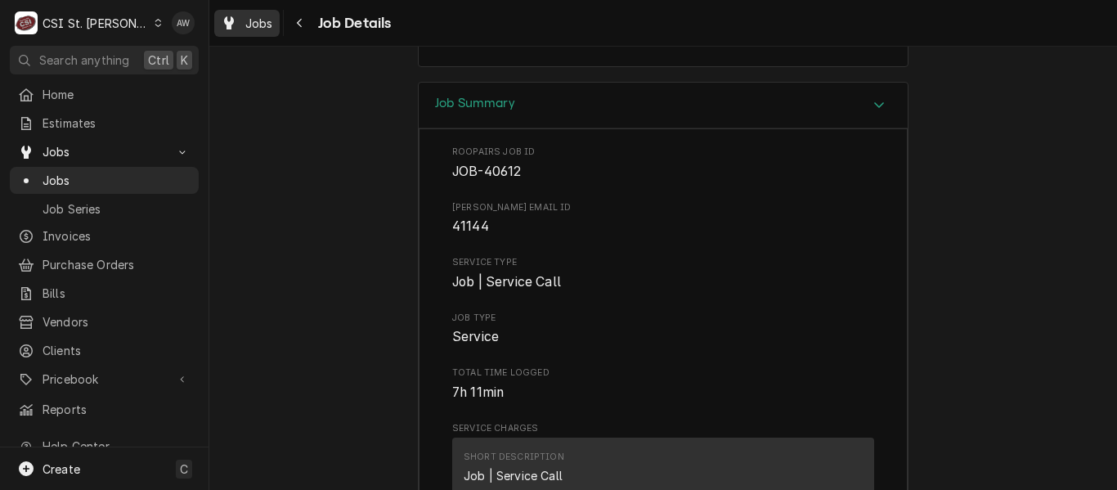
click at [255, 24] on span "Jobs" at bounding box center [259, 23] width 28 height 17
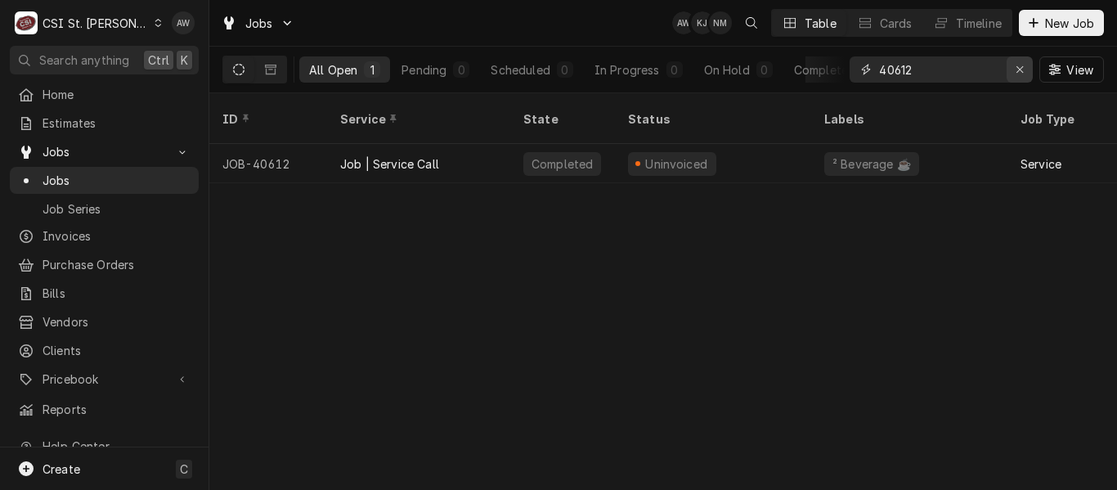
click at [1025, 74] on div "Erase input" at bounding box center [1020, 69] width 16 height 16
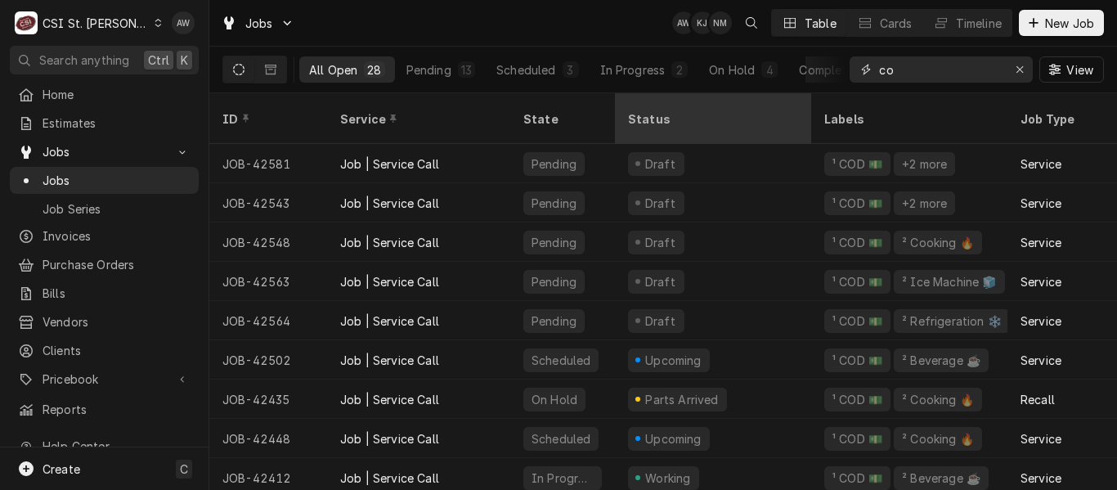
type input "c"
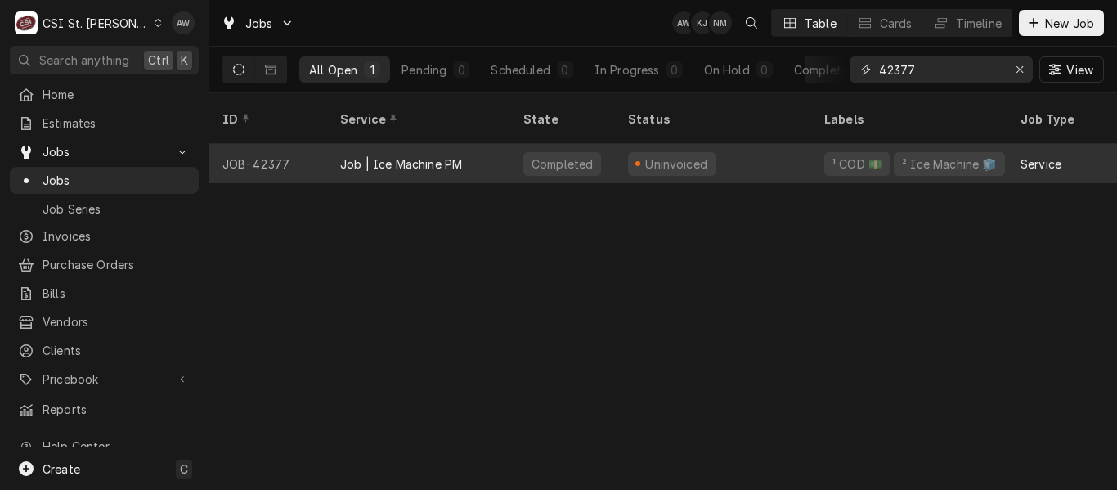
type input "42377"
click at [511, 144] on div "Completed" at bounding box center [562, 163] width 105 height 39
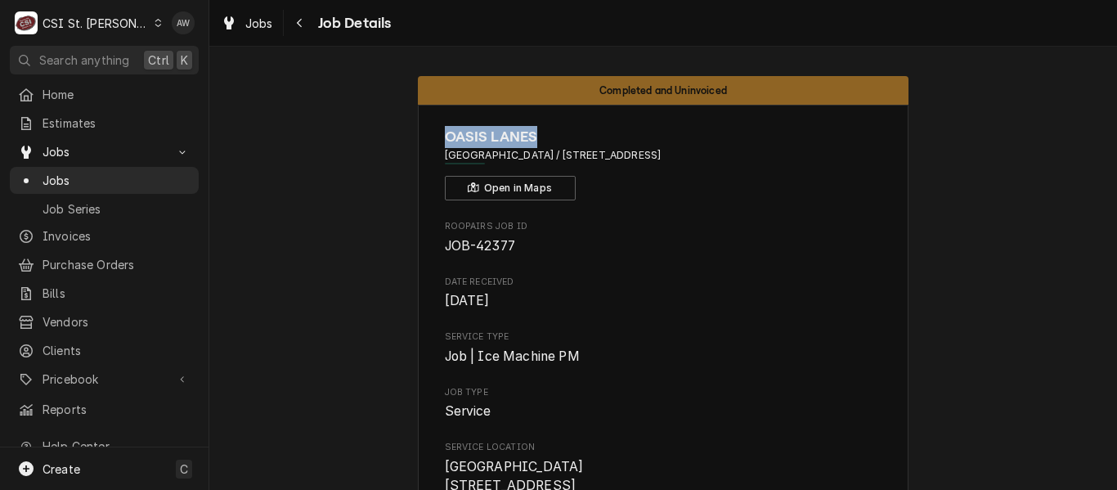
drag, startPoint x: 541, startPoint y: 129, endPoint x: 432, endPoint y: 137, distance: 109.8
copy span "OASIS LANES"
click at [234, 16] on div "Dynamic Content Wrapper" at bounding box center [229, 23] width 16 height 20
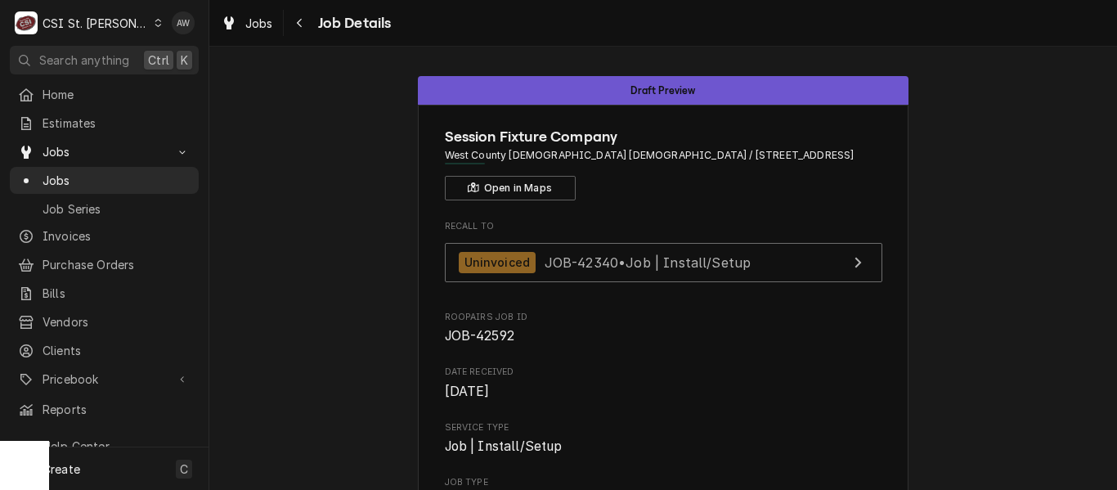
scroll to position [245, 0]
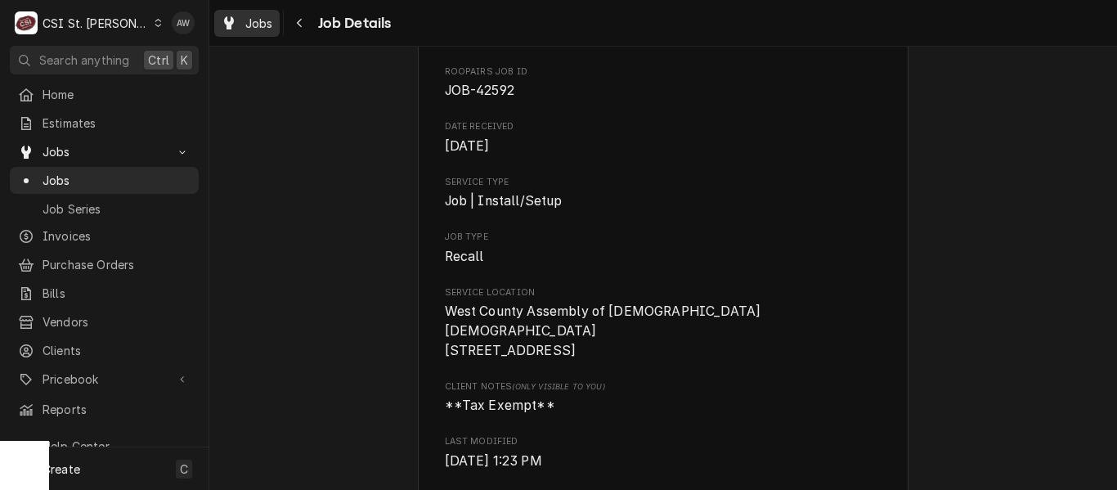
click at [259, 16] on span "Jobs" at bounding box center [259, 23] width 28 height 17
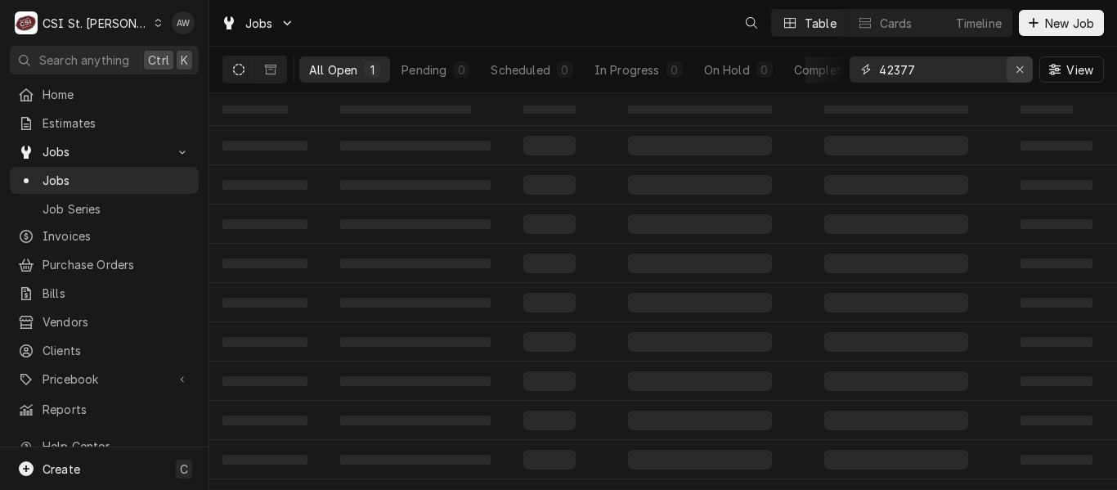
click at [1026, 79] on button "Erase input" at bounding box center [1020, 69] width 26 height 26
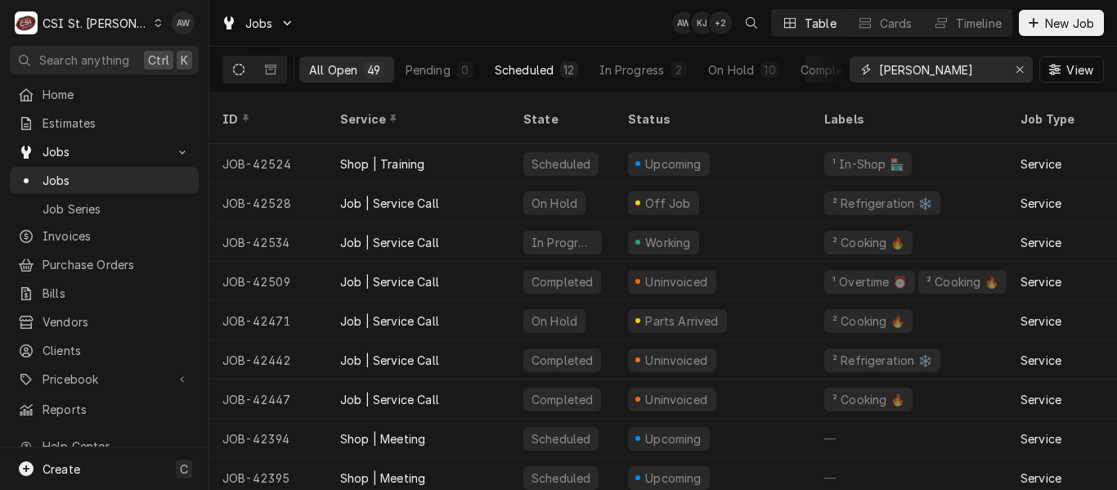
type input "smith"
click at [577, 79] on button "Scheduled 12" at bounding box center [536, 69] width 103 height 26
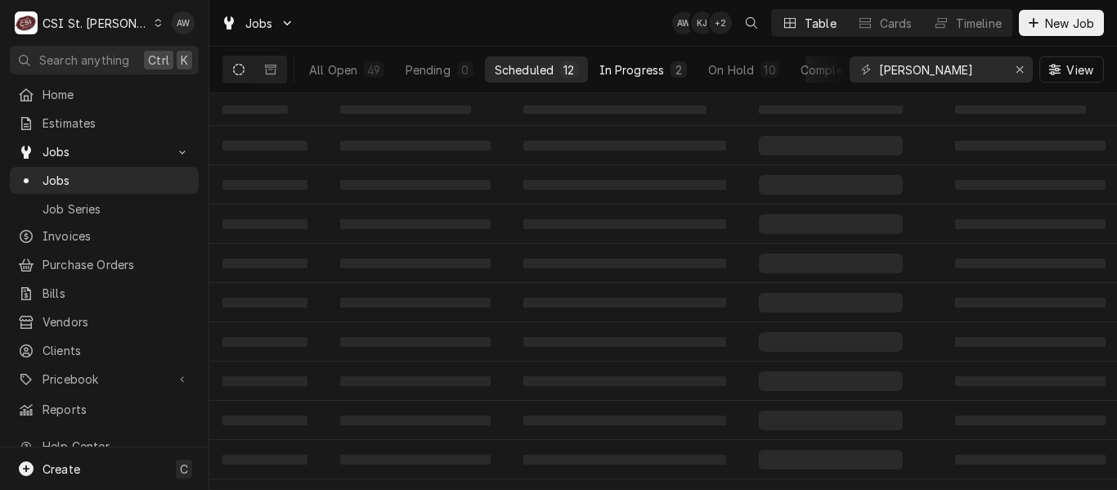
click at [672, 74] on div "2" at bounding box center [679, 69] width 16 height 16
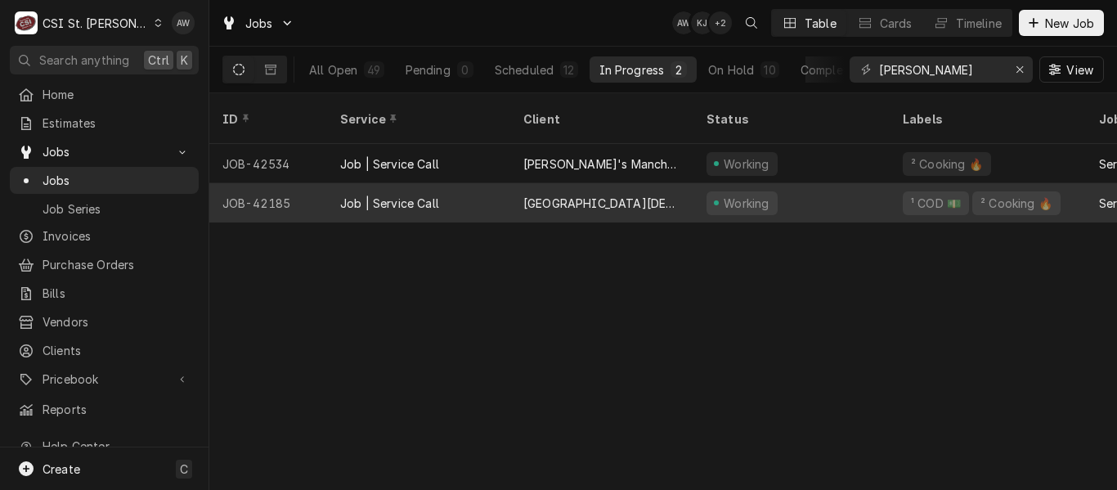
click at [596, 195] on div "RIDGE CHURCH" at bounding box center [601, 203] width 157 height 17
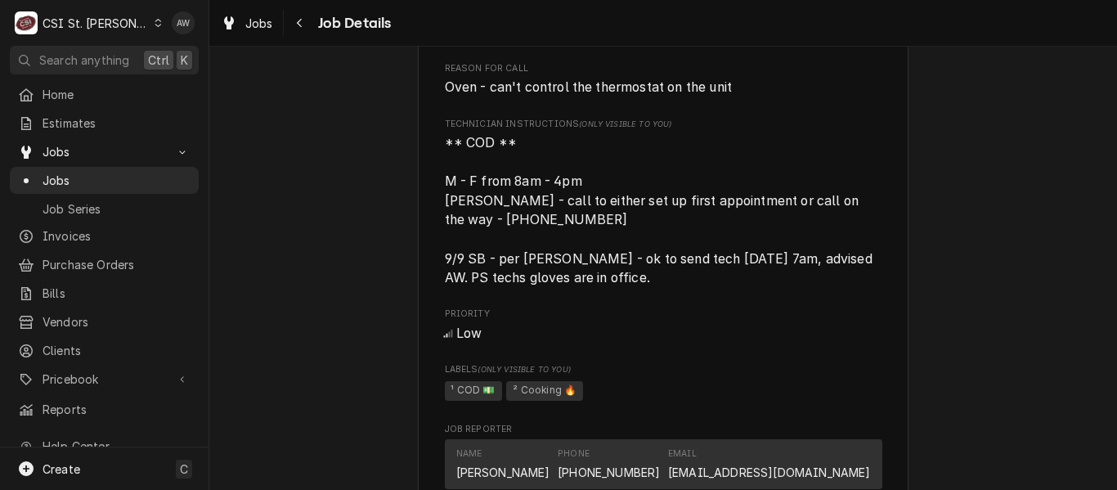
scroll to position [1227, 0]
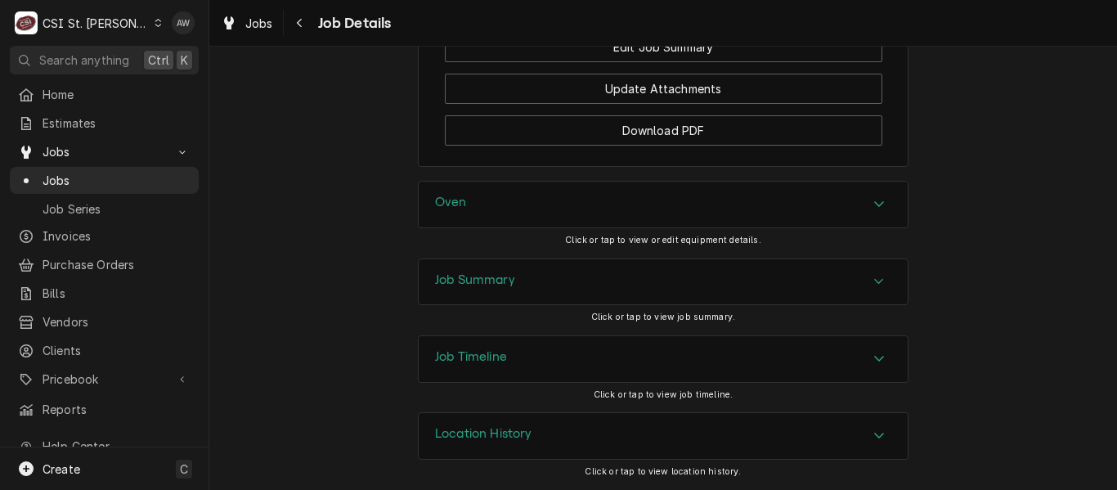
click at [636, 280] on div "Job Summary" at bounding box center [663, 282] width 489 height 46
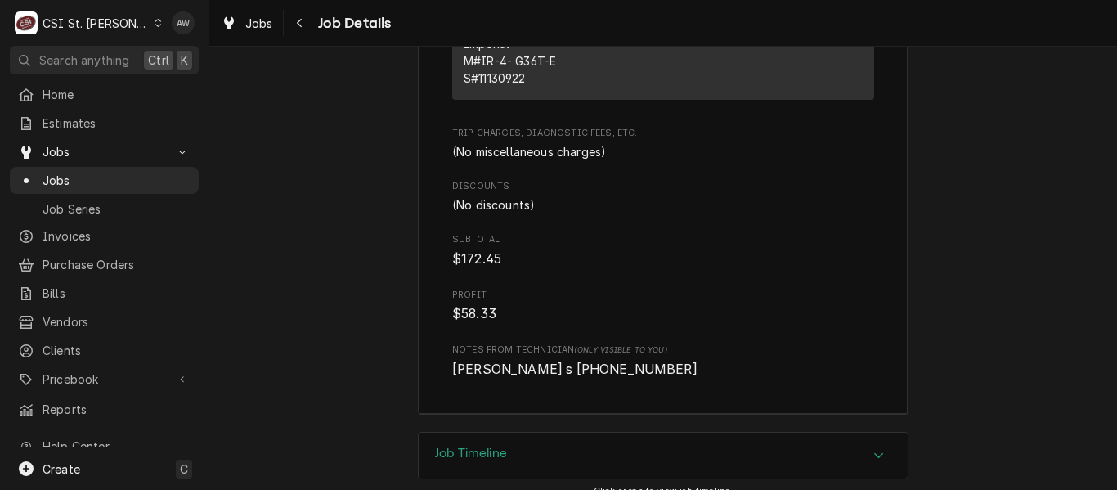
scroll to position [4755, 0]
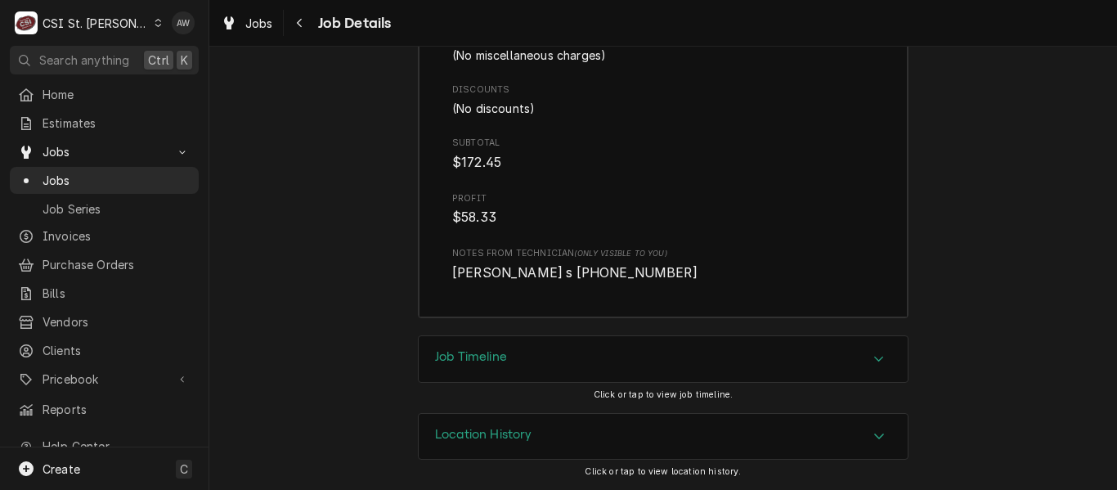
click at [624, 361] on div "Job Timeline" at bounding box center [663, 359] width 489 height 46
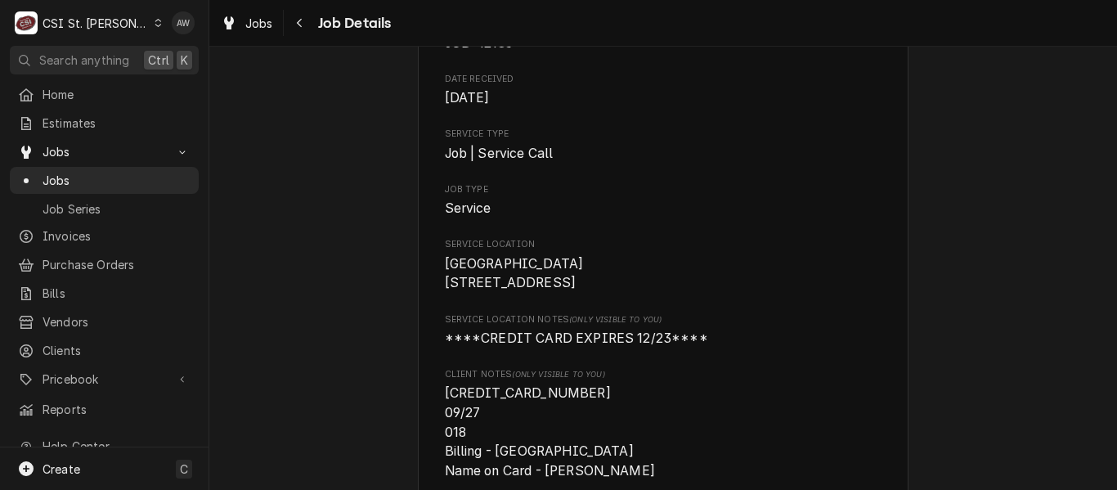
scroll to position [0, 0]
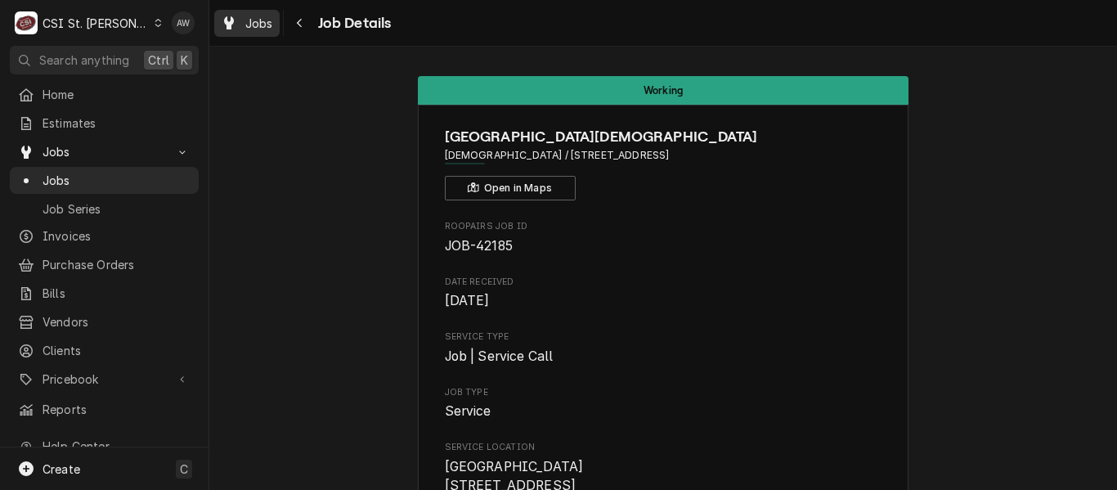
click at [250, 16] on span "Jobs" at bounding box center [259, 23] width 28 height 17
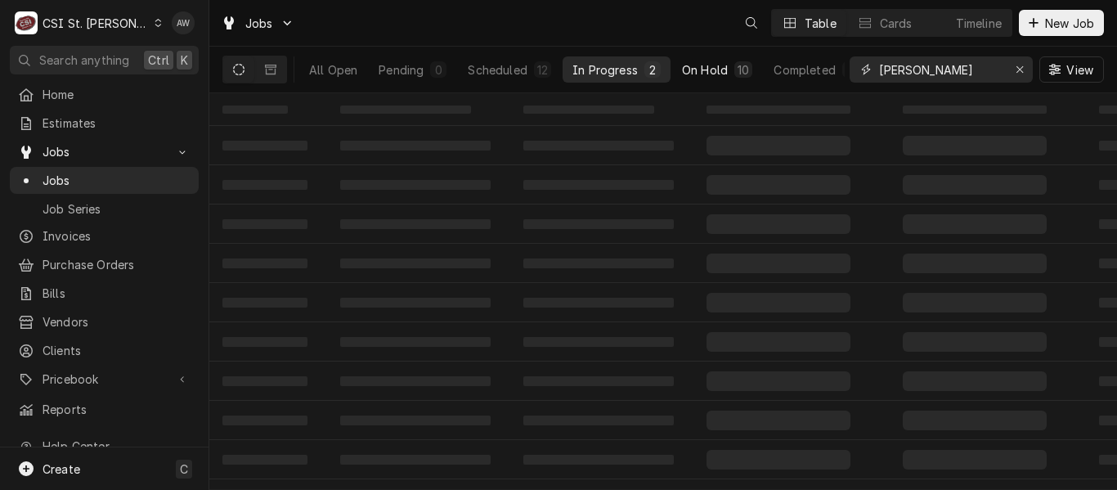
drag, startPoint x: 811, startPoint y: 56, endPoint x: 770, endPoint y: 58, distance: 41.7
click at [770, 58] on div "All Open Pending 0 Scheduled 12 In Progress 2 On Hold 10 Completed 24 [PERSON_N…" at bounding box center [663, 70] width 882 height 46
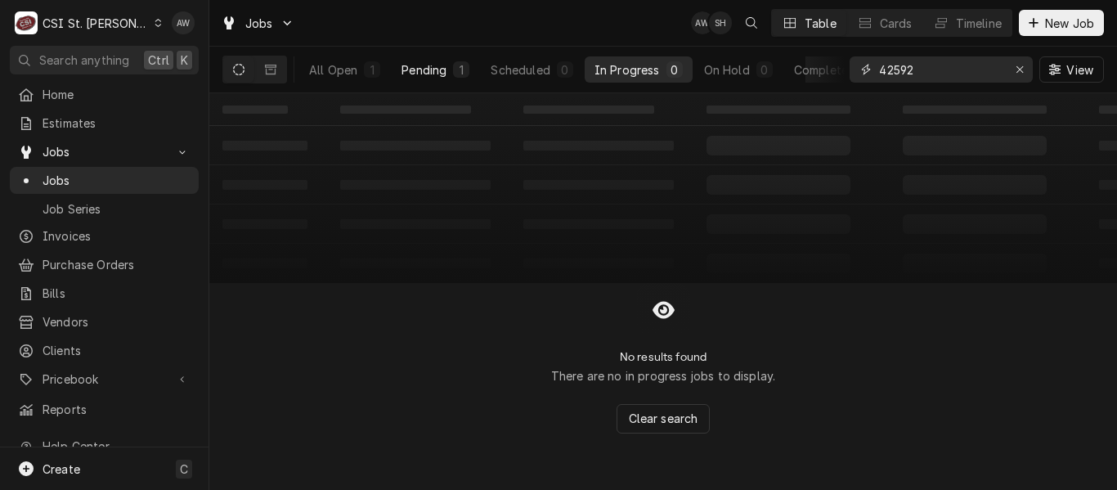
type input "42592"
click at [464, 61] on div "1" at bounding box center [461, 69] width 16 height 16
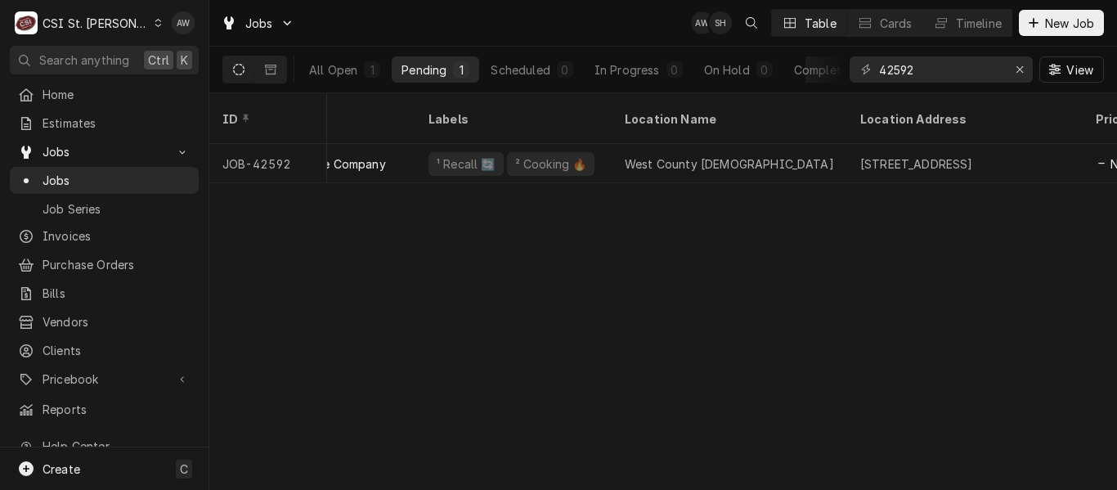
scroll to position [0, 402]
click at [817, 77] on div "Completed" at bounding box center [824, 69] width 61 height 17
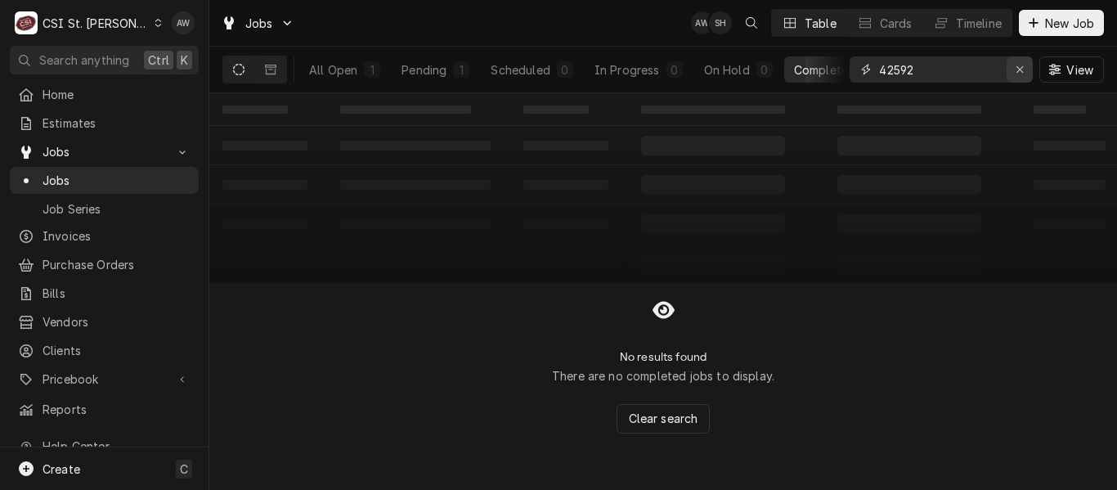
click at [1019, 71] on icon "Erase input" at bounding box center [1020, 69] width 9 height 11
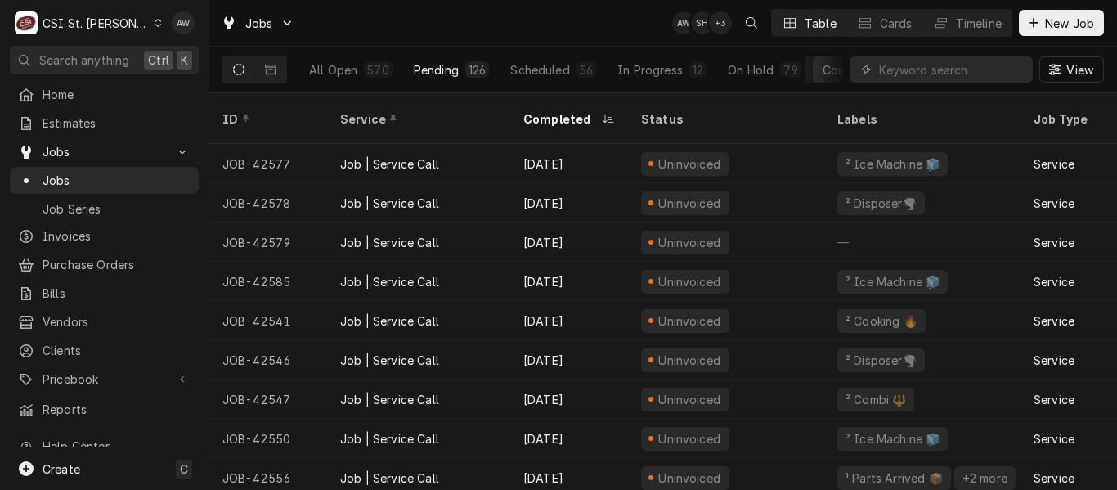
click at [445, 80] on button "Pending 126" at bounding box center [452, 69] width 96 height 26
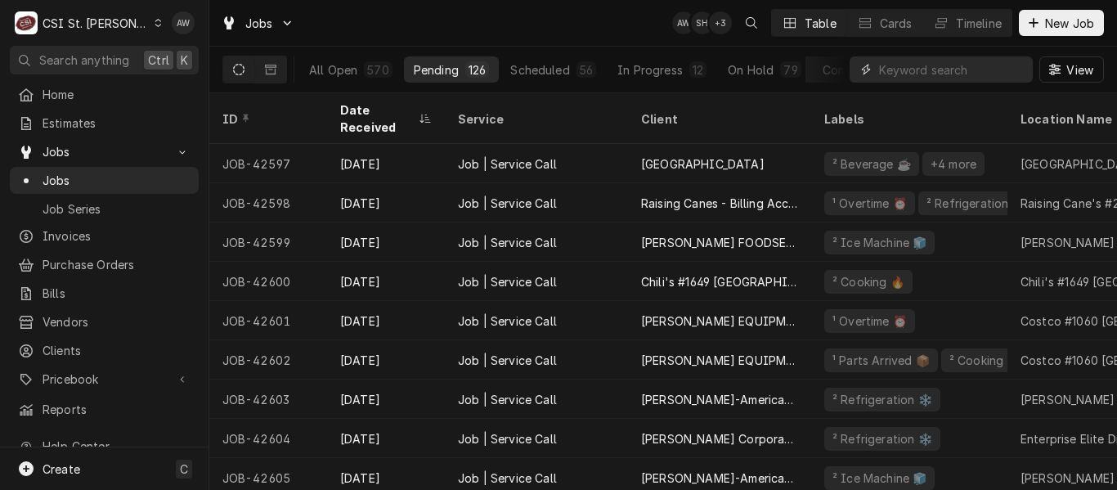
click at [909, 78] on input "Dynamic Content Wrapper" at bounding box center [952, 69] width 146 height 26
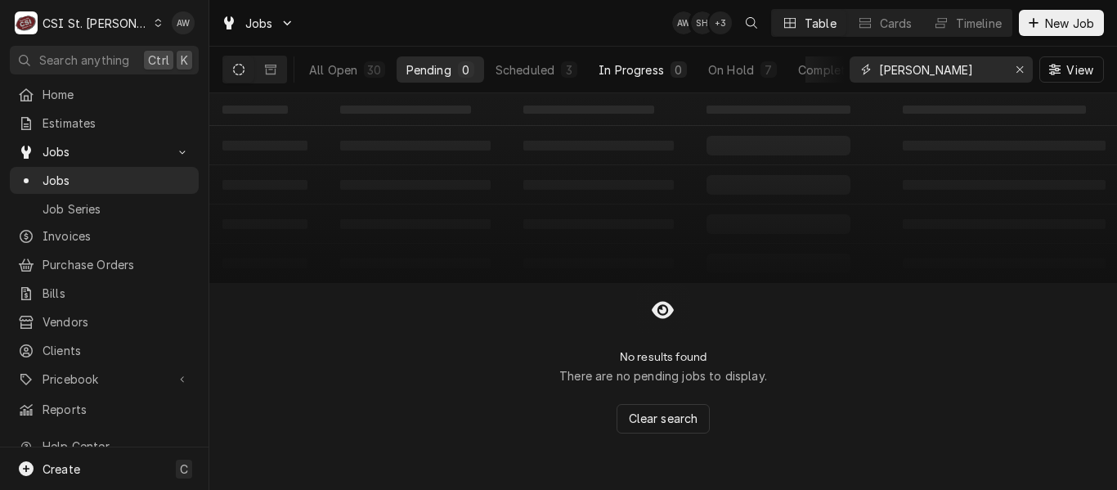
type input "[PERSON_NAME]"
click at [613, 73] on div "In Progress" at bounding box center [631, 69] width 65 height 17
click at [717, 70] on div "On Hold" at bounding box center [731, 69] width 46 height 17
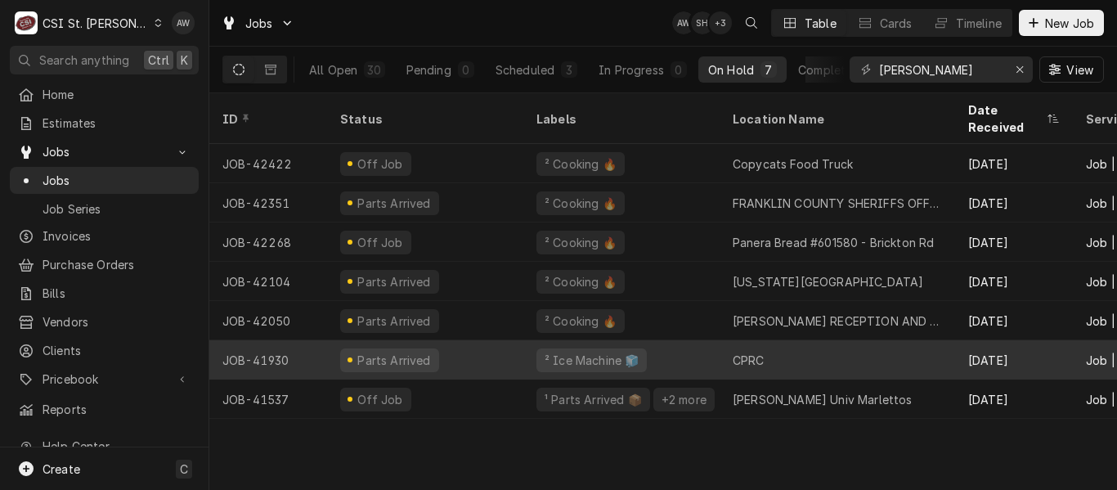
click at [625, 352] on div "² Ice Machine 🧊" at bounding box center [591, 360] width 97 height 17
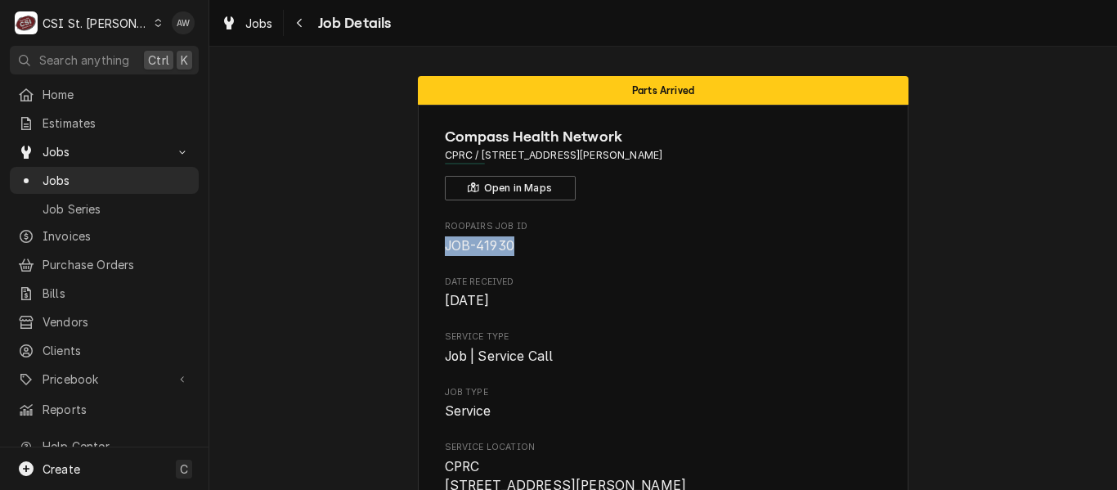
drag, startPoint x: 508, startPoint y: 245, endPoint x: 433, endPoint y: 247, distance: 75.3
copy span "JOB-41930"
click at [247, 29] on span "Jobs" at bounding box center [259, 23] width 28 height 17
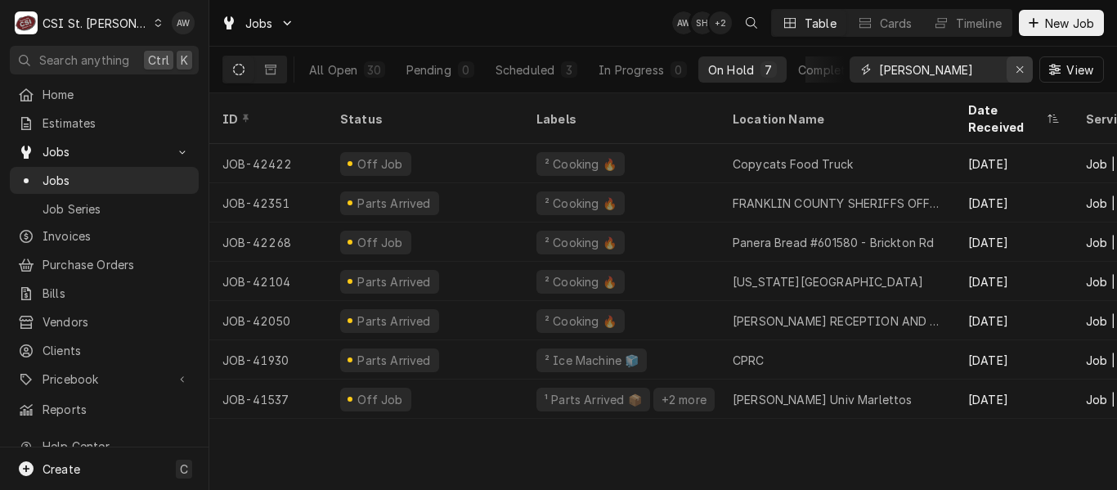
click at [1012, 69] on div "Erase input" at bounding box center [1020, 69] width 16 height 16
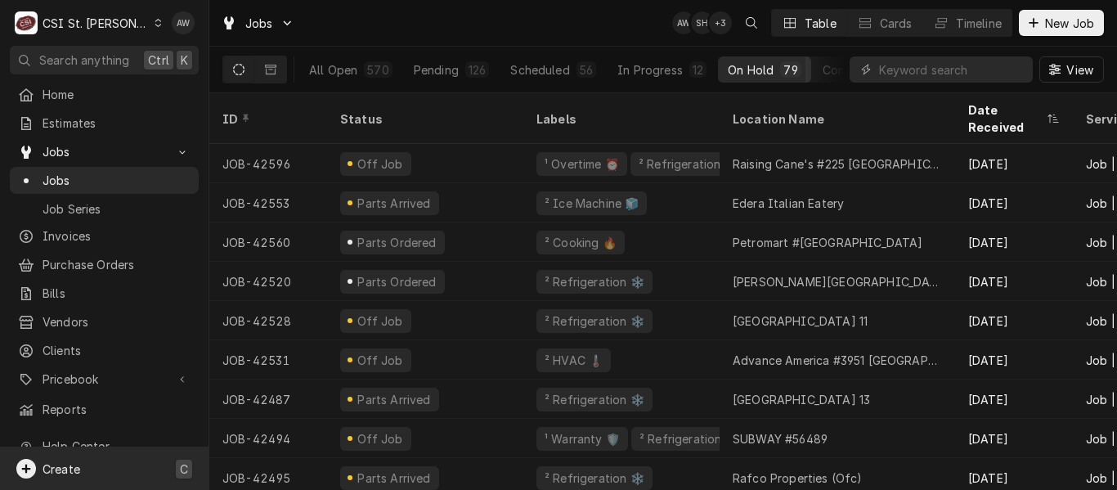
click at [86, 462] on div "Create C" at bounding box center [104, 468] width 209 height 43
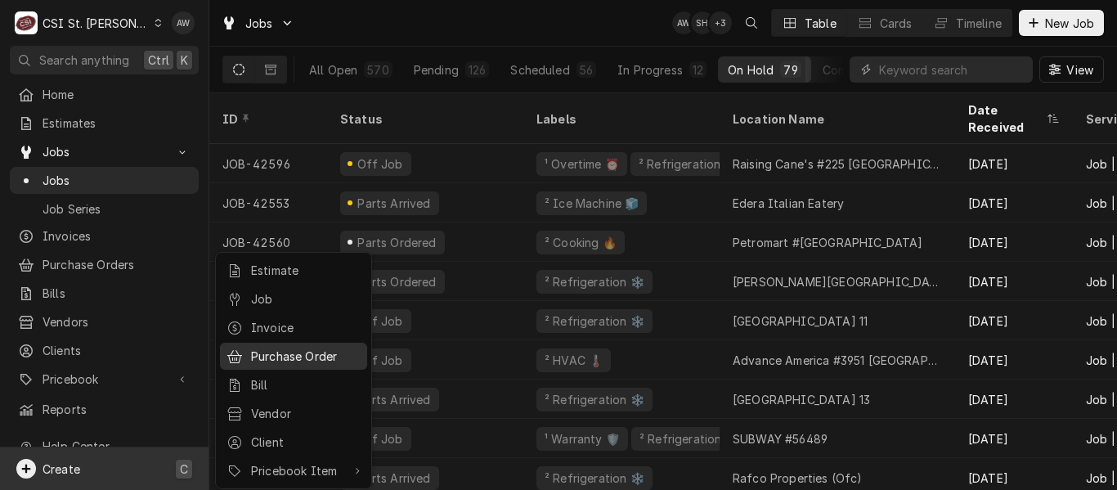
click at [272, 354] on div "Purchase Order" at bounding box center [306, 356] width 110 height 17
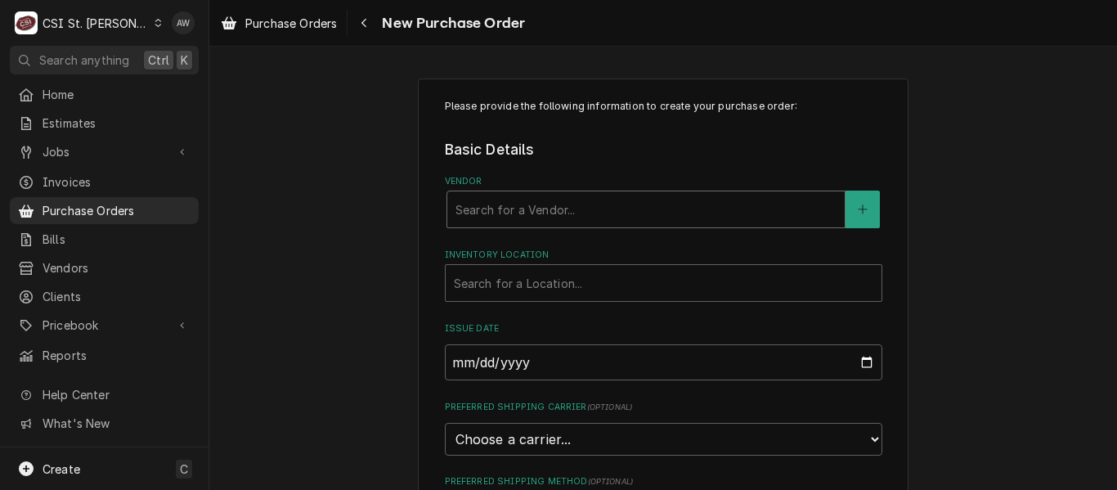
click at [516, 203] on div "Vendor" at bounding box center [646, 209] width 381 height 29
type input "home"
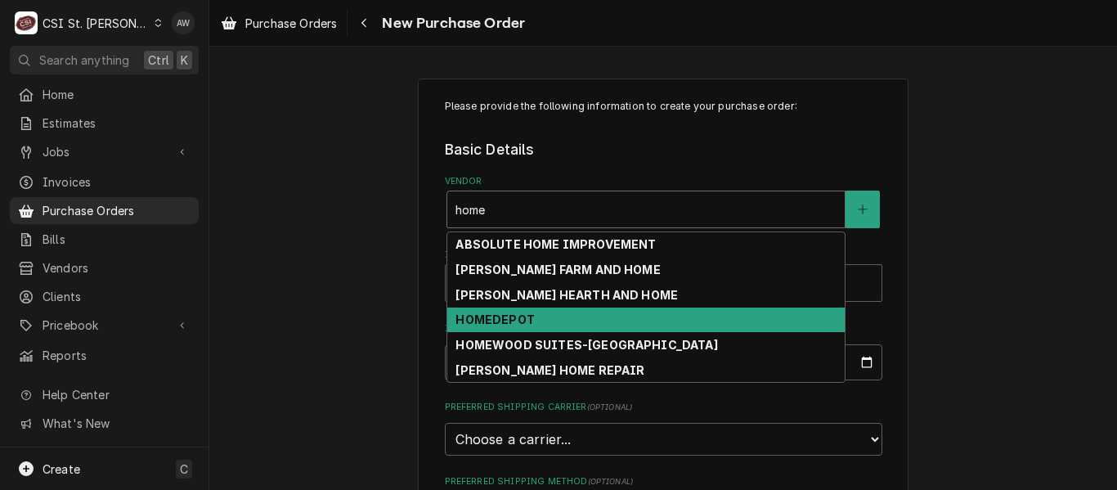
click at [504, 321] on strong "HOMEDEPOT" at bounding box center [495, 319] width 79 height 14
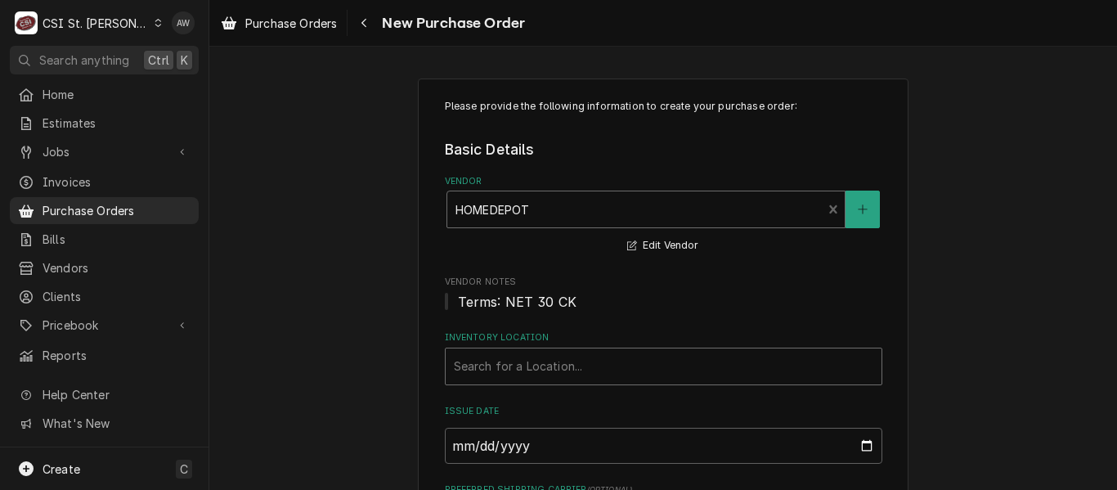
click at [503, 377] on div "Inventory Location" at bounding box center [664, 366] width 420 height 29
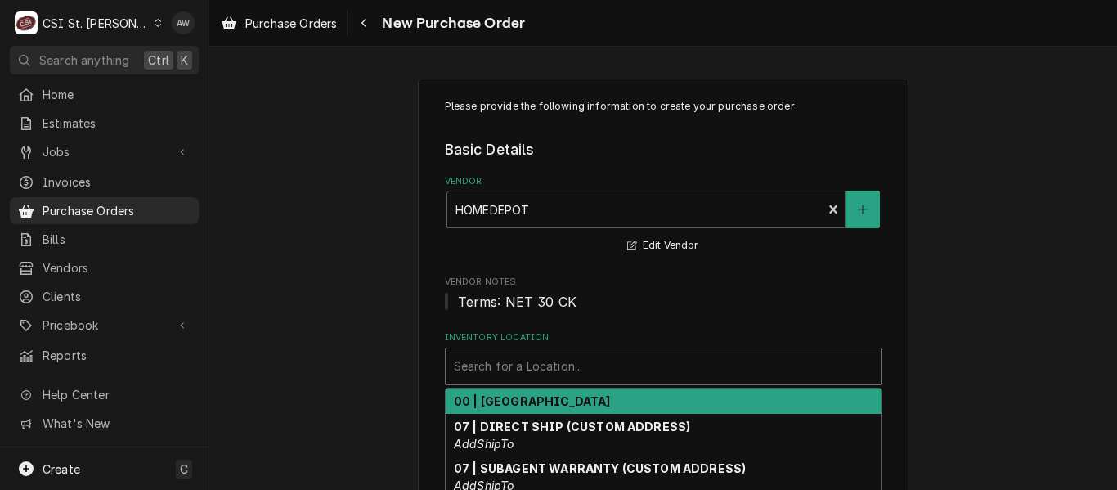
click at [518, 402] on strong "00 | [GEOGRAPHIC_DATA]" at bounding box center [532, 401] width 157 height 14
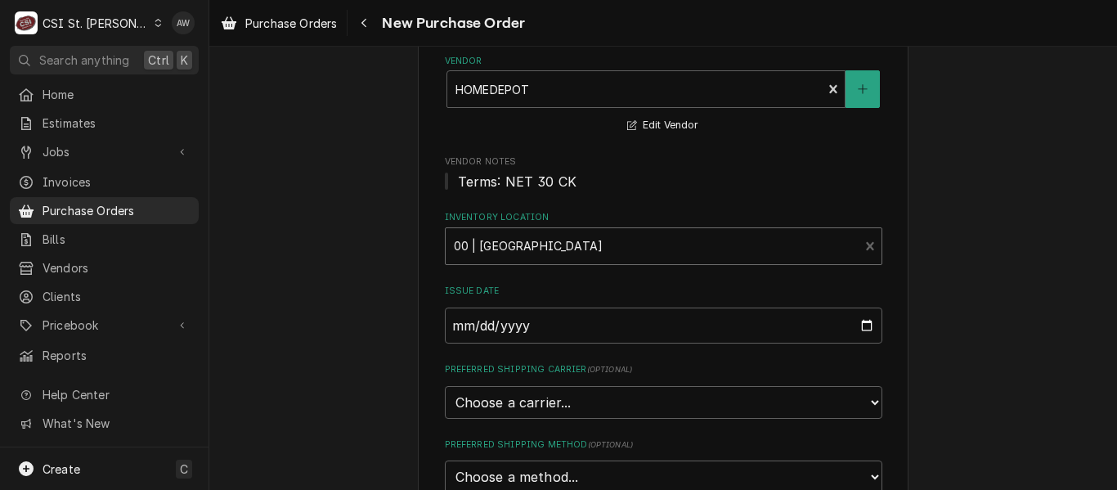
scroll to position [327, 0]
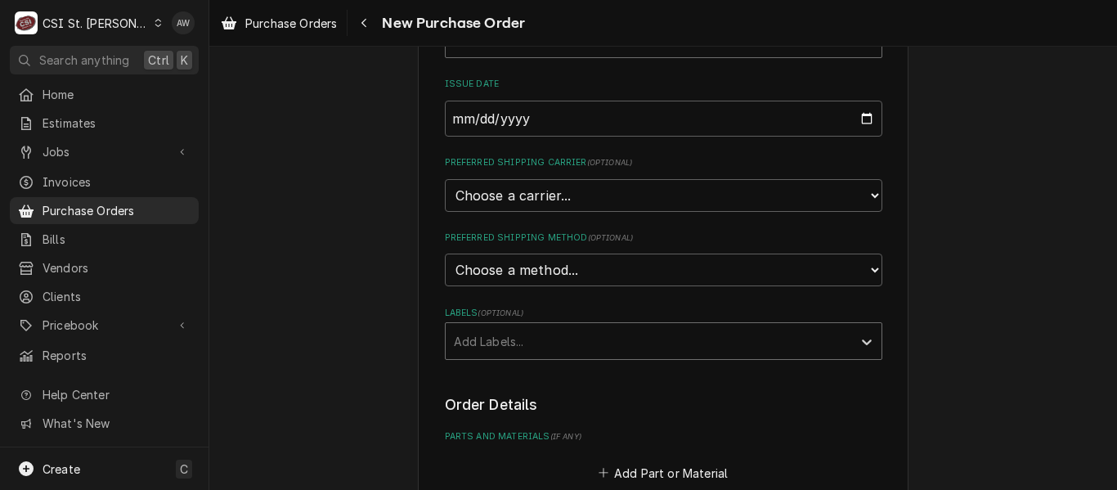
click at [529, 346] on div "Labels" at bounding box center [649, 340] width 390 height 29
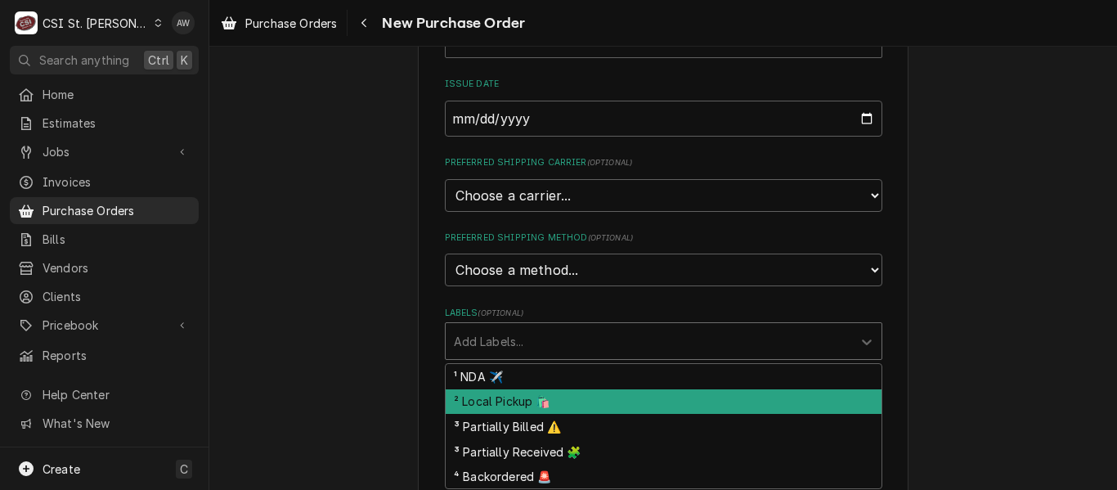
click at [530, 393] on div "² Local Pickup 🛍️" at bounding box center [664, 401] width 436 height 25
type textarea "x"
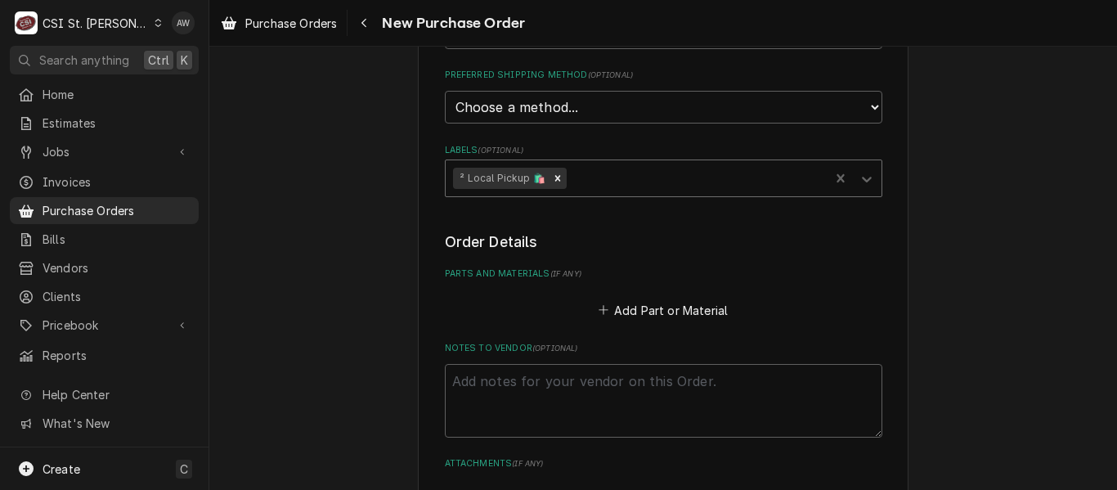
scroll to position [491, 0]
click at [637, 305] on button "Add Part or Material" at bounding box center [662, 309] width 135 height 23
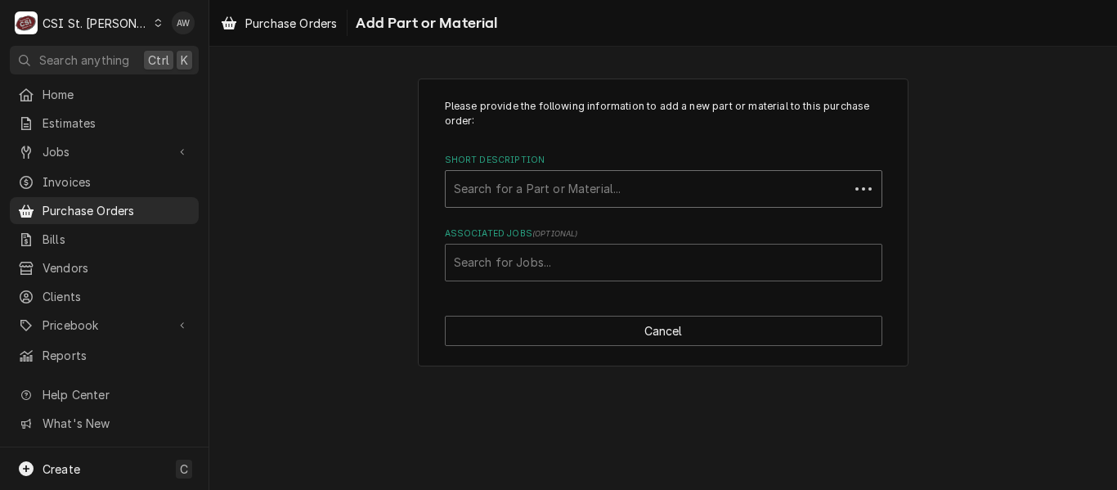
click at [539, 192] on div "Short Description" at bounding box center [647, 188] width 387 height 29
type input "misc."
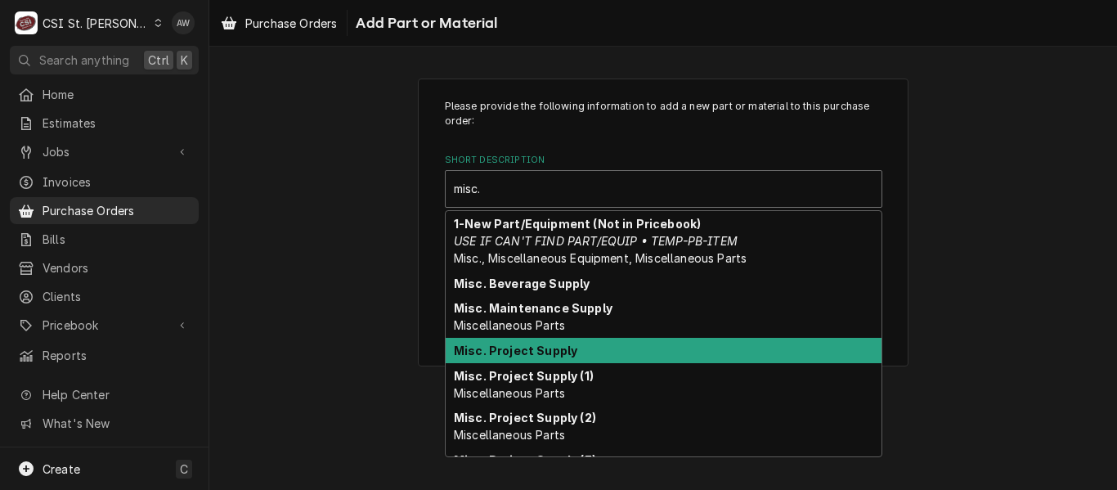
click at [548, 352] on strong "Misc. Project Supply" at bounding box center [515, 350] width 123 height 14
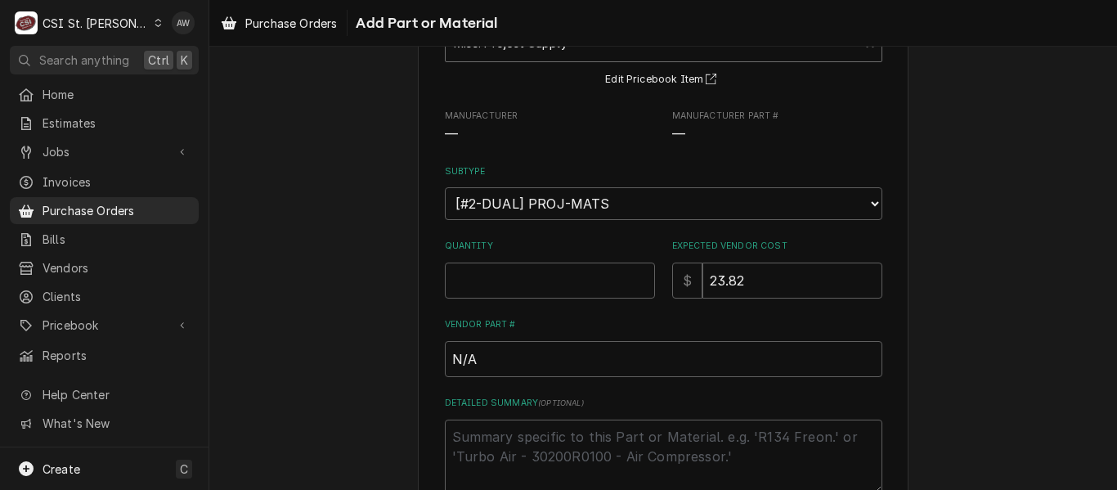
scroll to position [164, 0]
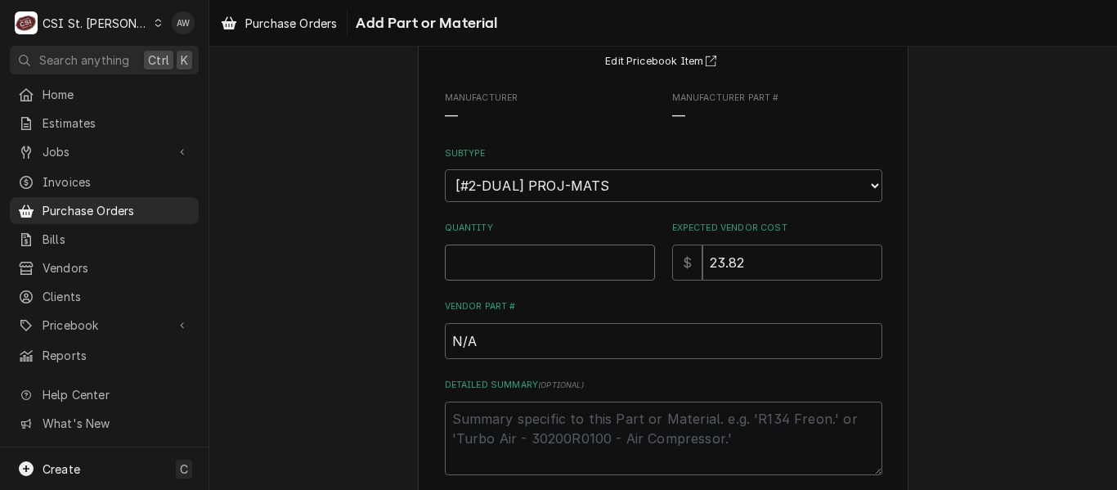
click at [540, 274] on input "Quantity" at bounding box center [550, 263] width 210 height 36
type textarea "x"
type input "1"
type textarea "x"
type input "0"
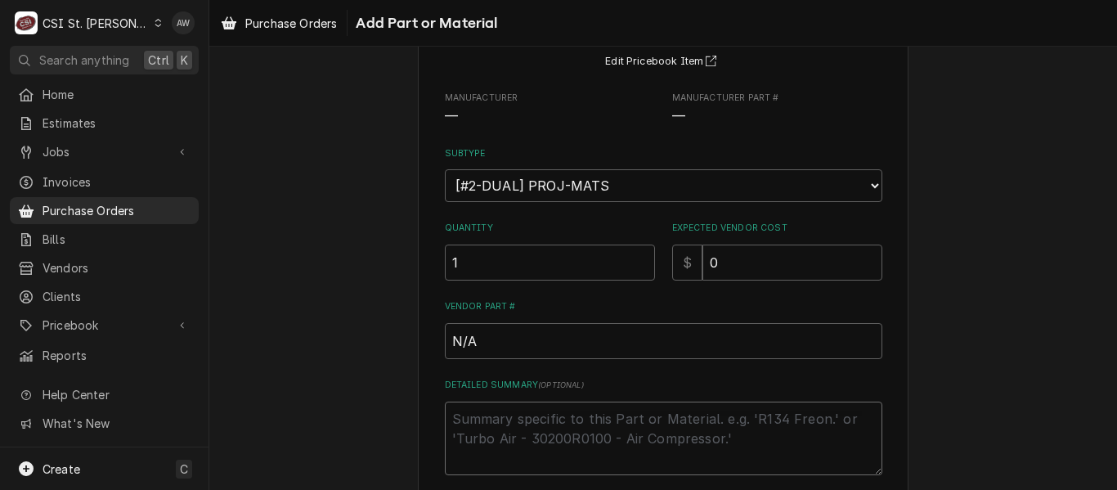
click at [533, 422] on textarea "Detailed Summary ( optional )" at bounding box center [664, 439] width 438 height 74
type textarea "x"
type textarea "p"
type textarea "x"
type textarea "pv"
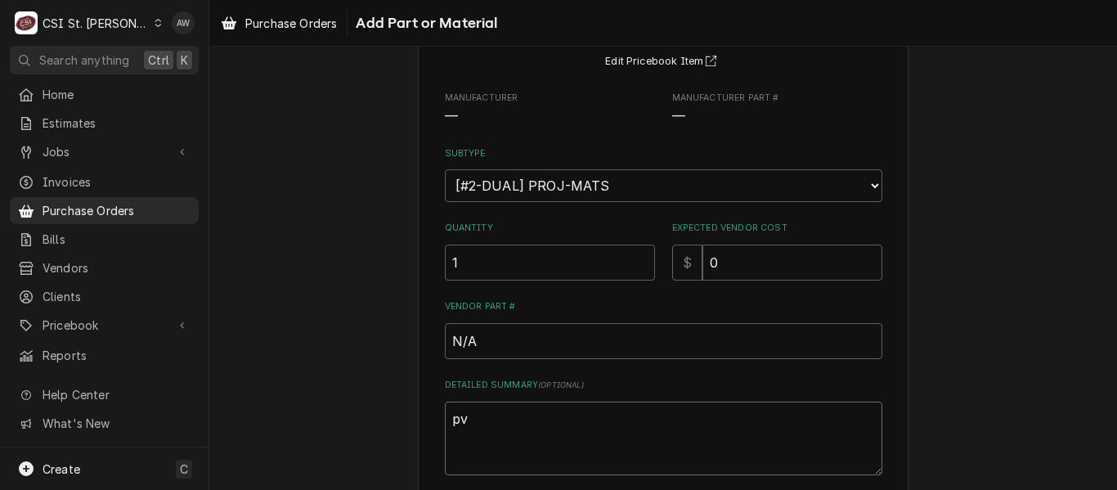
type textarea "x"
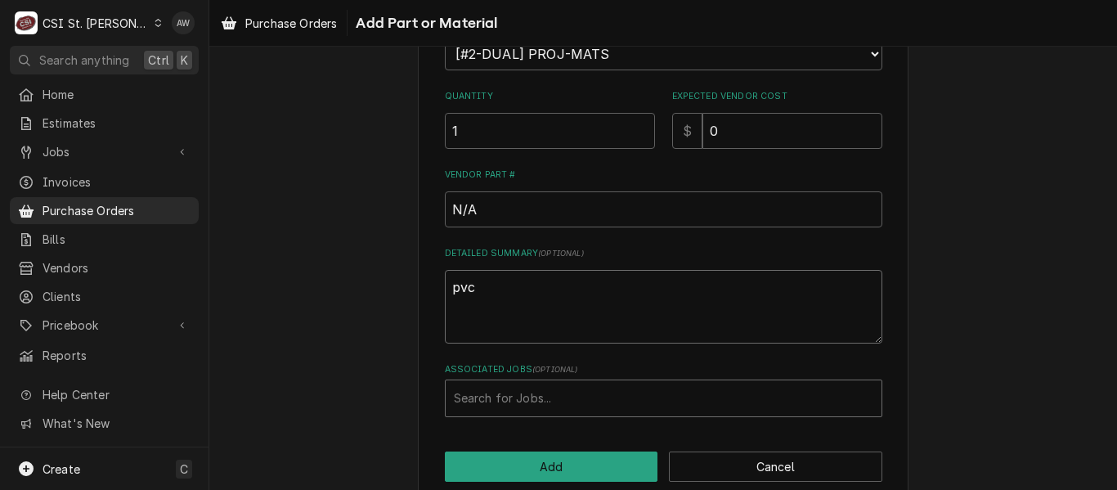
scroll to position [322, 0]
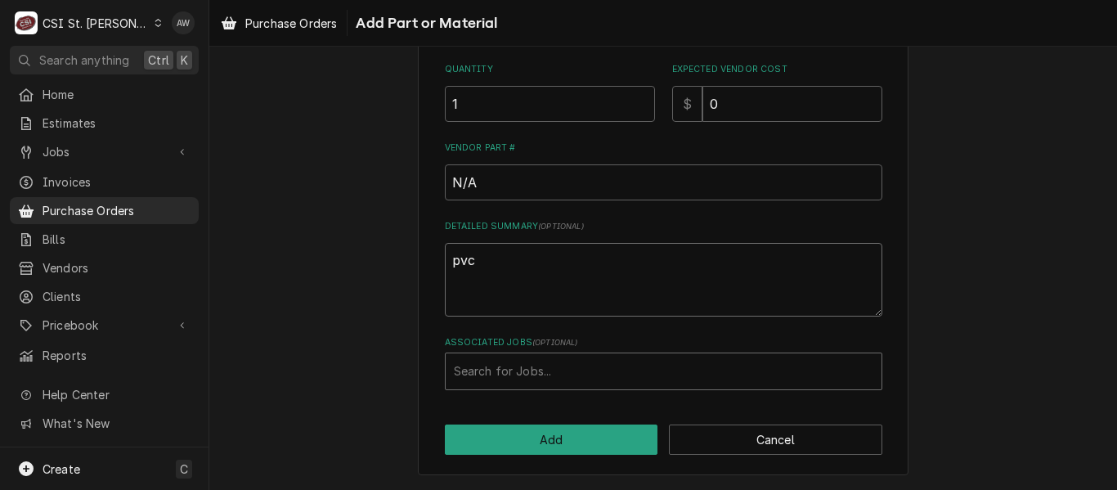
type textarea "pvc"
click at [497, 357] on div "Associated Jobs" at bounding box center [664, 371] width 420 height 29
type input "42491"
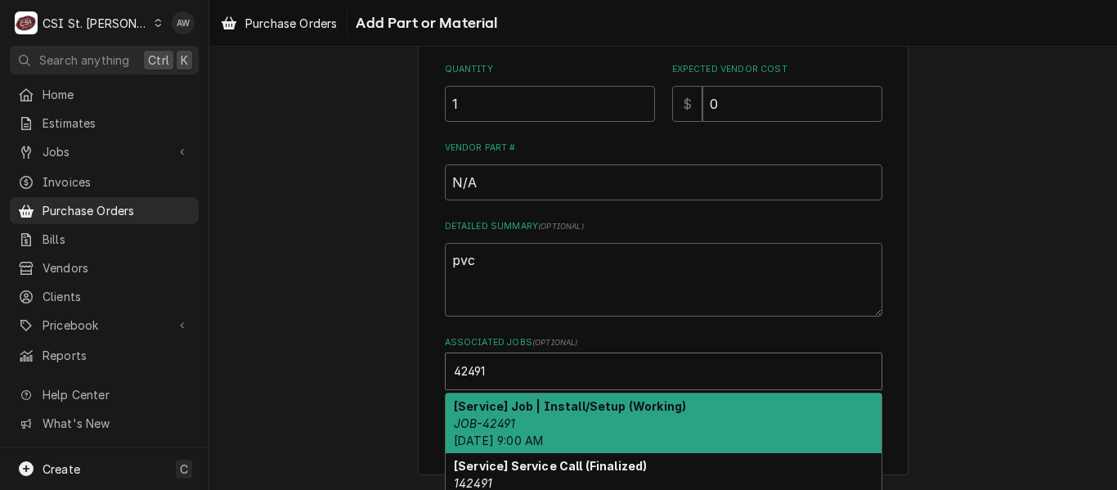
click at [558, 418] on div "[Service] Job | Install/Setup (Working) JOB-42491 [DATE] 9:00 AM" at bounding box center [664, 423] width 436 height 60
type textarea "x"
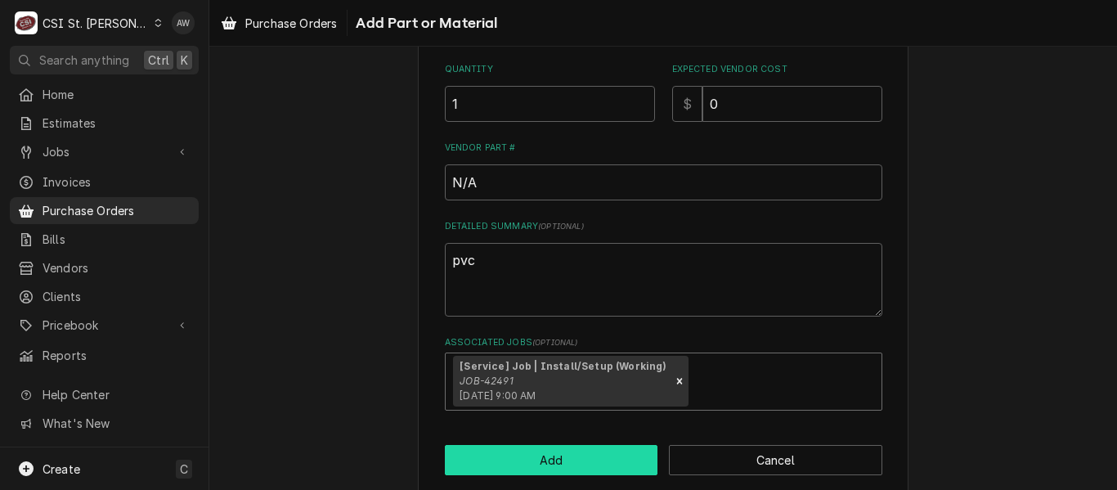
click at [545, 454] on button "Add" at bounding box center [551, 460] width 213 height 30
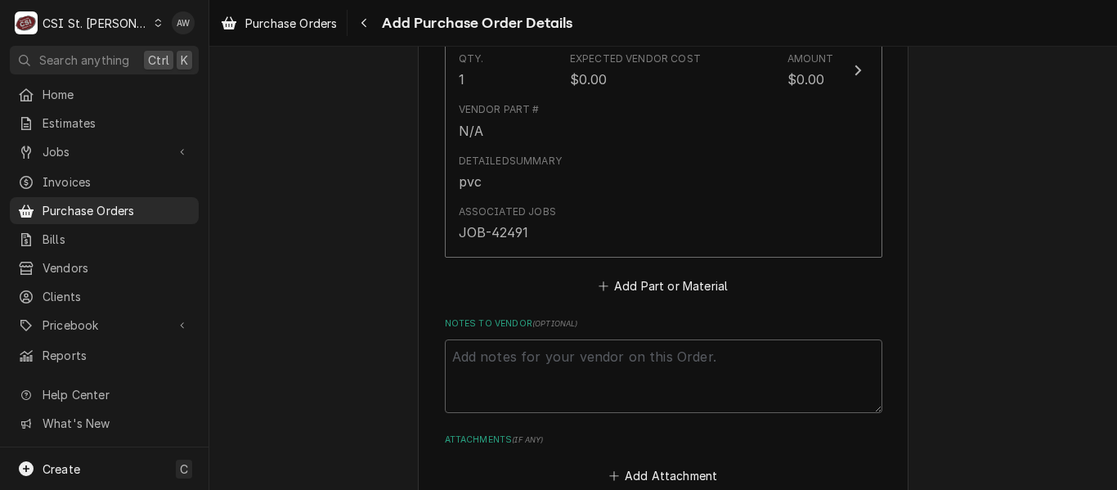
scroll to position [900, 0]
click at [540, 358] on textarea "Notes to Vendor ( optional )" at bounding box center [664, 373] width 438 height 74
type textarea "x"
type textarea "j"
type textarea "x"
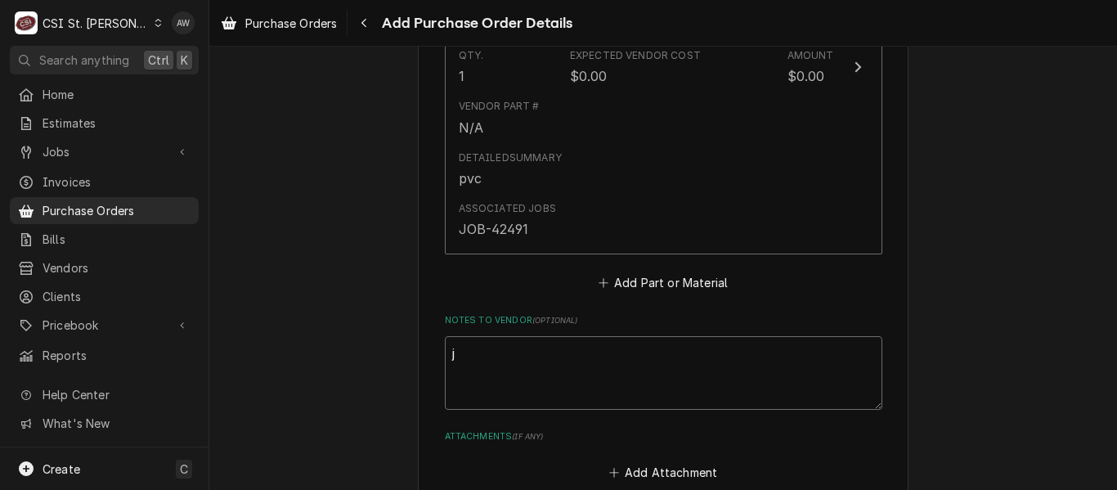
type textarea "je"
type textarea "x"
type textarea "jef"
type textarea "x"
type textarea "jeff"
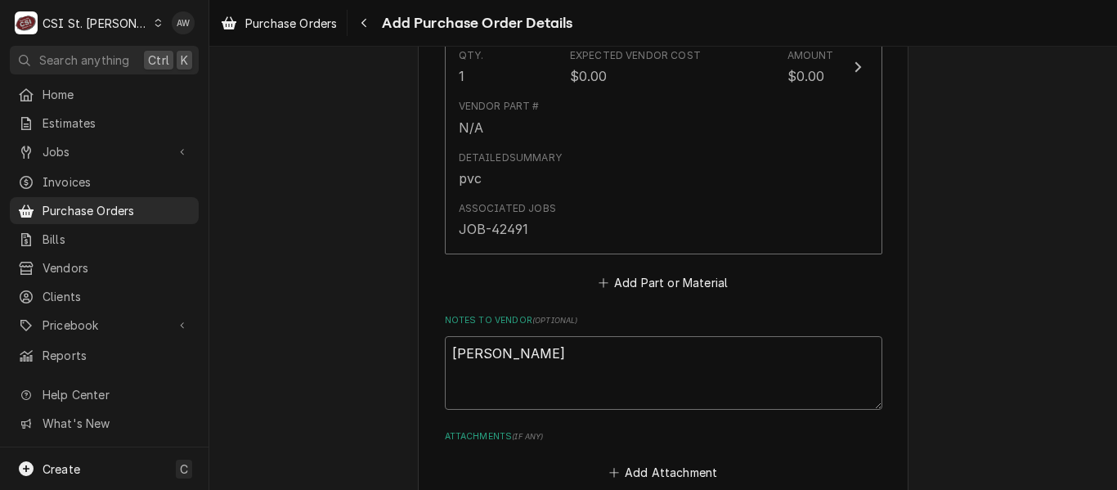
type textarea "x"
type textarea "jeff"
type textarea "x"
type textarea "jeff g"
type textarea "x"
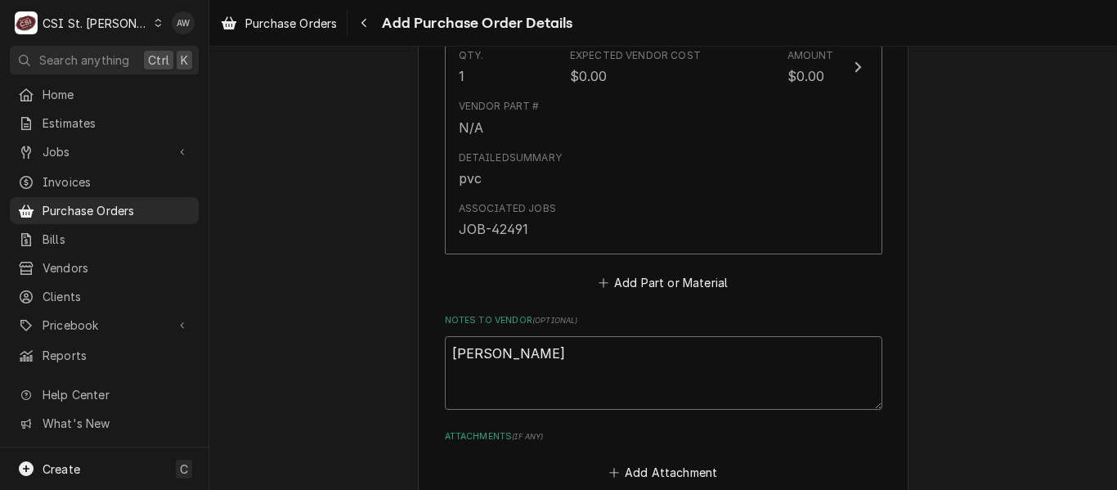
type textarea "jeff geo"
type textarea "x"
type textarea "jeff geor"
type textarea "x"
type textarea "jeff georg"
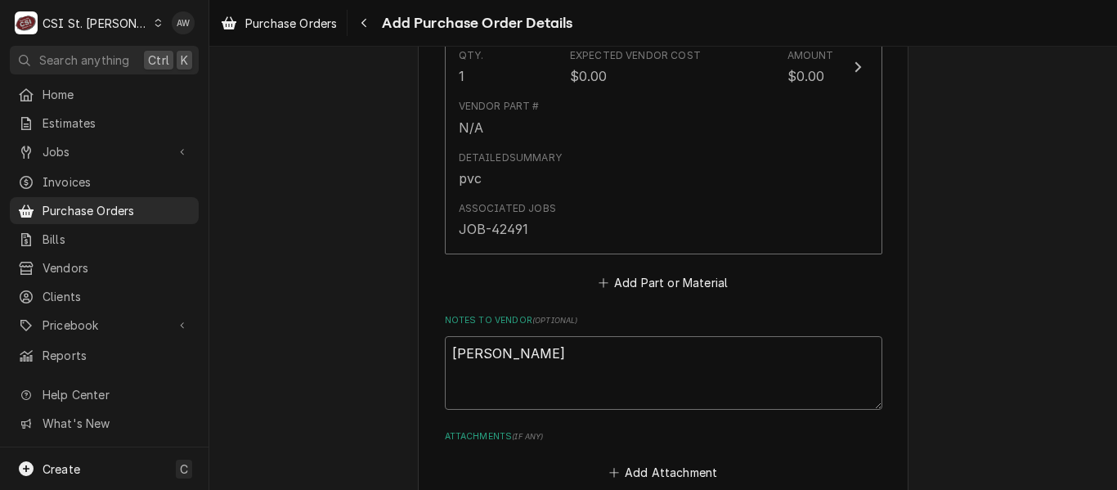
type textarea "x"
type textarea "jeff george"
type textarea "x"
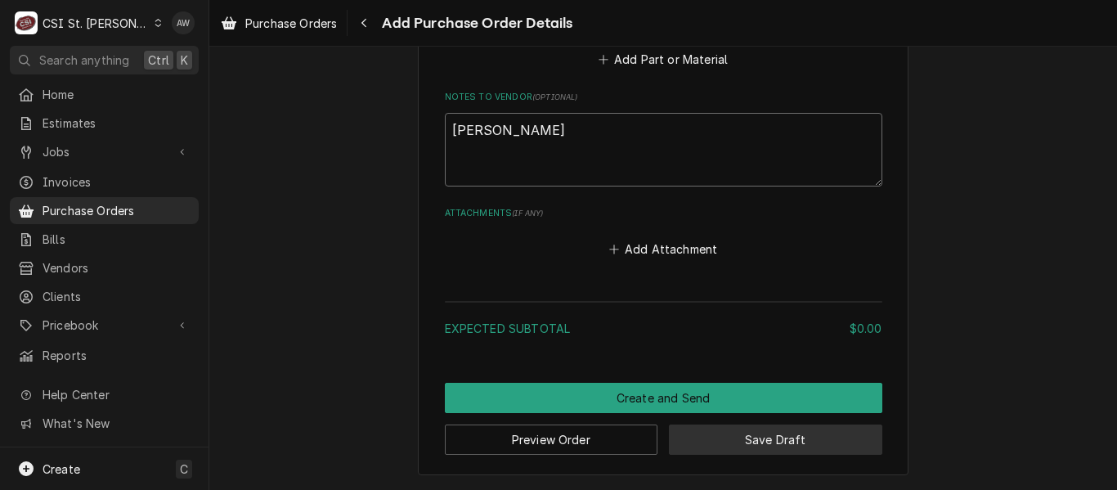
type textarea "jeff george"
click at [768, 442] on button "Save Draft" at bounding box center [775, 439] width 213 height 30
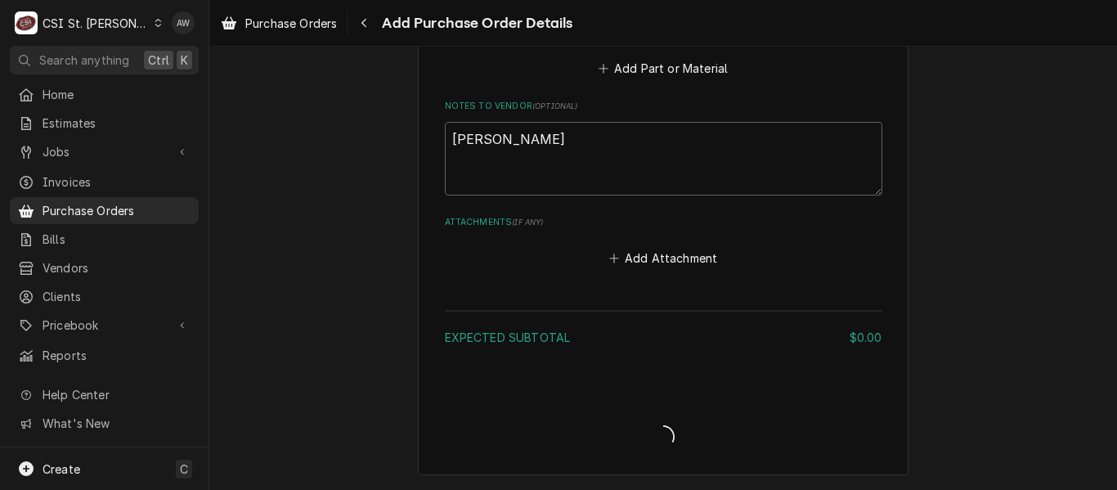
type textarea "x"
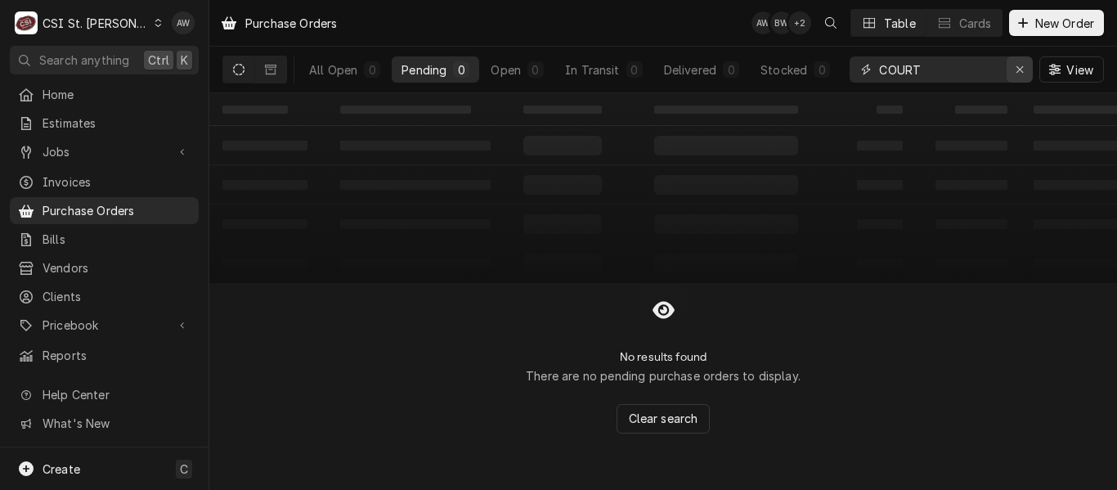
click at [1023, 69] on icon "Erase input" at bounding box center [1020, 69] width 9 height 11
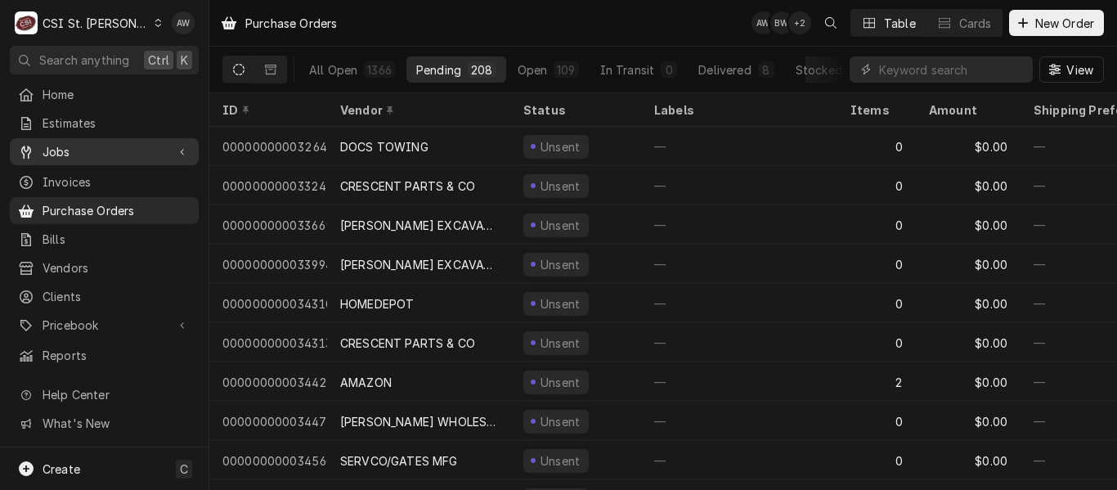
click at [41, 146] on div "Jobs" at bounding box center [92, 151] width 148 height 17
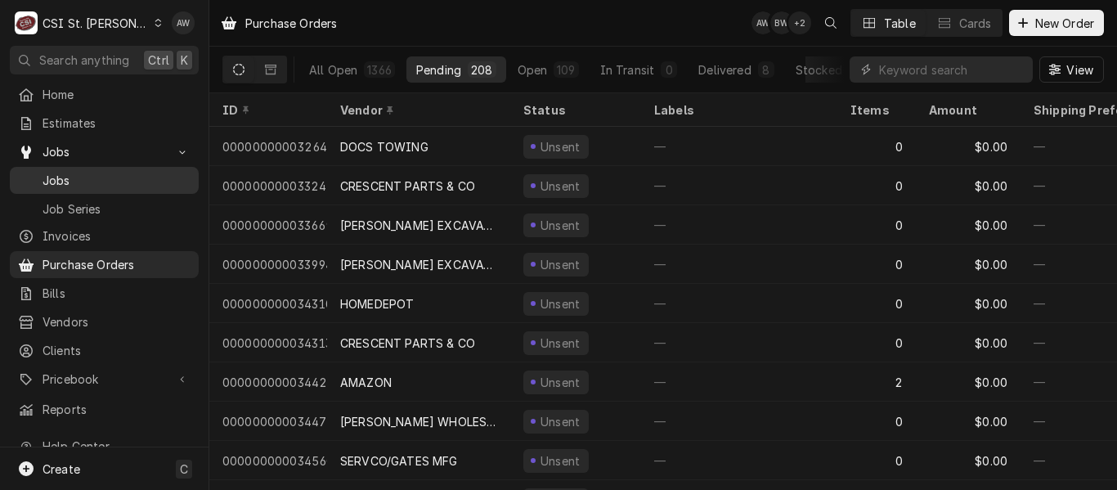
click at [50, 173] on span "Jobs" at bounding box center [117, 180] width 148 height 17
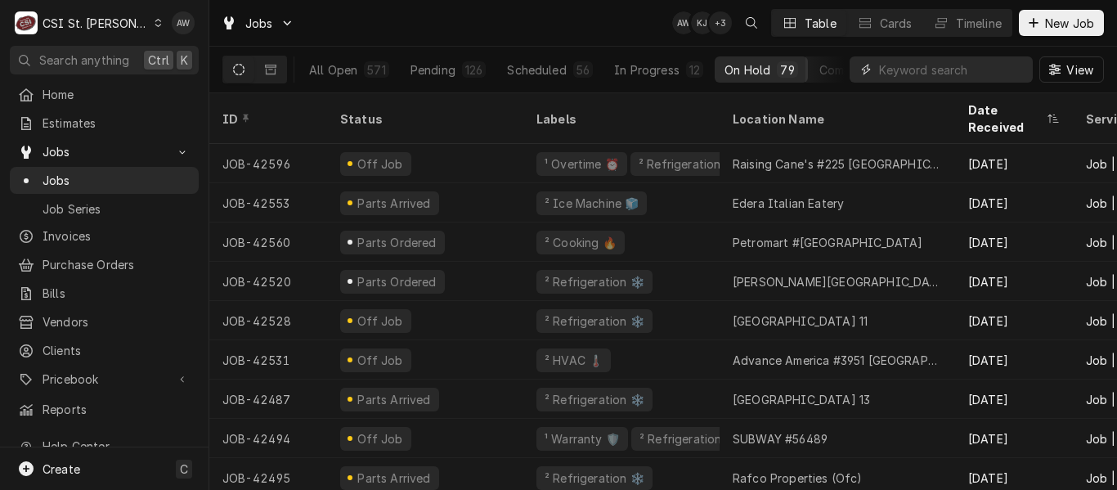
click at [987, 61] on input "Dynamic Content Wrapper" at bounding box center [952, 69] width 146 height 26
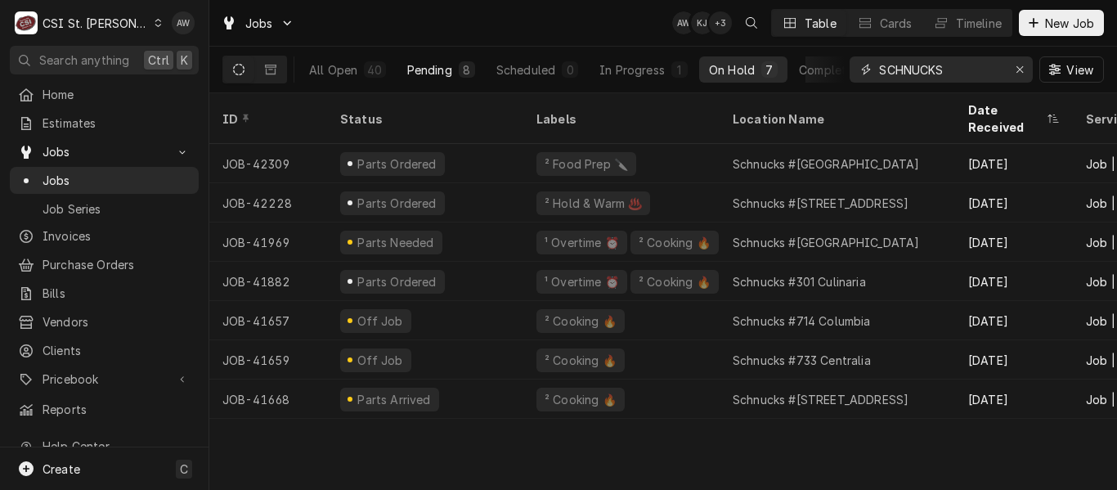
type input "SCHNUCKS"
click at [434, 70] on div "Pending" at bounding box center [429, 69] width 45 height 17
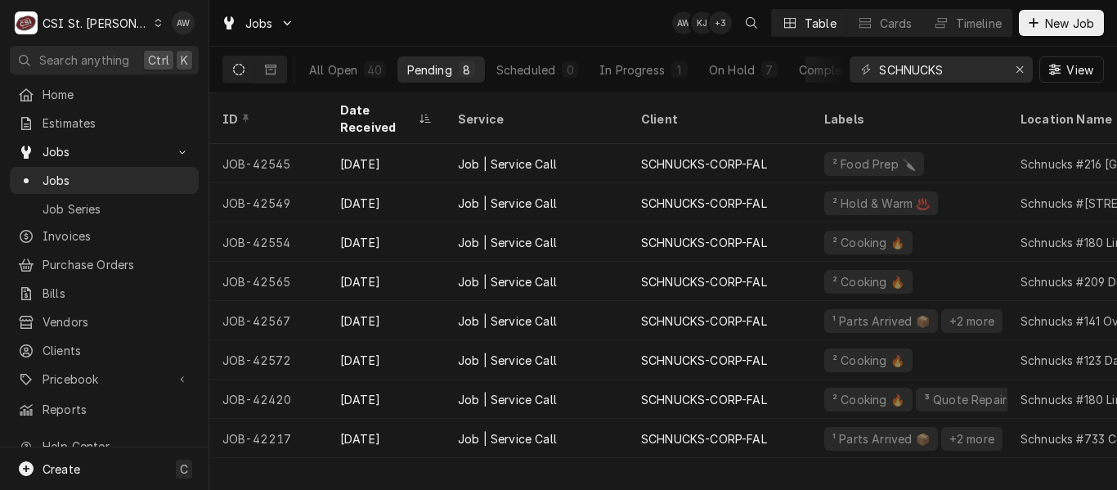
click at [429, 29] on div "Jobs AW KJ + 3 Table Cards Timeline New Job" at bounding box center [663, 23] width 908 height 46
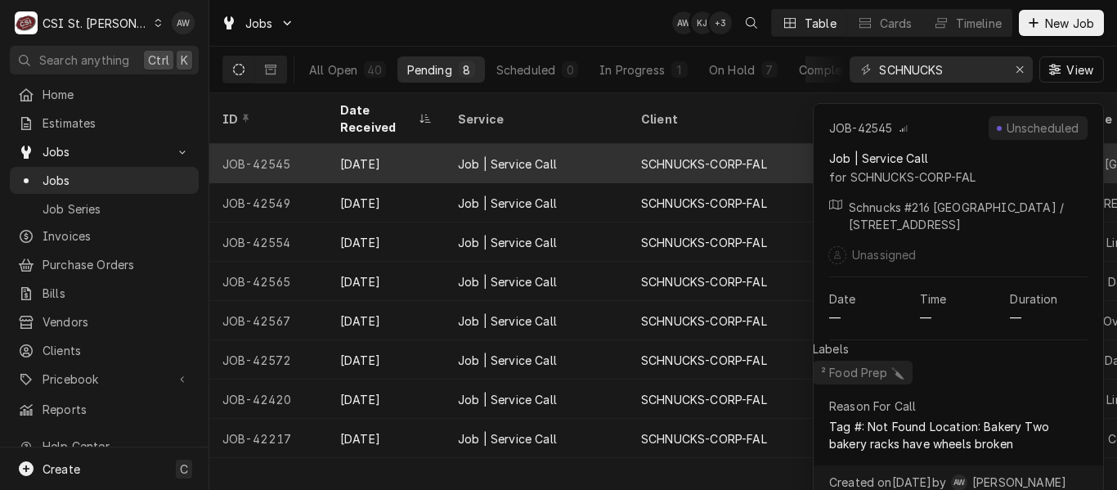
click at [536, 153] on div "Job | Service Call" at bounding box center [536, 163] width 183 height 39
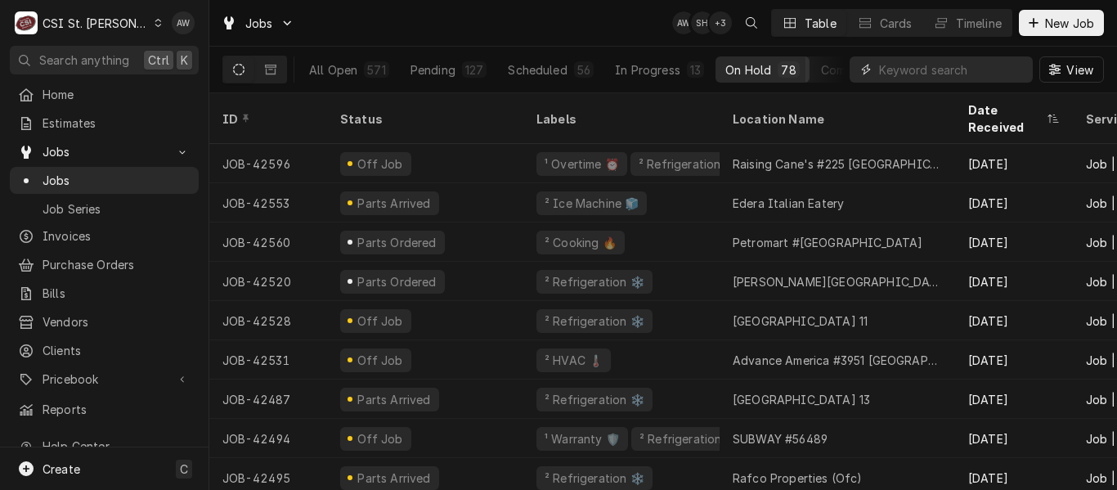
click at [895, 67] on input "Dynamic Content Wrapper" at bounding box center [952, 69] width 146 height 26
paste input "42608"
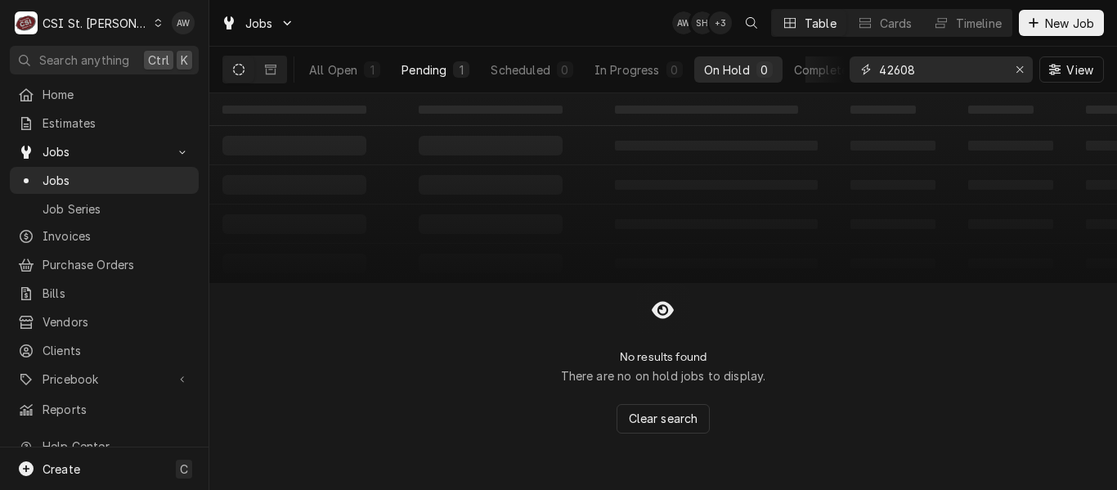
type input "42608"
click at [432, 61] on button "Pending 1" at bounding box center [436, 69] width 88 height 26
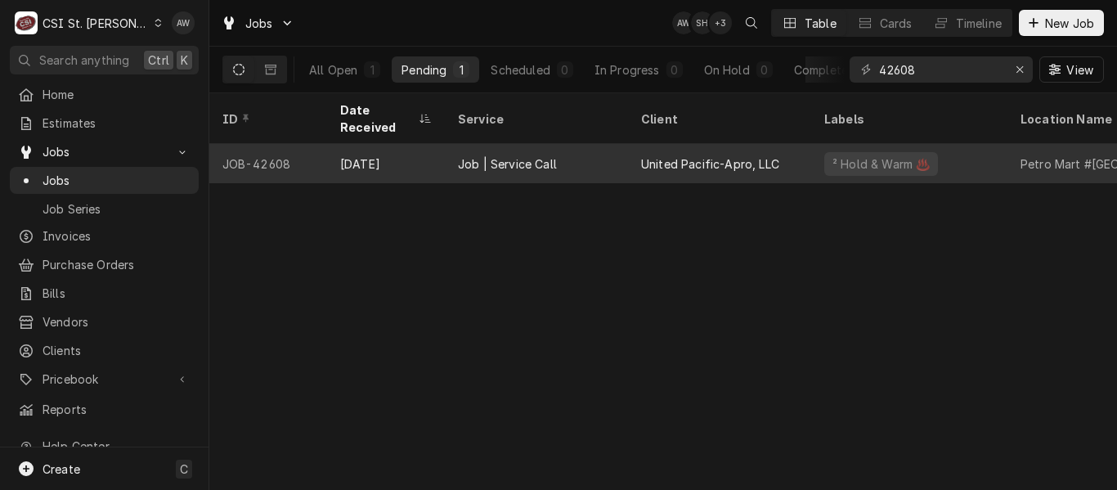
click at [455, 144] on div "Job | Service Call" at bounding box center [536, 163] width 183 height 39
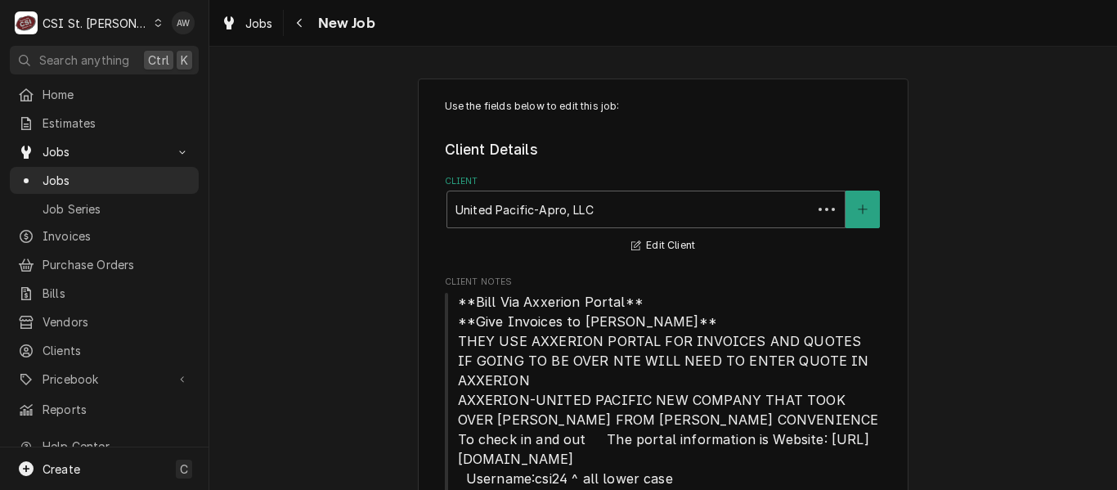
type textarea "x"
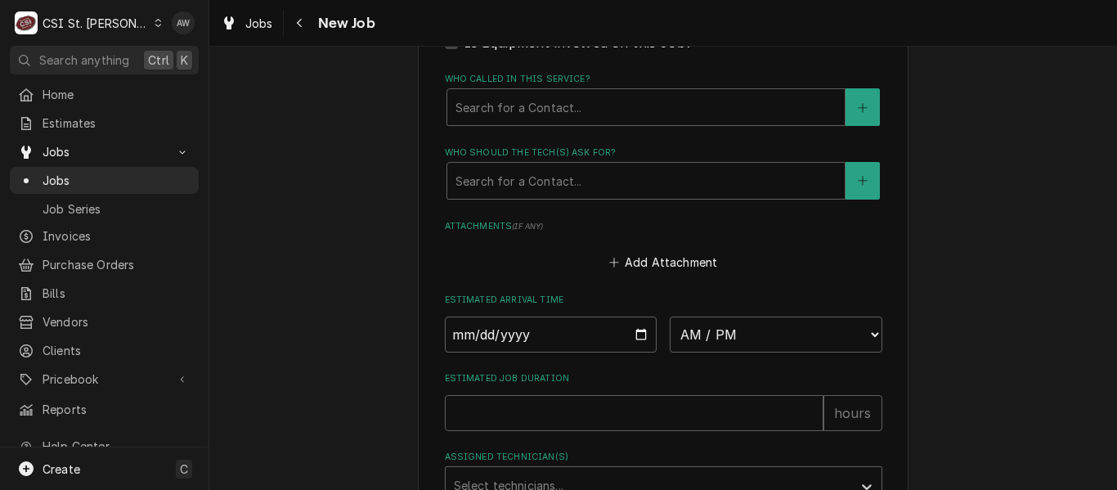
scroll to position [1881, 0]
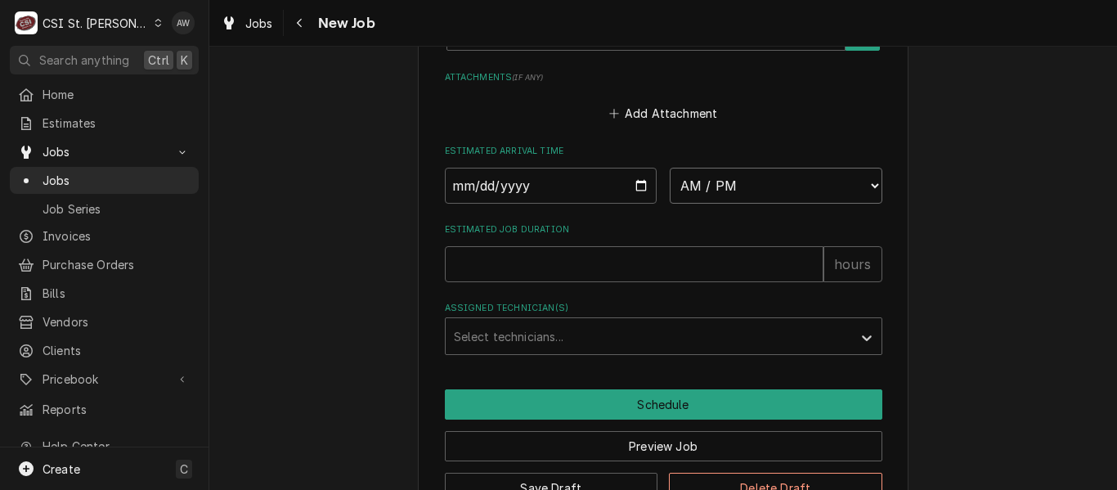
click at [720, 186] on select "AM / PM 6:00 AM 6:15 AM 6:30 AM 6:45 AM 7:00 AM 7:15 AM 7:30 AM 7:45 AM 8:00 AM…" at bounding box center [776, 186] width 213 height 36
drag, startPoint x: 227, startPoint y: 238, endPoint x: 250, endPoint y: 238, distance: 22.9
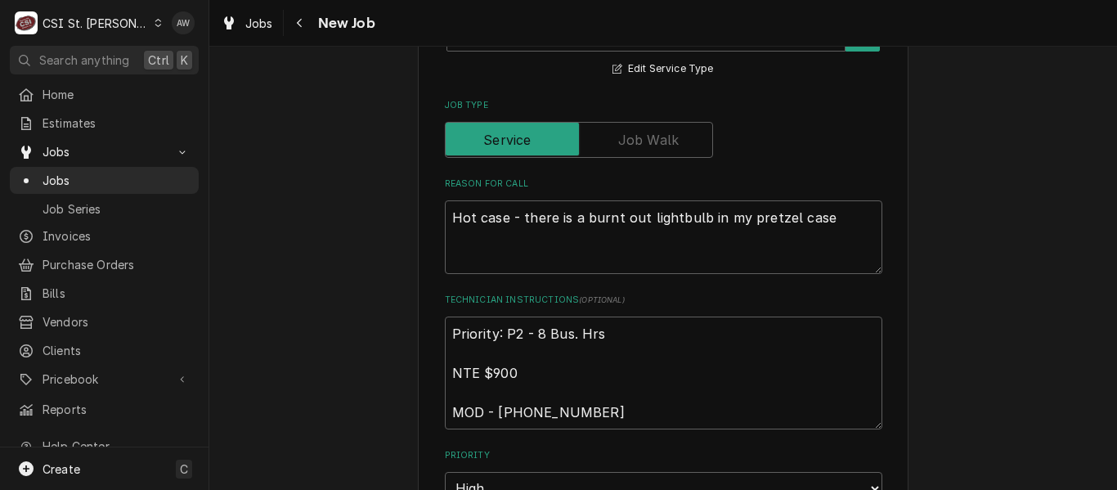
scroll to position [1799, 0]
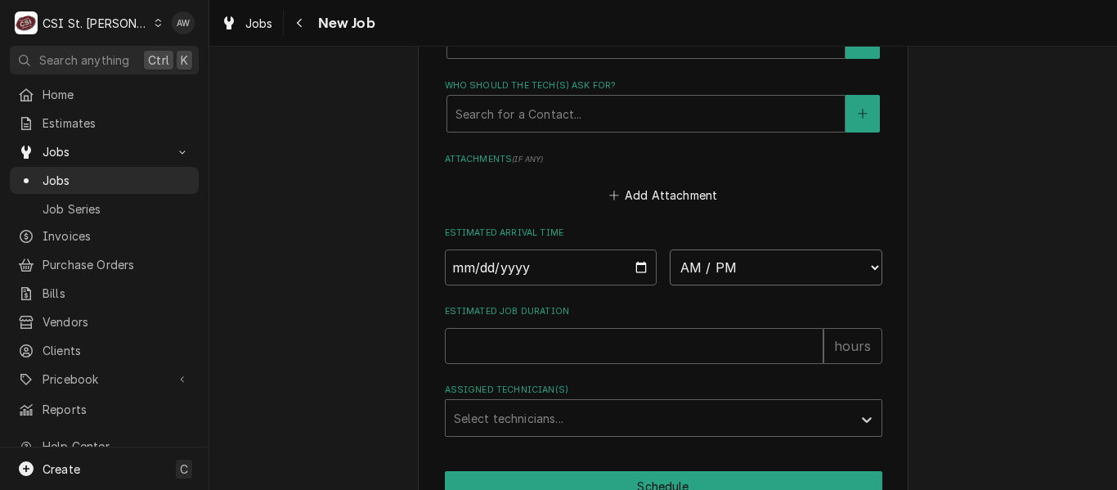
click at [716, 265] on select "AM / PM 6:00 AM 6:15 AM 6:30 AM 6:45 AM 7:00 AM 7:15 AM 7:30 AM 7:45 AM 8:00 AM…" at bounding box center [776, 267] width 213 height 36
select select "10:30:00"
click at [670, 249] on select "AM / PM 6:00 AM 6:15 AM 6:30 AM 6:45 AM 7:00 AM 7:15 AM 7:30 AM 7:45 AM 8:00 AM…" at bounding box center [776, 267] width 213 height 36
type textarea "x"
click at [640, 263] on input "Date" at bounding box center [551, 267] width 213 height 36
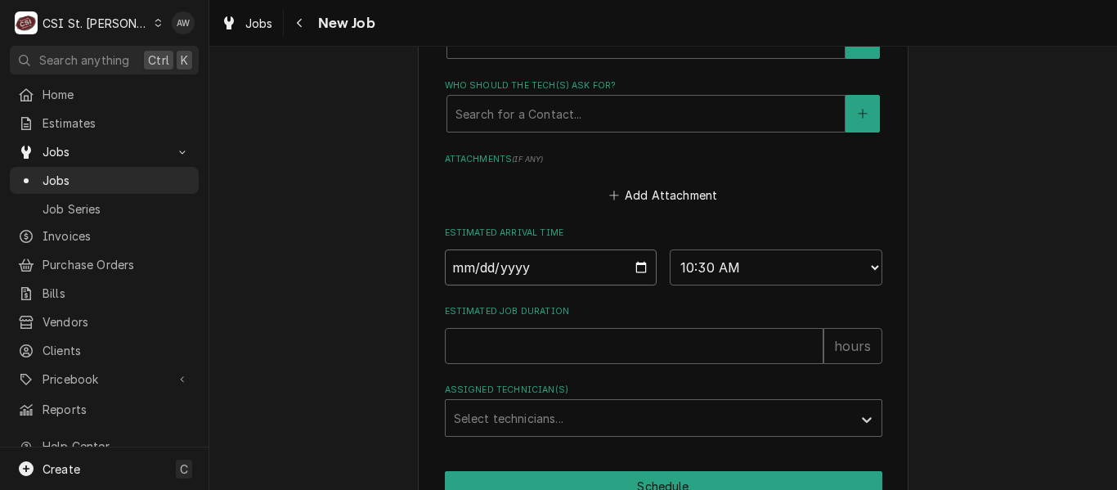
type input "2025-09-10"
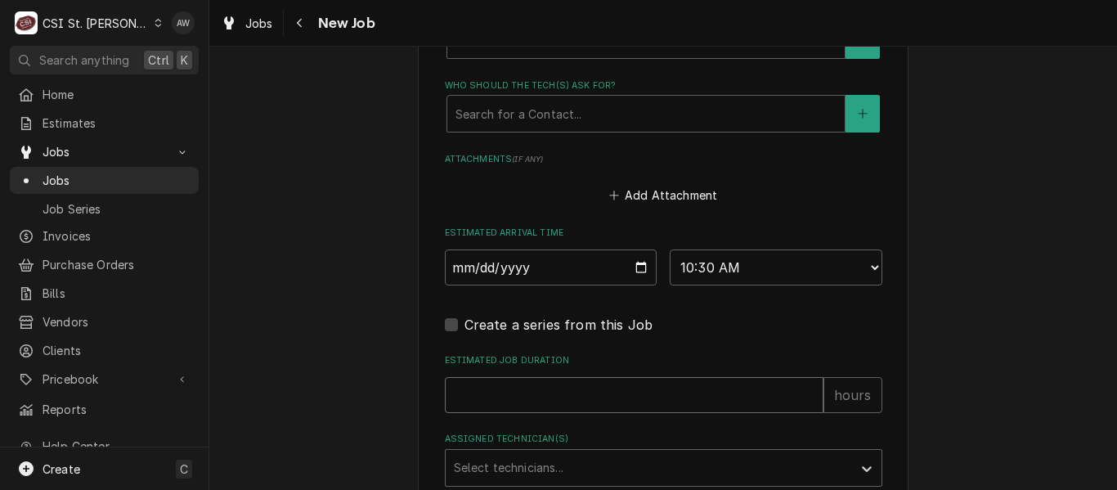
click at [579, 395] on input "Estimated Job Duration" at bounding box center [634, 395] width 379 height 36
type textarea "x"
type input "2"
type textarea "x"
click at [583, 458] on div "Assigned Technician(s)" at bounding box center [649, 467] width 390 height 29
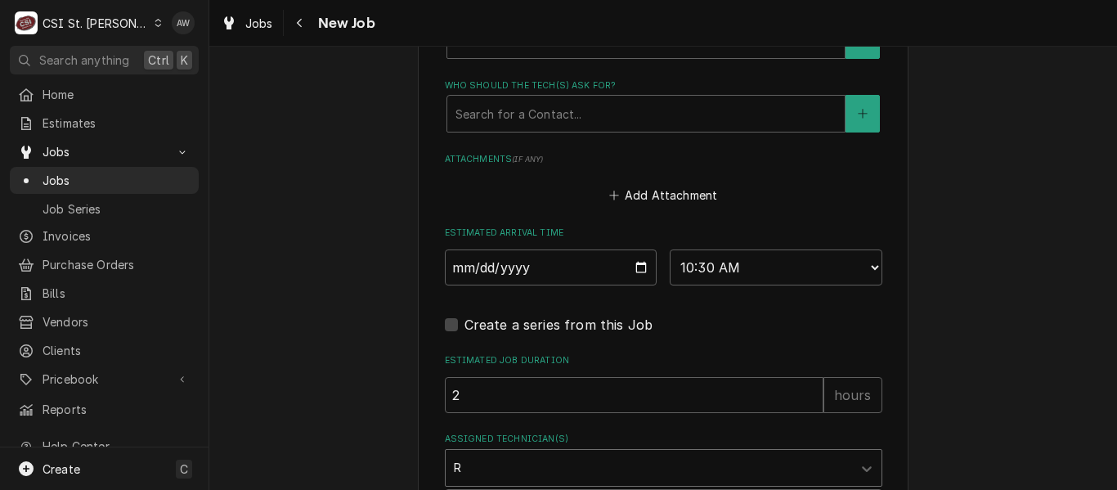
type input "RY"
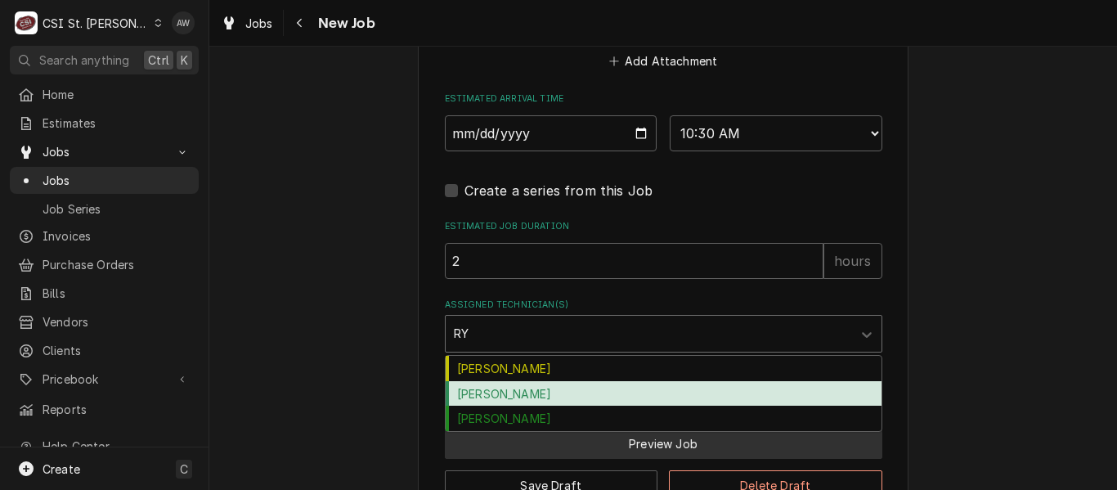
scroll to position [1963, 0]
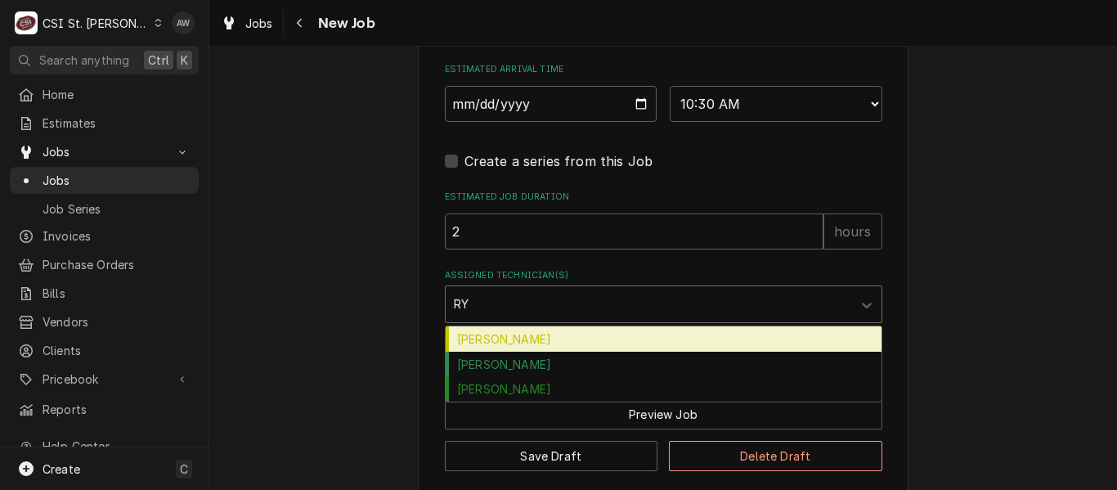
click at [532, 339] on div "[PERSON_NAME]" at bounding box center [664, 338] width 436 height 25
type textarea "x"
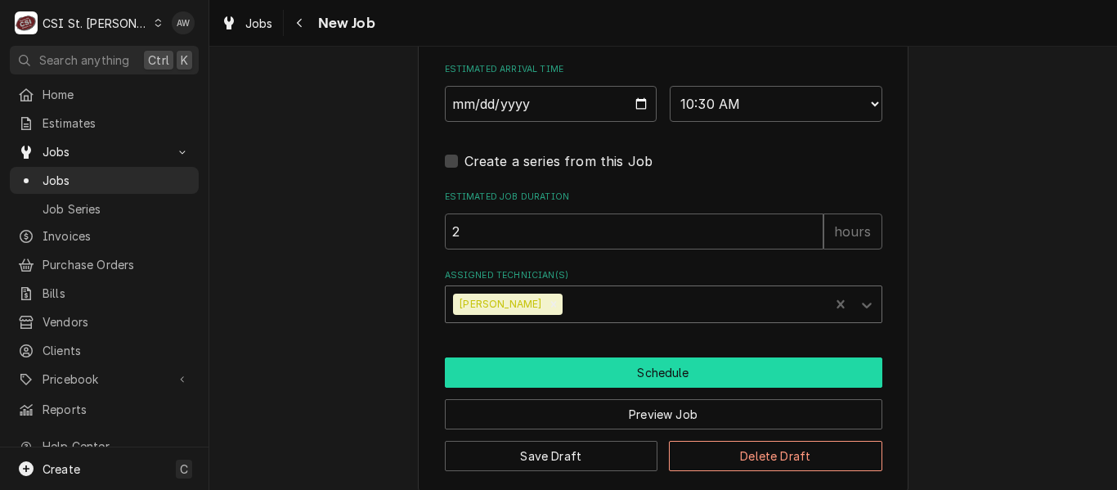
click at [544, 365] on button "Schedule" at bounding box center [664, 372] width 438 height 30
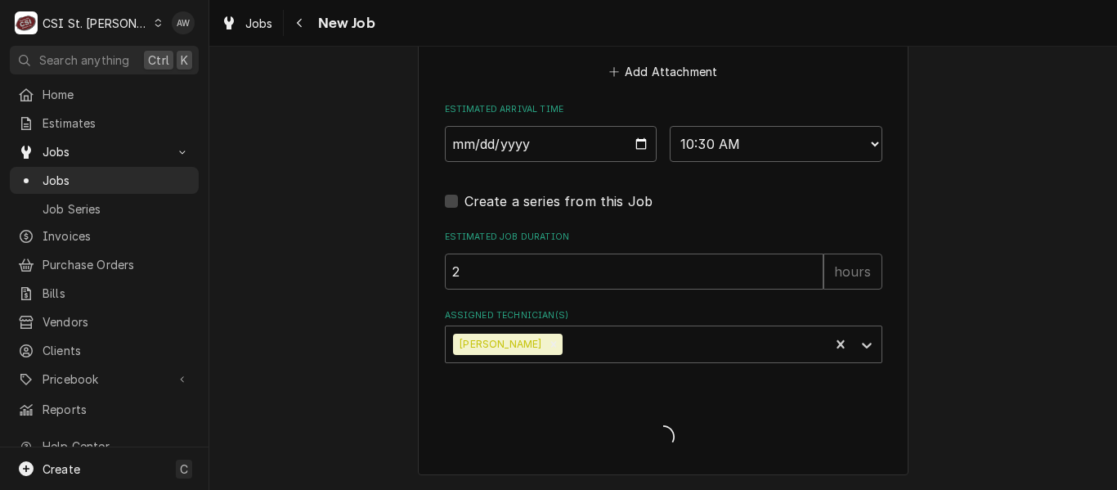
scroll to position [1923, 0]
type textarea "x"
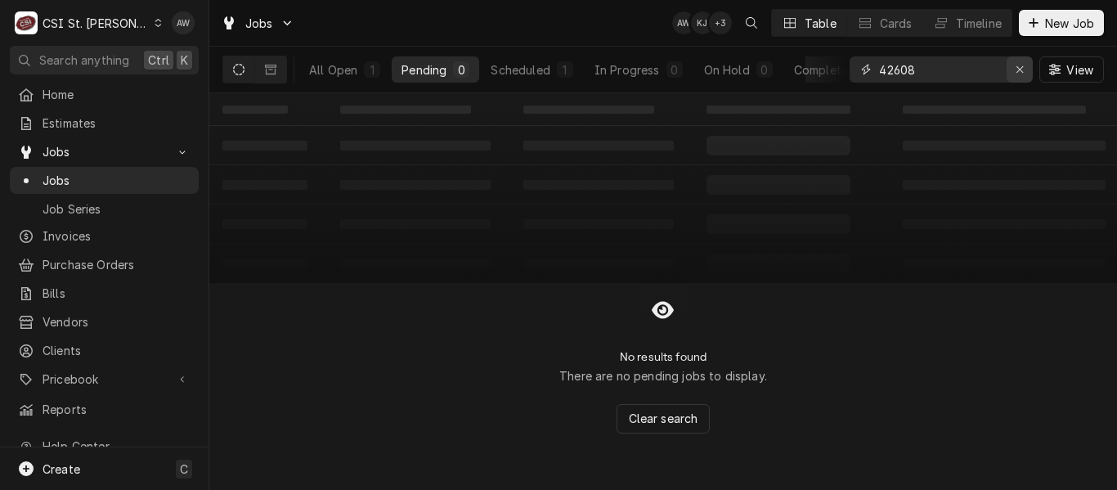
click at [1023, 68] on icon "Erase input" at bounding box center [1020, 69] width 9 height 11
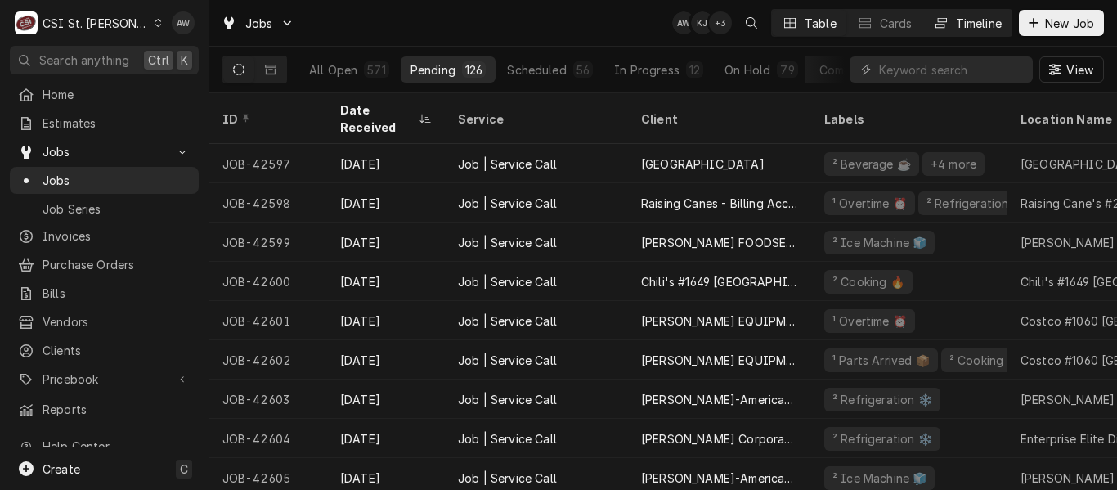
click at [958, 16] on div "Timeline" at bounding box center [979, 23] width 46 height 17
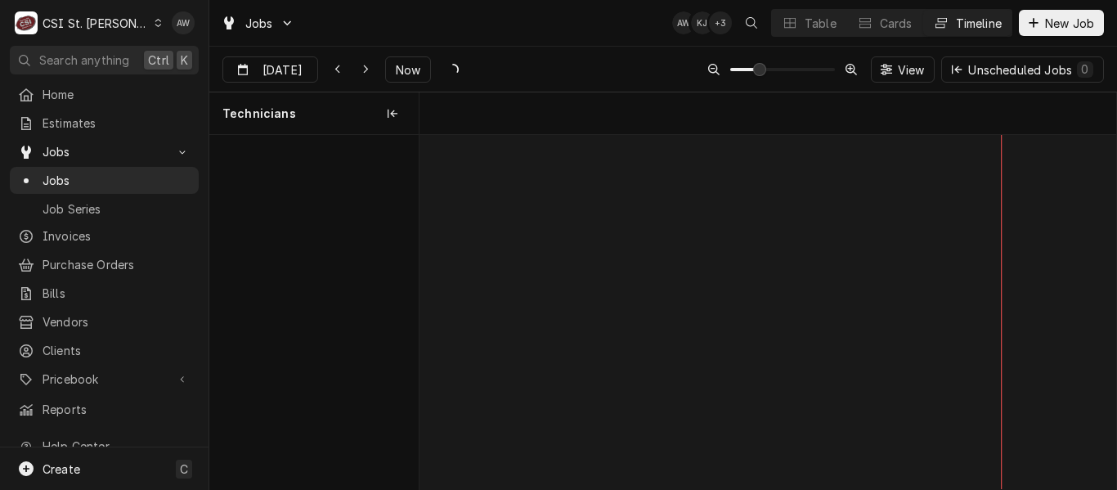
scroll to position [0, 13805]
click at [270, 68] on input "[DATE]" at bounding box center [258, 73] width 71 height 32
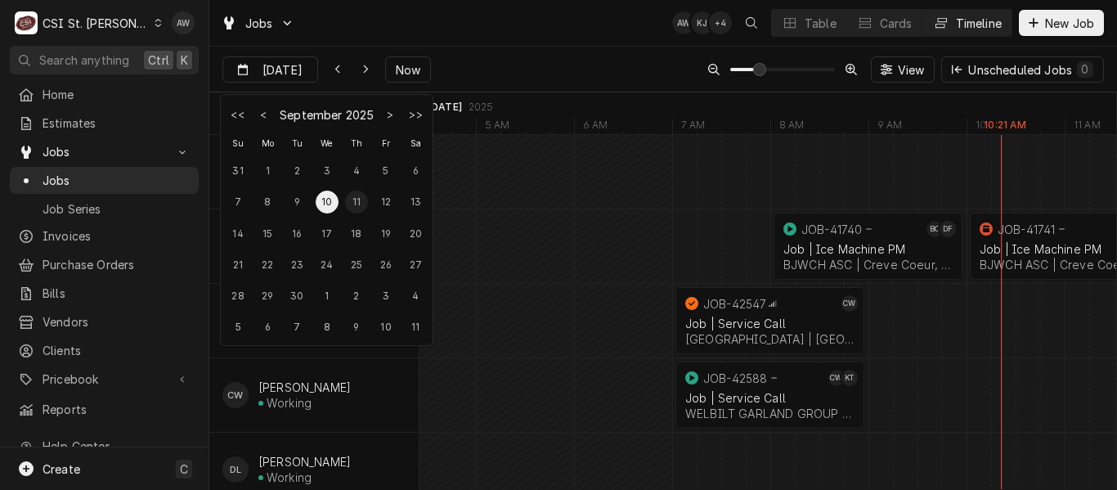
click at [352, 205] on div "11" at bounding box center [356, 202] width 23 height 23
type input "[DATE]"
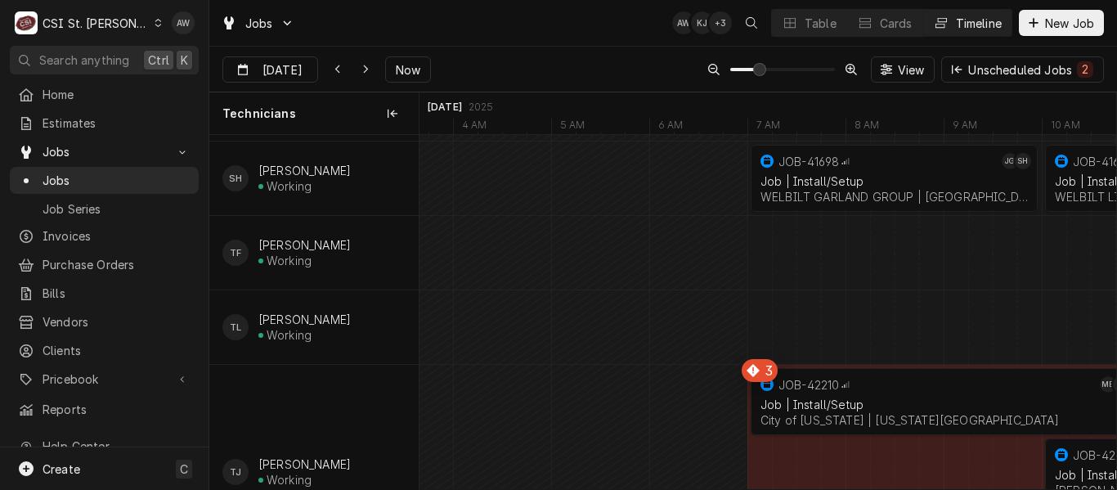
scroll to position [1881, 0]
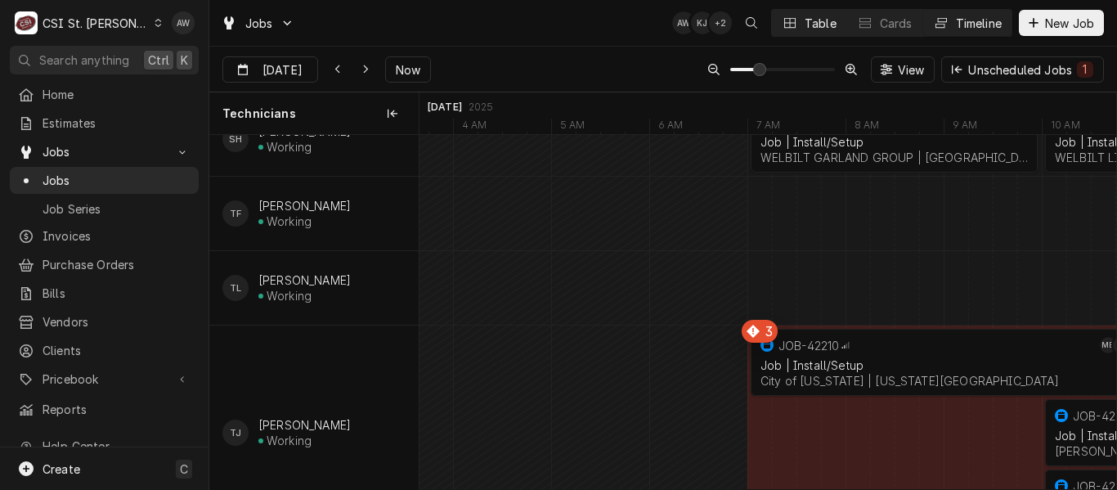
click at [805, 24] on div "Table" at bounding box center [821, 23] width 32 height 17
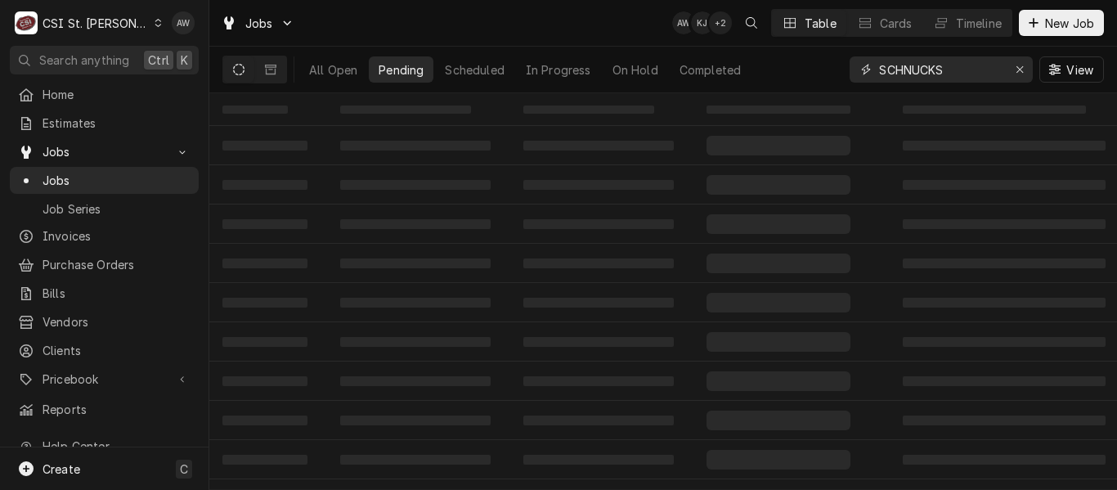
drag, startPoint x: 956, startPoint y: 70, endPoint x: 850, endPoint y: 60, distance: 106.0
click at [850, 60] on div "SCHNUCKS" at bounding box center [941, 69] width 183 height 26
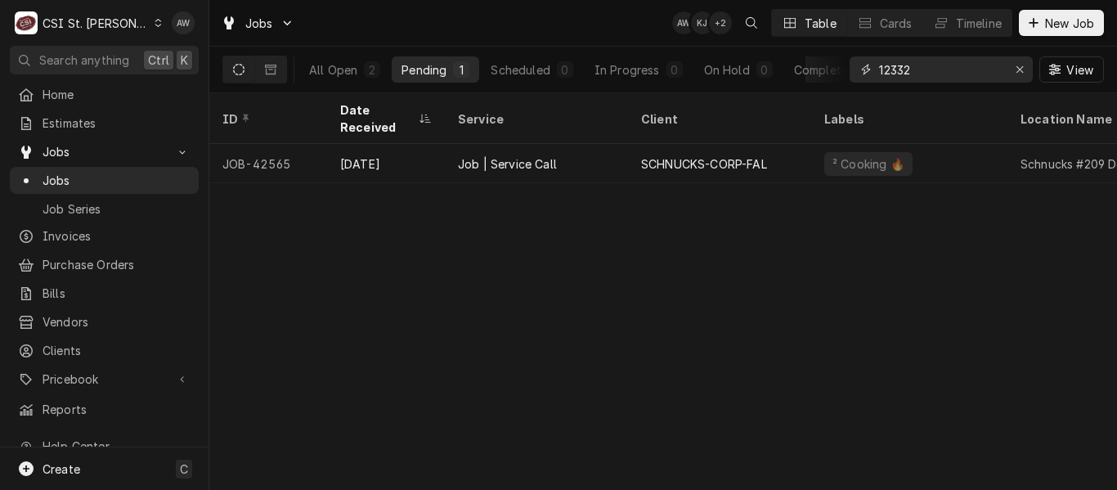
type input "12332"
drag, startPoint x: 932, startPoint y: 69, endPoint x: 827, endPoint y: 70, distance: 105.5
click at [827, 70] on div "All Open 2 Pending 1 Scheduled 0 In Progress 0 On Hold 0 Completed 1 12332 View" at bounding box center [663, 70] width 882 height 46
click at [1024, 61] on button "Erase input" at bounding box center [1020, 69] width 26 height 26
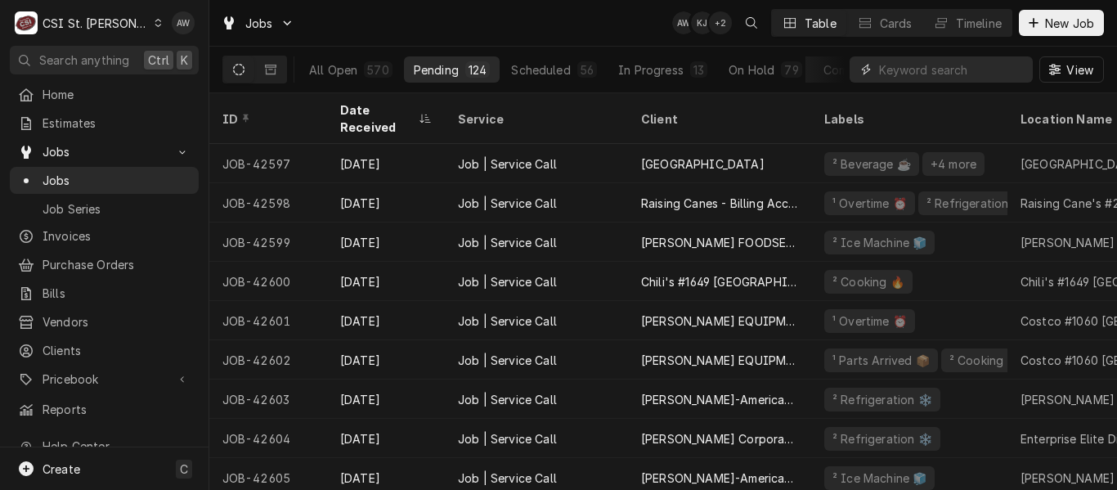
click at [971, 70] on input "Dynamic Content Wrapper" at bounding box center [952, 69] width 146 height 26
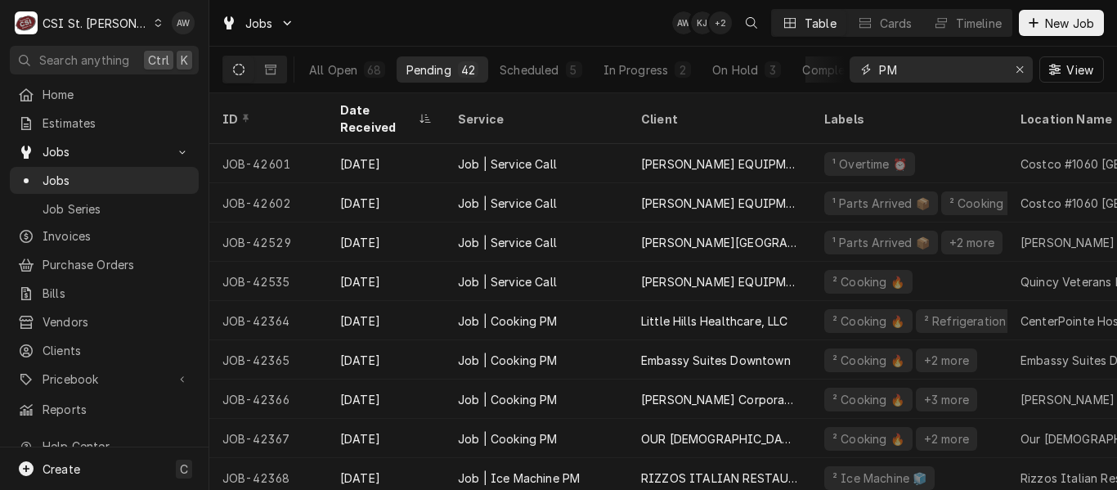
scroll to position [0, 0]
type input "PM"
click at [1013, 70] on div "Erase input" at bounding box center [1020, 69] width 16 height 16
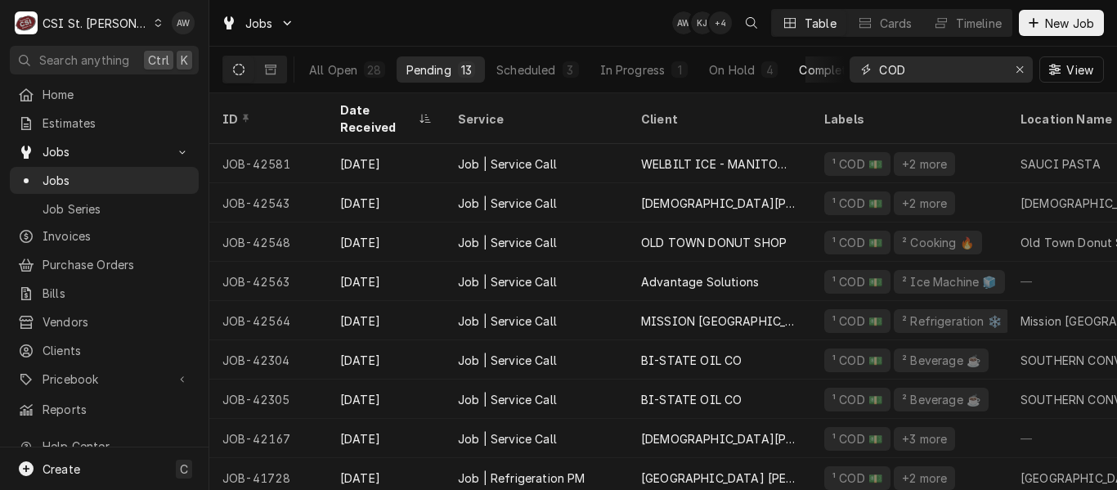
type input "COD"
click at [814, 63] on div "Completed" at bounding box center [829, 69] width 61 height 17
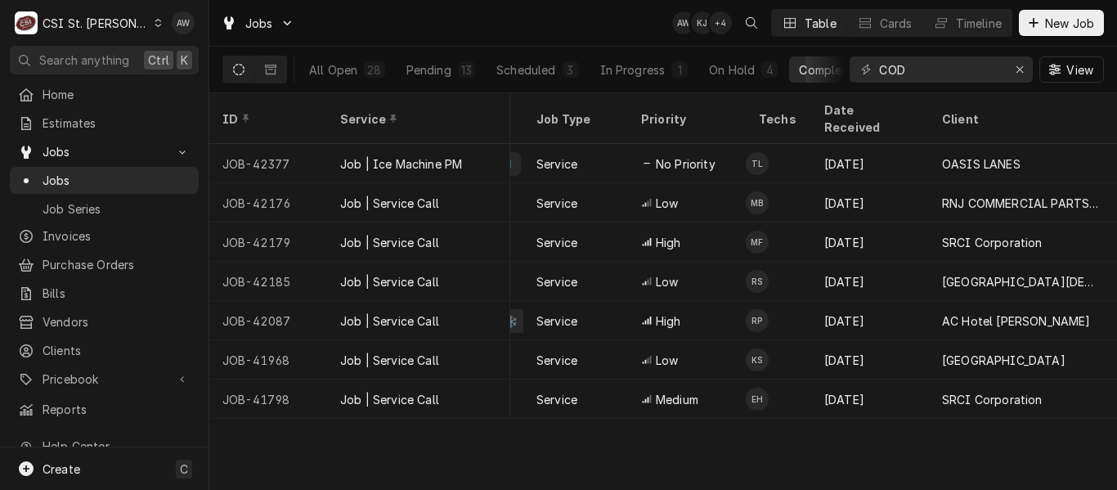
scroll to position [0, 507]
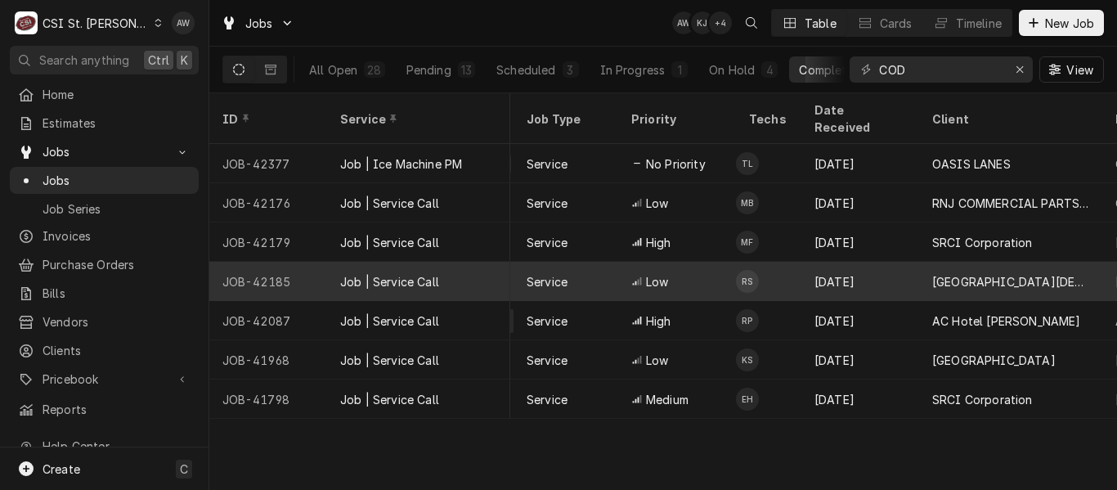
click at [681, 262] on div "Low" at bounding box center [677, 281] width 118 height 39
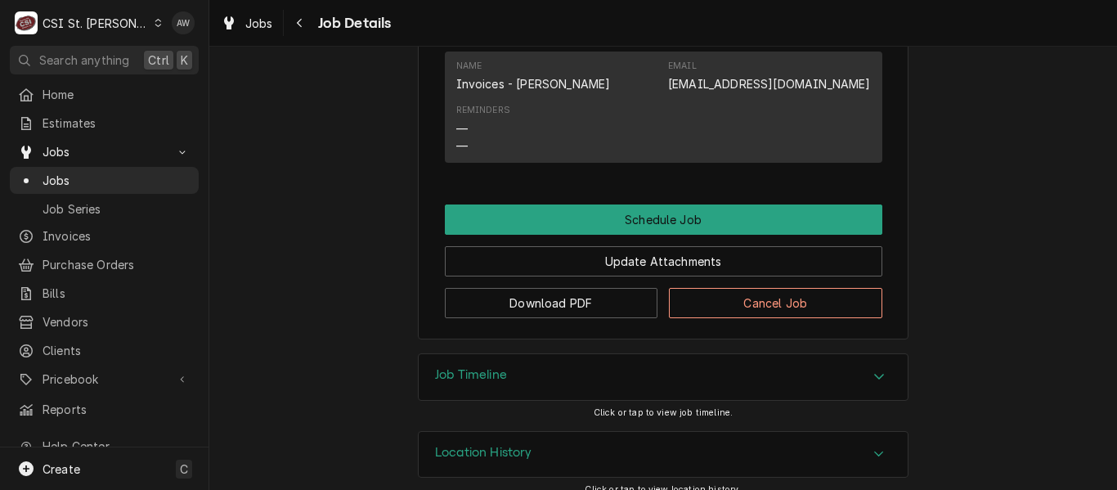
scroll to position [1349, 0]
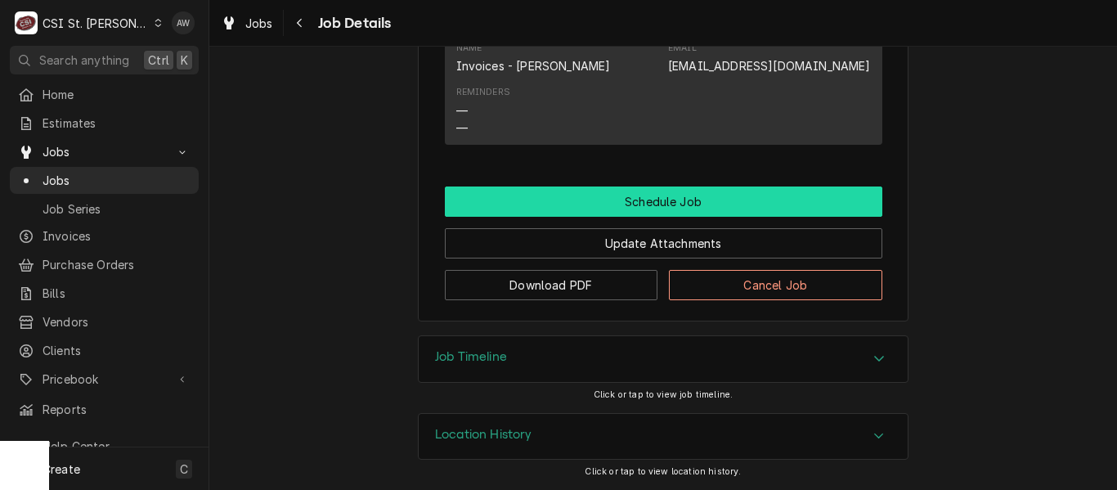
click at [581, 202] on button "Schedule Job" at bounding box center [664, 201] width 438 height 30
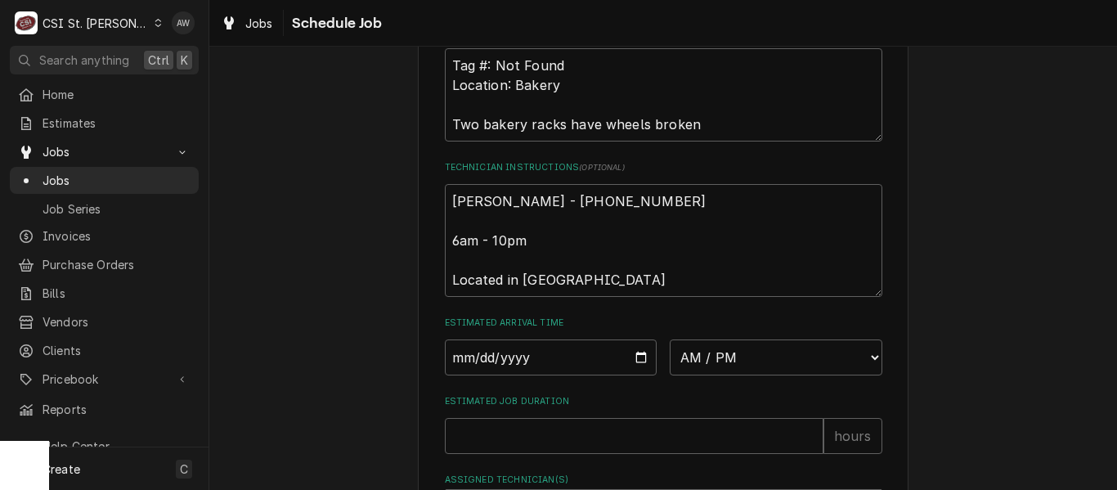
scroll to position [565, 0]
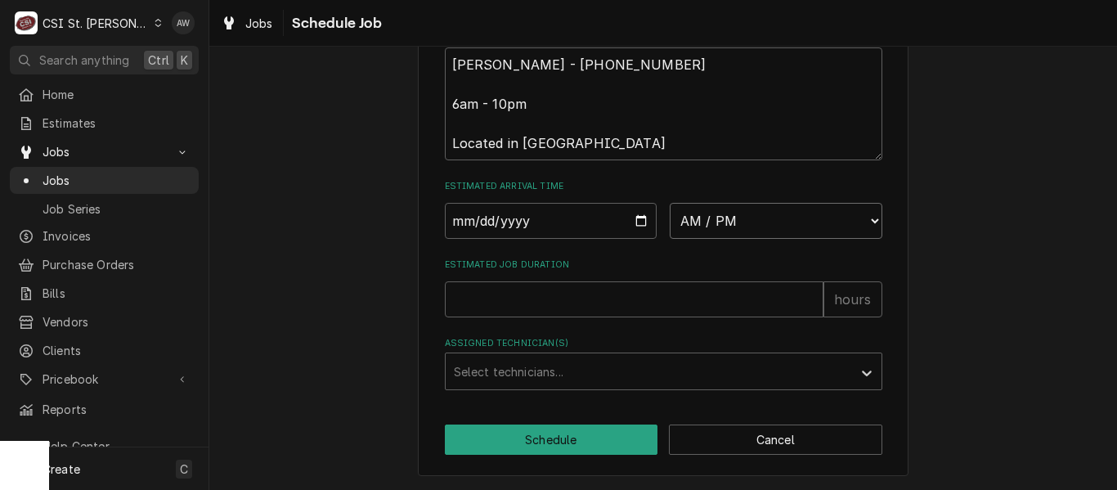
click at [723, 227] on select "AM / PM 6:00 AM 6:15 AM 6:30 AM 6:45 AM 7:00 AM 7:15 AM 7:30 AM 7:45 AM 8:00 AM…" at bounding box center [776, 221] width 213 height 36
select select "10:30:00"
click at [670, 203] on select "AM / PM 6:00 AM 6:15 AM 6:30 AM 6:45 AM 7:00 AM 7:15 AM 7:30 AM 7:45 AM 8:00 AM…" at bounding box center [776, 221] width 213 height 36
type textarea "x"
click at [635, 220] on input "Date" at bounding box center [551, 221] width 213 height 36
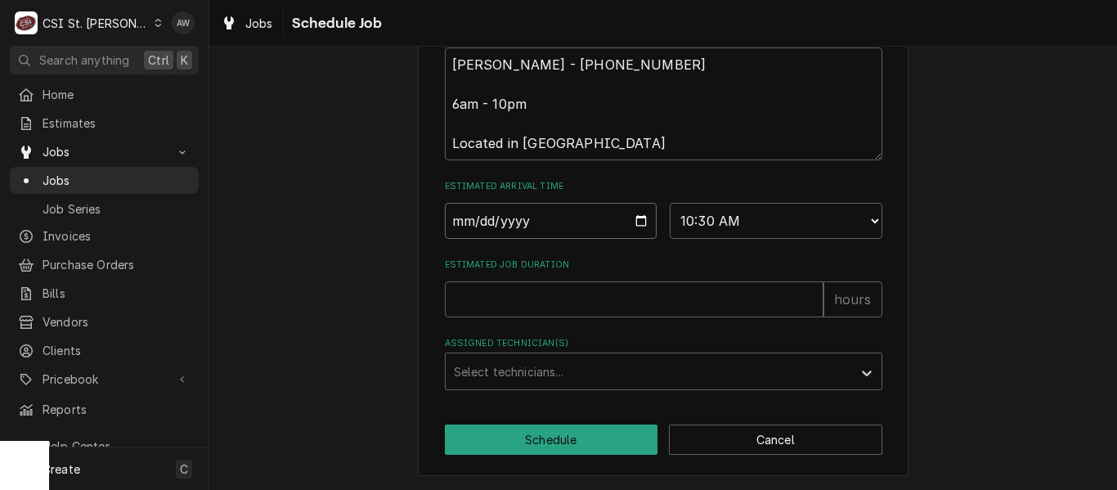
type input "[DATE]"
click at [542, 310] on input "Estimated Job Duration" at bounding box center [634, 299] width 379 height 36
type textarea "x"
type input "2"
click at [543, 370] on div "Assigned Technician(s)" at bounding box center [649, 371] width 390 height 29
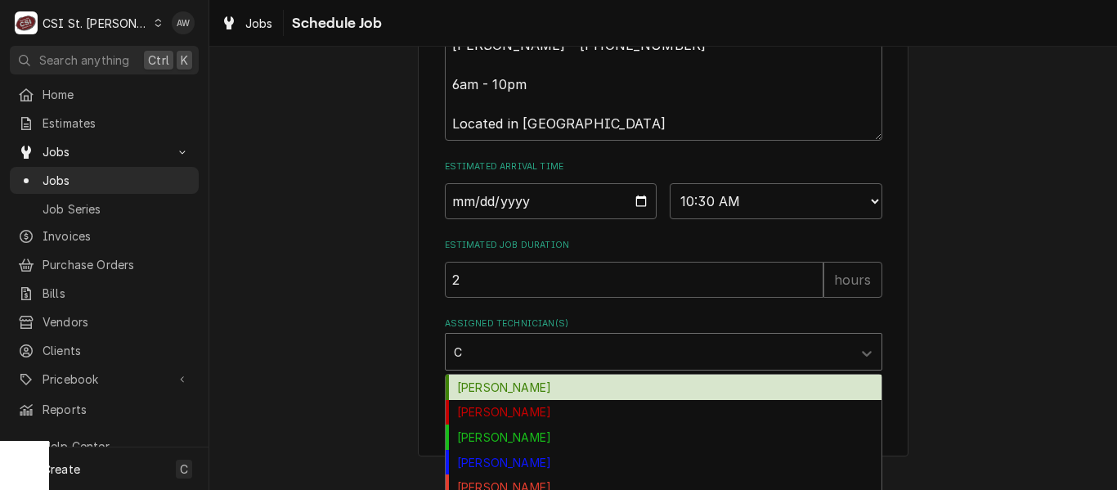
type input "CH"
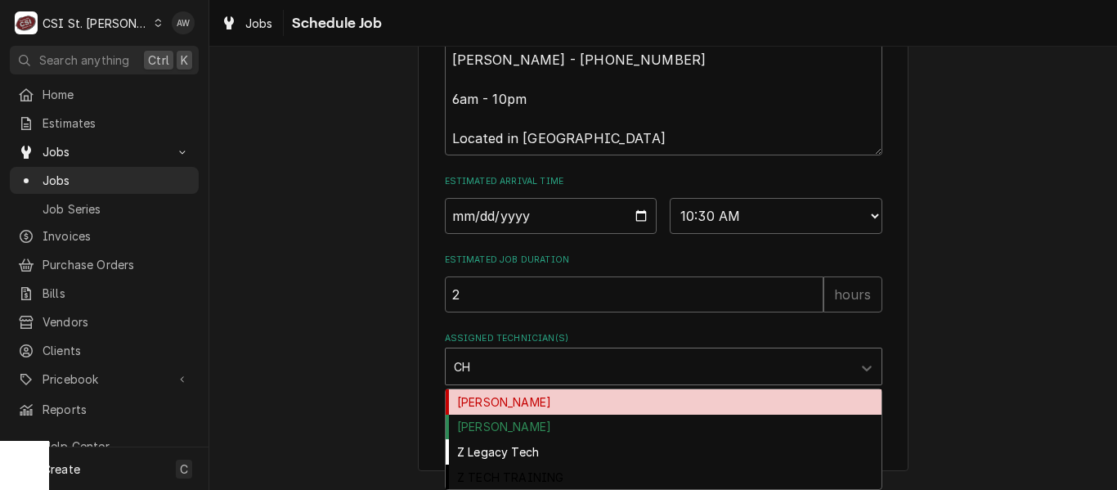
click at [541, 401] on div "[PERSON_NAME]" at bounding box center [664, 401] width 436 height 25
type textarea "x"
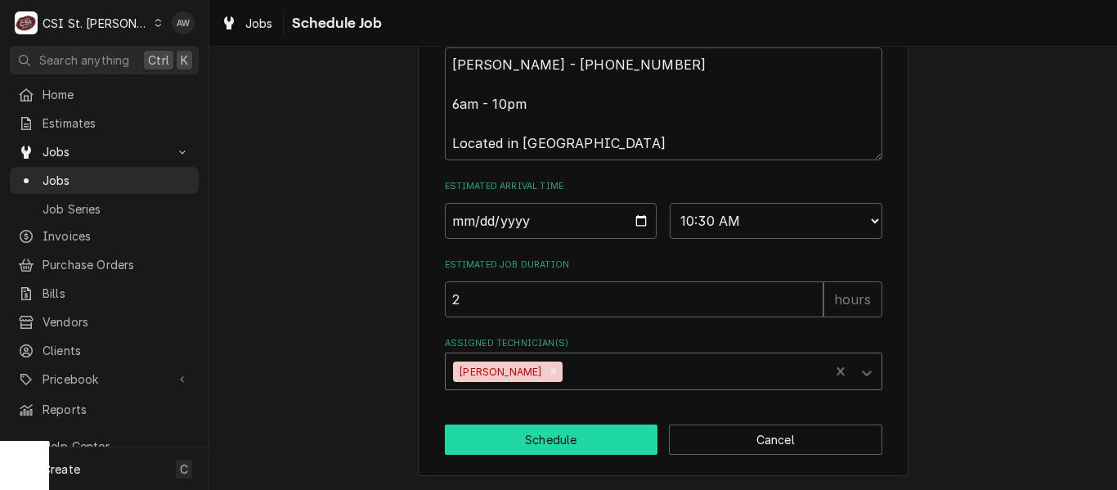
click at [537, 438] on button "Schedule" at bounding box center [551, 439] width 213 height 30
type textarea "x"
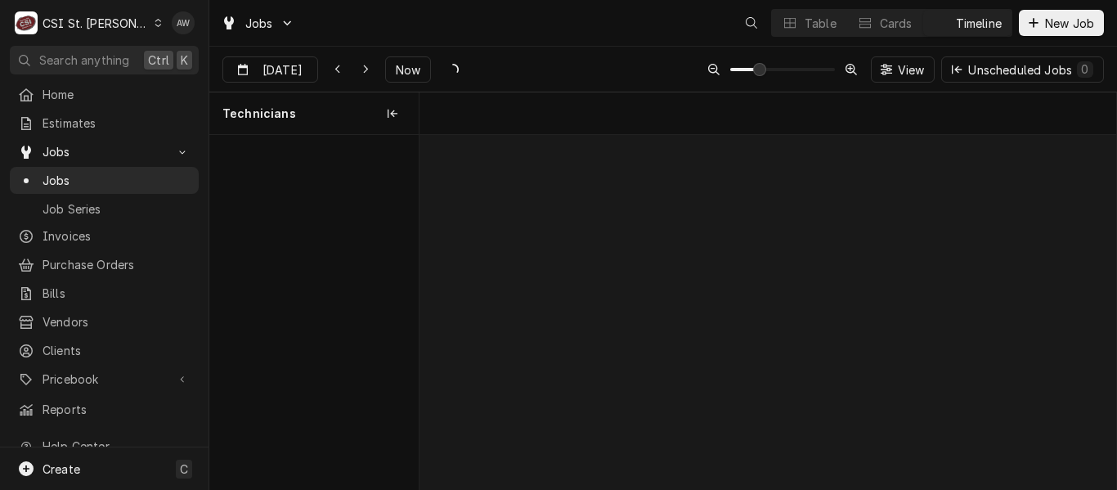
scroll to position [0, 13803]
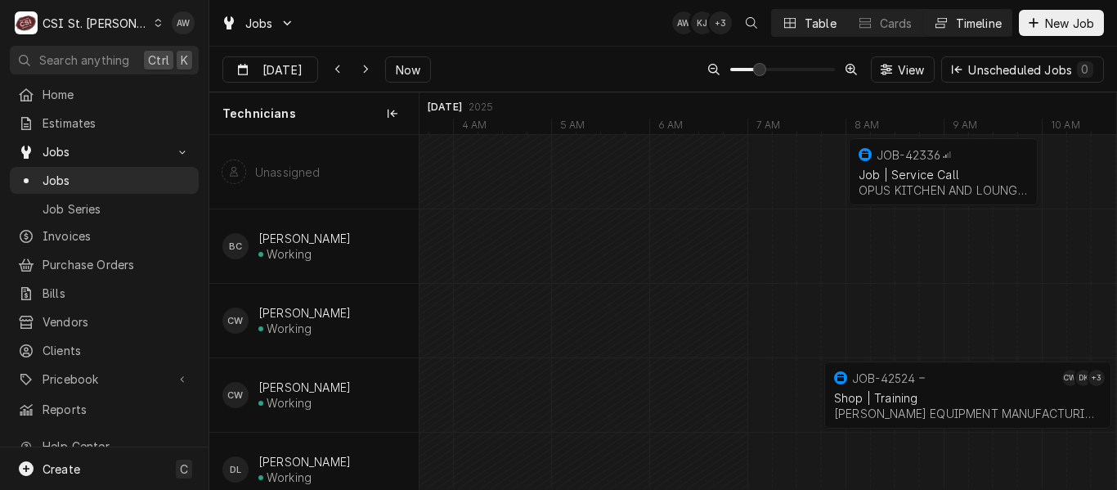
click at [791, 24] on icon "Dynamic Content Wrapper" at bounding box center [789, 22] width 11 height 11
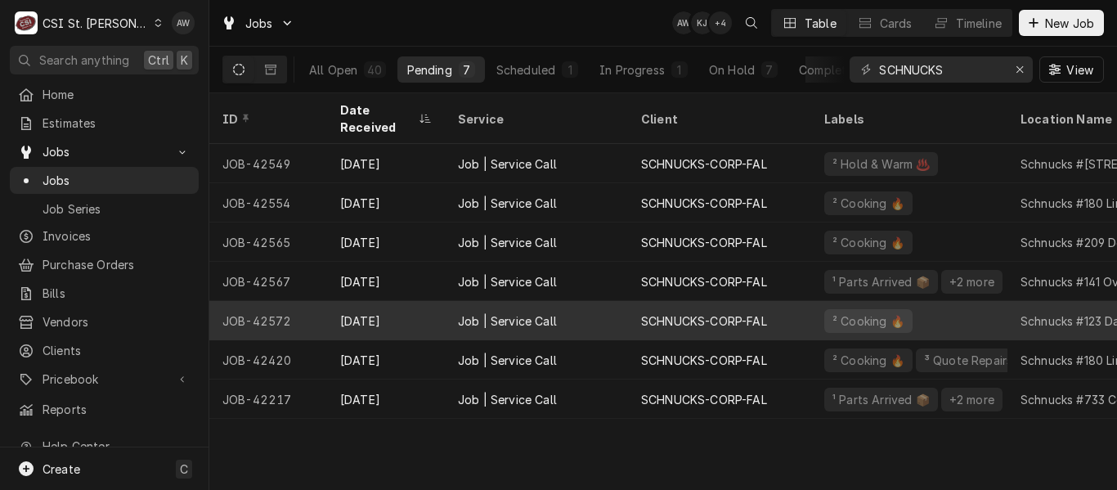
click at [652, 312] on div "SCHNUCKS-CORP-FAL" at bounding box center [704, 320] width 126 height 17
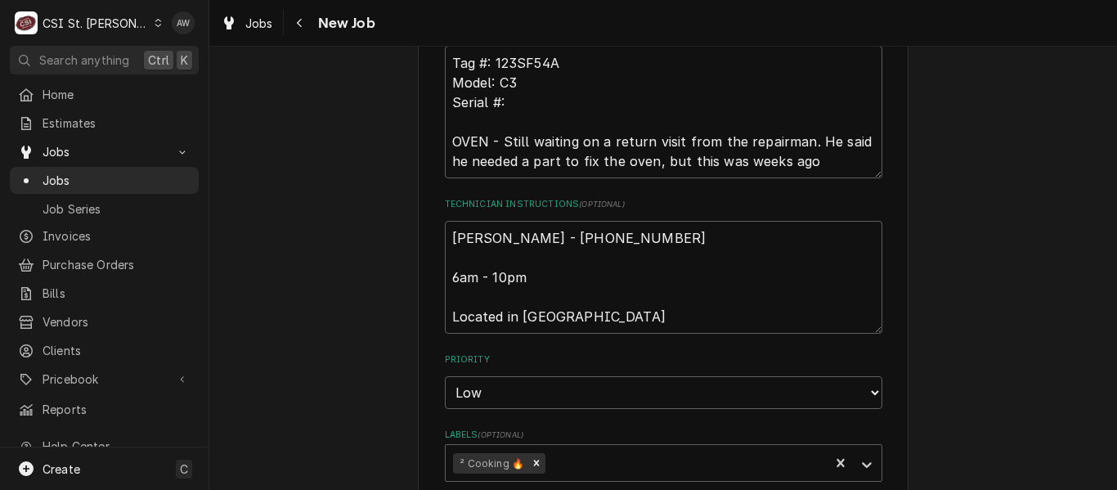
scroll to position [1063, 0]
click at [445, 240] on textarea "[PERSON_NAME] - [PHONE_NUMBER] 6am - 10pm Located in [GEOGRAPHIC_DATA]" at bounding box center [664, 278] width 438 height 113
type textarea "x"
type textarea "[PERSON_NAME] - [PHONE_NUMBER] 6am - 10pm Located in [GEOGRAPHIC_DATA]"
click at [456, 234] on textarea "[PERSON_NAME] - [PHONE_NUMBER] 6am - 10pm Located in [GEOGRAPHIC_DATA]" at bounding box center [664, 288] width 438 height 132
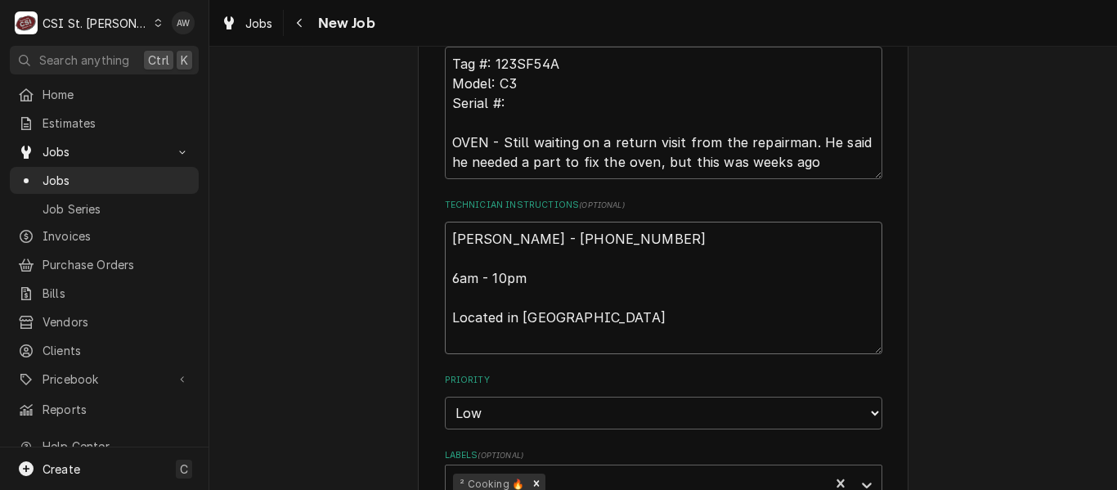
type textarea "x"
type textarea "C [PERSON_NAME] - [PHONE_NUMBER] 6am - 10pm Located in [GEOGRAPHIC_DATA]"
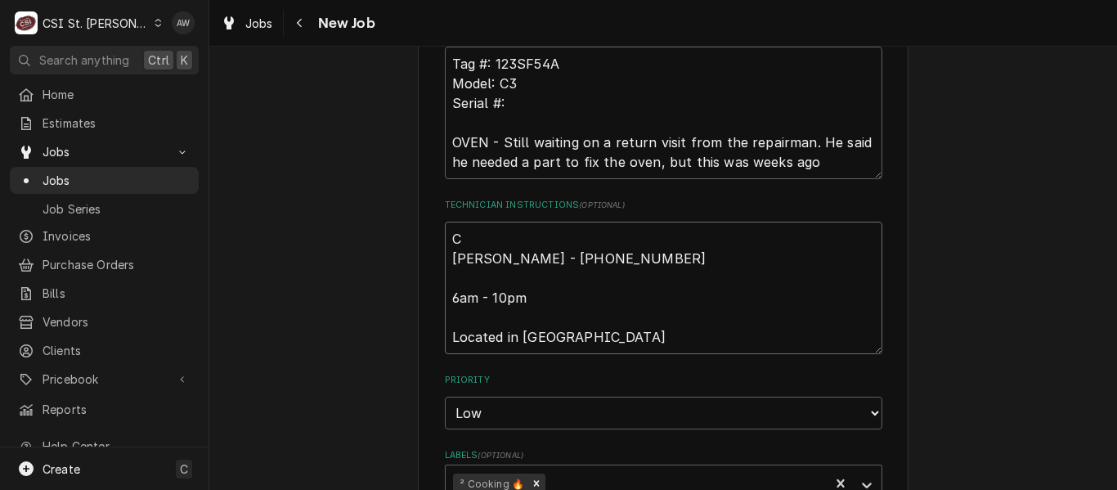
type textarea "x"
type textarea "CA [PERSON_NAME] - [PHONE_NUMBER] 6am - 10pm Located in [GEOGRAPHIC_DATA]"
type textarea "x"
type textarea "CAN [PERSON_NAME] - [PHONE_NUMBER] 6am - 10pm Located in [GEOGRAPHIC_DATA]"
type textarea "x"
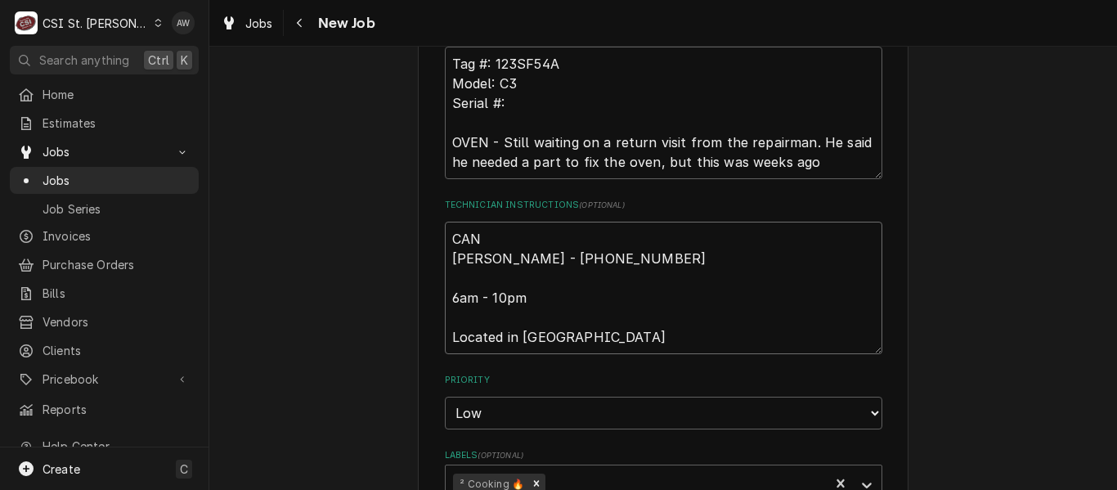
type textarea "CANC [PERSON_NAME] - [PHONE_NUMBER] 6am - 10pm Located in [GEOGRAPHIC_DATA]"
type textarea "x"
type textarea "CANCEL [PERSON_NAME] - [PHONE_NUMBER] 6am - 10pm Located in [GEOGRAPHIC_DATA]"
type textarea "x"
type textarea "CANCEL [PERSON_NAME] - [PHONE_NUMBER] 6am - 10pm Located in [GEOGRAPHIC_DATA]"
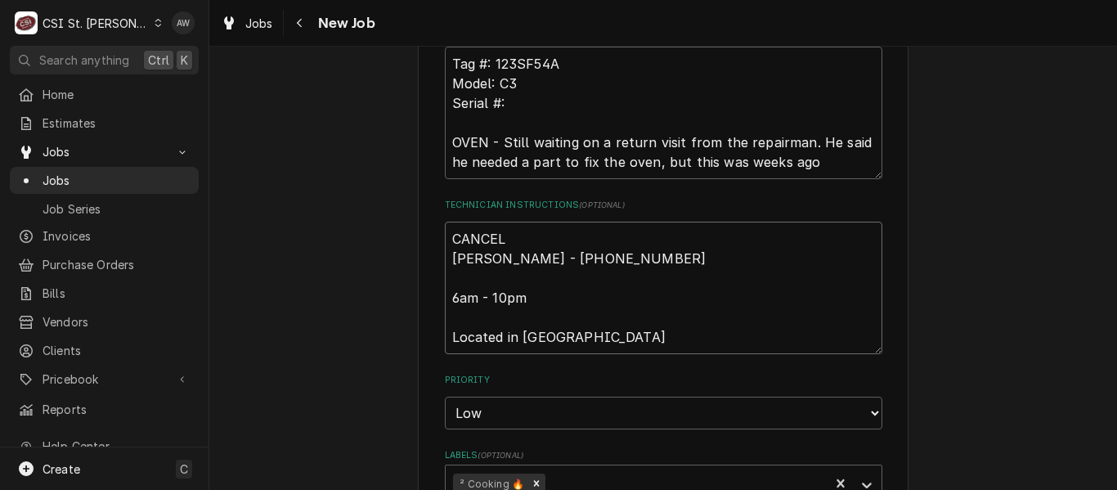
type textarea "x"
type textarea "CANCEL - [PERSON_NAME] - [PHONE_NUMBER] 6am - 10pm Located in [GEOGRAPHIC_DATA]"
type textarea "x"
type textarea "CANCEL - [PERSON_NAME] - [PHONE_NUMBER] 6am - 10pm Located in [GEOGRAPHIC_DATA]"
type textarea "x"
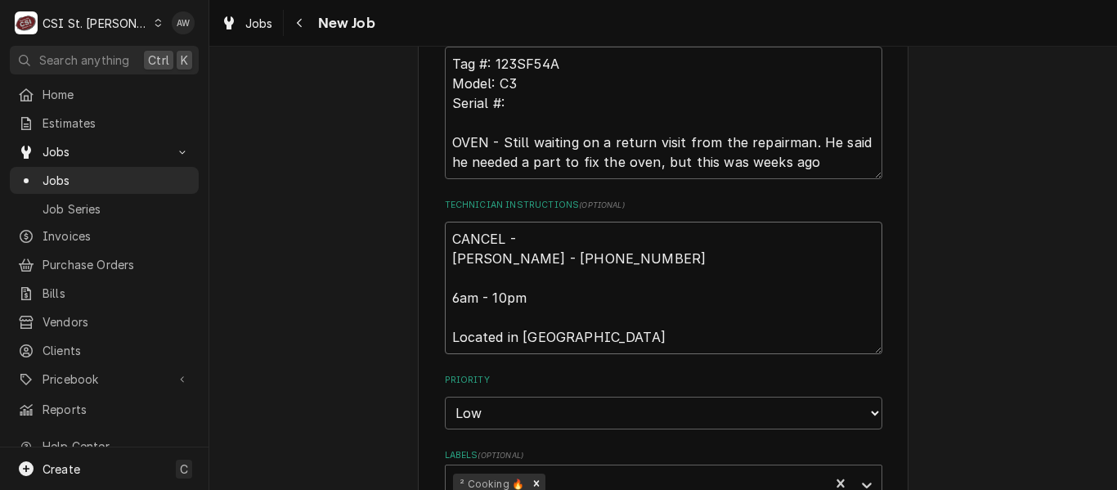
type textarea "CANCEL - P [PERSON_NAME] - [PHONE_NUMBER] 6am - 10pm Located in [GEOGRAPHIC_DAT…"
type textarea "x"
type textarea "CANCEL - PA [PERSON_NAME] - [PHONE_NUMBER] 6am - 10pm Located in [GEOGRAPHIC_DA…"
type textarea "x"
type textarea "CANCEL - PAR [PERSON_NAME] - [PHONE_NUMBER] 6am - 10pm Located in [GEOGRAPHIC_D…"
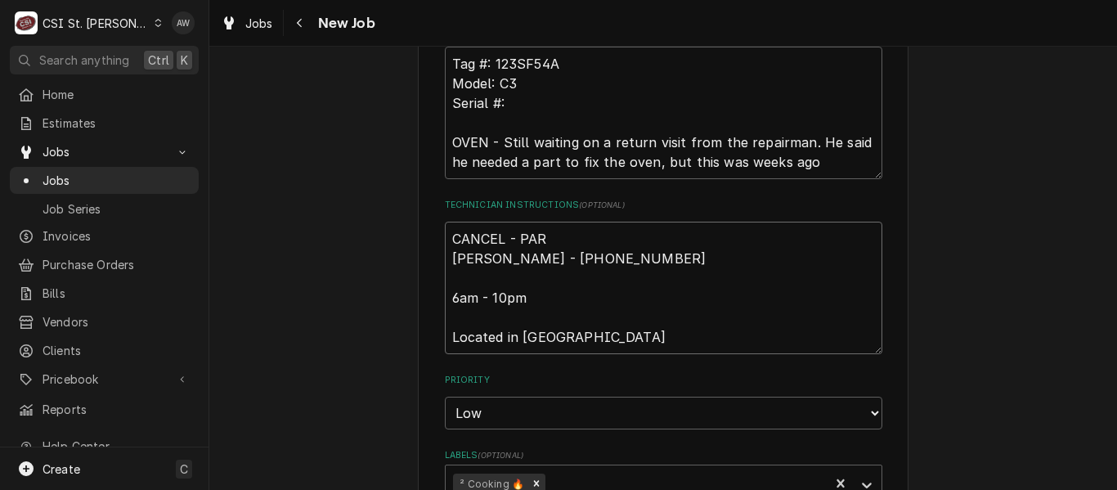
type textarea "x"
type textarea "CANCEL - PART [PERSON_NAME] - [PHONE_NUMBER] 6am - 10pm Located in [GEOGRAPHIC_…"
type textarea "x"
type textarea "CANCEL - PARTS [PERSON_NAME] - [PHONE_NUMBER] 6am - 10pm Located in [GEOGRAPHIC…"
type textarea "x"
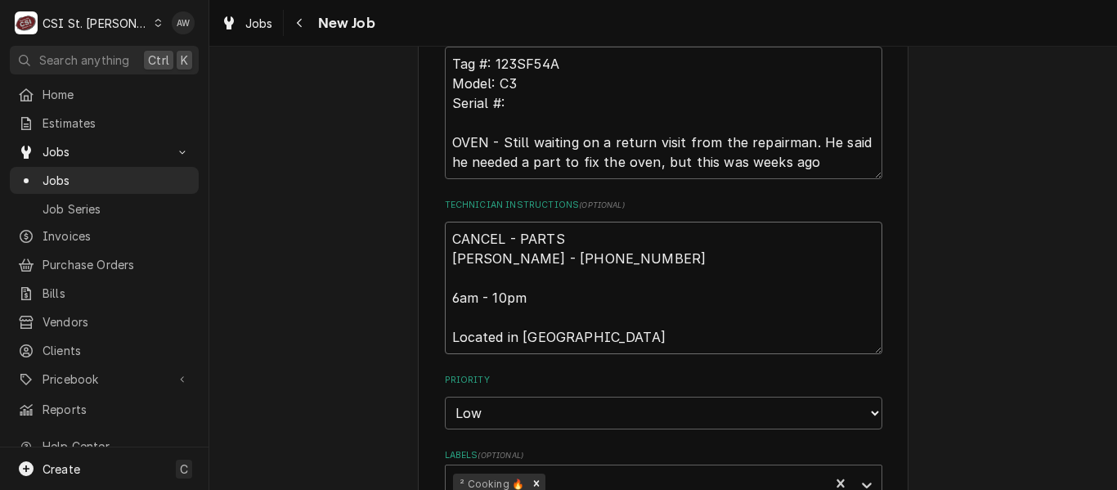
type textarea "CANCEL - PARTS [PERSON_NAME] - [PHONE_NUMBER] 6am - 10pm Located in [GEOGRAPHIC…"
type textarea "x"
type textarea "CANCEL - PARTS A [PERSON_NAME] - [PHONE_NUMBER] 6am - 10pm Located in [GEOGRAPH…"
type textarea "x"
type textarea "CANCEL - PARTS AR [PERSON_NAME] - [PHONE_NUMBER] 6am - 10pm Located in [GEOGRAP…"
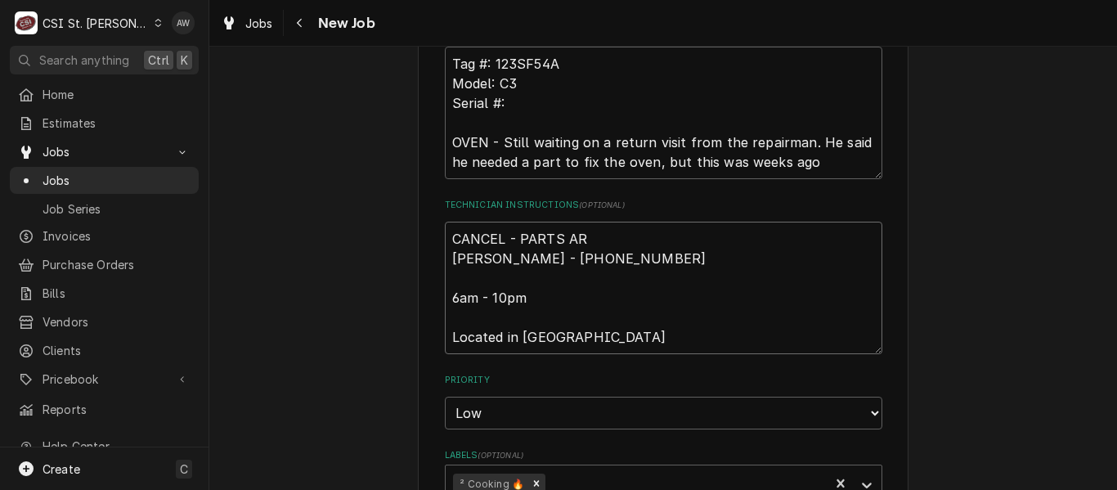
type textarea "x"
type textarea "CANCEL - PARTS ARE [PERSON_NAME] - [PHONE_NUMBER] 6am - 10pm Located in [GEOGRA…"
type textarea "x"
type textarea "CANCEL - PARTS ARE [PERSON_NAME] - [PHONE_NUMBER] 6am - 10pm Located in [GEOGRA…"
type textarea "x"
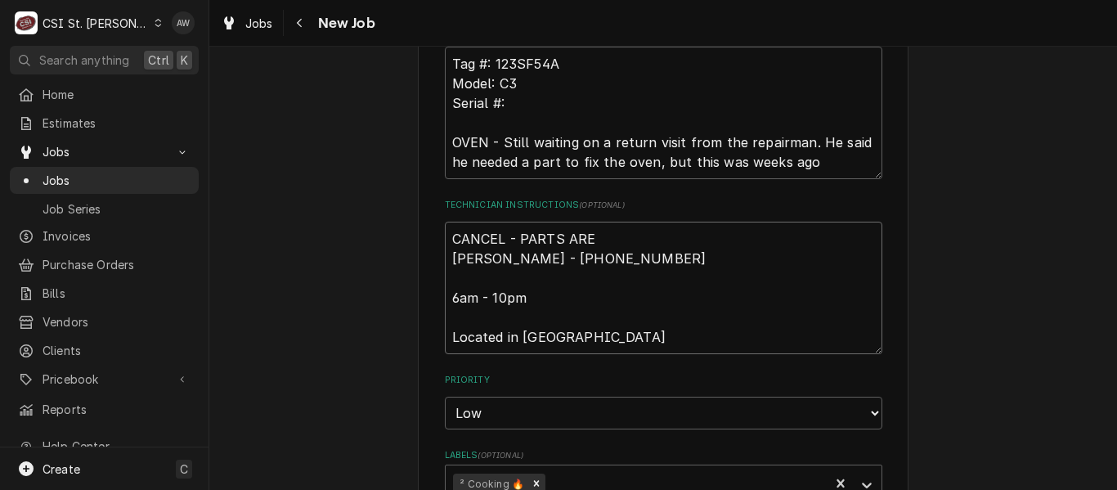
type textarea "CANCEL - PARTS ARE O [PERSON_NAME] - [PHONE_NUMBER] 6am - 10pm Located in [GEOG…"
type textarea "x"
type textarea "CANCEL - PARTS ARE OB [PERSON_NAME] - [PHONE_NUMBER] 6am - 10pm Located in [GEO…"
type textarea "x"
type textarea "CANCEL - PARTS ARE OBS [PERSON_NAME] - [PHONE_NUMBER] 6am - 10pm Located in [GE…"
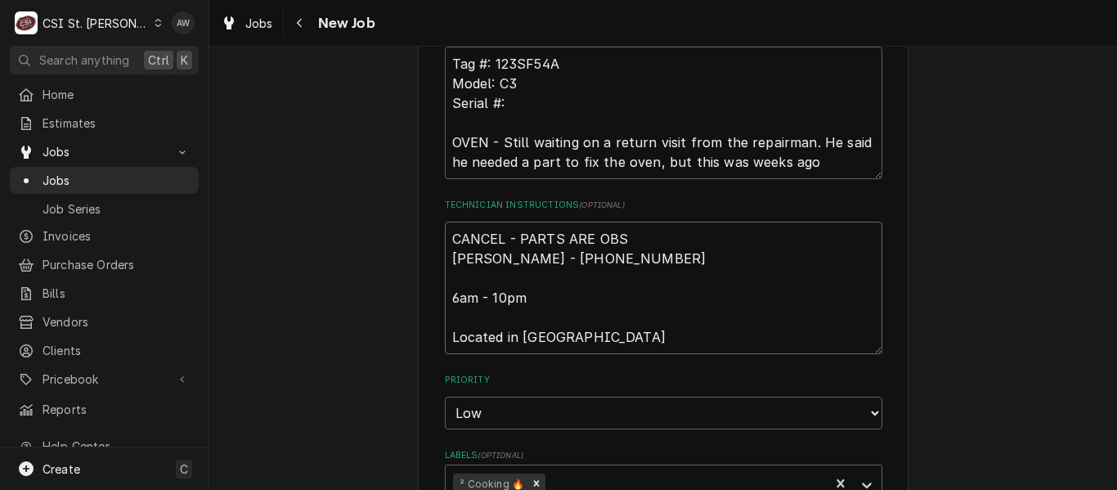
type textarea "x"
type textarea "CANCEL - PARTS ARE OBSO [PERSON_NAME] - [PHONE_NUMBER] 6am - 10pm Located in [G…"
type textarea "x"
type textarea "CANCEL - PARTS ARE OBSOI [PERSON_NAME] - [PHONE_NUMBER] 6am - 10pm Located in […"
type textarea "x"
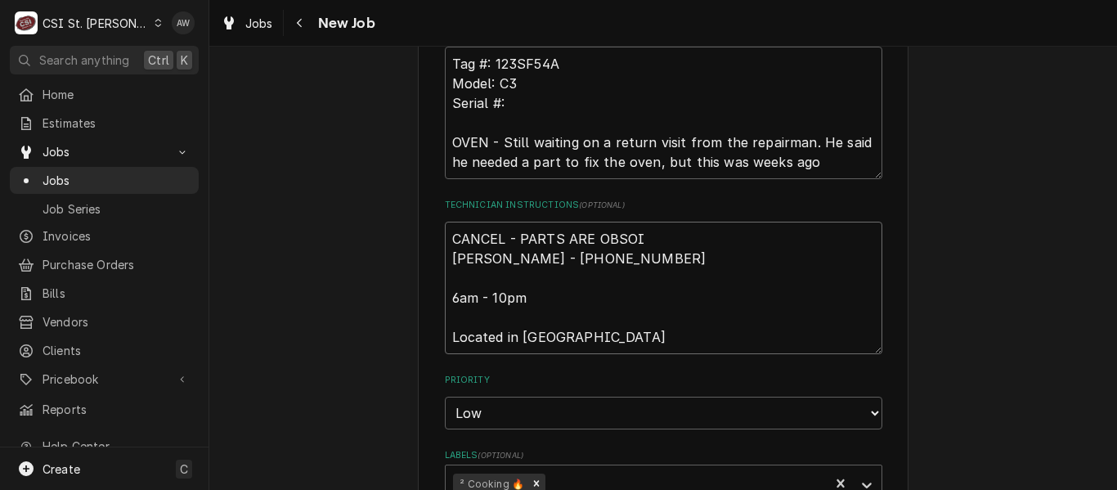
type textarea "CANCEL - PARTS ARE OBSOIL Kathryn Dillon - 636 240-7805 6am - 10pm Located in S…"
type textarea "x"
type textarea "CANCEL - PARTS ARE OBSOILE Kathryn Dillon - 636 240-7805 6am - 10pm Located in …"
type textarea "x"
type textarea "CANCEL - PARTS ARE OBSOILET Kathryn Dillon - 636 240-7805 6am - 10pm Located in…"
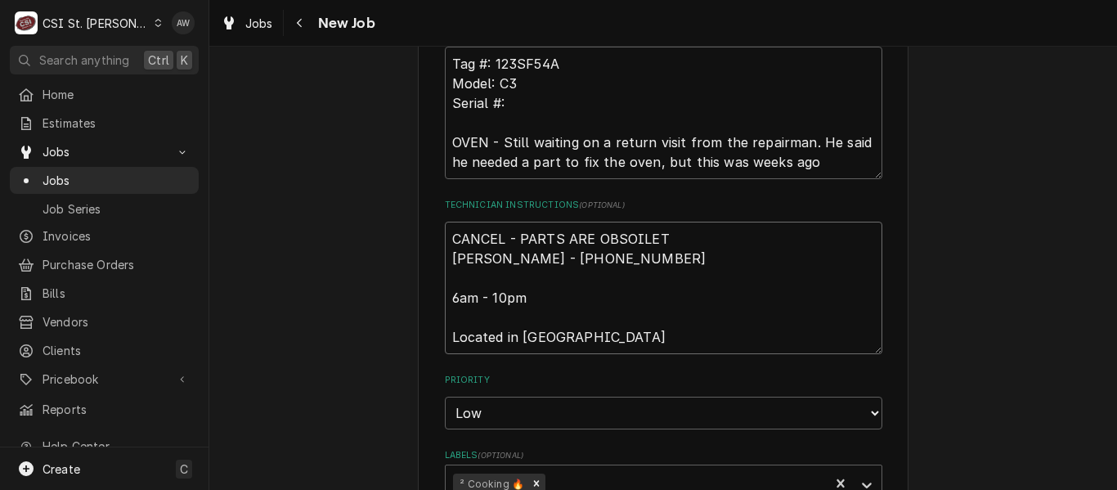
type textarea "x"
type textarea "CANCEL - PARTS ARE OBSOILETE Kathryn Dillon - 636 240-7805 6am - 10pm Located i…"
type textarea "x"
type textarea "CANCEL - PARTS ARE OBSOILETE Kathryn Dillon - 636 240-7805 6am - 10pm Located i…"
type textarea "x"
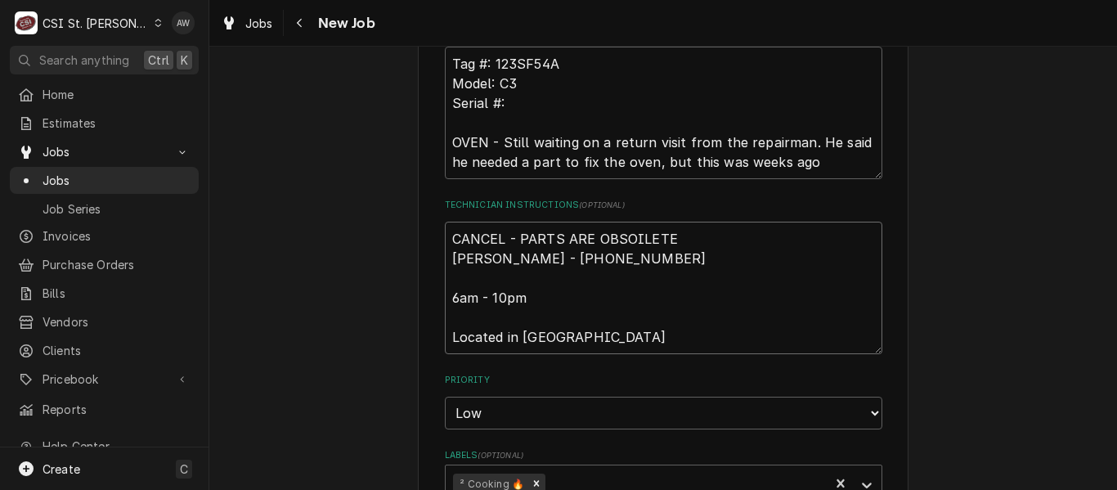
type textarea "CANCEL - PARTS ARE OBSOILETE Kathryn Dillon - 636 240-7805 6am - 10pm Located i…"
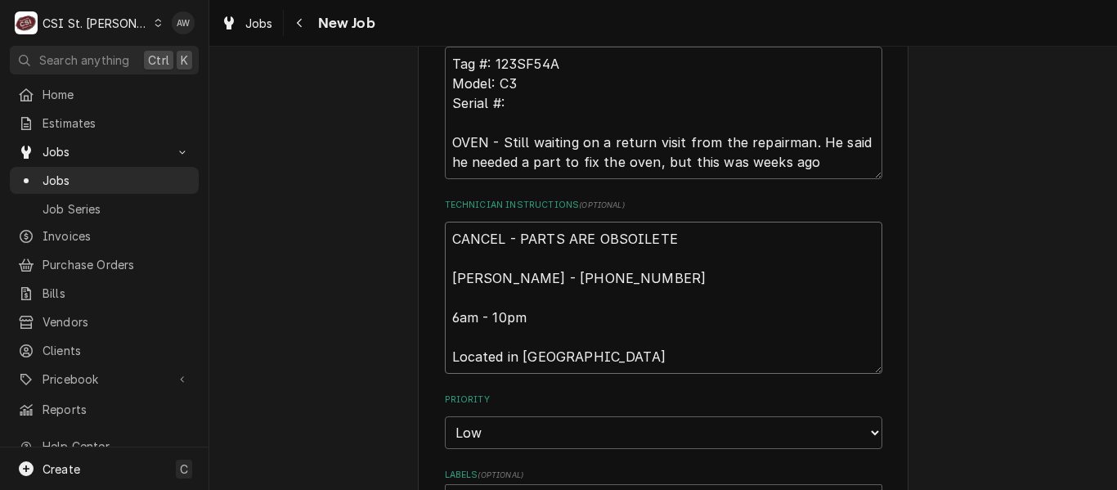
drag, startPoint x: 675, startPoint y: 236, endPoint x: 617, endPoint y: 235, distance: 58.1
click at [617, 235] on textarea "CANCEL - PARTS ARE OBSOILETE Kathryn Dillon - 636 240-7805 6am - 10pm Located i…" at bounding box center [664, 298] width 438 height 152
type textarea "x"
type textarea "CANCEL - PARTS ARE OBSS Kathryn Dillon - 636 240-7805 6am - 10pm Located in Sea…"
type textarea "x"
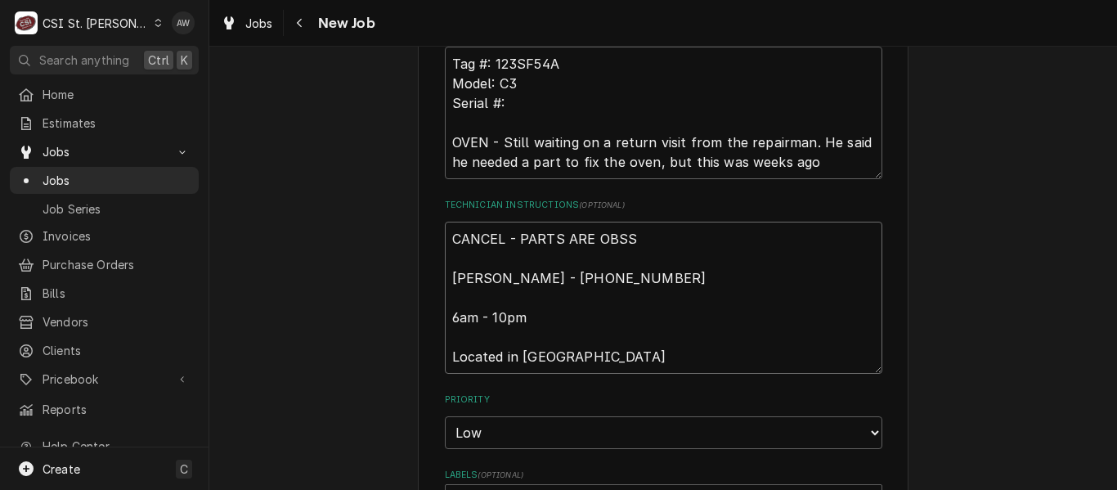
type textarea "CANCEL - PARTS ARE OBSSO Kathryn Dillon - 636 240-7805 6am - 10pm Located in Se…"
type textarea "x"
type textarea "CANCEL - PARTS ARE OBSSOL Kathryn Dillon - 636 240-7805 6am - 10pm Located in S…"
type textarea "x"
type textarea "CANCEL - PARTS ARE OBSSOLE Kathryn Dillon - 636 240-7805 6am - 10pm Located in …"
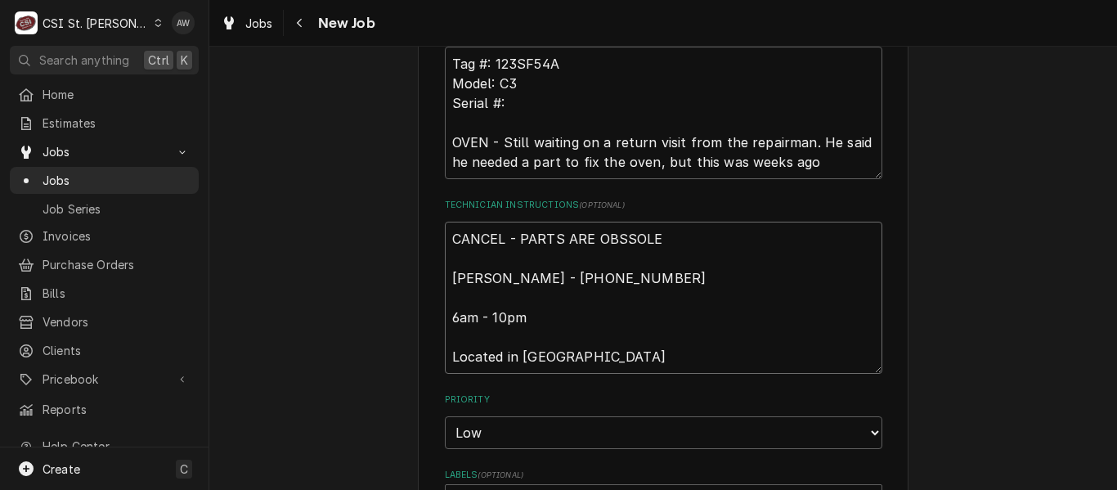
type textarea "x"
type textarea "CANCEL - PARTS ARE OBSSOLET Kathryn Dillon - 636 240-7805 6am - 10pm Located in…"
type textarea "x"
type textarea "CANCEL - PARTS ARE OBSSOLETE Kathryn Dillon - 636 240-7805 6am - 10pm Located i…"
type textarea "x"
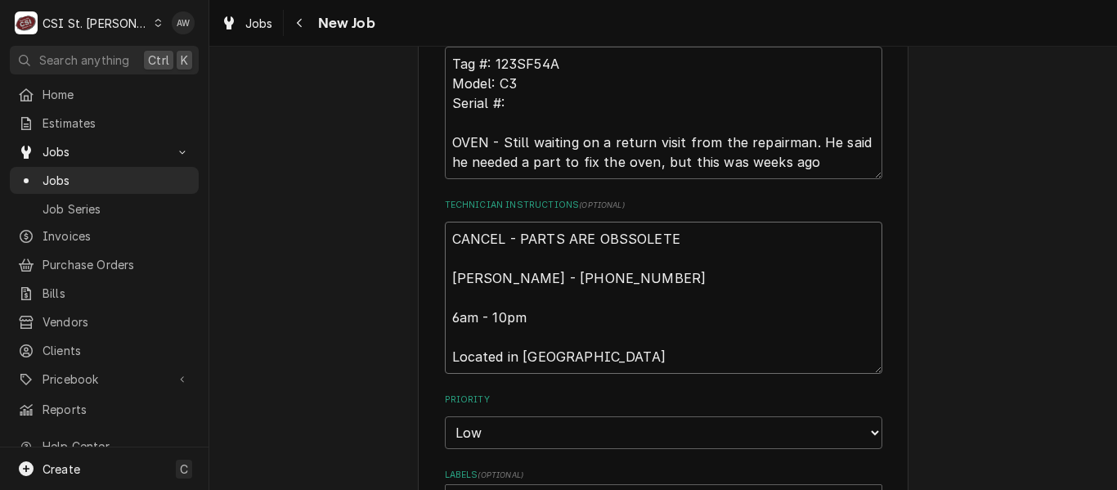
type textarea "CANCEL - PARTS ARE OBSSOLETE Kathryn Dillon - 636 240-7805 6am - 10pm Located i…"
type textarea "x"
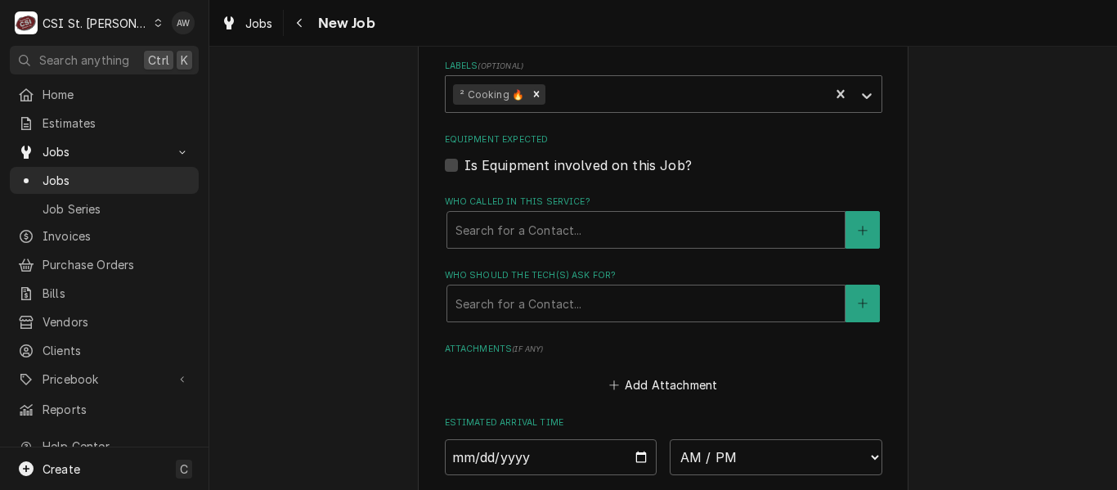
scroll to position [1554, 0]
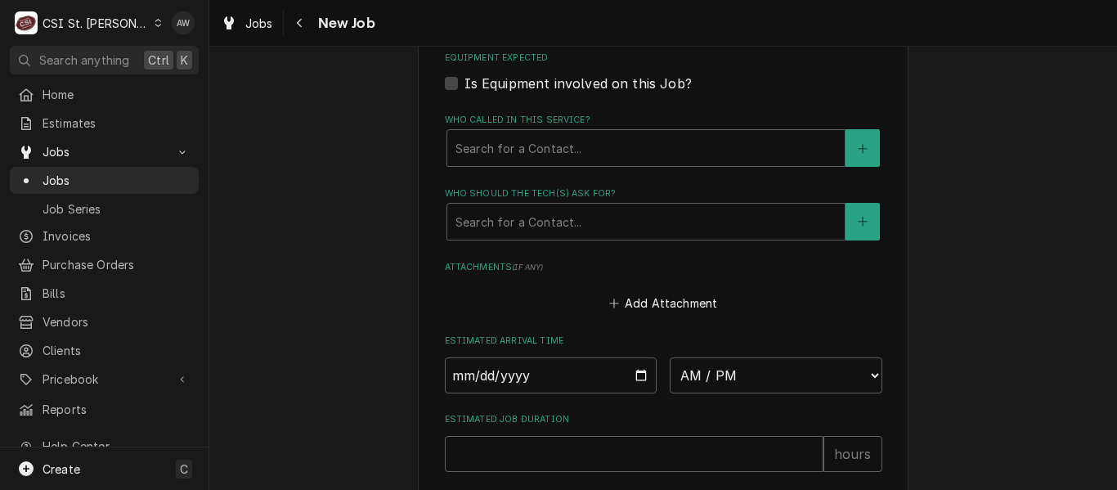
type textarea "CANCEL - PARTS ARE OBSSOLETE Kathryn Dillon - 636 240-7805 6am - 10pm Located i…"
click at [709, 371] on select "AM / PM 6:00 AM 6:15 AM 6:30 AM 6:45 AM 7:00 AM 7:15 AM 7:30 AM 7:45 AM 8:00 AM…" at bounding box center [776, 375] width 213 height 36
select select "10:00:00"
click at [670, 357] on select "AM / PM 6:00 AM 6:15 AM 6:30 AM 6:45 AM 7:00 AM 7:15 AM 7:30 AM 7:45 AM 8:00 AM…" at bounding box center [776, 375] width 213 height 36
click at [635, 373] on input "Date" at bounding box center [551, 375] width 213 height 36
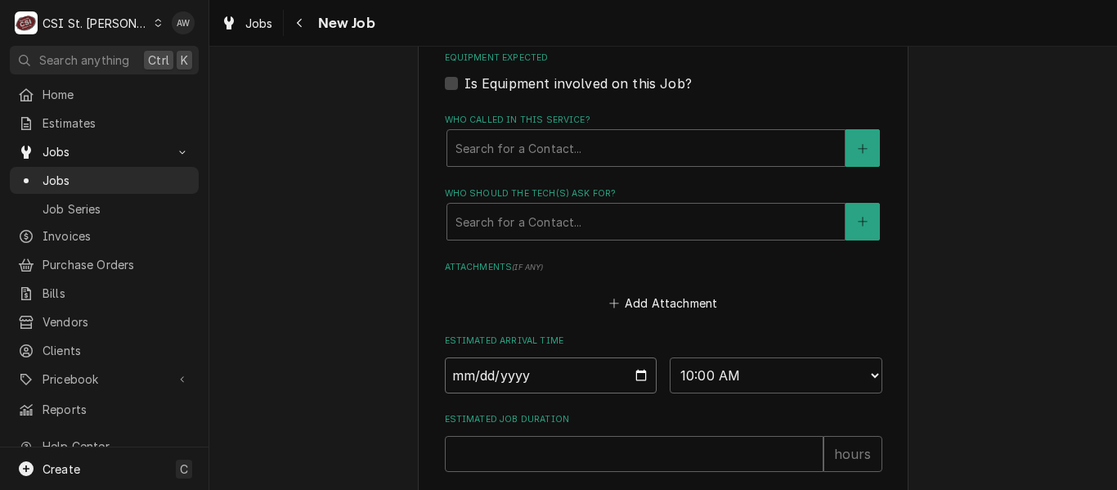
type textarea "x"
type input "2025-09-10"
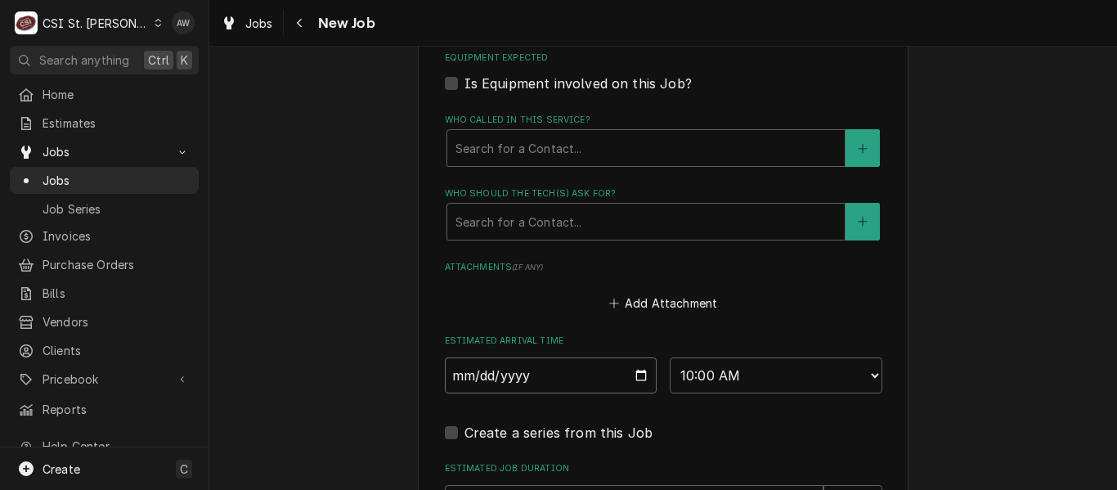
scroll to position [1717, 0]
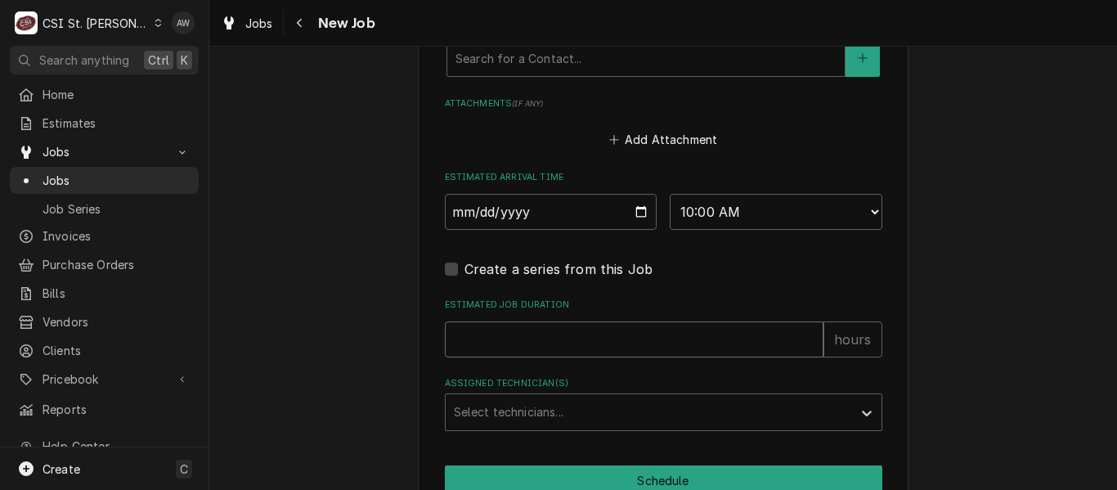
click at [555, 330] on input "Estimated Job Duration" at bounding box center [634, 339] width 379 height 36
type textarea "x"
type input "1"
click at [553, 411] on div "Assigned Technician(s)" at bounding box center [649, 411] width 390 height 29
type textarea "x"
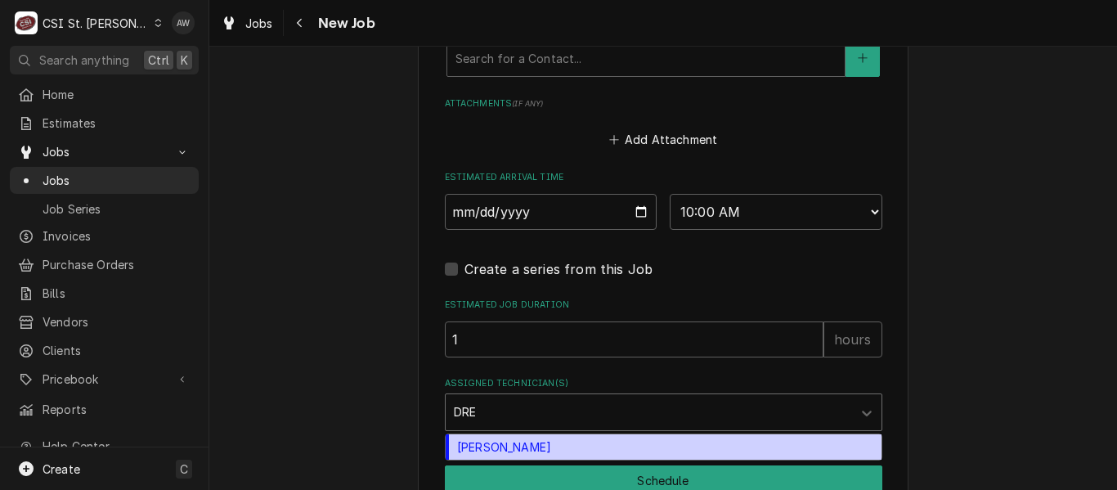
type input "DREW"
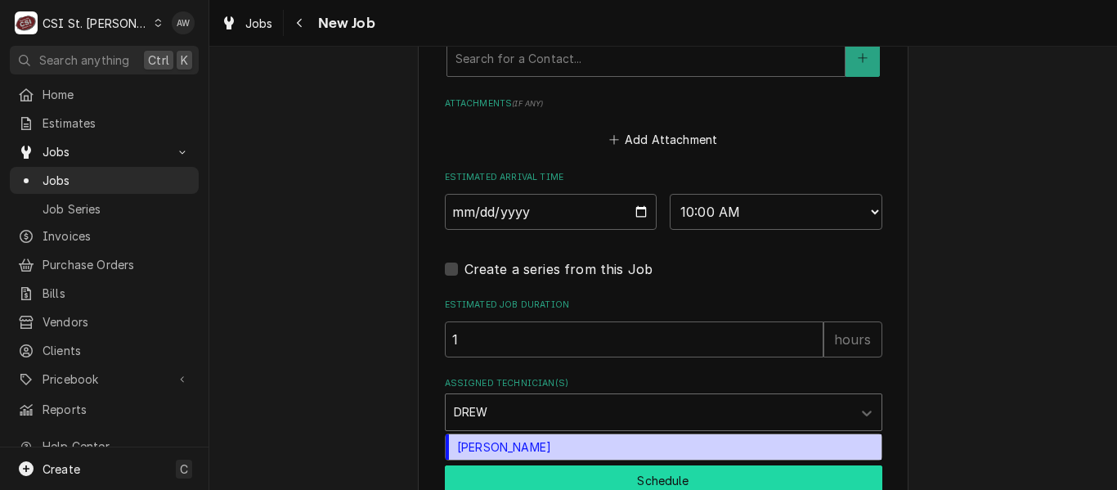
drag, startPoint x: 530, startPoint y: 444, endPoint x: 514, endPoint y: 475, distance: 34.7
click at [529, 444] on div "Drew Koonce" at bounding box center [664, 446] width 436 height 25
type textarea "x"
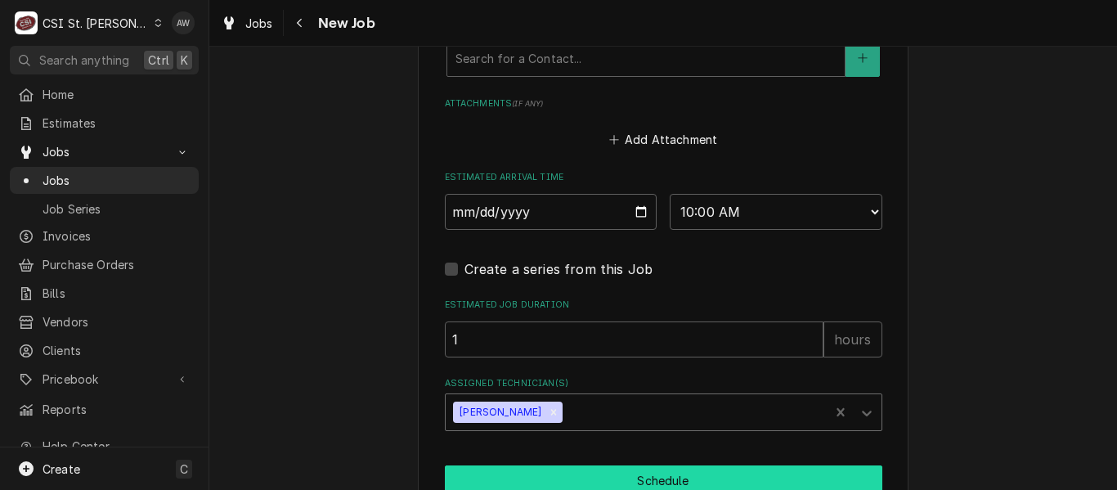
click at [514, 478] on button "Schedule" at bounding box center [664, 480] width 438 height 30
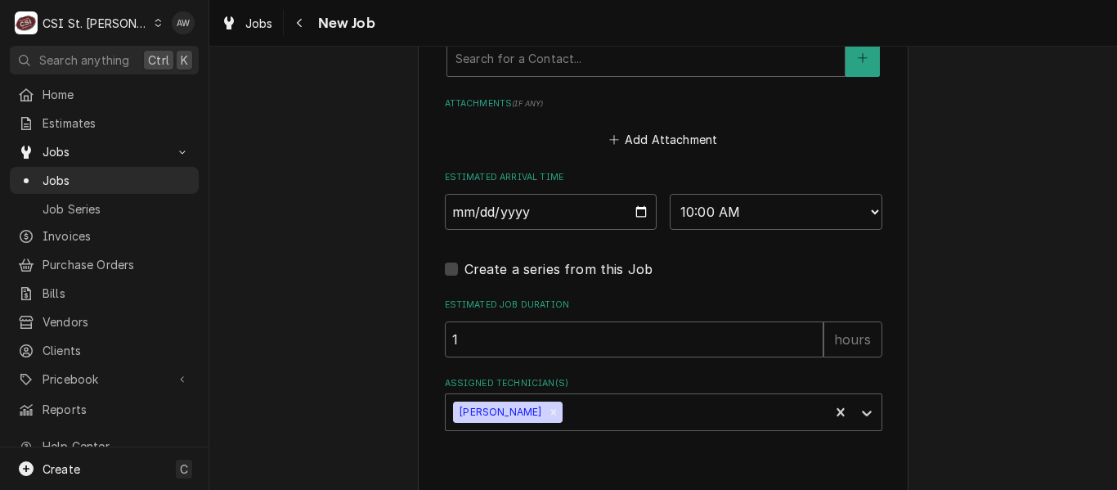
type textarea "x"
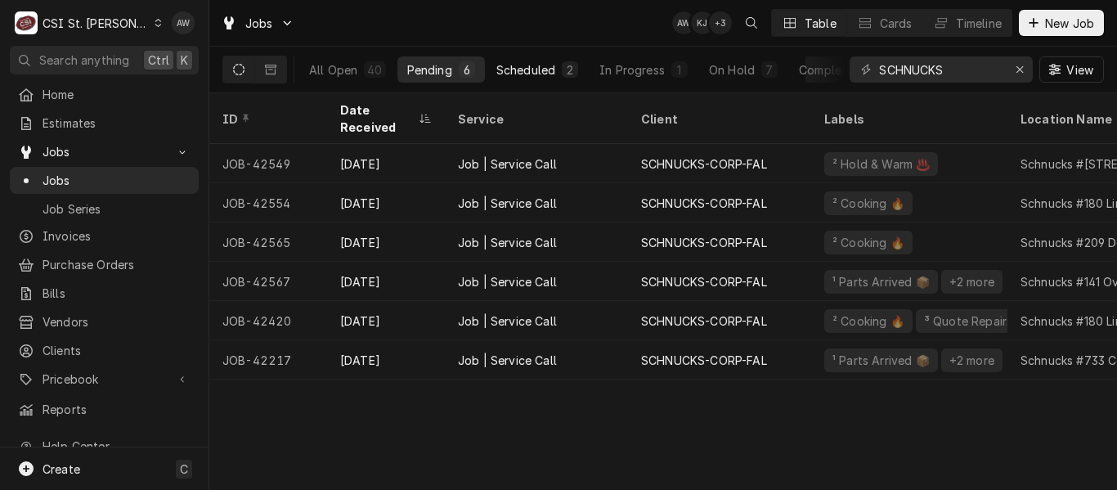
click at [536, 73] on div "Scheduled" at bounding box center [525, 69] width 59 height 17
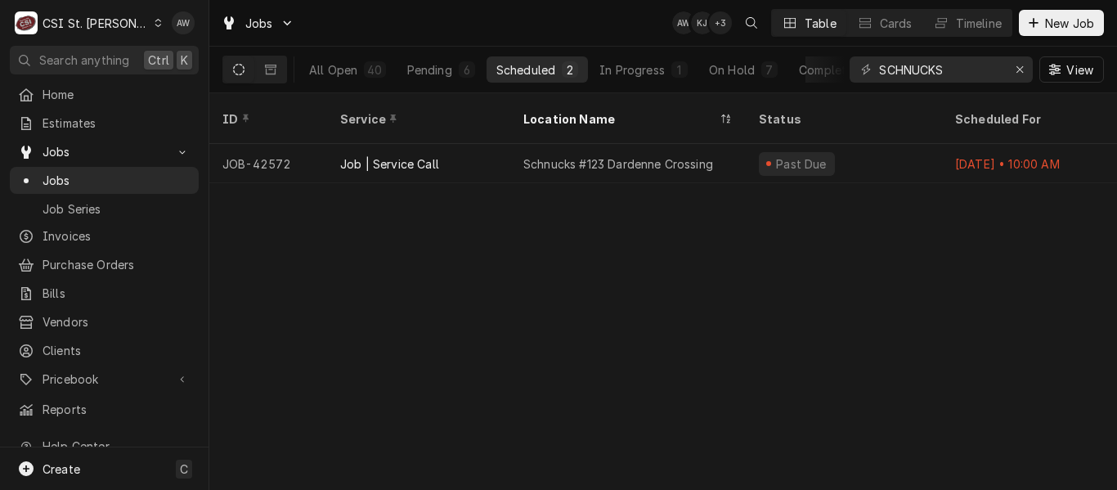
click at [550, 155] on div "Schnucks #123 Dardenne Crossing" at bounding box center [628, 163] width 236 height 39
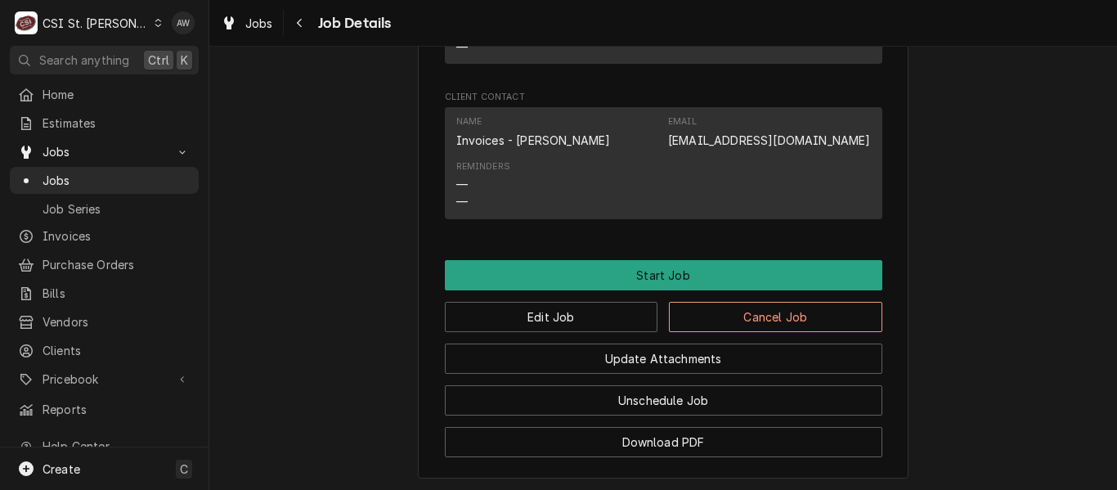
scroll to position [1554, 0]
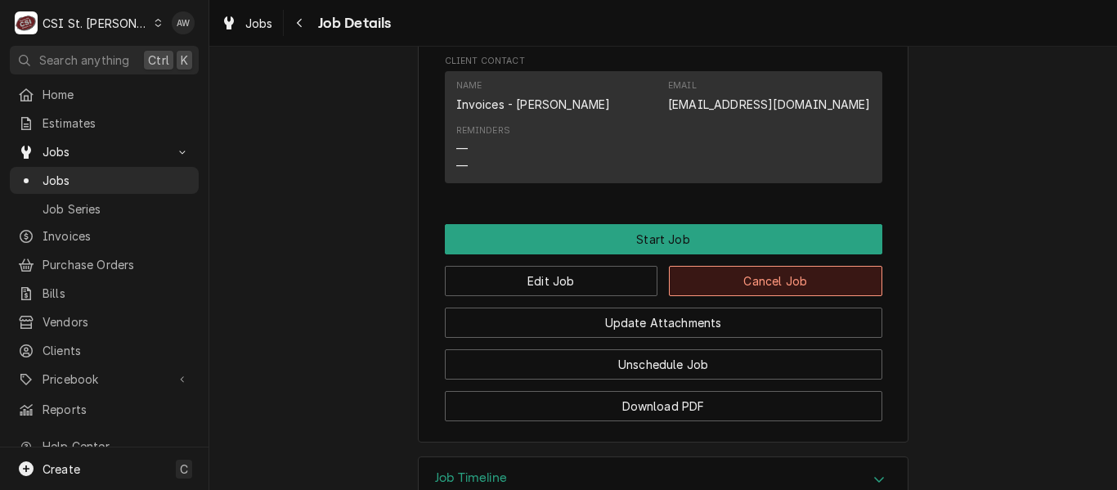
click at [717, 290] on button "Cancel Job" at bounding box center [775, 281] width 213 height 30
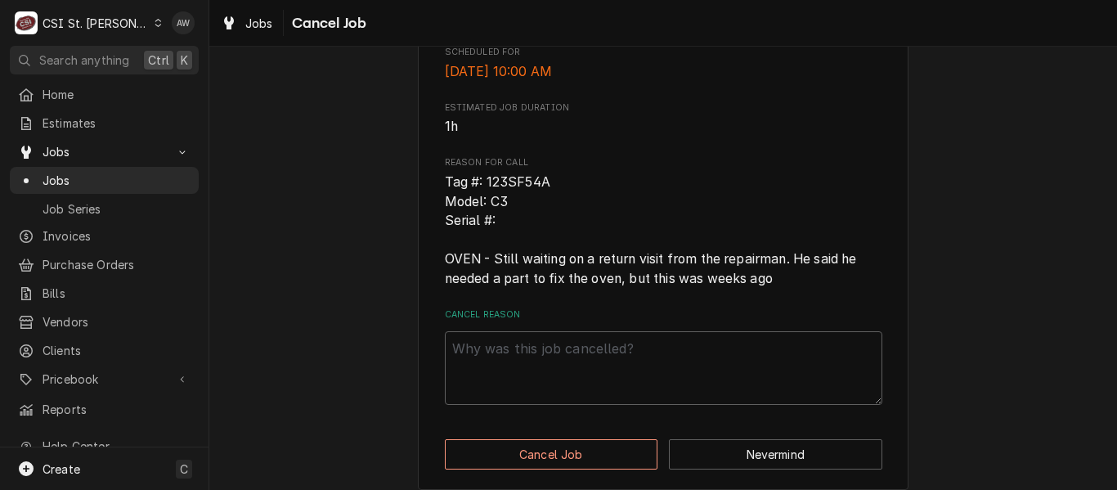
scroll to position [422, 0]
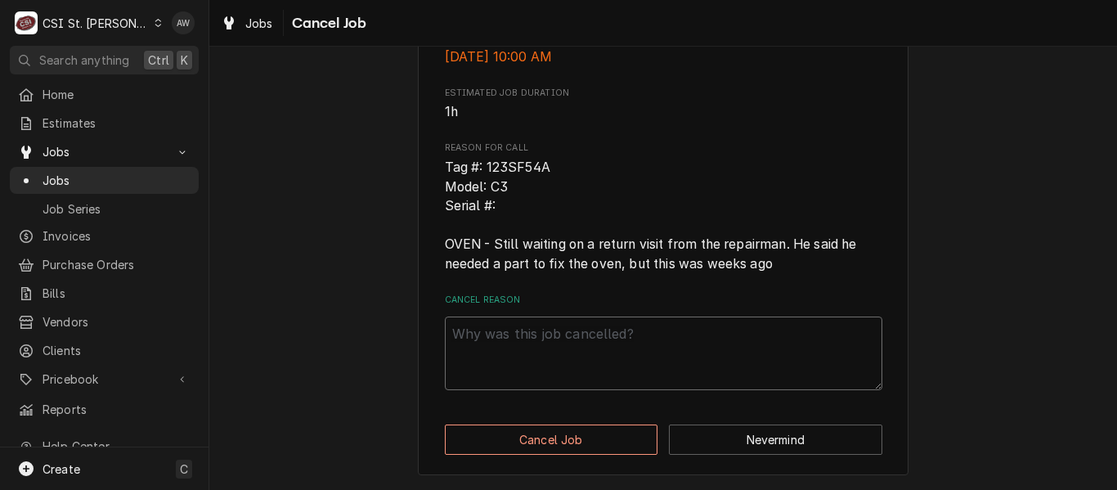
click at [608, 347] on textarea "Cancel Reason" at bounding box center [664, 353] width 438 height 74
type textarea "x"
type textarea "PA"
type textarea "x"
type textarea "PAR"
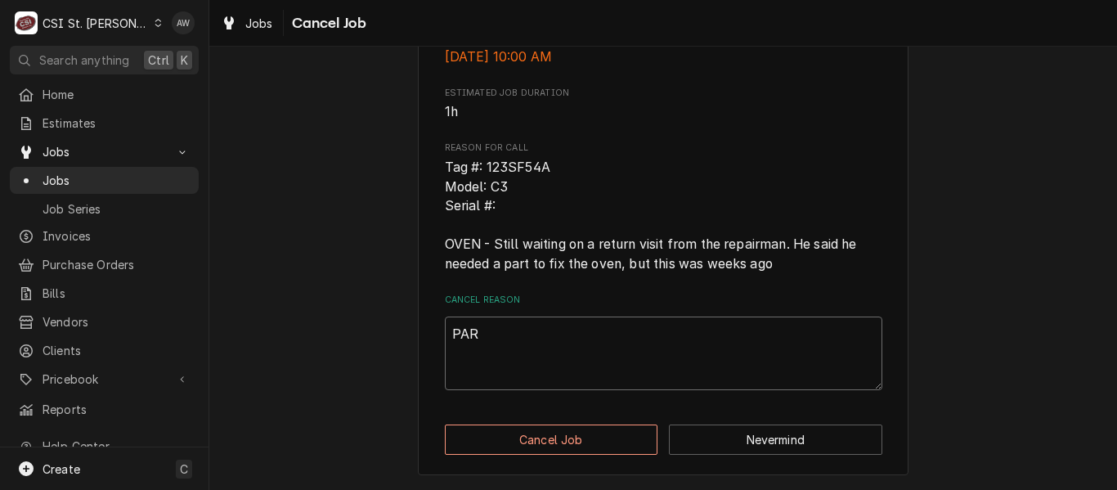
type textarea "x"
type textarea "PART"
type textarea "x"
type textarea "PARTS"
type textarea "x"
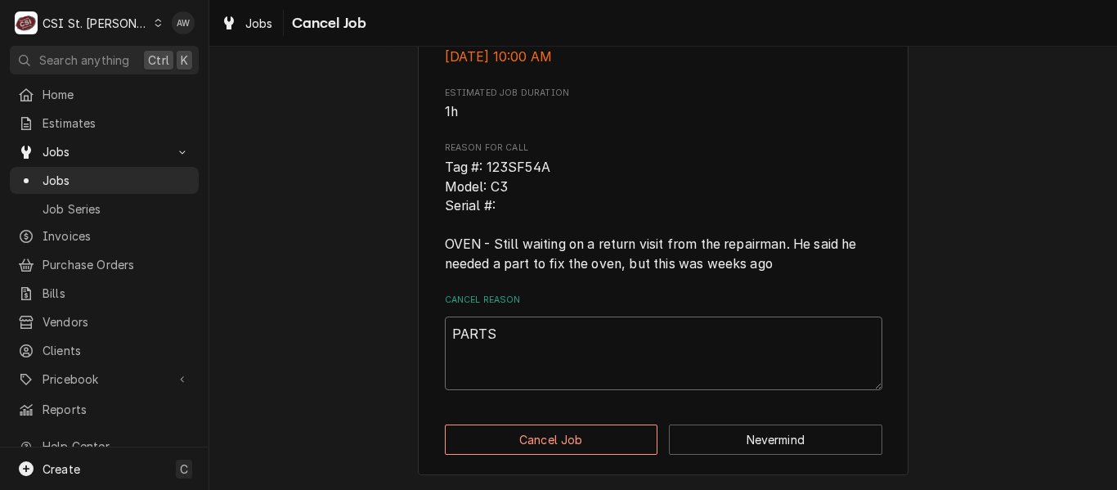
type textarea "PARTS"
type textarea "x"
type textarea "PARTS A"
type textarea "x"
type textarea "PARTS AR"
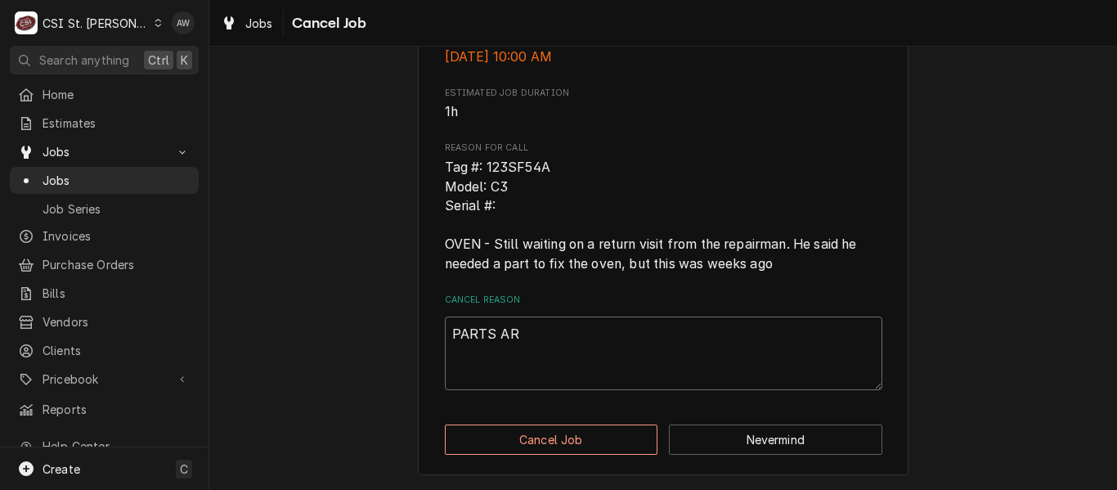
type textarea "x"
type textarea "PARTS A"
type textarea "x"
type textarea "PARTS"
type textarea "x"
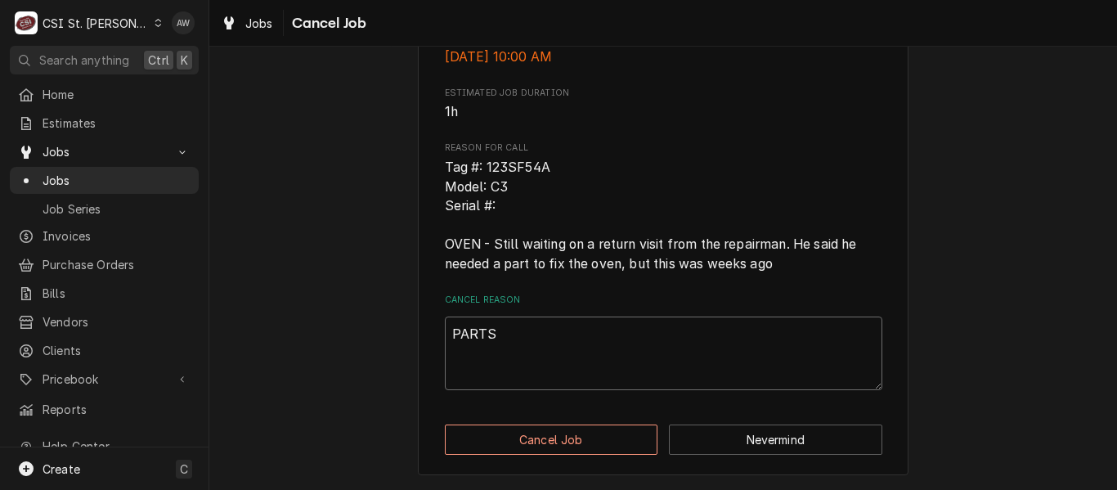
type textarea "PARTS"
type textarea "x"
type textarea "PART"
type textarea "x"
type textarea "PAR"
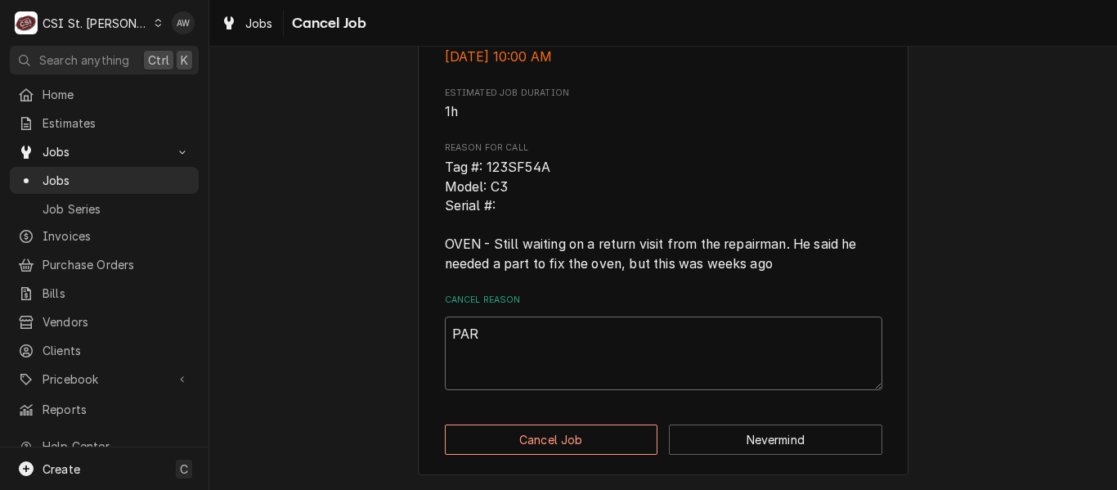
type textarea "x"
type textarea "PA"
type textarea "x"
type textarea "P"
type textarea "x"
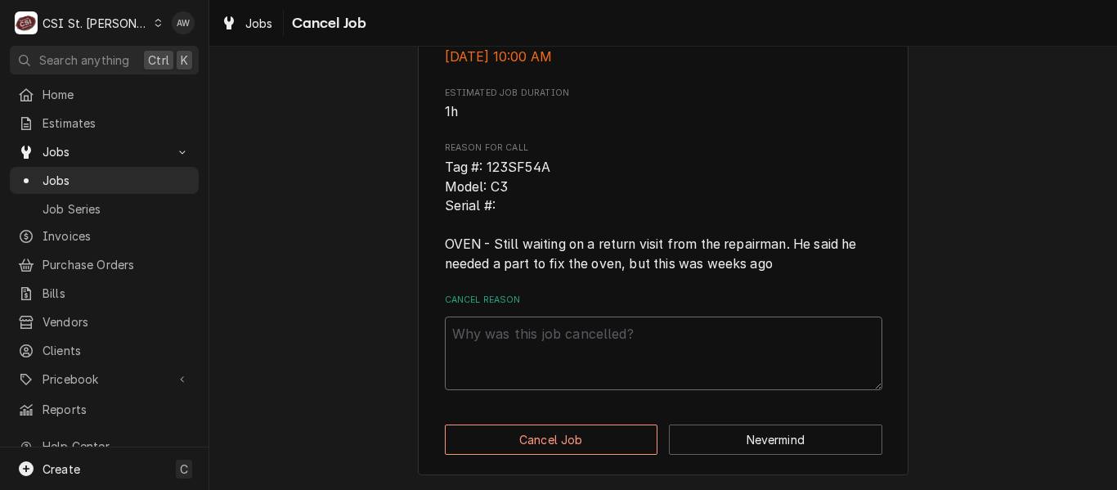
type textarea "x"
type textarea "P"
type textarea "x"
type textarea "PA"
type textarea "x"
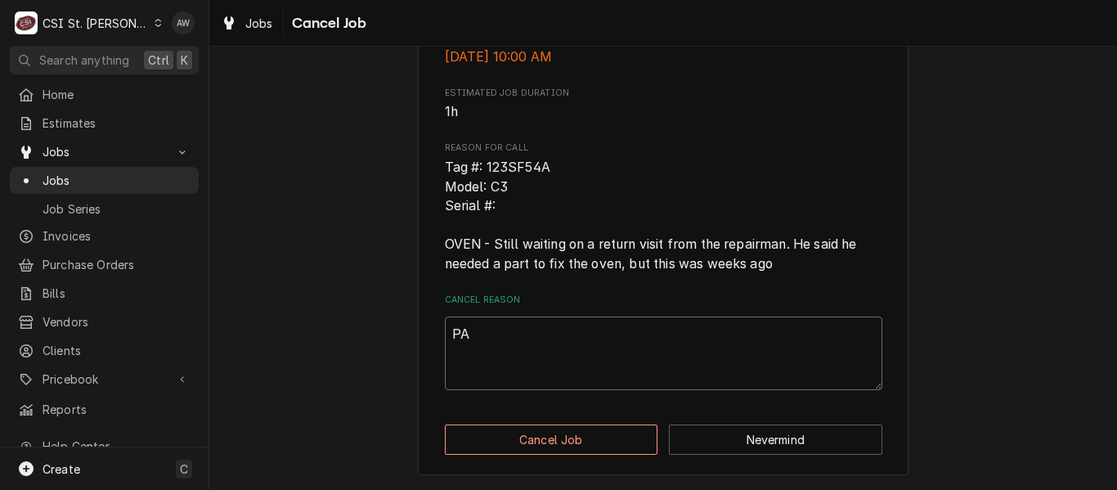
type textarea "PAR"
type textarea "x"
type textarea "PART"
type textarea "x"
type textarea "PARTS"
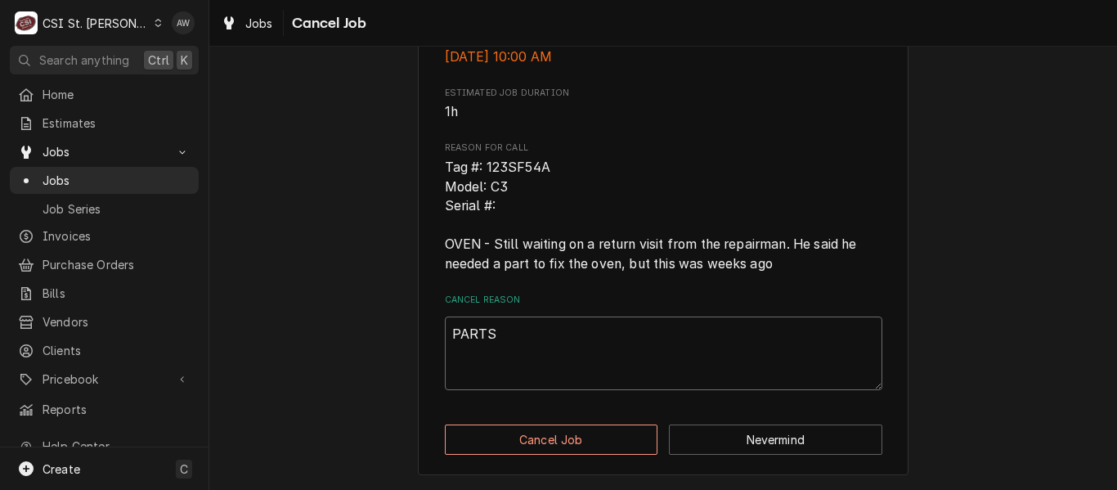
type textarea "x"
type textarea "PARTS"
type textarea "x"
type textarea "PARTS A"
type textarea "x"
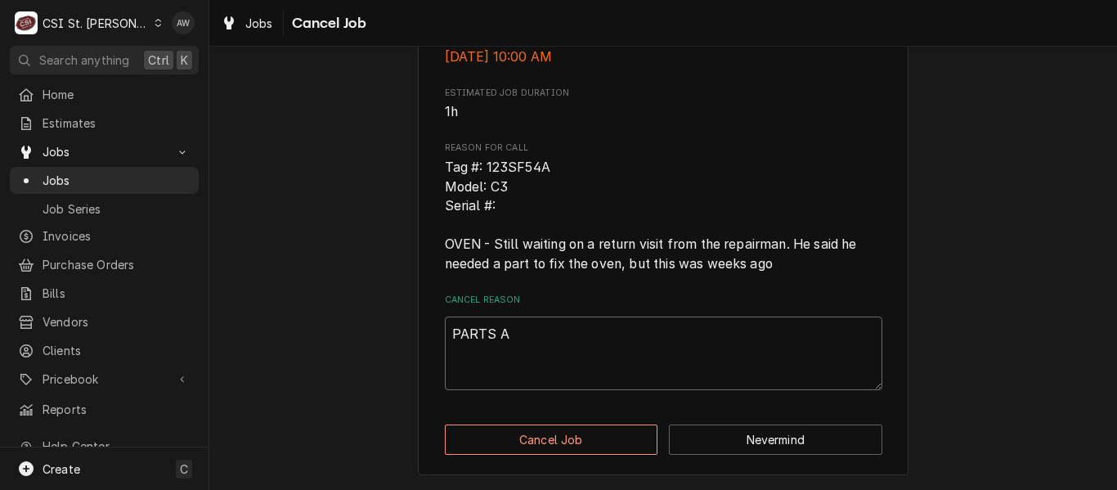
type textarea "PARTS AR"
type textarea "x"
type textarea "PARTS ARE"
type textarea "x"
type textarea "PARTS ARE"
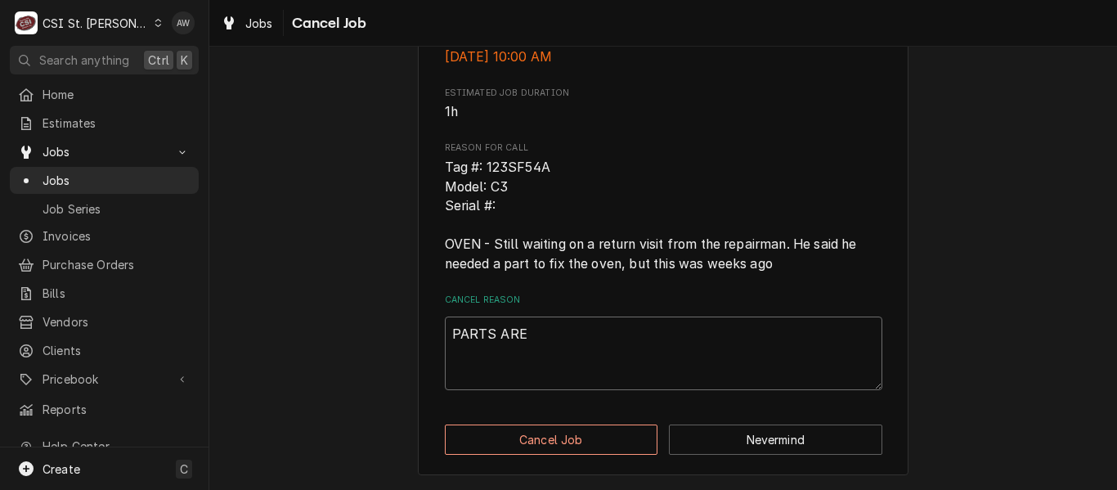
type textarea "x"
type textarea "PARTS ARE O"
type textarea "x"
type textarea "PARTS ARE OB"
type textarea "x"
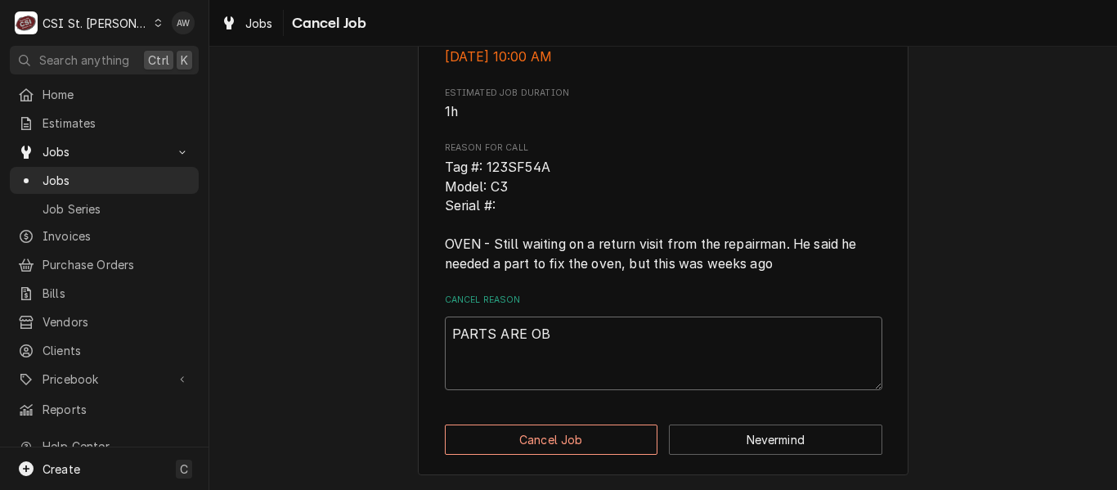
type textarea "PARTS ARE OBS"
type textarea "x"
type textarea "PARTS ARE OBSI"
type textarea "x"
type textarea "PARTS ARE OBSIO"
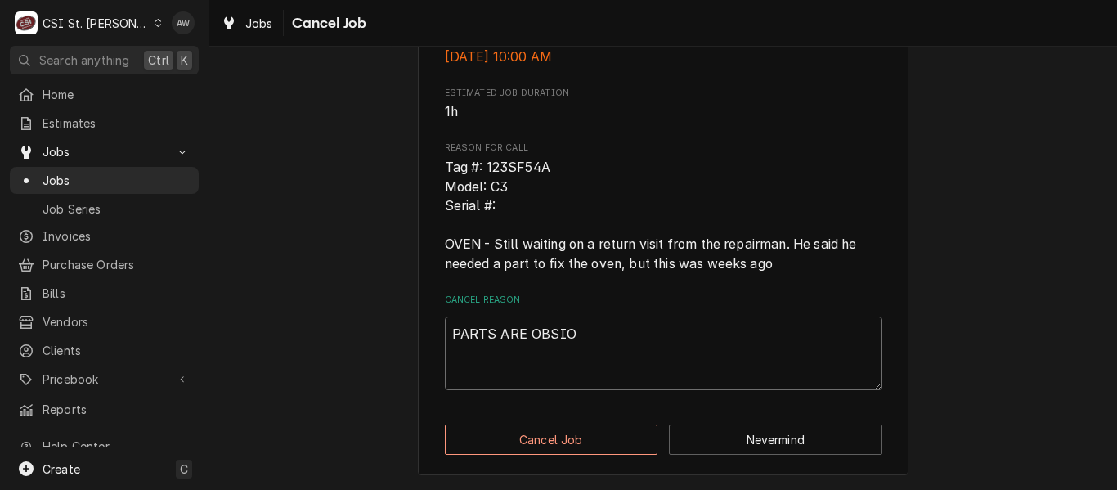
type textarea "x"
type textarea "PARTS ARE OBSIOL"
type textarea "x"
type textarea "PARTS ARE OBSIO"
type textarea "x"
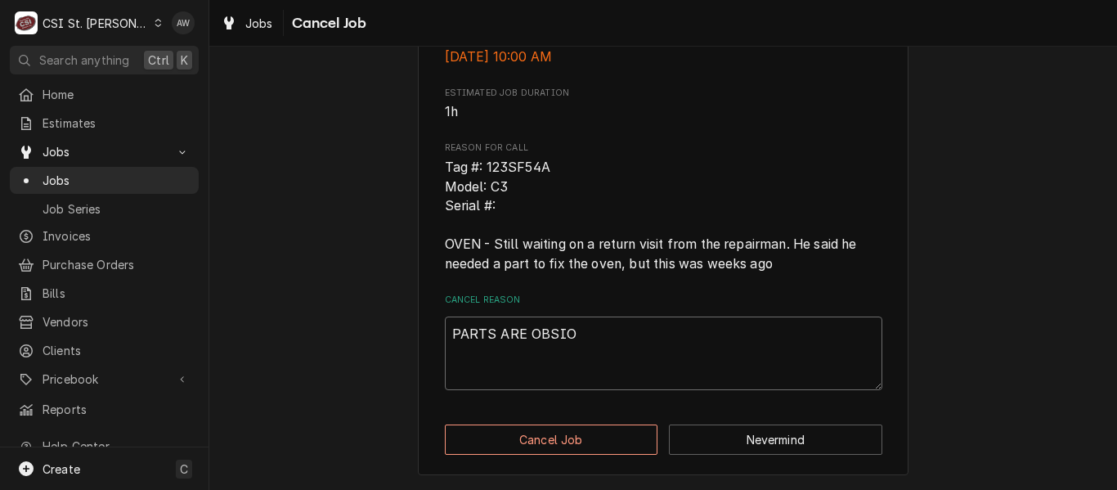
type textarea "PARTS ARE OBSI"
type textarea "x"
type textarea "PARTS ARE OBS"
type textarea "x"
type textarea "PARTS ARE OBSO"
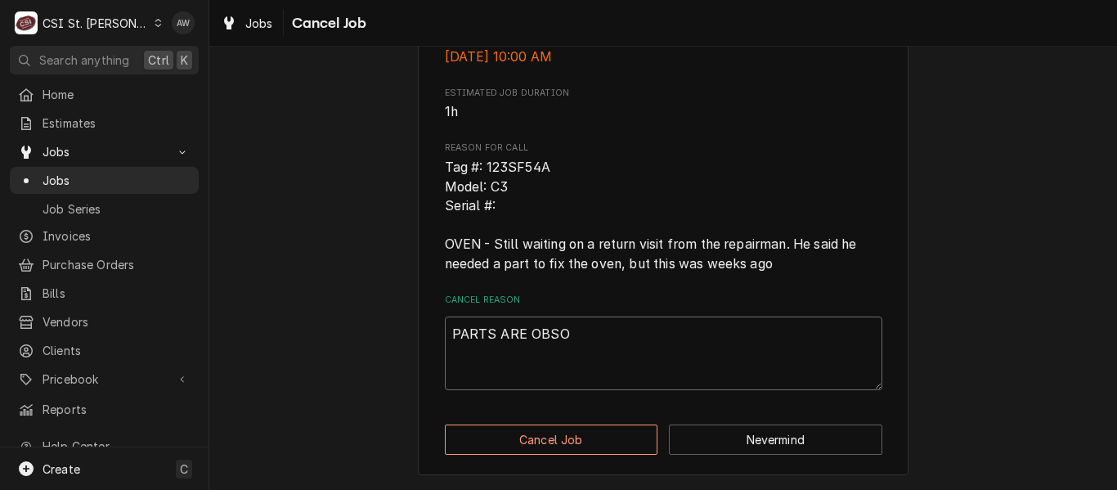
type textarea "x"
type textarea "PARTS ARE OBSOL"
type textarea "x"
type textarea "PARTS ARE OBSOLE"
type textarea "x"
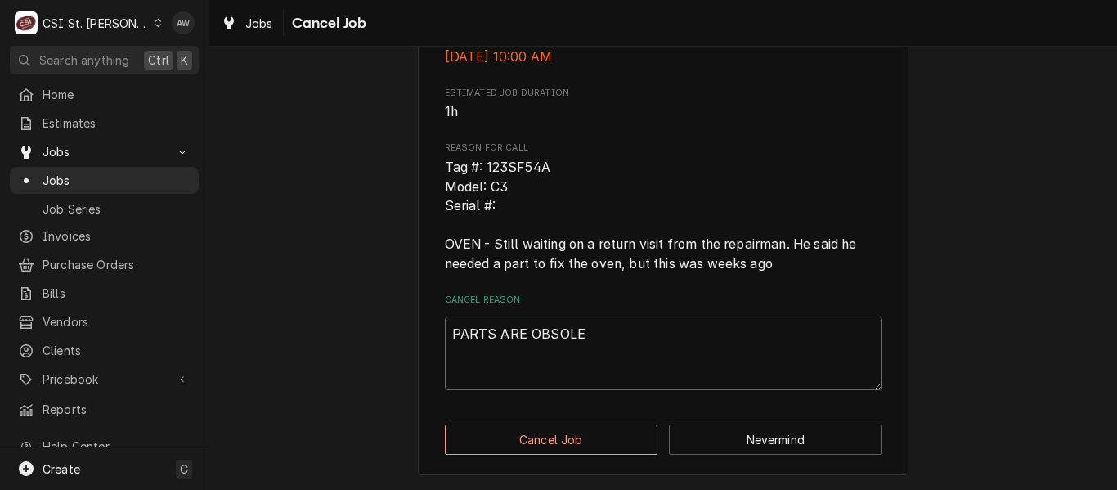
type textarea "PARTS ARE OBSOLET"
type textarea "x"
type textarea "PARTS ARE OBSOLETE"
type textarea "x"
type textarea "PARTS ARE OBSOLETE"
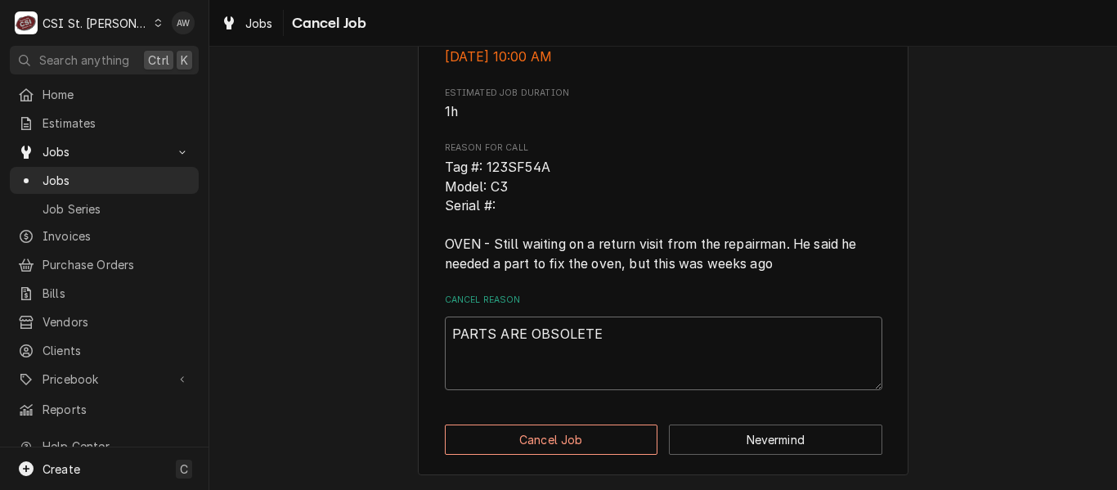
type textarea "x"
type textarea "PARTS ARE OBSOLETE FO"
type textarea "x"
type textarea "PARTS ARE OBSOLETE FOR"
type textarea "x"
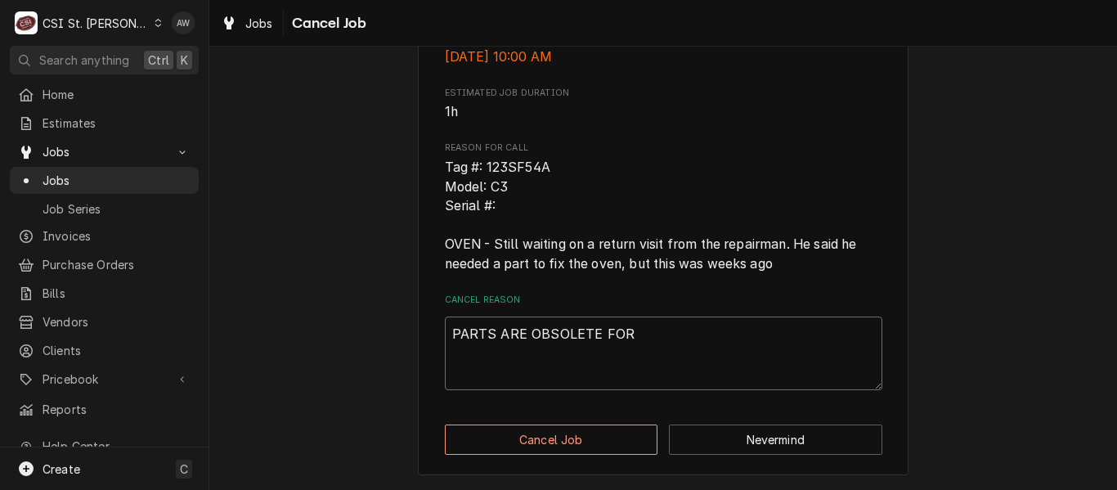
type textarea "PARTS ARE OBSOLETE FOR"
type textarea "x"
type textarea "PARTS ARE OBSOLETE FOR U"
type textarea "x"
type textarea "PARTS ARE OBSOLETE FOR UN"
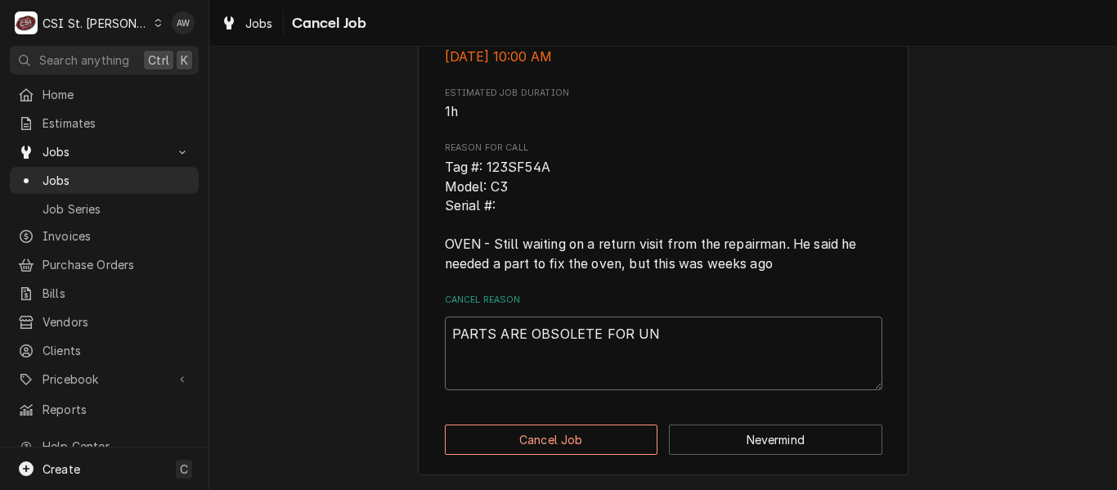
type textarea "x"
type textarea "PARTS ARE OBSOLETE FOR UNI"
type textarea "x"
type textarea "PARTS ARE OBSOLETE FOR UNIT"
type textarea "x"
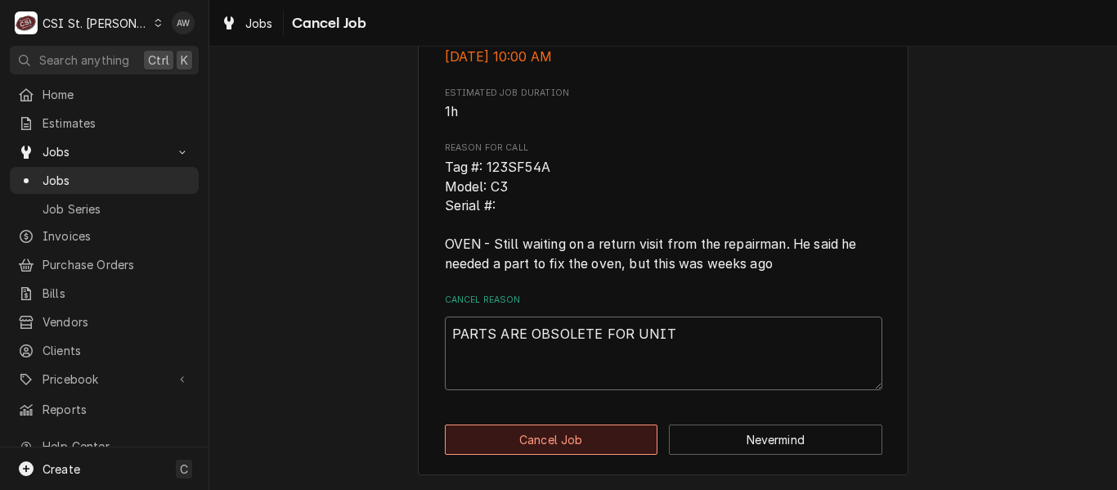
type textarea "PARTS ARE OBSOLETE FOR UNIT"
click at [580, 430] on button "Cancel Job" at bounding box center [551, 439] width 213 height 30
type textarea "x"
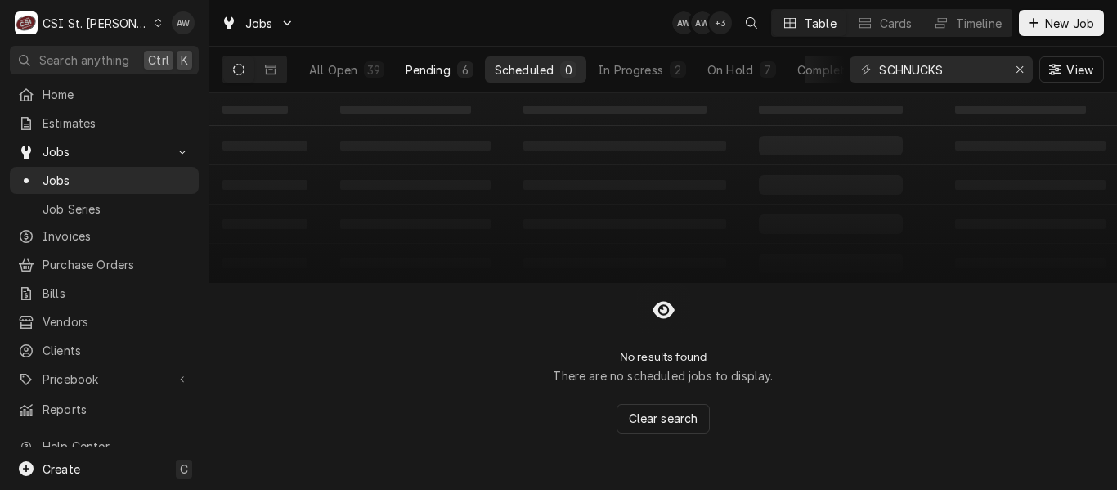
click at [432, 73] on div "Pending" at bounding box center [428, 69] width 45 height 17
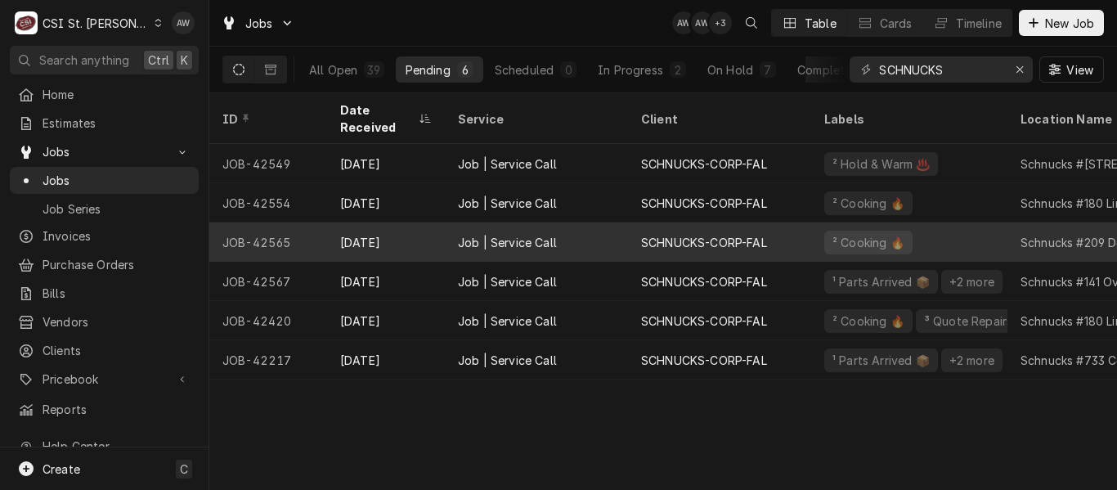
click at [482, 234] on div "Job | Service Call" at bounding box center [507, 242] width 99 height 17
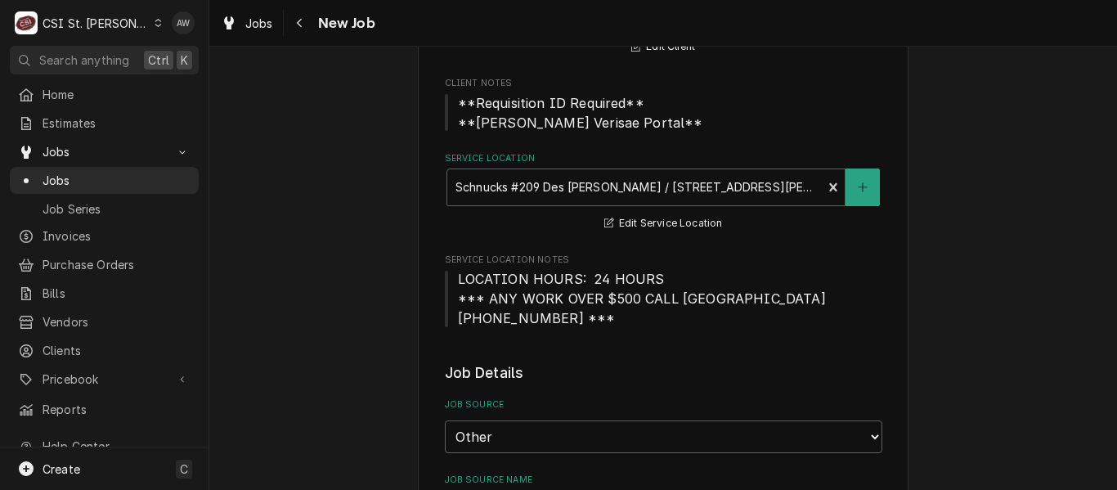
scroll to position [82, 0]
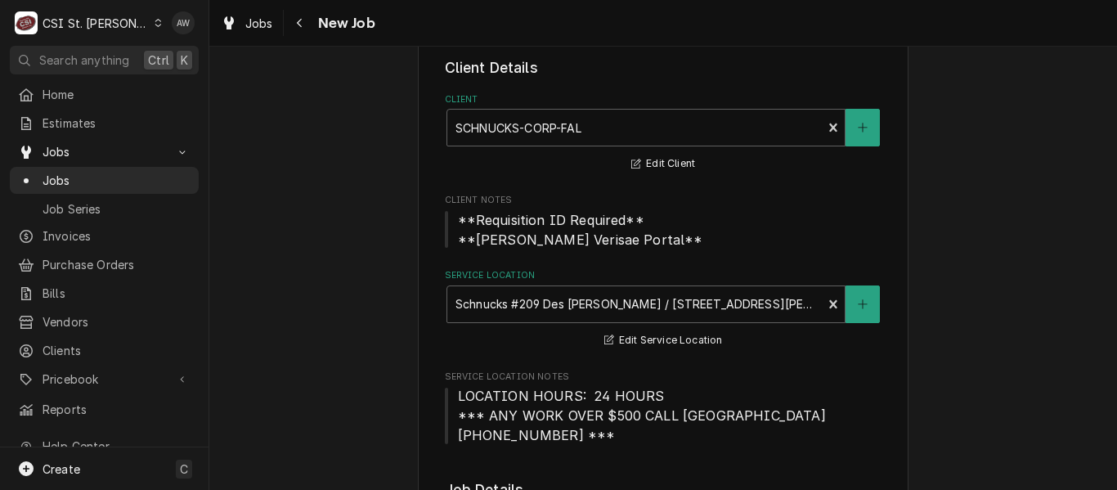
type textarea "x"
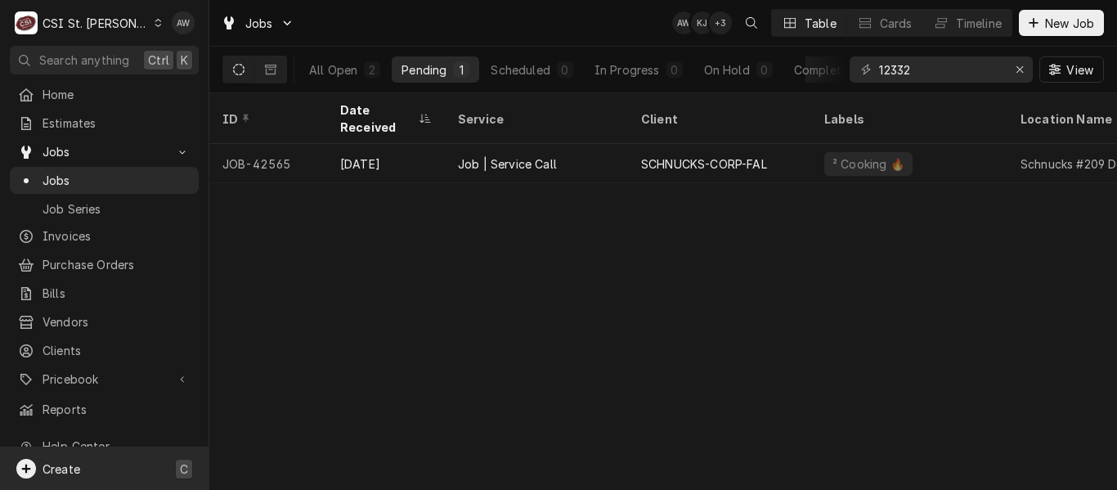
click at [145, 462] on div "Create C" at bounding box center [104, 468] width 209 height 43
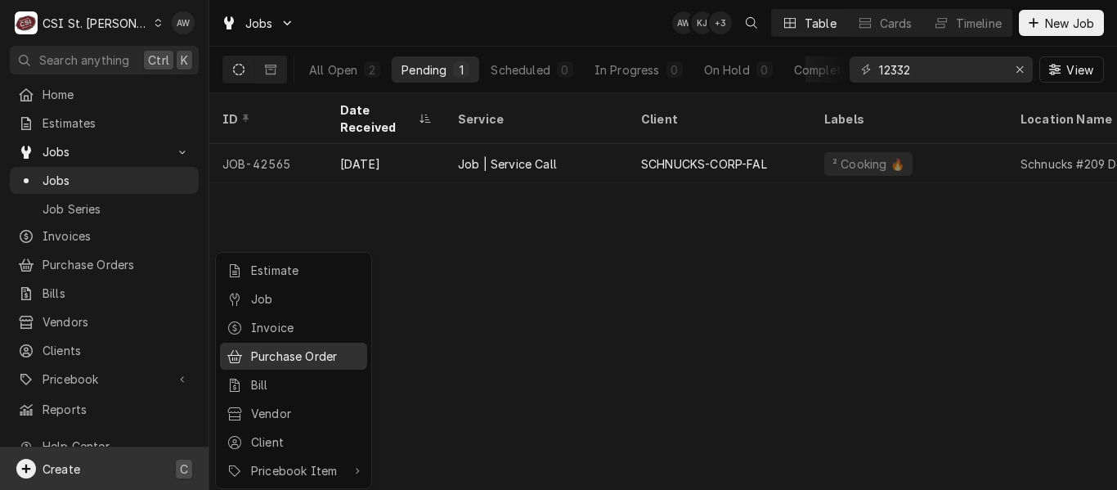
click at [255, 348] on div "Purchase Order" at bounding box center [306, 356] width 110 height 17
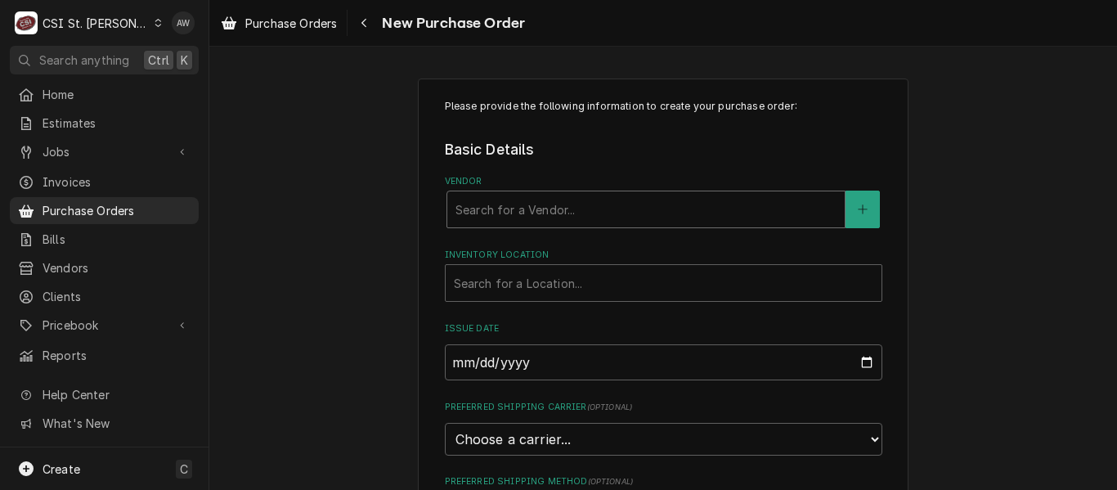
click at [482, 213] on div "Vendor" at bounding box center [646, 209] width 381 height 29
type input "HOME"
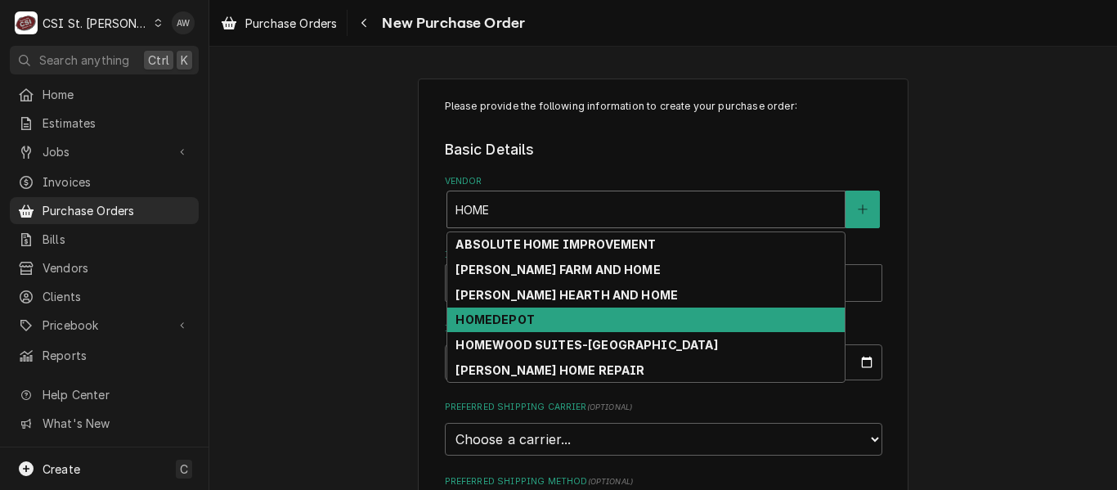
click at [505, 325] on strong "HOMEDEPOT" at bounding box center [495, 319] width 79 height 14
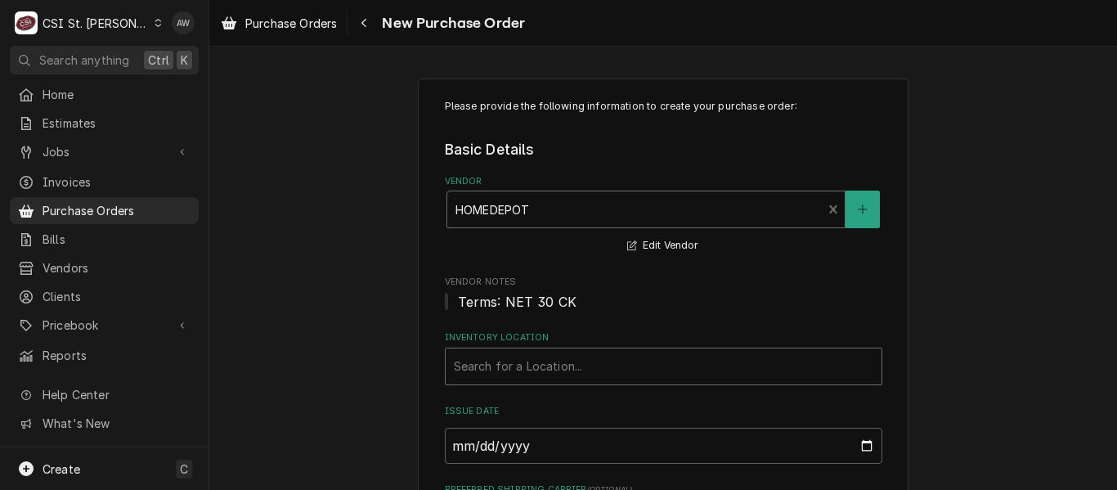
click at [507, 357] on div "Inventory Location" at bounding box center [664, 366] width 420 height 29
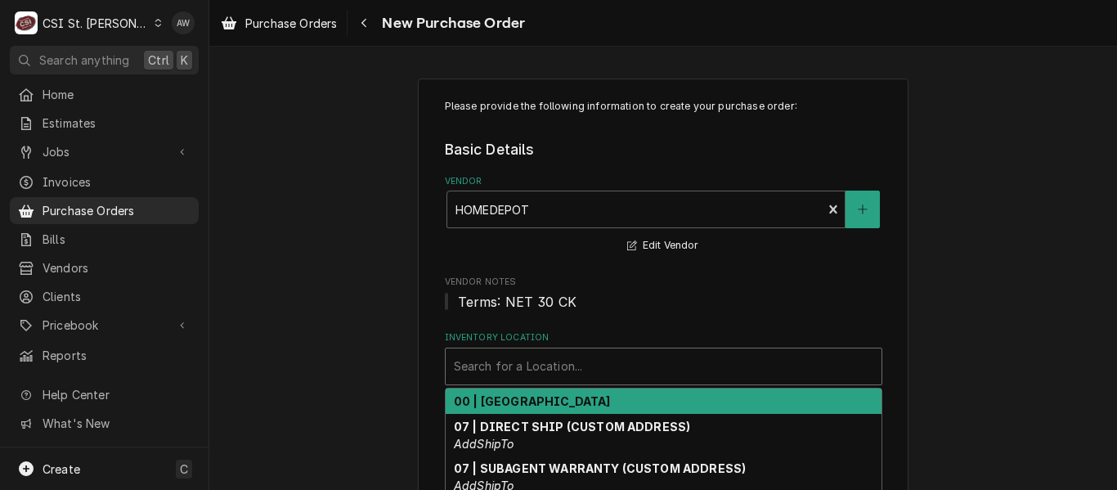
click at [511, 400] on strong "00 | STL WAREHOUSE" at bounding box center [532, 401] width 157 height 14
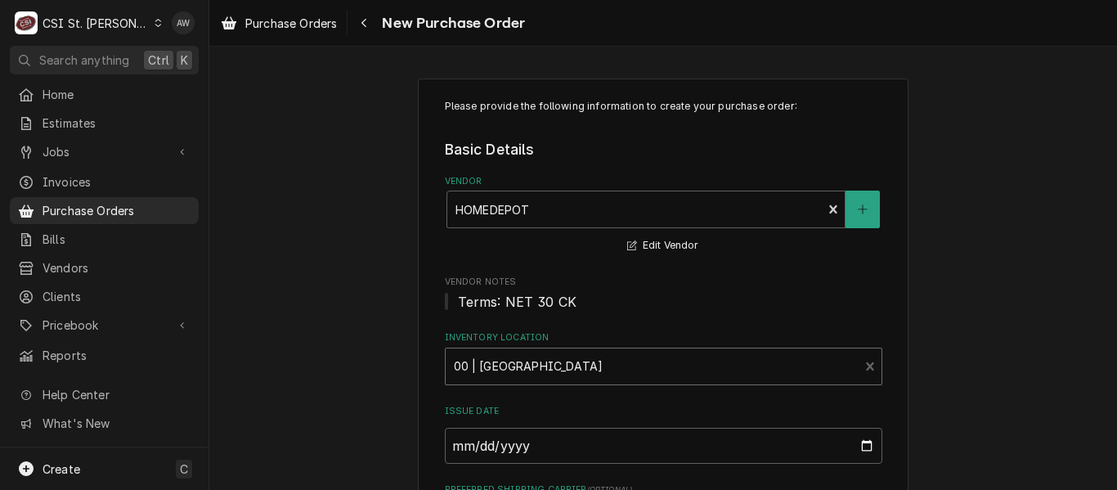
scroll to position [245, 0]
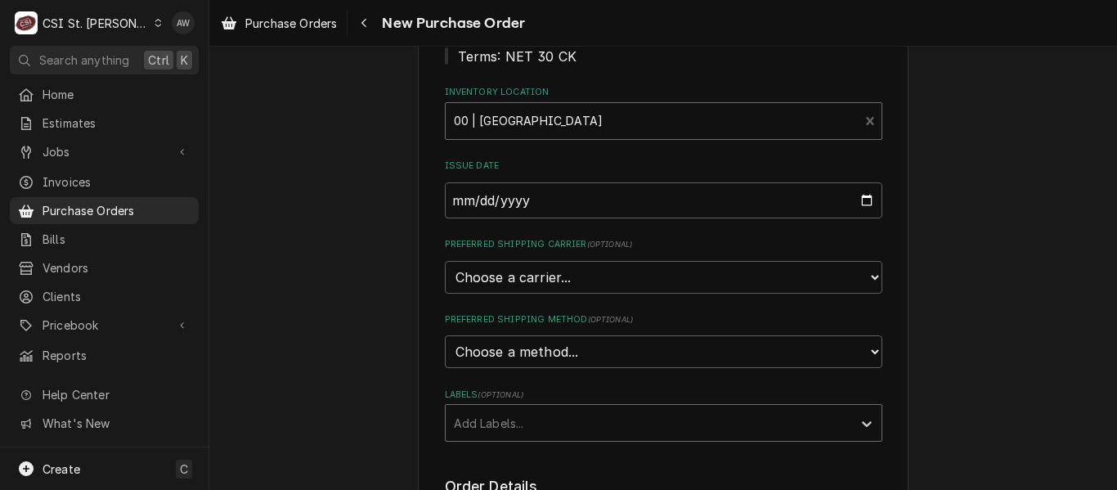
click at [522, 424] on div "Labels" at bounding box center [649, 422] width 390 height 29
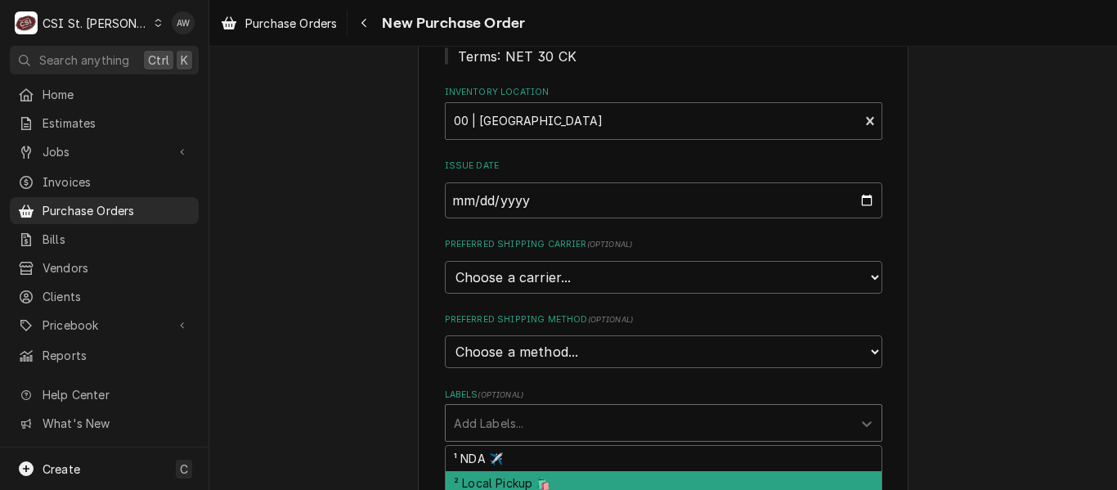
click at [519, 479] on div "² Local Pickup 🛍️" at bounding box center [664, 483] width 436 height 25
type textarea "x"
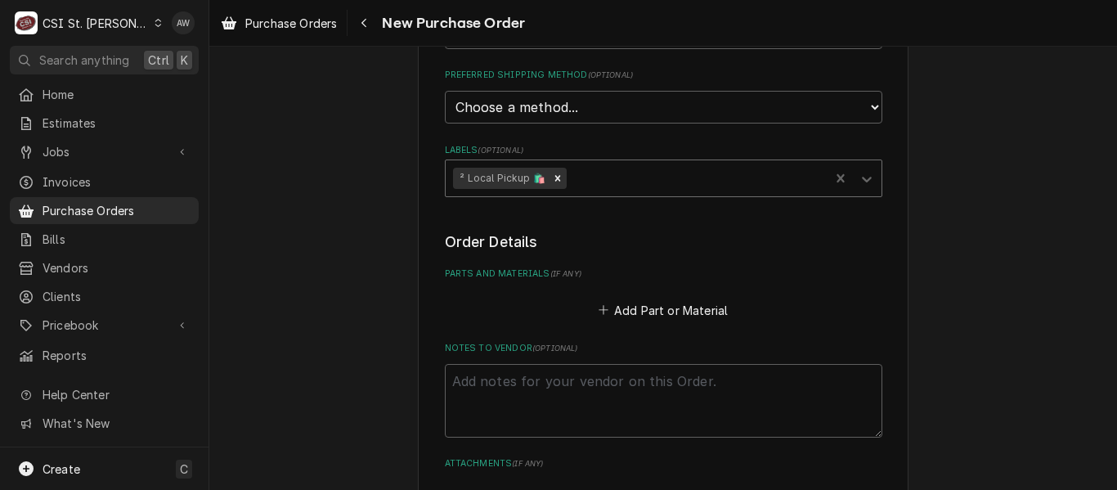
scroll to position [572, 0]
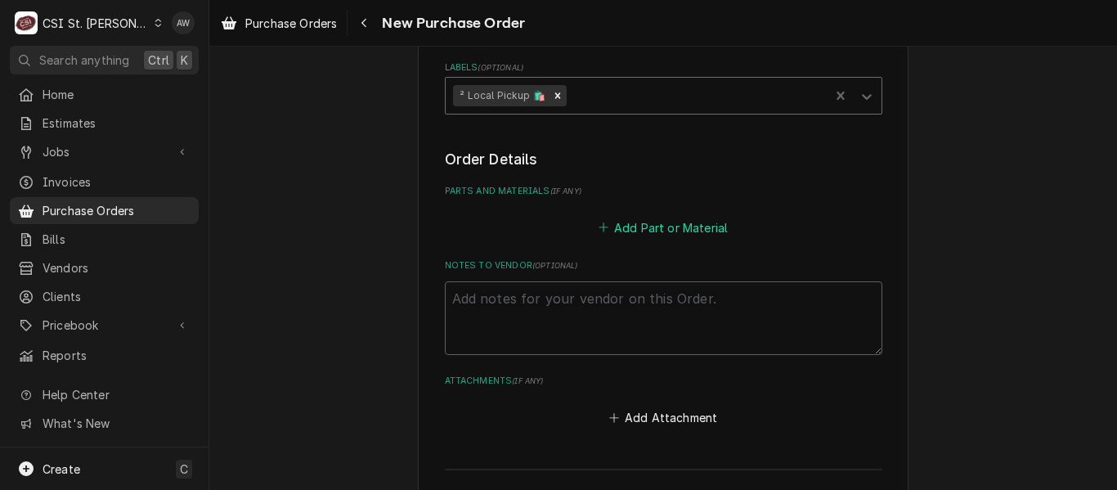
click at [612, 224] on button "Add Part or Material" at bounding box center [662, 227] width 135 height 23
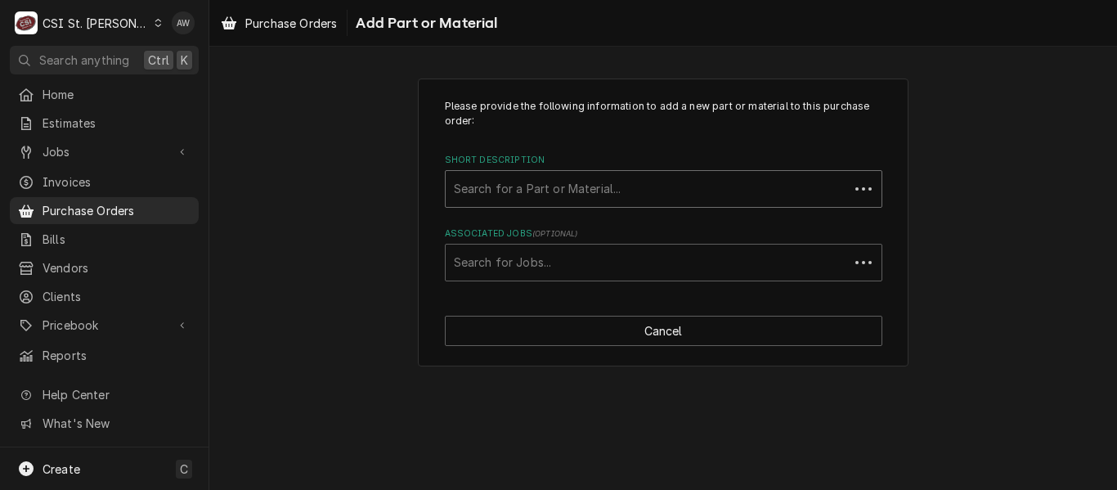
click at [523, 193] on div "Short Description" at bounding box center [647, 188] width 387 height 29
type input "MISC. SER"
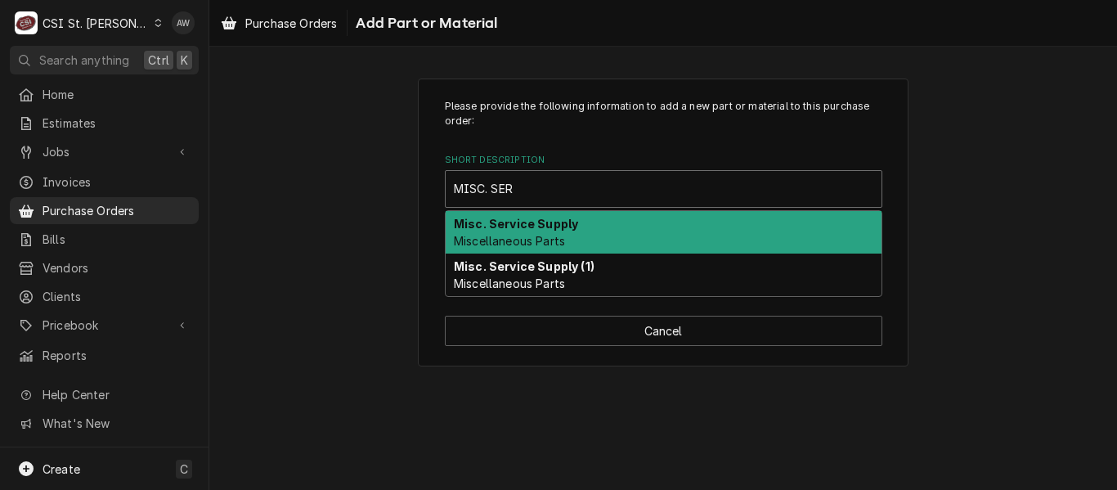
click at [537, 231] on strong "Misc. Service Supply" at bounding box center [516, 224] width 124 height 14
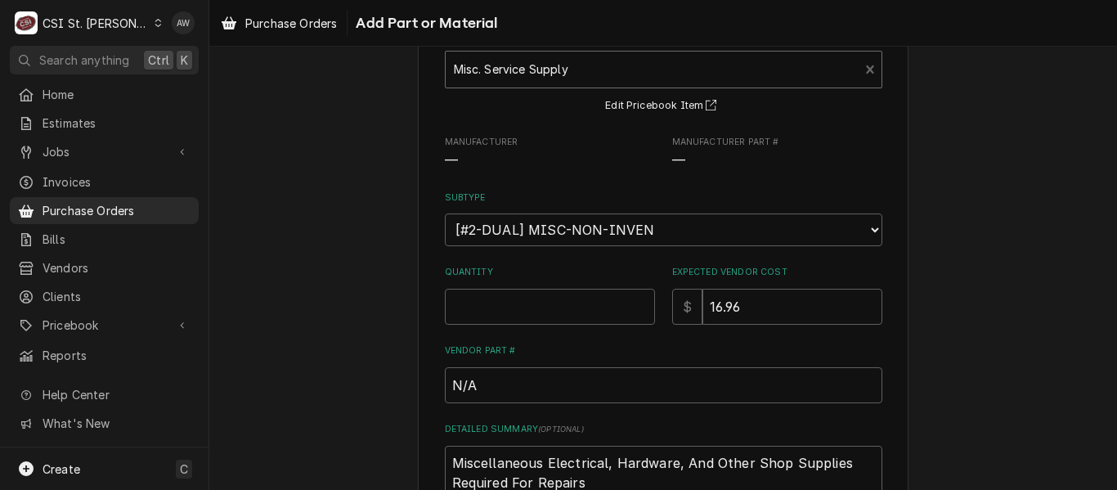
scroll to position [164, 0]
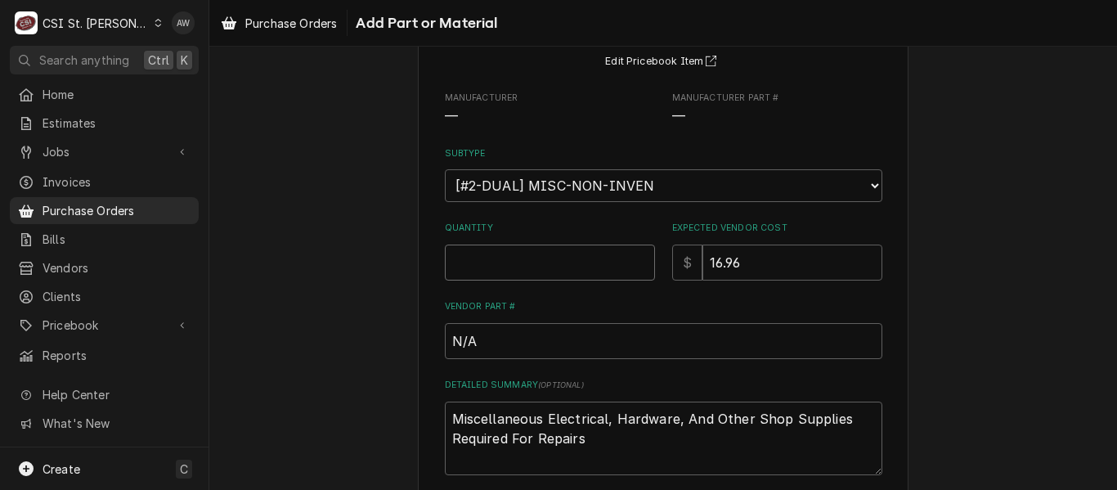
click at [552, 263] on input "Quantity" at bounding box center [550, 263] width 210 height 36
type textarea "x"
type input "1"
type input "0"
type textarea "x"
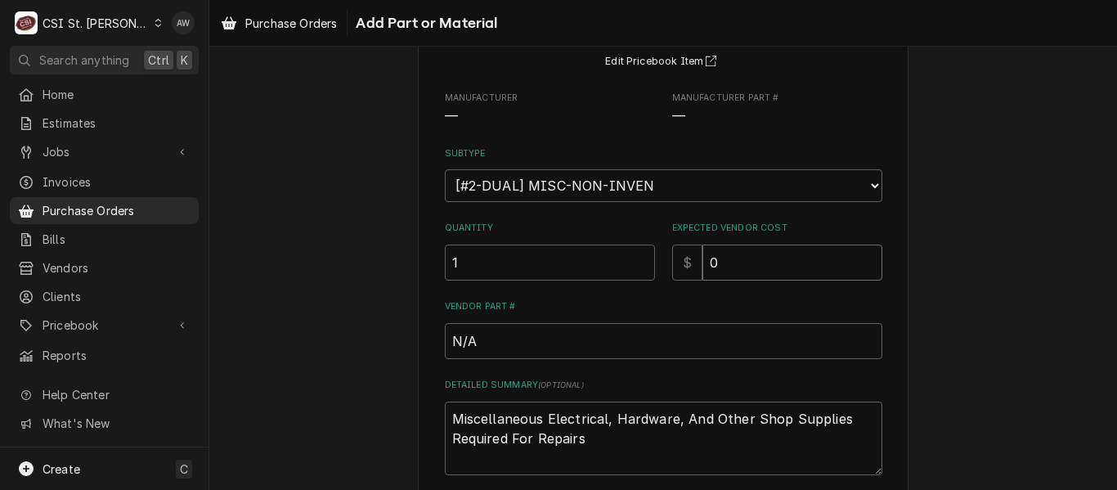
type input "0"
drag, startPoint x: 562, startPoint y: 442, endPoint x: 241, endPoint y: 340, distance: 336.5
click at [241, 340] on div "Please provide the following information to add a new part or material to this …" at bounding box center [663, 274] width 908 height 748
type textarea "x"
type textarea "F"
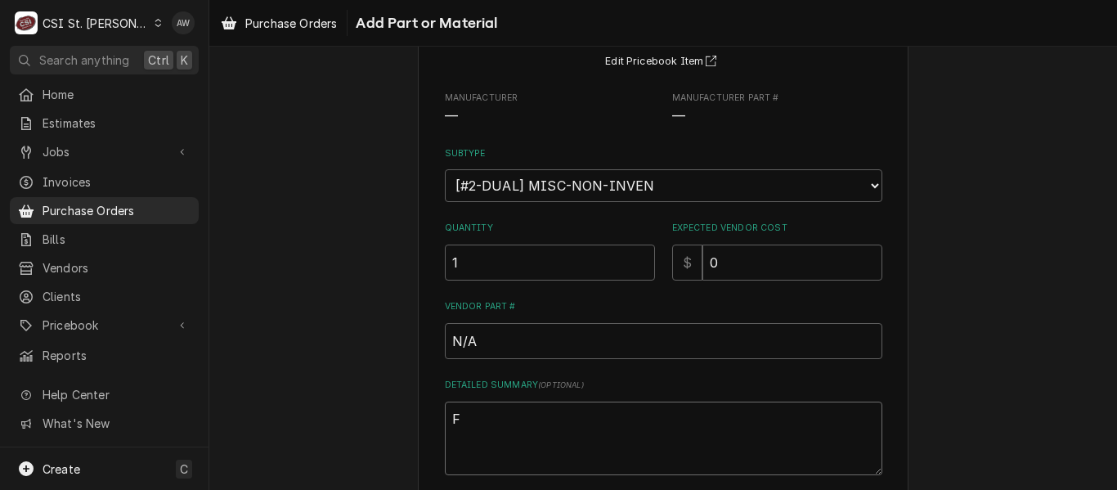
type textarea "x"
type textarea "FL"
type textarea "x"
type textarea "FLO"
type textarea "x"
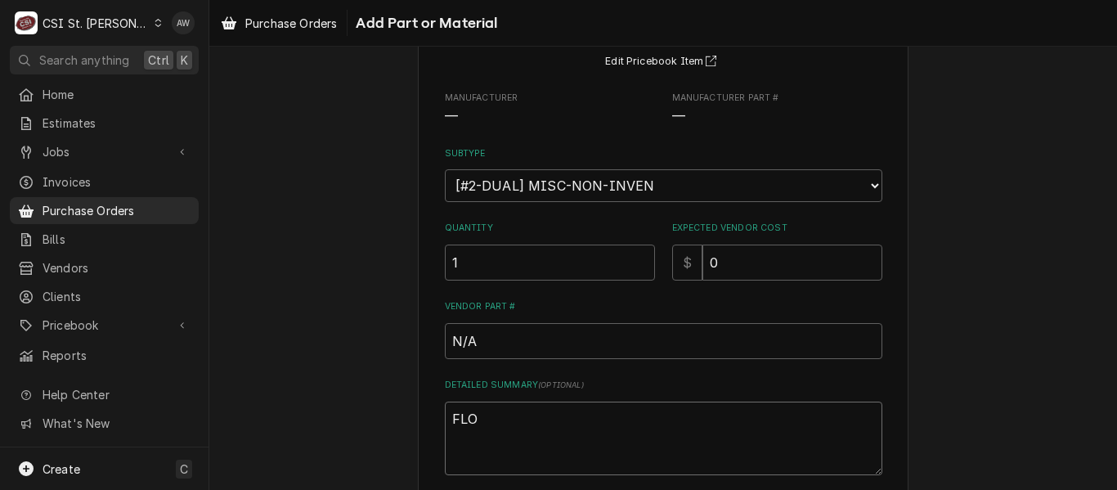
type textarea "FLOU"
type textarea "x"
type textarea "FLOUR"
type textarea "x"
type textarea "FLOURE"
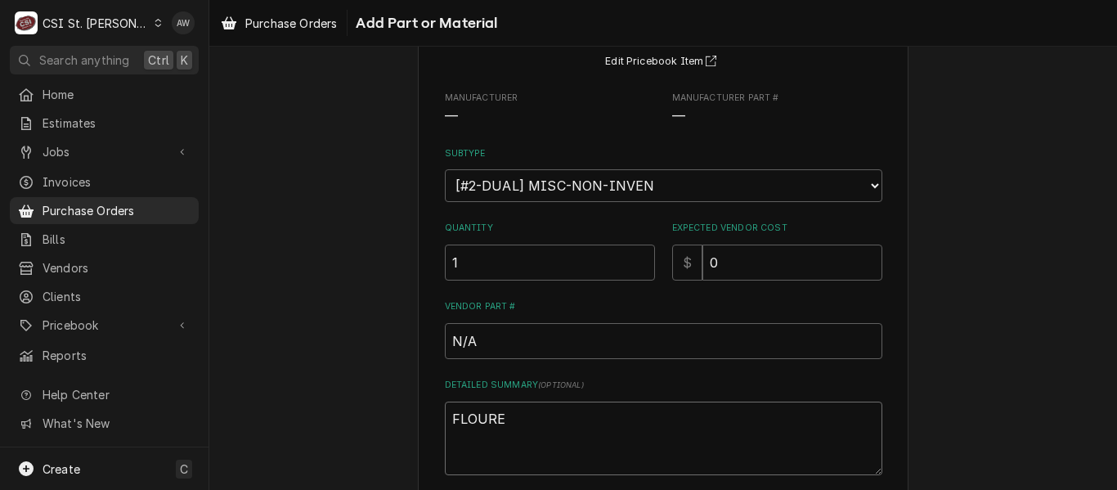
type textarea "x"
type textarea "FLOURES"
type textarea "x"
type textarea "FLOURESCE"
type textarea "x"
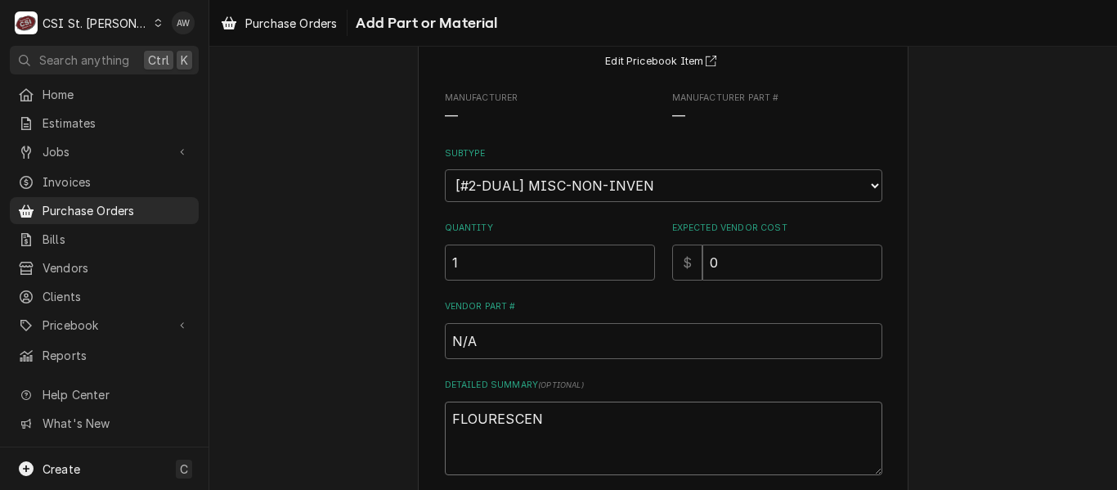
type textarea "FLOURESCENT"
type textarea "x"
type textarea "FLOURESCENT"
type textarea "x"
type textarea "FLOURESCENT L"
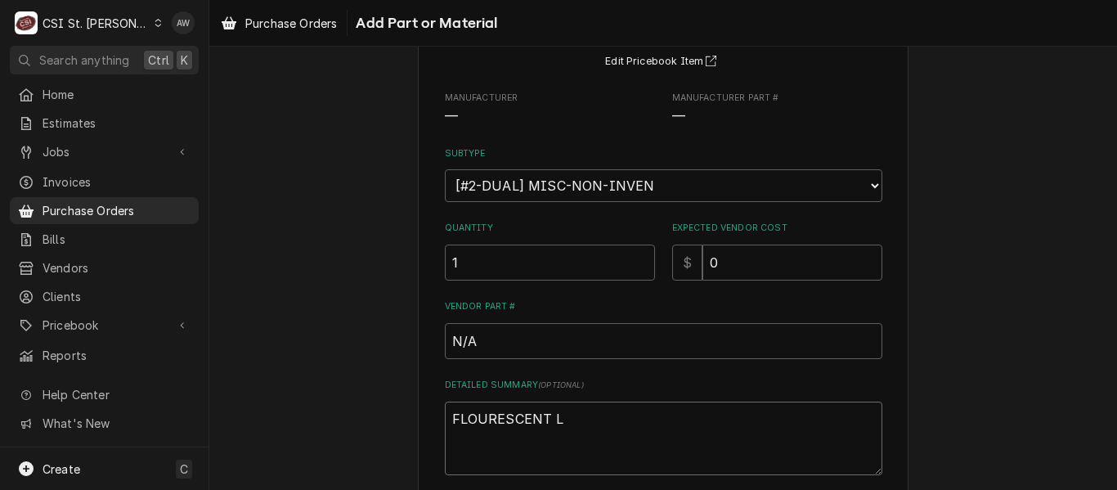
type textarea "x"
type textarea "FLOURESCENT LA"
type textarea "x"
type textarea "FLOURESCENT LAM"
type textarea "x"
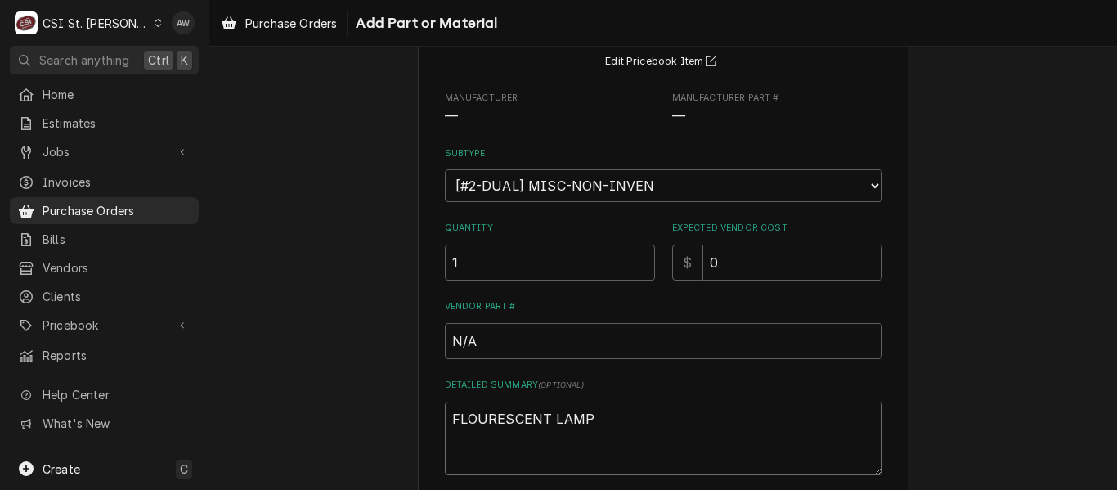
type textarea "FLOURESCENT LAMPS"
type textarea "x"
type textarea "FLOURESCENT LAMPS"
type textarea "x"
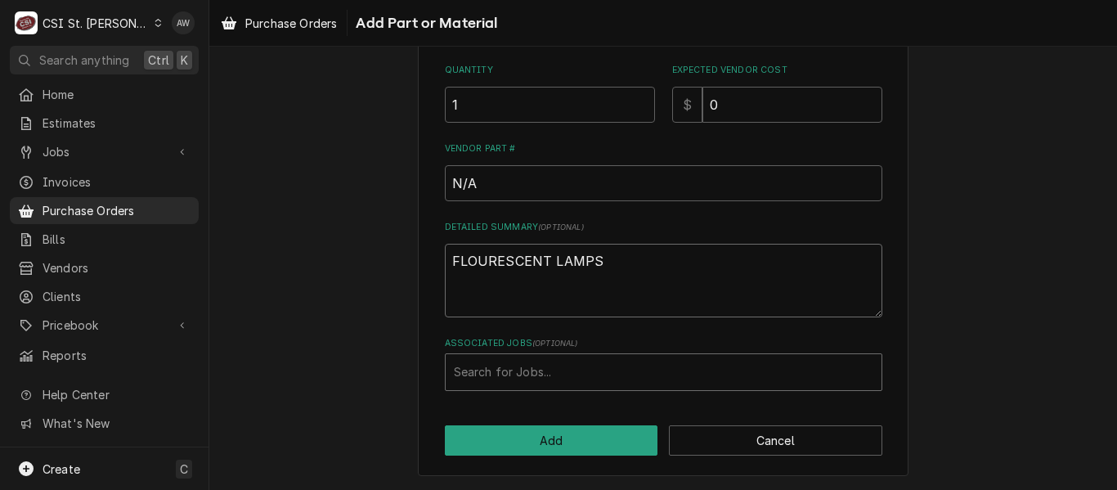
scroll to position [322, 0]
type textarea "FLOURESCENT LAMPS"
click at [491, 366] on div "Associated Jobs" at bounding box center [664, 371] width 420 height 29
type input "41001"
drag, startPoint x: 505, startPoint y: 367, endPoint x: 426, endPoint y: 354, distance: 79.6
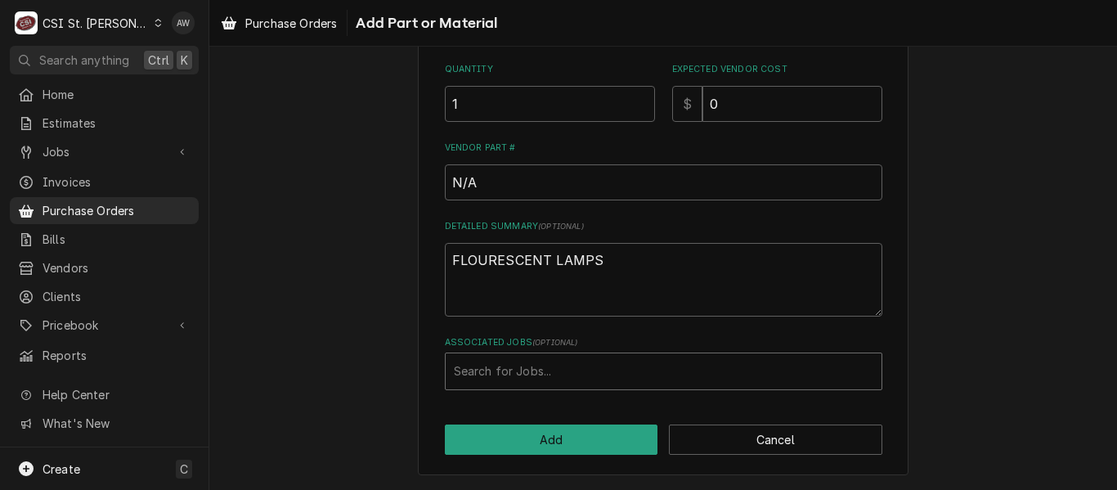
click at [427, 358] on div "Please provide the following information to add a new part or material to this …" at bounding box center [663, 116] width 491 height 720
type input "41001"
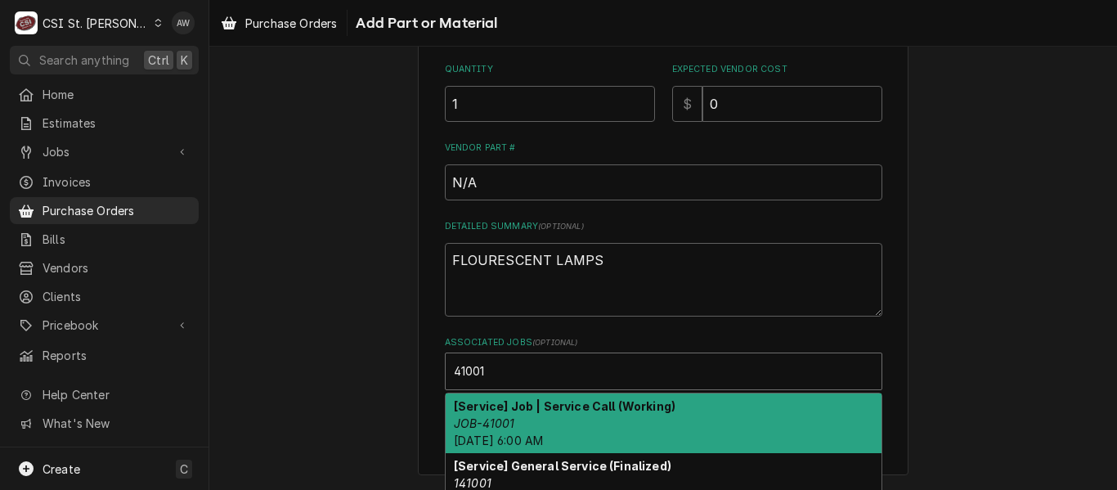
click at [525, 424] on div "[Service] Job | Service Call (Working) JOB-41001 Wed, Sep 10th, 2025 - 6:00 AM" at bounding box center [664, 423] width 436 height 60
type textarea "x"
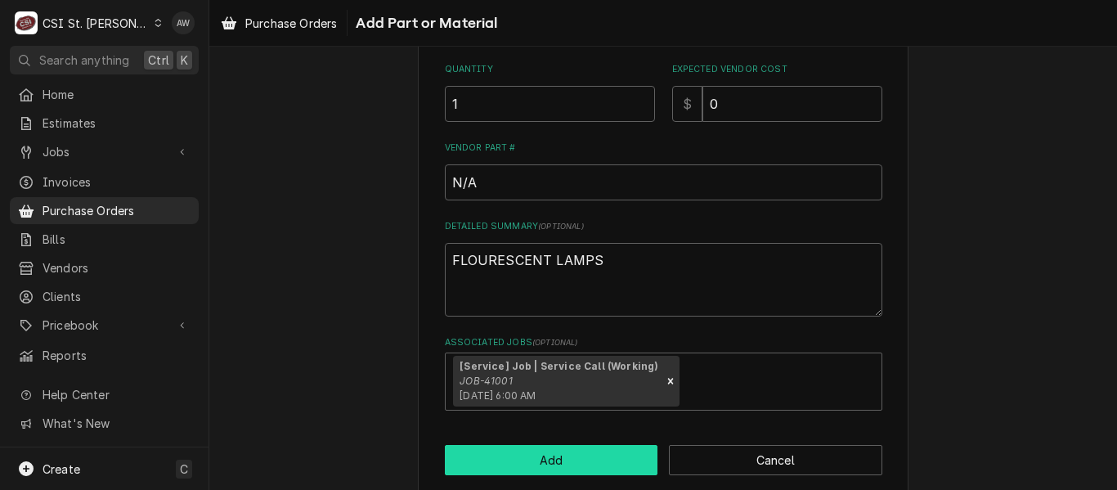
click at [526, 454] on button "Add" at bounding box center [551, 460] width 213 height 30
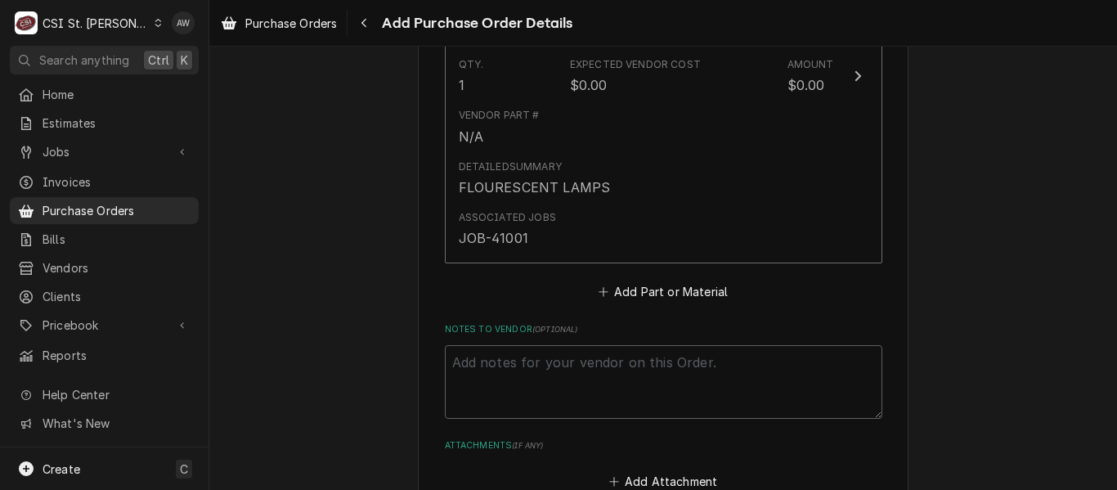
scroll to position [1063, 0]
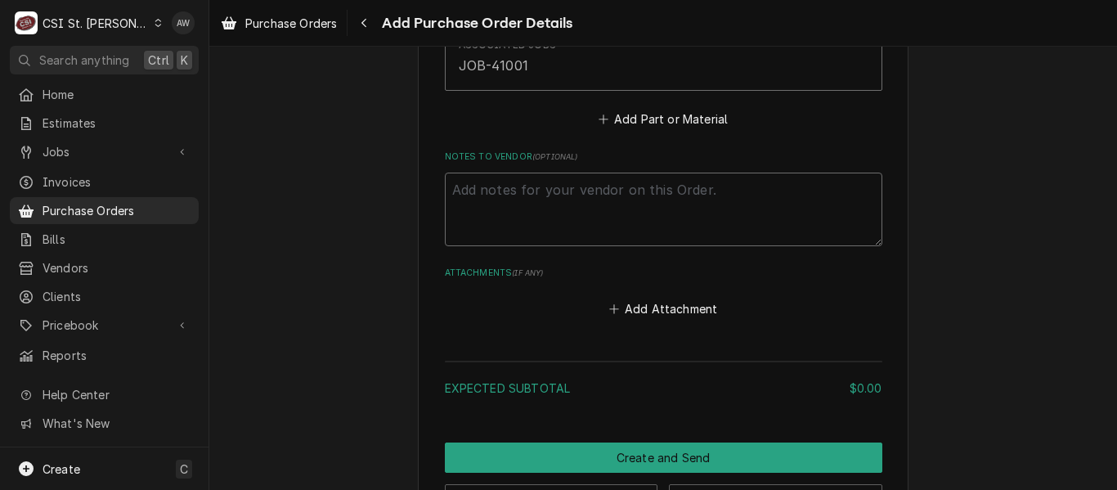
click at [537, 222] on textarea "Notes to Vendor ( optional )" at bounding box center [664, 210] width 438 height 74
type textarea "x"
type textarea "K"
type textarea "x"
type textarea "KE"
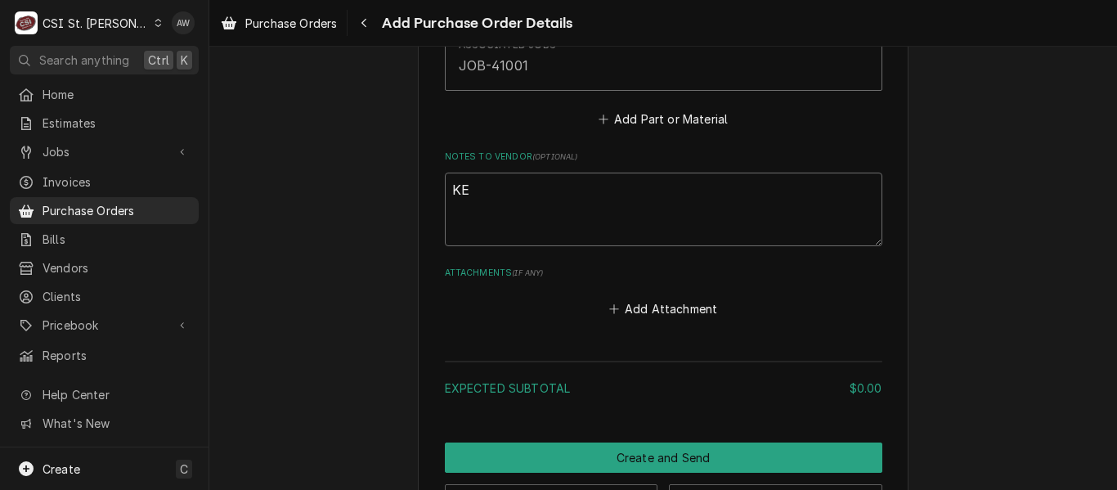
type textarea "x"
type textarea "KEV"
type textarea "x"
type textarea "KEVI"
type textarea "x"
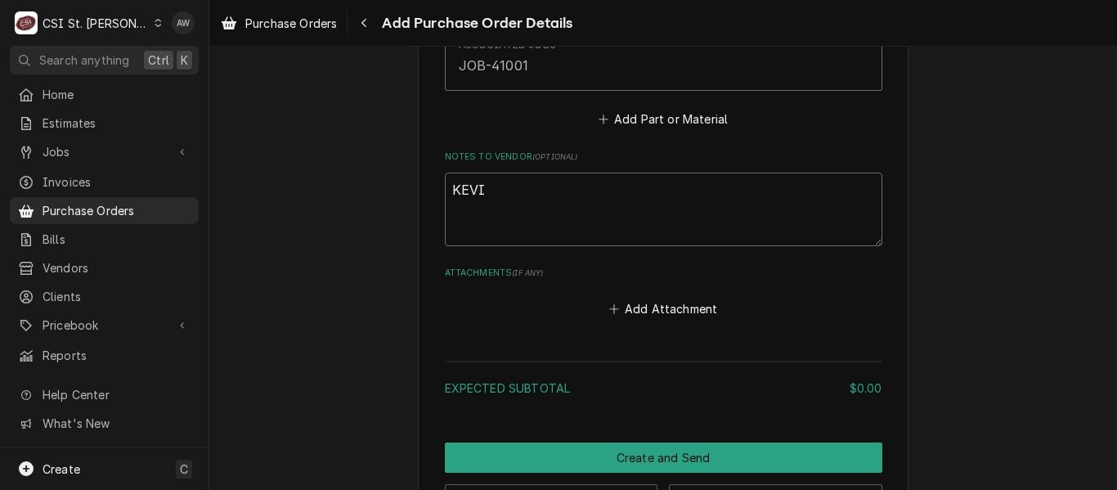
type textarea "KEVIN"
type textarea "x"
type textarea "KEVIN"
type textarea "x"
type textarea "KEVIN F"
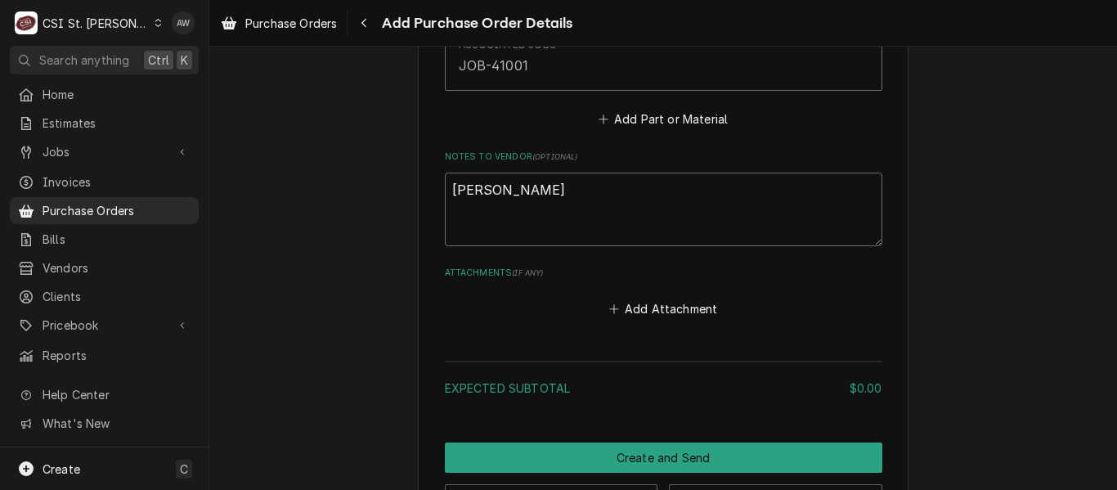
type textarea "x"
type textarea "KEVIN FL"
type textarea "x"
type textarea "KEVIN FLY"
type textarea "x"
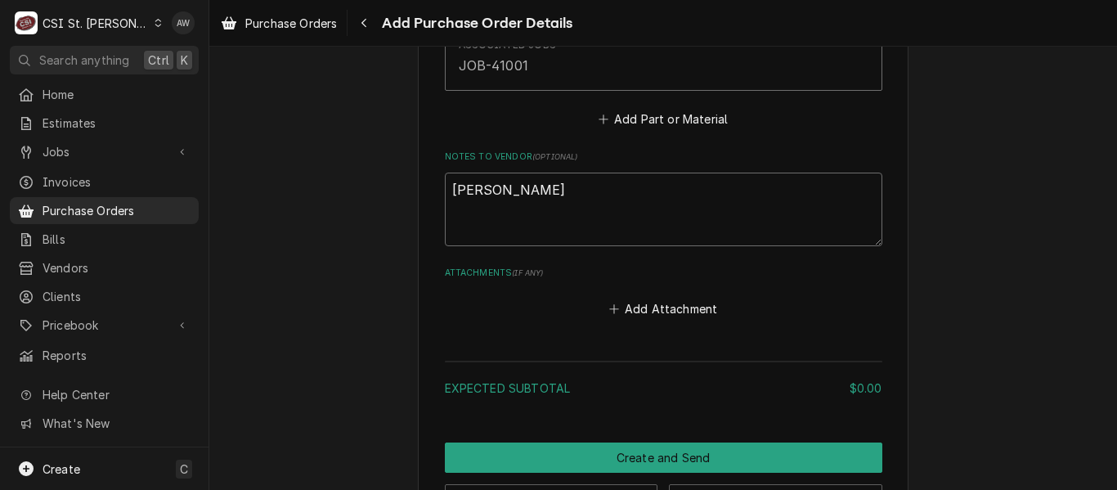
type textarea "KEVIN FLYO"
type textarea "x"
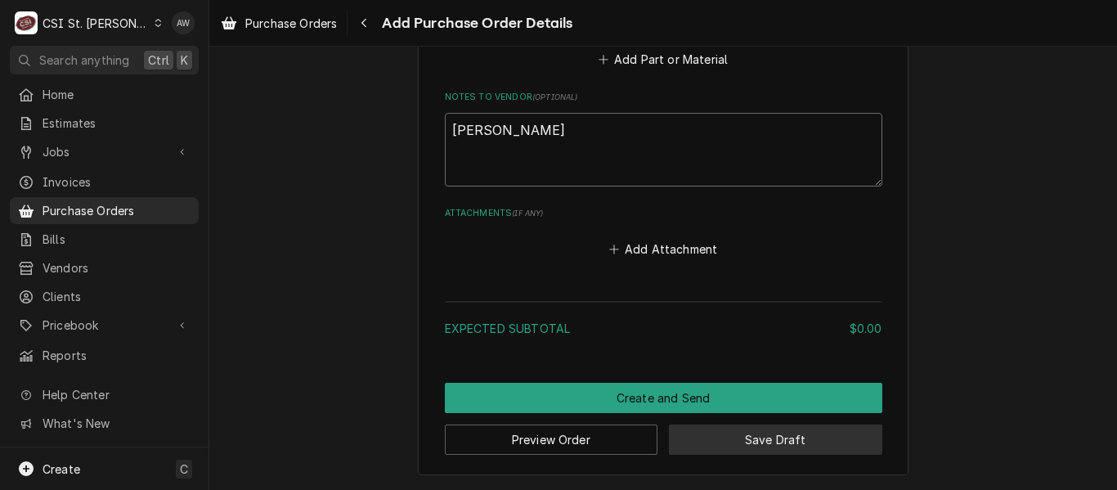
type textarea "KEVIN FLYOD"
click at [738, 428] on button "Save Draft" at bounding box center [775, 439] width 213 height 30
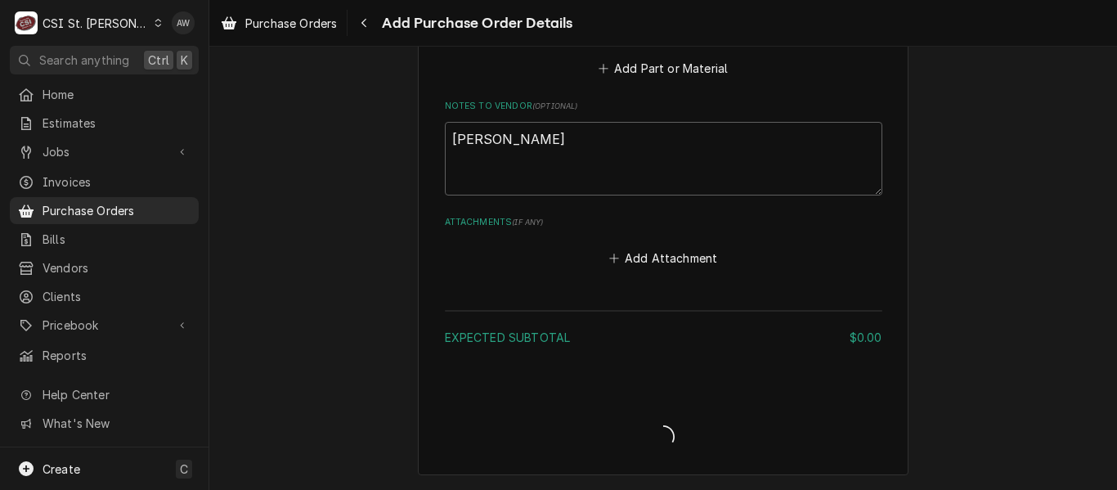
type textarea "x"
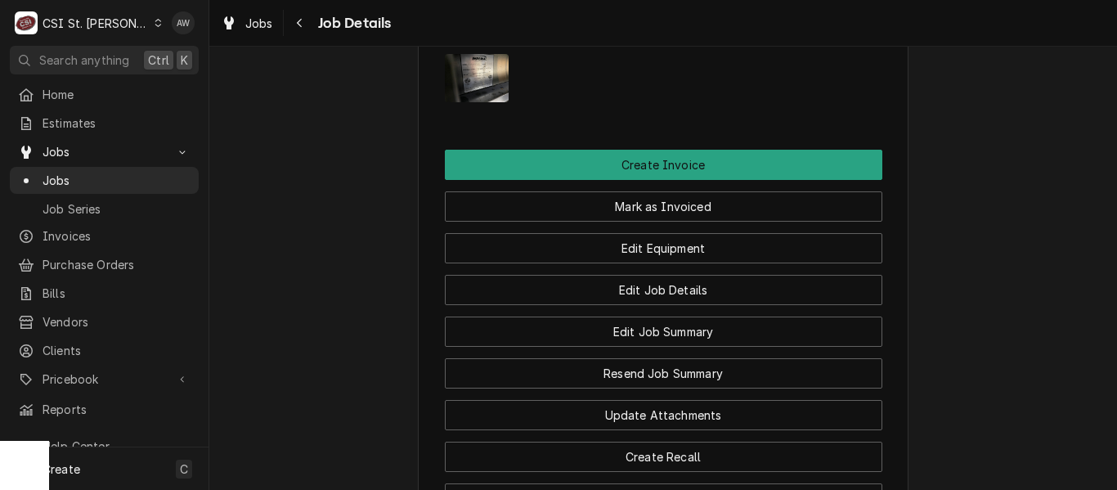
scroll to position [1963, 0]
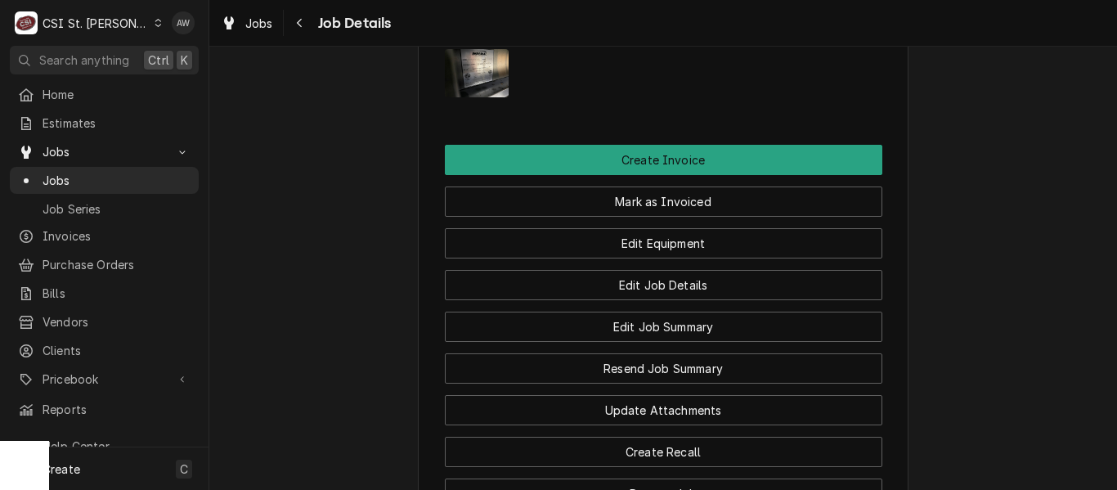
click at [663, 196] on div "Mark as Invoiced" at bounding box center [664, 196] width 438 height 42
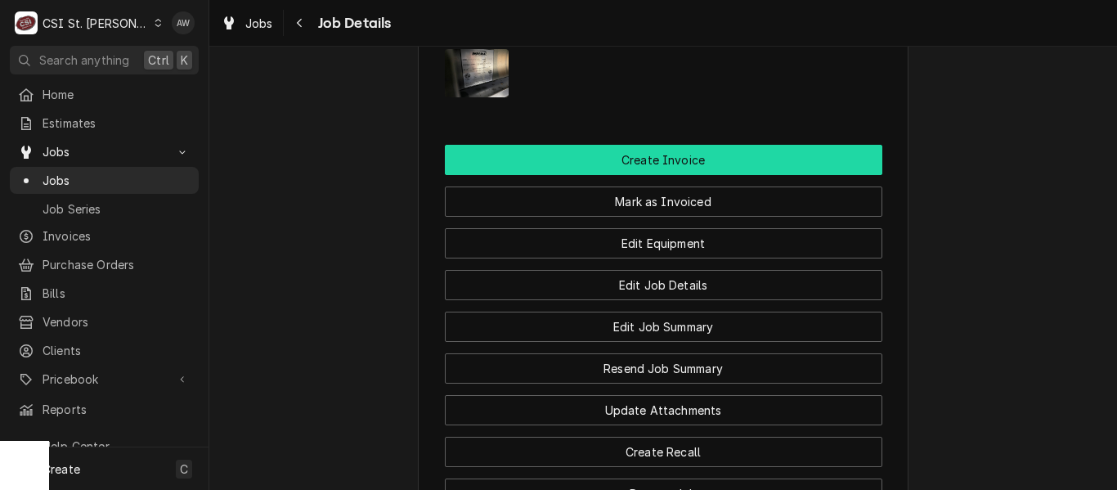
click at [660, 175] on button "Create Invoice" at bounding box center [664, 160] width 438 height 30
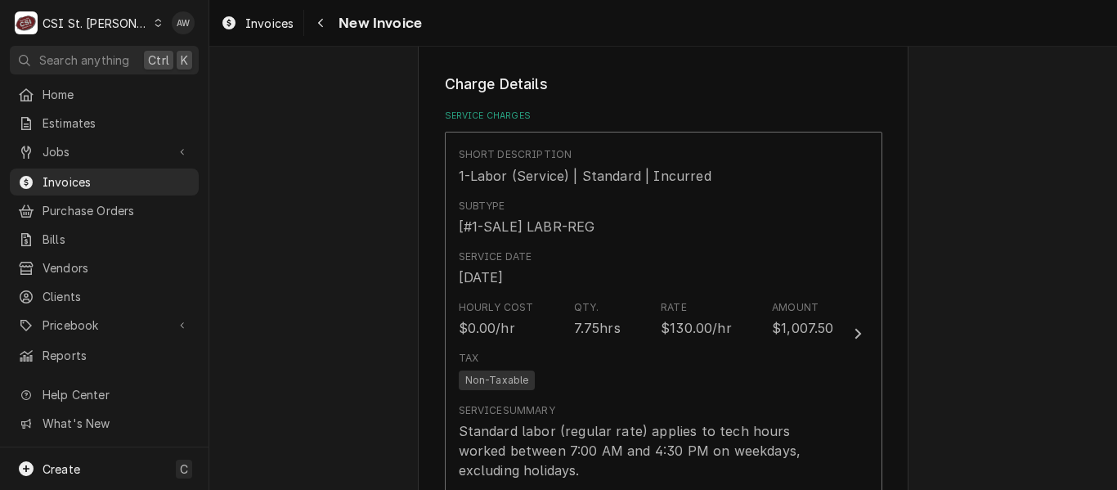
scroll to position [1145, 0]
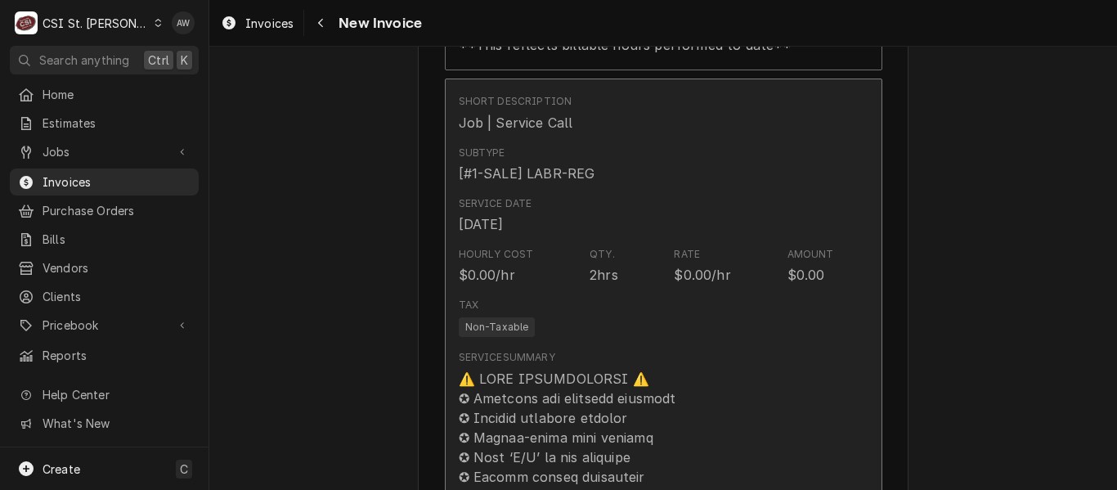
click at [737, 210] on div "Service Date [DATE]" at bounding box center [646, 215] width 375 height 51
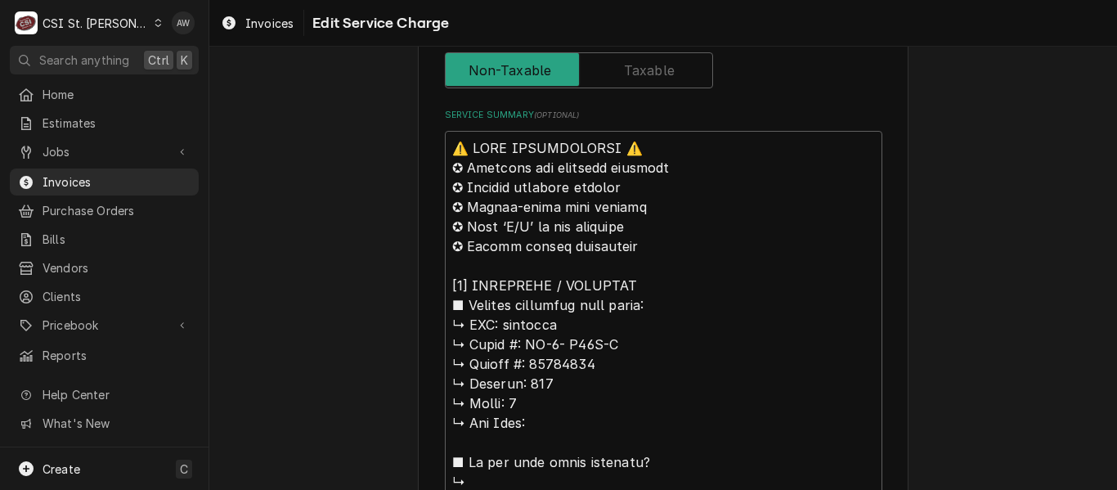
scroll to position [736, 0]
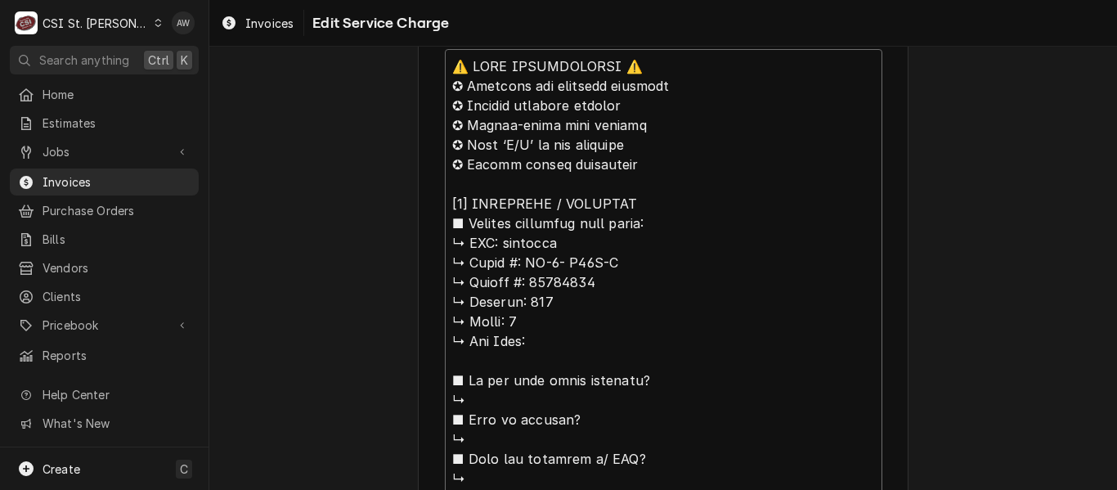
drag, startPoint x: 492, startPoint y: 240, endPoint x: 405, endPoint y: 64, distance: 197.1
click at [405, 64] on div "Use the fields below to edit this service charge Short Description Job | Servic…" at bounding box center [663, 463] width 908 height 2271
type textarea "x"
type textarea "loremips ↳ Dolor #: SI-0- A05C-A ↳ Elitse #: 29222161 ↳ Doeiusm: 742 ↳ Tempo: 9…"
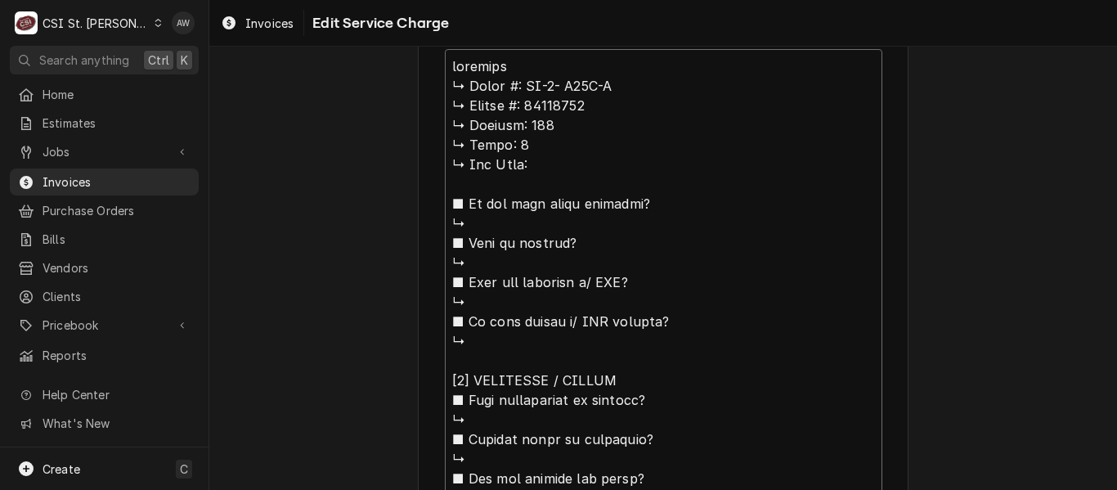
scroll to position [559, 0]
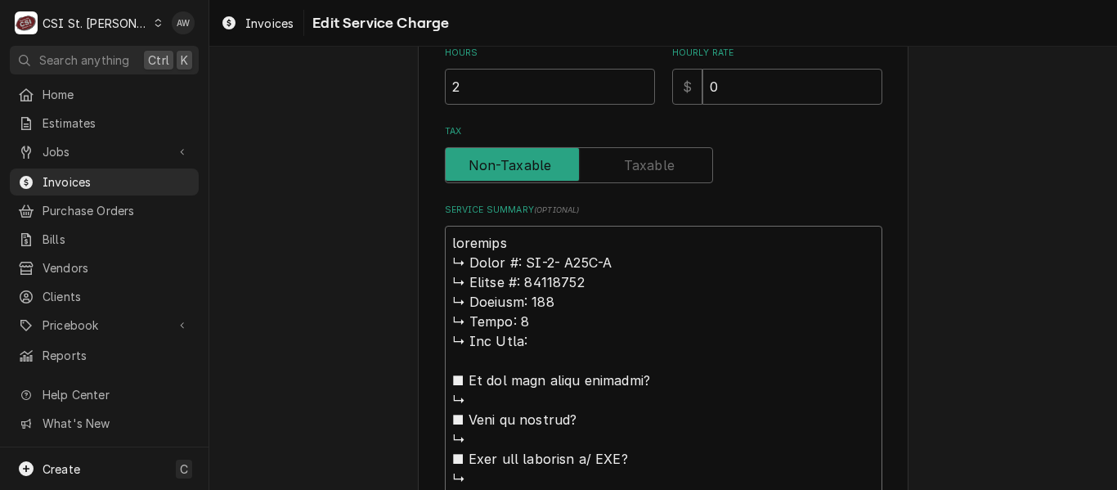
type textarea "x"
type textarea "loremip ↳ Dolor #: SI-5- A07C-A ↳ Elitse #: 73896603 ↳ Doeiusm: 706 ↳ Tempo: 1 …"
type textarea "x"
type textarea "loremip ↳ Dolor #: SI-7- A59C-A ↳ Elitse #: 17610291 ↳ Doeiusm: 129 ↳ Tempo: 9 …"
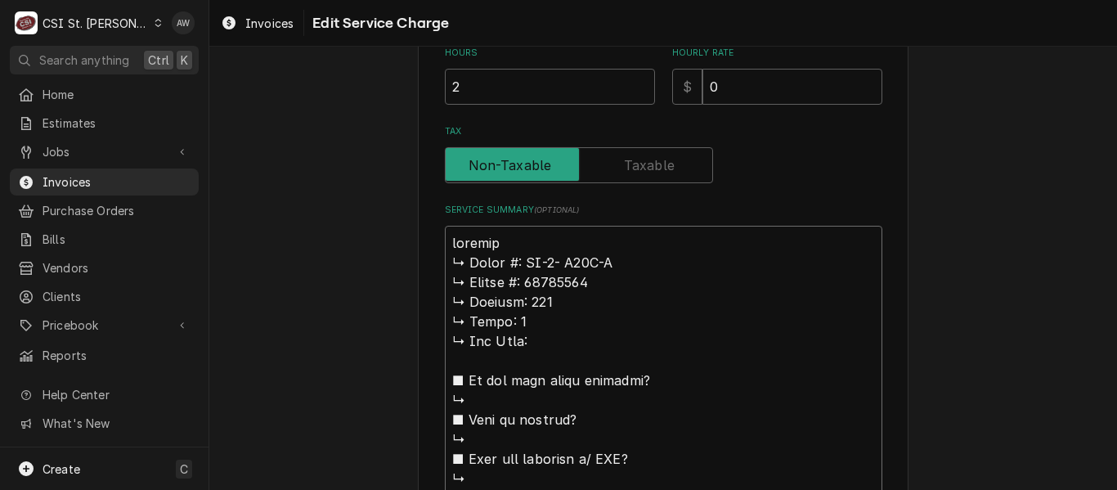
type textarea "x"
type textarea "loremips ↳ Dolor #: SI-1- A87C-A ↳ Elitse #: 74069041 ↳ Doeiusm: 954 ↳ Tempo: 4…"
type textarea "x"
type textarea "loremip ↳ Dolor #: SI-7- A59C-A ↳ Elitse #: 17610291 ↳ Doeiusm: 129 ↳ Tempo: 9 …"
type textarea "x"
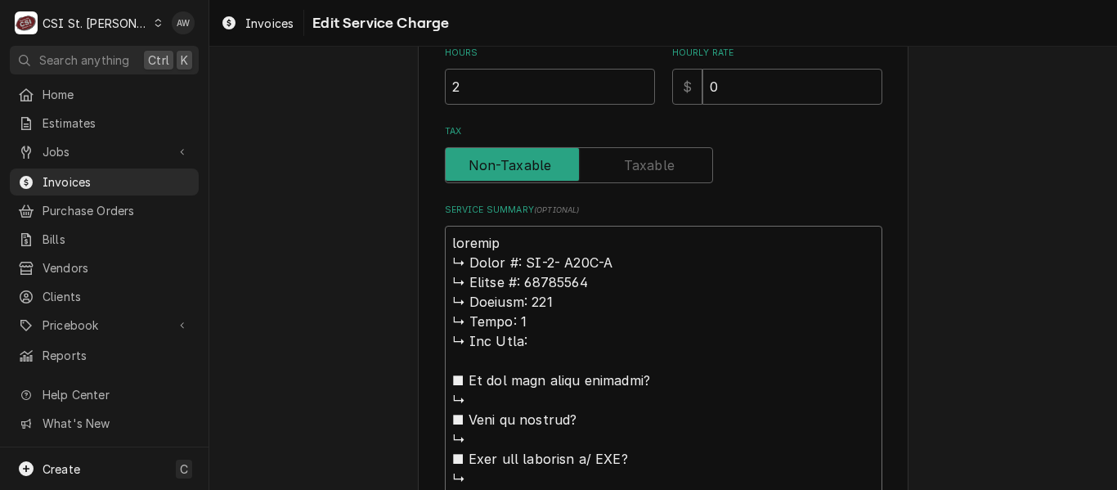
type textarea "Loremips ↳ Dolor #: SI-4- A80C-A ↳ Elitse #: 81447867 ↳ Doeiusm: 565 ↳ Tempo: 2…"
type textarea "x"
type textarea "Loremips ↳ Dolor #: SI-1- A51C-A ↳ Elitse #: 09739390 ↳ Doeiusm: 979 ↳ Tempo: 2…"
type textarea "x"
type textarea "Loremips / ↳ Dolor #: SI-0- A18C-A ↳ Elitse #: 93242337 ↳ Doeiusm: 060 ↳ Tempo:…"
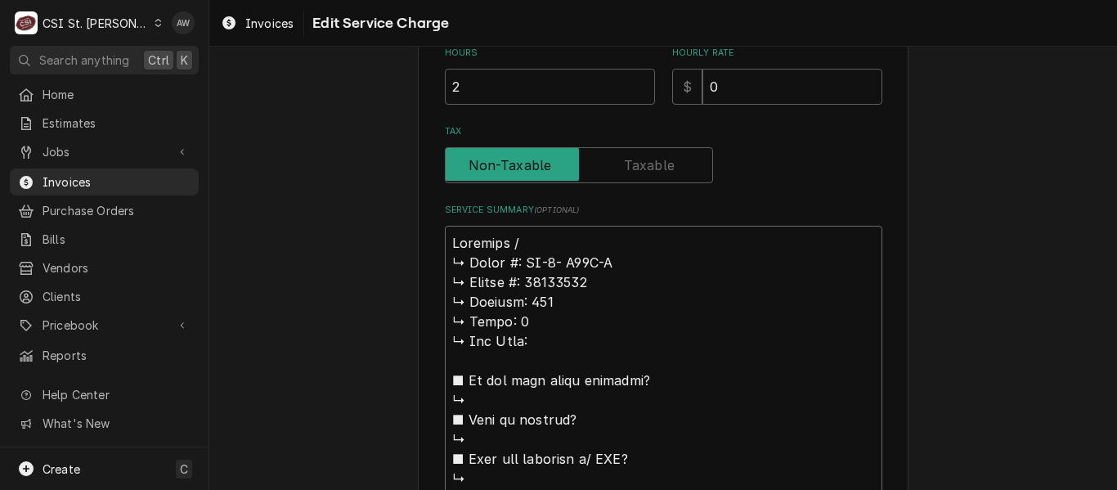
type textarea "x"
type textarea "Loremips / ↳ Dolor #: SI-0- A07C-A ↳ Elitse #: 65110114 ↳ Doeiusm: 057 ↳ Tempo:…"
type textarea "x"
type textarea "Loremips / D ↳ Sitam #: CO-8- A75E-S ↳ Doeius #: 63219927 ↳ Tempori: 215 ↳ Utla…"
type textarea "x"
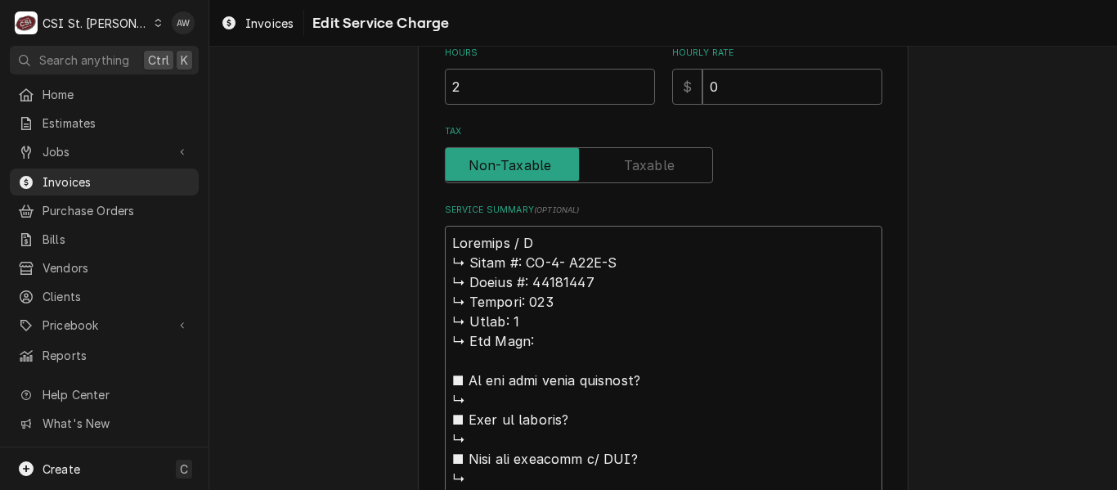
type textarea "Loremips / Do ↳ Sitam #: CO-5- A96E-S ↳ Doeius #: 14472661 ↳ Tempori: 797 ↳ Utl…"
type textarea "x"
type textarea "Loremips / Dol ↳ Sitam #: CO-9- A06E-S ↳ Doeius #: 03055340 ↳ Tempori: 563 ↳ Ut…"
type textarea "x"
type textarea "Loremips / Dolo ↳ Sitam #: CO-7- A40E-S ↳ Doeius #: 41586093 ↳ Tempori: 423 ↳ U…"
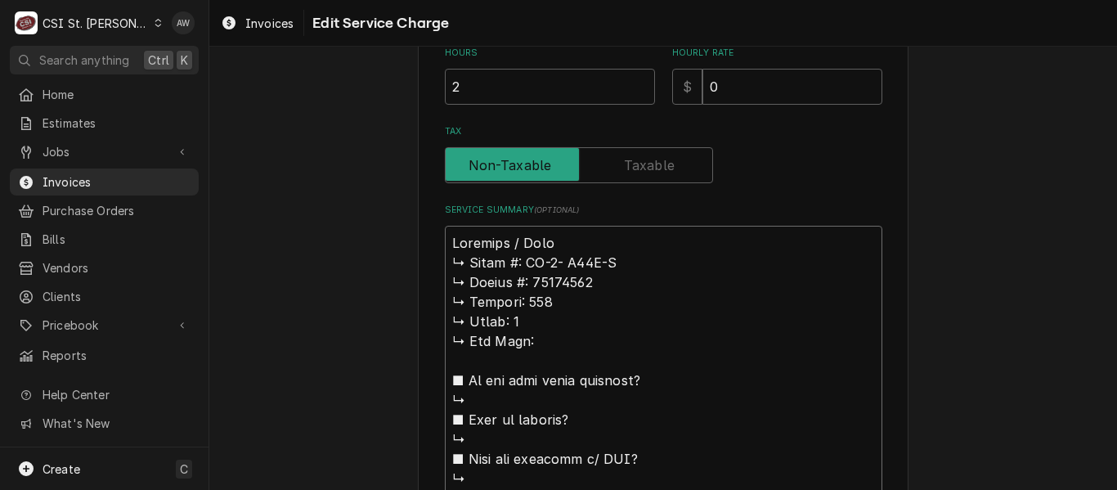
type textarea "x"
type textarea "Loremips / Dolor ↳ Sitam #: CO-4- A11E-S ↳ Doeius #: 21166667 ↳ Tempori: 903 ↳ …"
type textarea "x"
type textarea "Loremips / Dolor: ↳ Sitam #: CO-3- A41E-S ↳ Doeius #: 72402096 ↳ Tempori: 904 ↳…"
type textarea "x"
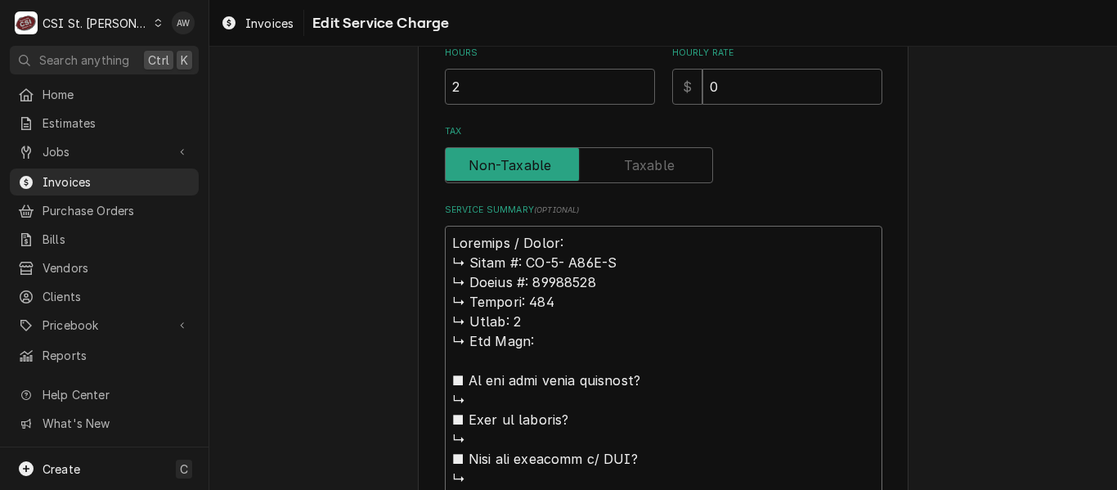
type textarea "Loremips / Dolor: ↳ Sitam #: CO-6- A05E-S ↳ Doeius #: 95655061 ↳ Tempori: 533 ↳…"
drag, startPoint x: 518, startPoint y: 261, endPoint x: 448, endPoint y: 263, distance: 70.3
type textarea "x"
type textarea "Loremips / Dolor: SI-9- A69C-A ↳ Elitse #: 39302563 ↳ Doeiusm: 002 ↳ Tempo: 1 ↳…"
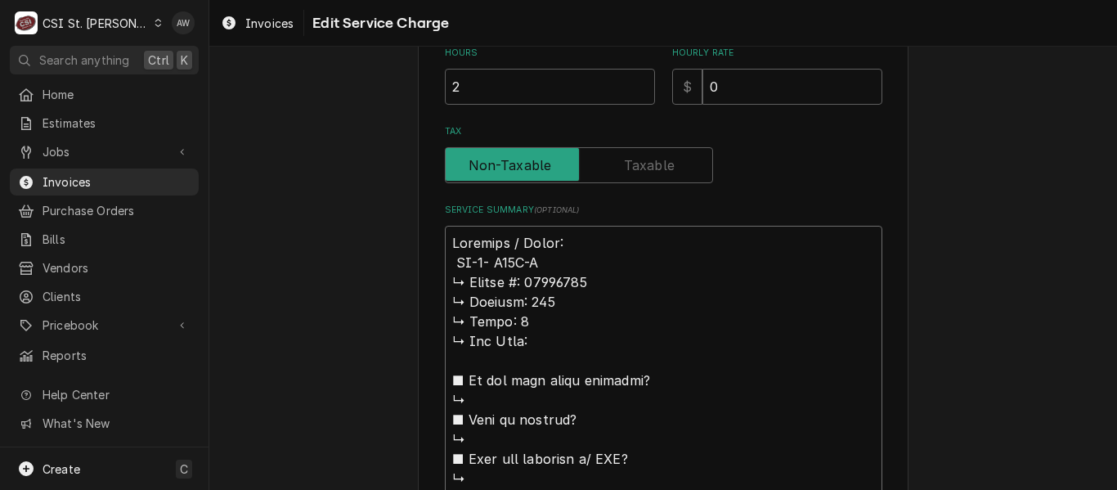
type textarea "x"
type textarea "Loremips / Dolor: SI-2- A01C-A ↳ Elitse #: 51325108 ↳ Doeiusm: 485 ↳ Tempo: 8 ↳…"
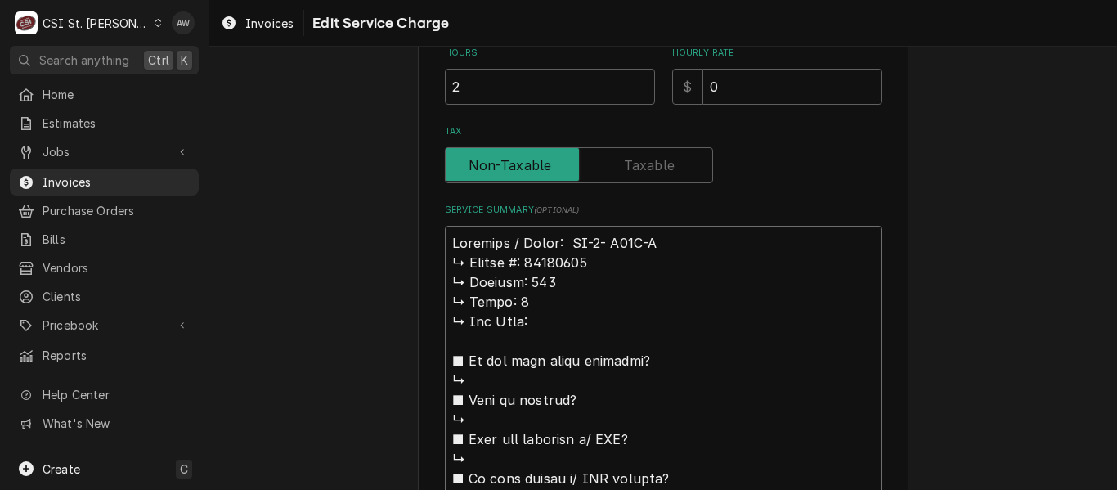
type textarea "x"
type textarea "Loremips / Dolor: SI-4- A19C-A ↳ Elitse #: 00672644 ↳ Doeiusm: 062 ↳ Tempo: 8 ↳…"
type textarea "x"
type textarea "Loremips / Dolor: SI-3- A13C-A ↳ Elitse #: 05673230 ↳ Doeiusm: 048 ↳ Tempo: 3 ↳…"
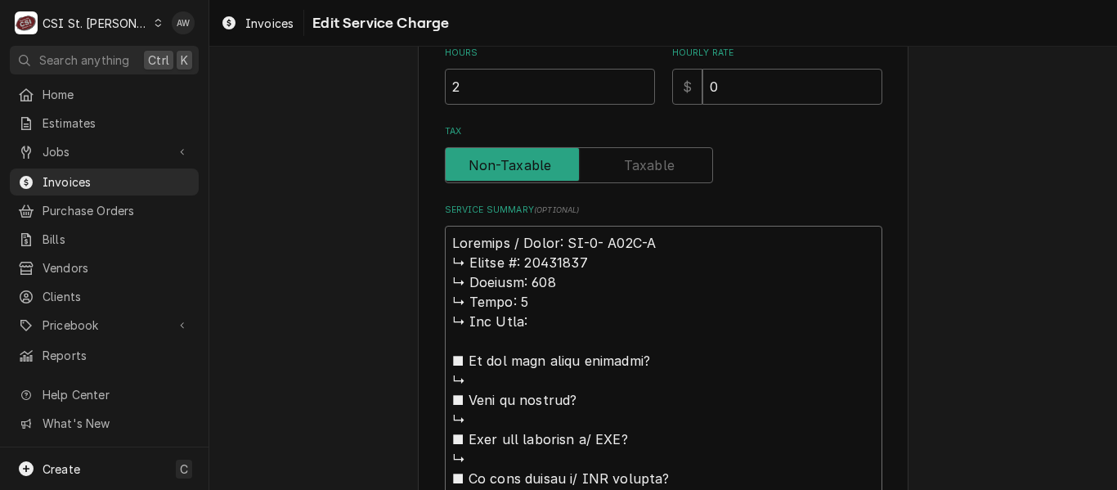
type textarea "x"
type textarea "Loremips / Dolor: SI-1- A84C-A / ↳ Elitse #: 50182952 ↳ Doeiusm: 393 ↳ Tempo: 2…"
type textarea "x"
type textarea "Loremips / Dolor: SI-0- A69C-A / E ↳ Seddoe #: 25905144 ↳ Tempori: 552 ↳ Utlab:…"
type textarea "x"
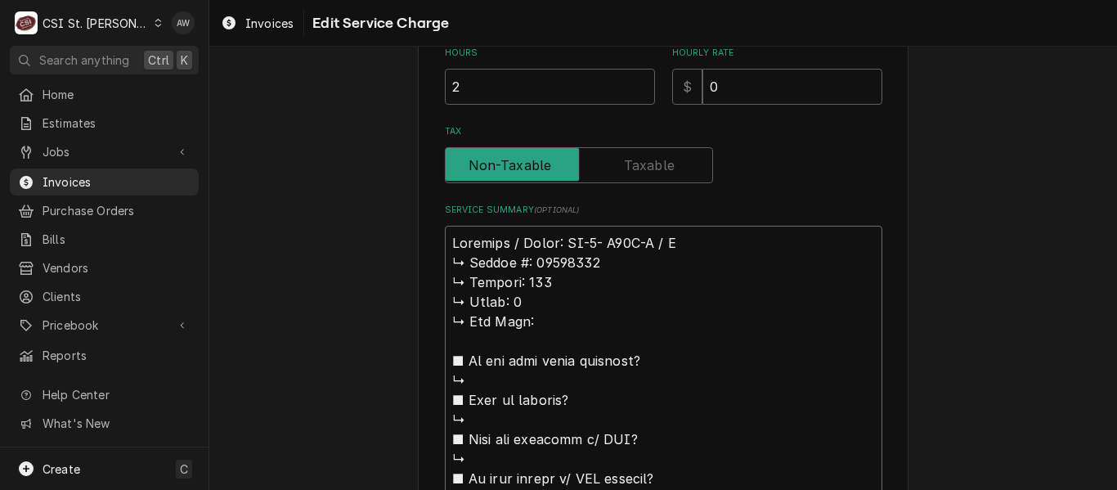
type textarea "Loremips / Dolor: SI-1- A07C-A / El ↳ Seddoe #: 17415916 ↳ Tempori: 798 ↳ Utlab…"
type textarea "x"
type textarea "Loremips / Dolor: SI-5- A71C-A / Eli ↳ Seddoe #: 39040289 ↳ Tempori: 868 ↳ Utla…"
type textarea "x"
type textarea "Loremips / Dolor: SI-0- A92C-A / Elit ↳ Seddoe #: 47419828 ↳ Tempori: 929 ↳ Utl…"
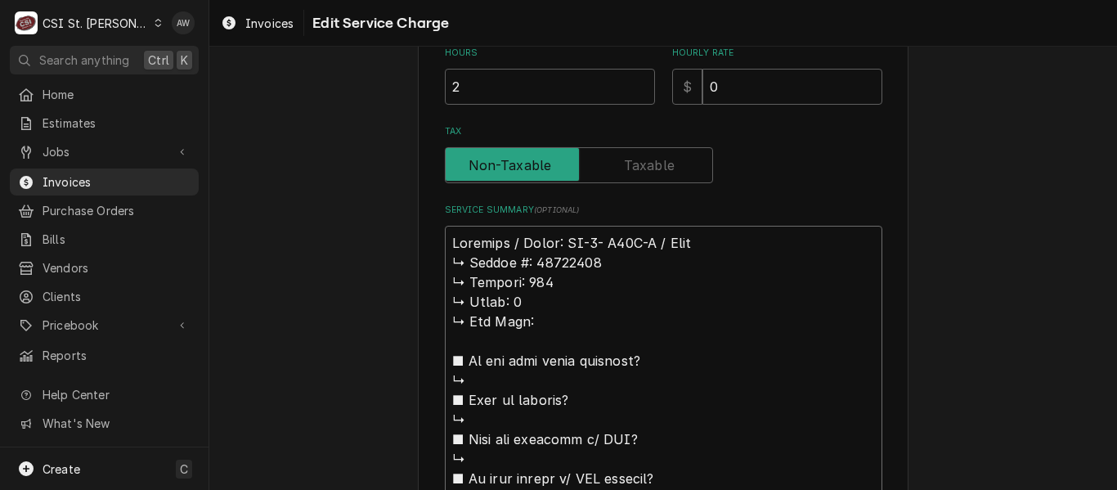
type textarea "x"
type textarea "Loremips / Dolor: SI-3- A60C-A / Elits ↳ Doeius #: 15009651 ↳ Tempori: 905 ↳ Ut…"
type textarea "x"
type textarea "Loremips / Dolor: SI-6- A07C-A / Elitse ↳ Doeius #: 98900736 ↳ Tempori: 827 ↳ U…"
type textarea "x"
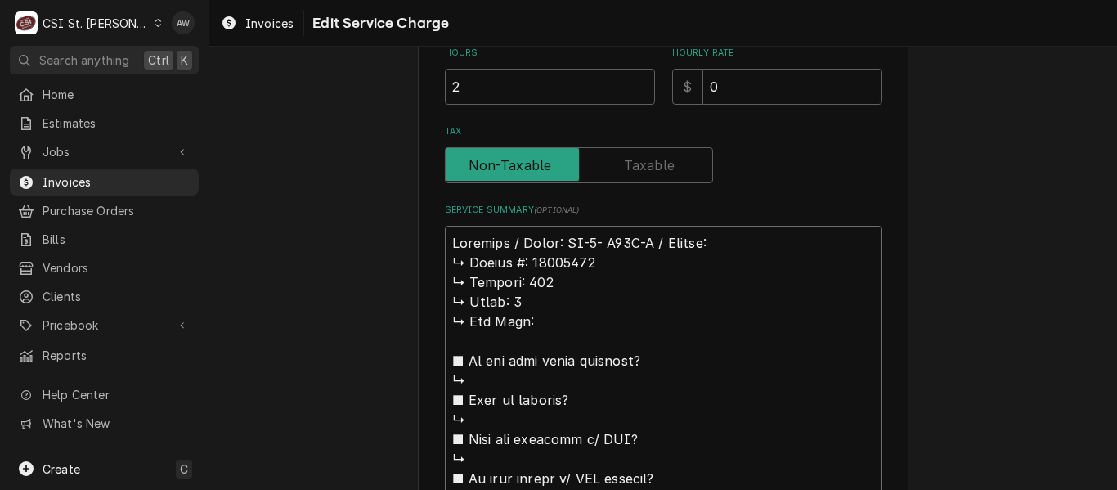
type textarea "Loremips / Dolor: SI-5- A85C-A / Elitse: ↳ Doeius #: 47151426 ↳ Tempori: 106 ↳ …"
drag, startPoint x: 515, startPoint y: 261, endPoint x: 437, endPoint y: 258, distance: 78.6
type textarea "x"
type textarea "Loremips / Dolor: SI-6- A93C-A / Elitse: 05875921 ↳ Doeiusm: 051 ↳ Tempo: 0 ↳ I…"
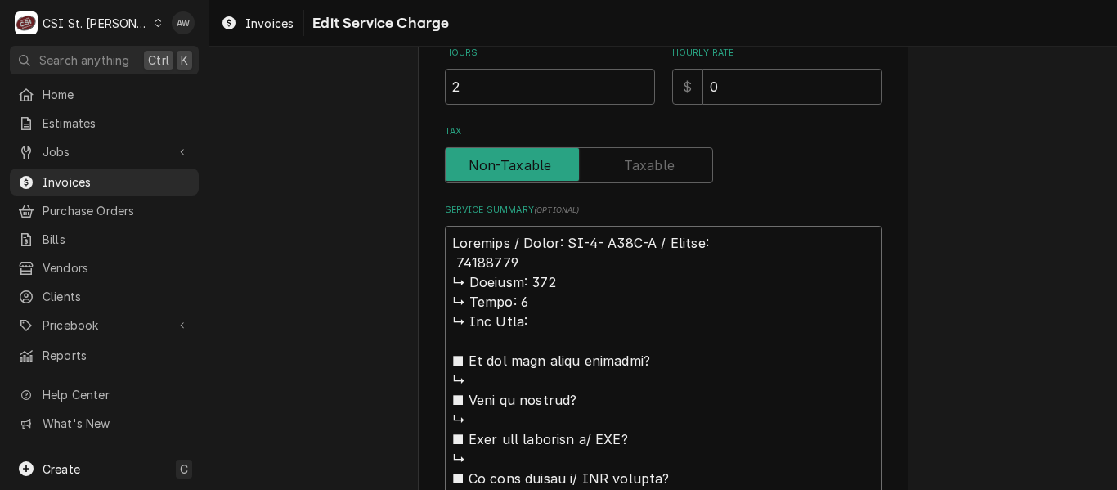
type textarea "x"
type textarea "Loremips / Dolor: SI-3- A48C-A / Elitse: 70988876 ↳ Doeiusm: 424 ↳ Tempo: 3 ↳ I…"
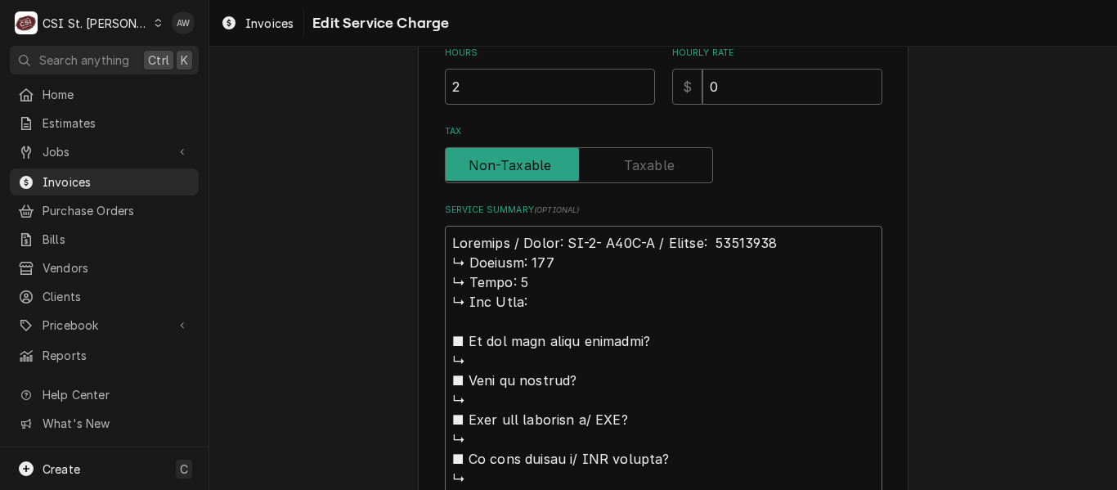
type textarea "x"
type textarea "Loremips / Dolor: SI-2- A39C-A / Elitse: 71072238 ↳ Doeiusm: 430 ↳ Tempo: 0 ↳ I…"
drag, startPoint x: 519, startPoint y: 306, endPoint x: 418, endPoint y: 262, distance: 110.6
type textarea "x"
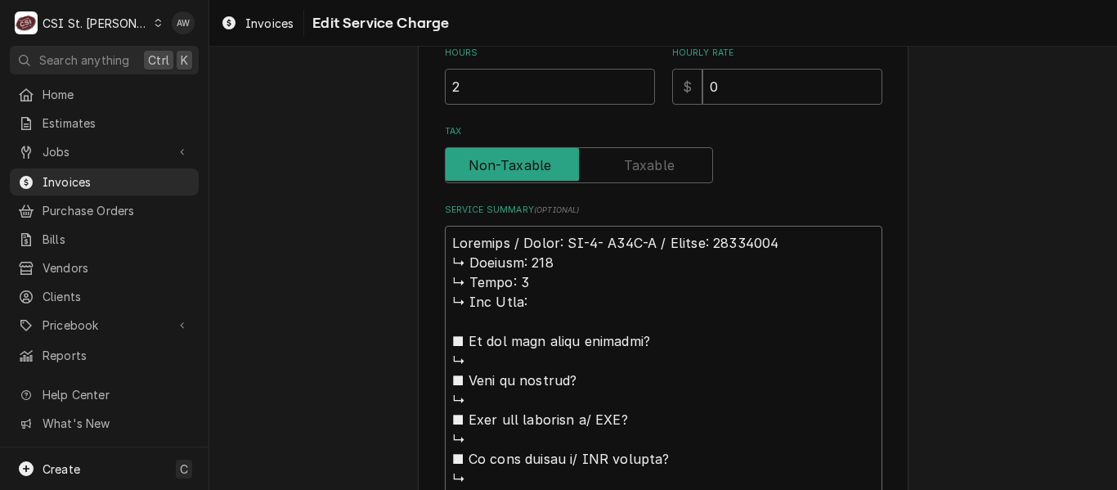
type textarea "Loremips / Dolor: SI-6- A95C-A / Elitse: 68624723 : ■ Do eiu temp incid utlabor…"
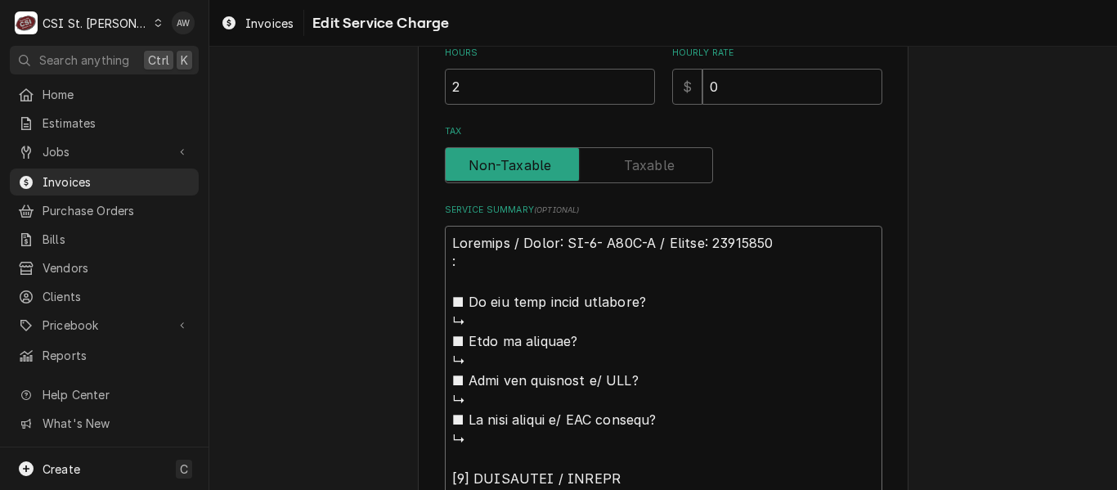
type textarea "x"
type textarea "Loremips / Dolor: SI-9- A07C-A / Elitse: 00860298 ■ Do eiu temp incid utlabore?…"
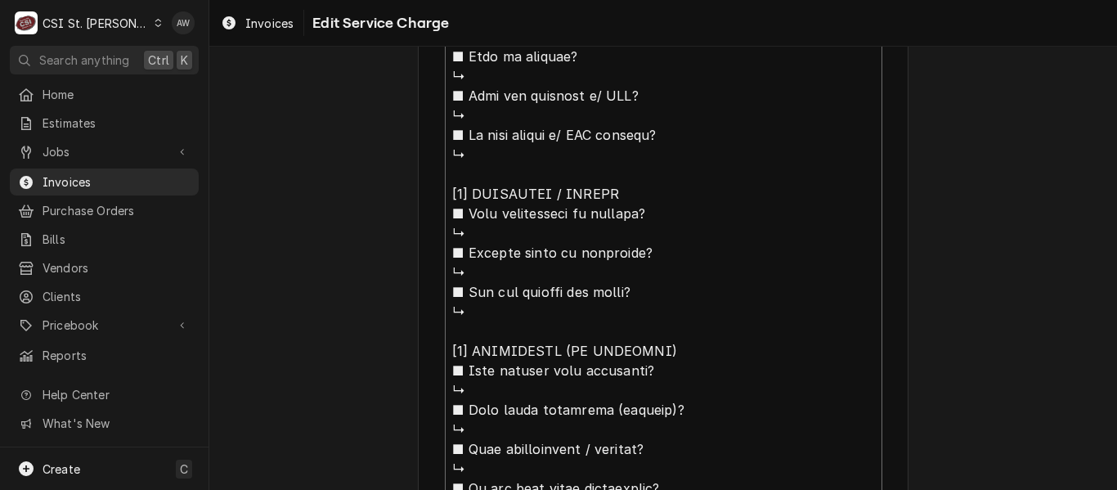
scroll to position [886, 0]
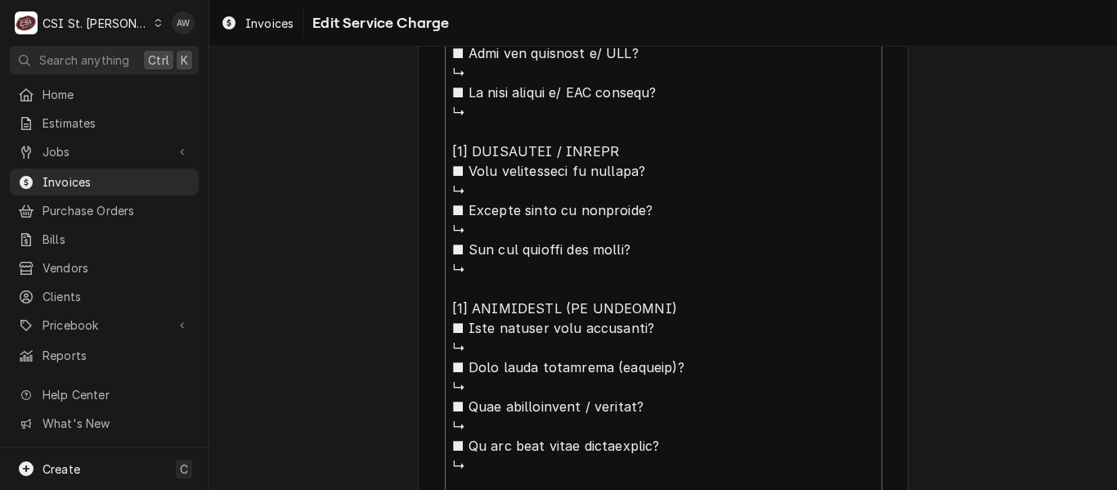
drag, startPoint x: 472, startPoint y: 470, endPoint x: 438, endPoint y: 141, distance: 330.5
click at [445, 141] on textarea "Service Summary ( optional )" at bounding box center [664, 475] width 438 height 1153
type textarea "x"
type textarea "Loremips / Dolor: SI-9- A39C-A / Elitse: 79355020 ■ Do eiu temp incid utlabore?…"
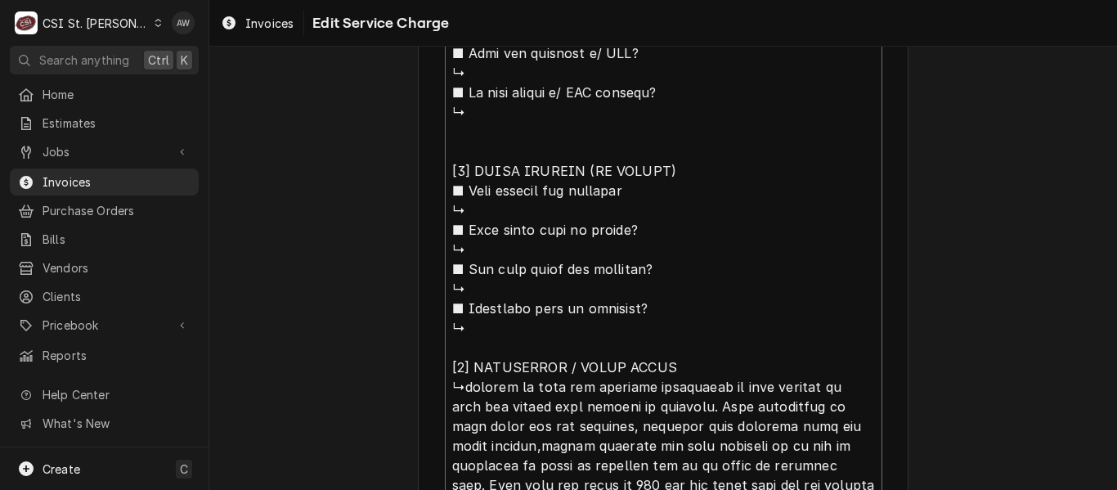
drag, startPoint x: 461, startPoint y: 318, endPoint x: 429, endPoint y: 151, distance: 170.0
click at [429, 151] on div "Use the fields below to edit this service charge Short Description Job | Servic…" at bounding box center [663, 19] width 491 height 1654
type textarea "x"
type textarea "Loremips / Dolor: SI-1- A01C-A / Elitse: 77577063 ■ Do eiu temp incid utlabore?…"
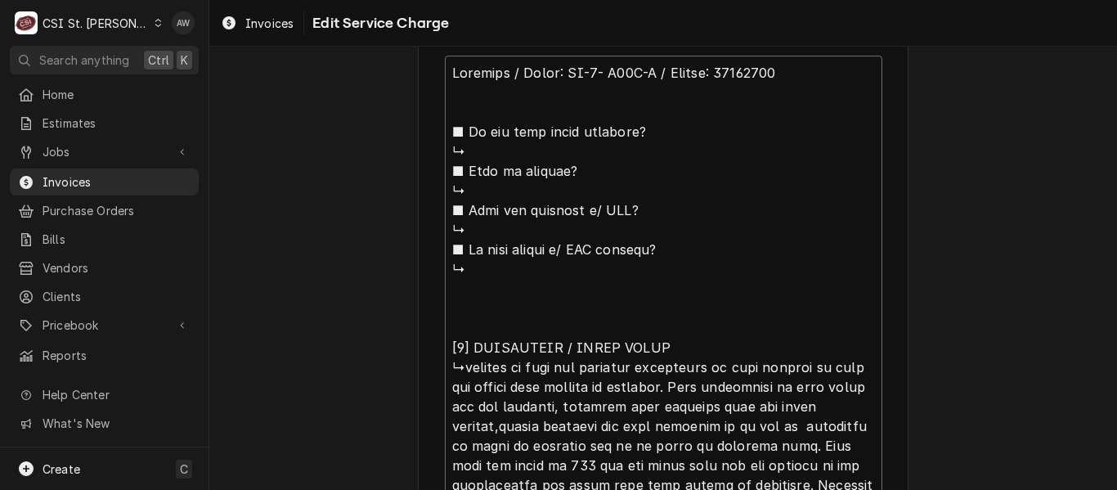
scroll to position [723, 0]
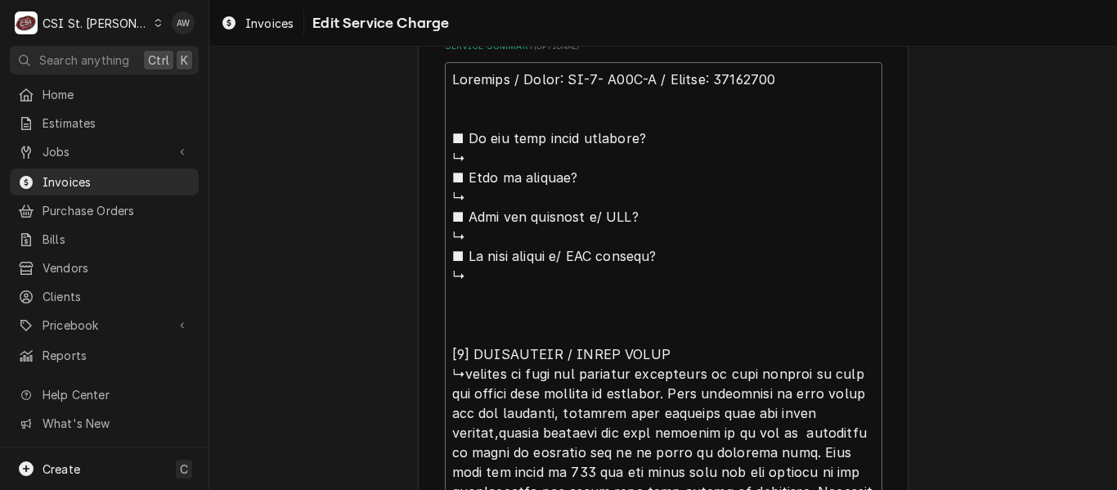
drag, startPoint x: 438, startPoint y: 240, endPoint x: 419, endPoint y: 146, distance: 96.1
click at [419, 146] on div "Use the fields below to edit this service charge Short Description Job | Servic…" at bounding box center [663, 94] width 491 height 1477
type textarea "x"
type textarea "Loremips / Dolor: SI-6- A54C-A / Elitse: 20668237 [8] DOEIUSMODT / INCID UTLAB …"
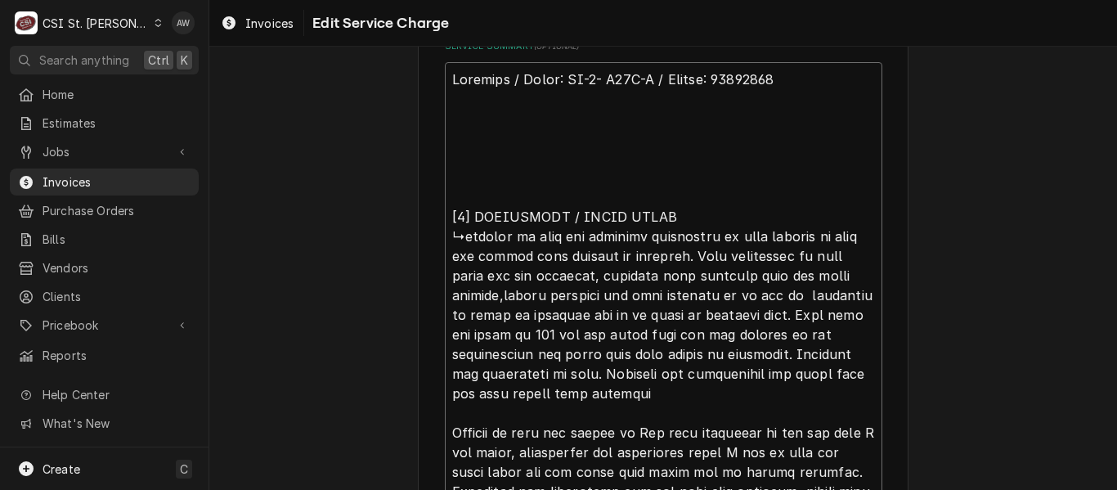
drag, startPoint x: 657, startPoint y: 218, endPoint x: 439, endPoint y: 206, distance: 218.6
click at [445, 206] on textarea "Service Summary ( optional )" at bounding box center [664, 314] width 438 height 505
type textarea "x"
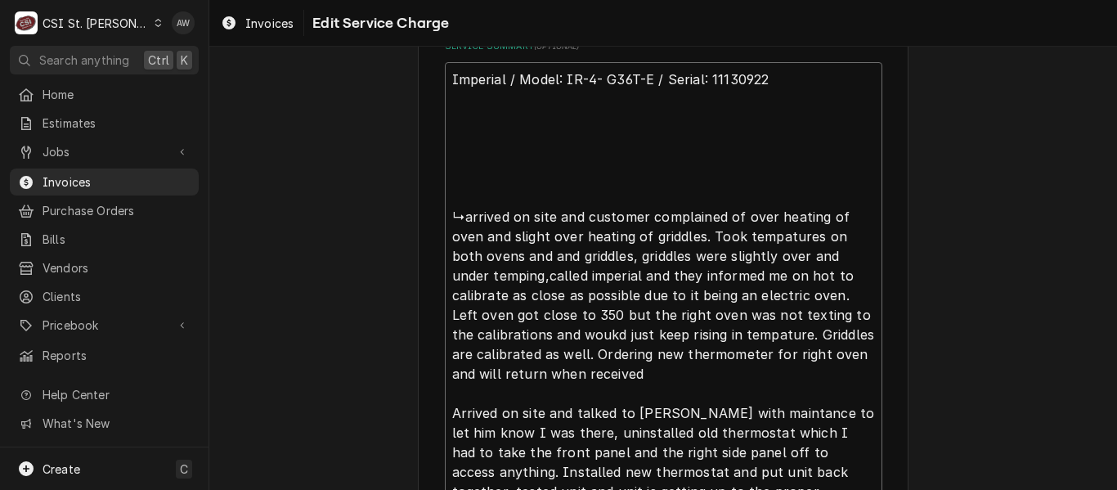
click at [450, 212] on textarea "Imperial / Model: IR-4- G36T-E / Serial: 11130922 ↳arrived on site and customer…" at bounding box center [664, 305] width 438 height 486
click at [458, 213] on textarea "Imperial / Model: IR-4- G36T-E / Serial: 11130922 ↳arrived on site and customer…" at bounding box center [664, 305] width 438 height 486
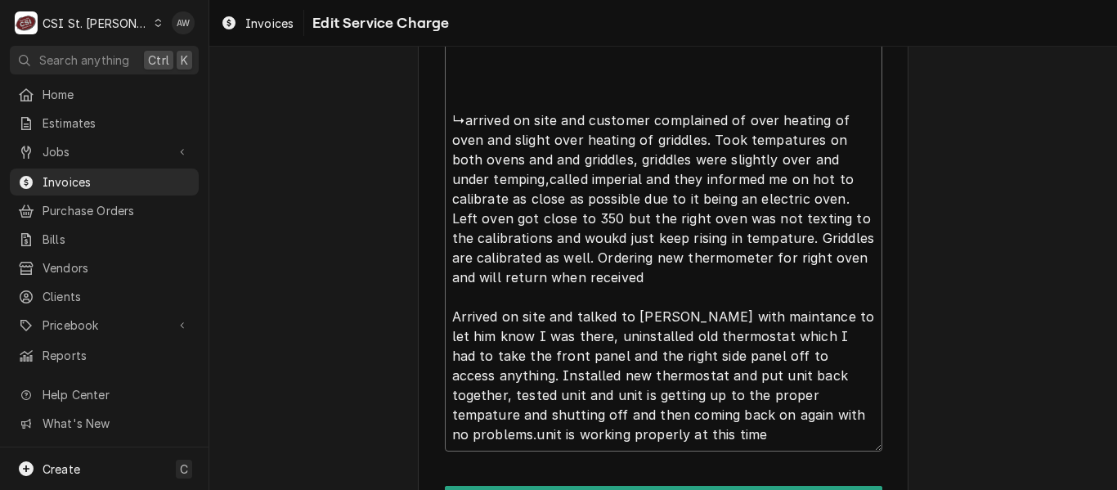
scroll to position [724, 0]
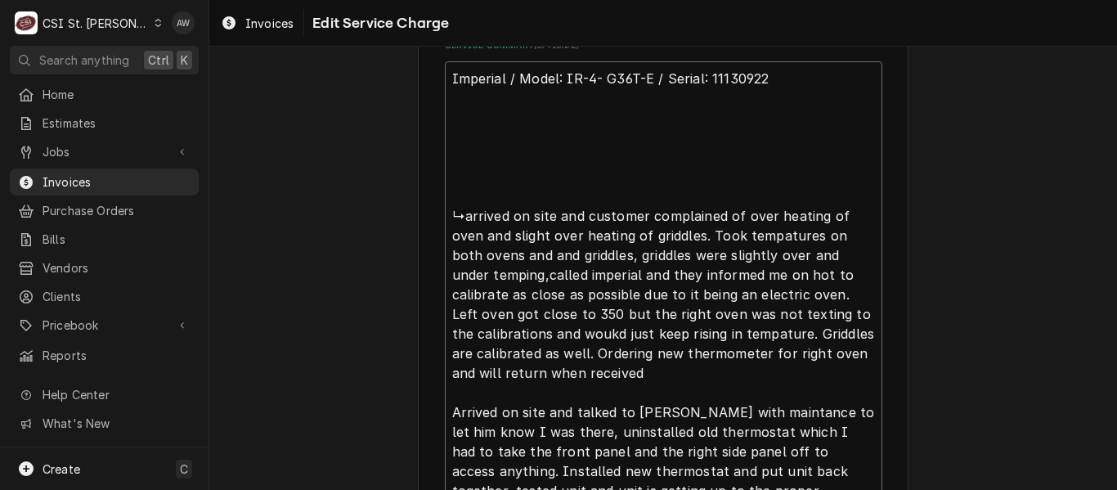
drag, startPoint x: 507, startPoint y: 334, endPoint x: 460, endPoint y: 218, distance: 125.4
click at [460, 218] on textarea "Imperial / Model: IR-4- G36T-E / Serial: 11130922 ↳arrived on site and customer…" at bounding box center [664, 304] width 438 height 486
type textarea "Imperial / Model: IR-4- G36T-E / Serial: 11130922 ↳arrived on site and customer…"
click at [779, 81] on textarea "Imperial / Model: IR-4- G36T-E / Serial: 11130922 ↳arrived on site and customer…" at bounding box center [664, 304] width 438 height 486
type textarea "x"
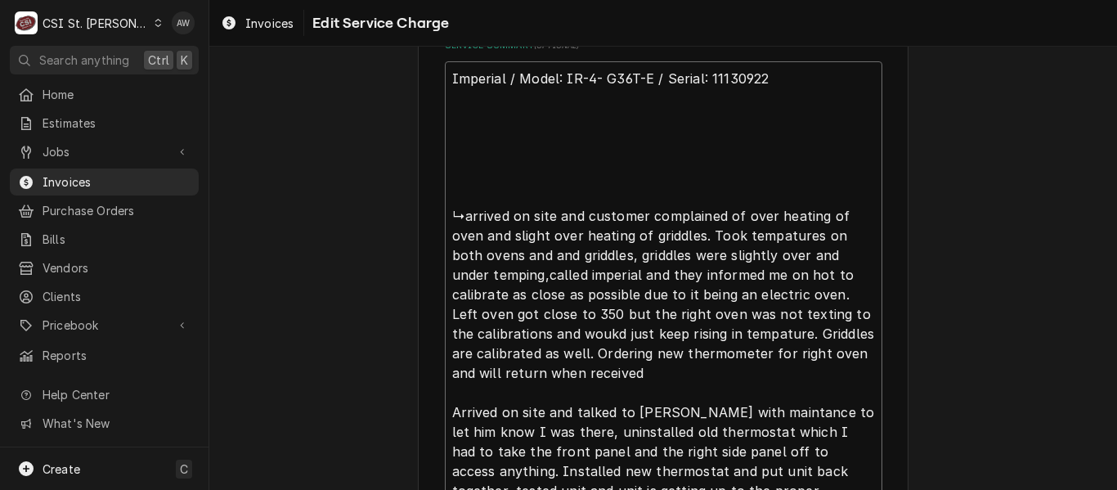
type textarea "Imperial / Model: IR-4- G36T-E / Serial: 11130922 ↳arrived on site and customer…"
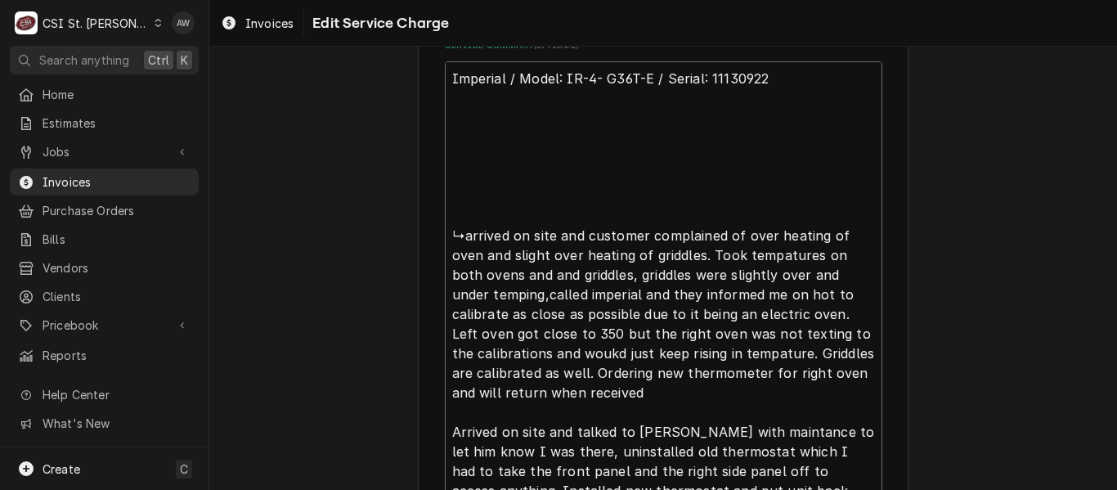
paste textarea "Technician responded to overheating concerns with the oven and griddles. Griddl…"
type textarea "x"
type textarea "Loremips / Dolor: SI-2- A51C-A / Elitse: 37961591 Doeiusmodt incididun ut labor…"
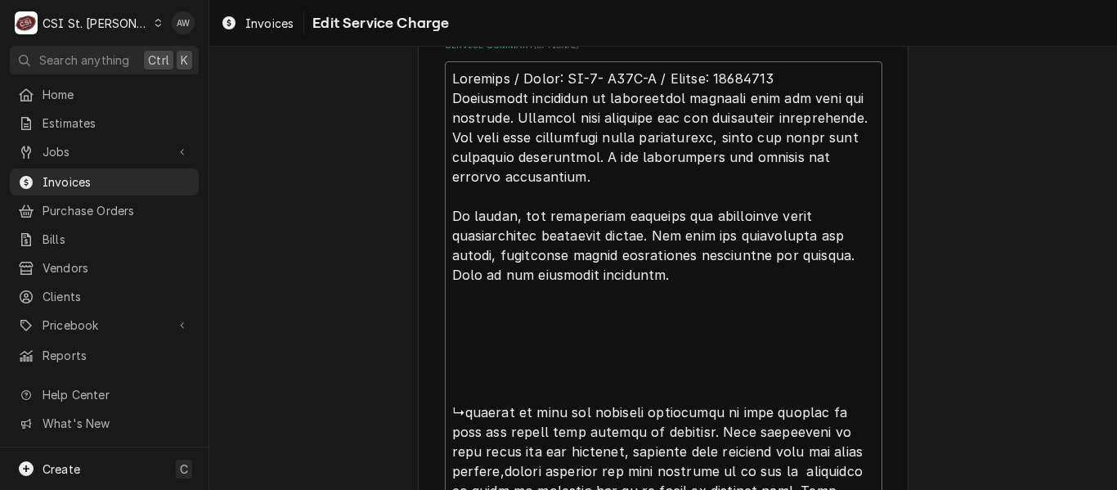
click at [448, 211] on textarea "Service Summary ( optional )" at bounding box center [664, 402] width 438 height 682
type textarea "x"
type textarea "Loremips / Dolor: SI-7- A48C-A / Elitse: 20880670 Doeiusmodt incididun ut labor…"
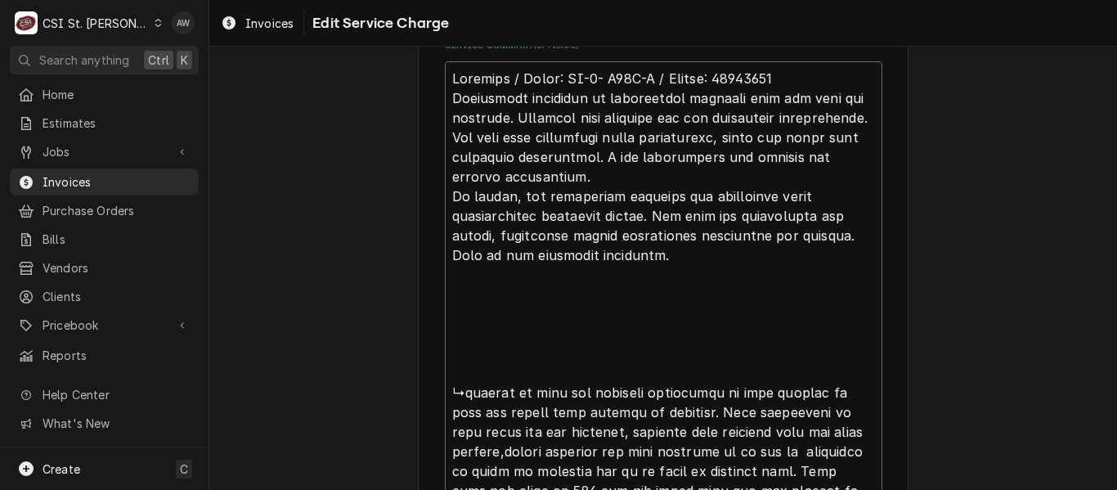
type textarea "x"
type textarea "Loremips / Dolor: SI-3- A56C-A / Elitse: 50469273 Doeiusmodt incididun ut labor…"
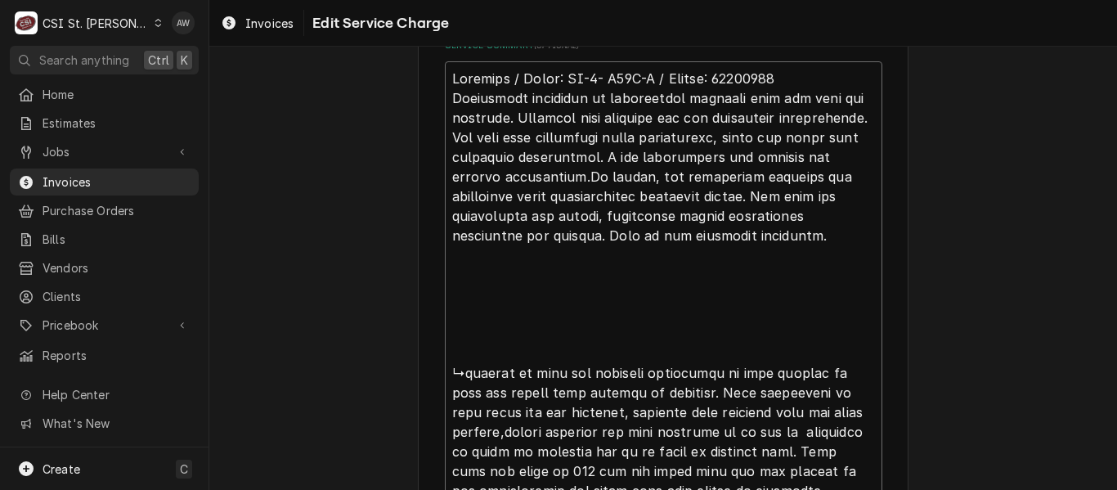
type textarea "x"
drag, startPoint x: 749, startPoint y: 236, endPoint x: 437, endPoint y: 69, distance: 354.5
click at [437, 69] on div "Use the fields below to edit this service charge Short Description Job | Servic…" at bounding box center [663, 93] width 491 height 1477
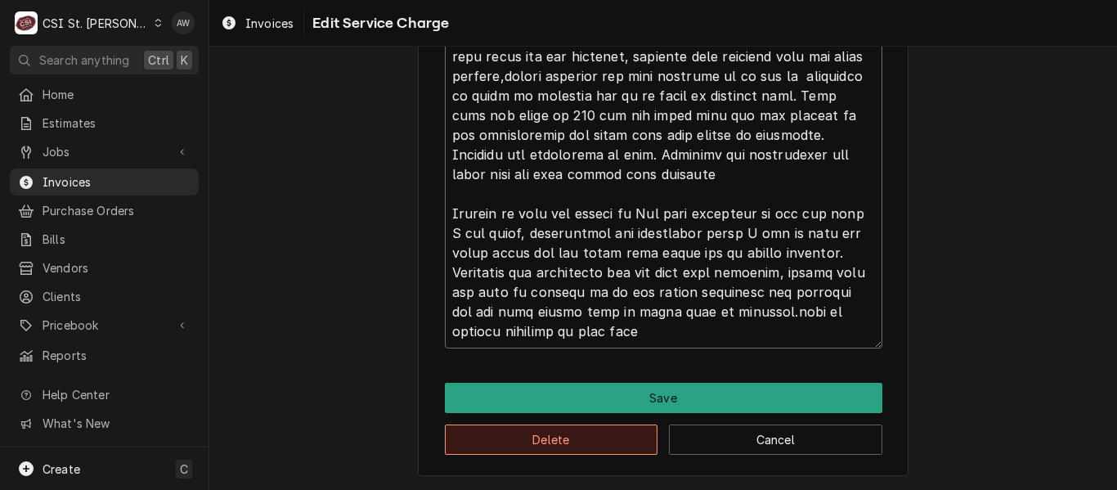
type textarea "Loremips / Dolor: SI-4- A62C-A / Elitse: 78395692 Doeiusmodt incididun ut labor…"
click at [553, 437] on button "Delete" at bounding box center [551, 439] width 213 height 30
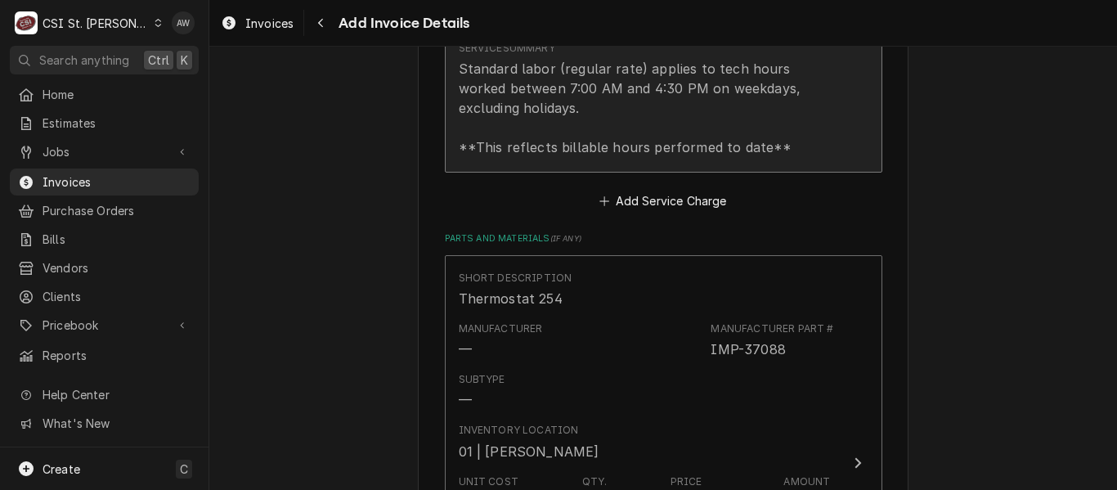
click at [584, 137] on div "Standard labor (regular rate) applies to tech hours worked between 7:00 AM and …" at bounding box center [646, 108] width 375 height 98
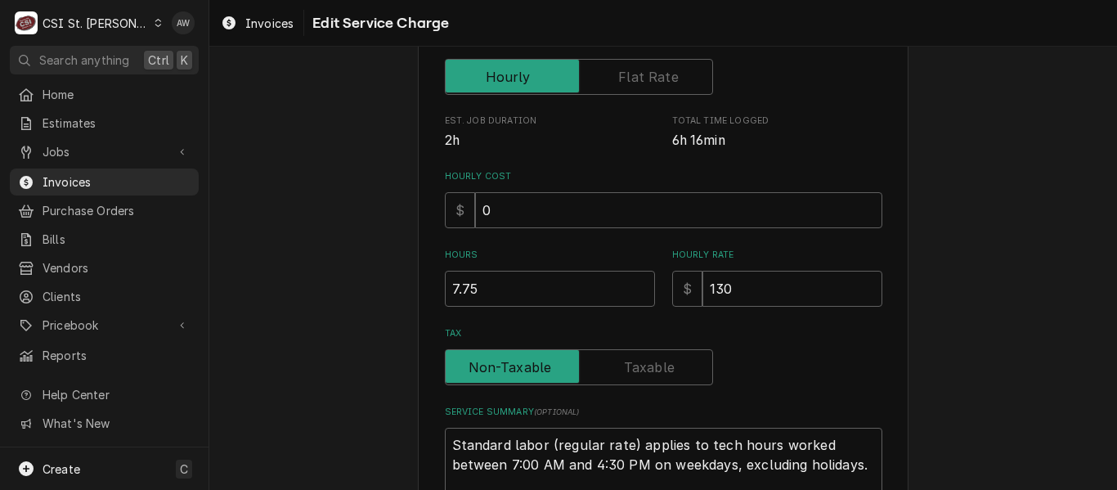
scroll to position [530, 0]
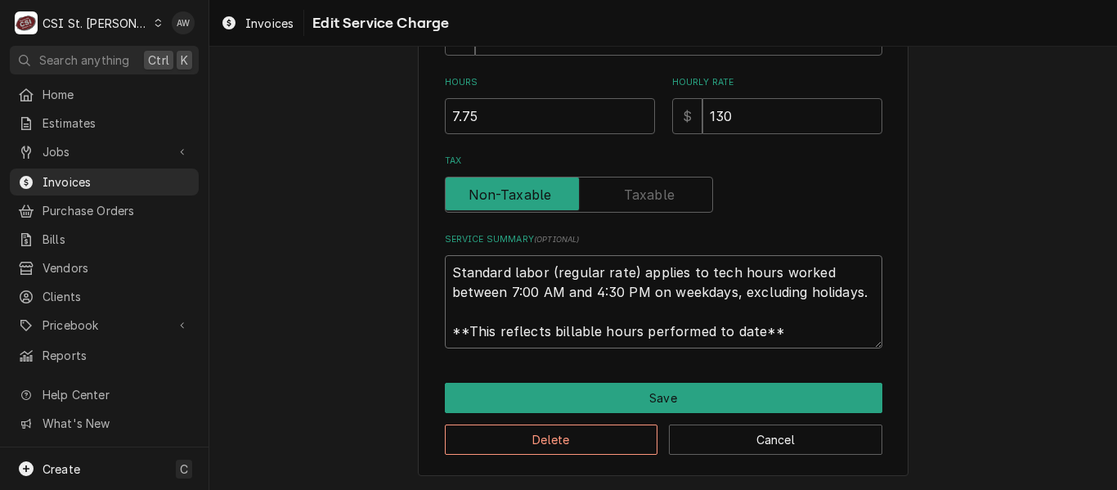
drag, startPoint x: 445, startPoint y: 267, endPoint x: 851, endPoint y: 346, distance: 413.9
click at [851, 346] on textarea "Standard labor (regular rate) applies to tech hours worked between 7:00 AM and …" at bounding box center [664, 301] width 438 height 93
paste textarea "Imperial / Model: IR-4- G36T-E / Serial: 11130922 Technician responded to overh…"
type textarea "x"
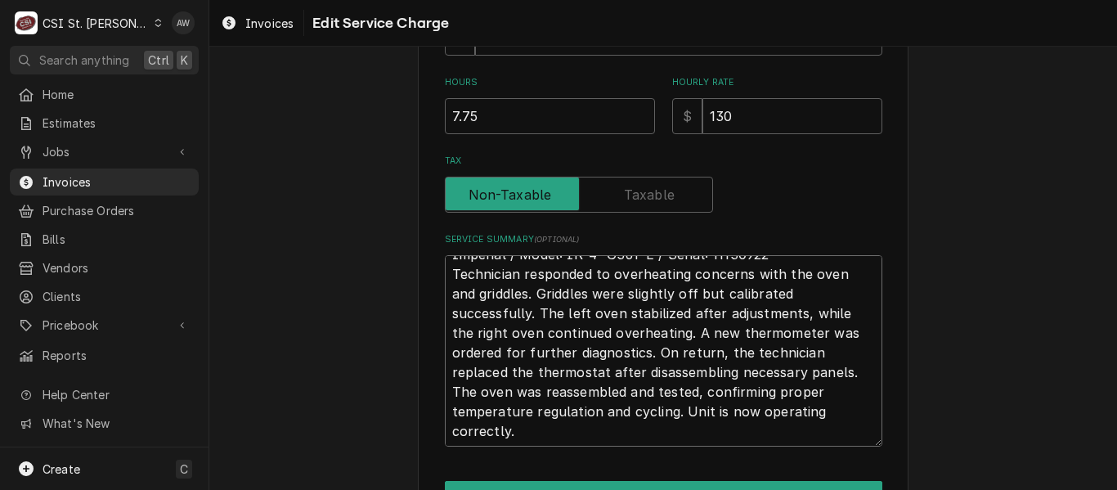
scroll to position [20, 0]
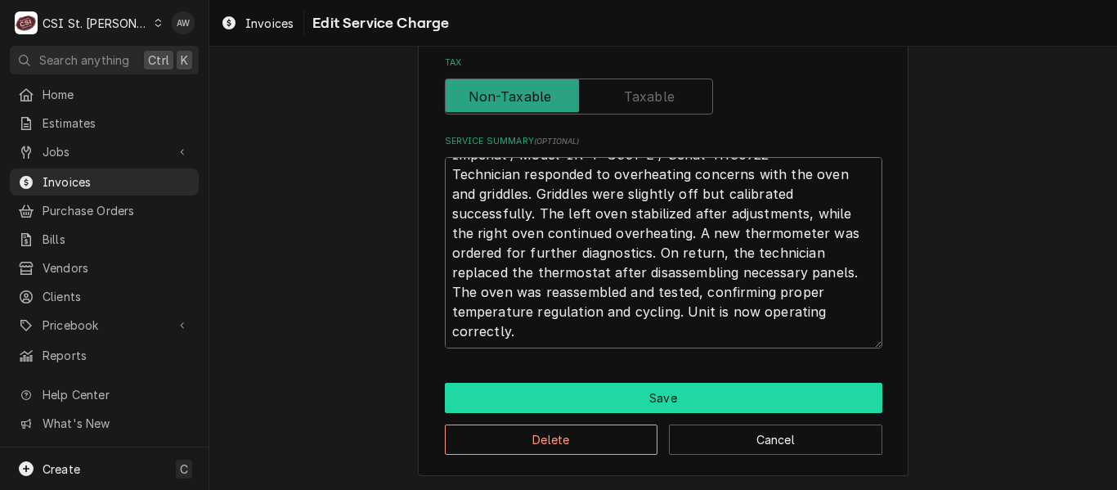
type textarea "Imperial / Model: IR-4- G36T-E / Serial: 11130922 Technician responded to overh…"
click at [598, 397] on button "Save" at bounding box center [664, 398] width 438 height 30
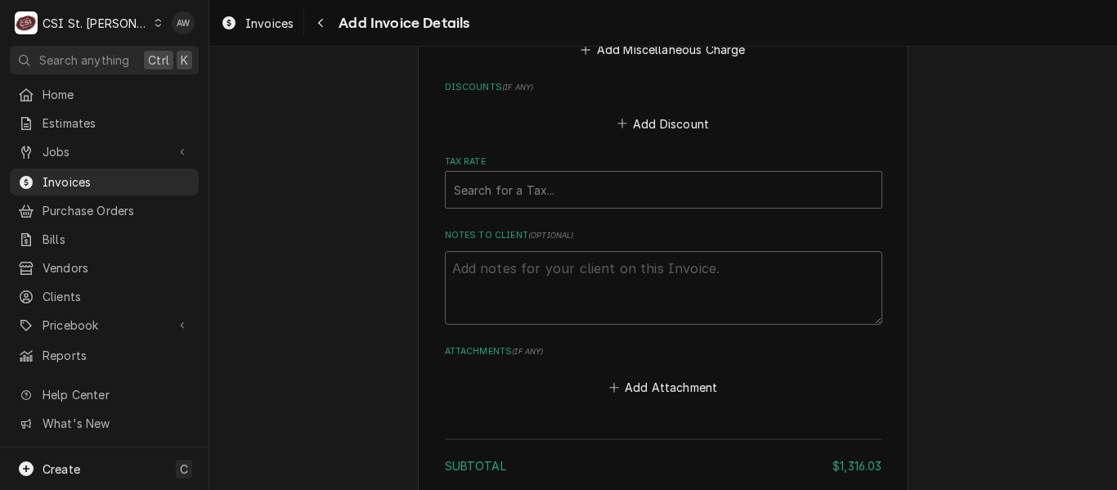
scroll to position [2780, 0]
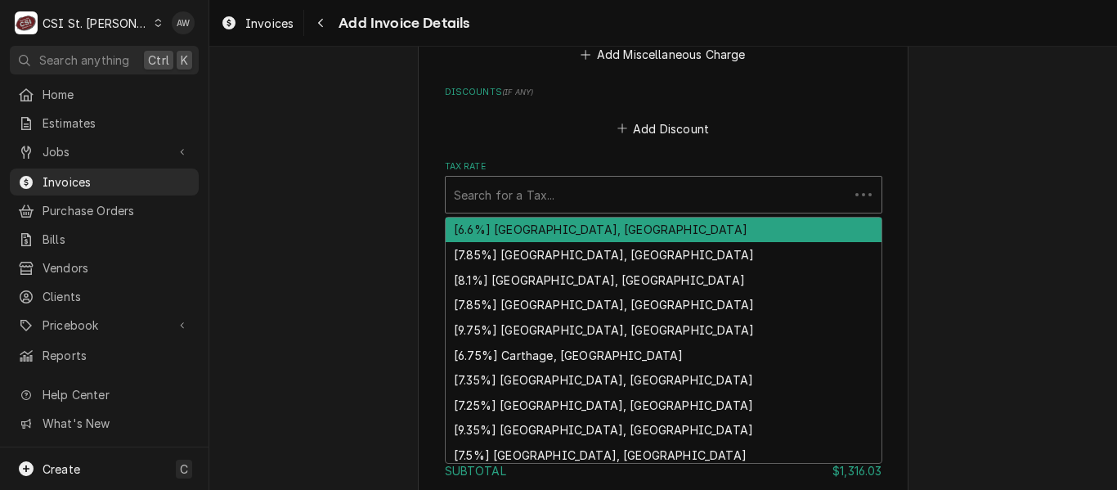
click at [599, 202] on div "Tax Rate" at bounding box center [647, 194] width 387 height 29
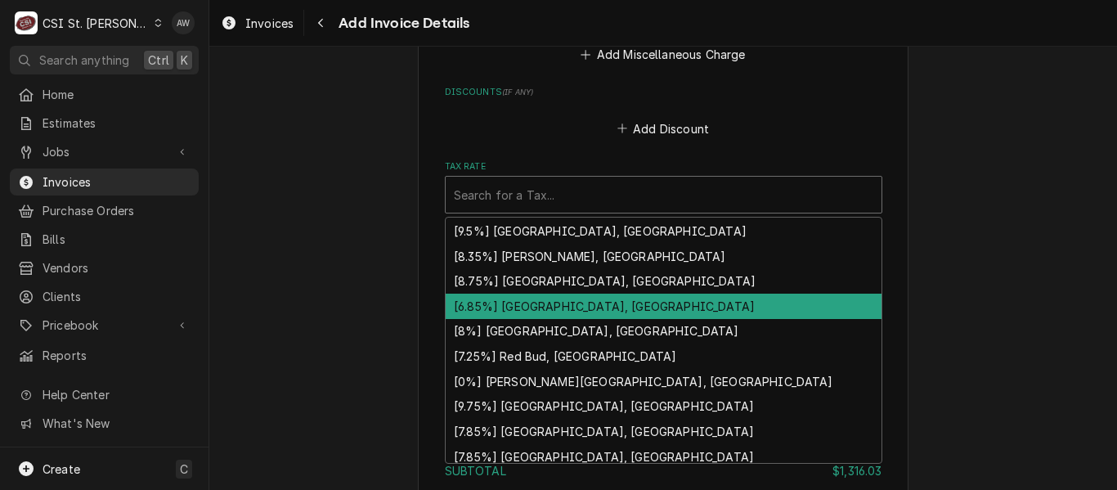
scroll to position [618, 0]
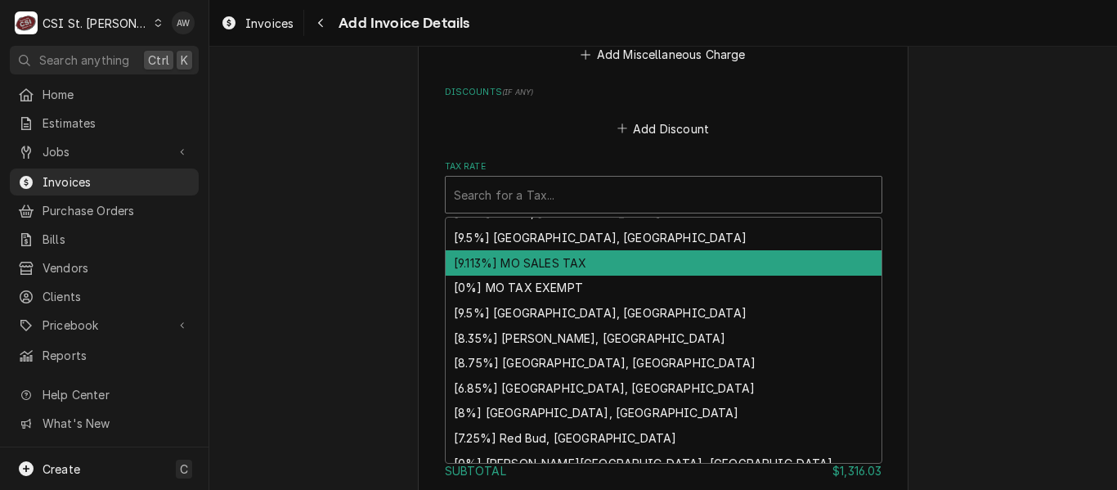
click at [610, 262] on div "[9.113%] MO SALES TAX" at bounding box center [664, 262] width 436 height 25
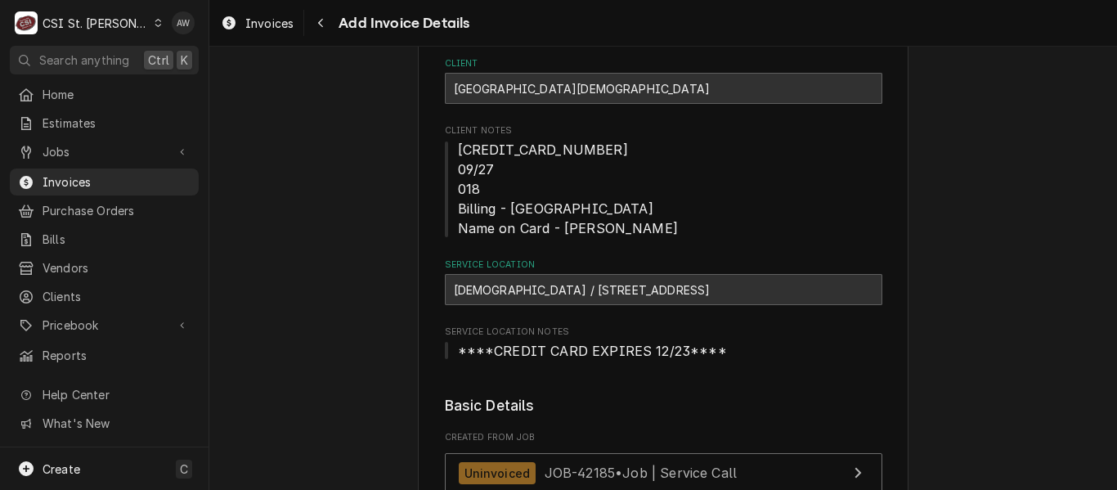
scroll to position [0, 0]
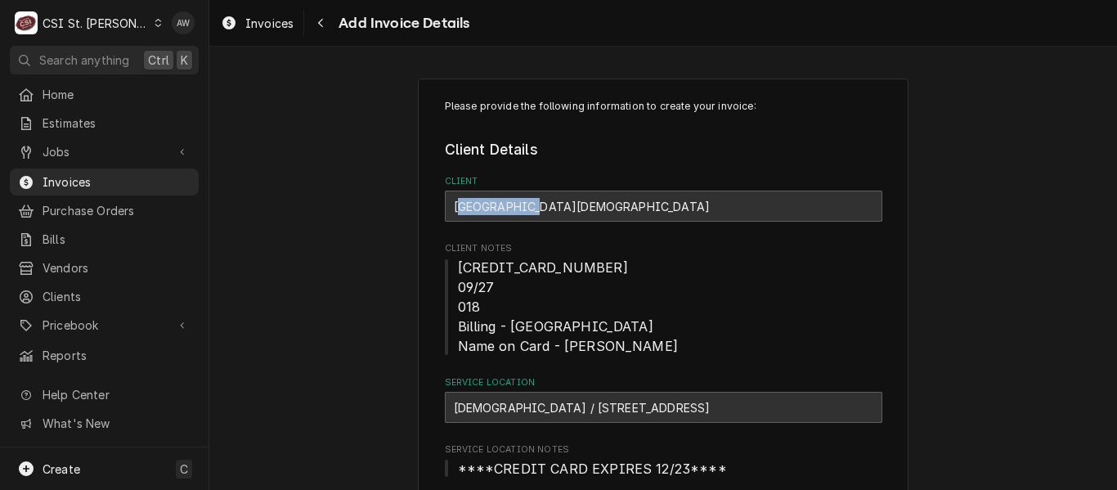
drag, startPoint x: 554, startPoint y: 208, endPoint x: 455, endPoint y: 202, distance: 99.1
click at [455, 202] on div "[GEOGRAPHIC_DATA][DEMOGRAPHIC_DATA]" at bounding box center [664, 206] width 438 height 31
click at [597, 325] on span "4690-8300-1833-8274 09/27 018 Billing - PO Box 175 Villa Ridge, MO 63089 Name o…" at bounding box center [568, 306] width 220 height 95
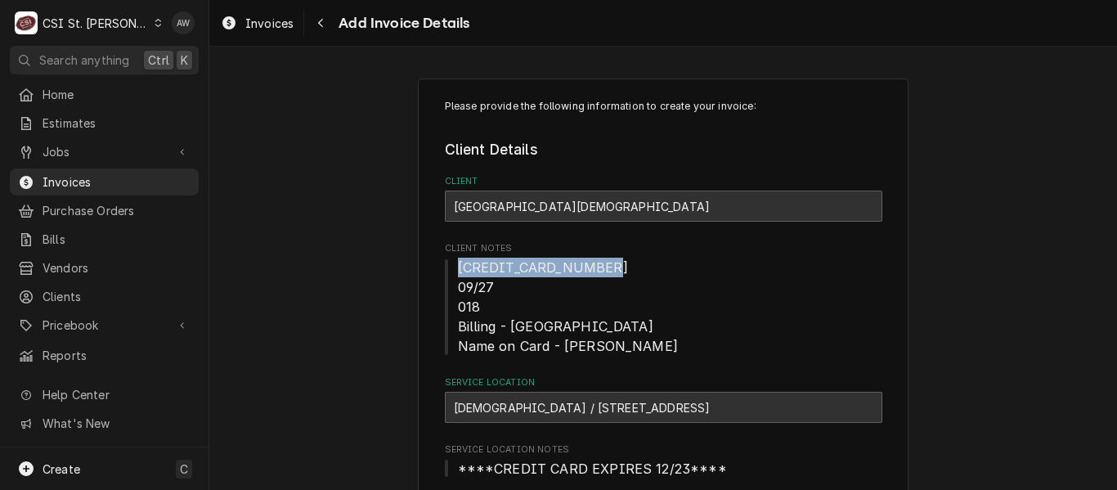
drag, startPoint x: 597, startPoint y: 267, endPoint x: 453, endPoint y: 267, distance: 143.9
click at [453, 267] on span "4690-8300-1833-8274 09/27 018 Billing - PO Box 175 Villa Ridge, MO 63089 Name o…" at bounding box center [664, 307] width 438 height 98
copy span "4690-8300-1833-8274"
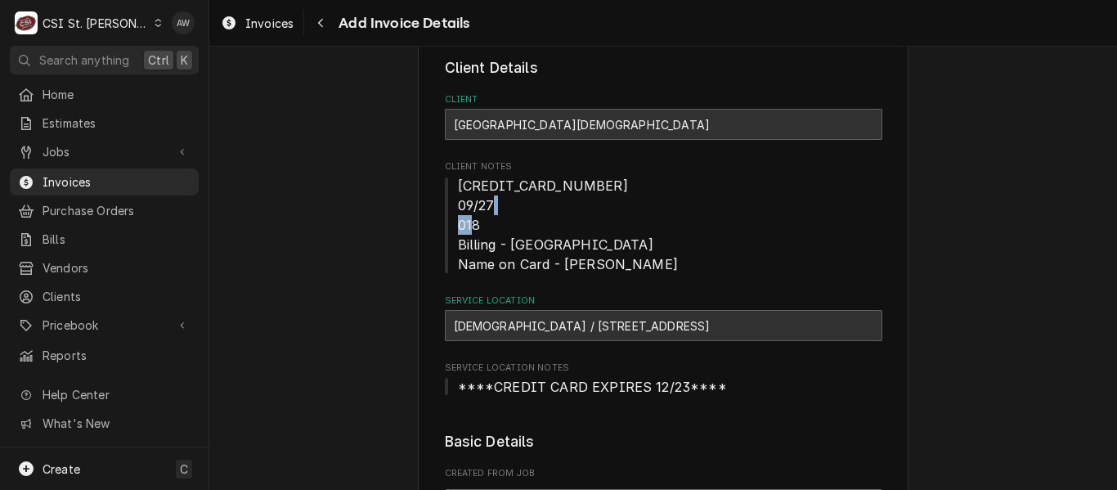
drag, startPoint x: 474, startPoint y: 224, endPoint x: 446, endPoint y: 223, distance: 28.6
click at [446, 223] on span "4690-8300-1833-8274 09/27 018 Billing - PO Box 175 Villa Ridge, MO 63089 Name o…" at bounding box center [664, 225] width 438 height 98
copy span "018"
drag, startPoint x: 558, startPoint y: 263, endPoint x: 669, endPoint y: 270, distance: 111.4
click at [669, 270] on span "4690-8300-1833-8274 09/27 018 Billing - PO Box 175 Villa Ridge, MO 63089 Name o…" at bounding box center [664, 225] width 438 height 98
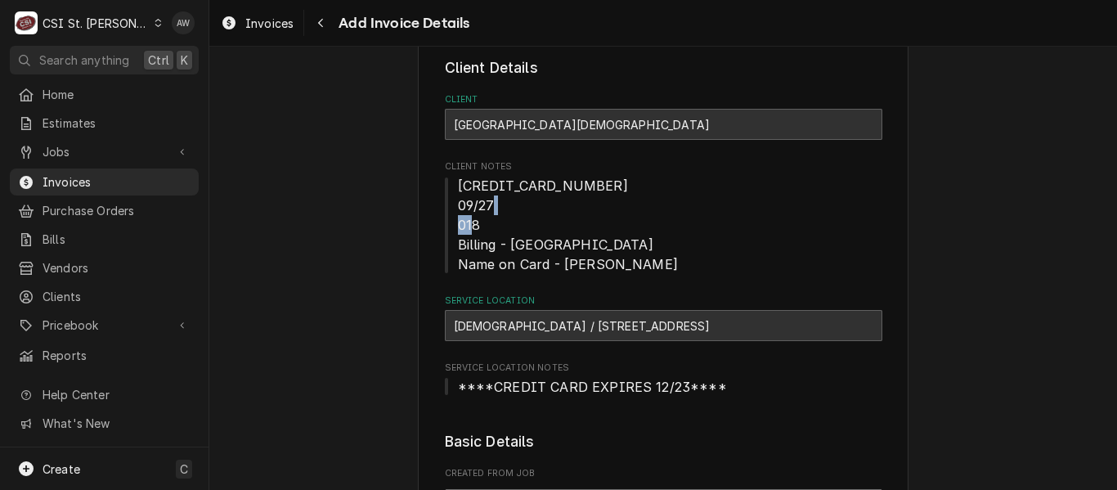
copy span "Michelle Pierce"
drag, startPoint x: 546, startPoint y: 123, endPoint x: 447, endPoint y: 121, distance: 99.0
click at [447, 121] on div "[GEOGRAPHIC_DATA][DEMOGRAPHIC_DATA]" at bounding box center [664, 124] width 438 height 31
copy strong "[GEOGRAPHIC_DATA][DEMOGRAPHIC_DATA]"
drag, startPoint x: 682, startPoint y: 246, endPoint x: 727, endPoint y: 245, distance: 45.0
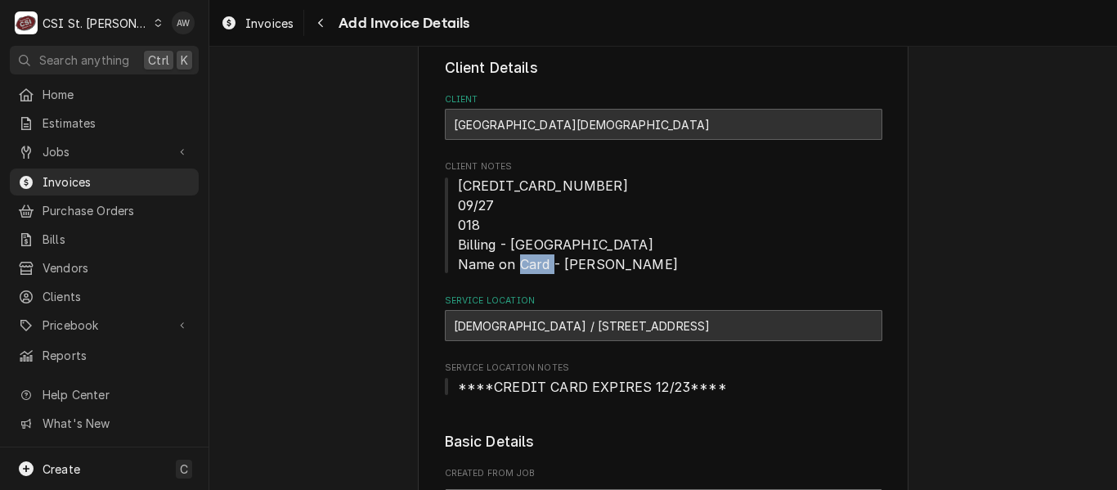
click at [727, 245] on span "4690-8300-1833-8274 09/27 018 Billing - PO Box 175 Villa Ridge, MO 63089 Name o…" at bounding box center [664, 225] width 438 height 98
copy span "63089"
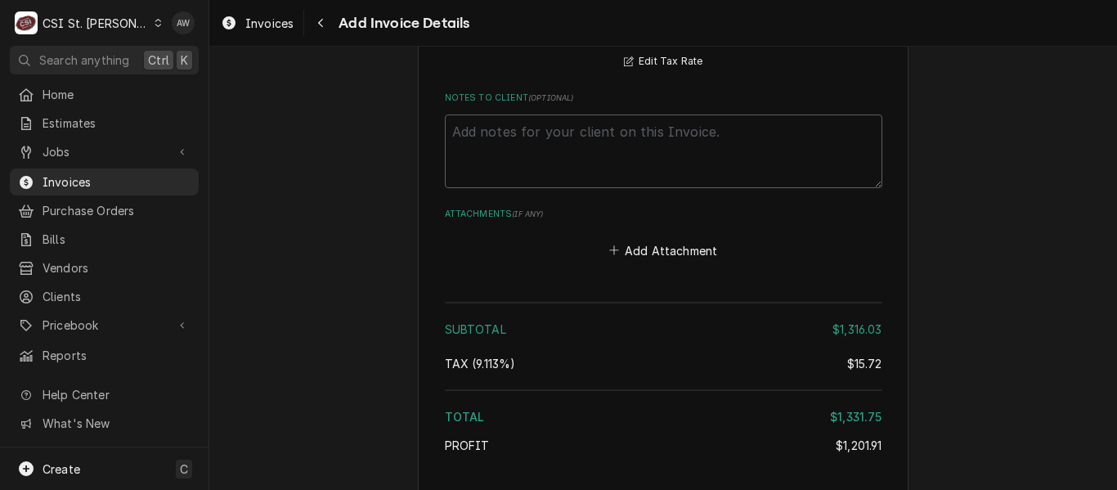
scroll to position [3067, 0]
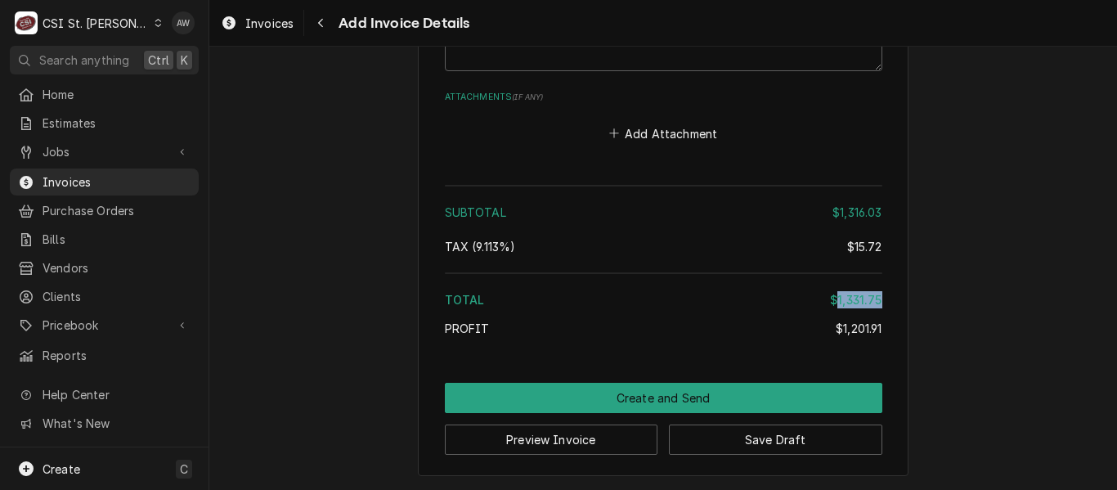
drag, startPoint x: 831, startPoint y: 296, endPoint x: 878, endPoint y: 296, distance: 47.4
copy div "1,331.75"
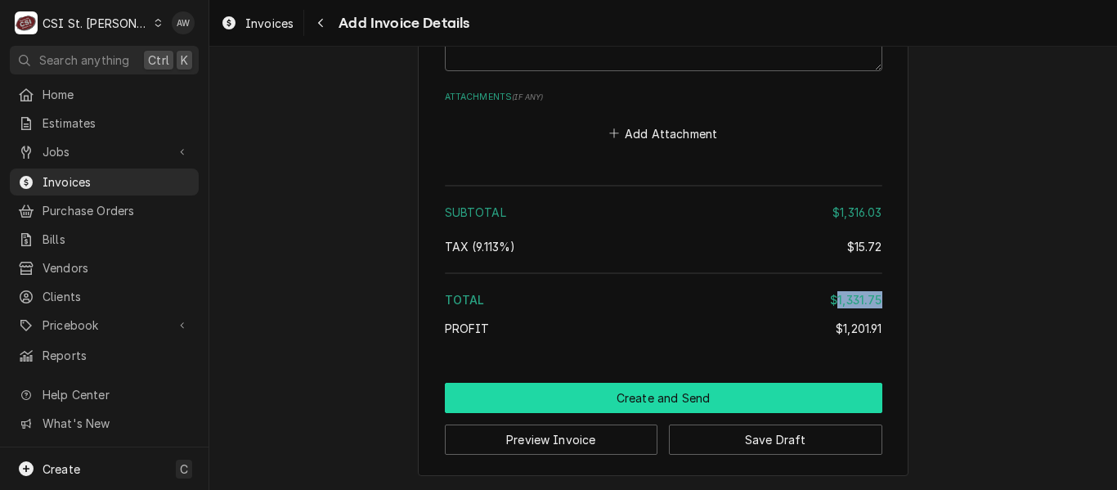
click at [761, 402] on button "Create and Send" at bounding box center [664, 398] width 438 height 30
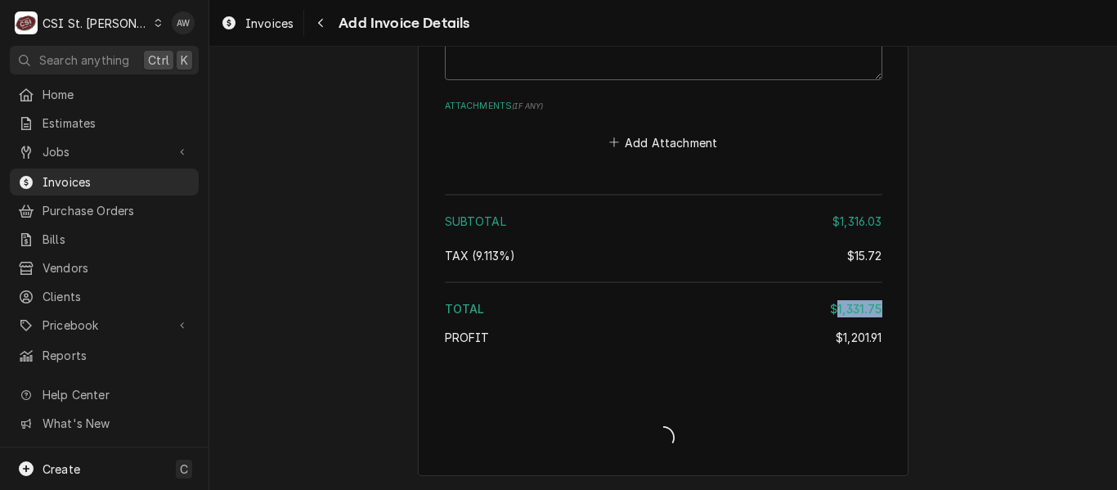
scroll to position [3058, 0]
type textarea "x"
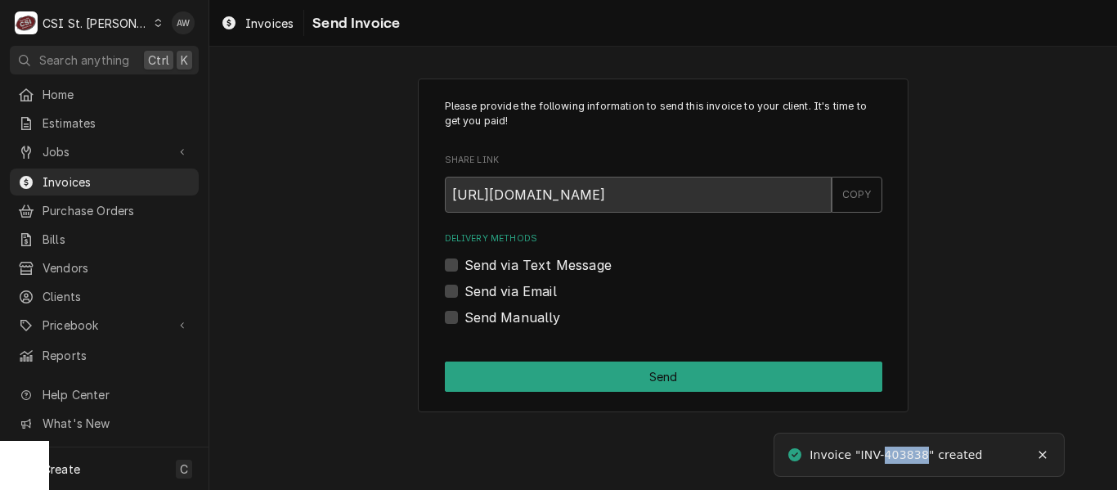
drag, startPoint x: 889, startPoint y: 453, endPoint x: 932, endPoint y: 456, distance: 43.5
click at [932, 456] on div "Invoice "INV-403838" created" at bounding box center [897, 455] width 175 height 17
copy div "403838"
click at [527, 316] on label "Send Manually" at bounding box center [512, 317] width 96 height 20
click at [527, 316] on input "Send Manually" at bounding box center [683, 325] width 438 height 36
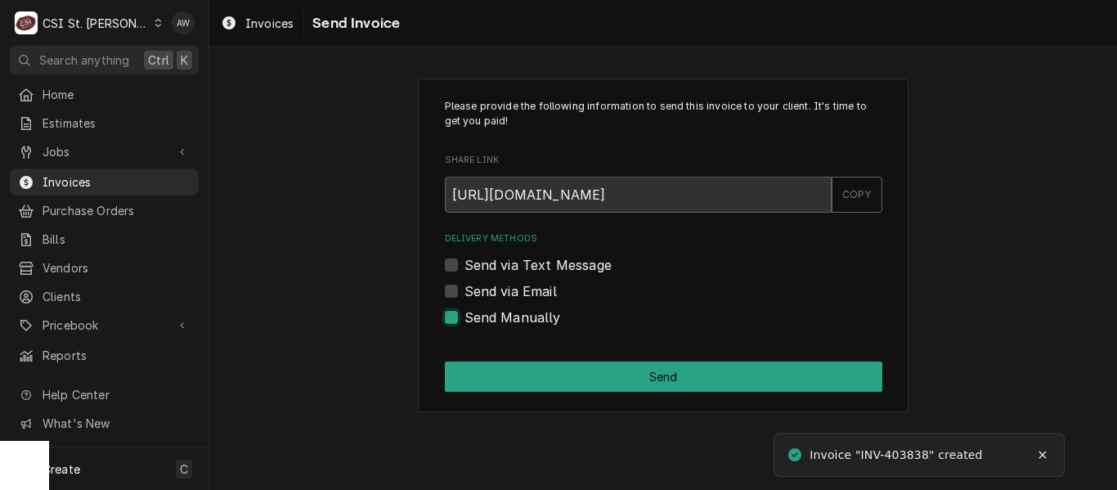
checkbox input "true"
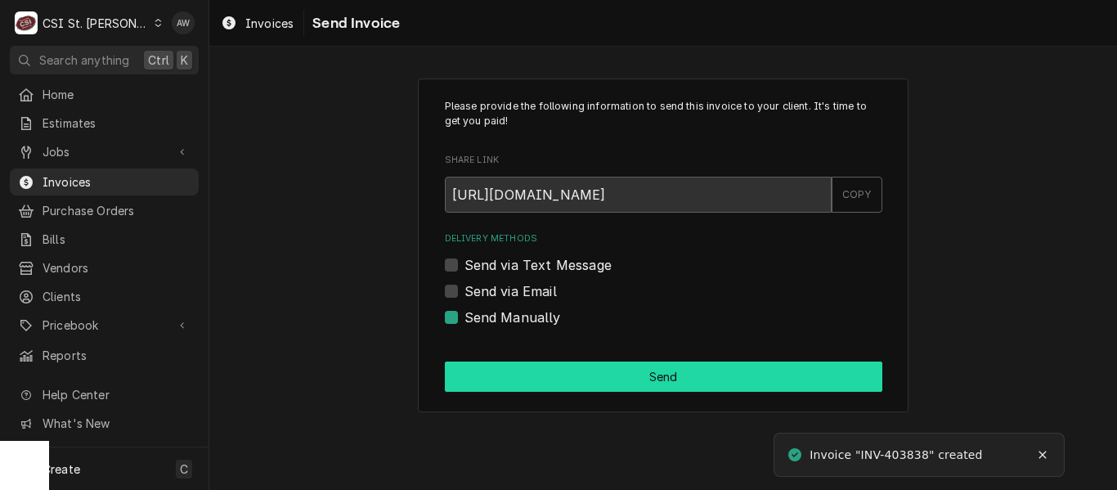
click at [536, 378] on button "Send" at bounding box center [664, 376] width 438 height 30
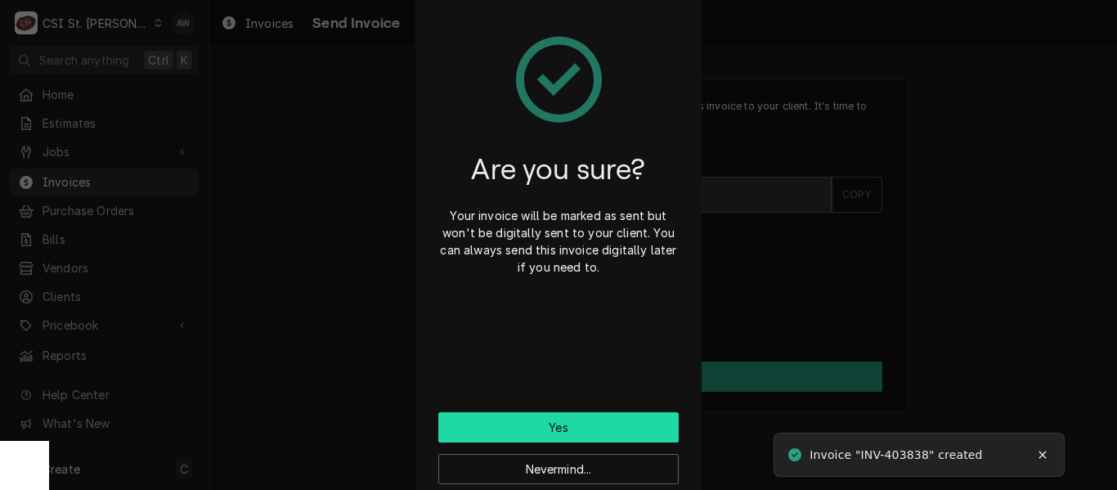
click at [559, 436] on button "Yes" at bounding box center [558, 427] width 240 height 30
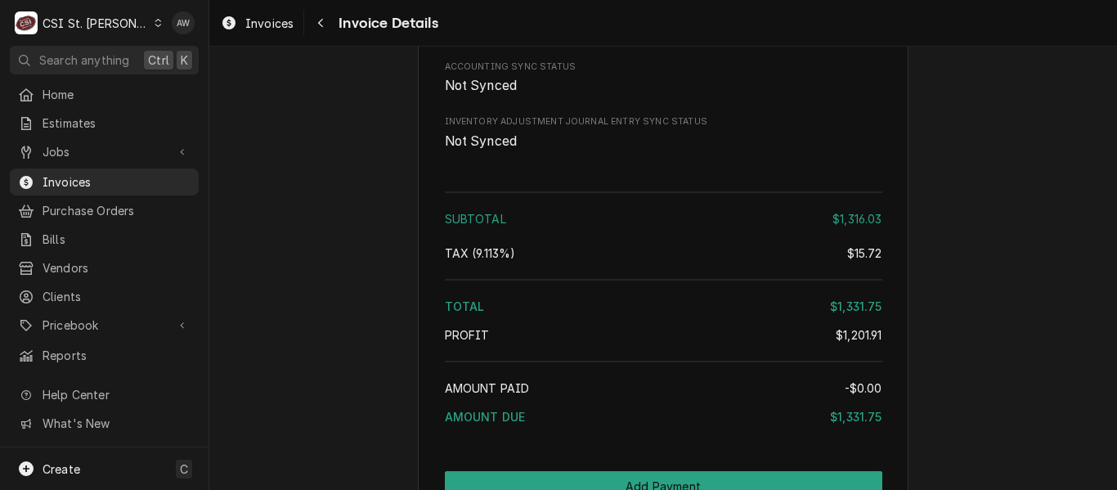
scroll to position [3435, 0]
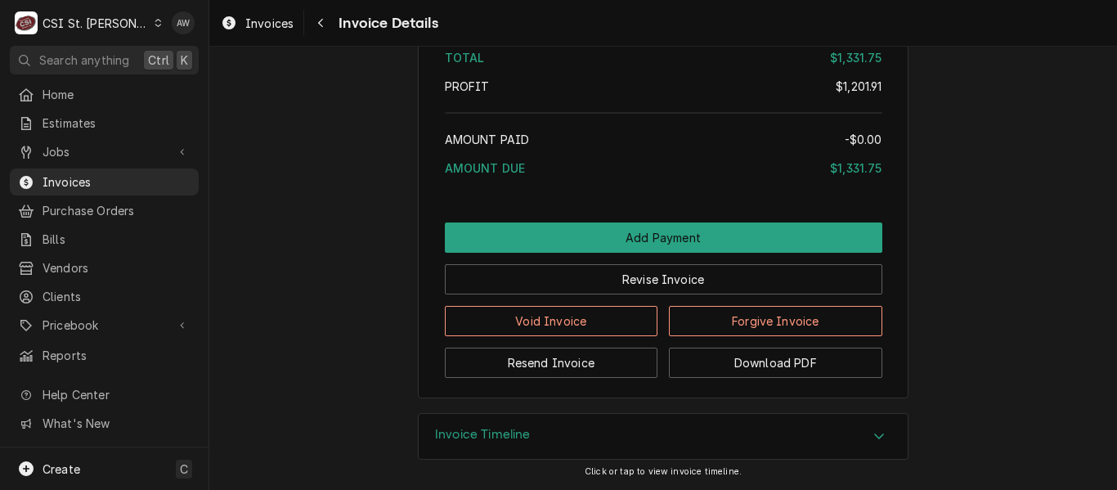
click at [604, 261] on div "Revise Invoice" at bounding box center [664, 274] width 438 height 42
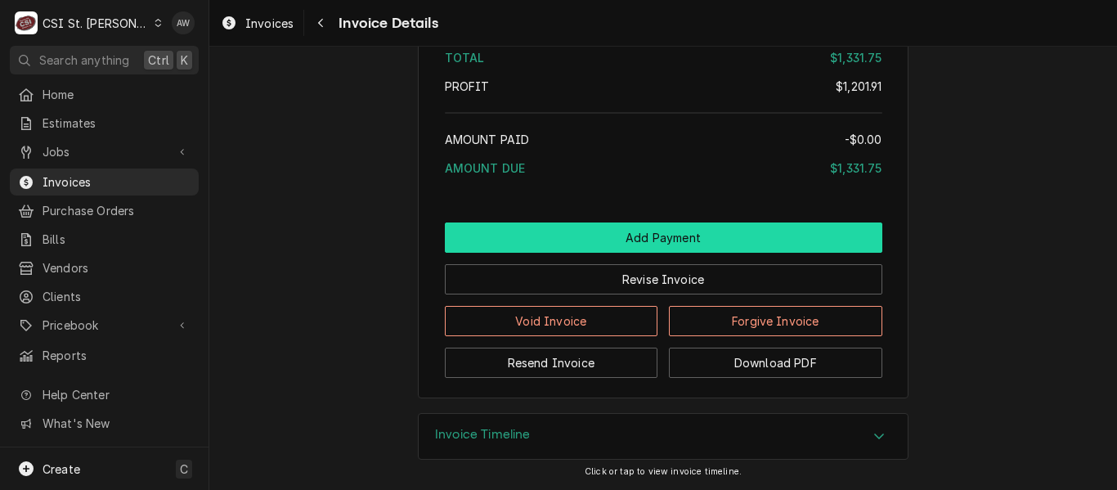
click at [604, 253] on button "Add Payment" at bounding box center [664, 237] width 438 height 30
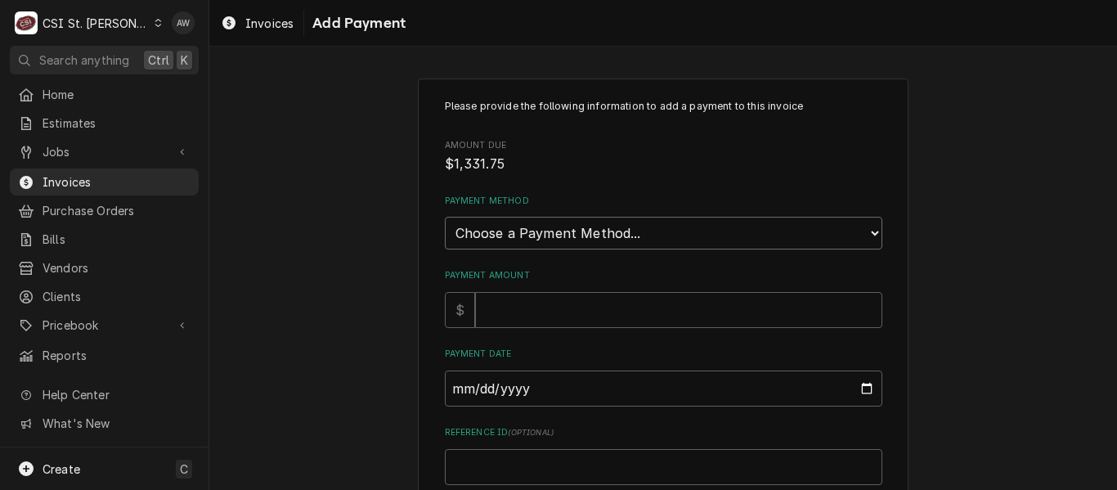
click at [585, 236] on select "Choose a Payment Method... Cash Check Credit/Debit Card ACH/eCheck Other" at bounding box center [664, 233] width 438 height 33
select select "3"
click at [445, 217] on select "Choose a Payment Method... Cash Check Credit/Debit Card ACH/eCheck Other" at bounding box center [664, 233] width 438 height 33
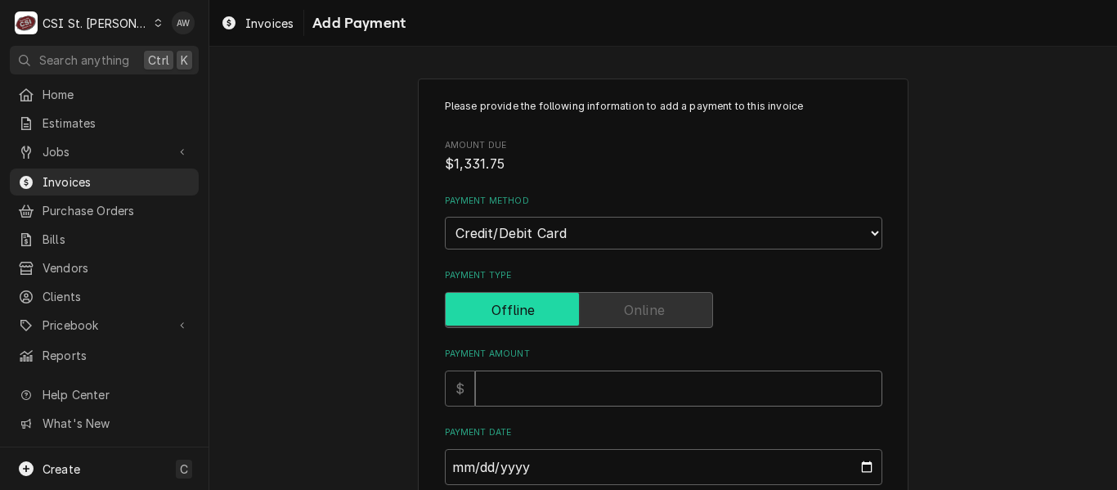
click at [540, 383] on input "Payment Amount" at bounding box center [678, 388] width 407 height 36
type textarea "x"
type input "1"
type textarea "x"
type input "13"
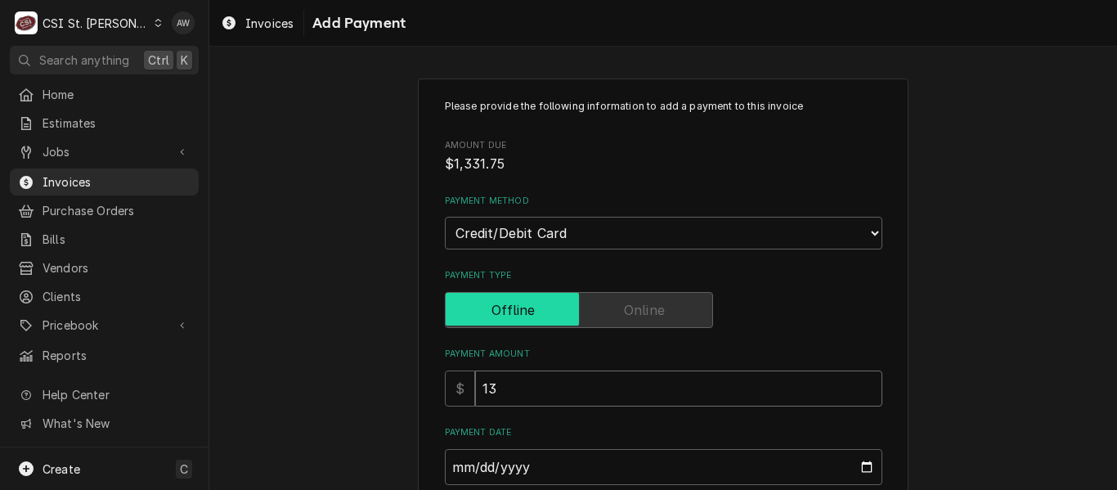
type textarea "x"
type input "133"
type textarea "x"
type input "1331"
type textarea "x"
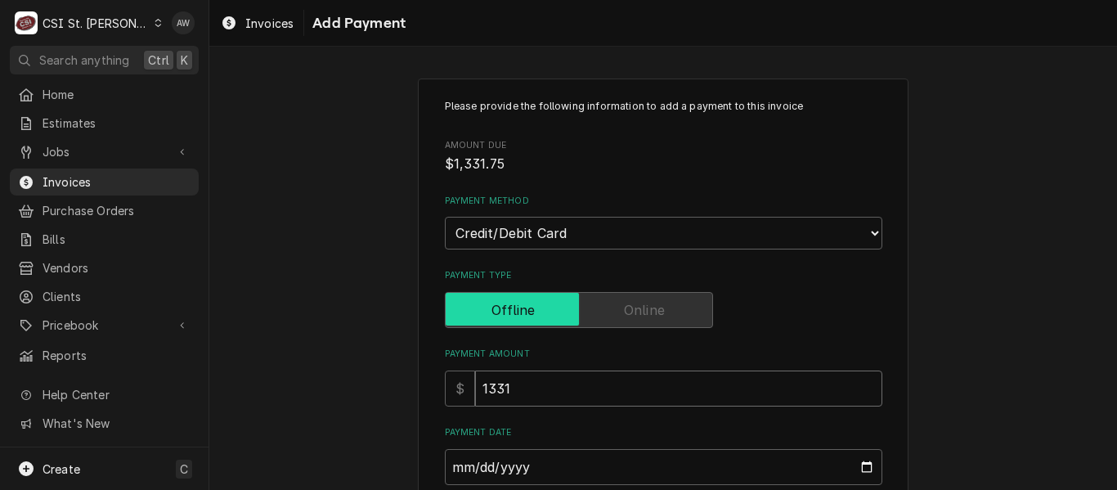
type input "1331.7"
type textarea "x"
type input "1331.75"
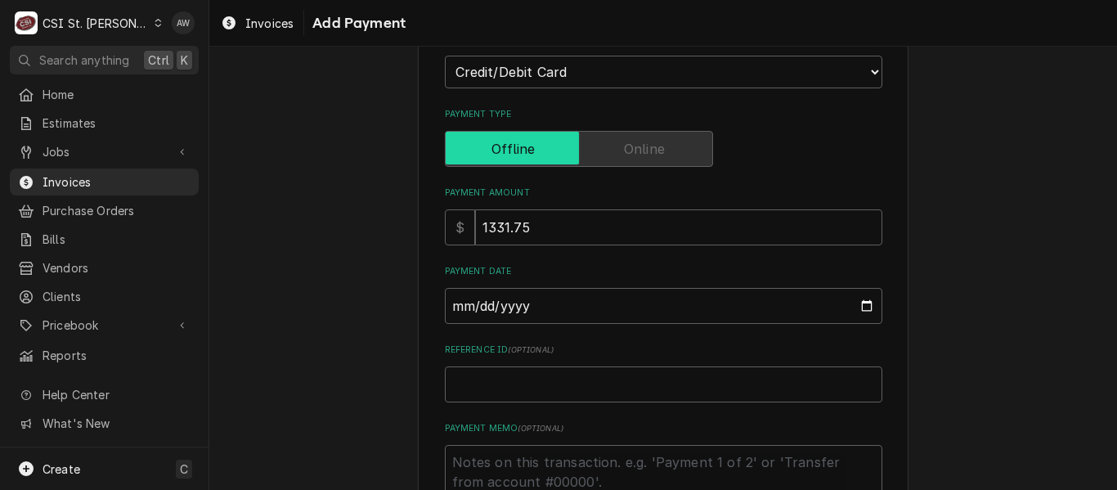
scroll to position [164, 0]
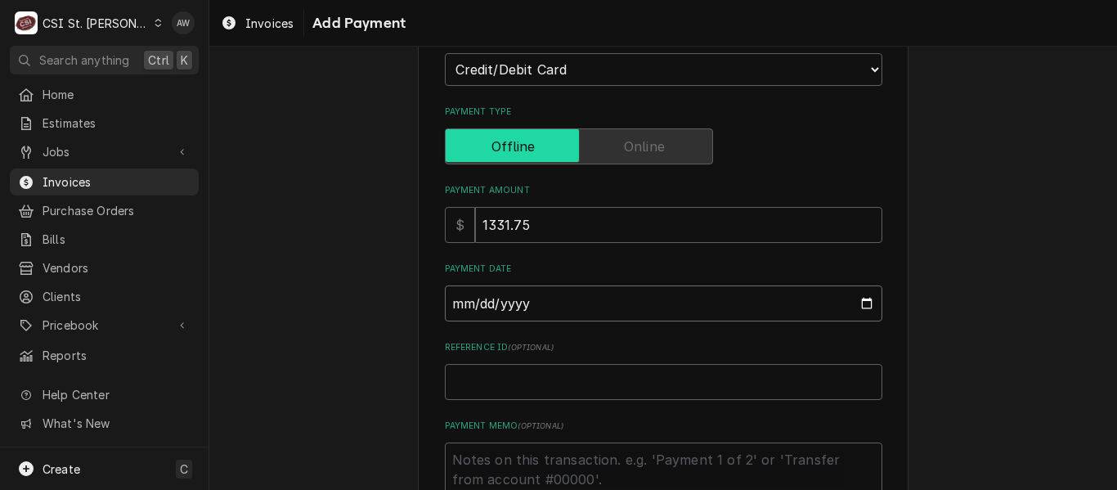
click at [861, 301] on input "Payment Date" at bounding box center [664, 303] width 438 height 36
type textarea "x"
type input "[DATE]"
click at [567, 371] on input "Reference ID ( optional )" at bounding box center [664, 382] width 438 height 36
paste input "010082"
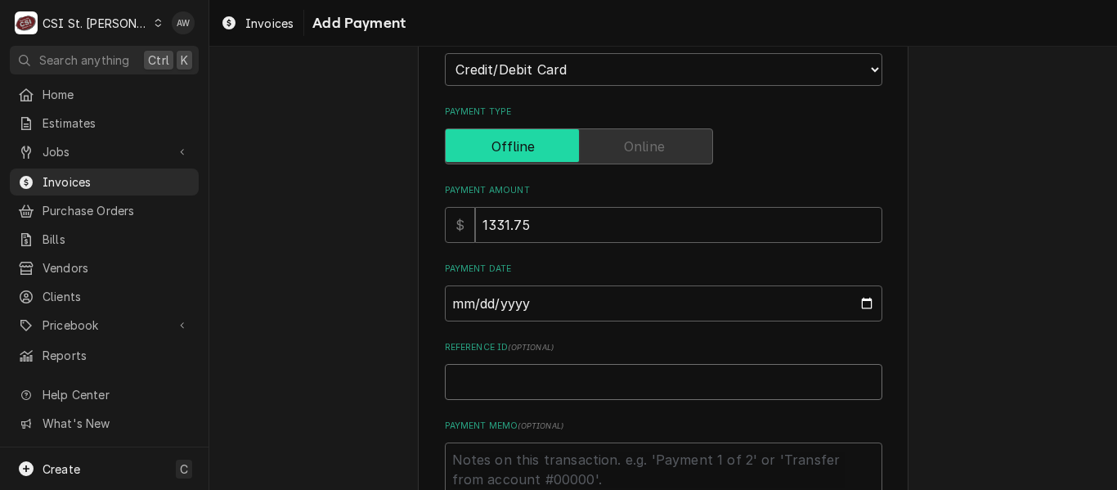
type textarea "x"
type input "010082"
click at [461, 385] on input "010082" at bounding box center [664, 382] width 438 height 36
type textarea "x"
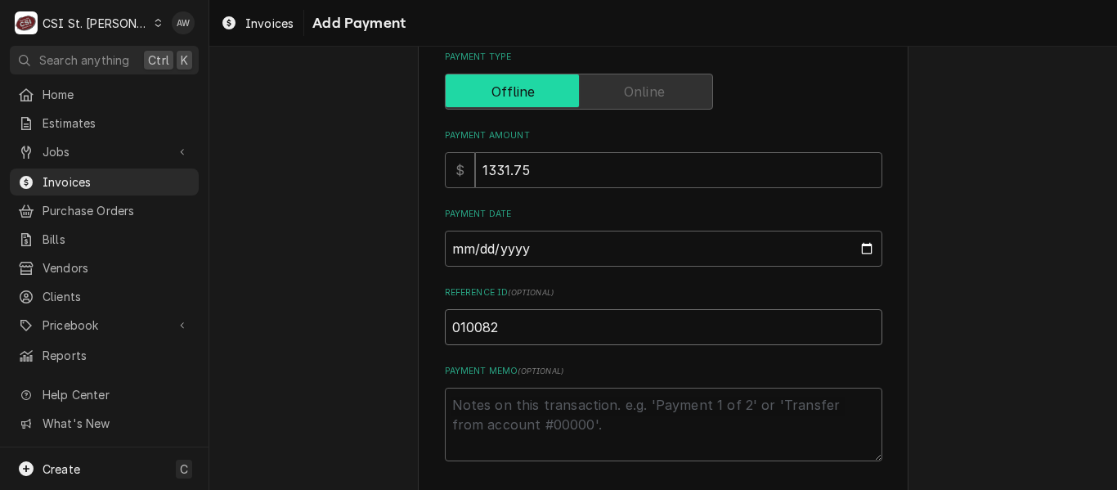
scroll to position [289, 0]
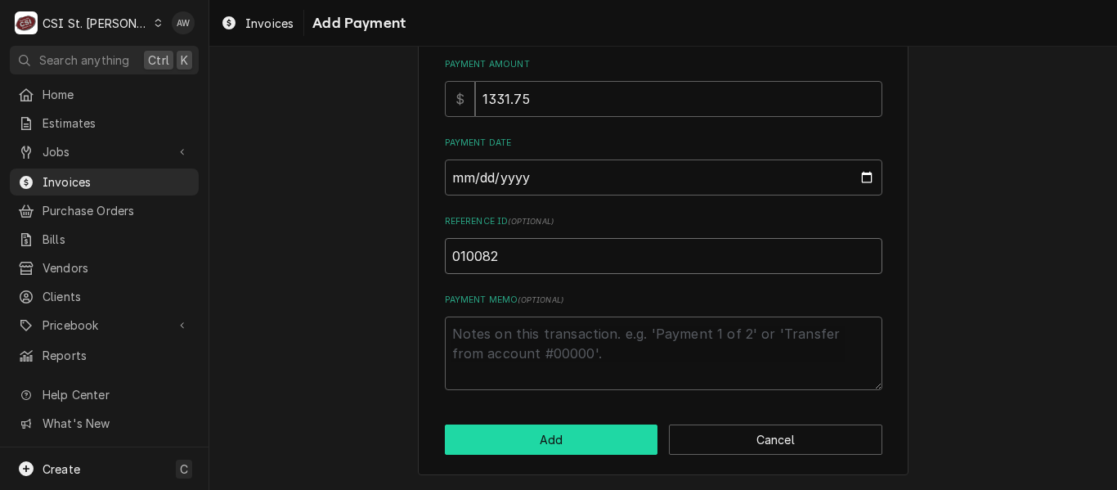
type input "010082"
click at [571, 424] on button "Add" at bounding box center [551, 439] width 213 height 30
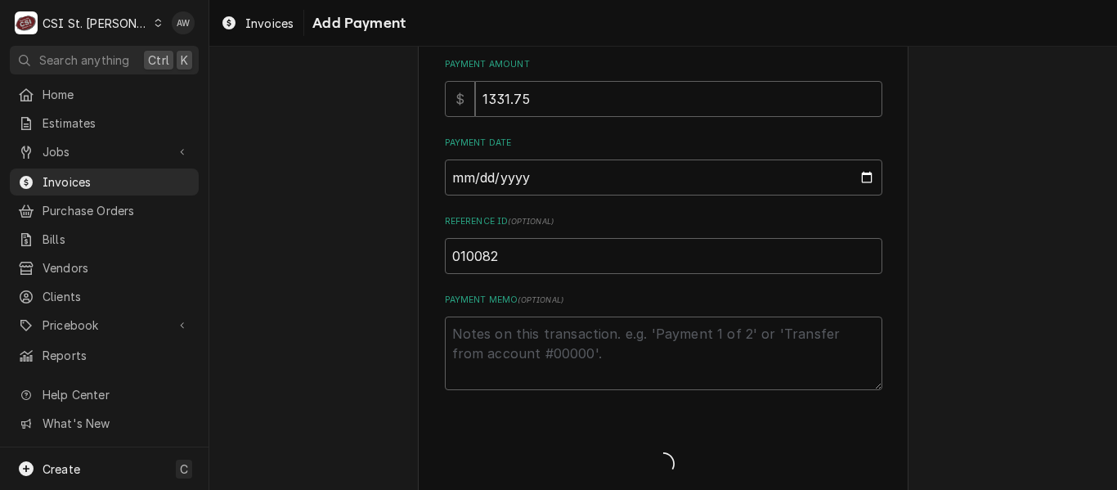
type textarea "x"
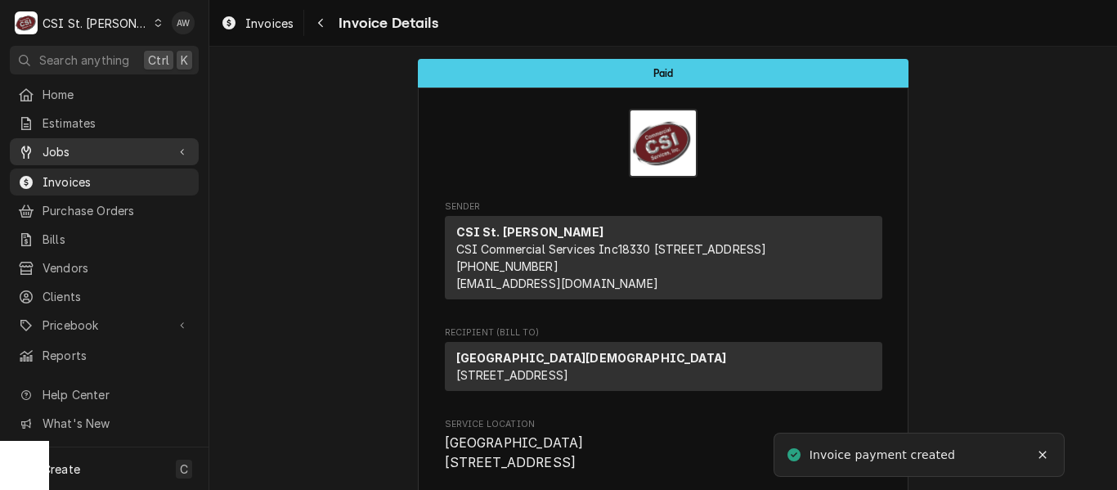
click at [114, 141] on div "Jobs" at bounding box center [104, 151] width 182 height 20
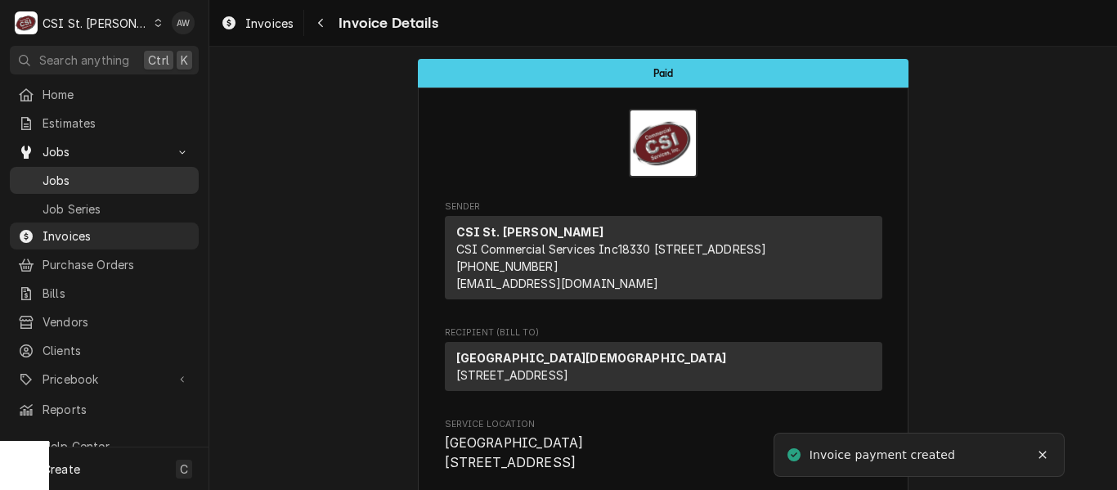
click at [104, 181] on span "Jobs" at bounding box center [117, 180] width 148 height 17
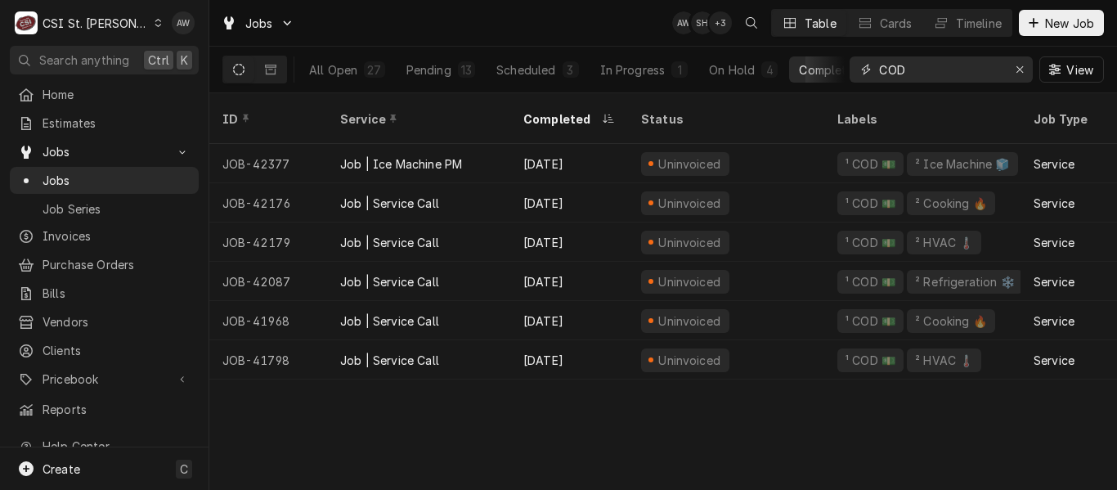
drag, startPoint x: 909, startPoint y: 65, endPoint x: 840, endPoint y: 53, distance: 70.4
click at [840, 53] on div "All Open 27 Pending 13 Scheduled 3 In Progress 1 On Hold 4 Completed 6 COD View" at bounding box center [663, 70] width 882 height 46
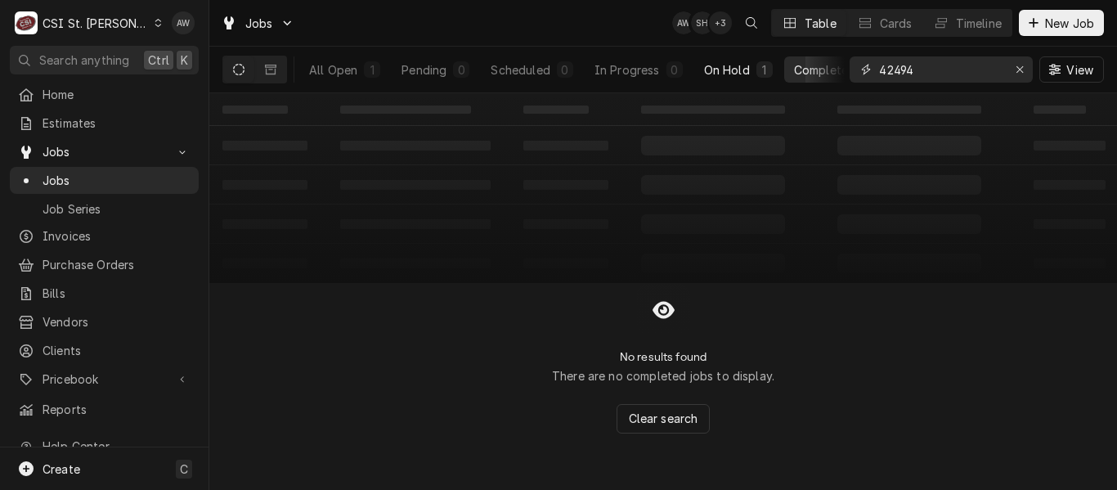
type input "42494"
click at [734, 61] on button "On Hold 1" at bounding box center [738, 69] width 88 height 26
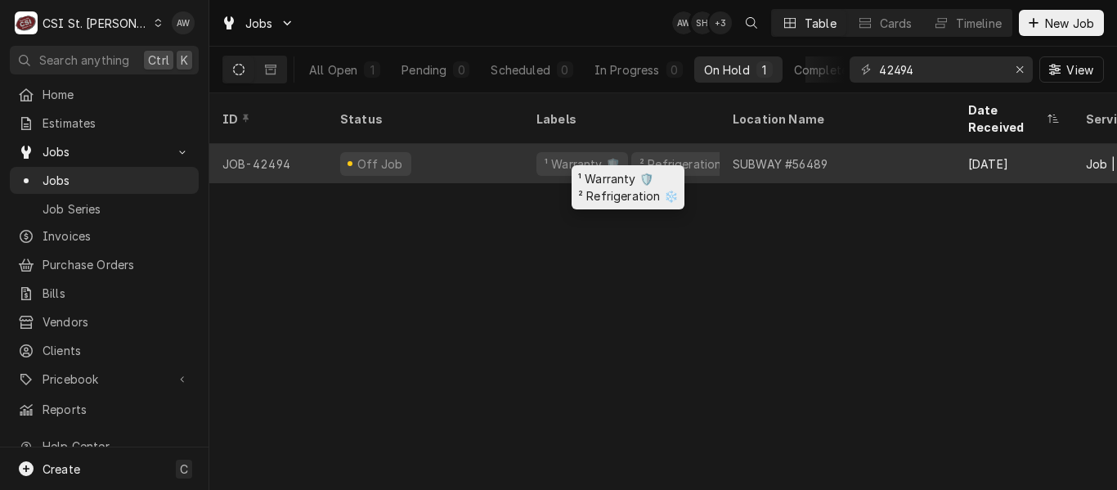
click at [669, 155] on div "² Refrigeration ❄️" at bounding box center [689, 163] width 103 height 17
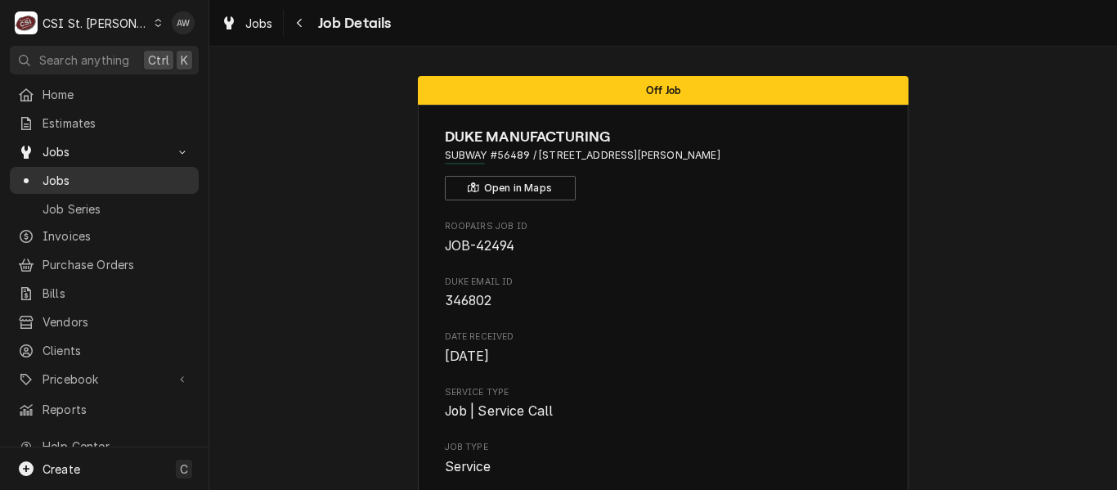
click at [96, 172] on span "Jobs" at bounding box center [117, 180] width 148 height 17
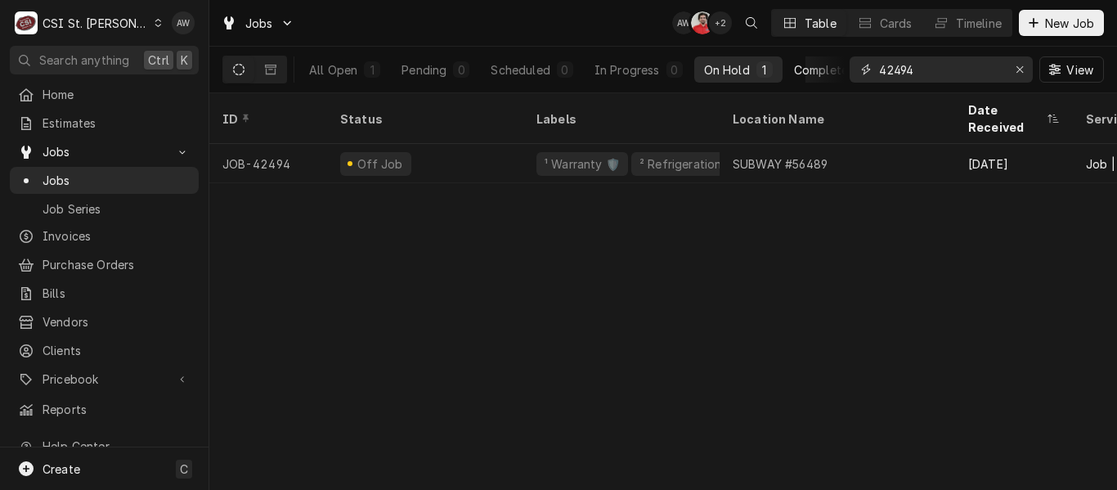
drag, startPoint x: 963, startPoint y: 64, endPoint x: 814, endPoint y: 58, distance: 148.9
click at [814, 58] on div "All Open 1 Pending 0 Scheduled 0 In Progress 0 On Hold 1 Completed 0 42494 View" at bounding box center [663, 70] width 882 height 46
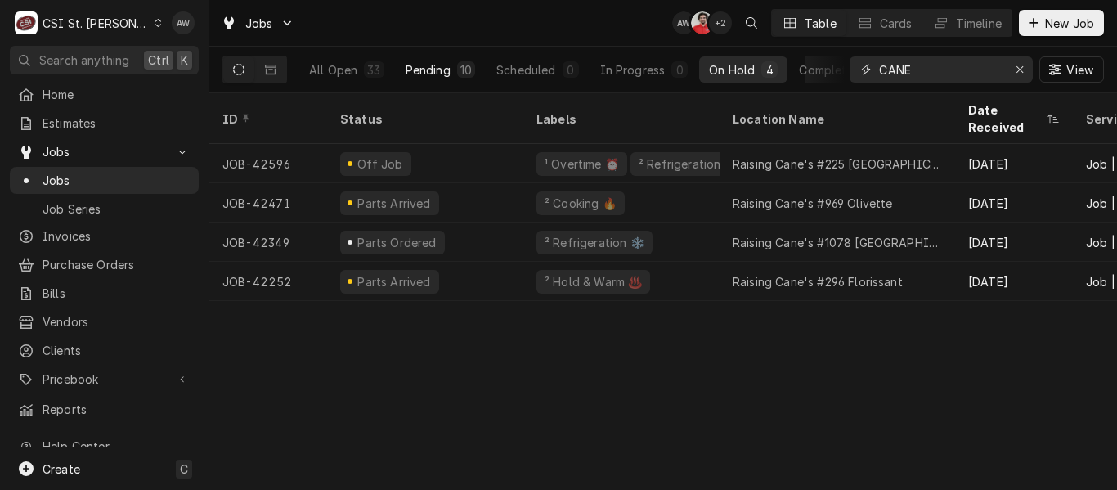
type input "CANE"
click at [415, 75] on div "Pending" at bounding box center [428, 69] width 45 height 17
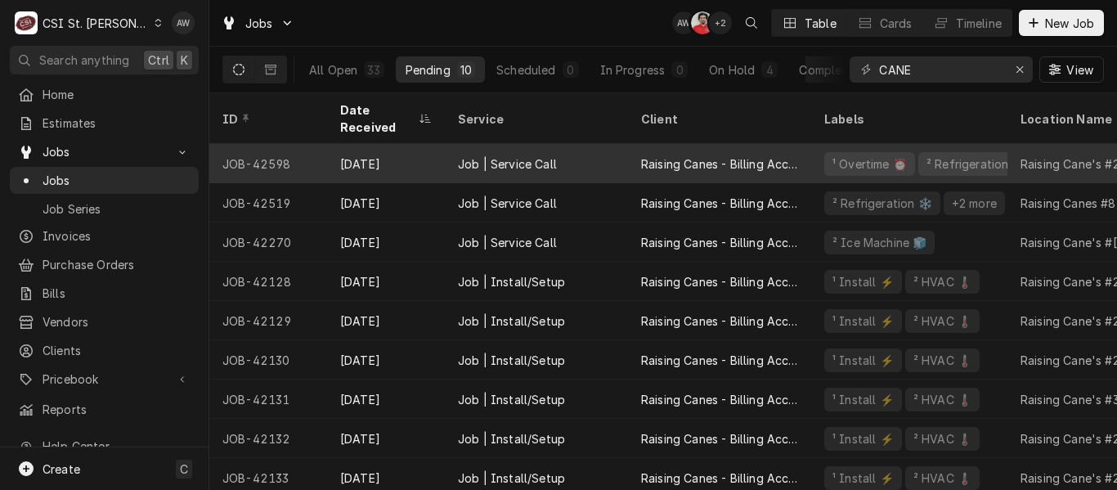
click at [465, 155] on div "Job | Service Call" at bounding box center [507, 163] width 99 height 17
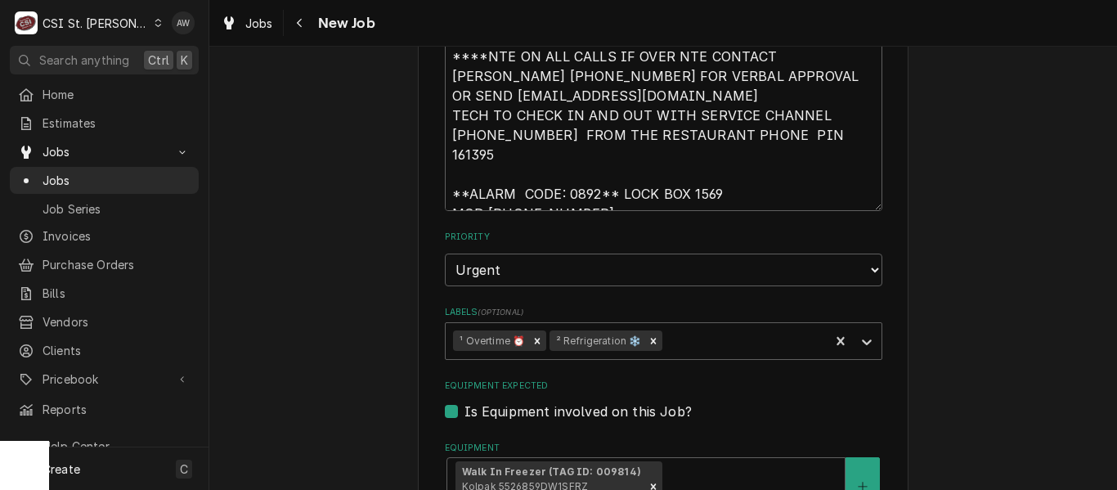
scroll to position [1554, 0]
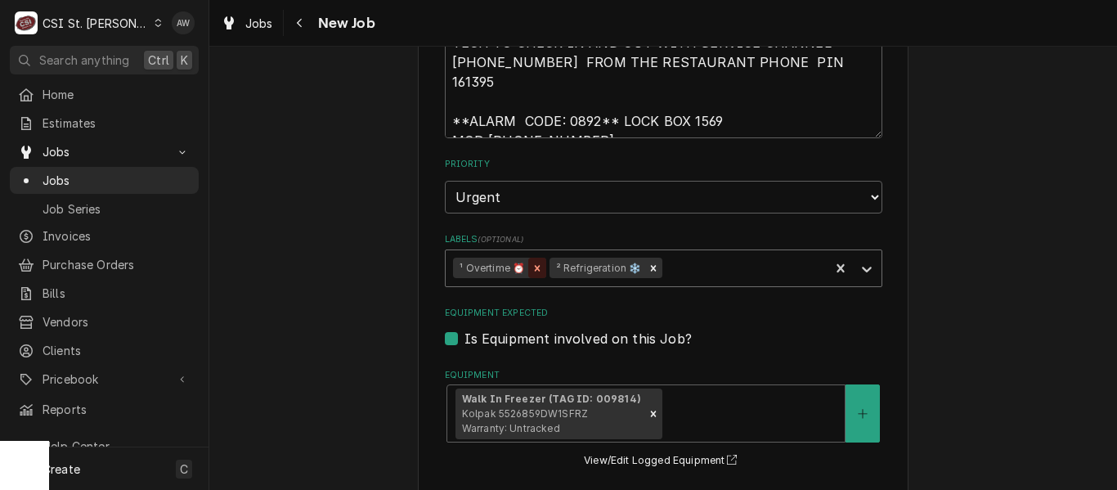
click at [535, 263] on icon "Remove ¹ Overtime ⏰" at bounding box center [537, 268] width 11 height 11
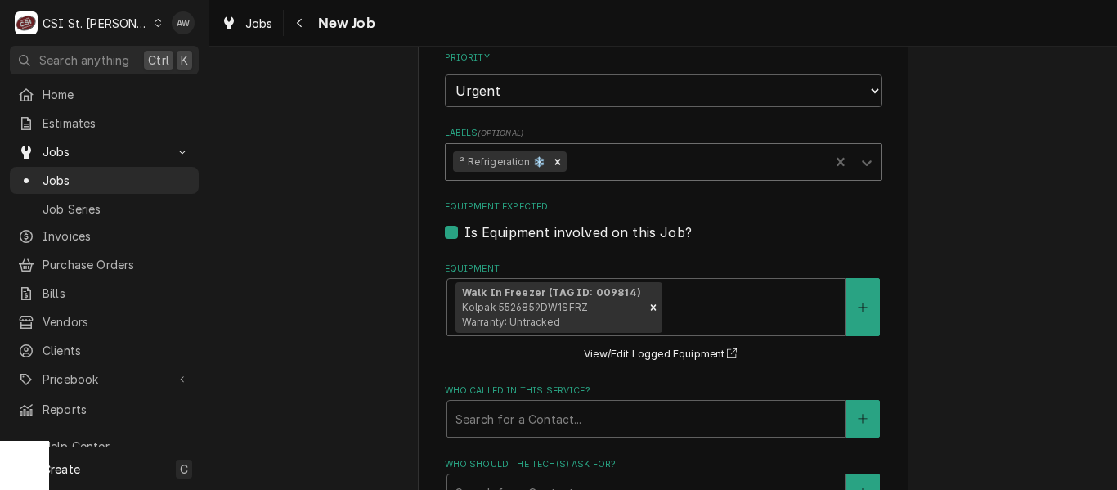
scroll to position [1963, 0]
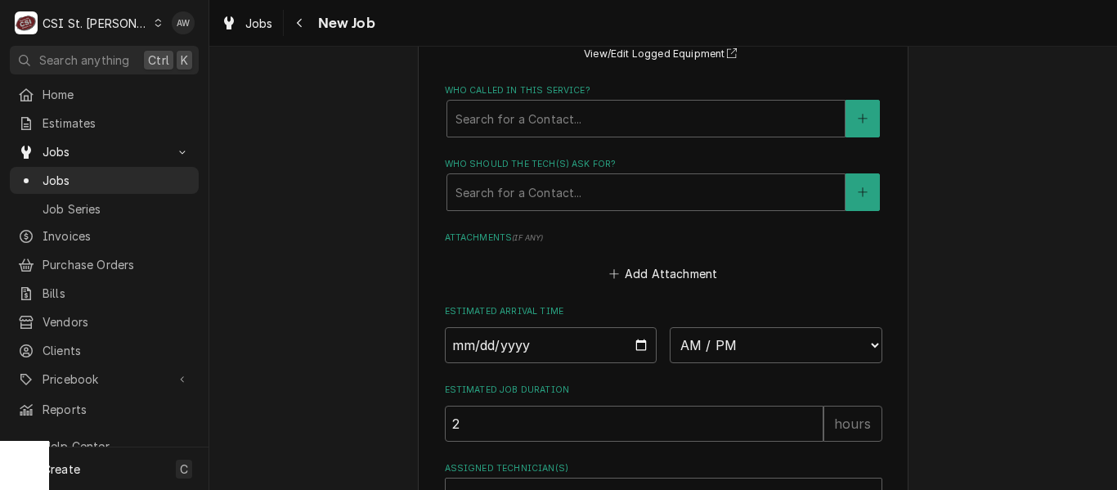
type textarea "x"
click at [720, 325] on select "AM / PM 6:00 AM 6:15 AM 6:30 AM 6:45 AM 7:00 AM 7:15 AM 7:30 AM 7:45 AM 8:00 AM…" at bounding box center [776, 343] width 213 height 36
select select "11:00:00"
click at [670, 325] on select "AM / PM 6:00 AM 6:15 AM 6:30 AM 6:45 AM 7:00 AM 7:15 AM 7:30 AM 7:45 AM 8:00 AM…" at bounding box center [776, 343] width 213 height 36
type textarea "x"
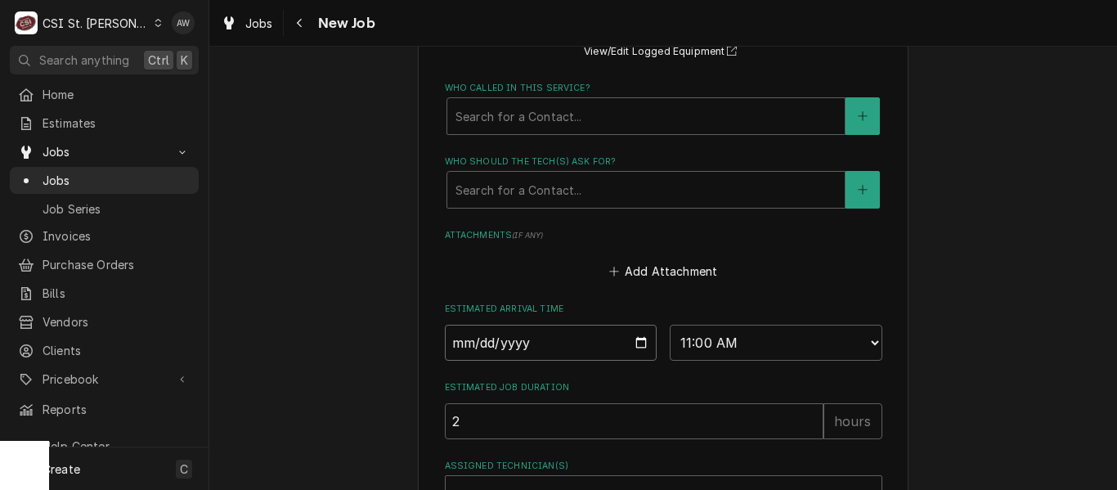
click at [632, 325] on input "Date" at bounding box center [551, 343] width 213 height 36
type input "2025-09-10"
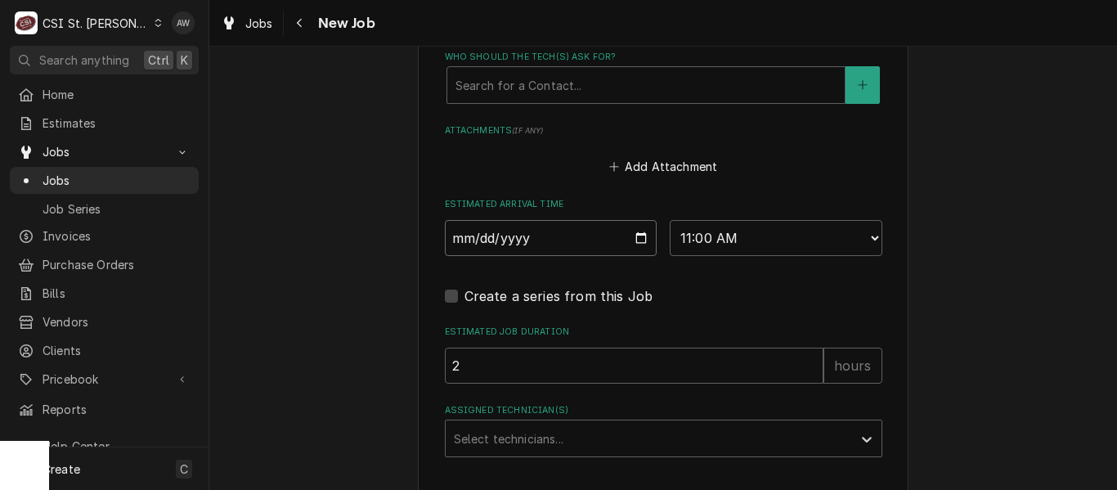
scroll to position [2179, 0]
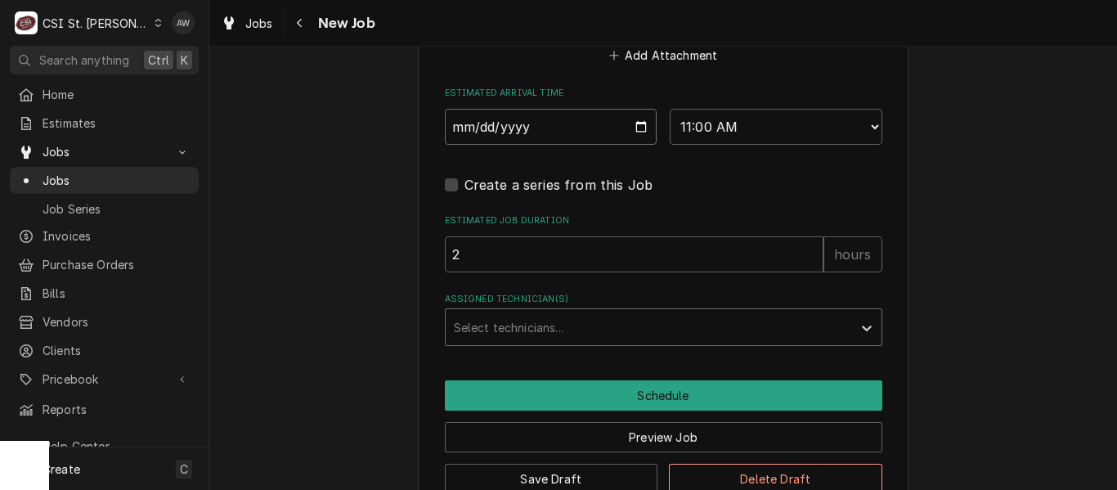
type textarea "x"
click at [523, 312] on div "Assigned Technician(s)" at bounding box center [649, 326] width 390 height 29
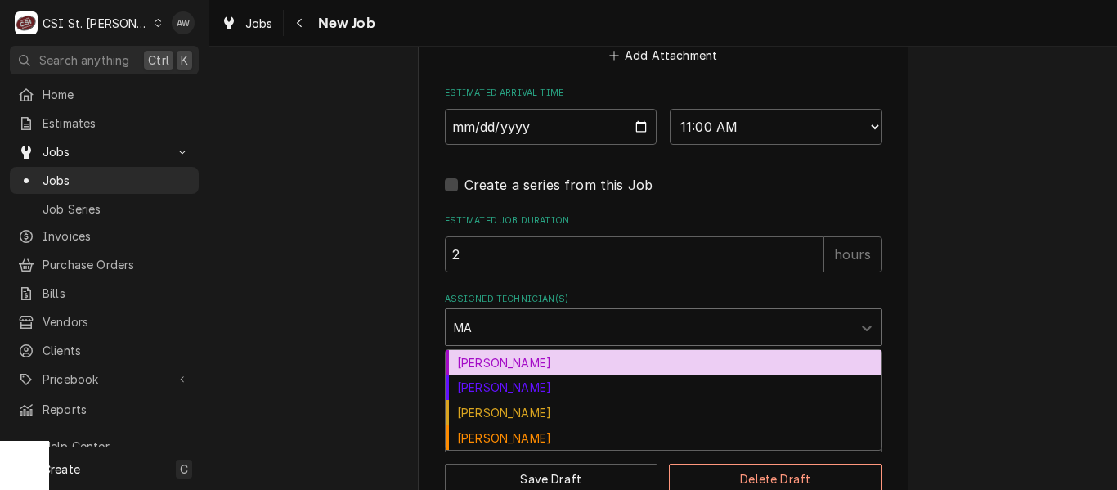
type input "MAT"
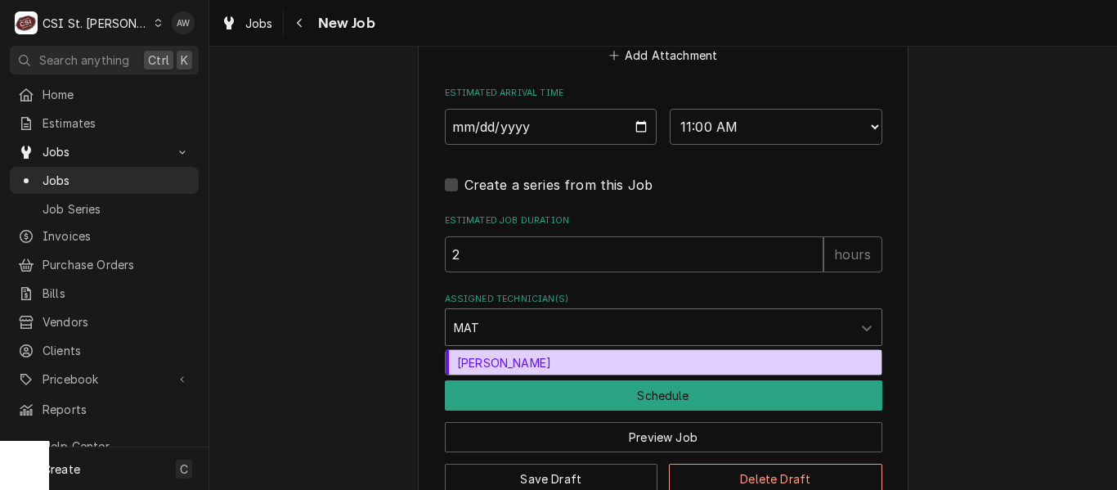
click at [536, 350] on div "Matt Flores" at bounding box center [664, 362] width 436 height 25
type textarea "x"
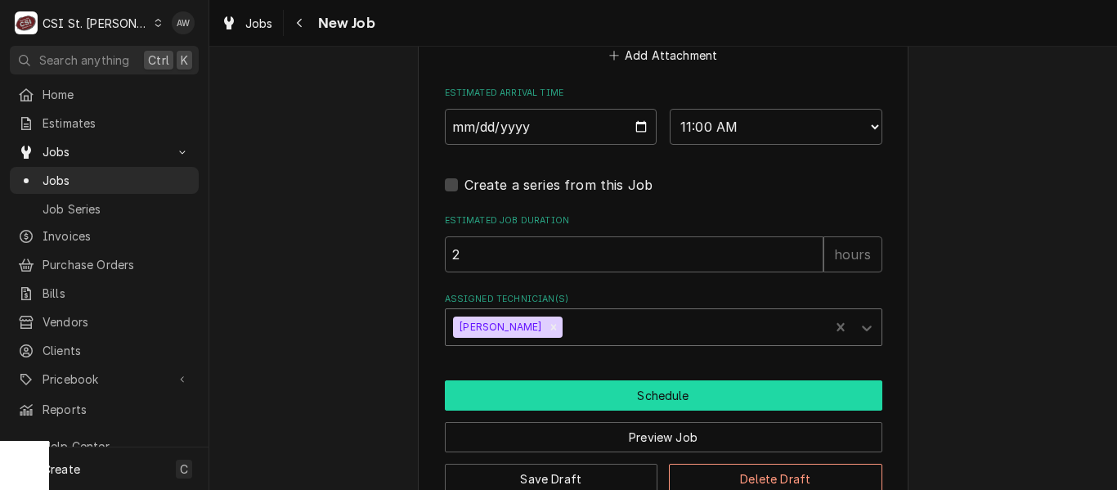
click at [534, 380] on button "Schedule" at bounding box center [664, 395] width 438 height 30
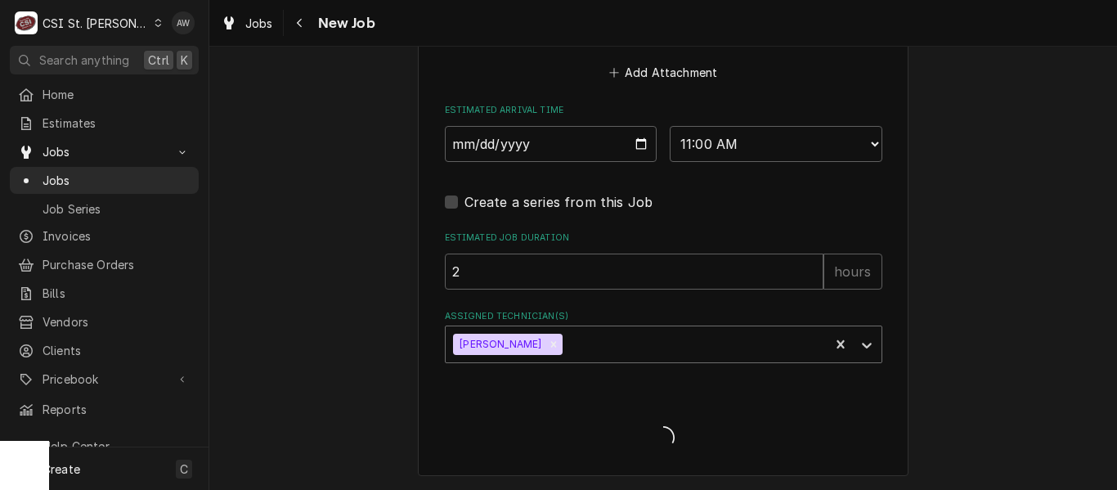
scroll to position [2122, 0]
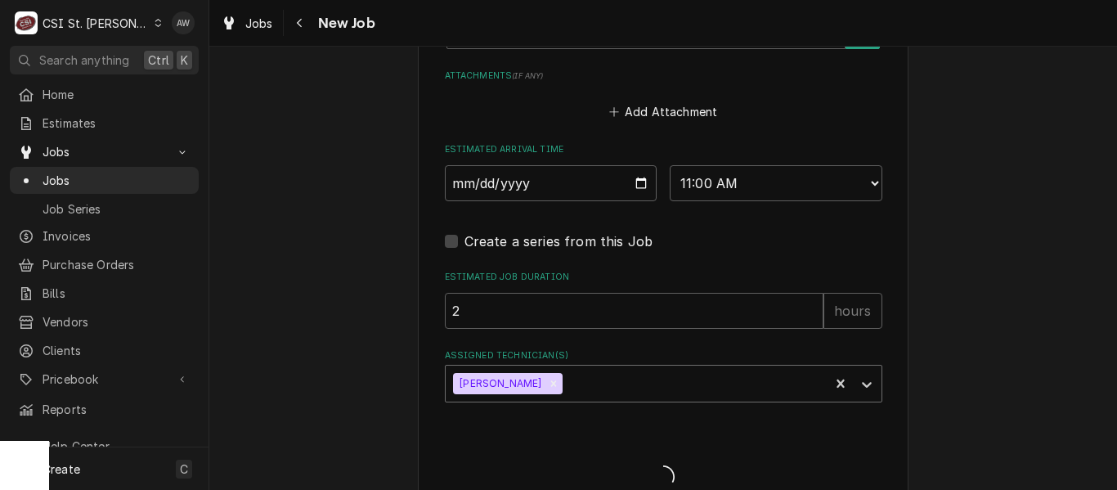
type textarea "x"
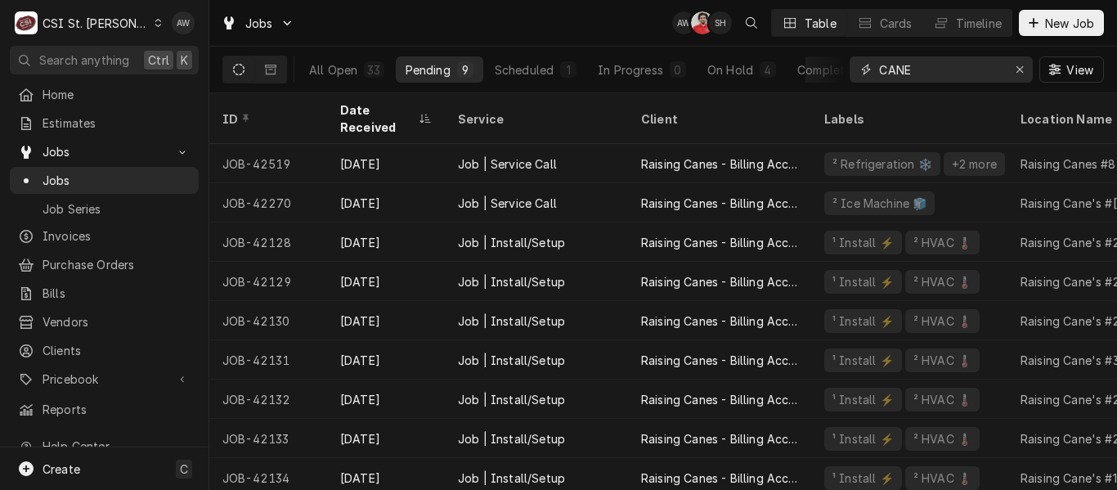
drag, startPoint x: 942, startPoint y: 69, endPoint x: 864, endPoint y: 72, distance: 77.8
click at [864, 72] on div "CANE" at bounding box center [941, 69] width 183 height 26
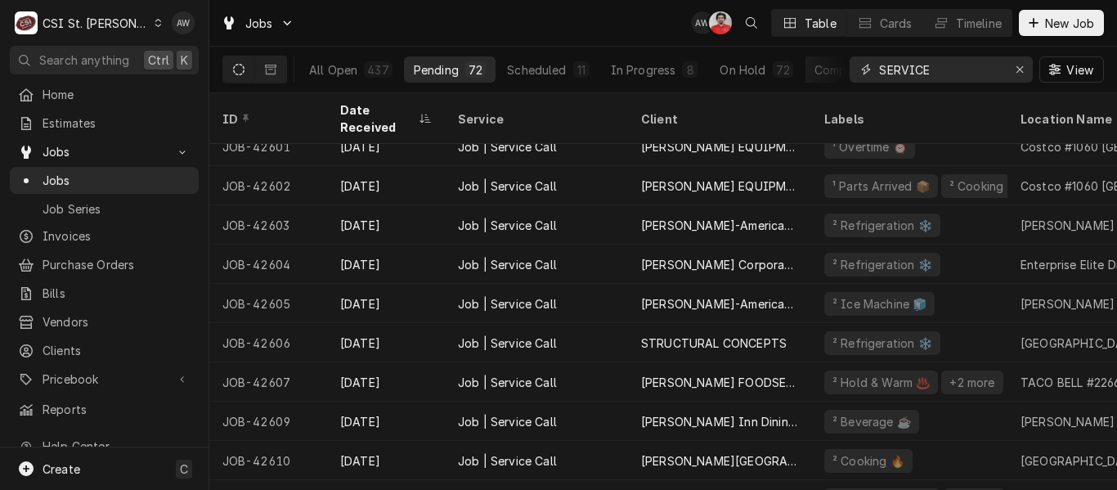
scroll to position [164, 0]
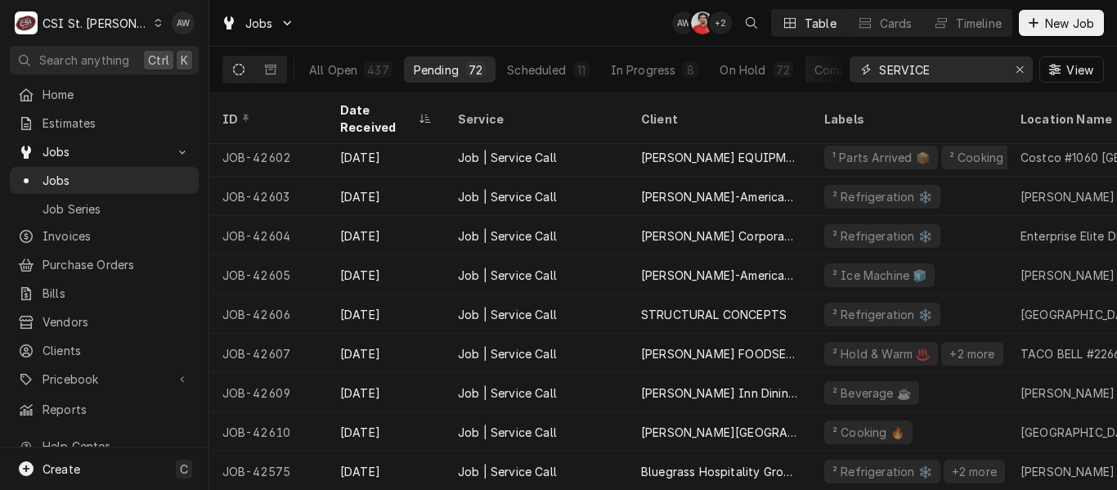
type input "SERVICE"
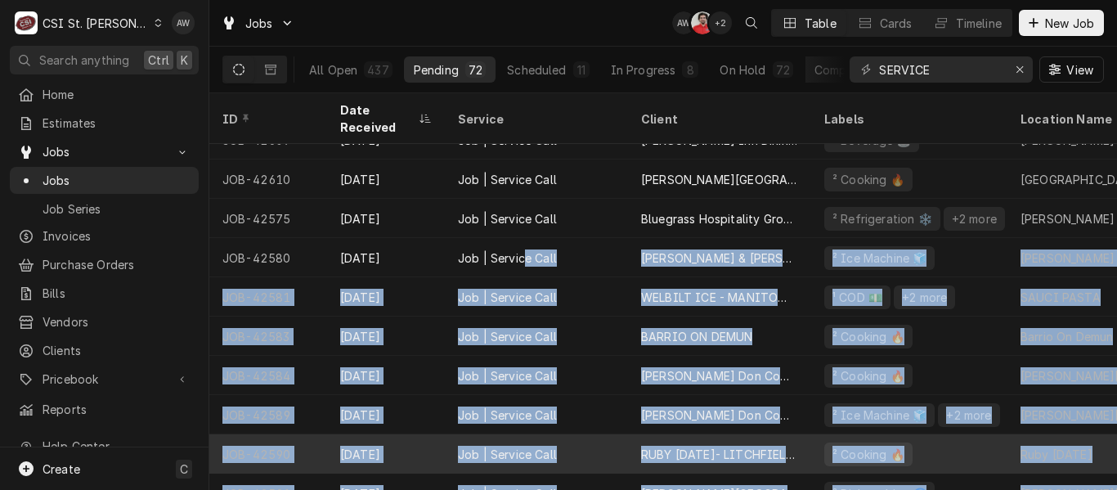
drag, startPoint x: 522, startPoint y: 477, endPoint x: 563, endPoint y: 472, distance: 42.0
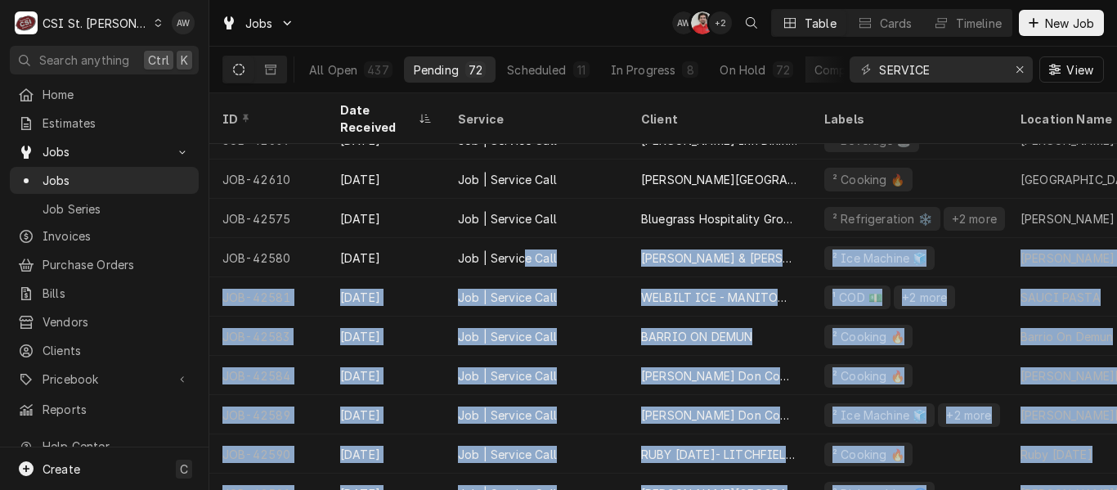
scroll to position [462, 0]
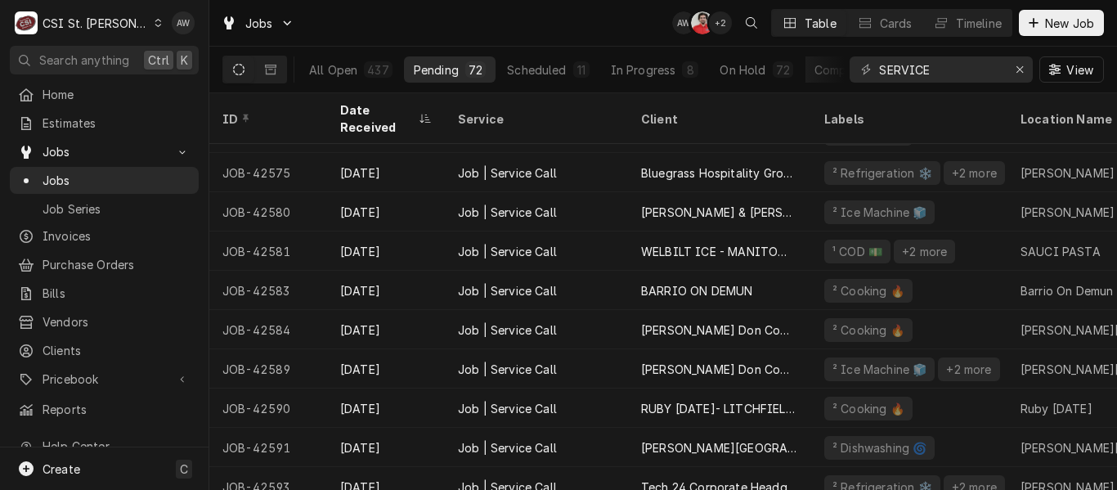
click at [564, 29] on div "Jobs AW NF + 2 Table Cards Timeline New Job" at bounding box center [663, 23] width 908 height 46
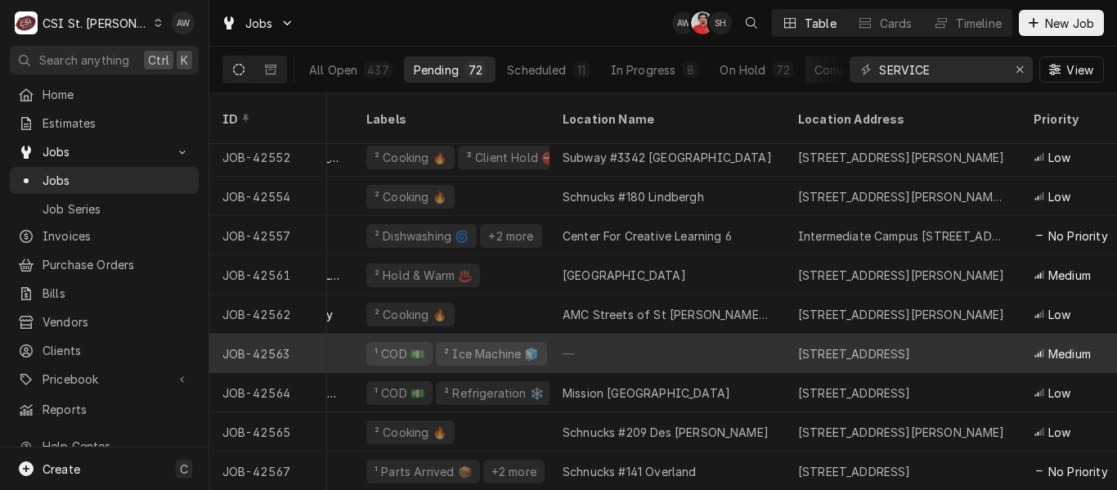
scroll to position [1227, 458]
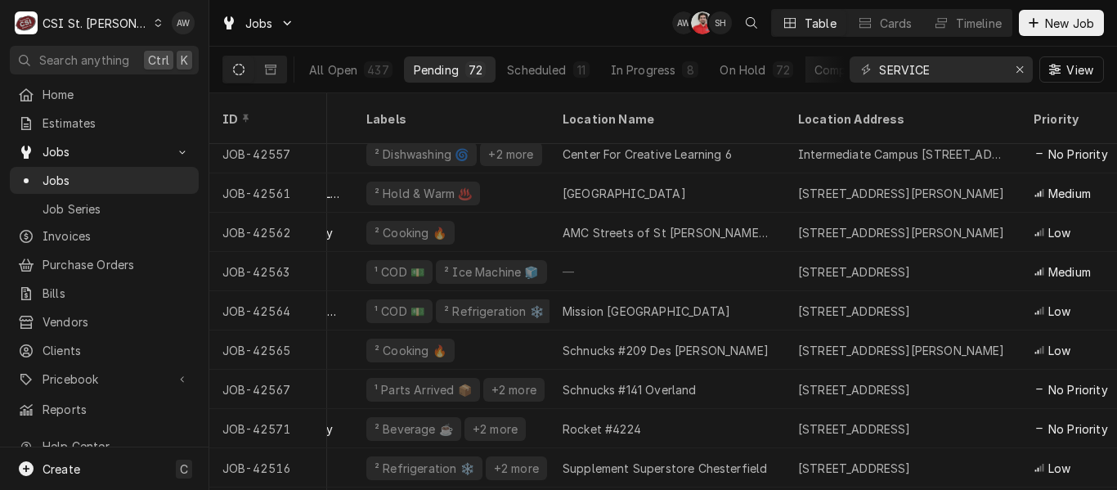
click at [584, 31] on div "Jobs AW NF SH Table Cards Timeline New Job" at bounding box center [663, 23] width 908 height 46
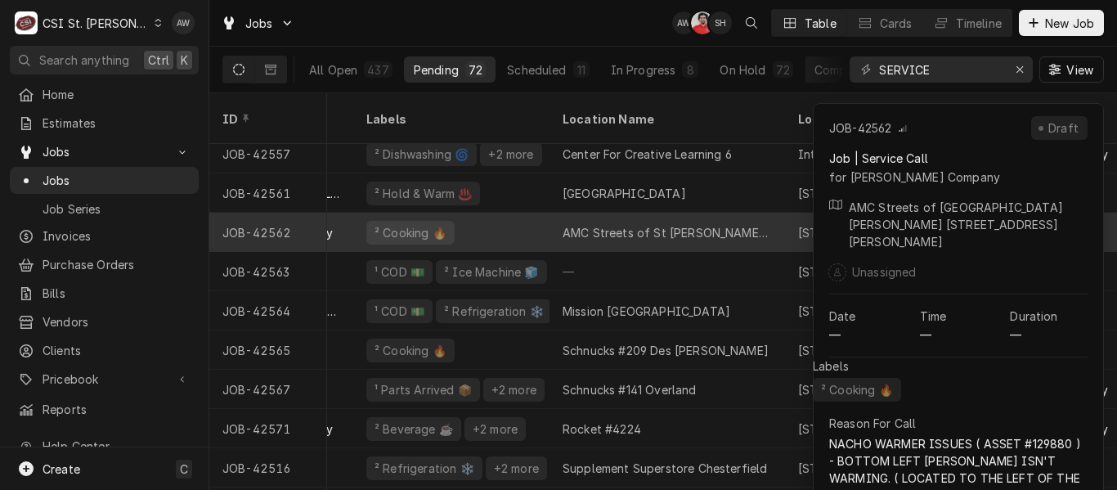
click at [552, 213] on div "AMC Streets of St [PERSON_NAME] 8" at bounding box center [668, 232] width 236 height 39
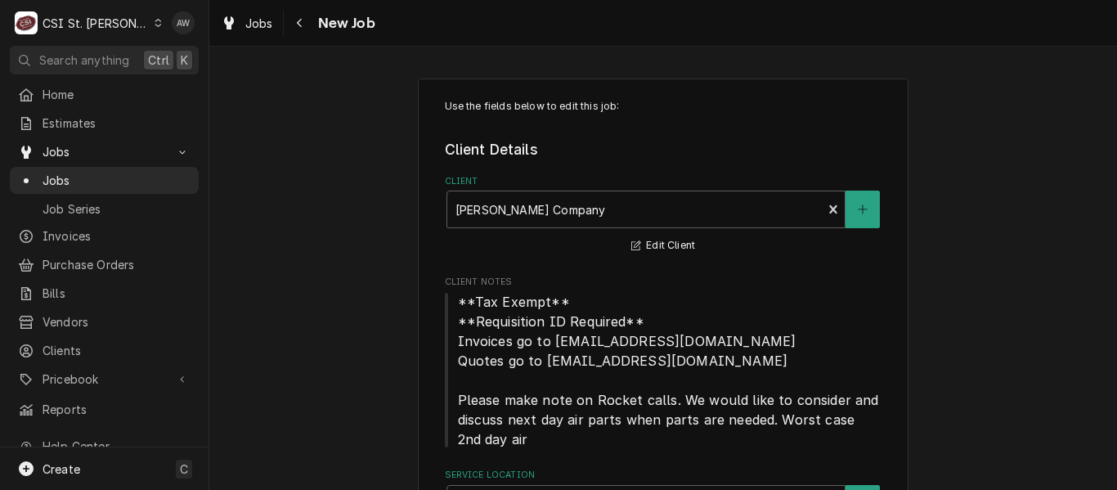
type textarea "x"
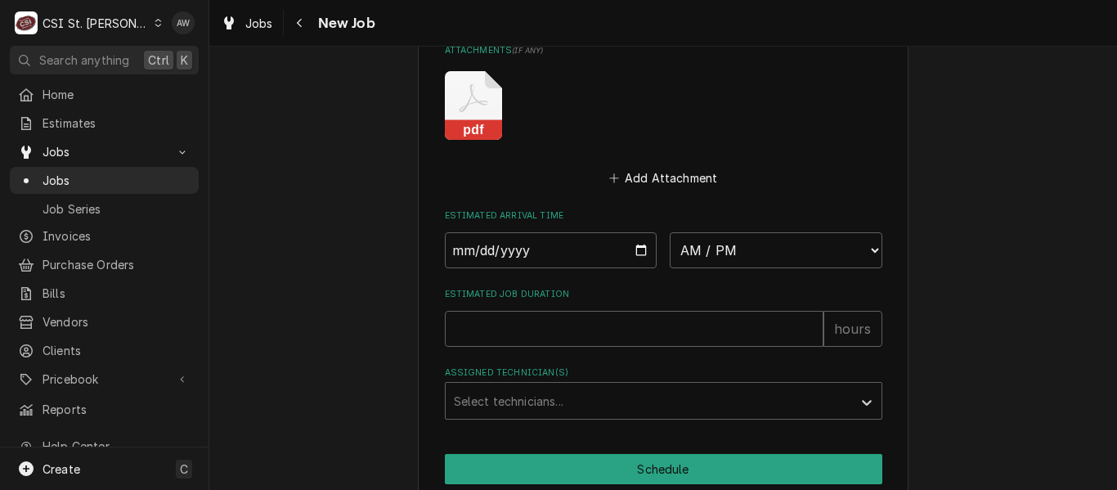
scroll to position [1799, 0]
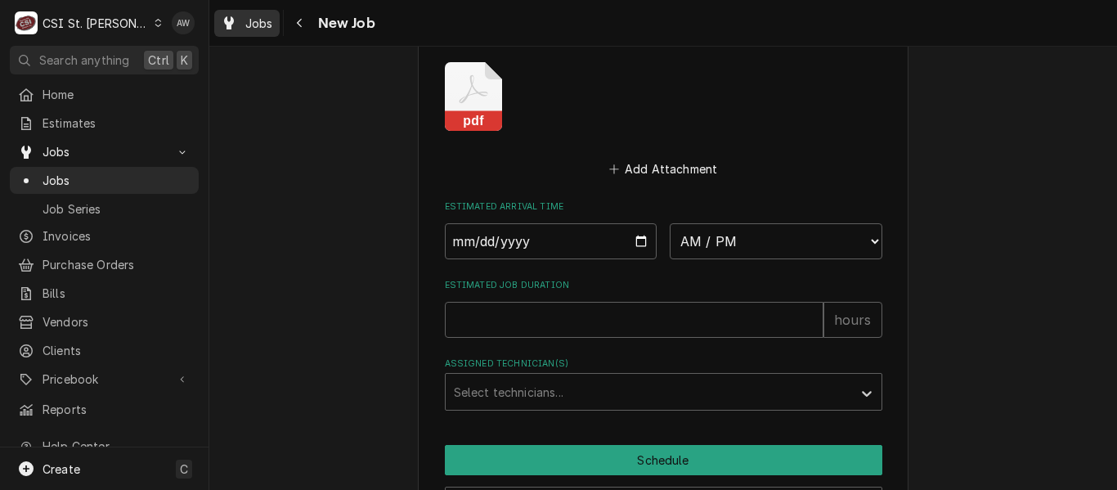
click at [238, 24] on div "Jobs" at bounding box center [247, 23] width 59 height 20
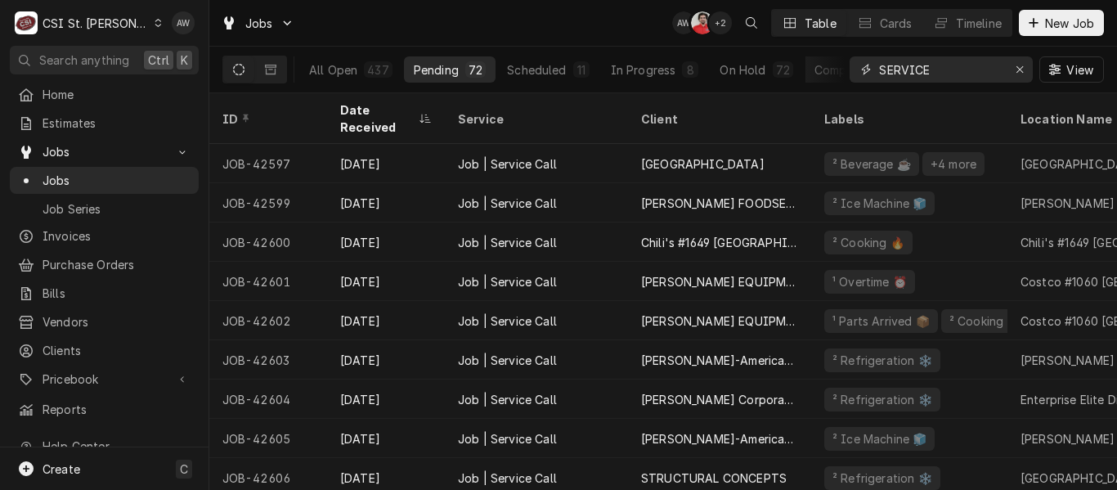
drag, startPoint x: 913, startPoint y: 66, endPoint x: 870, endPoint y: 60, distance: 43.0
click at [870, 60] on div "SERVICE" at bounding box center [941, 69] width 183 height 26
type input "N"
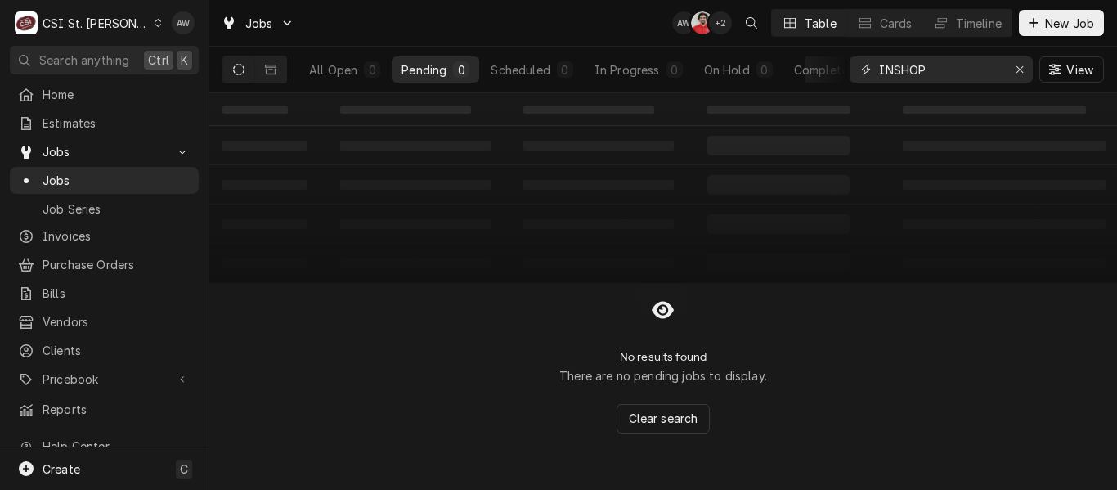
click at [894, 67] on input "INSHOP" at bounding box center [940, 69] width 123 height 26
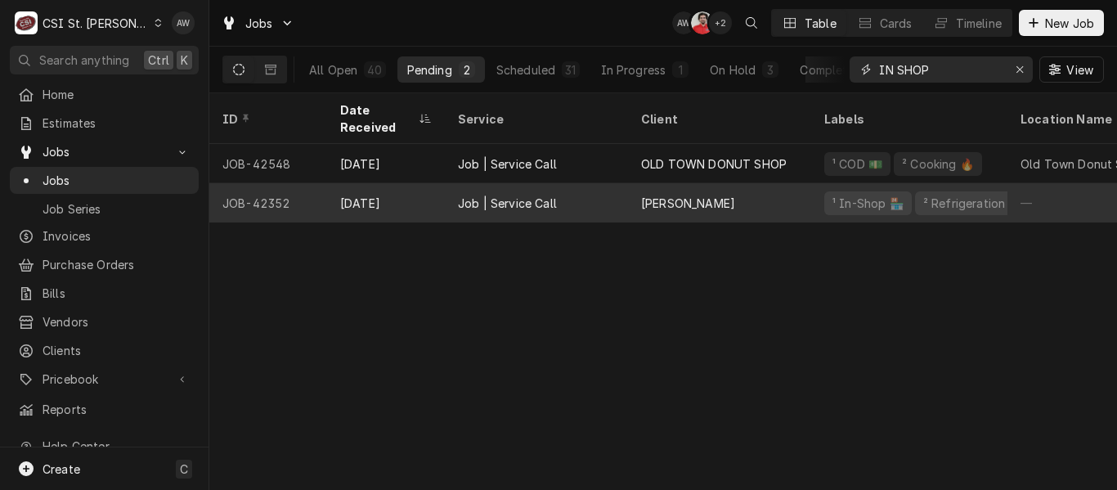
type input "IN SHOP"
click at [598, 183] on div "Job | Service Call" at bounding box center [536, 202] width 183 height 39
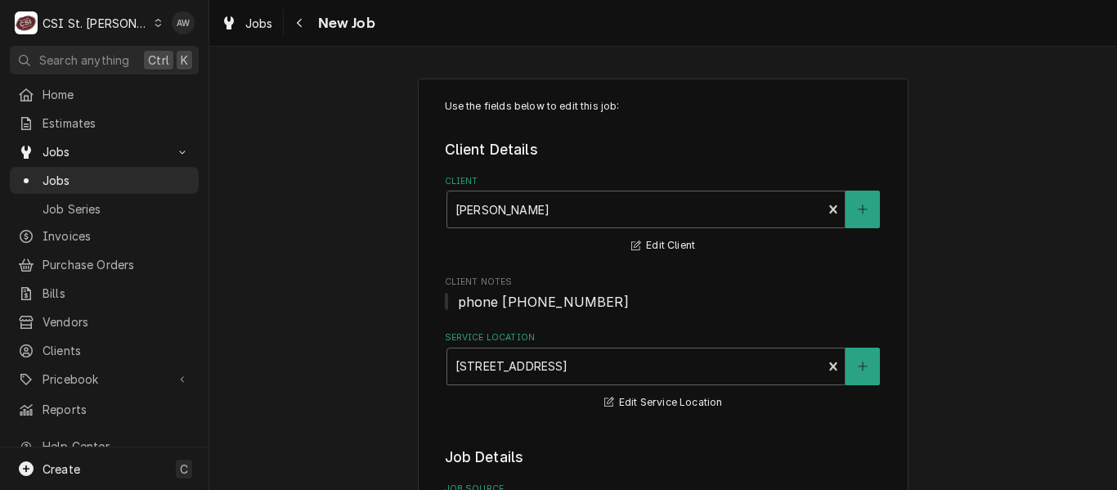
type textarea "x"
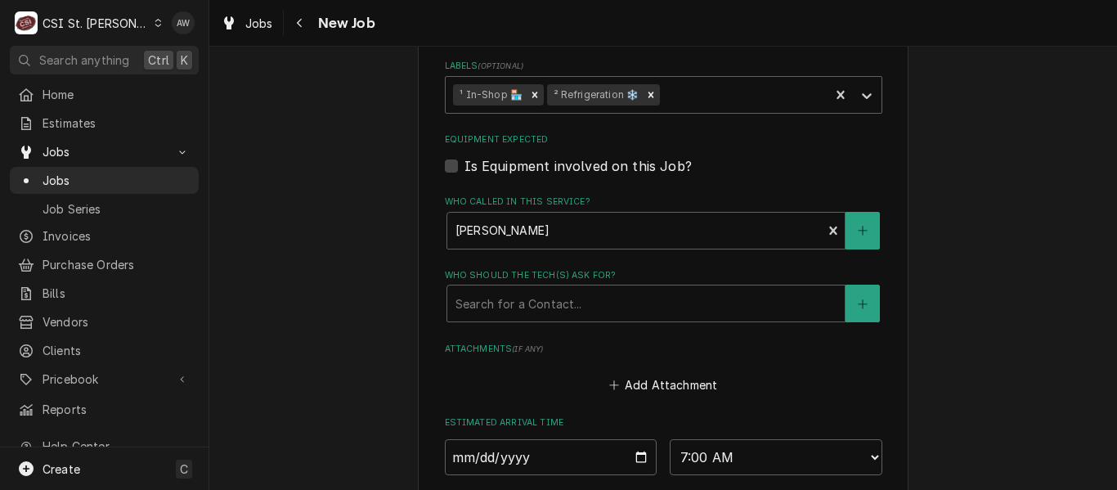
scroll to position [1308, 0]
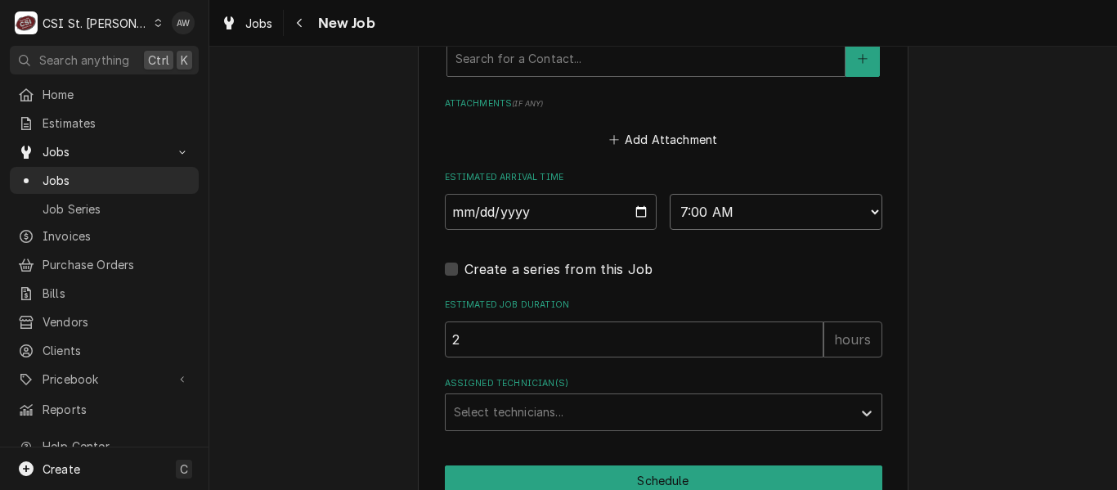
click at [720, 209] on select "AM / PM 6:00 AM 6:15 AM 6:30 AM 6:45 AM 7:00 AM 7:15 AM 7:30 AM 7:45 AM 8:00 AM…" at bounding box center [776, 212] width 213 height 36
select select "11:30:00"
click at [670, 194] on select "AM / PM 6:00 AM 6:15 AM 6:30 AM 6:45 AM 7:00 AM 7:15 AM 7:30 AM 7:45 AM 8:00 AM…" at bounding box center [776, 212] width 213 height 36
click at [644, 211] on input "2025-08-28" at bounding box center [551, 212] width 213 height 36
click at [641, 204] on input "2025-08-28" at bounding box center [551, 212] width 213 height 36
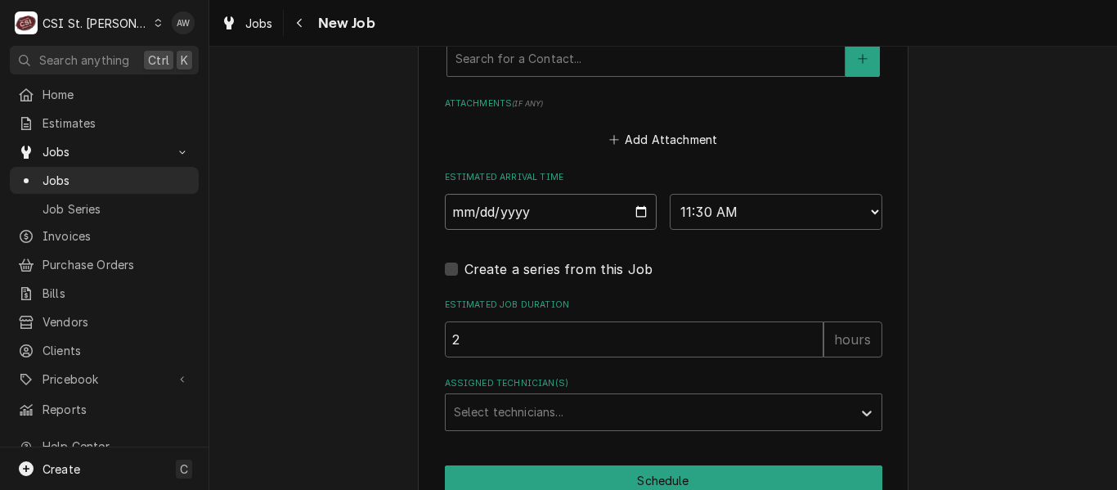
type textarea "x"
type input "2025-09-28"
type textarea "x"
type input "[DATE]"
type textarea "x"
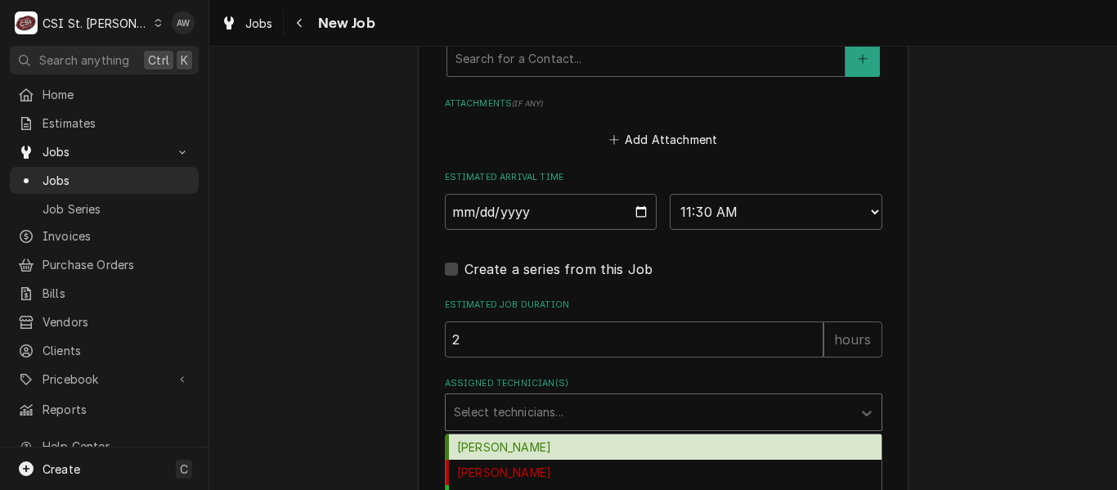
click at [538, 409] on div "Assigned Technician(s)" at bounding box center [649, 411] width 390 height 29
type input "TH"
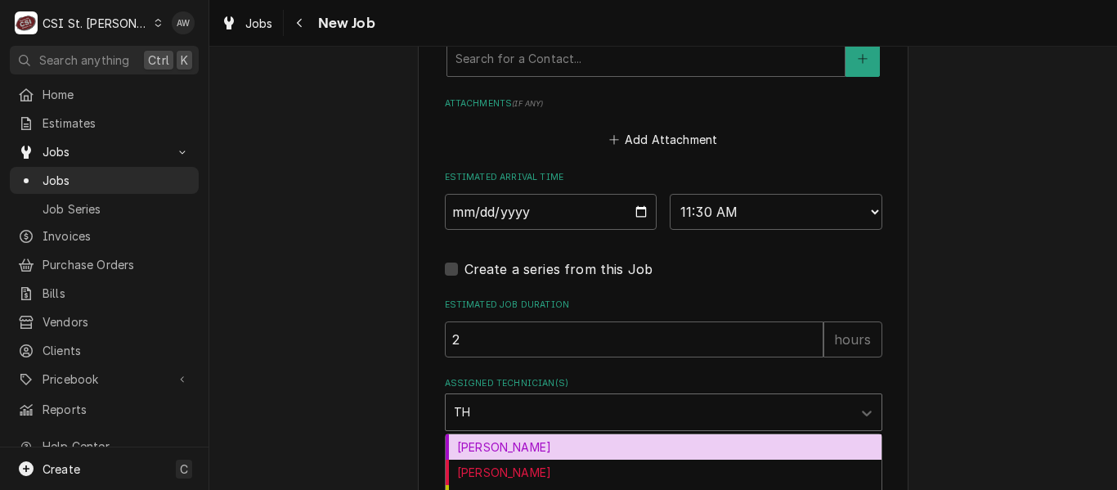
scroll to position [1390, 0]
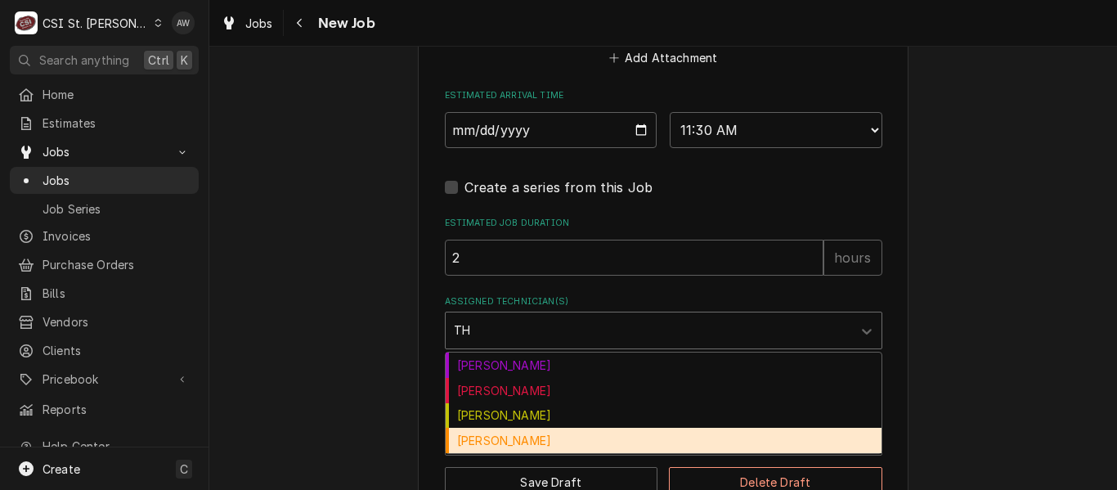
click at [535, 438] on div "Thomas Fonte" at bounding box center [664, 440] width 436 height 25
type textarea "x"
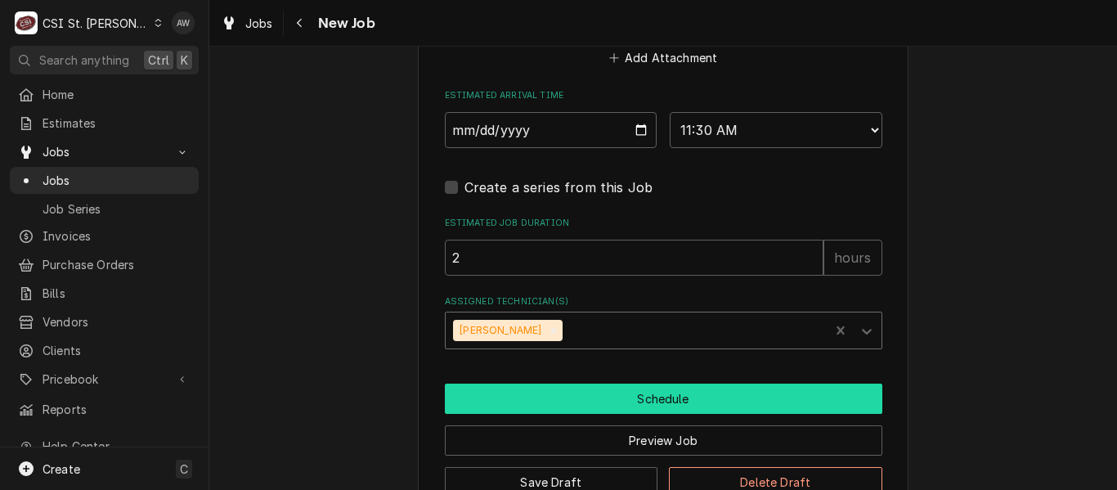
click at [527, 399] on button "Schedule" at bounding box center [664, 399] width 438 height 30
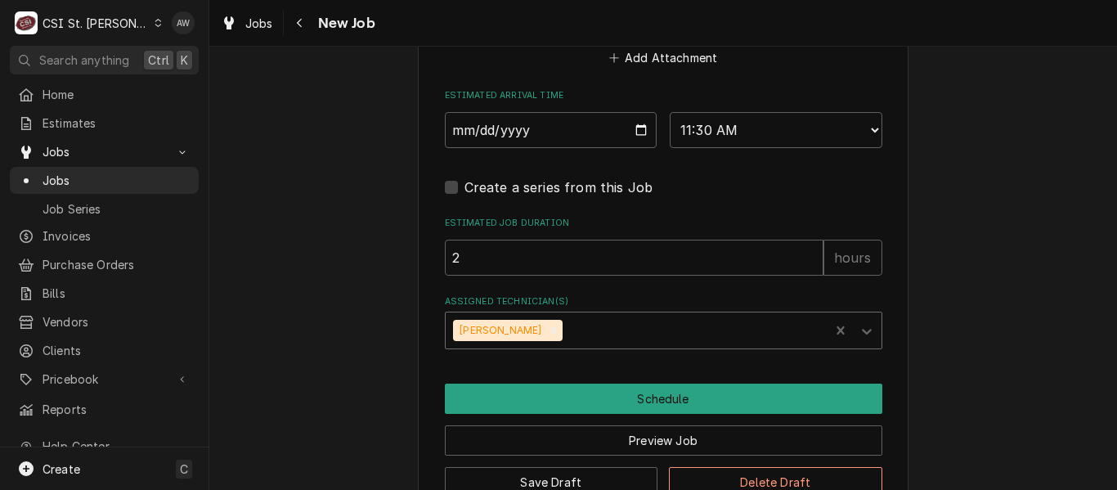
scroll to position [1376, 0]
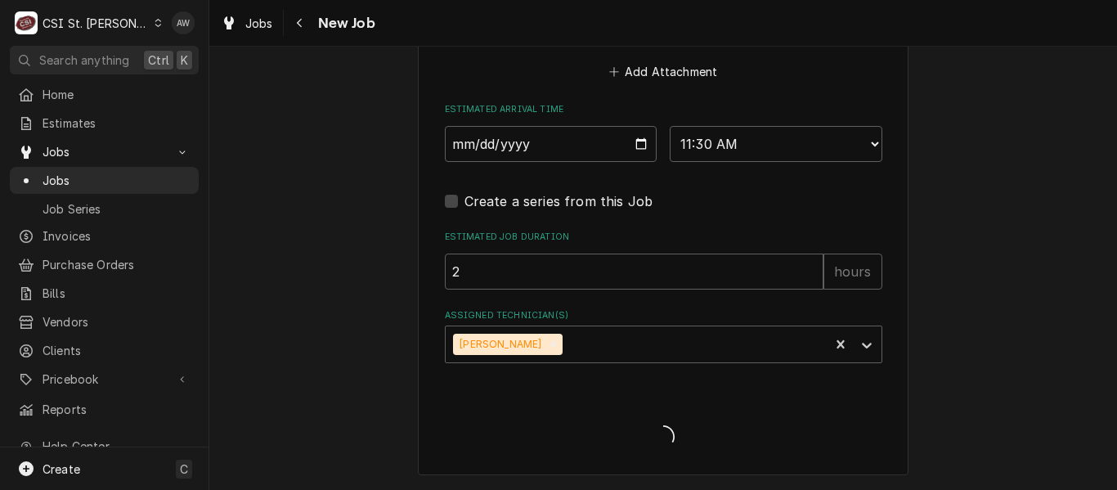
type textarea "x"
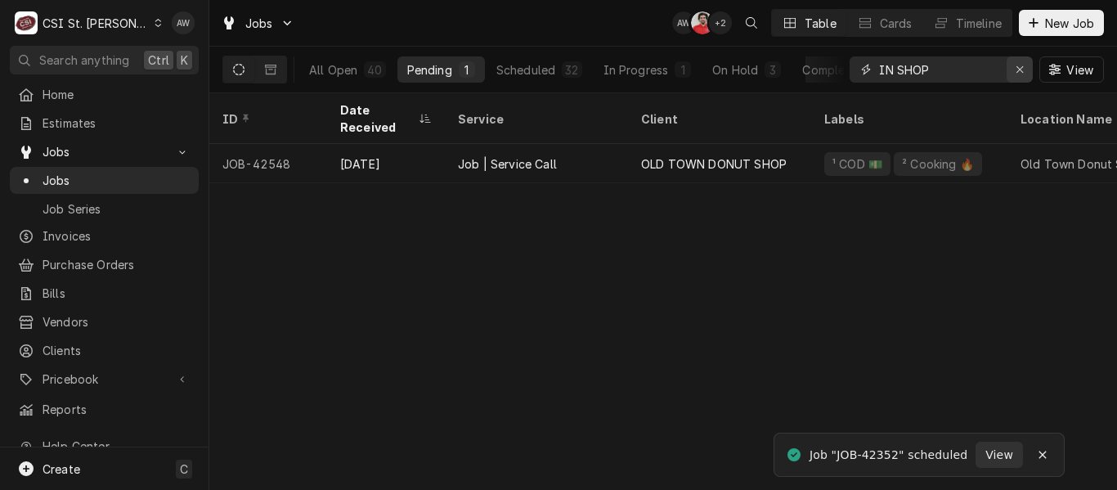
click at [1017, 71] on icon "Erase input" at bounding box center [1019, 69] width 7 height 7
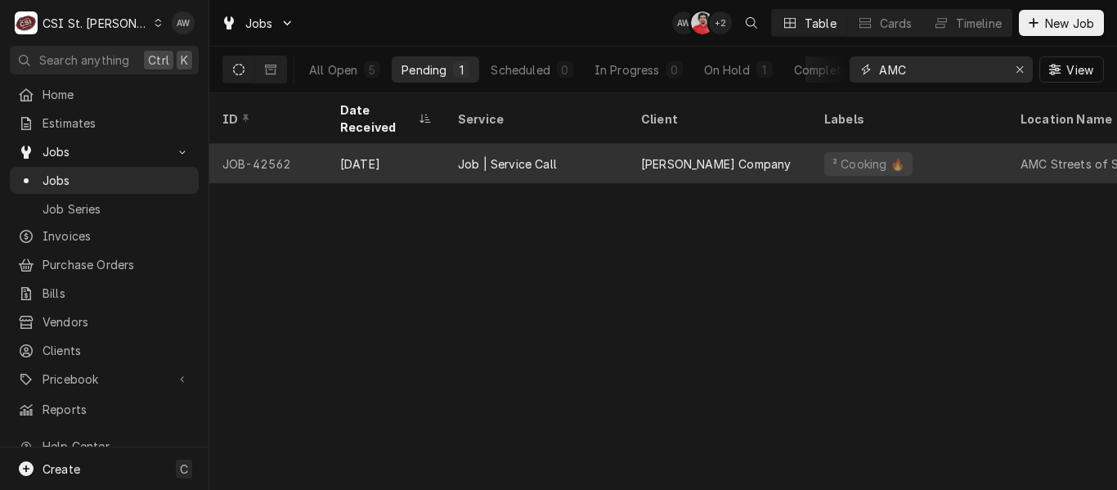
type input "AMC"
click at [555, 155] on div "Job | Service Call" at bounding box center [507, 163] width 99 height 17
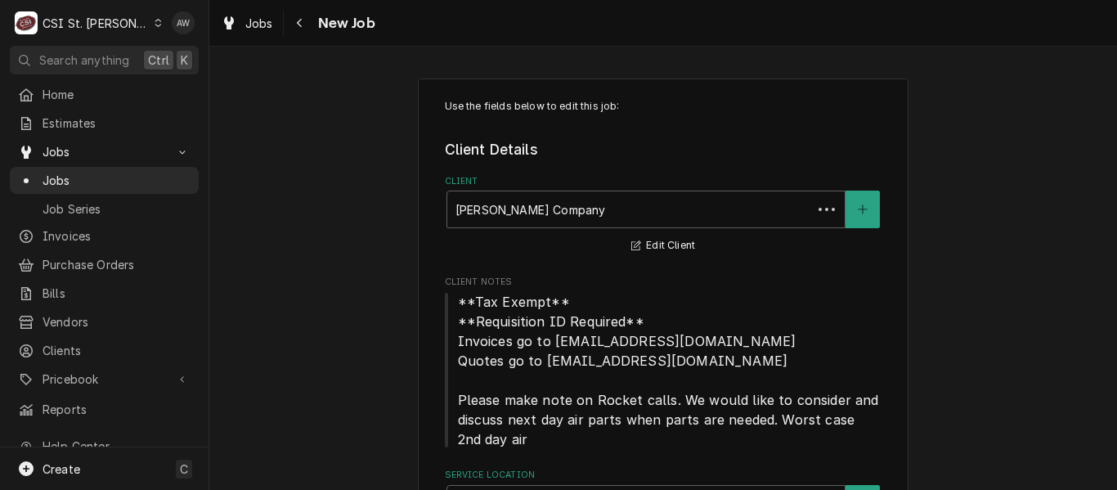
type textarea "x"
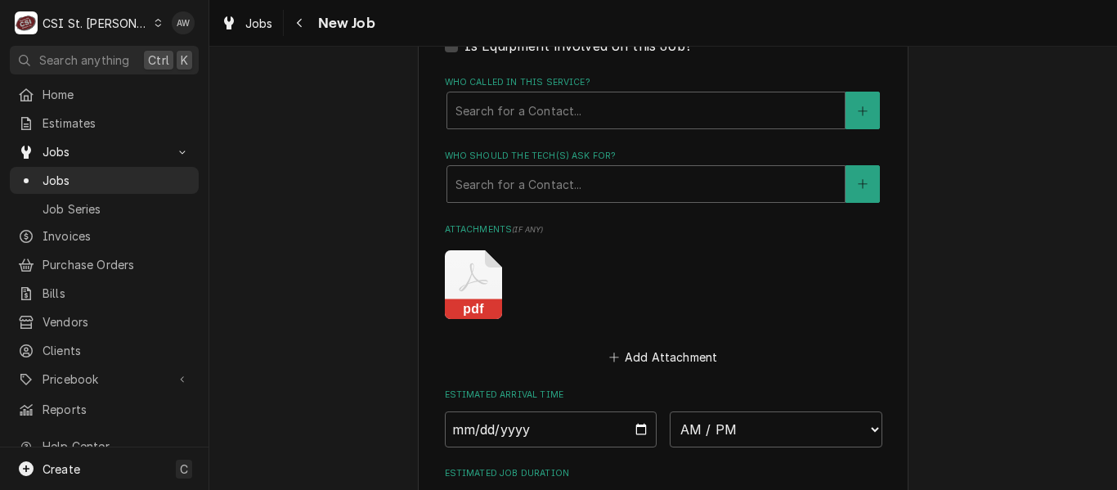
scroll to position [1636, 0]
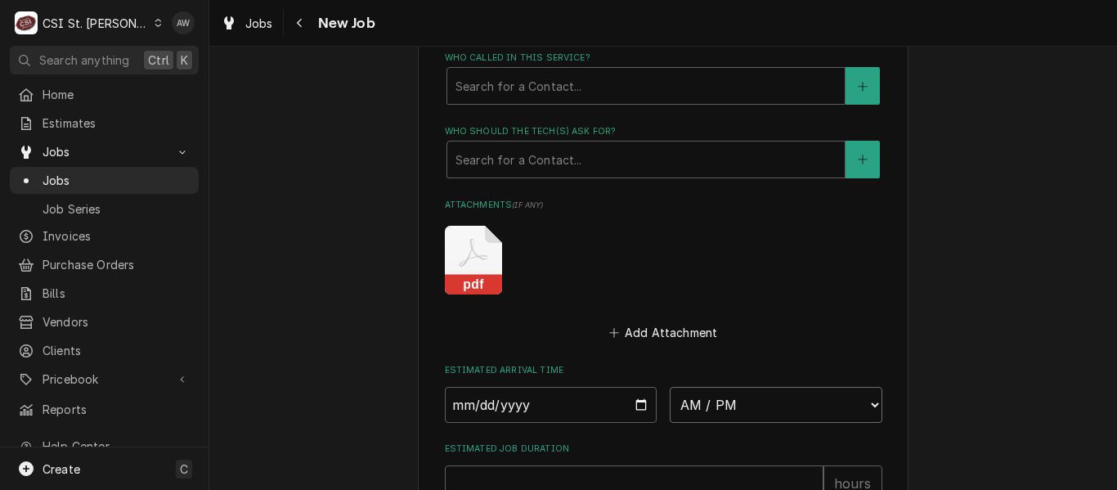
click at [753, 401] on select "AM / PM 6:00 AM 6:15 AM 6:30 AM 6:45 AM 7:00 AM 7:15 AM 7:30 AM 7:45 AM 8:00 AM…" at bounding box center [776, 405] width 213 height 36
select select "11:30:00"
click at [670, 387] on select "AM / PM 6:00 AM 6:15 AM 6:30 AM 6:45 AM 7:00 AM 7:15 AM 7:30 AM 7:45 AM 8:00 AM…" at bounding box center [776, 405] width 213 height 36
click at [635, 405] on input "Date" at bounding box center [551, 405] width 213 height 36
type textarea "x"
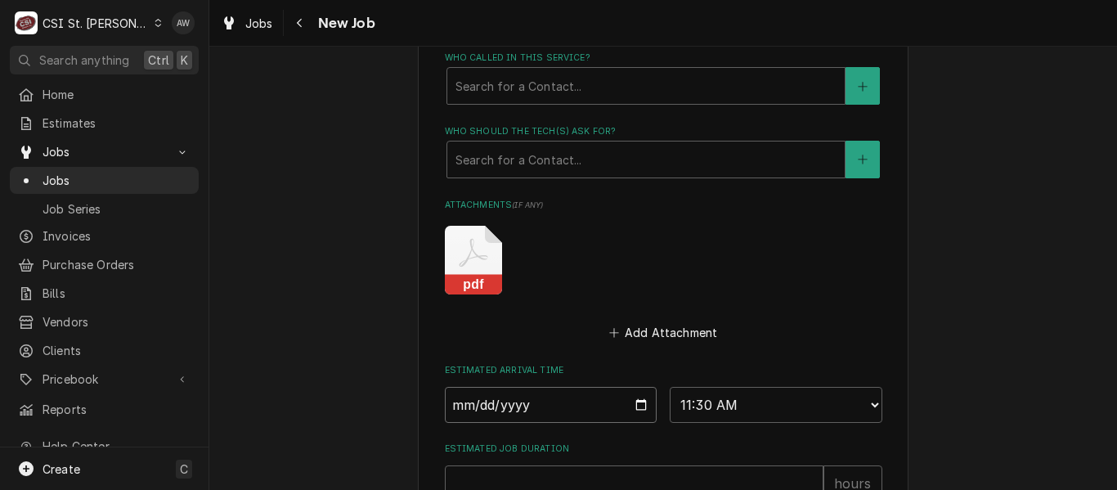
type input "2025-09-10"
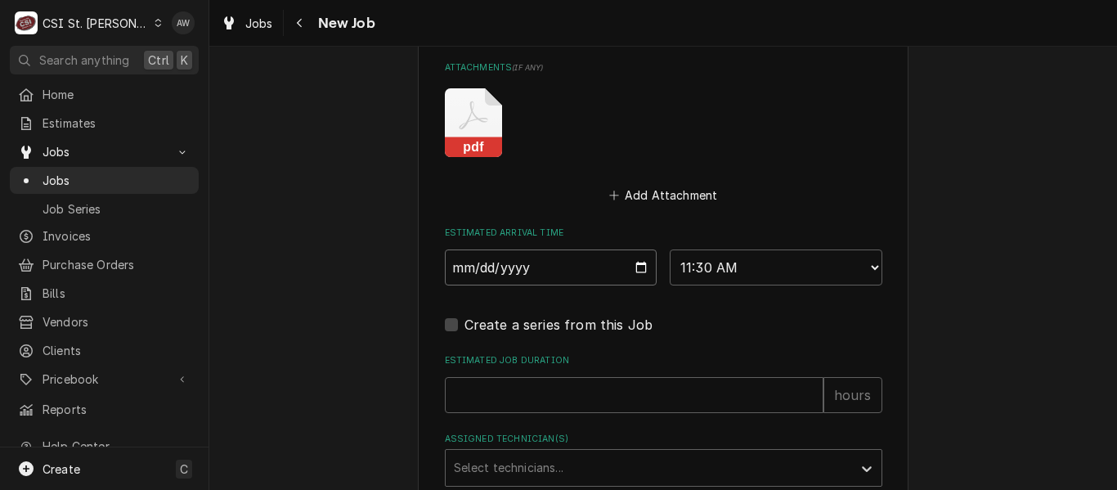
scroll to position [1799, 0]
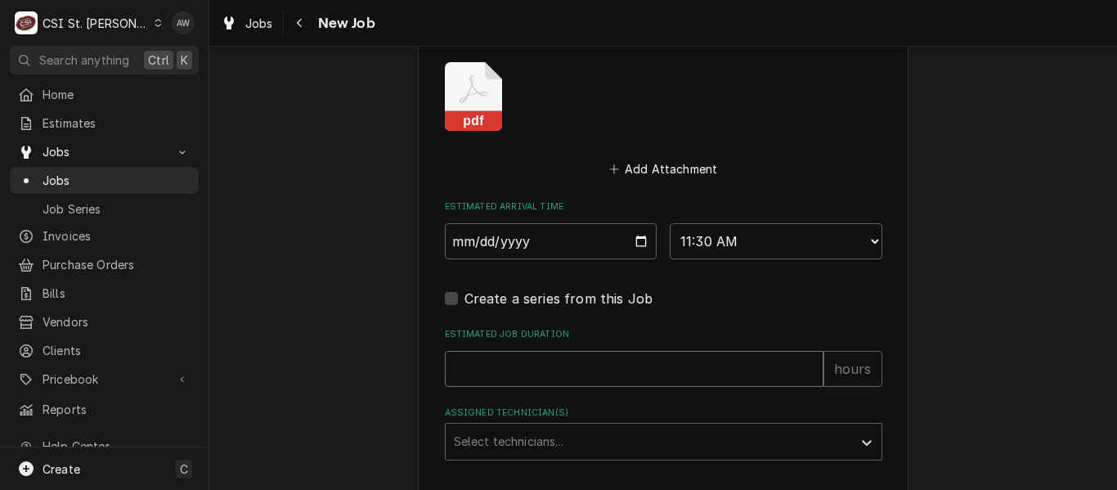
click at [584, 372] on input "Estimated Job Duration" at bounding box center [634, 369] width 379 height 36
type textarea "x"
type input "2"
type textarea "x"
type input "2"
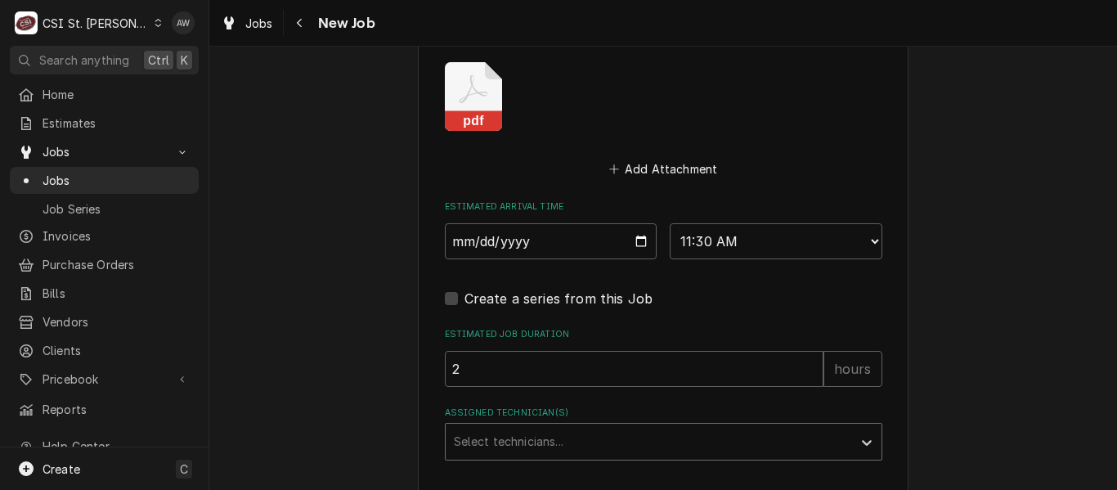
click at [588, 442] on div "Assigned Technician(s)" at bounding box center [649, 441] width 390 height 29
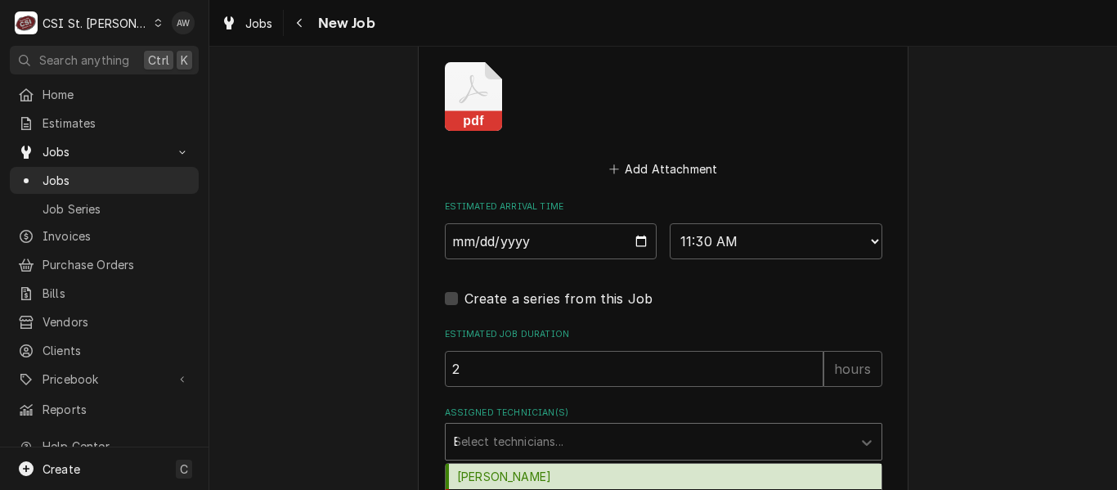
type input "ER"
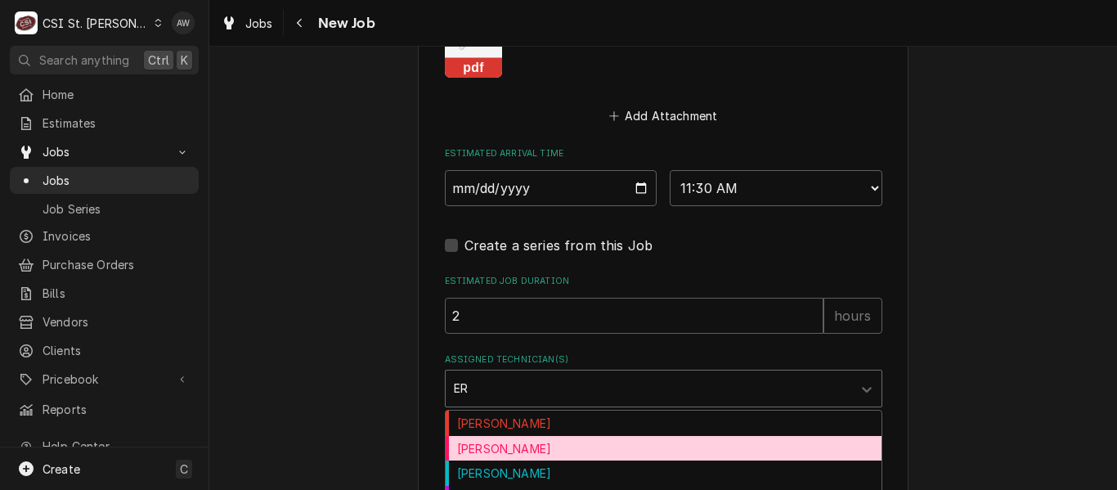
scroll to position [1881, 0]
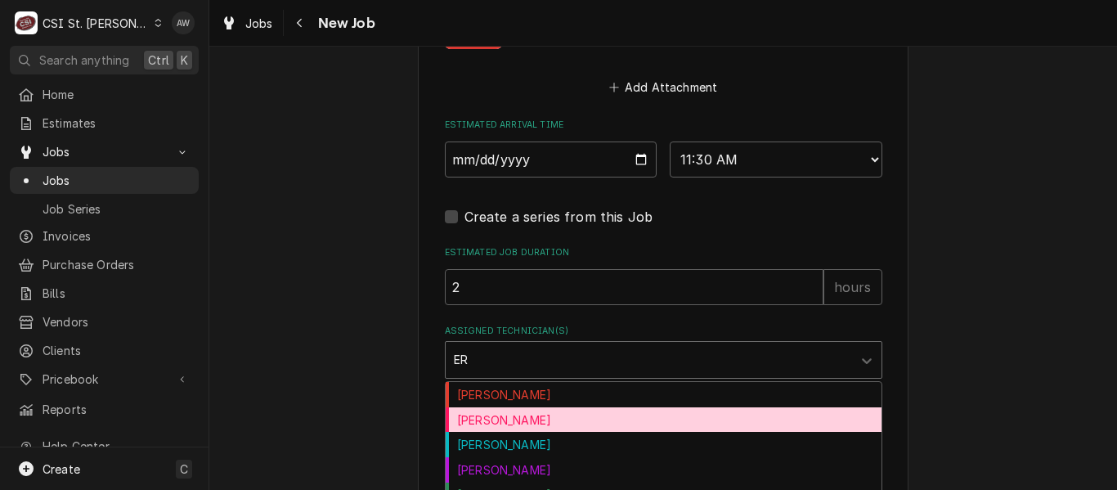
click at [563, 419] on div "Erick Hudgens" at bounding box center [664, 419] width 436 height 25
type textarea "x"
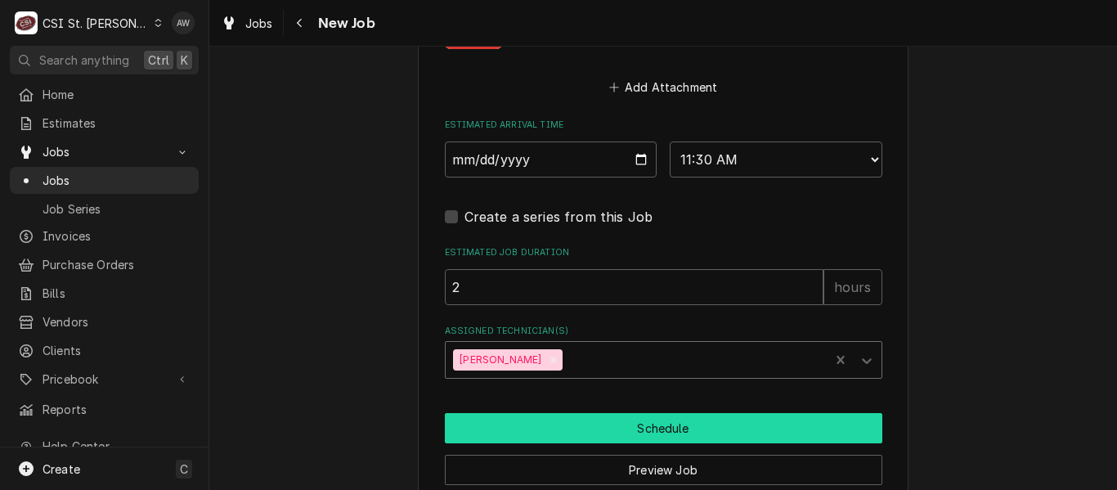
click at [563, 421] on button "Schedule" at bounding box center [664, 428] width 438 height 30
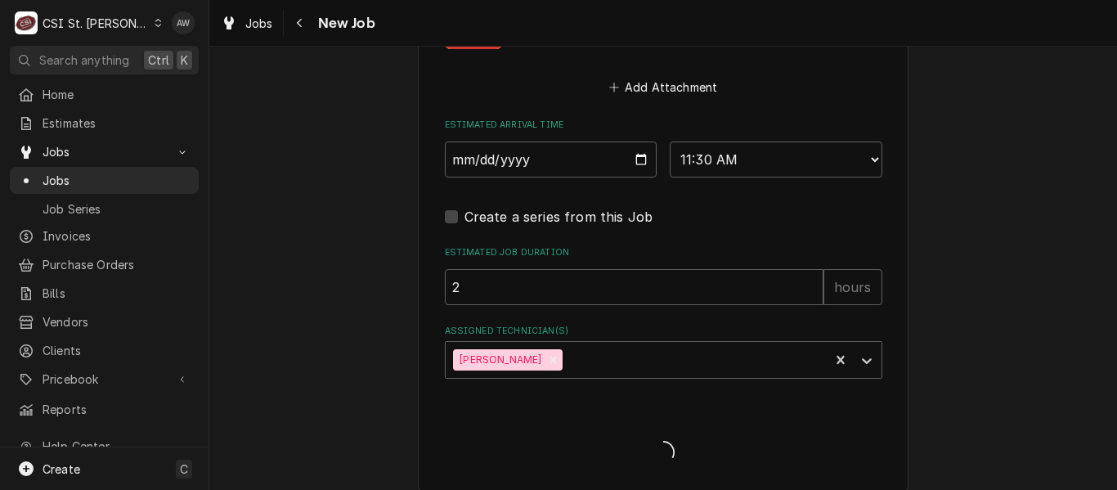
type textarea "x"
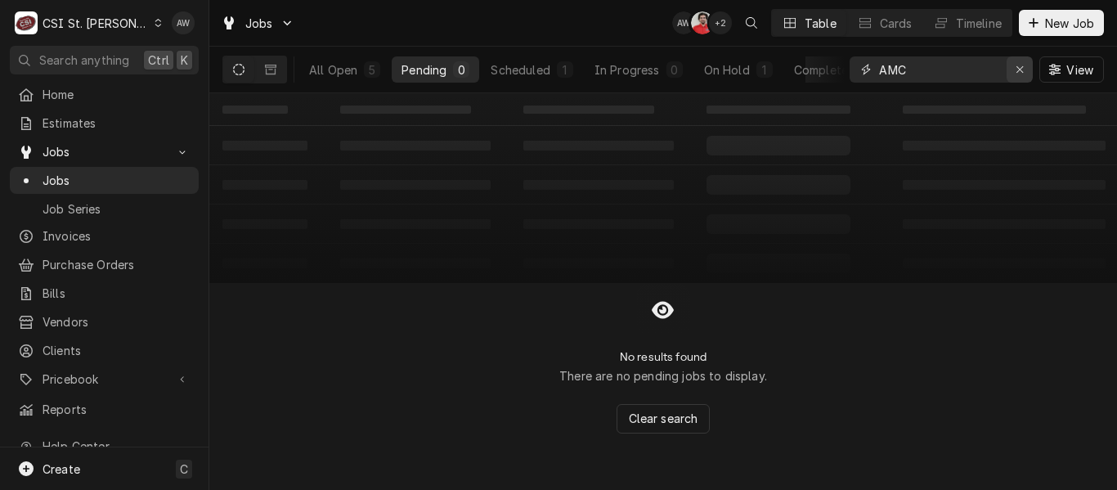
click at [1018, 71] on icon "Erase input" at bounding box center [1020, 69] width 9 height 11
click at [595, 74] on div "In Progress" at bounding box center [627, 69] width 65 height 17
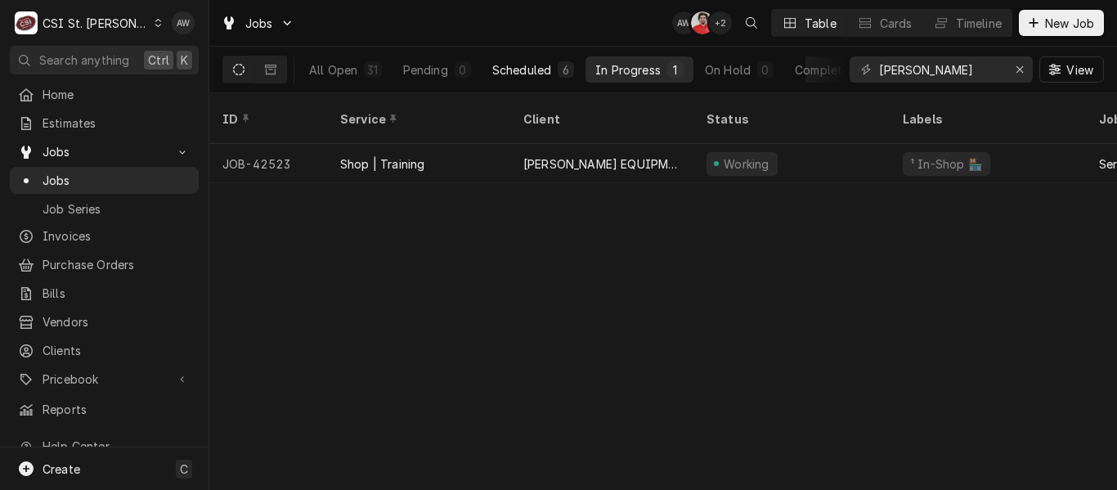
click at [483, 71] on button "Scheduled 6" at bounding box center [532, 69] width 101 height 26
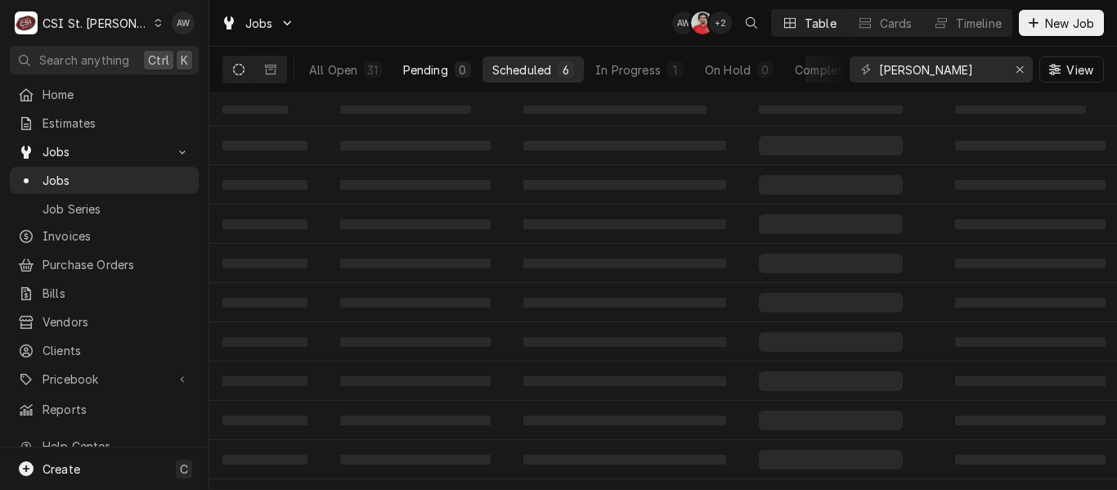
click at [467, 74] on div "0" at bounding box center [463, 69] width 10 height 17
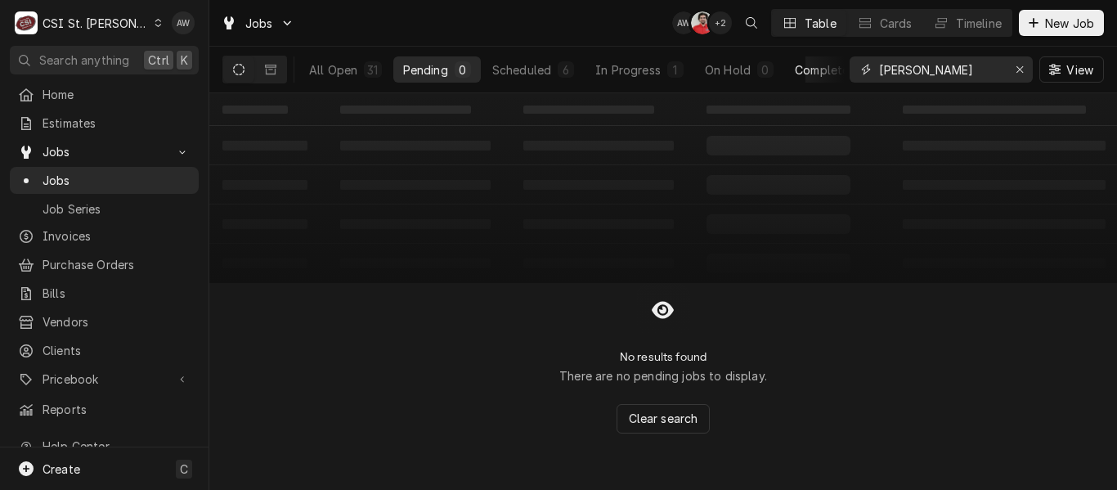
drag, startPoint x: 918, startPoint y: 70, endPoint x: 839, endPoint y: 68, distance: 78.5
click at [839, 68] on div "All Open 31 Pending 0 Scheduled 6 In Progress 1 On Hold 0 Completed 24 BAKER Vi…" at bounding box center [663, 70] width 882 height 46
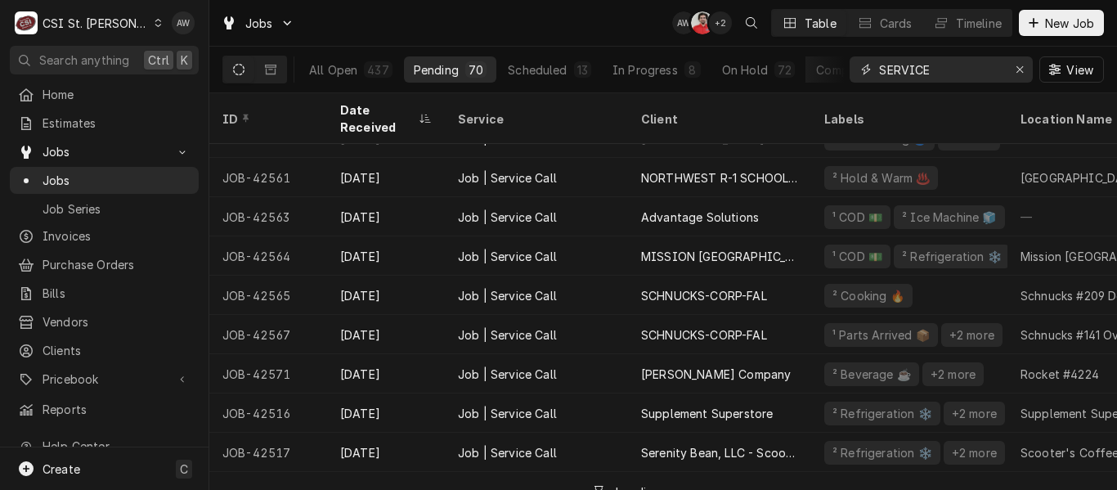
scroll to position [1256, 0]
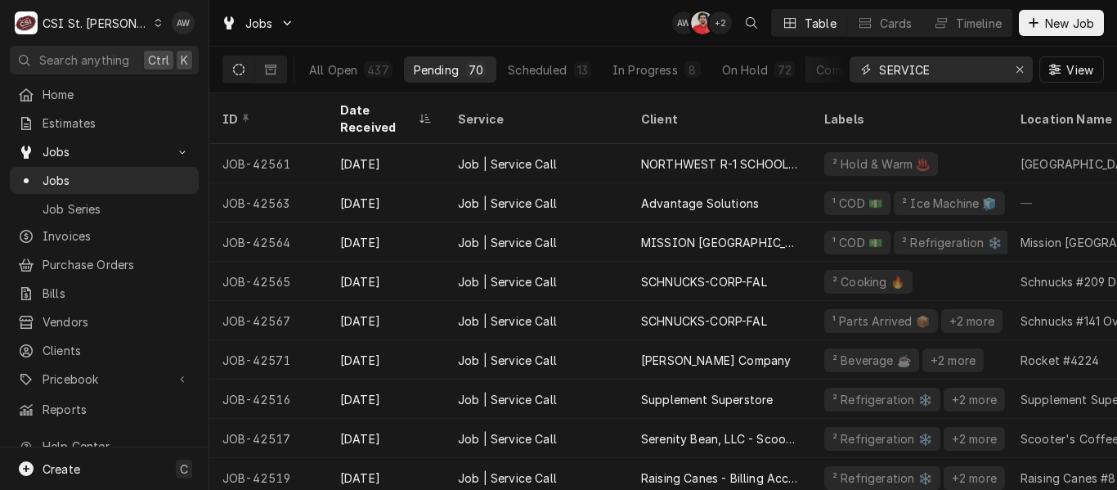
type input "SERVICE"
click at [553, 33] on div "Jobs AW NF + 2 Table Cards Timeline New Job" at bounding box center [663, 23] width 908 height 46
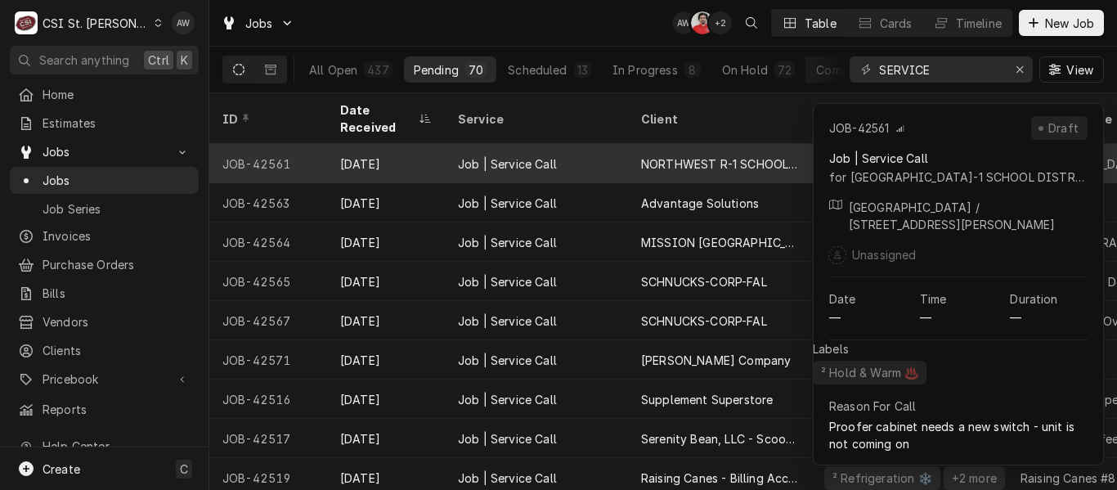
click at [536, 153] on div "Job | Service Call" at bounding box center [536, 163] width 183 height 39
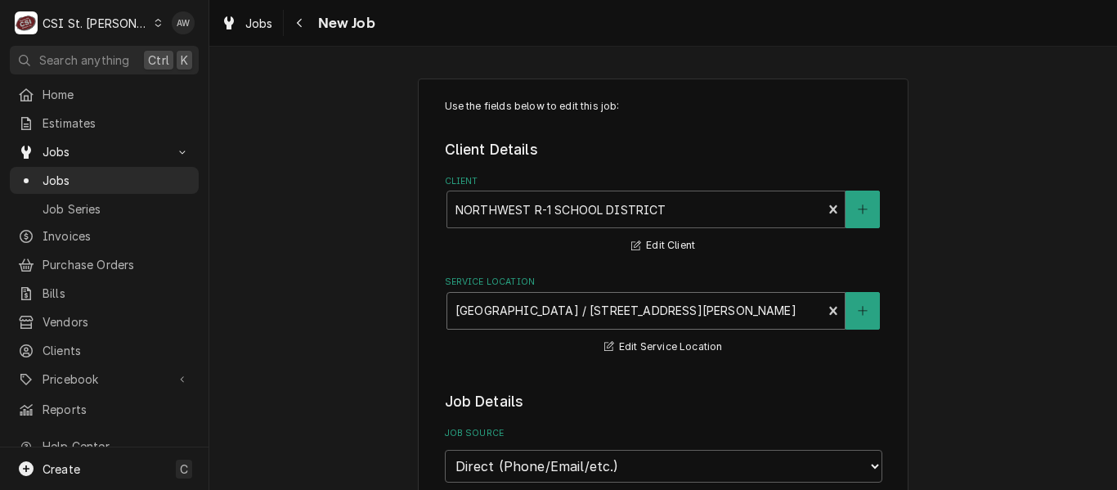
type textarea "x"
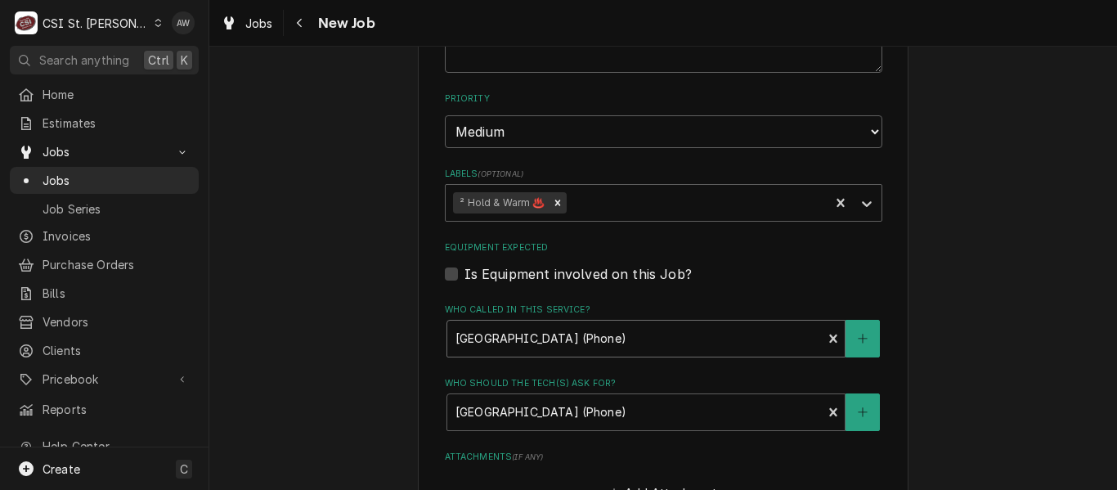
scroll to position [1145, 0]
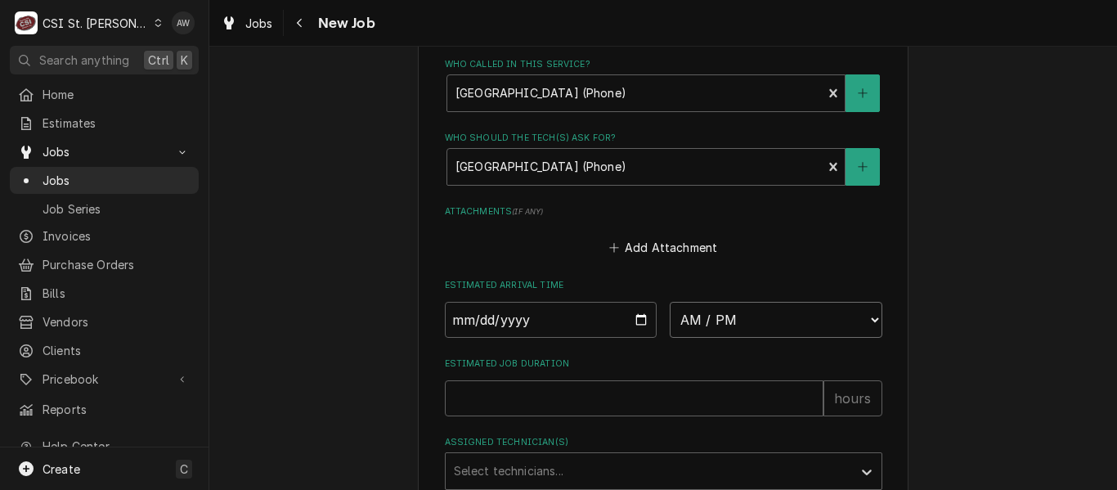
click at [743, 315] on select "AM / PM 6:00 AM 6:15 AM 6:30 AM 6:45 AM 7:00 AM 7:15 AM 7:30 AM 7:45 AM 8:00 AM…" at bounding box center [776, 320] width 213 height 36
select select "11:30:00"
click at [670, 302] on select "AM / PM 6:00 AM 6:15 AM 6:30 AM 6:45 AM 7:00 AM 7:15 AM 7:30 AM 7:45 AM 8:00 AM…" at bounding box center [776, 320] width 213 height 36
click at [637, 319] on input "Date" at bounding box center [551, 320] width 213 height 36
type textarea "x"
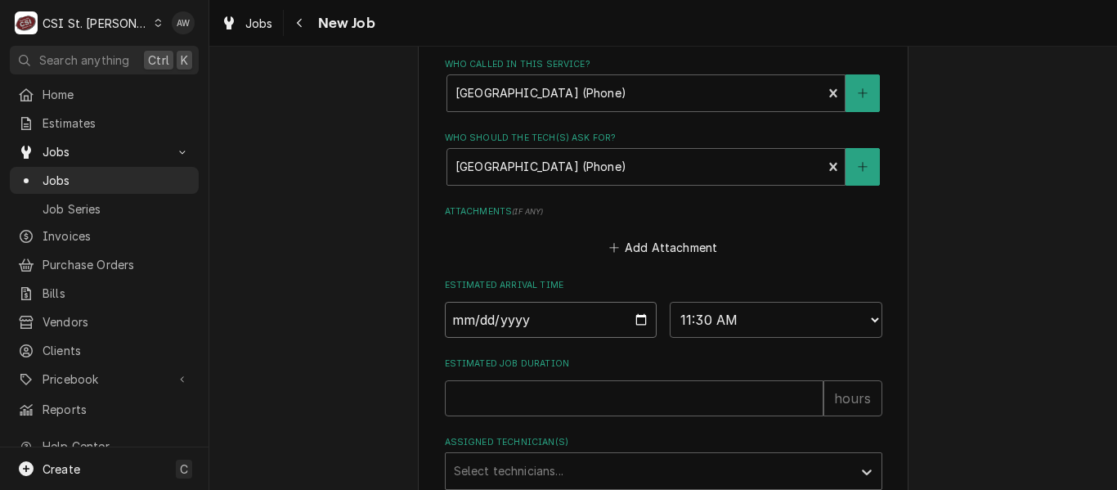
type input "[DATE]"
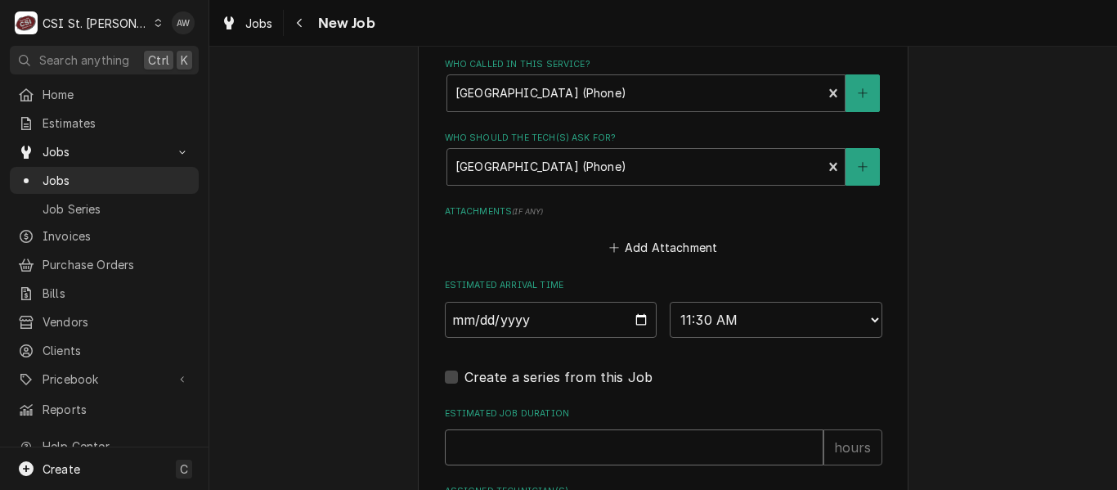
click at [582, 445] on input "Estimated Job Duration" at bounding box center [634, 447] width 379 height 36
type textarea "x"
type input "2"
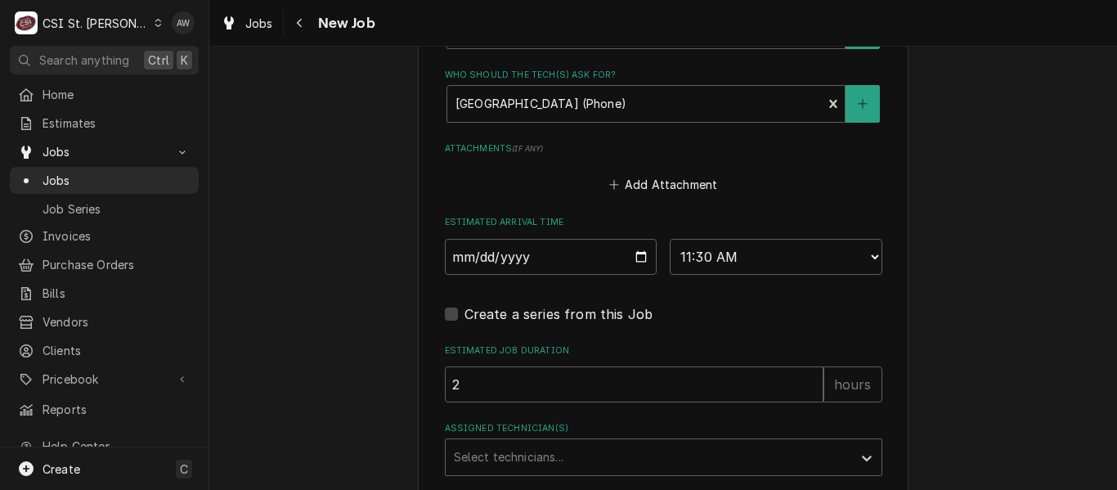
scroll to position [1227, 0]
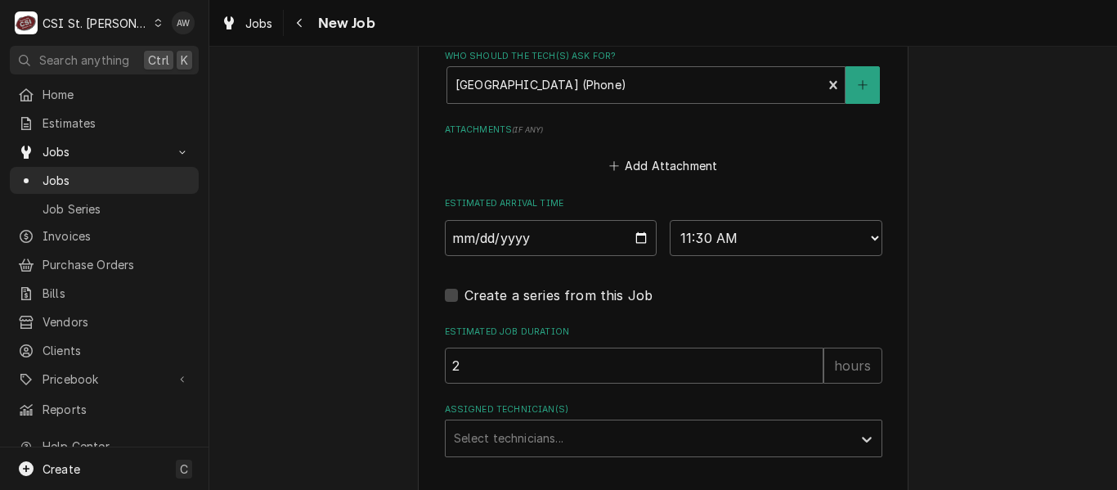
type textarea "x"
click at [560, 446] on div "Assigned Technician(s)" at bounding box center [649, 438] width 390 height 29
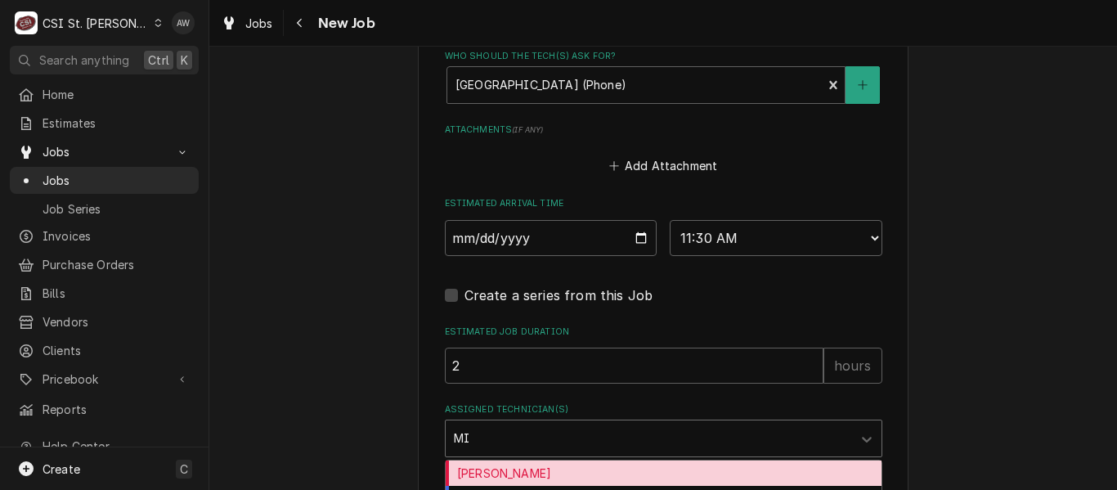
type input "MIK"
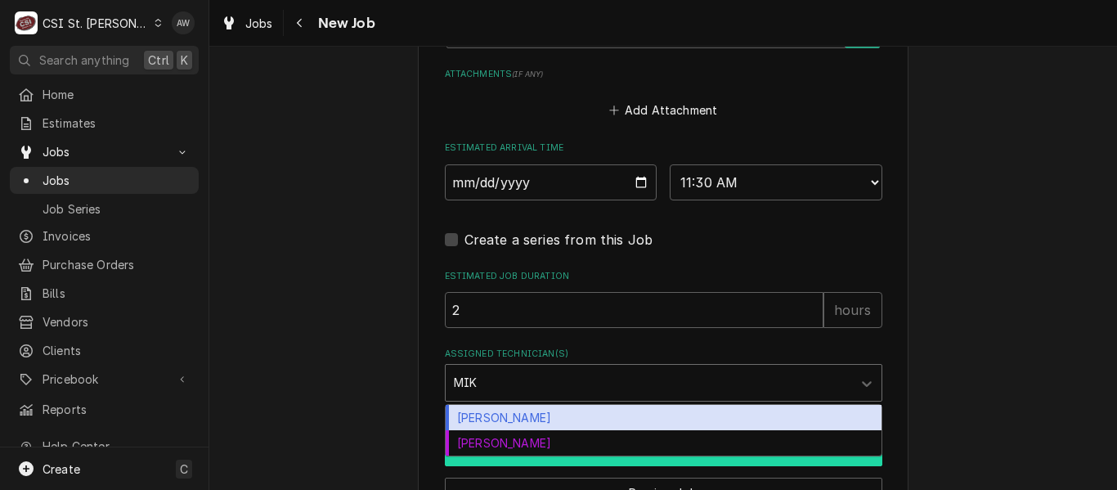
scroll to position [1308, 0]
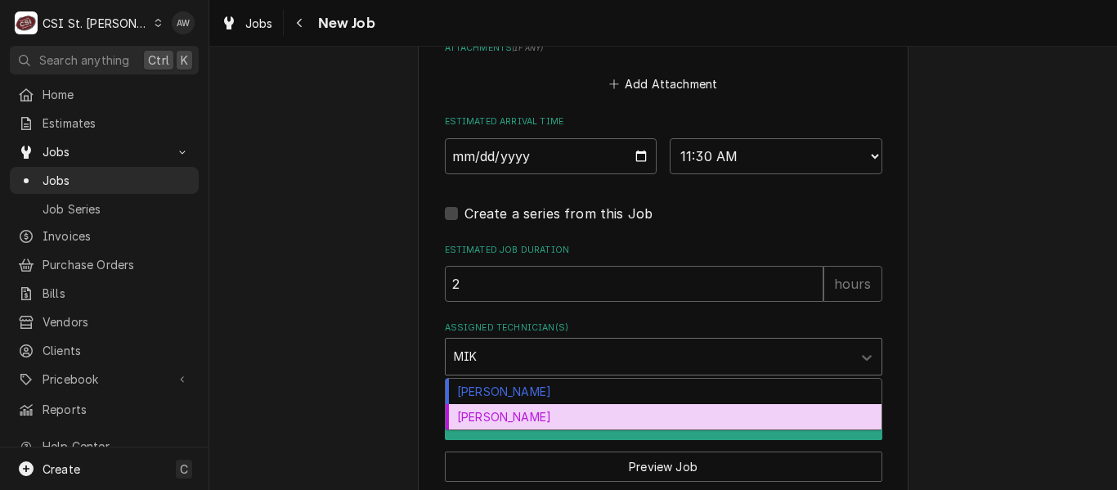
click at [550, 419] on div "[PERSON_NAME]" at bounding box center [664, 416] width 436 height 25
type textarea "x"
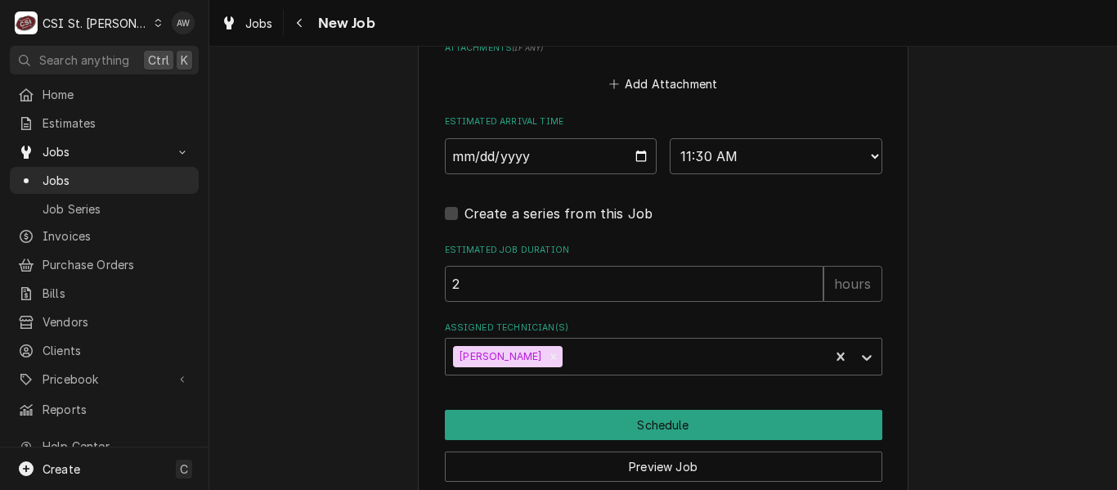
click at [693, 441] on div "Preview Job" at bounding box center [664, 461] width 438 height 42
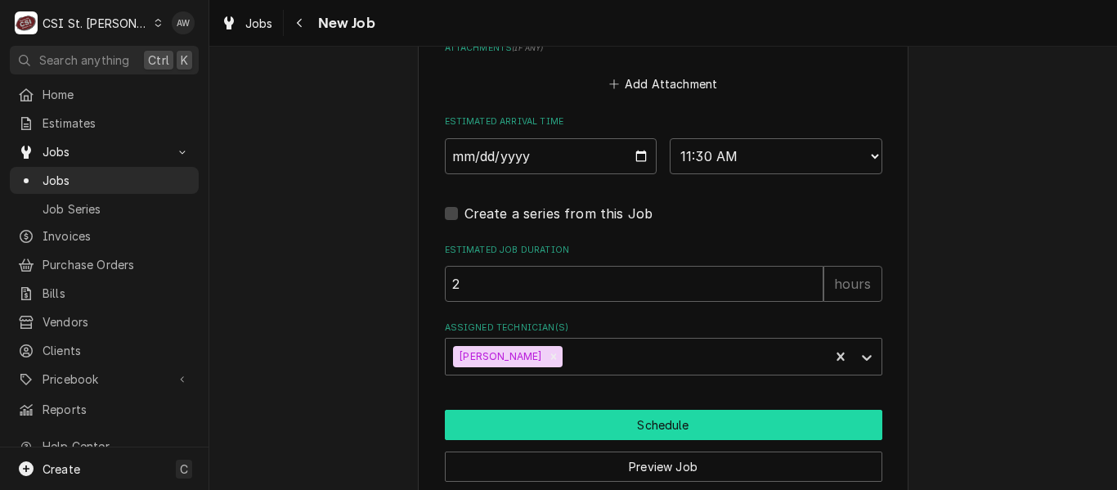
click at [690, 429] on button "Schedule" at bounding box center [664, 425] width 438 height 30
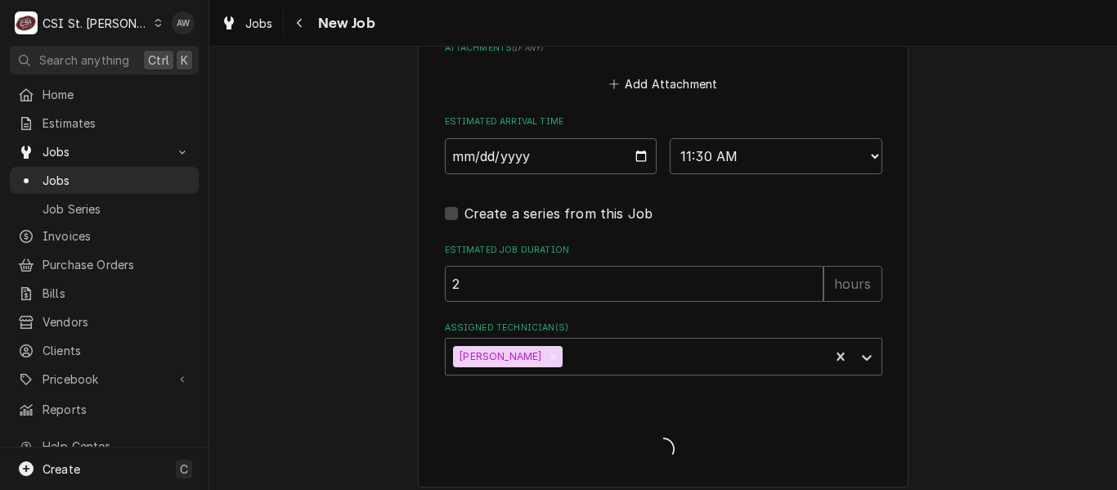
type textarea "x"
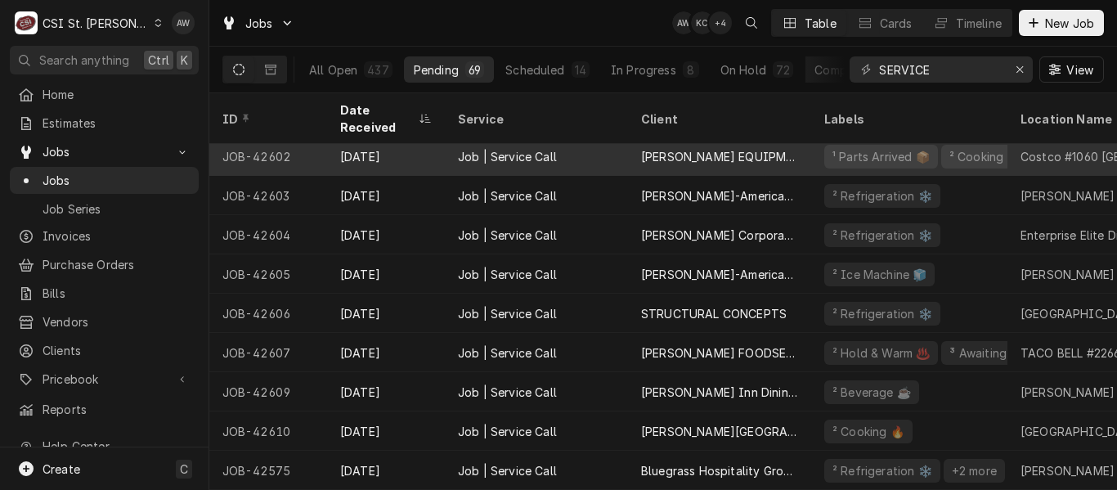
scroll to position [245, 0]
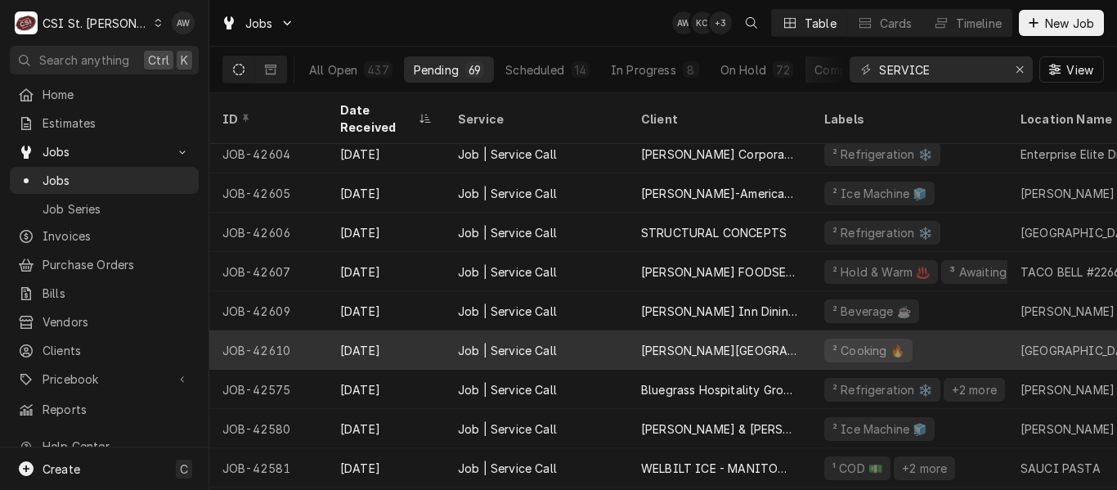
click at [631, 330] on div "[PERSON_NAME][GEOGRAPHIC_DATA]" at bounding box center [719, 349] width 183 height 39
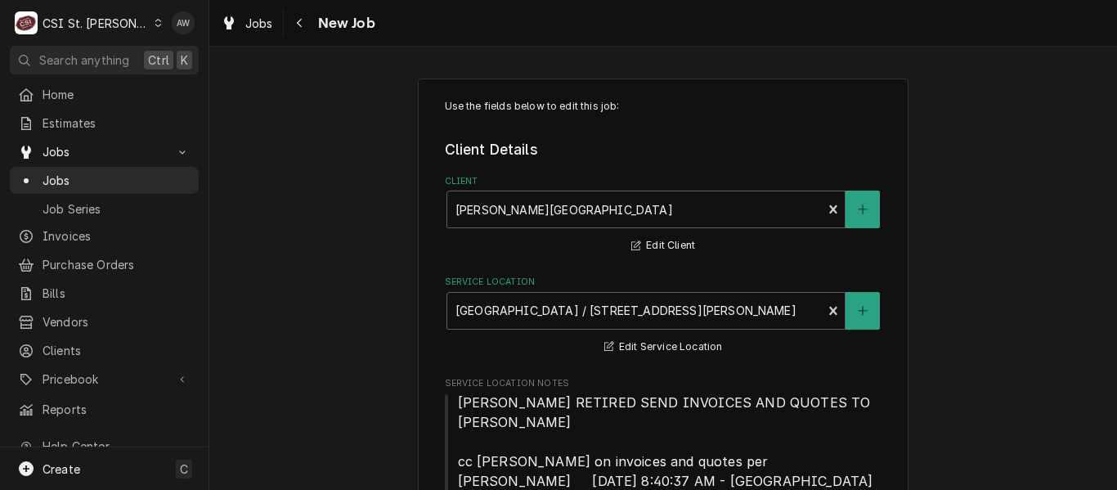
type textarea "x"
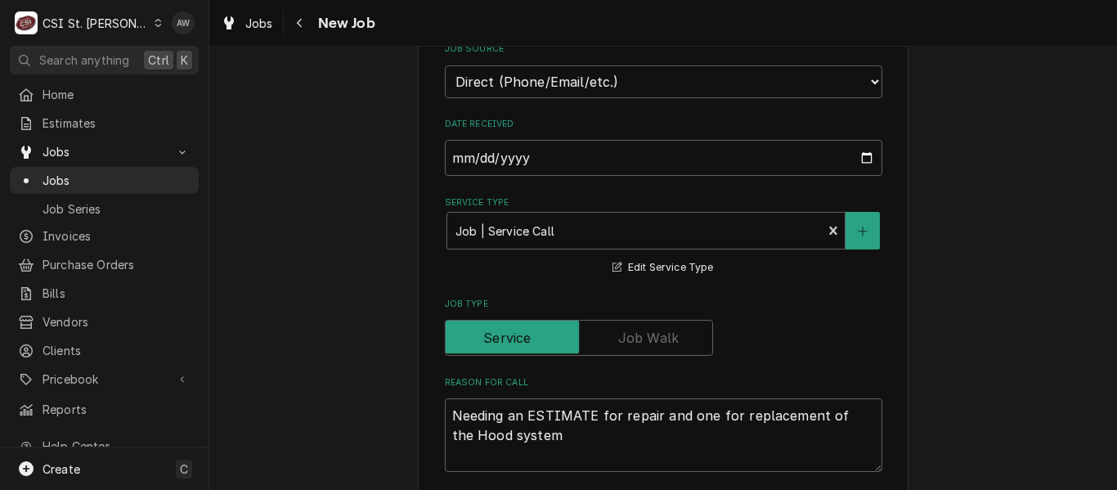
scroll to position [654, 0]
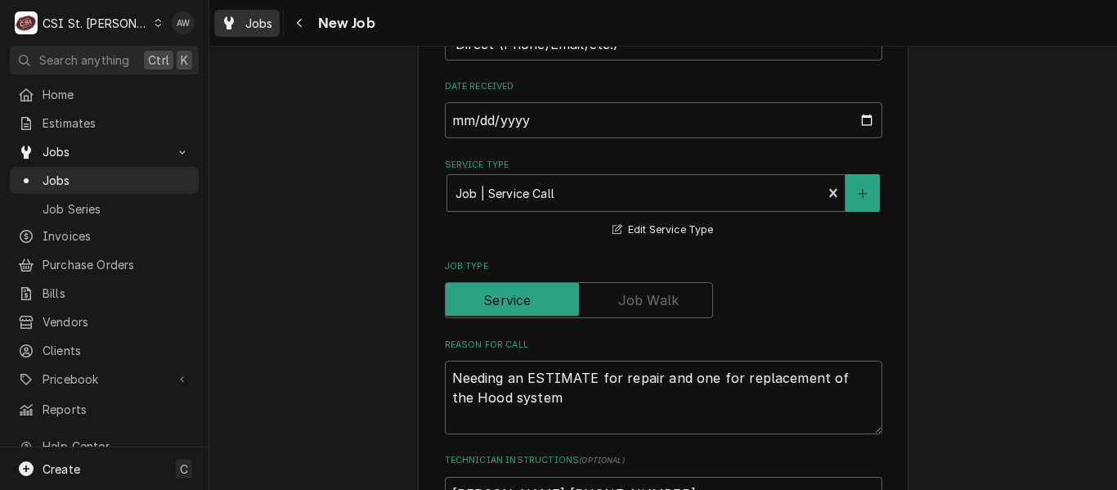
click at [256, 21] on span "Jobs" at bounding box center [259, 23] width 28 height 17
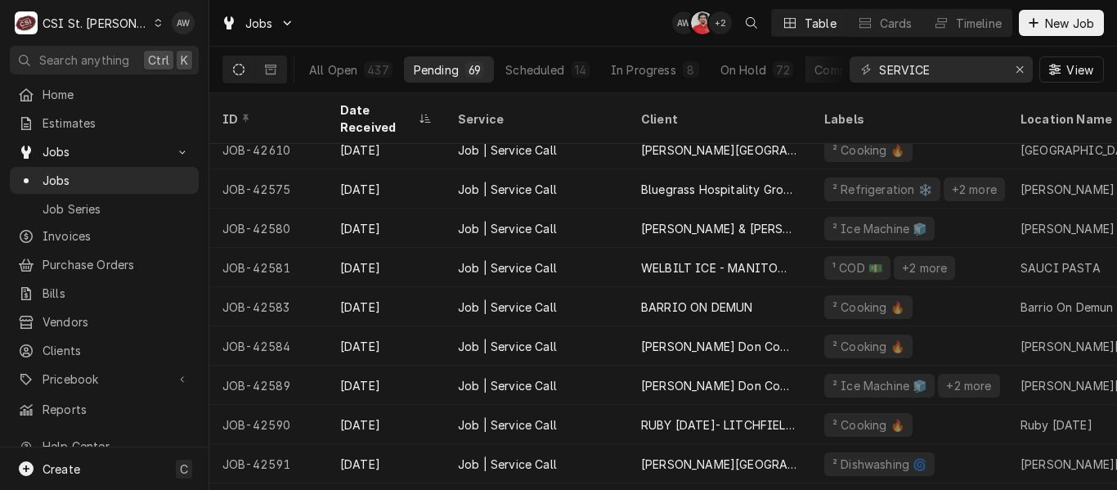
scroll to position [484, 0]
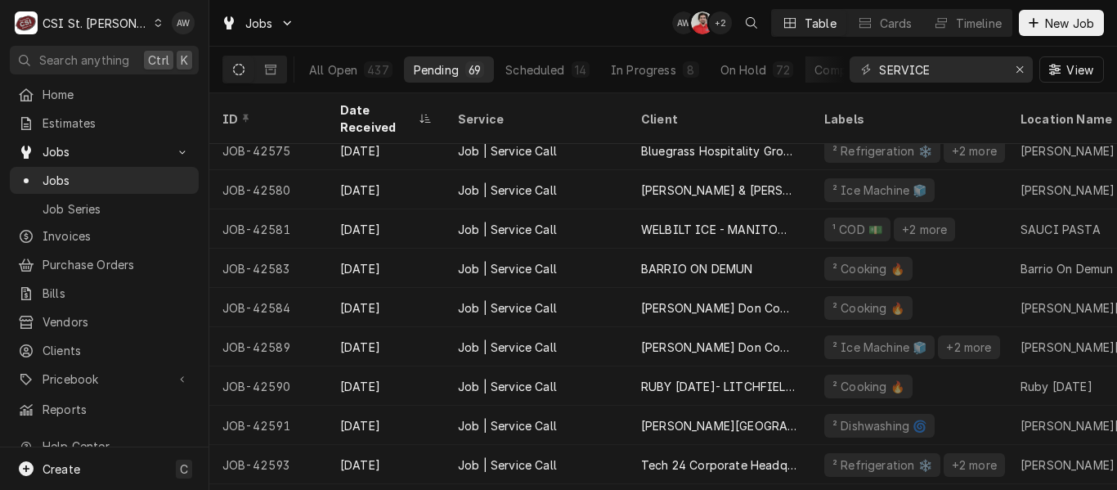
click at [638, 36] on div "Jobs AW NF + 2 Table Cards Timeline New Job" at bounding box center [663, 23] width 908 height 46
drag, startPoint x: 950, startPoint y: 69, endPoint x: 776, endPoint y: 58, distance: 174.5
click at [776, 58] on div "All Open 437 Pending 69 Scheduled 14 In Progress 8 On Hold 72 Completed 274 SER…" at bounding box center [663, 70] width 882 height 46
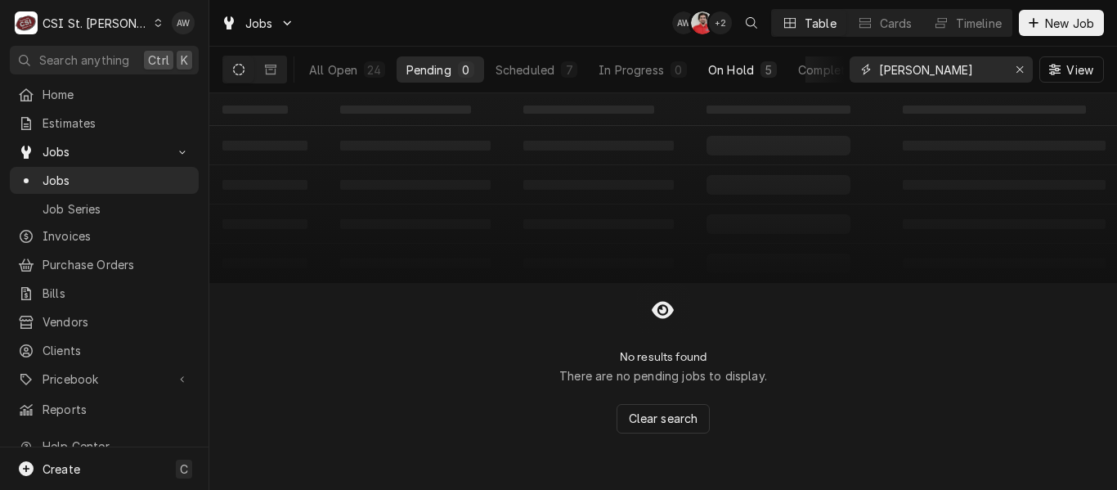
type input "KYLE"
click at [729, 73] on div "On Hold" at bounding box center [731, 69] width 46 height 17
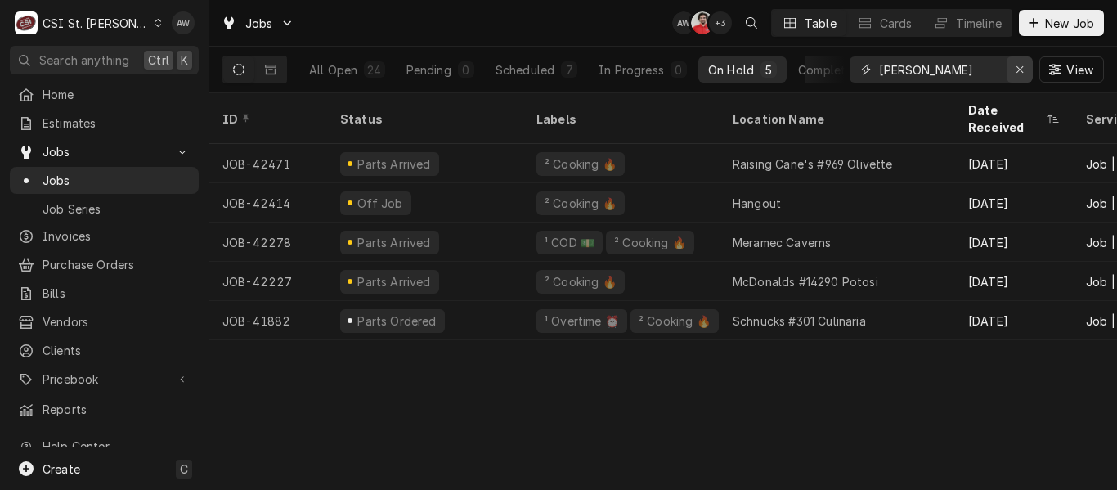
click at [1016, 74] on icon "Erase input" at bounding box center [1020, 69] width 9 height 11
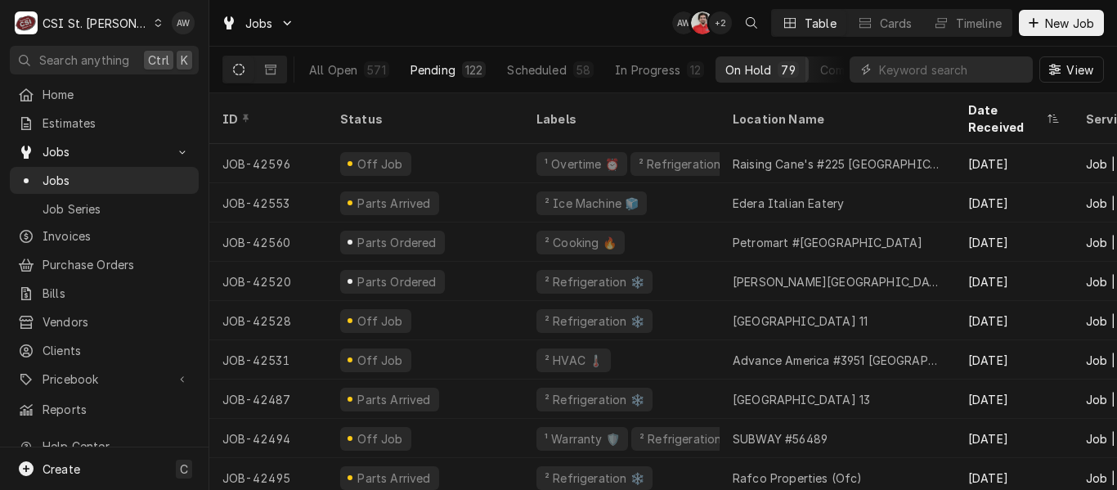
click at [442, 76] on div "Pending" at bounding box center [433, 69] width 45 height 17
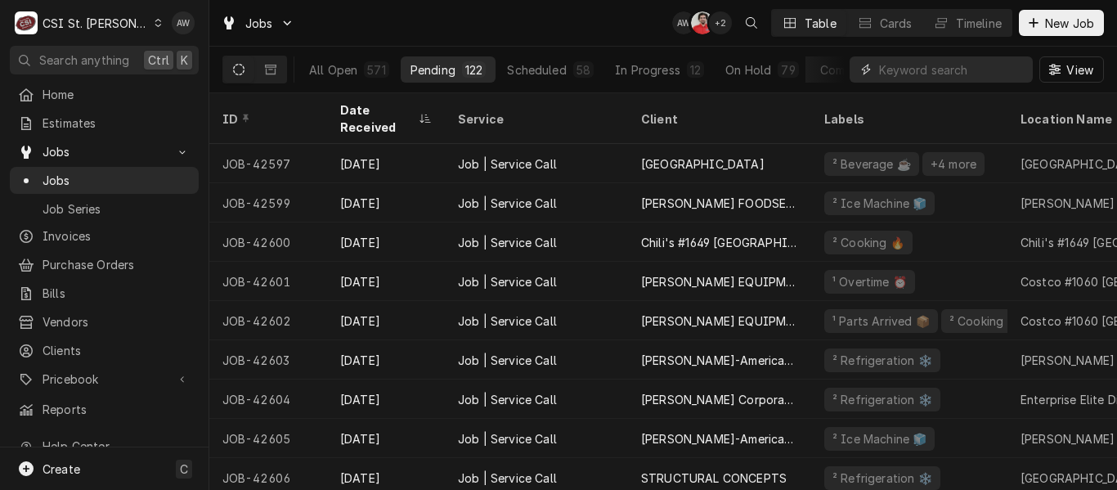
click at [908, 74] on input "Dynamic Content Wrapper" at bounding box center [952, 69] width 146 height 26
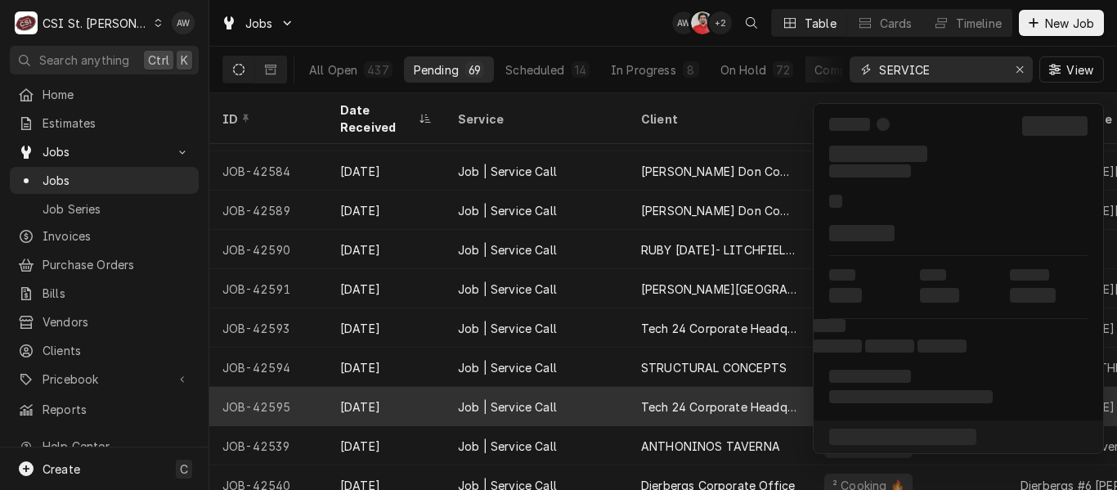
scroll to position [628, 0]
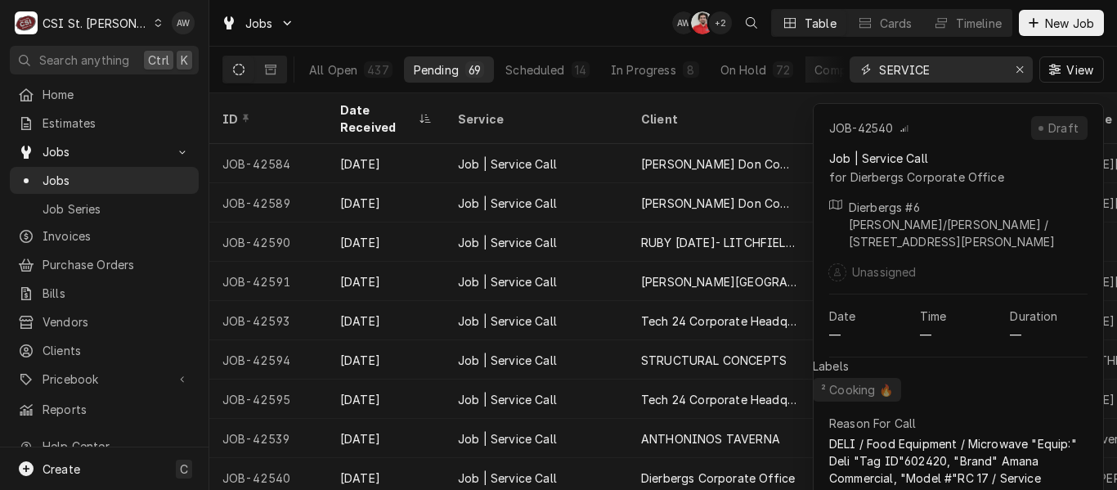
type input "SERVICE"
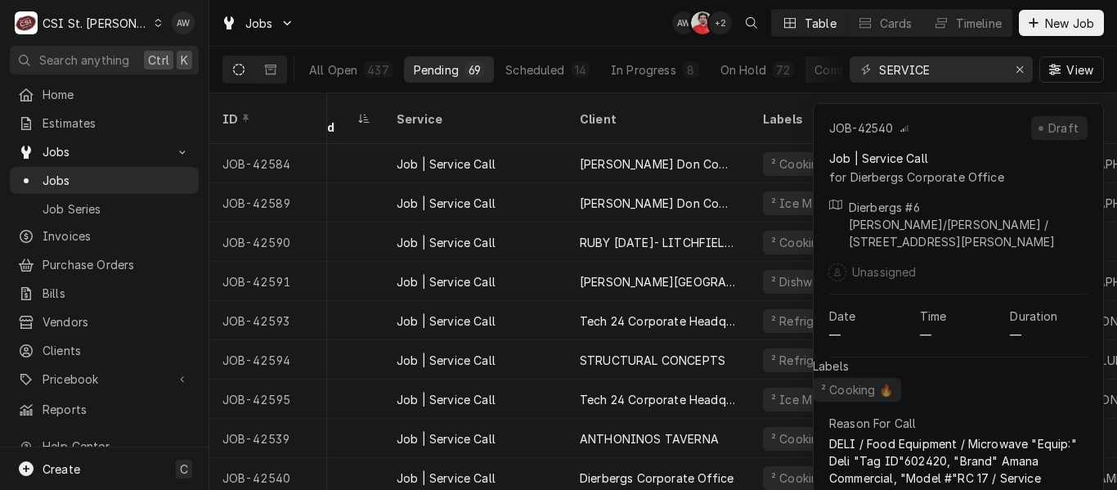
scroll to position [628, 80]
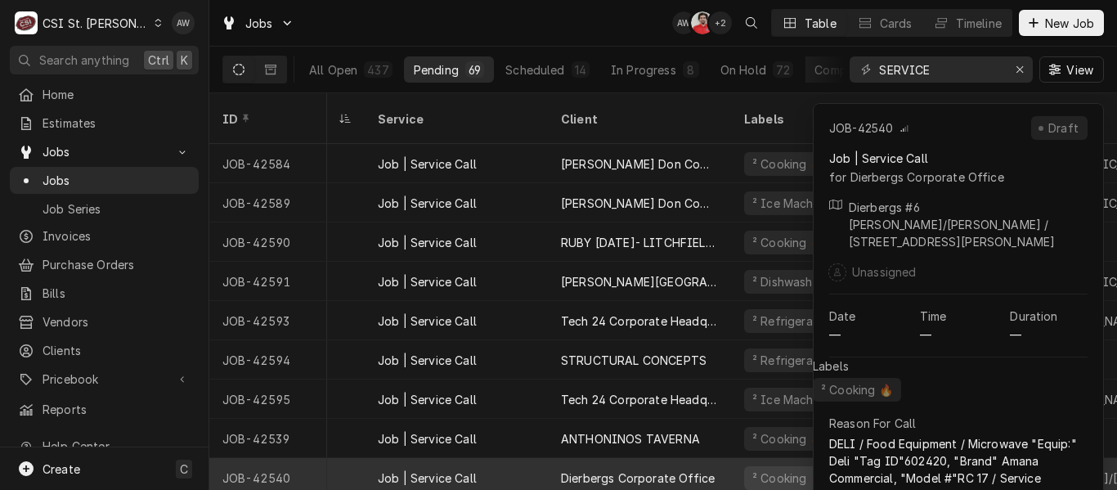
click at [568, 466] on div "Dierbergs Corporate Office" at bounding box center [639, 477] width 183 height 39
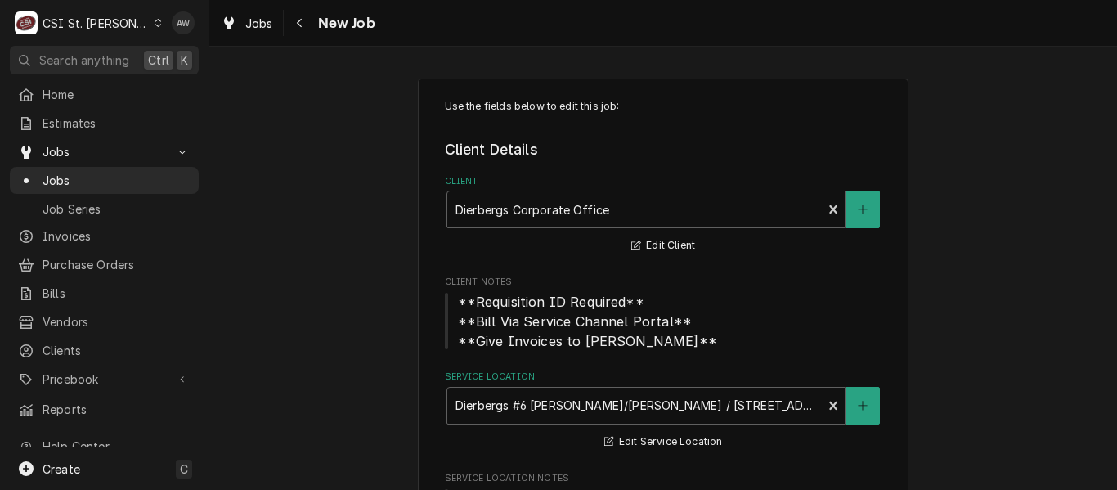
type textarea "x"
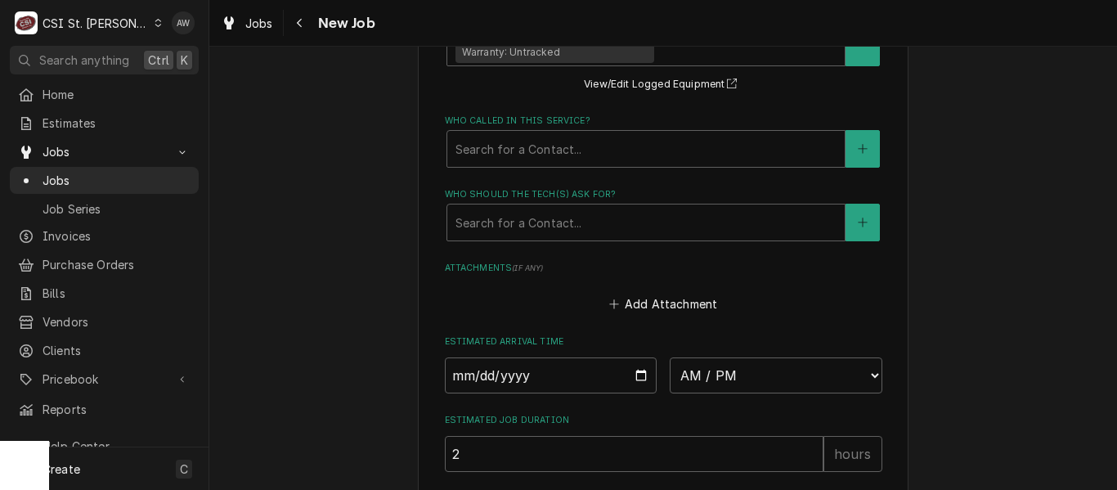
scroll to position [1799, 0]
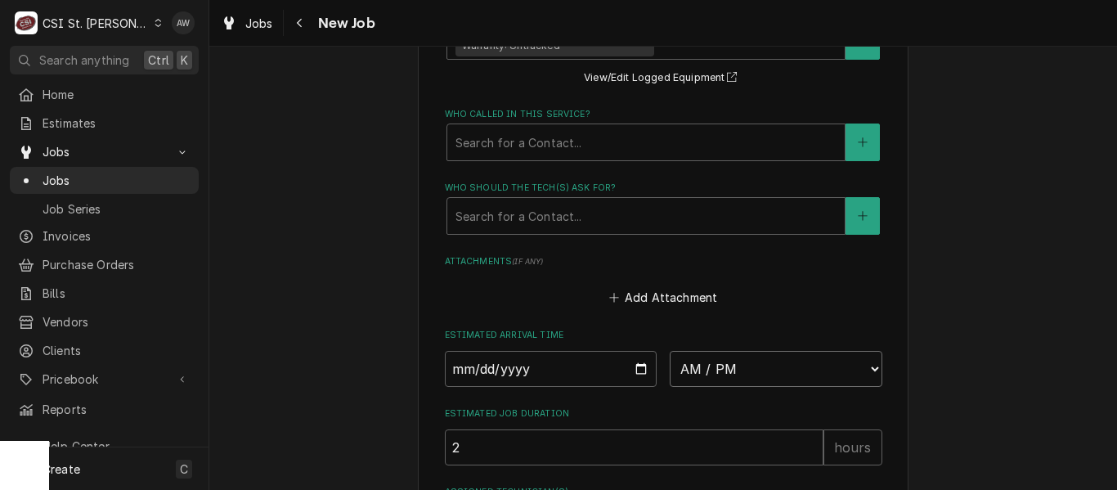
drag, startPoint x: 788, startPoint y: 370, endPoint x: 785, endPoint y: 352, distance: 18.3
click at [788, 370] on select "AM / PM 6:00 AM 6:15 AM 6:30 AM 6:45 AM 7:00 AM 7:15 AM 7:30 AM 7:45 AM 8:00 AM…" at bounding box center [776, 369] width 213 height 36
select select "11:15:00"
click at [670, 351] on select "AM / PM 6:00 AM 6:15 AM 6:30 AM 6:45 AM 7:00 AM 7:15 AM 7:30 AM 7:45 AM 8:00 AM…" at bounding box center [776, 369] width 213 height 36
type textarea "x"
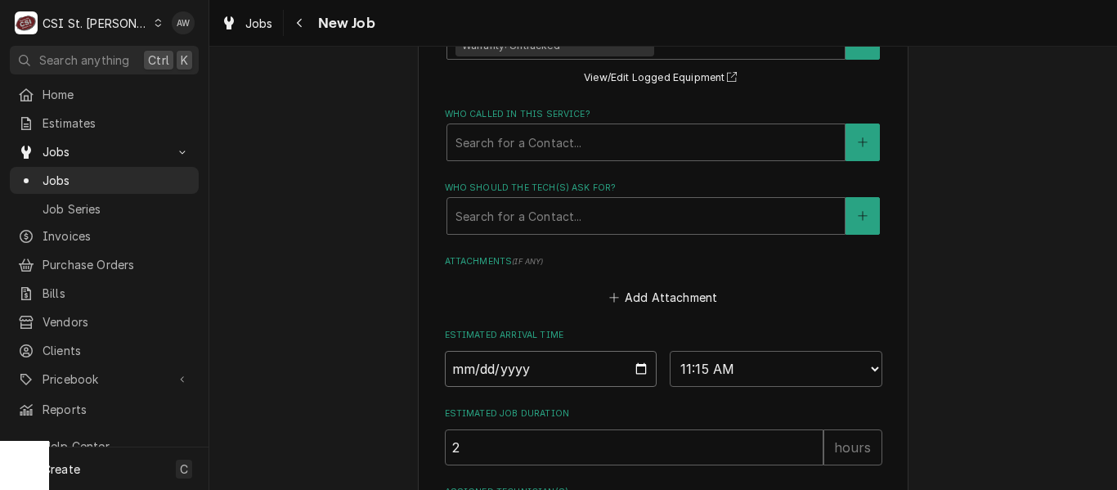
click at [635, 366] on input "Date" at bounding box center [551, 369] width 213 height 36
type input "[DATE]"
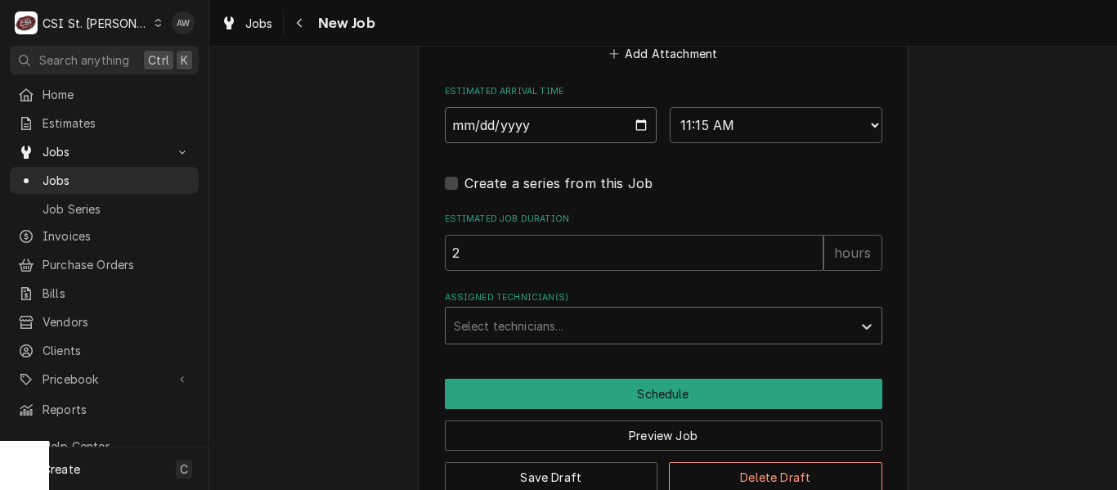
type textarea "x"
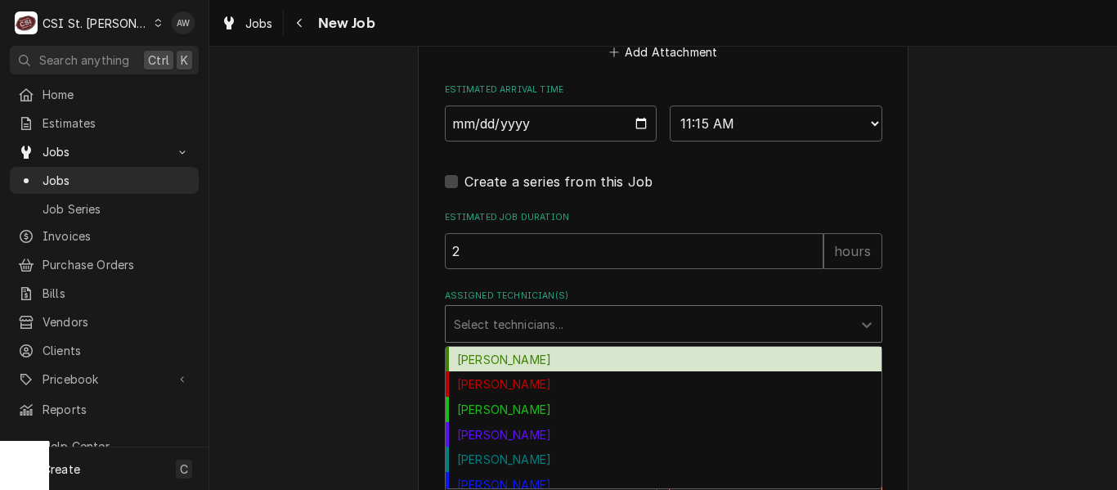
click at [550, 322] on div "Assigned Technician(s)" at bounding box center [649, 323] width 390 height 29
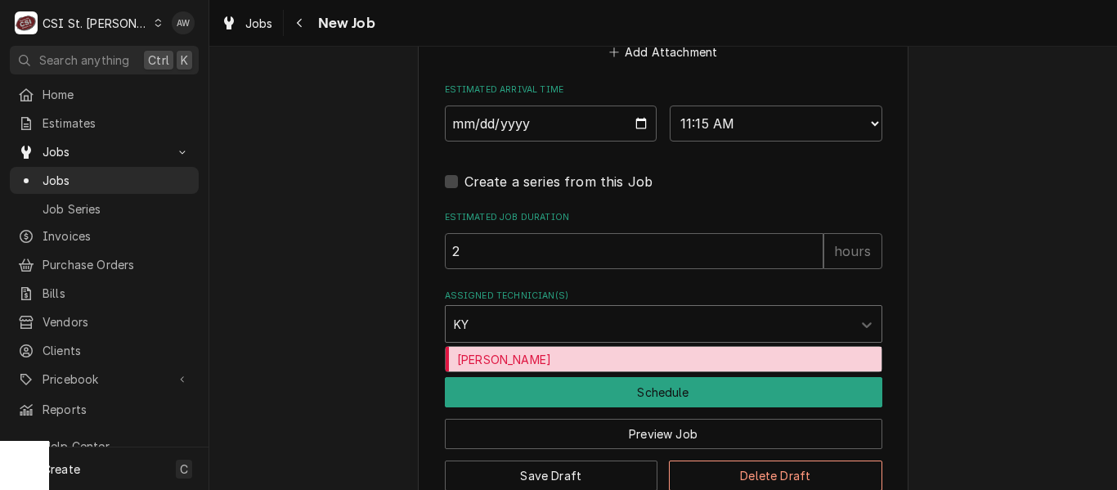
type input "[PERSON_NAME]"
click at [564, 365] on div "[PERSON_NAME]" at bounding box center [664, 359] width 436 height 25
type textarea "x"
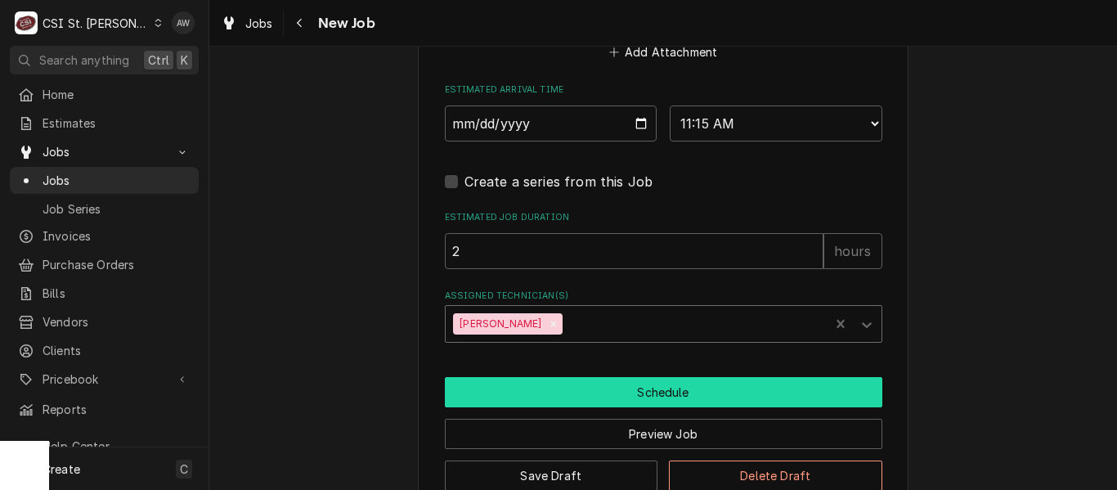
click at [568, 396] on button "Schedule" at bounding box center [664, 392] width 438 height 30
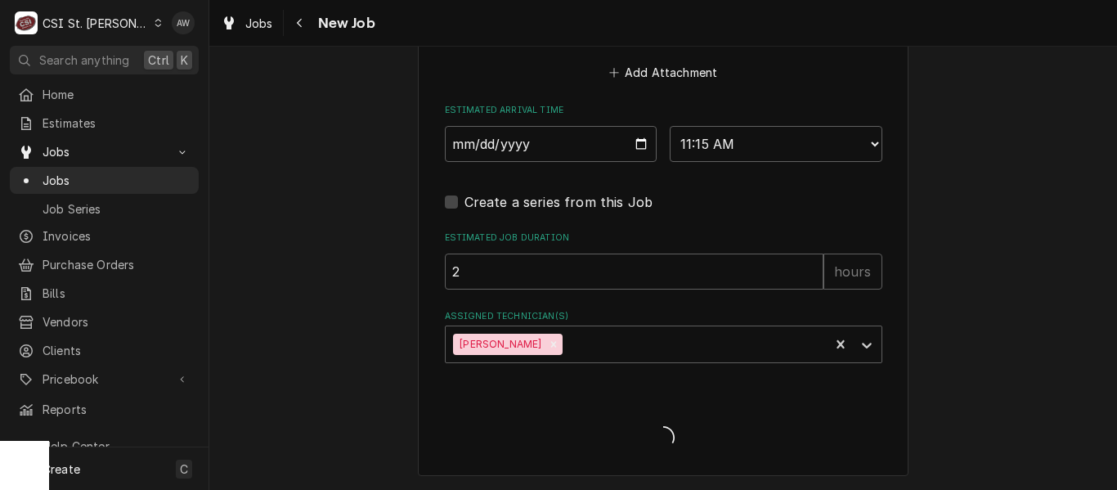
scroll to position [2024, 0]
type textarea "x"
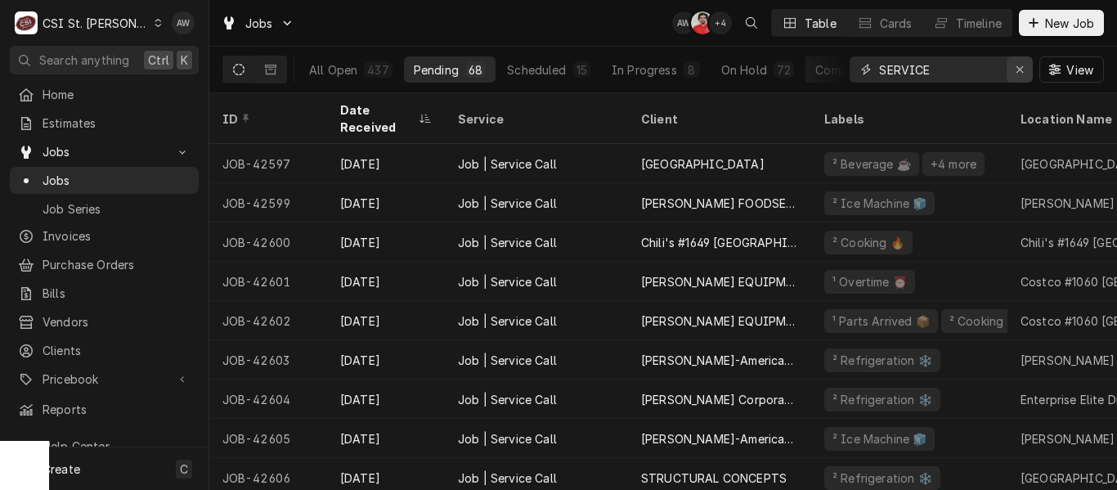
click at [1020, 78] on button "Erase input" at bounding box center [1020, 69] width 26 height 26
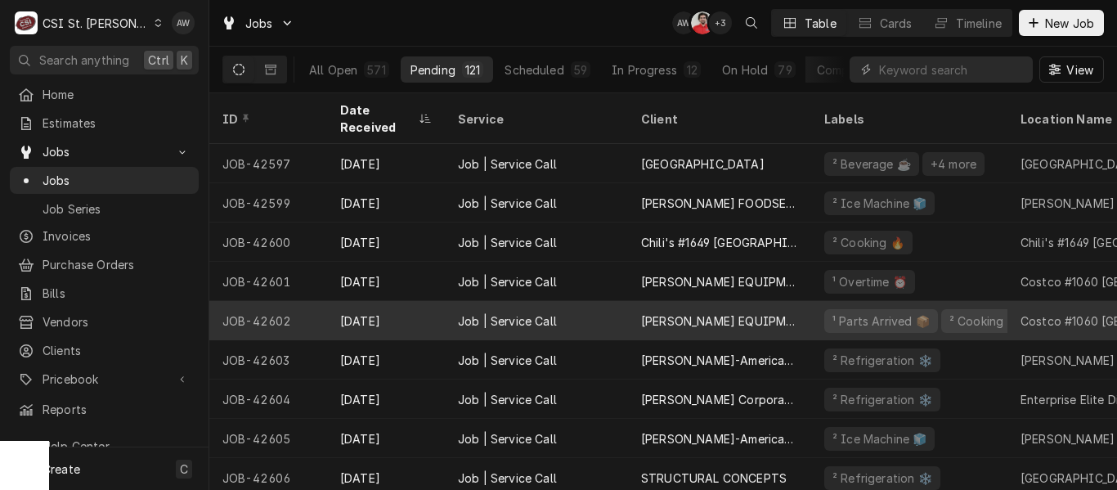
click at [705, 312] on div "[PERSON_NAME] EQUIPMENT MANUFACTURING" at bounding box center [719, 320] width 157 height 17
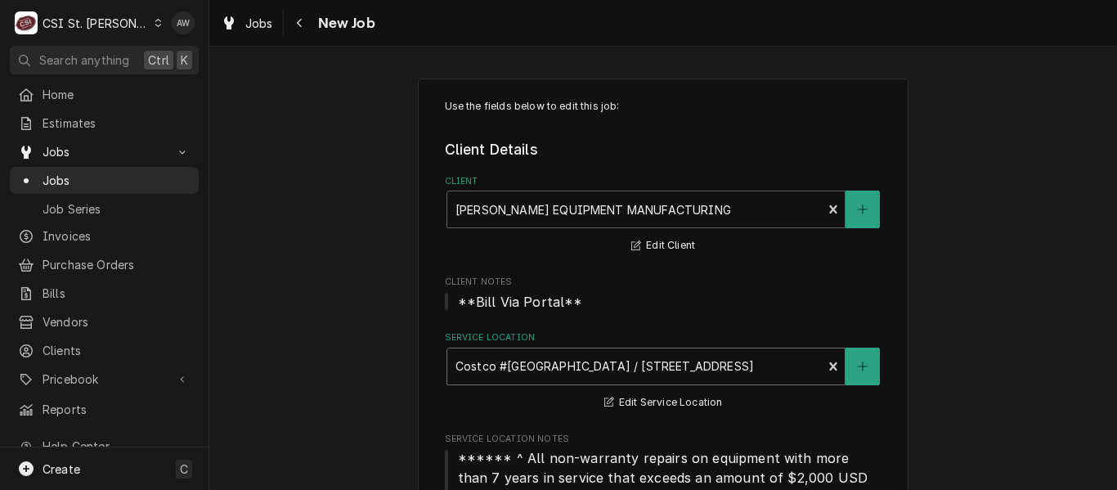
type textarea "x"
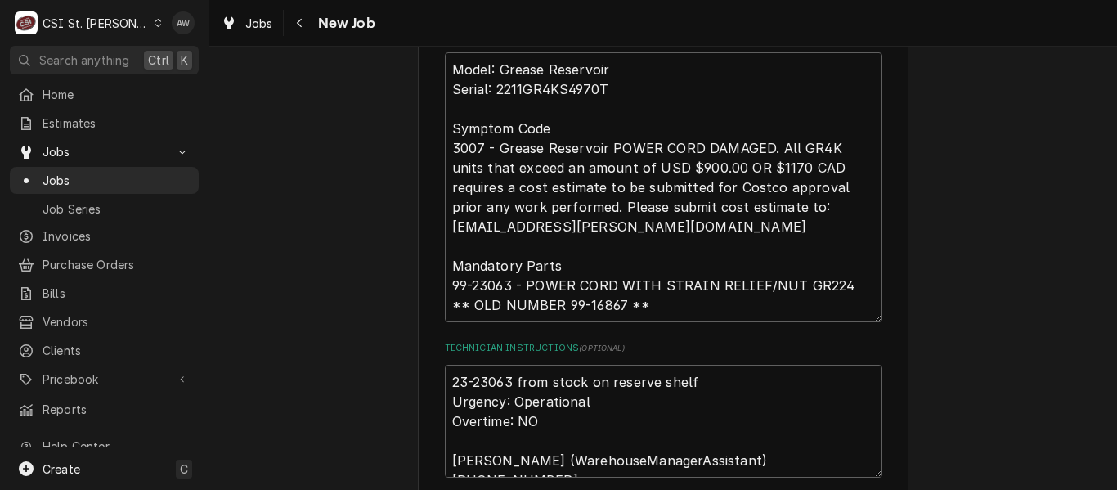
scroll to position [1227, 0]
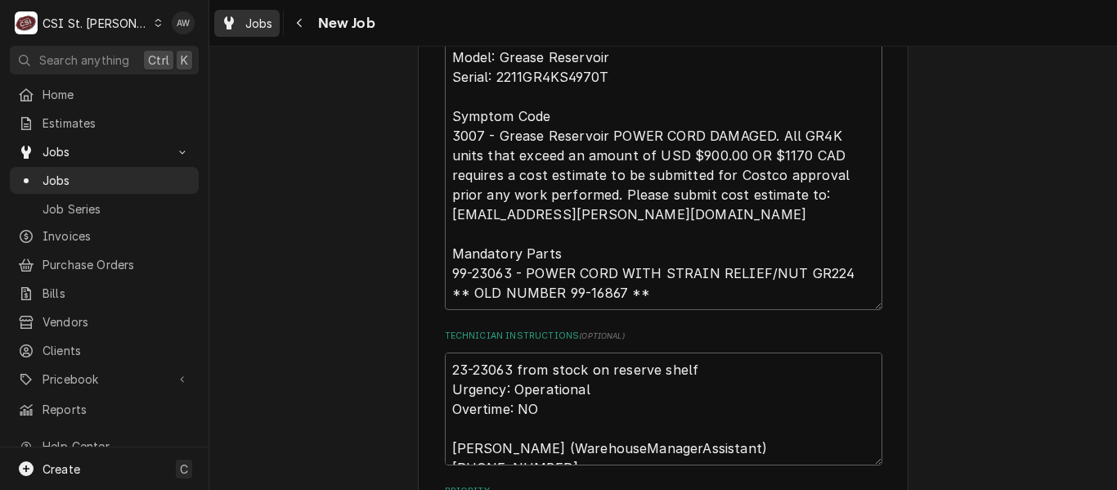
click at [267, 25] on span "Jobs" at bounding box center [259, 23] width 28 height 17
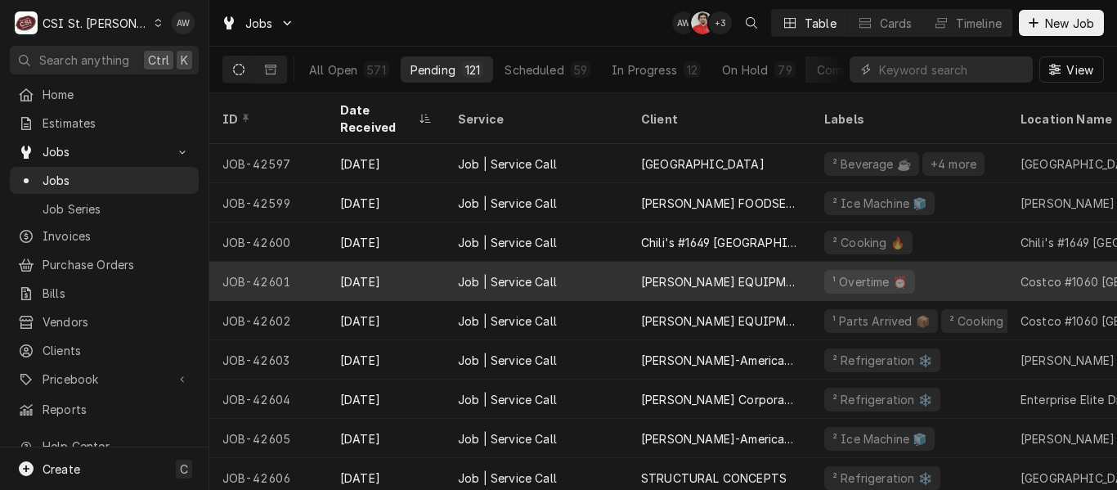
click at [693, 273] on div "[PERSON_NAME] EQUIPMENT MANUFACTURING" at bounding box center [719, 281] width 157 height 17
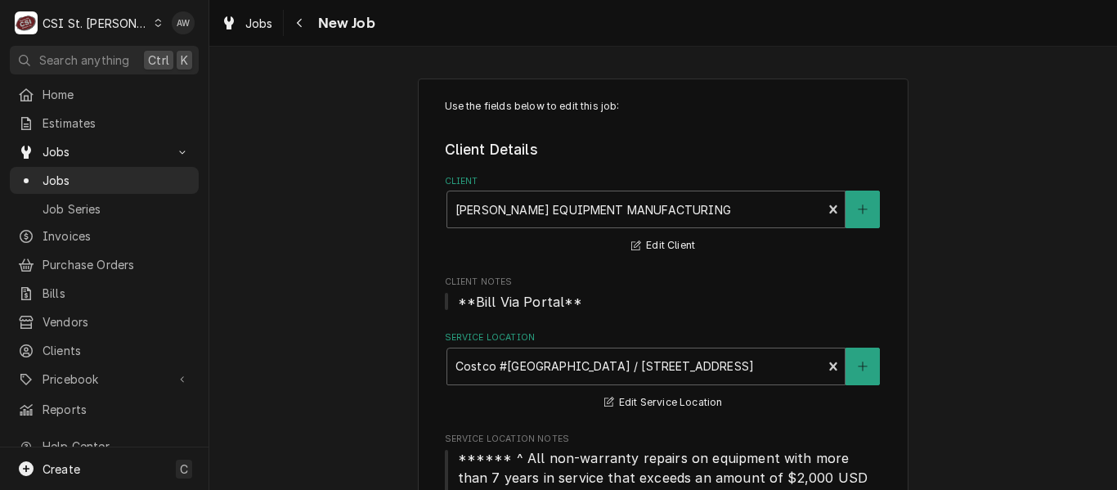
type textarea "x"
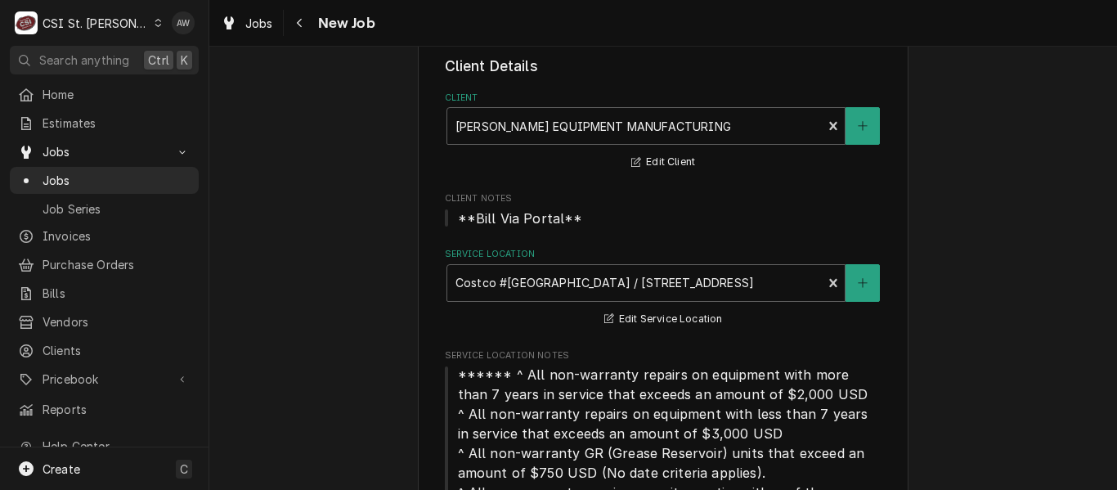
scroll to position [82, 0]
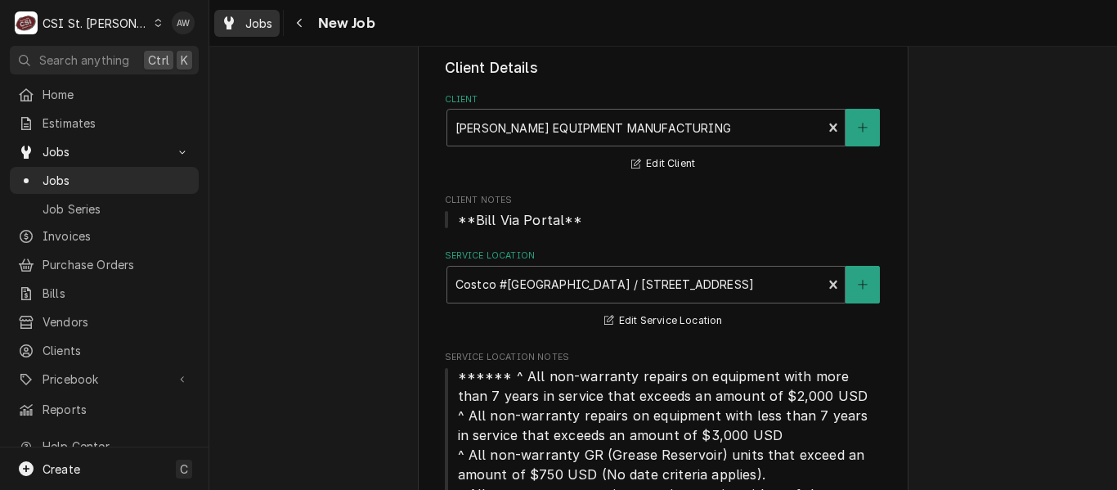
click at [251, 22] on span "Jobs" at bounding box center [259, 23] width 28 height 17
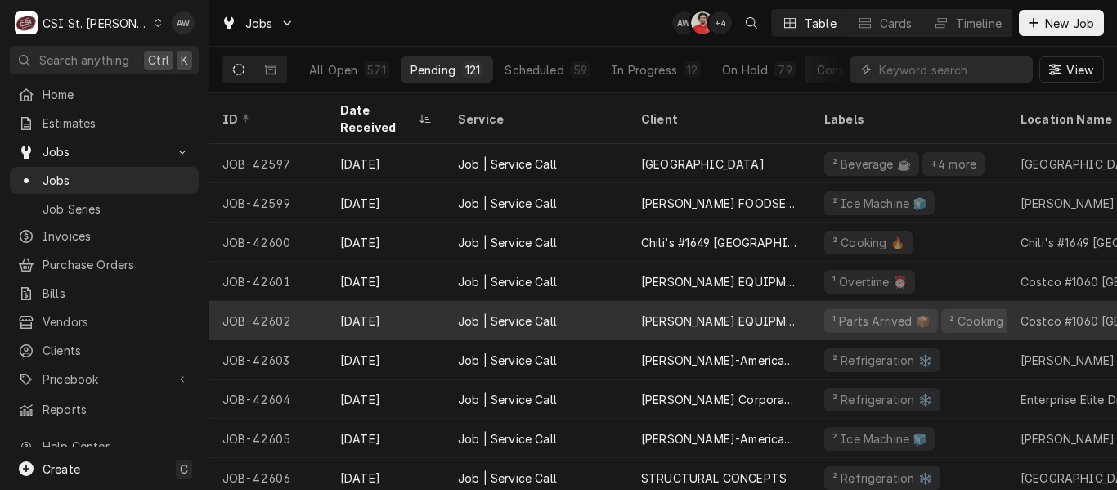
click at [667, 301] on div "[PERSON_NAME] EQUIPMENT MANUFACTURING" at bounding box center [719, 320] width 183 height 39
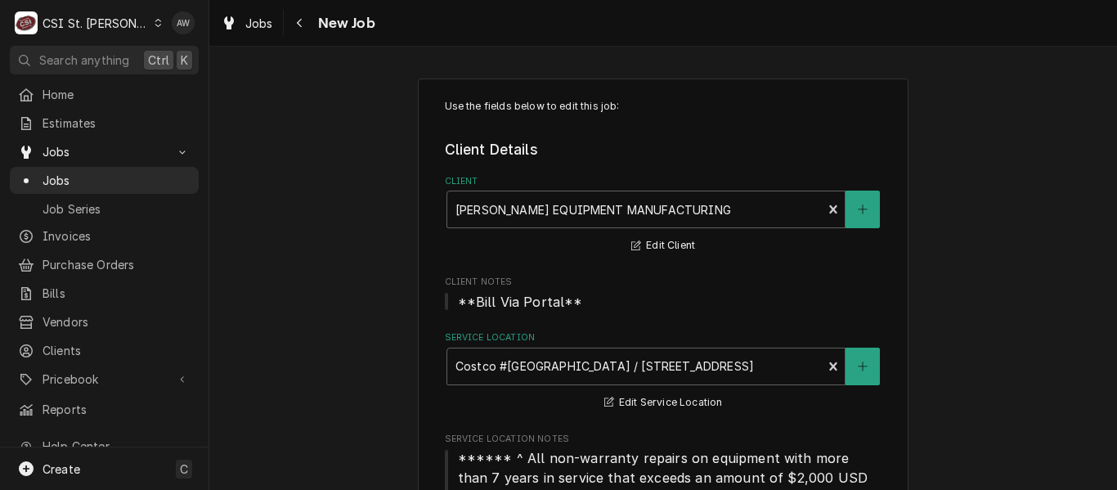
type textarea "x"
click at [249, 22] on span "Jobs" at bounding box center [259, 23] width 28 height 17
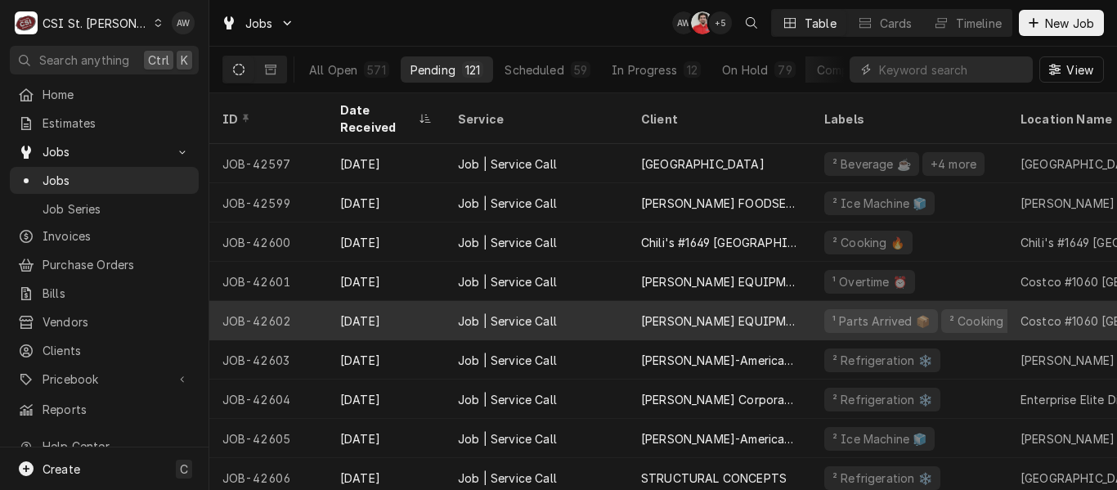
click at [667, 312] on div "[PERSON_NAME] EQUIPMENT MANUFACTURING" at bounding box center [719, 320] width 157 height 17
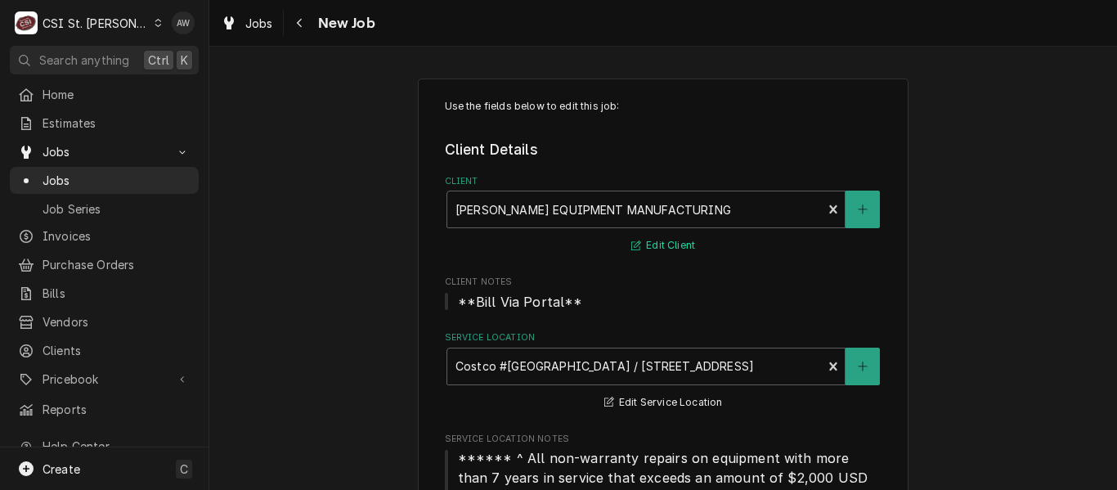
type textarea "x"
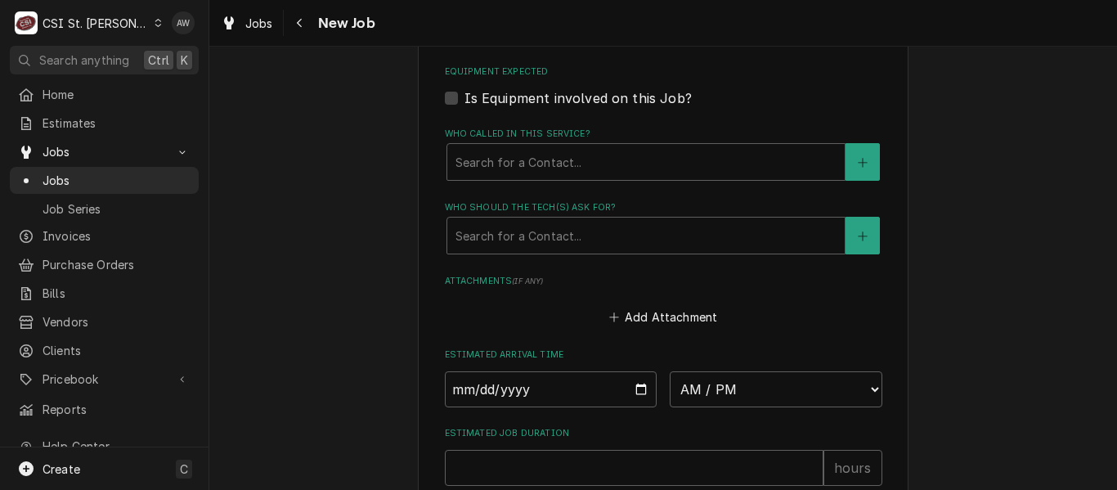
scroll to position [1799, 0]
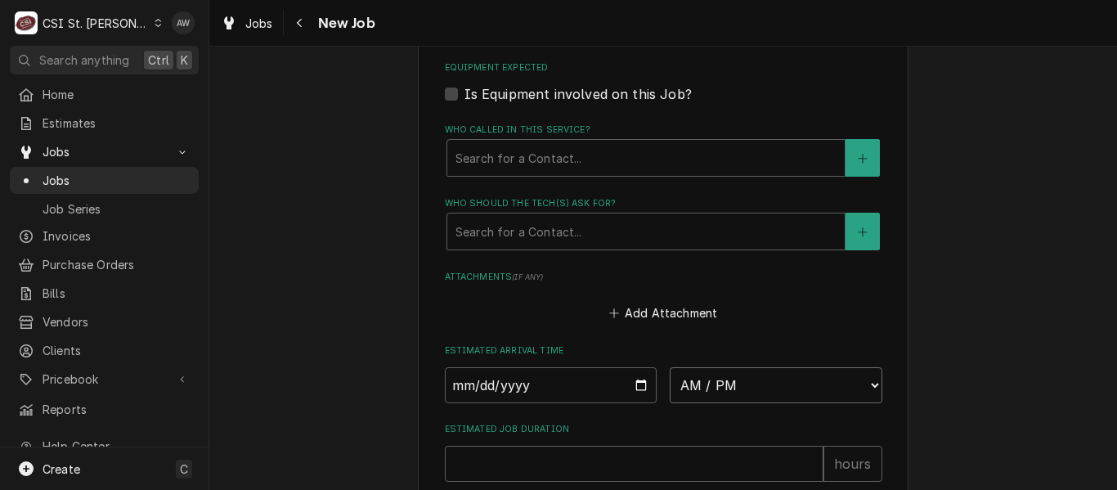
click at [772, 371] on select "AM / PM 6:00 AM 6:15 AM 6:30 AM 6:45 AM 7:00 AM 7:15 AM 7:30 AM 7:45 AM 8:00 AM…" at bounding box center [776, 385] width 213 height 36
select select "06:00:00"
click at [670, 367] on select "AM / PM 6:00 AM 6:15 AM 6:30 AM 6:45 AM 7:00 AM 7:15 AM 7:30 AM 7:45 AM 8:00 AM…" at bounding box center [776, 385] width 213 height 36
type textarea "x"
click at [634, 384] on input "Date" at bounding box center [551, 385] width 213 height 36
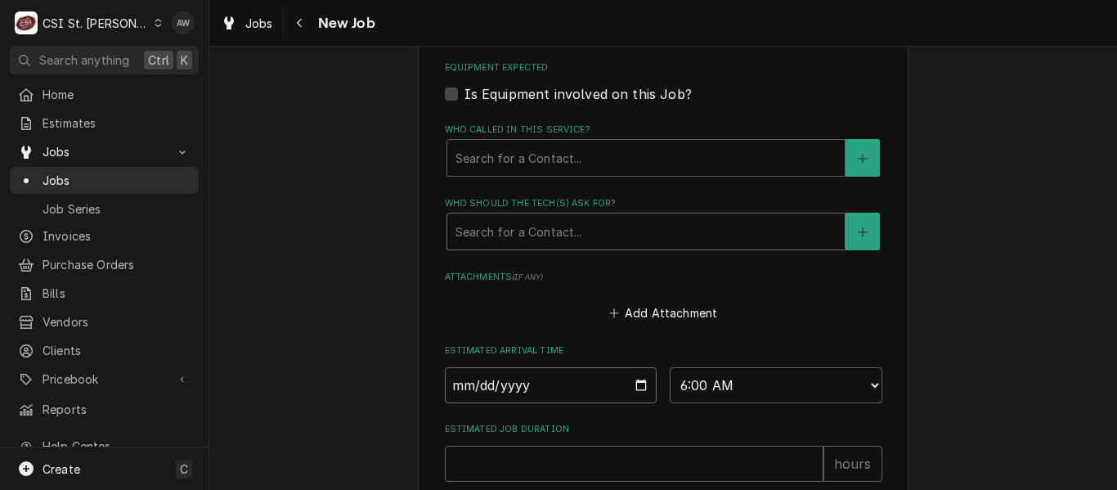
type input "[DATE]"
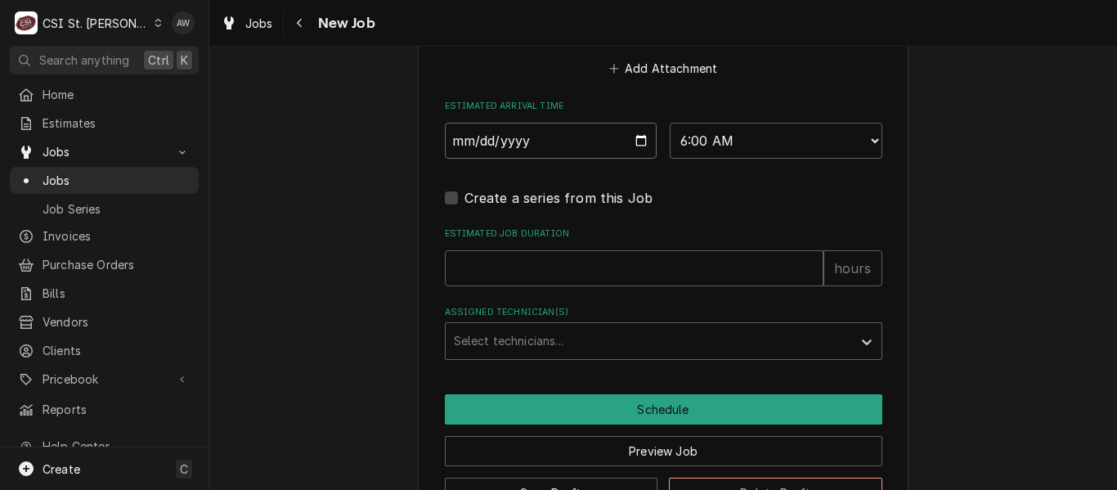
scroll to position [2044, 0]
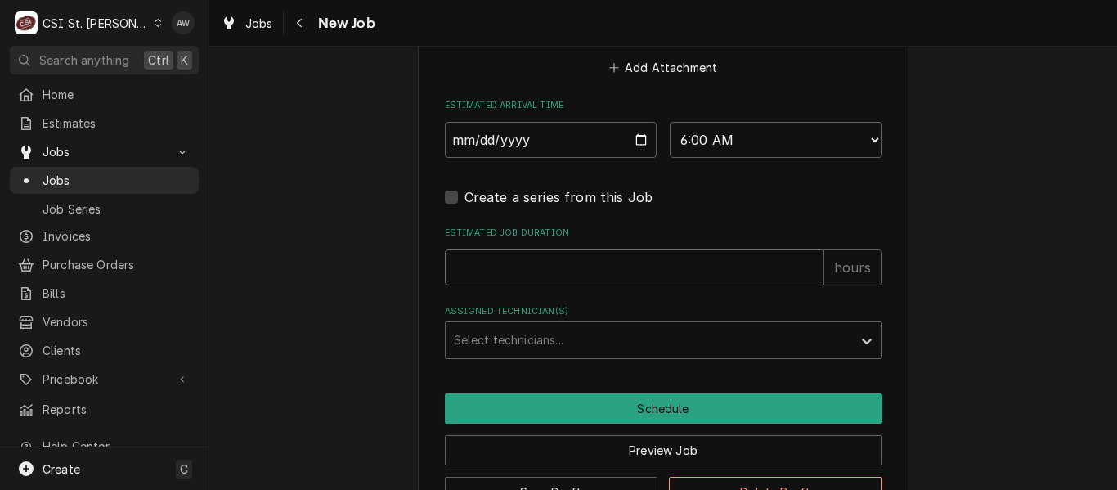
click at [577, 272] on input "Estimated Job Duration" at bounding box center [634, 267] width 379 height 36
type textarea "x"
type input "2"
type textarea "x"
click at [599, 338] on div "Assigned Technician(s)" at bounding box center [649, 339] width 390 height 29
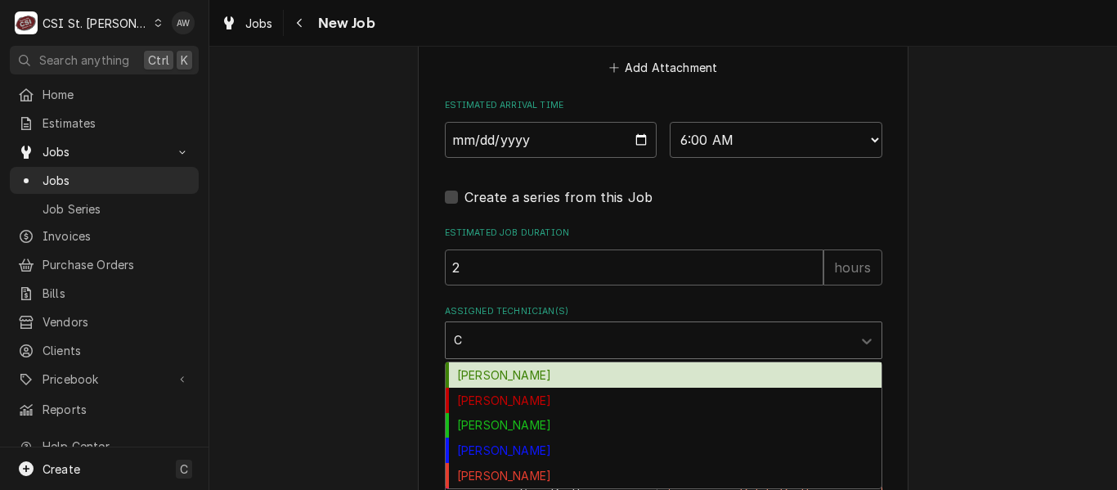
type input "CH"
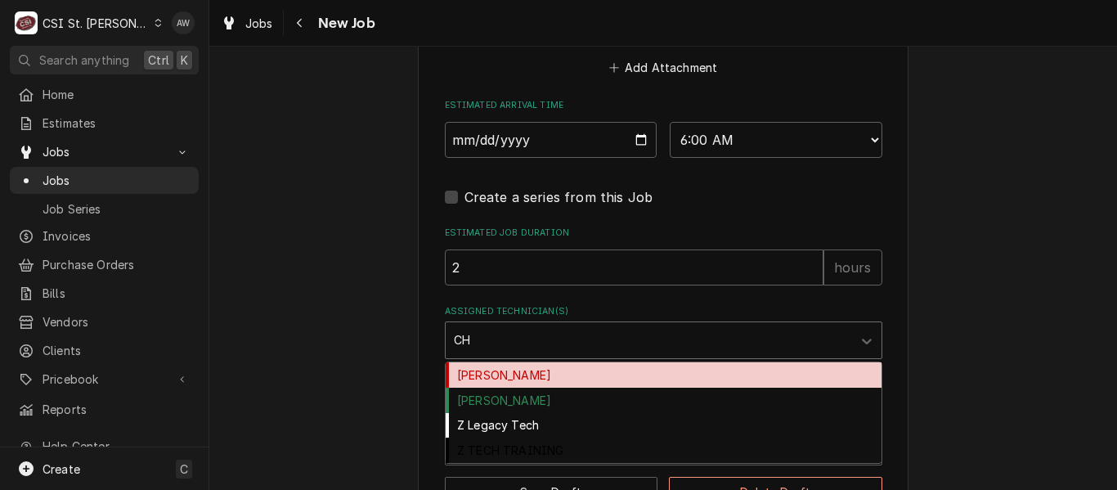
click at [577, 377] on div "[PERSON_NAME]" at bounding box center [664, 374] width 436 height 25
type textarea "x"
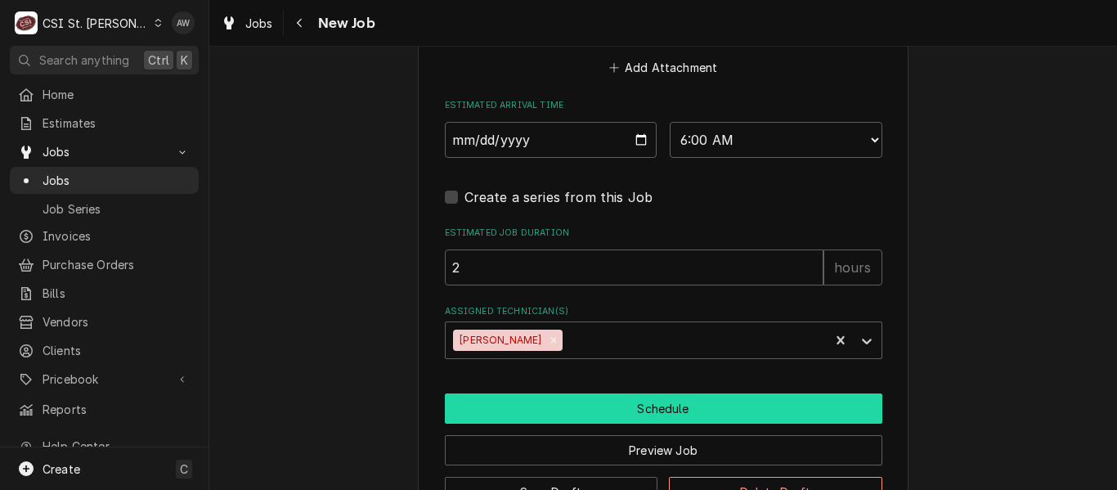
click at [594, 404] on button "Schedule" at bounding box center [664, 408] width 438 height 30
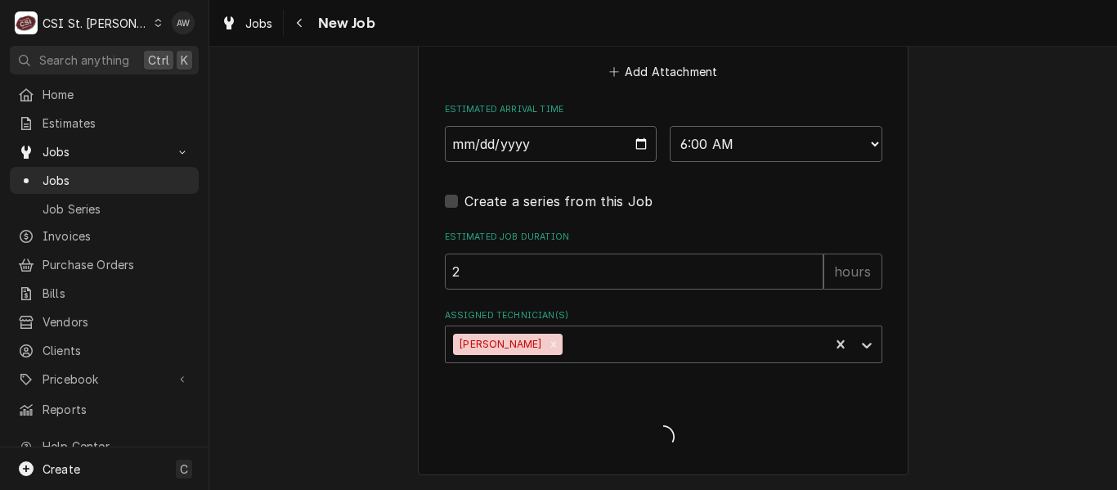
type textarea "x"
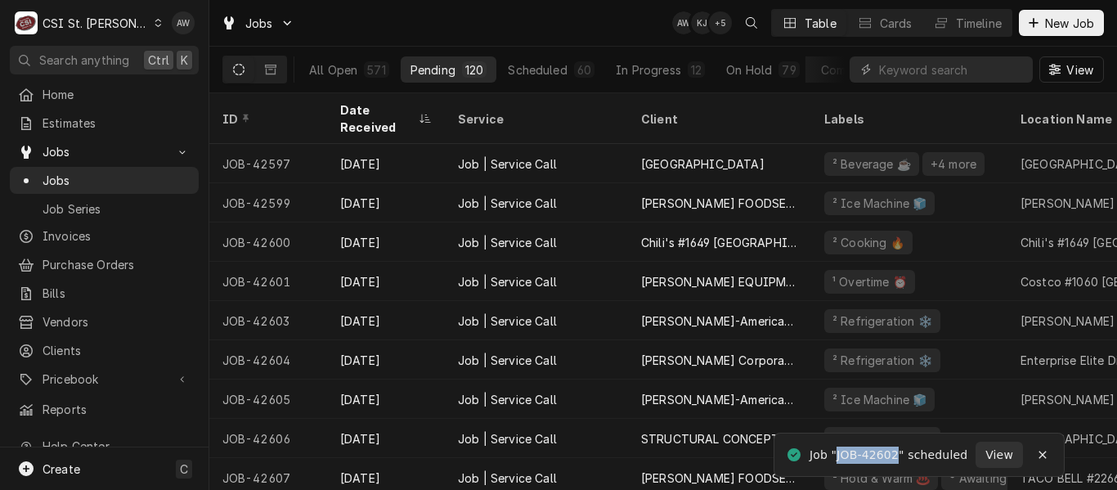
drag, startPoint x: 903, startPoint y: 451, endPoint x: 840, endPoint y: 452, distance: 63.0
click at [840, 452] on div "Job "JOB-42602" scheduled" at bounding box center [890, 455] width 160 height 17
copy div "JOB-42602"
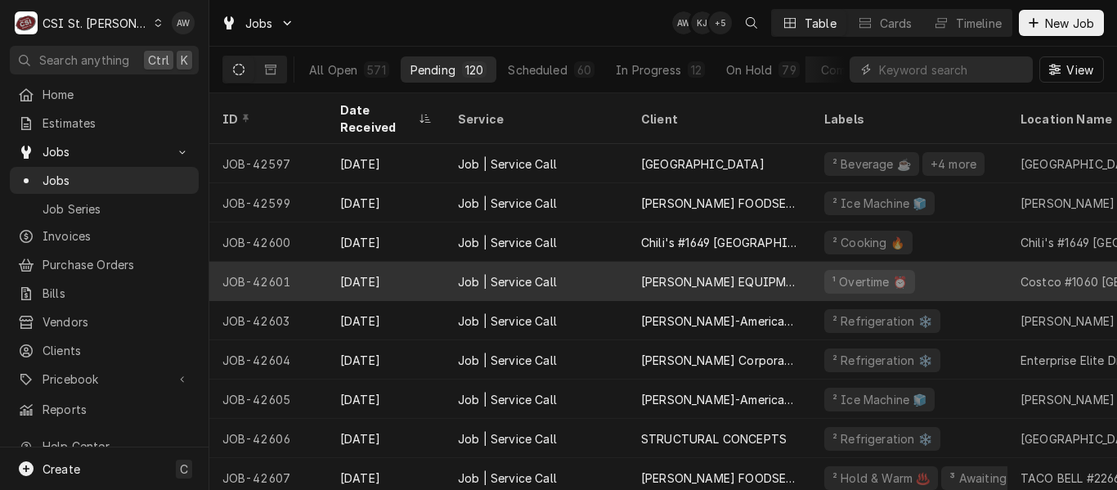
click at [664, 273] on div "HARDT EQUIPMENT MANUFACTURING" at bounding box center [719, 281] width 157 height 17
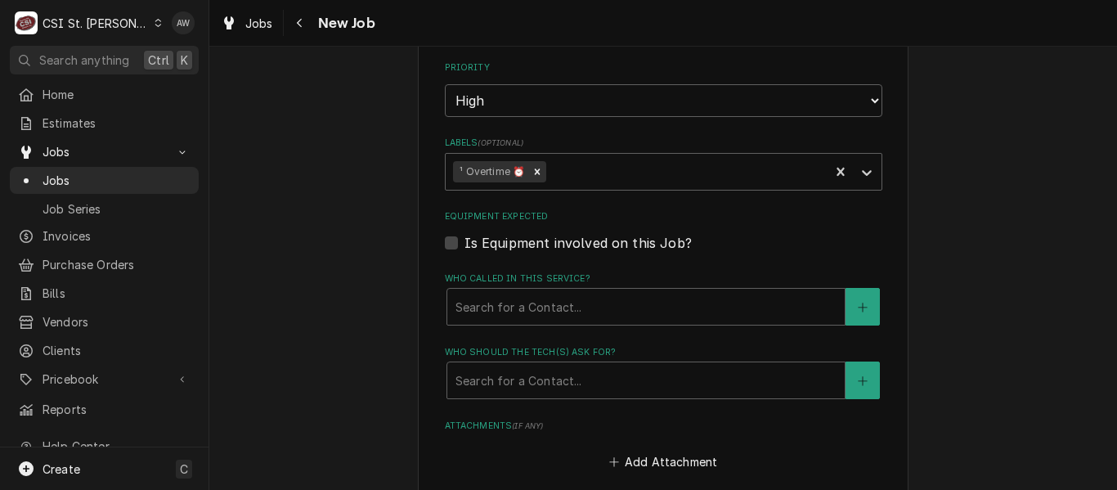
scroll to position [1472, 0]
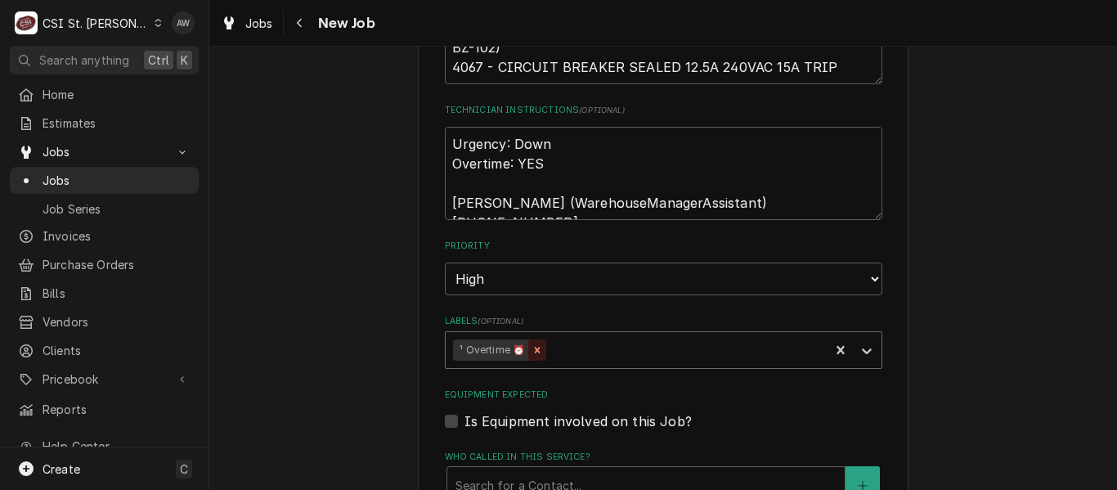
click at [535, 348] on icon "Remove ¹ Overtime ⏰" at bounding box center [538, 350] width 6 height 6
type textarea "x"
type input "c"
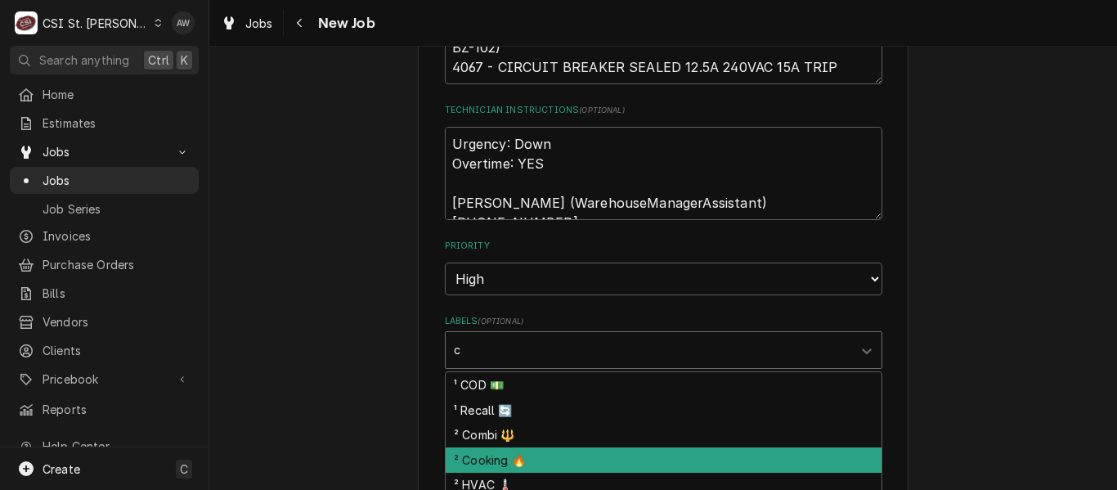
click at [483, 462] on div "² Cooking 🔥" at bounding box center [664, 459] width 436 height 25
type textarea "x"
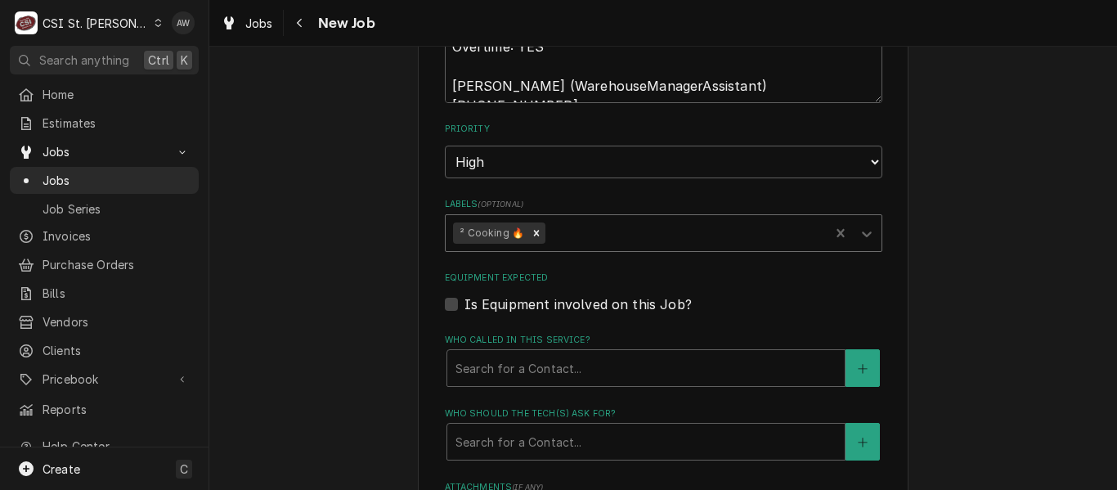
type textarea "x"
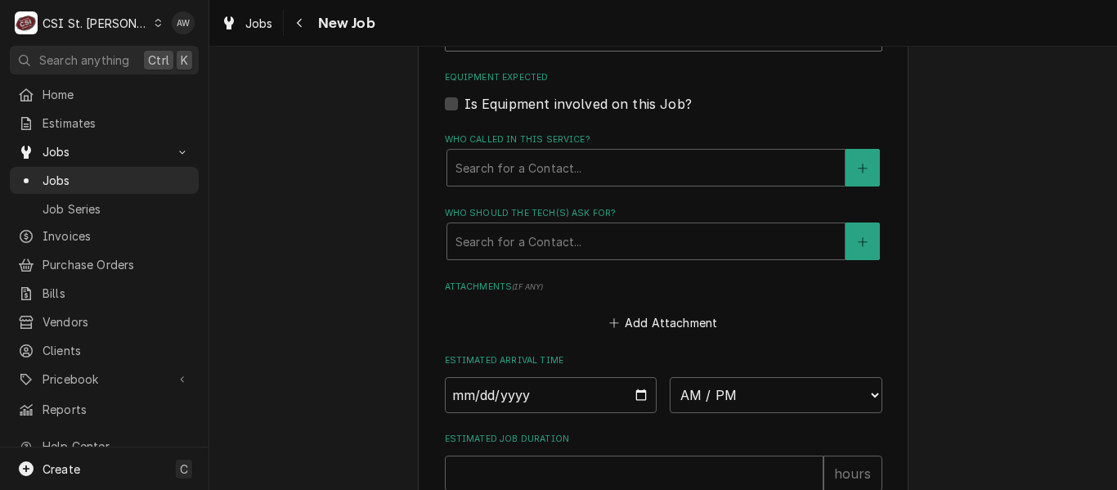
scroll to position [1799, 0]
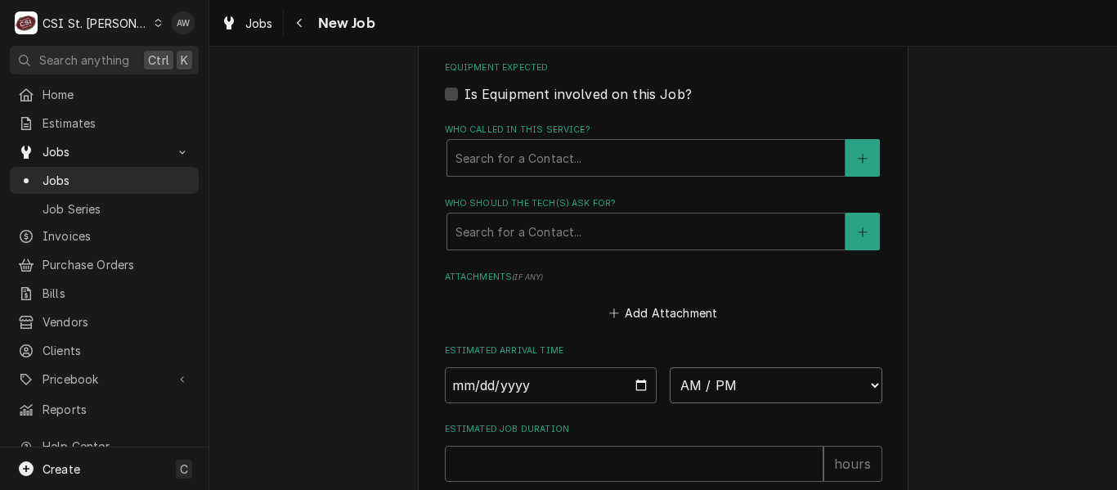
click at [705, 387] on select "AM / PM 6:00 AM 6:15 AM 6:30 AM 6:45 AM 7:00 AM 7:15 AM 7:30 AM 7:45 AM 8:00 AM…" at bounding box center [776, 385] width 213 height 36
select select "06:30:00"
click at [670, 367] on select "AM / PM 6:00 AM 6:15 AM 6:30 AM 6:45 AM 7:00 AM 7:15 AM 7:30 AM 7:45 AM 8:00 AM…" at bounding box center [776, 385] width 213 height 36
type textarea "x"
click at [627, 382] on input "Date" at bounding box center [551, 385] width 213 height 36
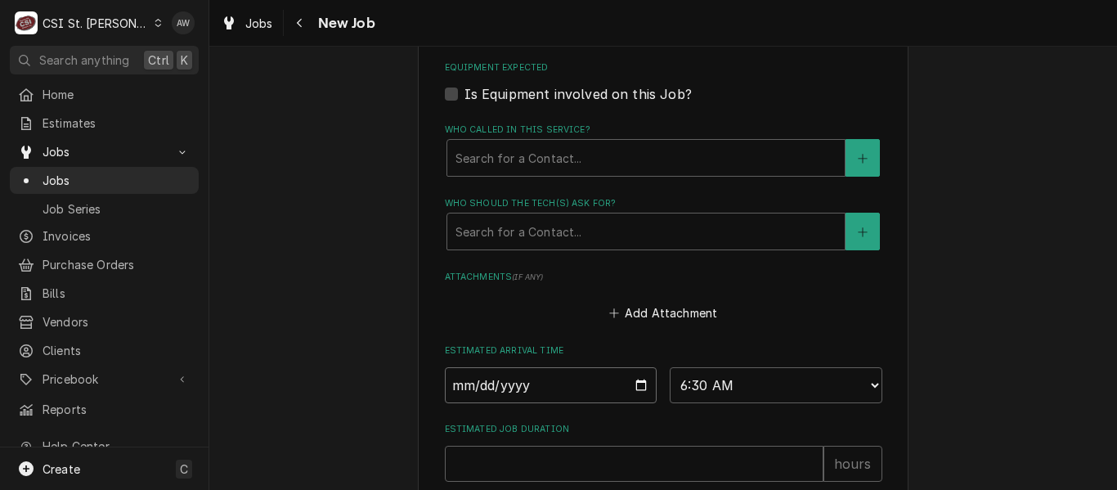
type input "[DATE]"
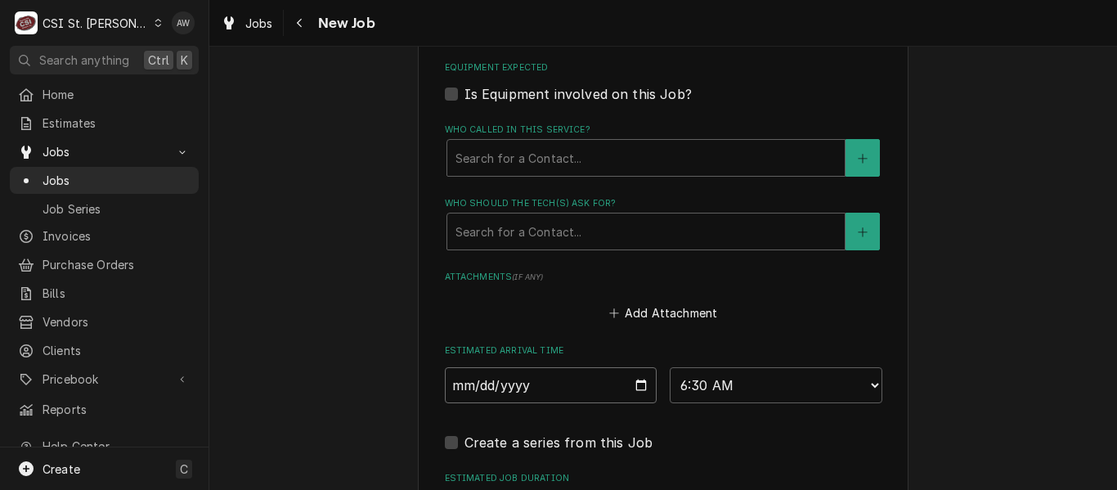
scroll to position [1963, 0]
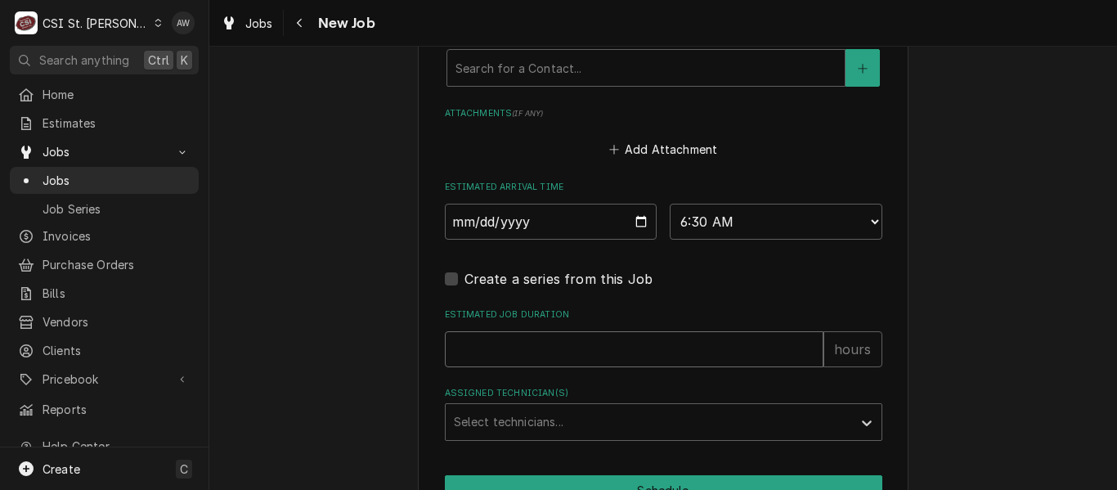
click at [572, 343] on input "Estimated Job Duration" at bounding box center [634, 349] width 379 height 36
type textarea "x"
type input "2"
type textarea "x"
type input "2"
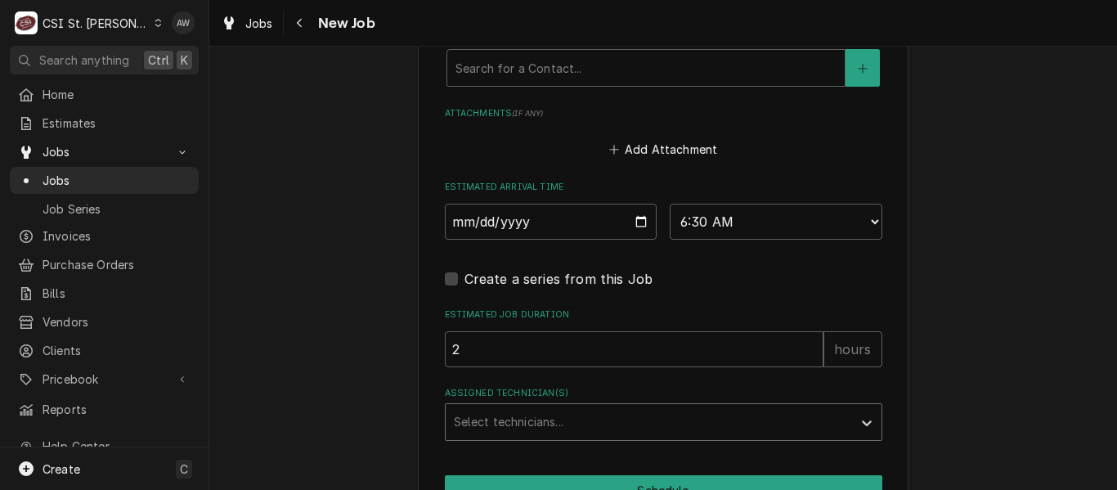
click at [581, 422] on div "Assigned Technician(s)" at bounding box center [649, 421] width 390 height 29
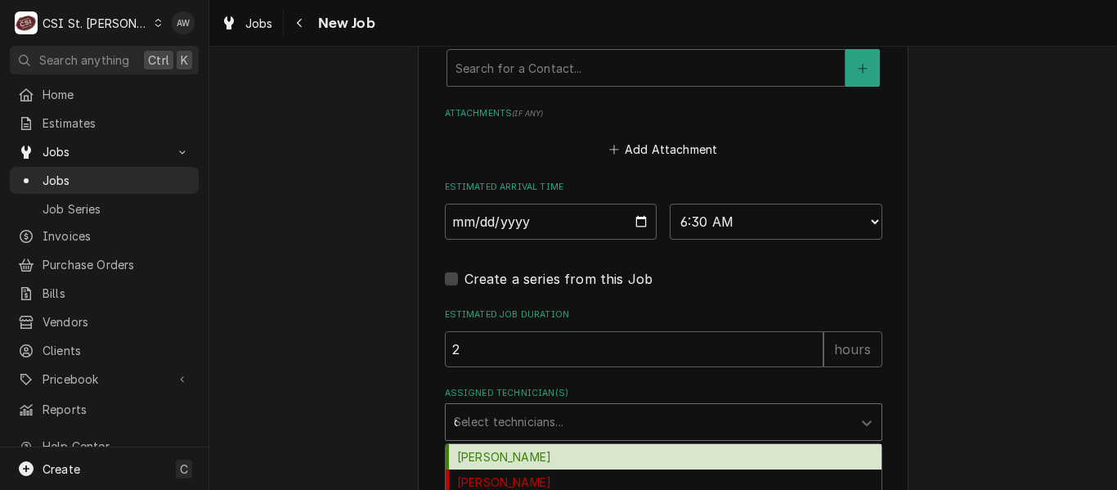
type input "ch"
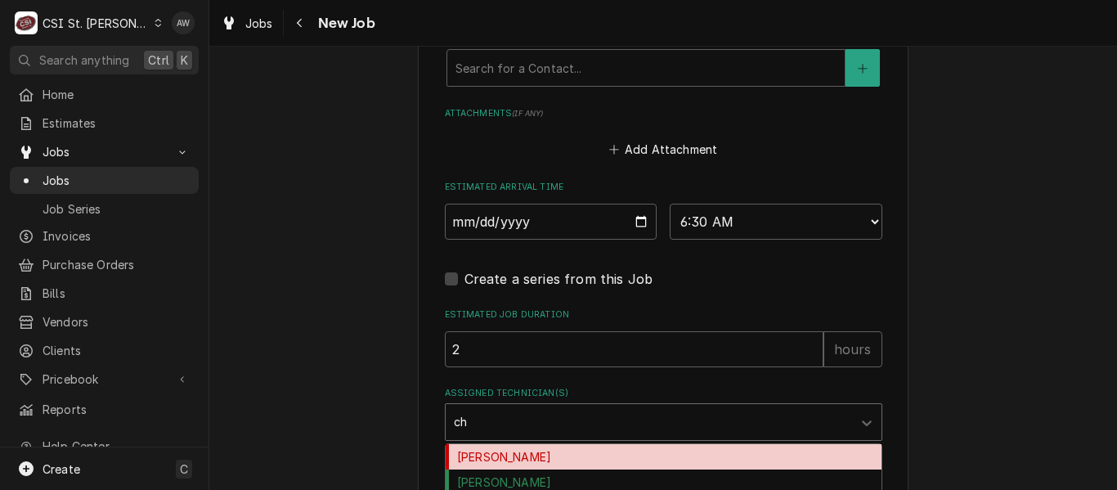
click at [589, 447] on div "[PERSON_NAME]" at bounding box center [664, 456] width 436 height 25
type textarea "x"
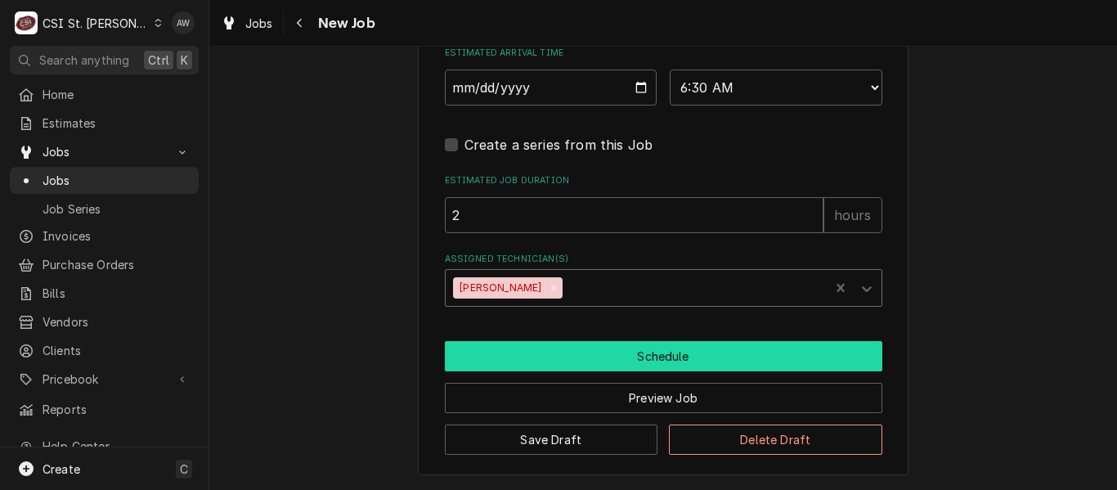
click at [572, 349] on button "Schedule" at bounding box center [664, 356] width 438 height 30
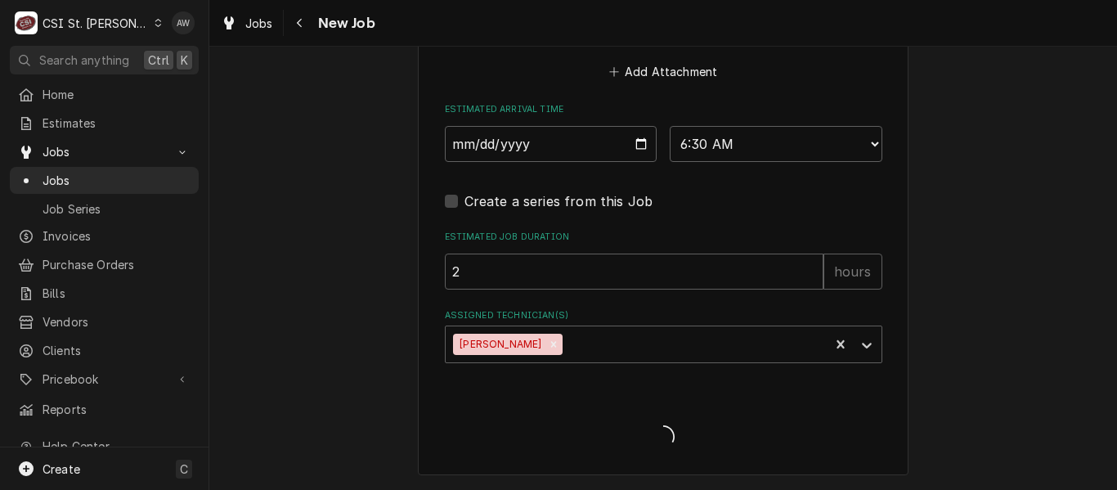
scroll to position [2040, 0]
type textarea "x"
